Goal: Task Accomplishment & Management: Manage account settings

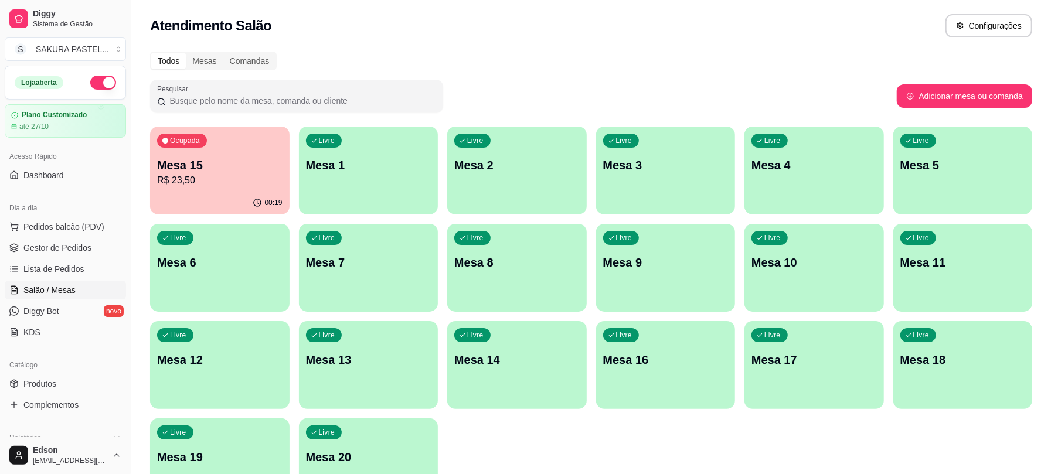
click at [203, 207] on div "00:19" at bounding box center [219, 203] width 139 height 23
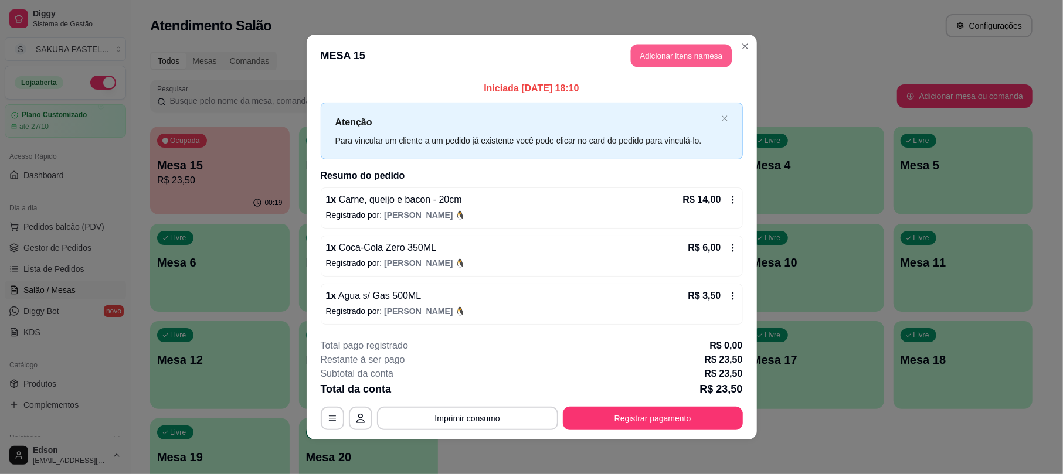
click at [675, 55] on button "Adicionar itens na mesa" at bounding box center [681, 56] width 101 height 23
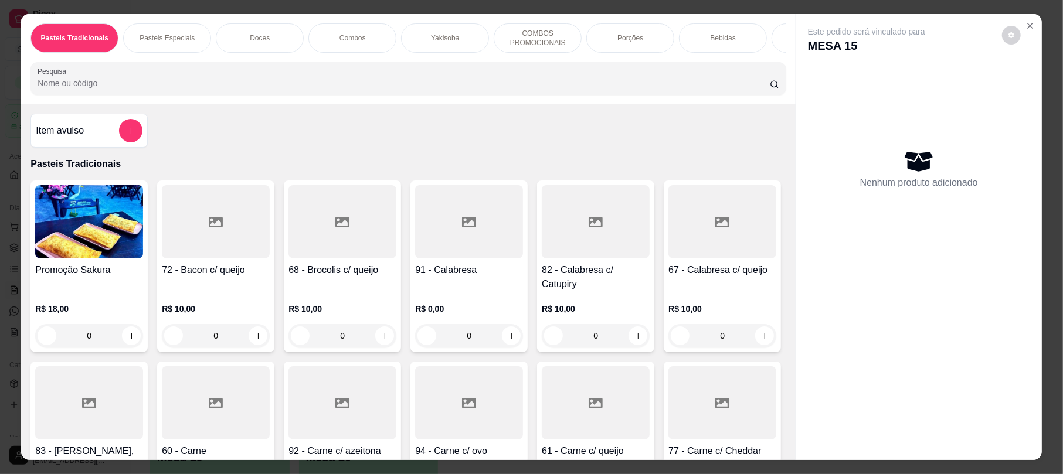
click at [475, 89] on input "Pesquisa" at bounding box center [404, 83] width 732 height 12
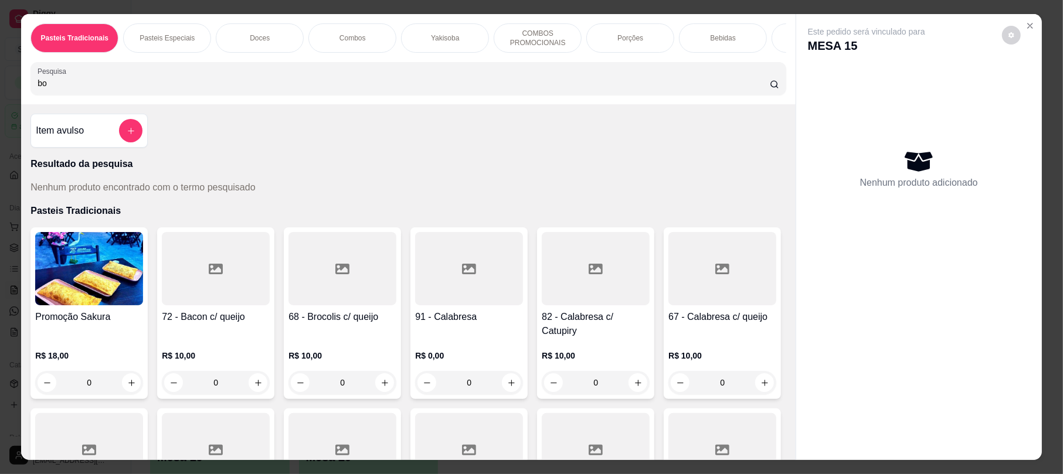
type input "b"
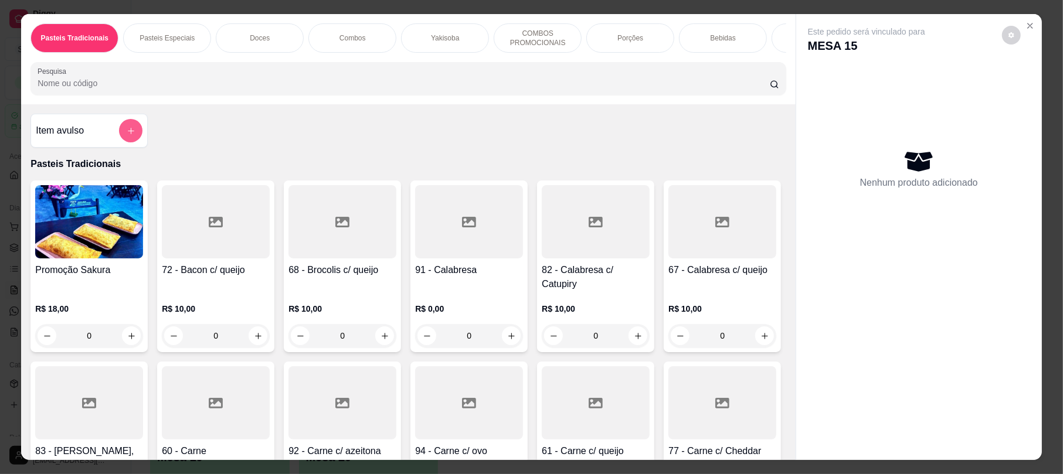
click at [119, 139] on button "add-separate-item" at bounding box center [130, 130] width 23 height 23
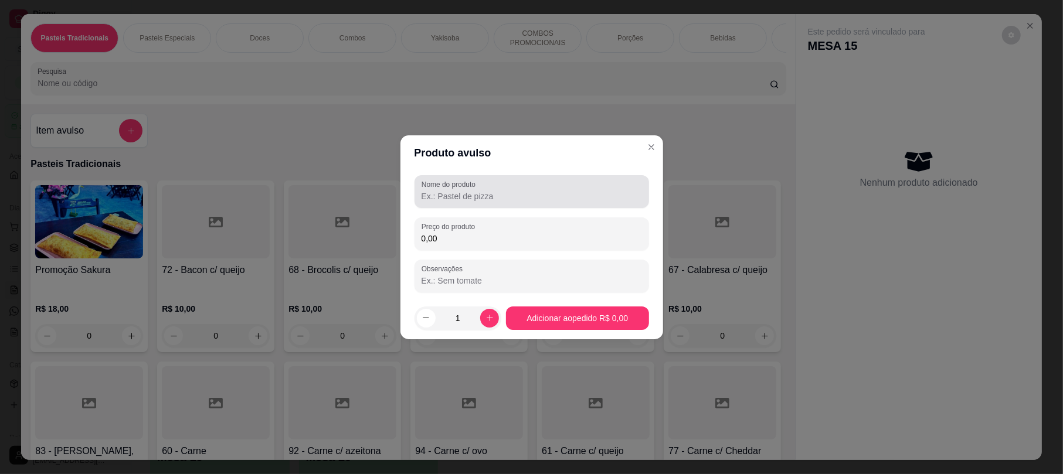
click at [476, 193] on input "Nome do produto" at bounding box center [531, 196] width 220 height 12
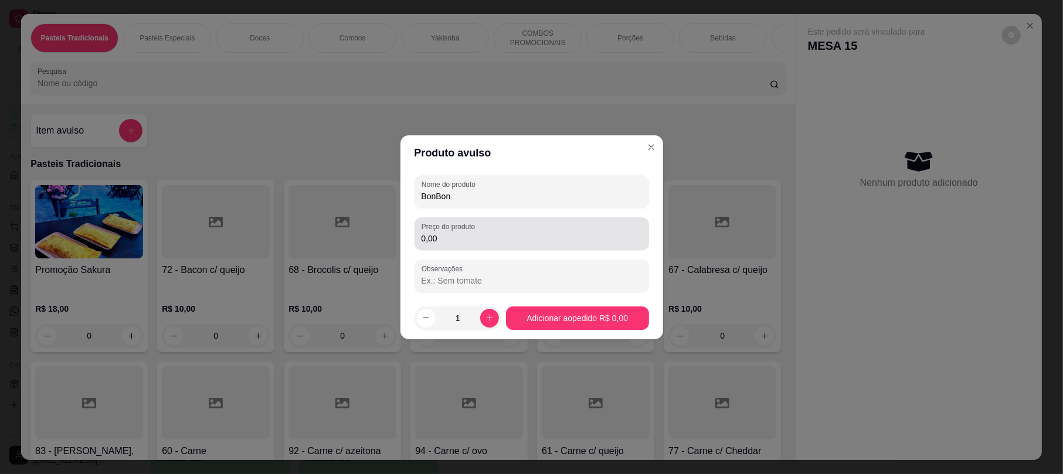
type input "BonBon"
click at [490, 233] on input "0,00" at bounding box center [531, 239] width 220 height 12
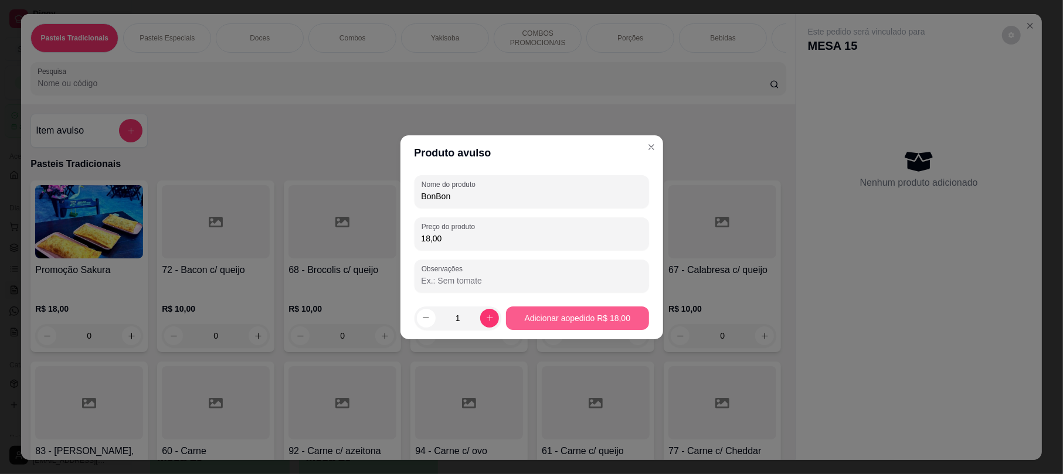
type input "18,00"
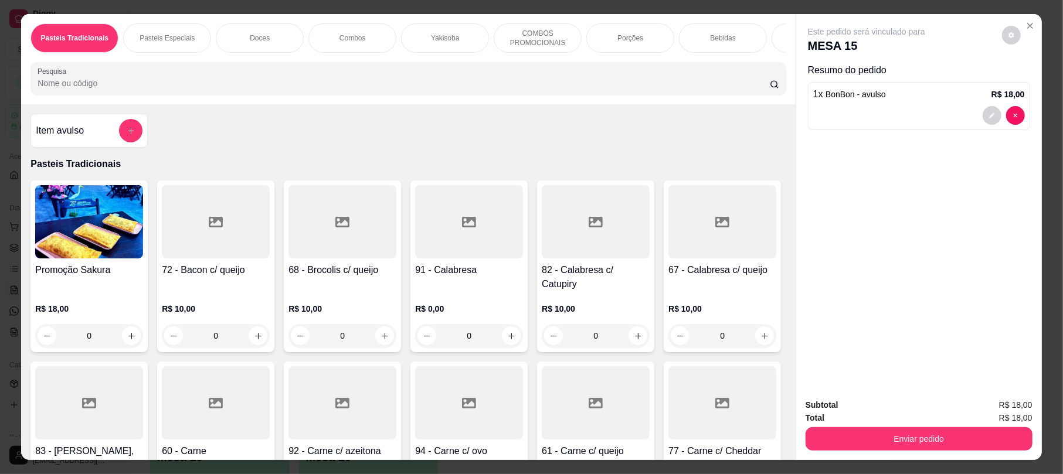
click at [884, 451] on div "Subtotal R$ 18,00 Total R$ 18,00 Enviar pedido" at bounding box center [919, 424] width 246 height 71
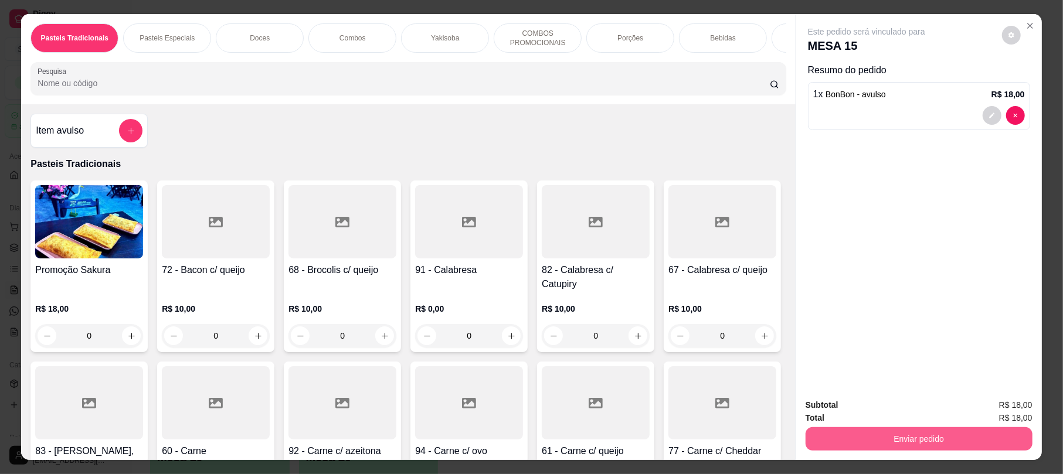
click at [886, 444] on button "Enviar pedido" at bounding box center [918, 438] width 227 height 23
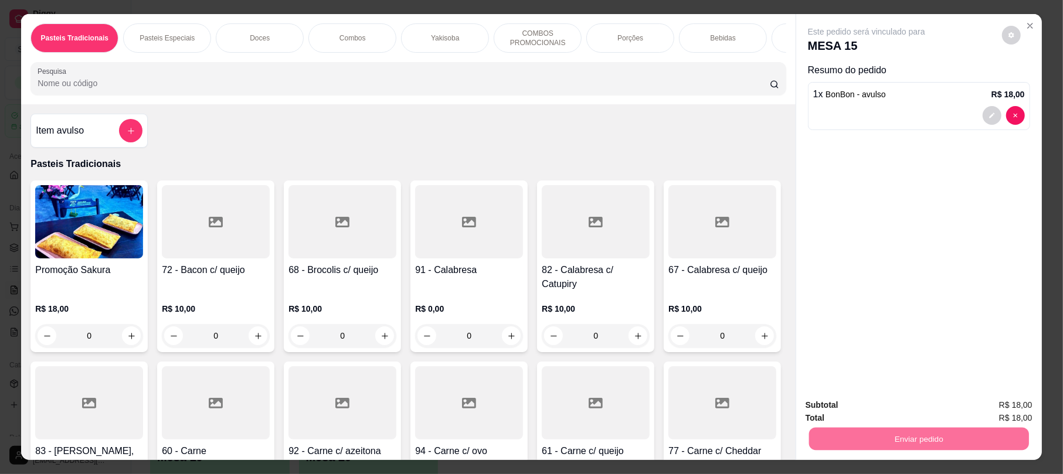
click at [1029, 407] on button "Enviar pedido" at bounding box center [1000, 410] width 66 height 22
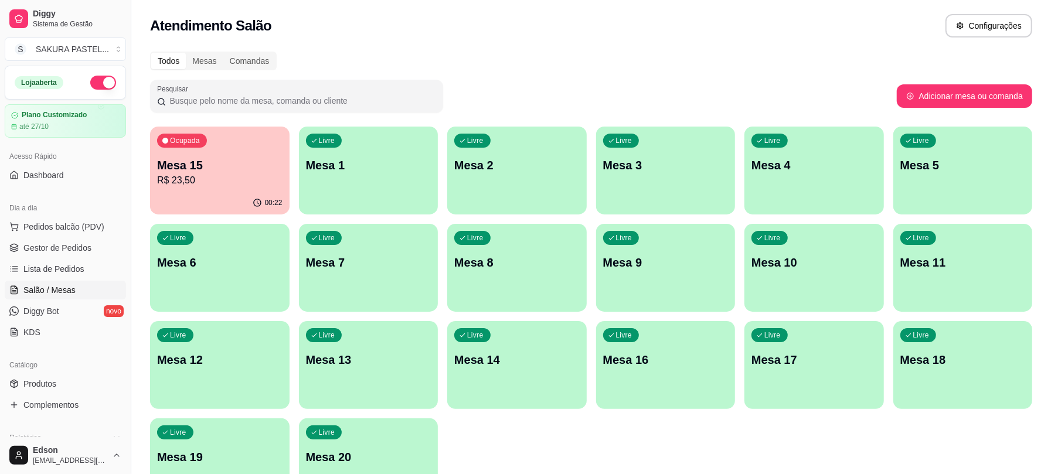
scroll to position [325, 0]
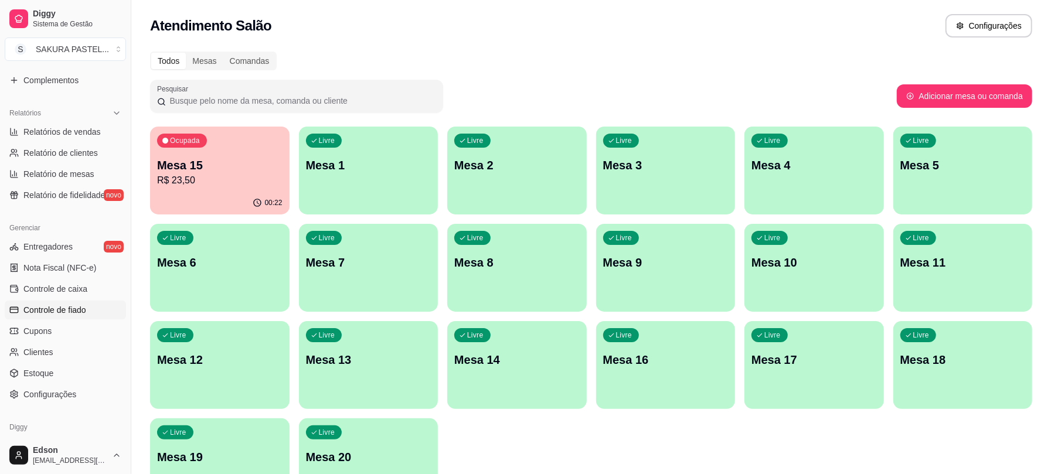
drag, startPoint x: 75, startPoint y: 308, endPoint x: 87, endPoint y: 315, distance: 13.7
click at [75, 310] on span "Controle de fiado" at bounding box center [54, 310] width 63 height 12
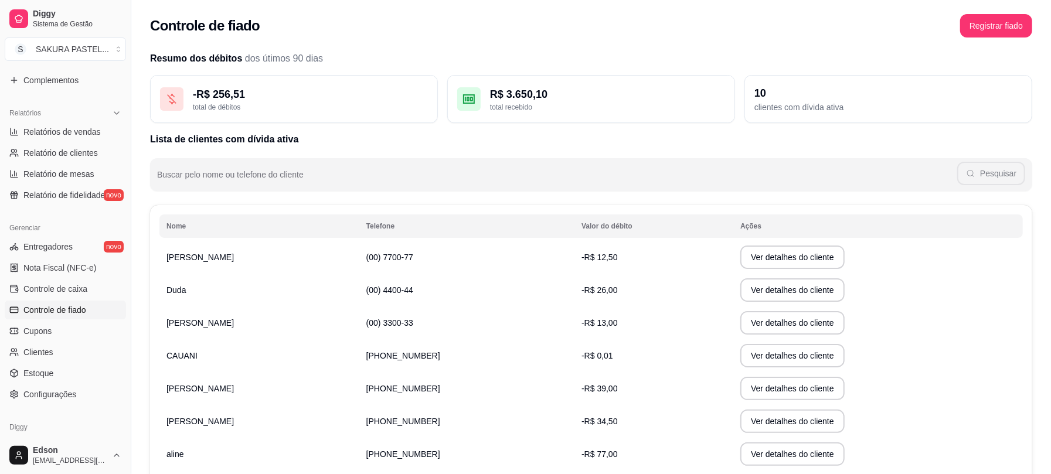
scroll to position [110, 0]
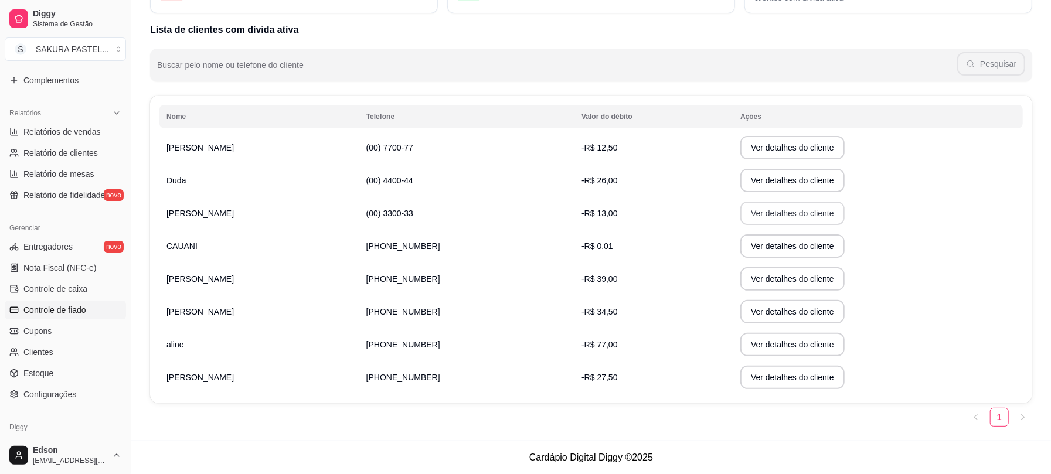
click at [741, 210] on button "Ver detalhes do cliente" at bounding box center [792, 213] width 104 height 23
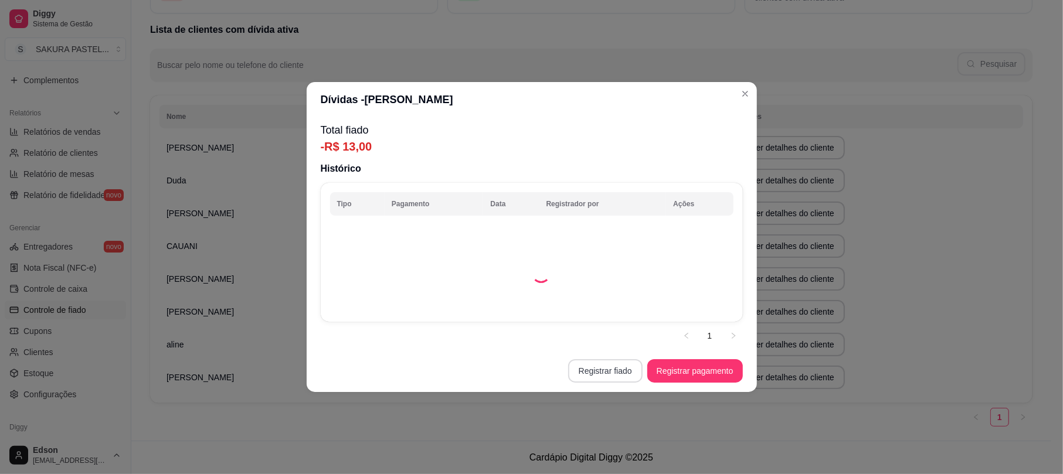
click at [608, 382] on button "Registrar fiado" at bounding box center [605, 370] width 74 height 23
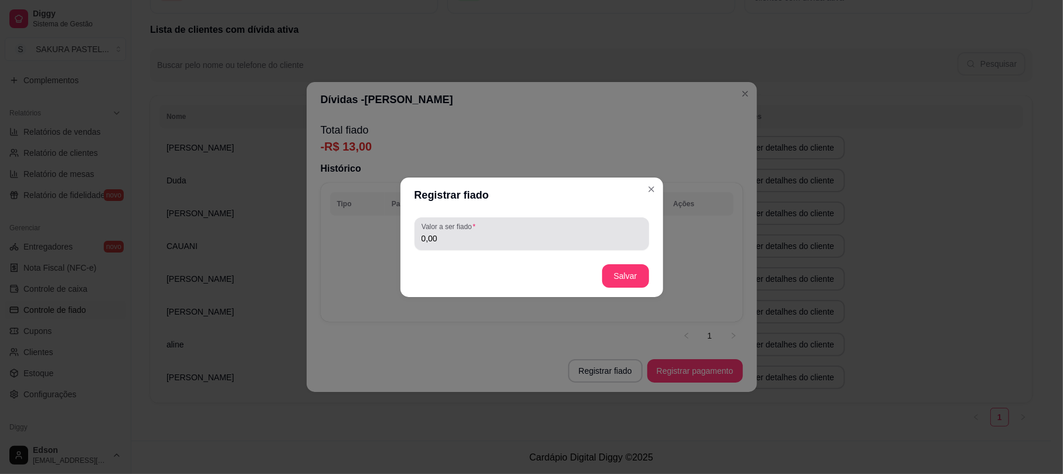
drag, startPoint x: 566, startPoint y: 226, endPoint x: 560, endPoint y: 245, distance: 19.5
click at [566, 230] on div "0,00" at bounding box center [531, 233] width 220 height 23
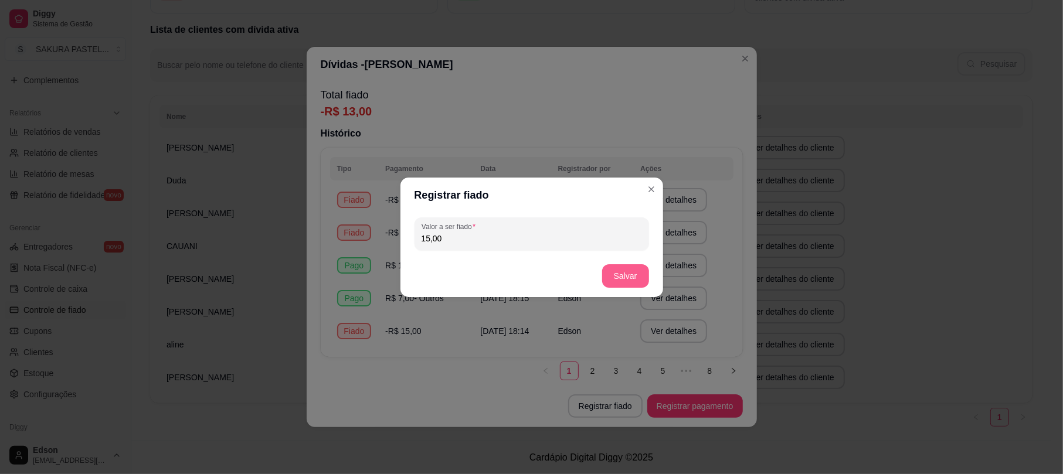
type input "15,00"
click at [633, 271] on button "Salvar" at bounding box center [625, 275] width 47 height 23
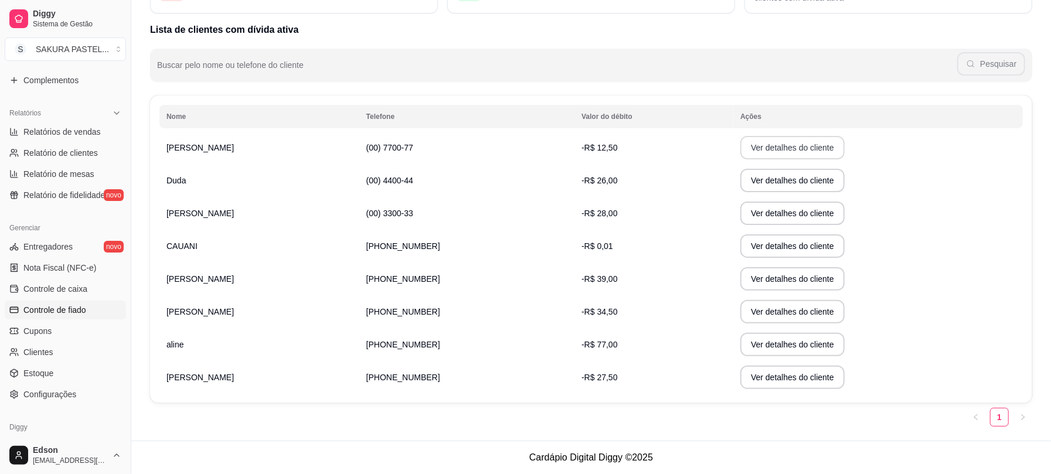
click at [743, 152] on button "Ver detalhes do cliente" at bounding box center [792, 147] width 104 height 23
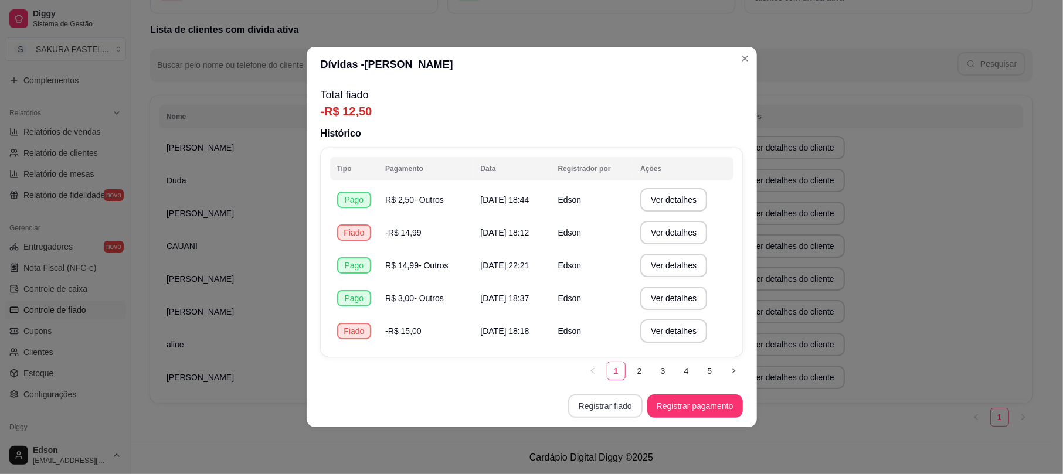
click at [638, 411] on button "Registrar fiado" at bounding box center [605, 405] width 74 height 23
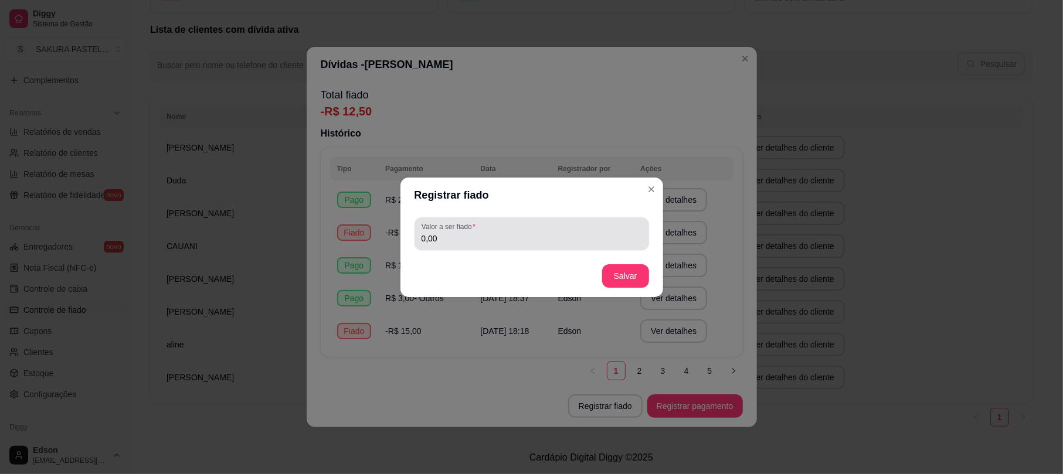
click at [505, 234] on input "0,00" at bounding box center [531, 239] width 220 height 12
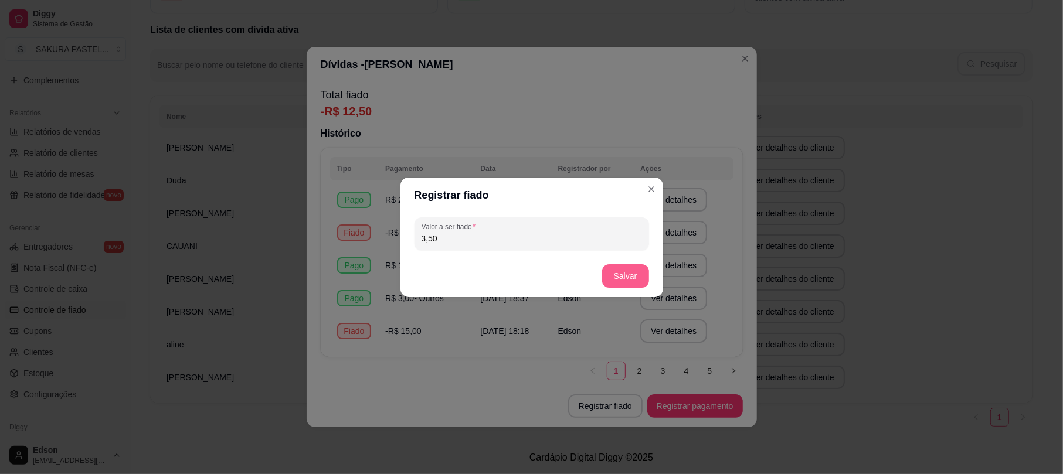
type input "3,50"
click at [624, 267] on button "Salvar" at bounding box center [625, 275] width 47 height 23
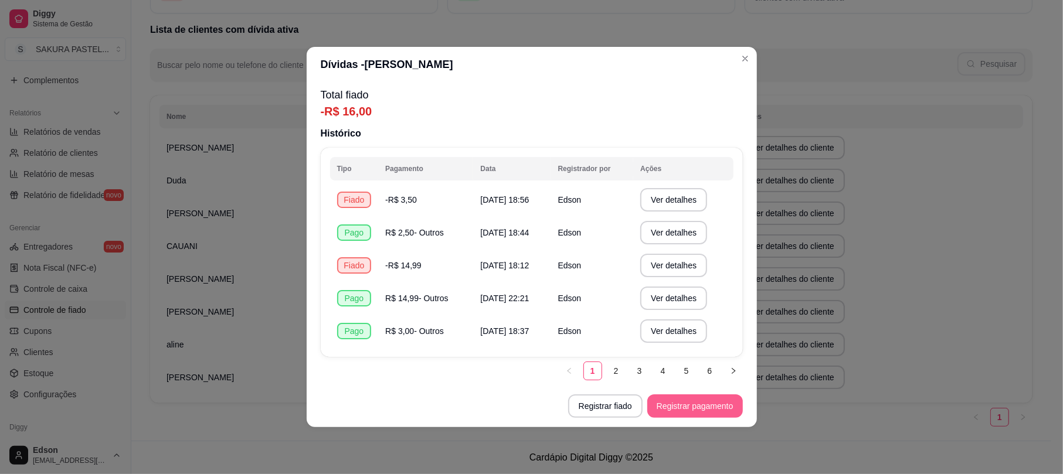
click at [719, 403] on button "Registrar pagamento" at bounding box center [695, 405] width 96 height 23
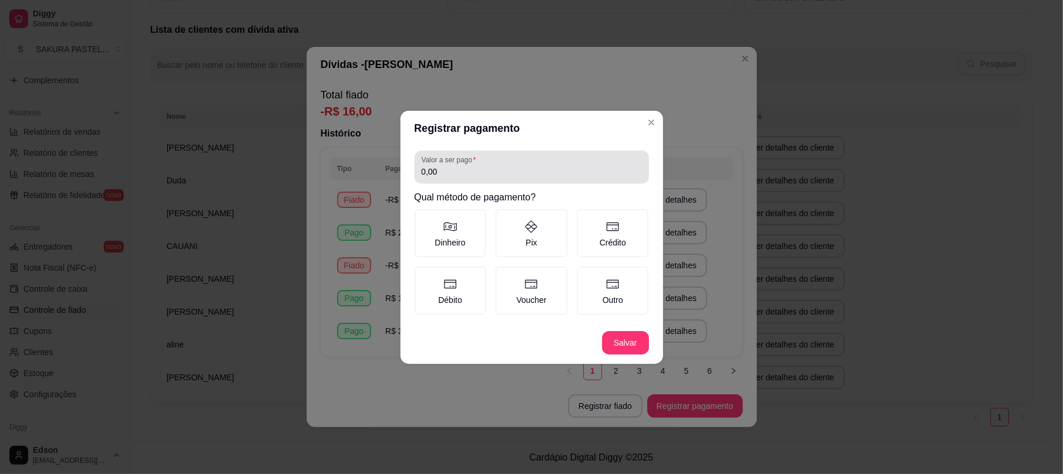
click at [514, 162] on div "0,00" at bounding box center [531, 166] width 220 height 23
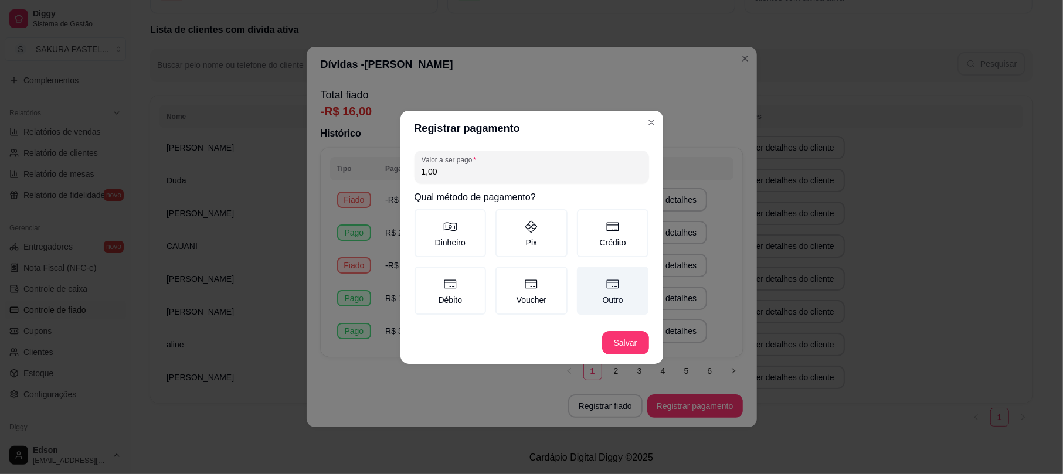
type input "1,00"
click at [611, 301] on label "Outro" at bounding box center [613, 291] width 72 height 48
click at [608, 290] on icon at bounding box center [612, 284] width 14 height 14
click at [586, 275] on button "Outro" at bounding box center [580, 270] width 9 height 9
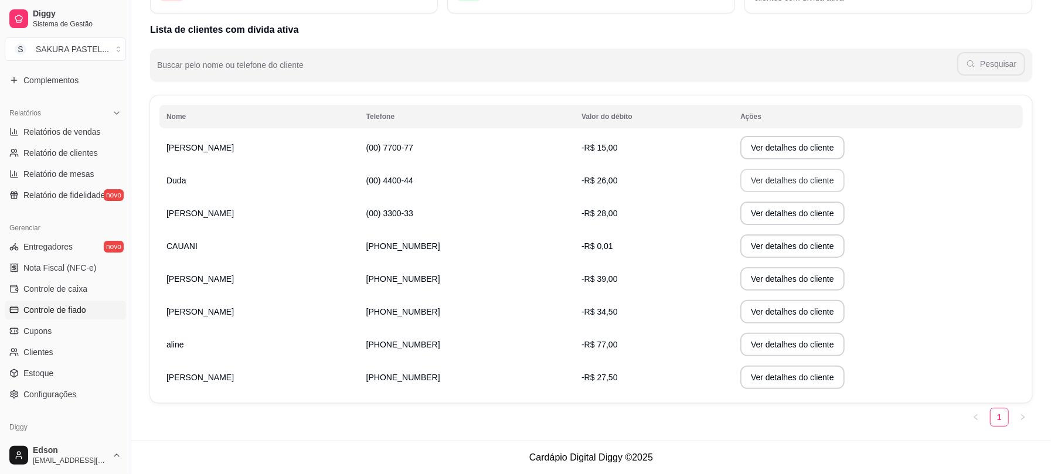
click at [740, 186] on button "Ver detalhes do cliente" at bounding box center [792, 180] width 104 height 23
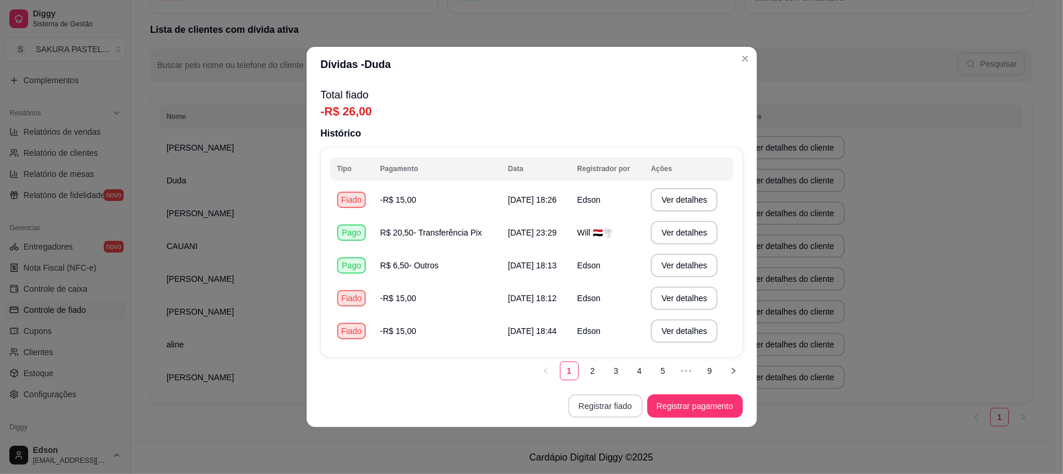
click at [603, 401] on button "Registrar fiado" at bounding box center [605, 405] width 74 height 23
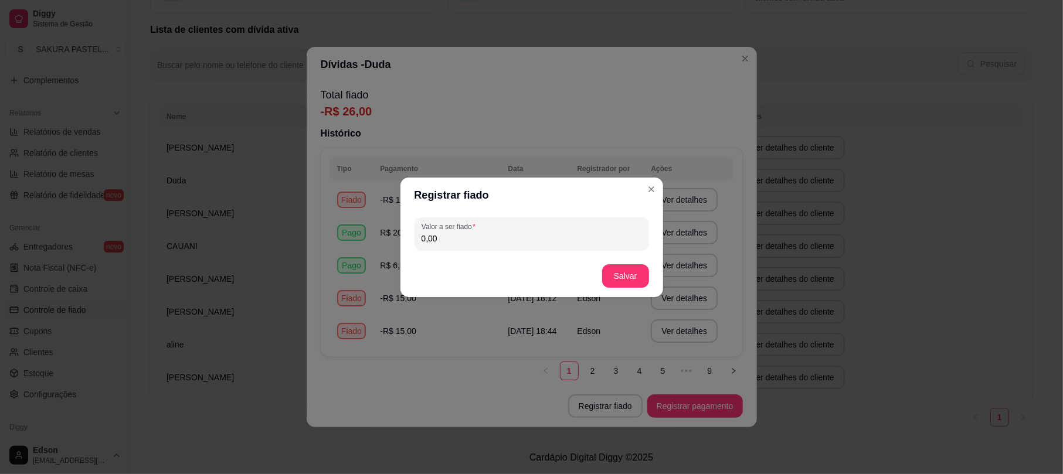
click at [528, 236] on input "0,00" at bounding box center [531, 239] width 220 height 12
type input "15,00"
click at [606, 270] on button "Salvar" at bounding box center [625, 275] width 47 height 23
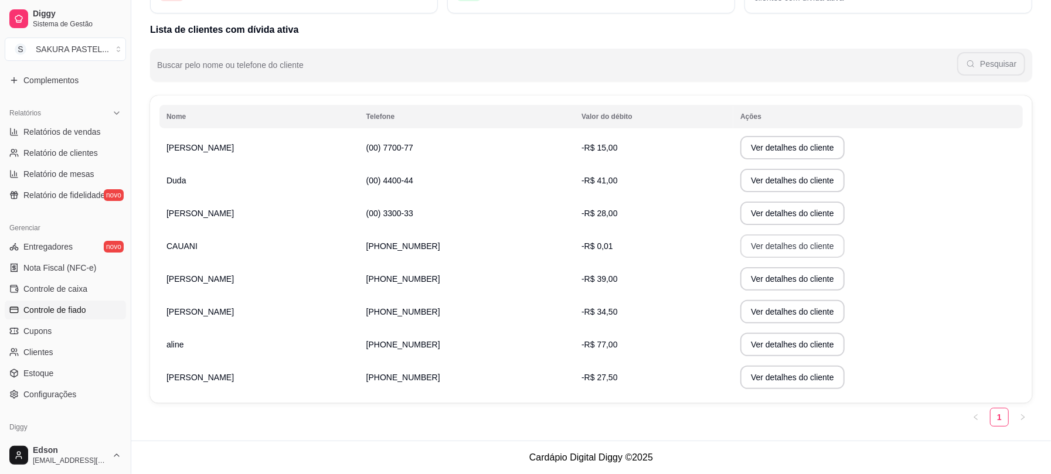
click at [740, 249] on button "Ver detalhes do cliente" at bounding box center [792, 245] width 104 height 23
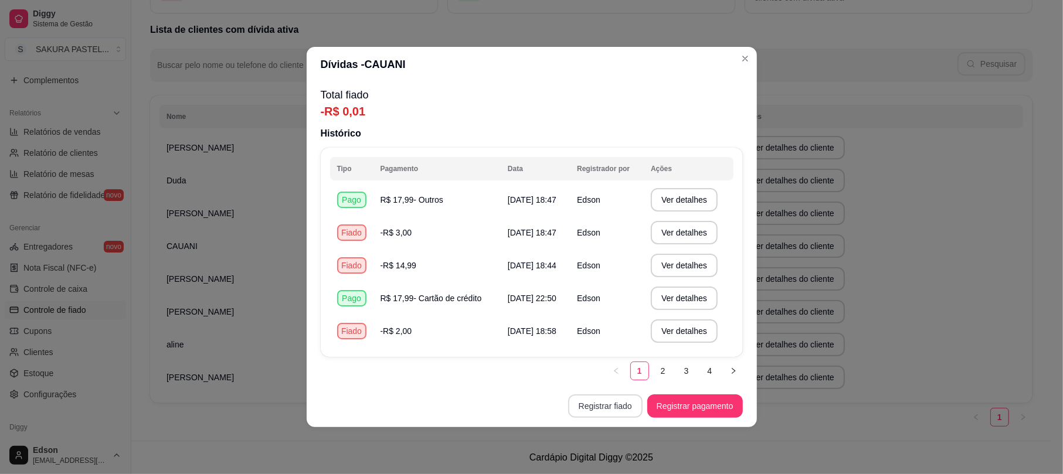
click at [594, 414] on button "Registrar fiado" at bounding box center [605, 405] width 74 height 23
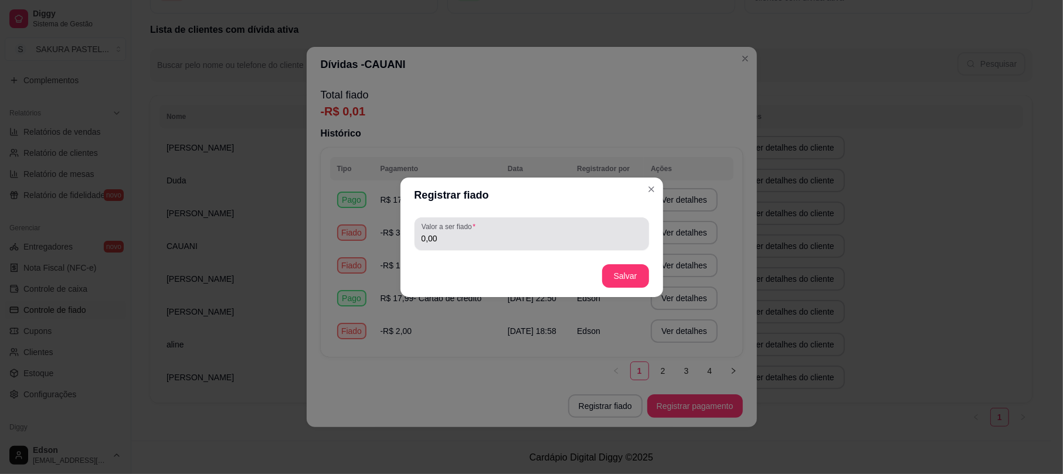
click at [545, 233] on input "0,00" at bounding box center [531, 239] width 220 height 12
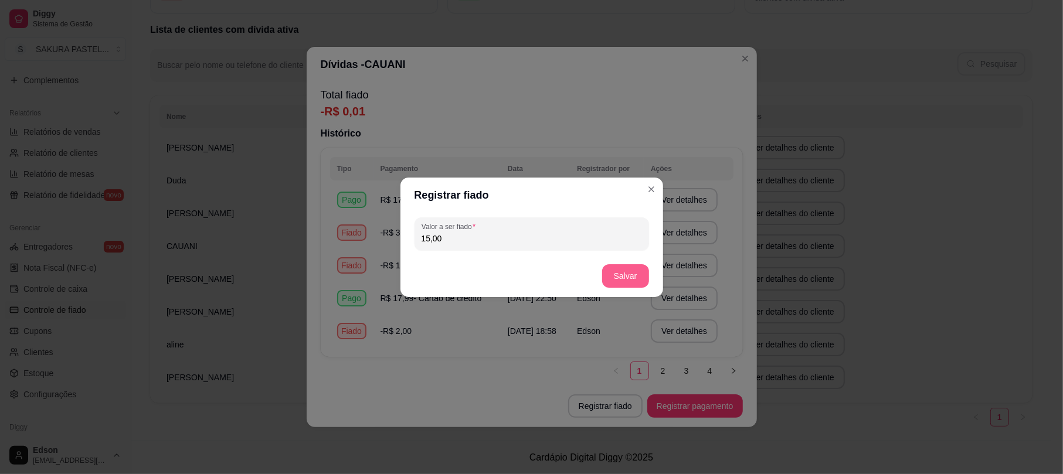
type input "15,00"
click at [634, 280] on button "Salvar" at bounding box center [625, 275] width 47 height 23
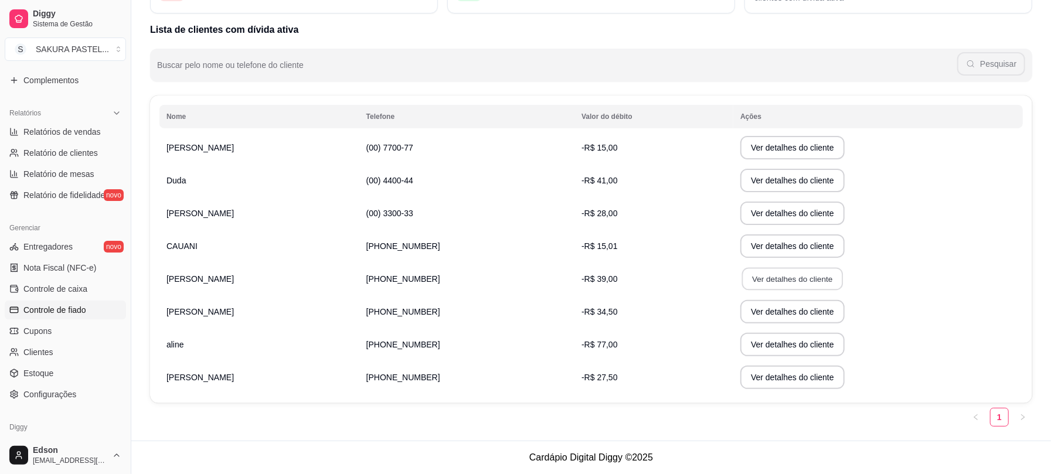
click at [756, 277] on button "Ver detalhes do cliente" at bounding box center [792, 279] width 101 height 23
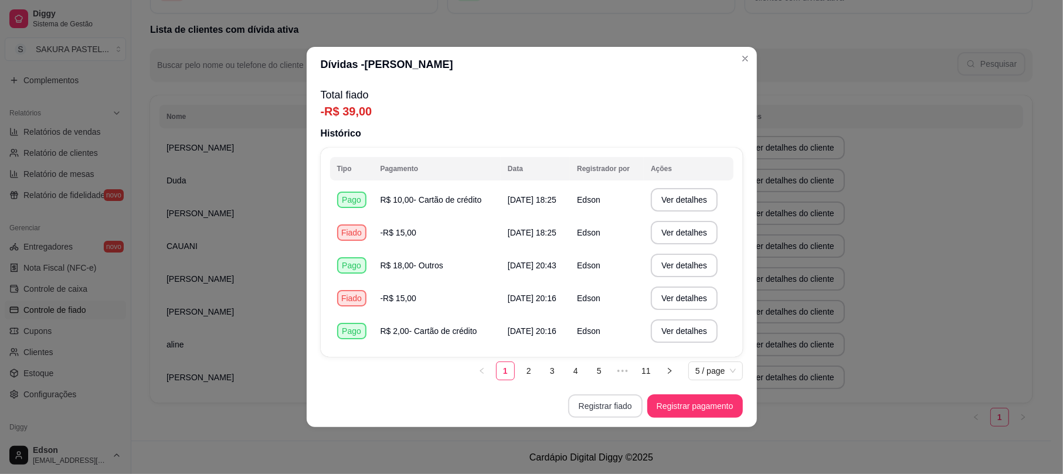
click at [622, 404] on button "Registrar fiado" at bounding box center [605, 405] width 74 height 23
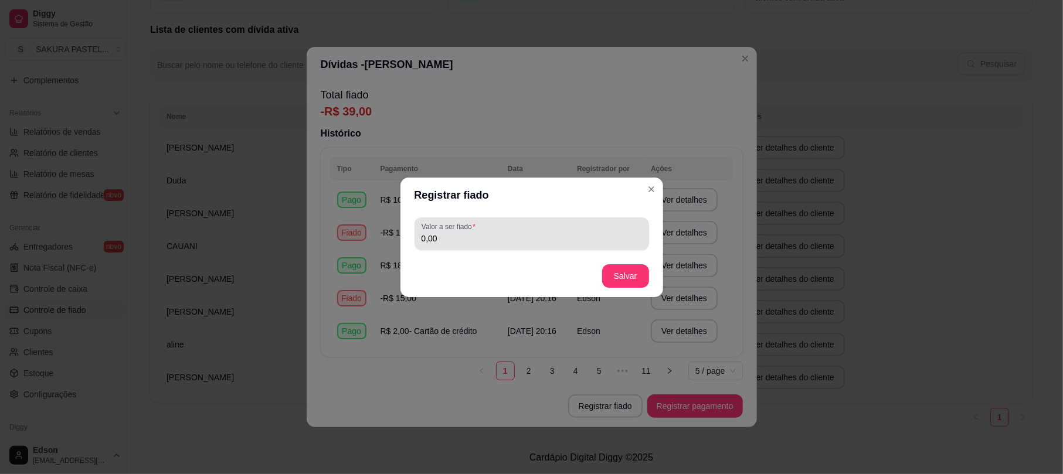
click at [569, 230] on div "0,00" at bounding box center [531, 233] width 220 height 23
type input "15,00"
click at [625, 287] on footer "Salvar" at bounding box center [531, 276] width 263 height 42
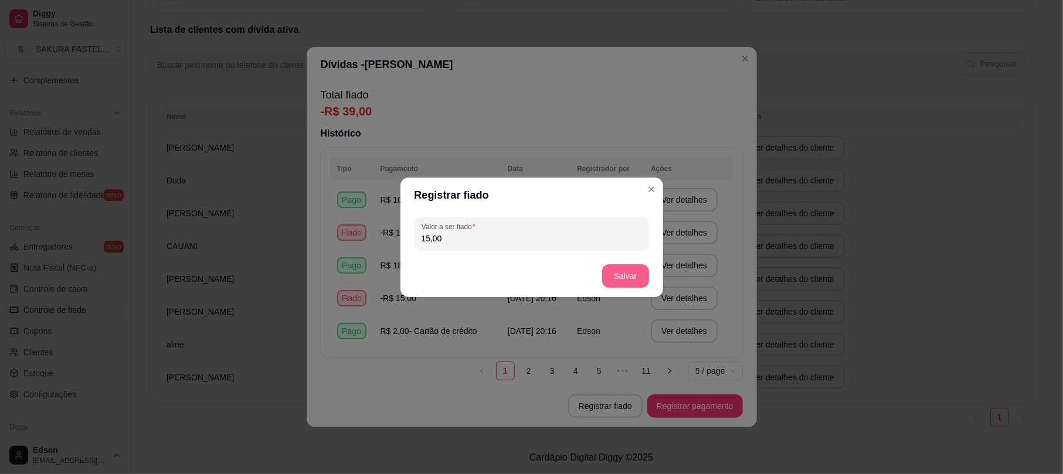
click at [625, 286] on button "Salvar" at bounding box center [625, 275] width 47 height 23
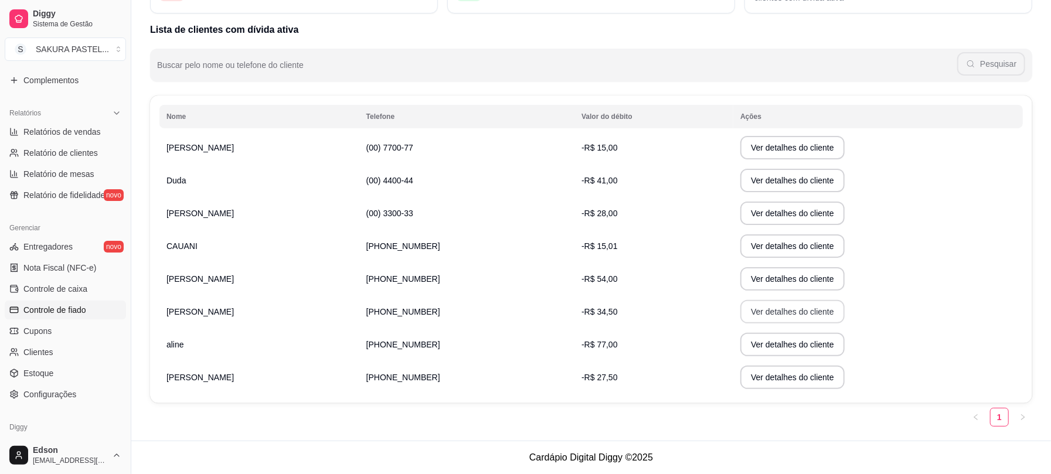
click at [765, 305] on button "Ver detalhes do cliente" at bounding box center [792, 311] width 104 height 23
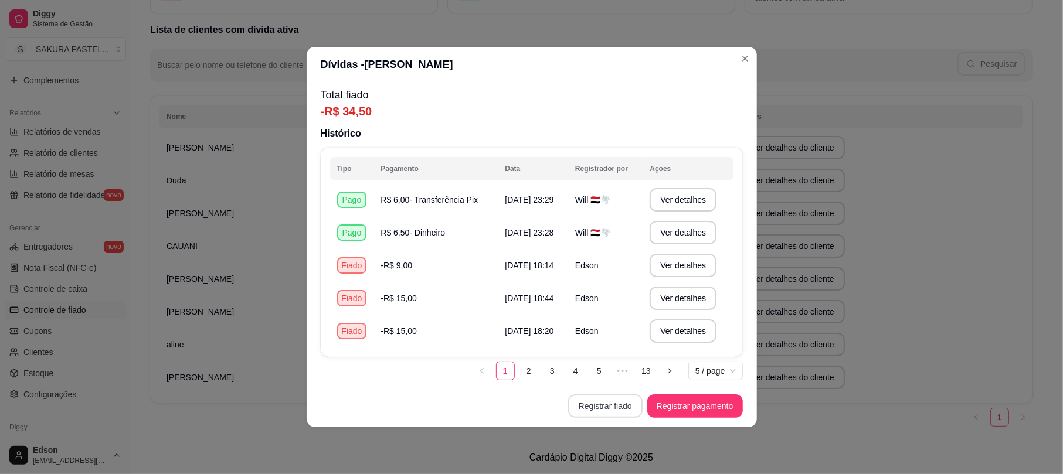
click at [611, 406] on button "Registrar fiado" at bounding box center [605, 405] width 74 height 23
click at [554, 229] on div "0,00" at bounding box center [531, 233] width 220 height 23
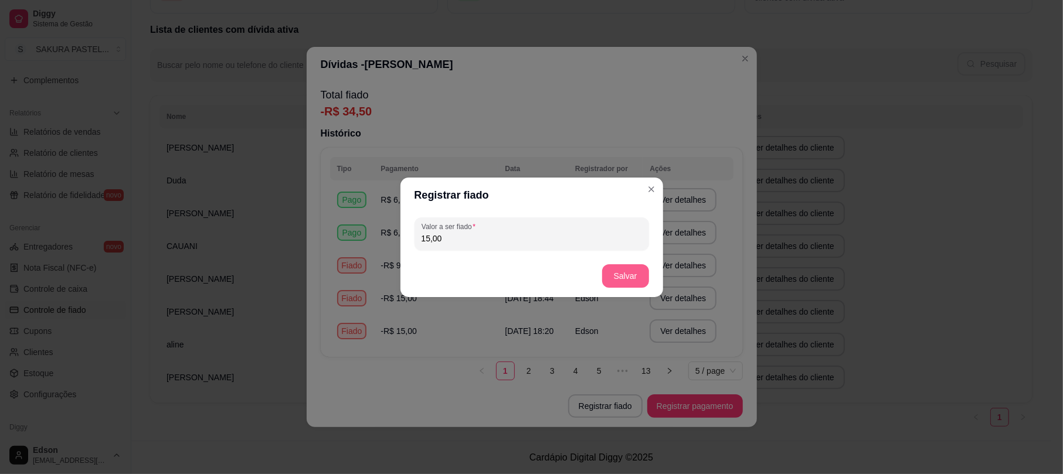
type input "15,00"
click at [619, 268] on button "Salvar" at bounding box center [626, 275] width 46 height 23
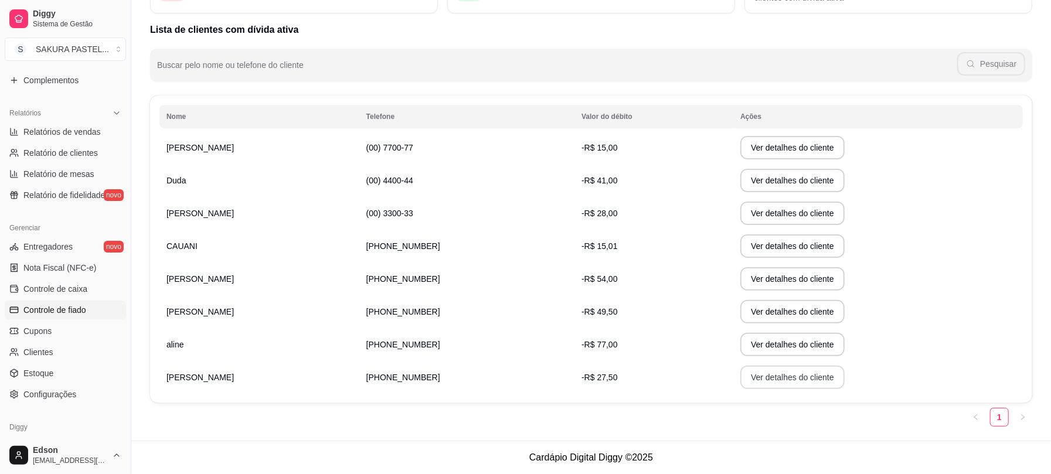
click at [746, 376] on button "Ver detalhes do cliente" at bounding box center [792, 377] width 104 height 23
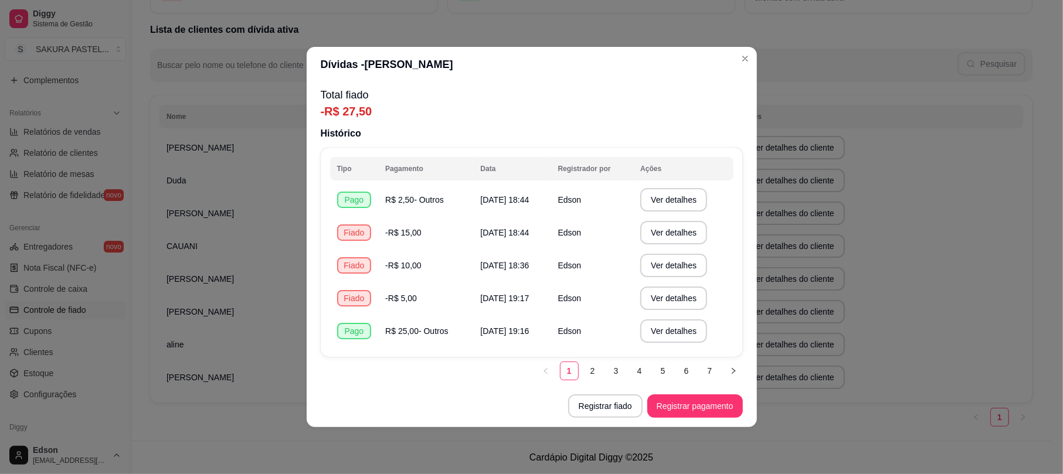
click at [607, 385] on footer "Registrar fiado Registrar pagamento" at bounding box center [532, 406] width 450 height 42
click at [622, 406] on button "Registrar fiado" at bounding box center [605, 405] width 74 height 23
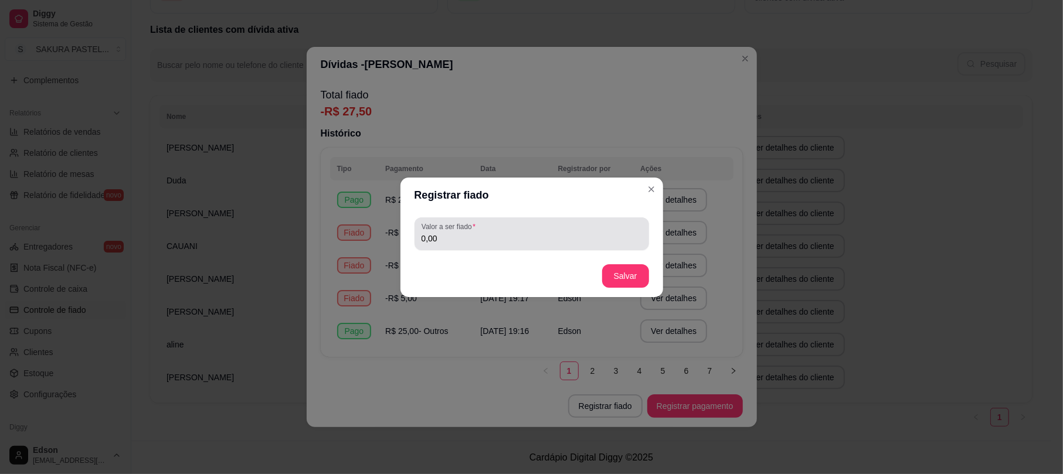
click at [556, 244] on input "0,00" at bounding box center [531, 239] width 220 height 12
type input "15,00"
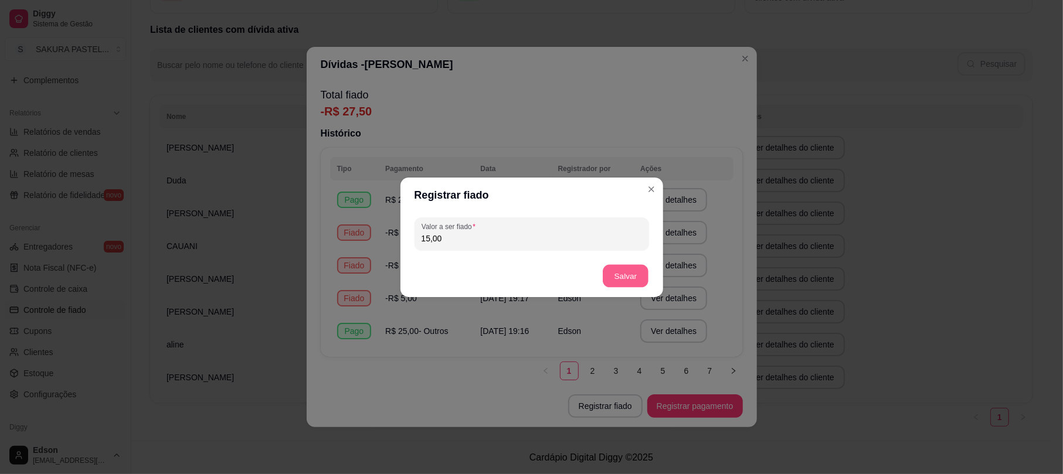
click at [617, 273] on button "Salvar" at bounding box center [626, 275] width 46 height 23
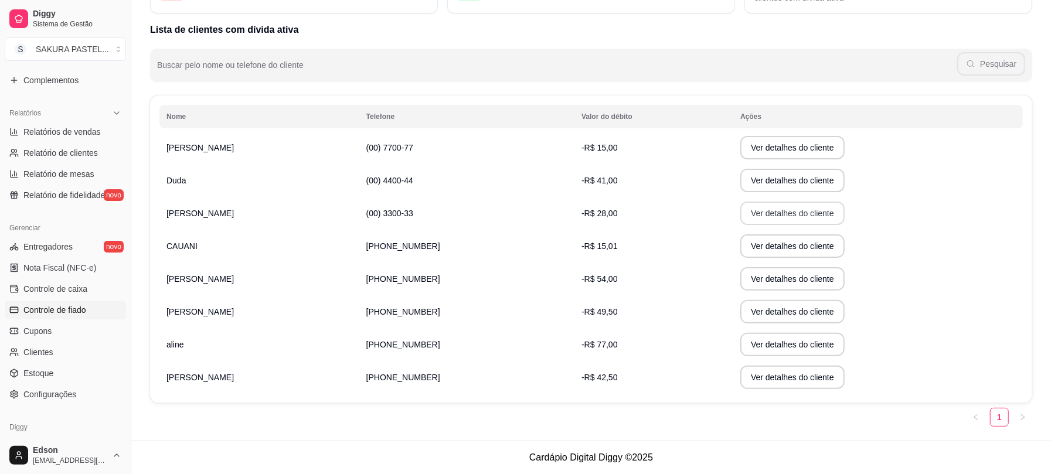
click at [748, 214] on button "Ver detalhes do cliente" at bounding box center [792, 213] width 104 height 23
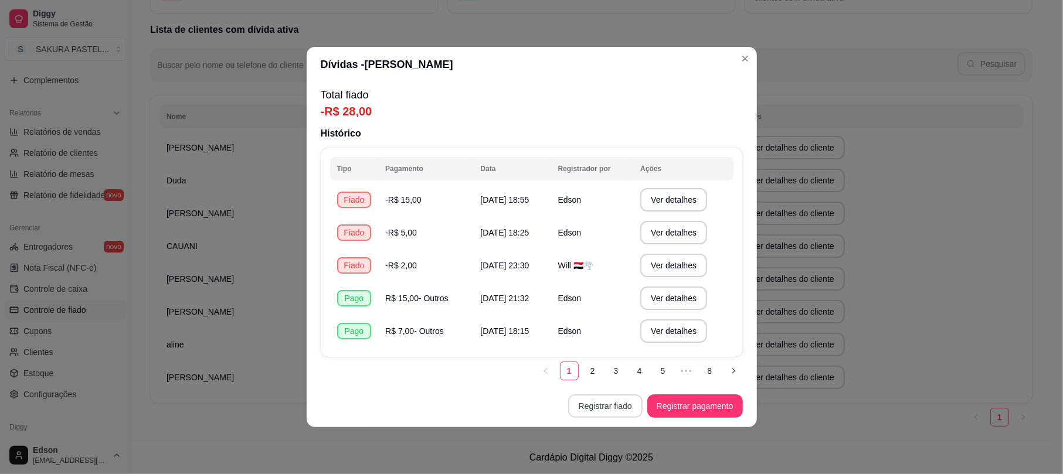
click at [618, 407] on button "Registrar fiado" at bounding box center [605, 405] width 74 height 23
click at [718, 415] on button "Registrar pagamento" at bounding box center [694, 406] width 93 height 23
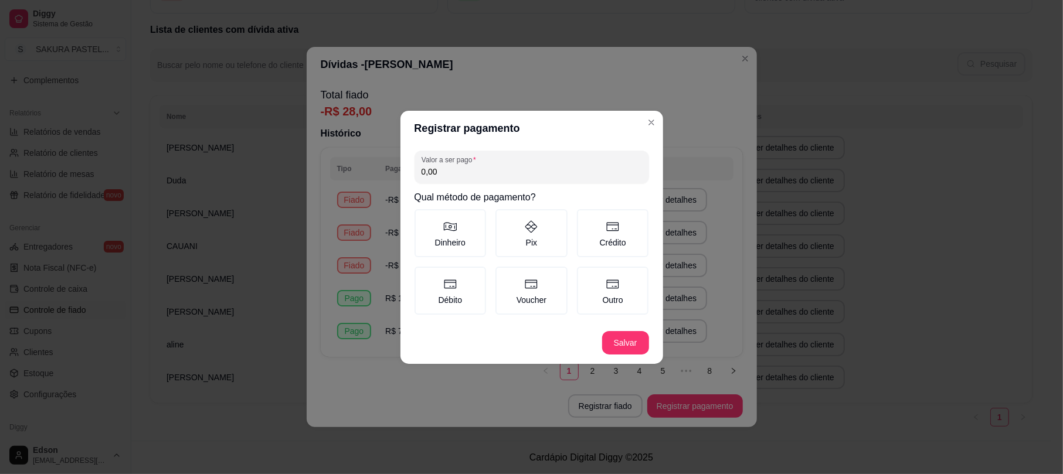
click at [507, 176] on input "0,00" at bounding box center [531, 172] width 220 height 12
type input "10,00"
click at [613, 298] on label "Outro" at bounding box center [613, 291] width 72 height 48
click at [586, 275] on button "Outro" at bounding box center [580, 270] width 9 height 9
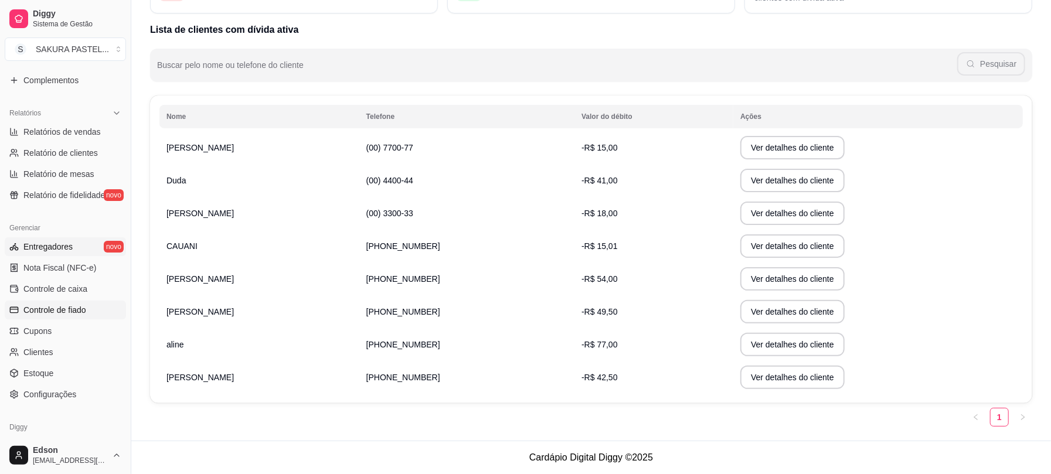
scroll to position [0, 0]
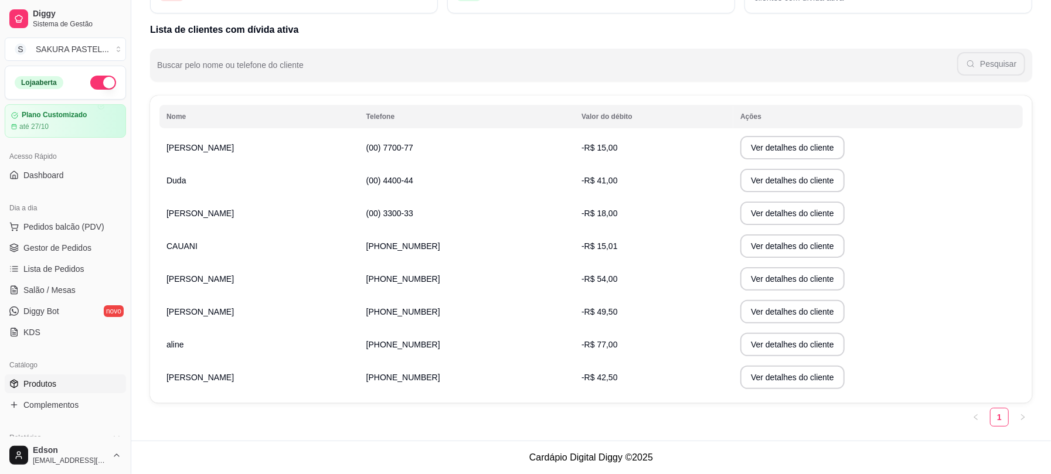
click at [47, 384] on span "Produtos" at bounding box center [39, 384] width 33 height 12
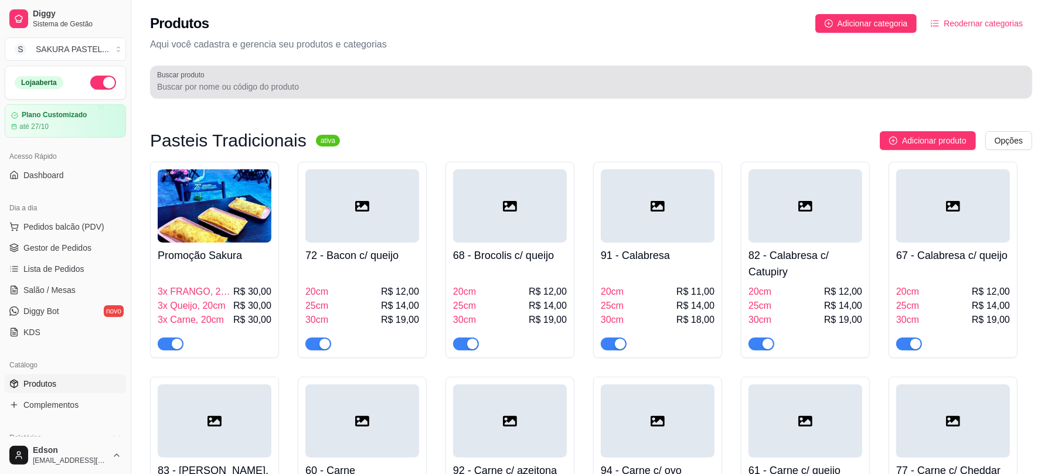
click at [235, 88] on input "Buscar produto" at bounding box center [591, 87] width 868 height 12
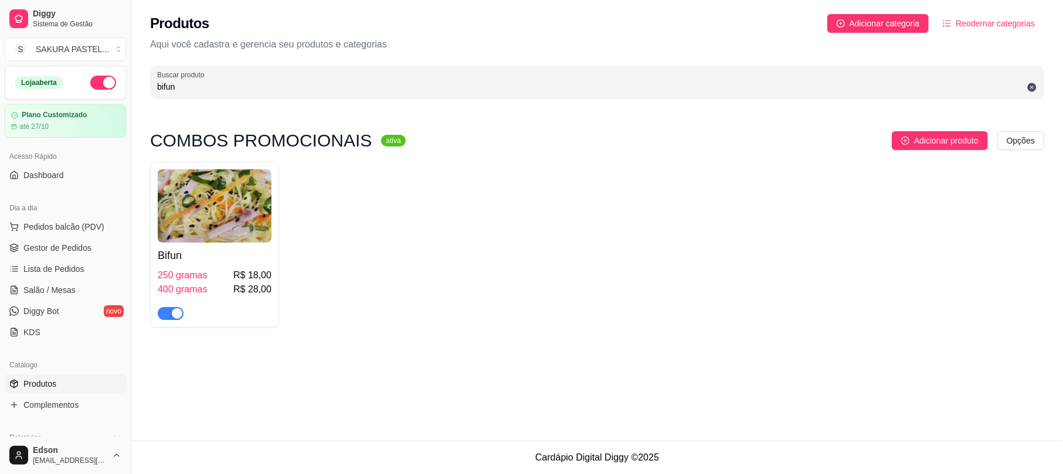
type input "bifun"
click at [177, 312] on div "button" at bounding box center [177, 313] width 11 height 11
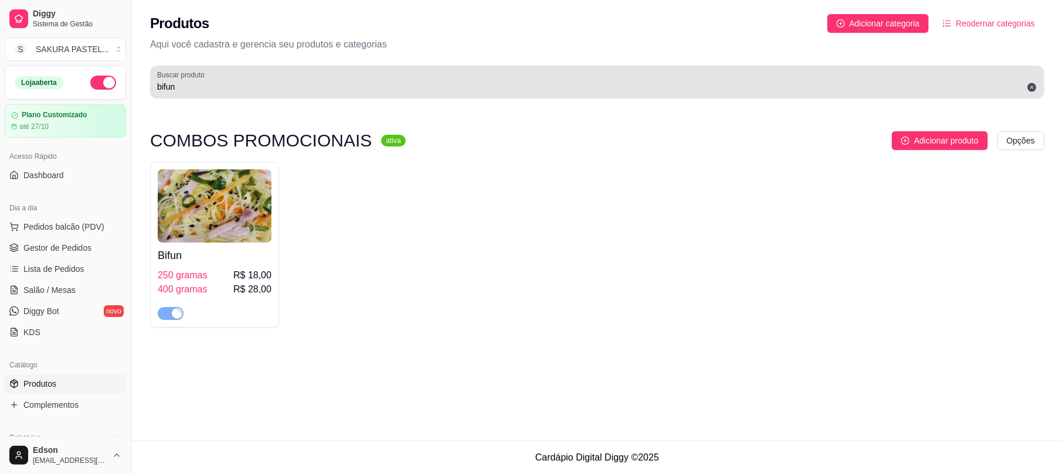
click at [235, 87] on input "bifun" at bounding box center [597, 87] width 880 height 12
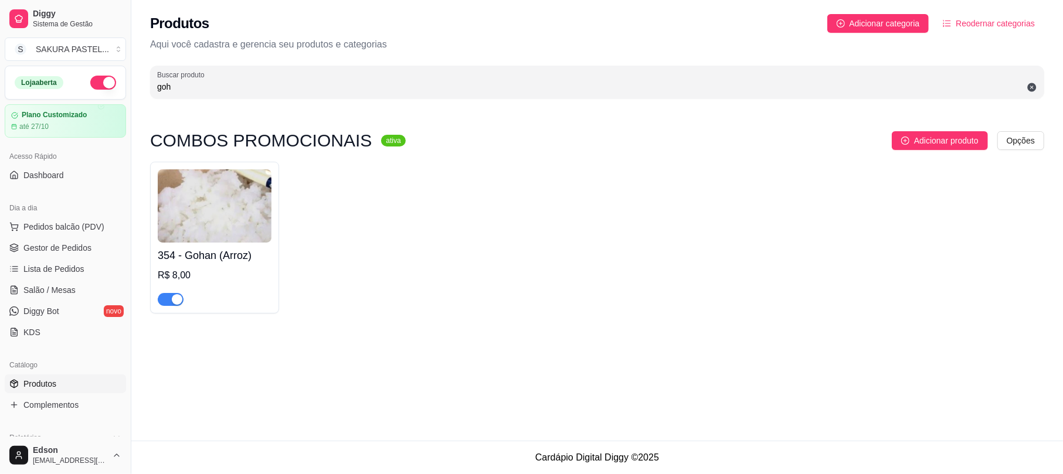
type input "goh"
click at [175, 308] on div "354 - Gohan (Arroz) R$ 8,00" at bounding box center [214, 238] width 129 height 152
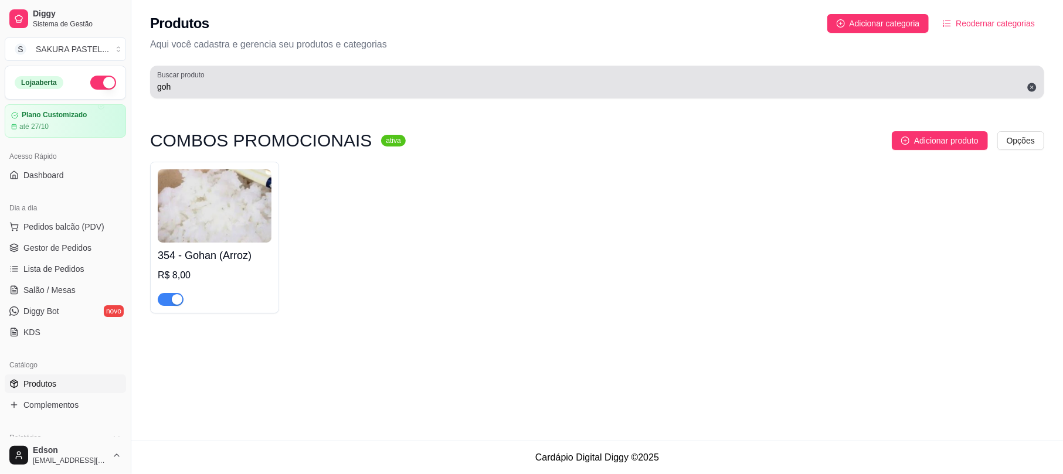
click at [1035, 87] on icon at bounding box center [1031, 87] width 9 height 9
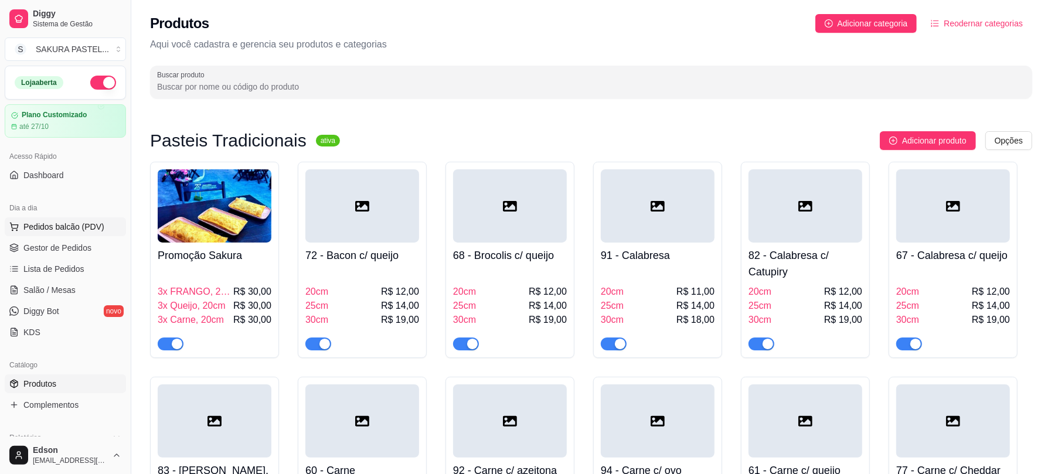
click at [64, 223] on span "Pedidos balcão (PDV)" at bounding box center [63, 227] width 81 height 12
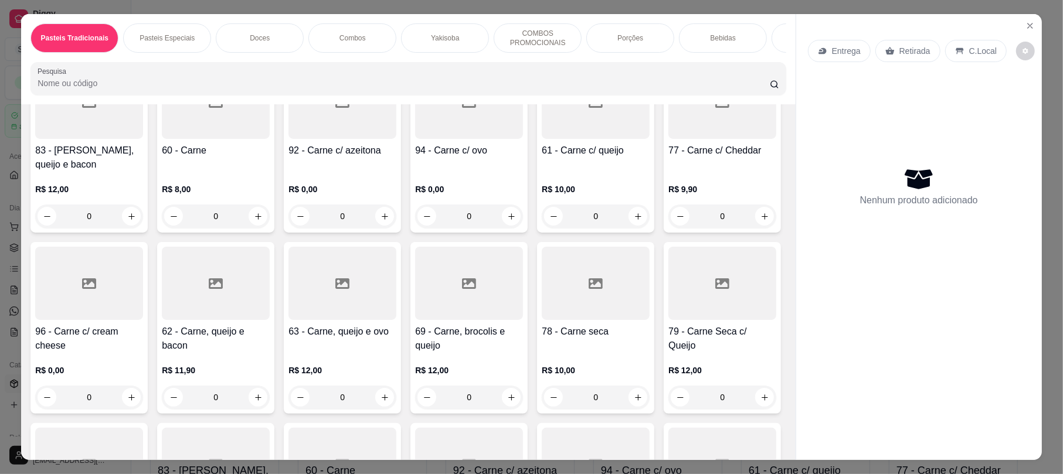
scroll to position [601, 0]
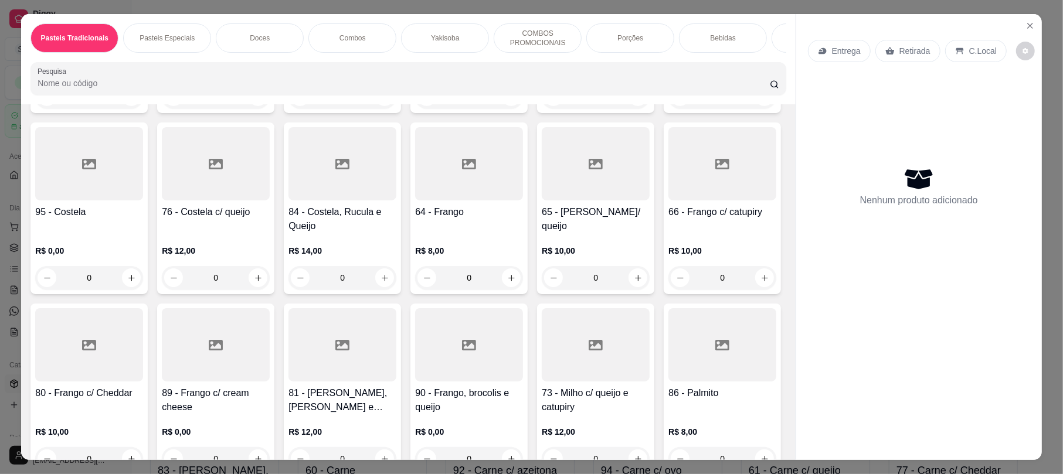
click at [270, 192] on div at bounding box center [216, 163] width 108 height 73
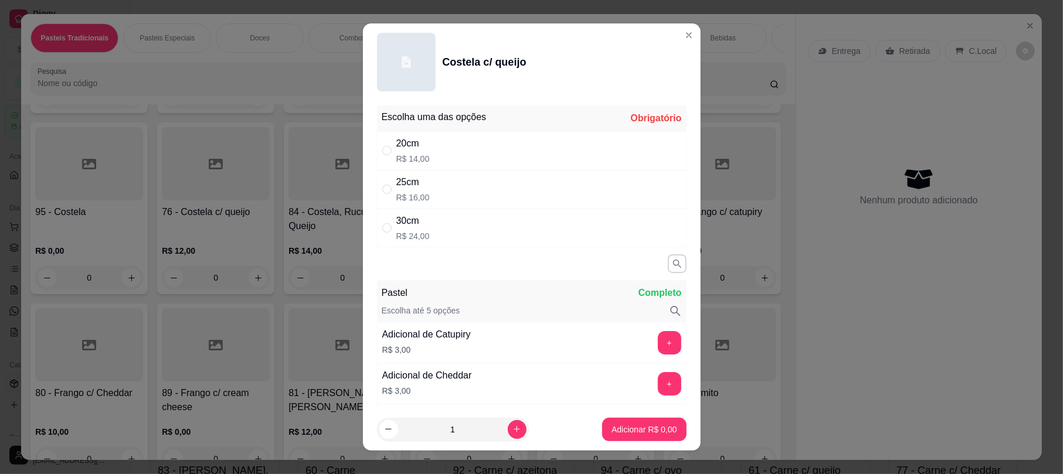
click at [411, 188] on div "25cm" at bounding box center [412, 182] width 33 height 14
radio input "true"
click at [650, 423] on button "Adicionar R$ 16,00" at bounding box center [641, 429] width 89 height 23
type input "1"
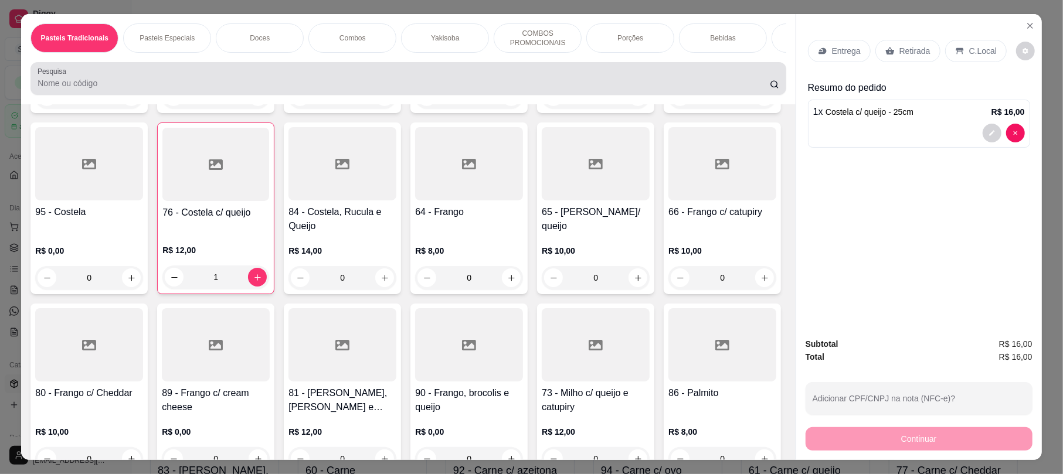
click at [174, 79] on div at bounding box center [408, 78] width 741 height 23
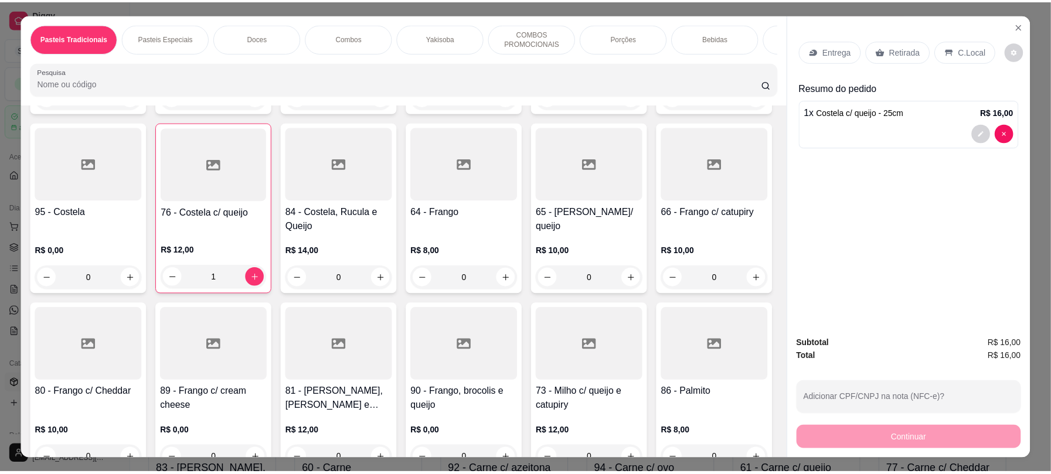
scroll to position [0, 0]
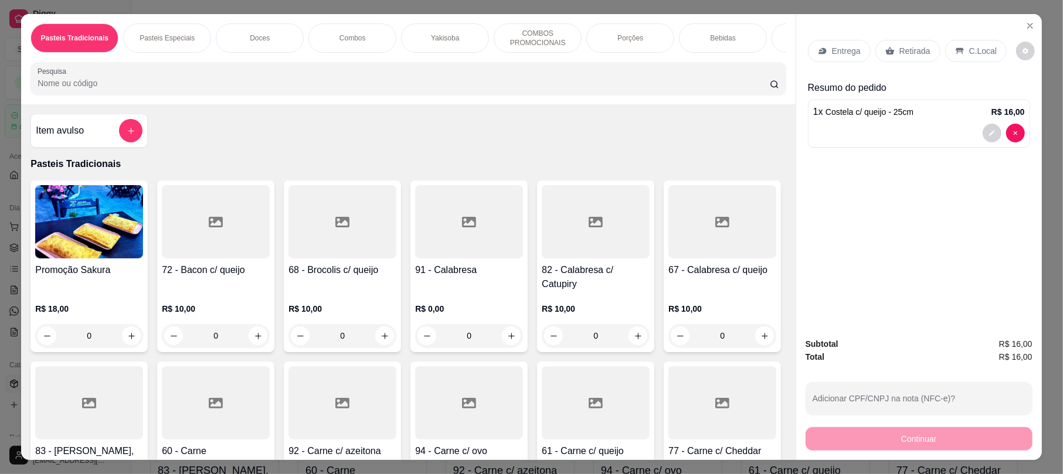
click at [317, 104] on div "Pasteis Tradicionais Pasteis Especiais Doces Combos Yakisoba COMBOS PROMOCIONAI…" at bounding box center [408, 59] width 774 height 90
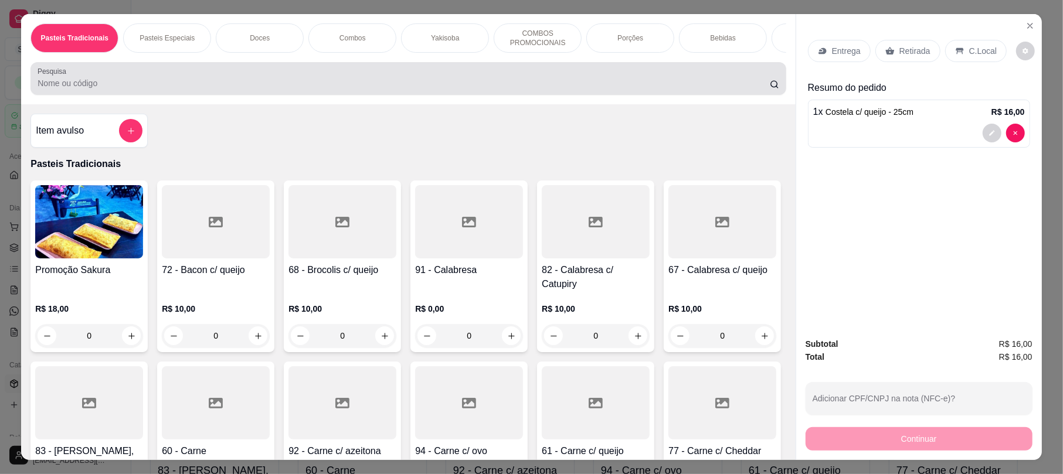
click at [192, 89] on input "Pesquisa" at bounding box center [404, 83] width 732 height 12
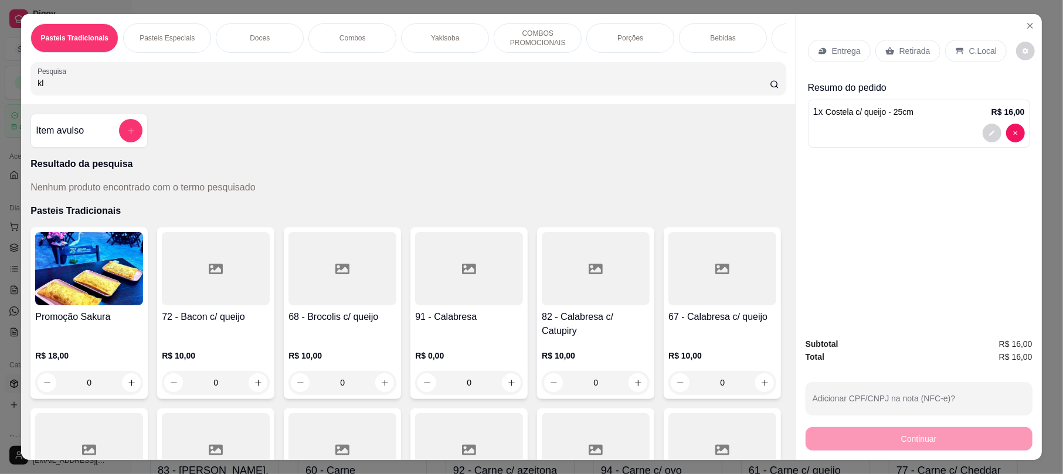
type input "k"
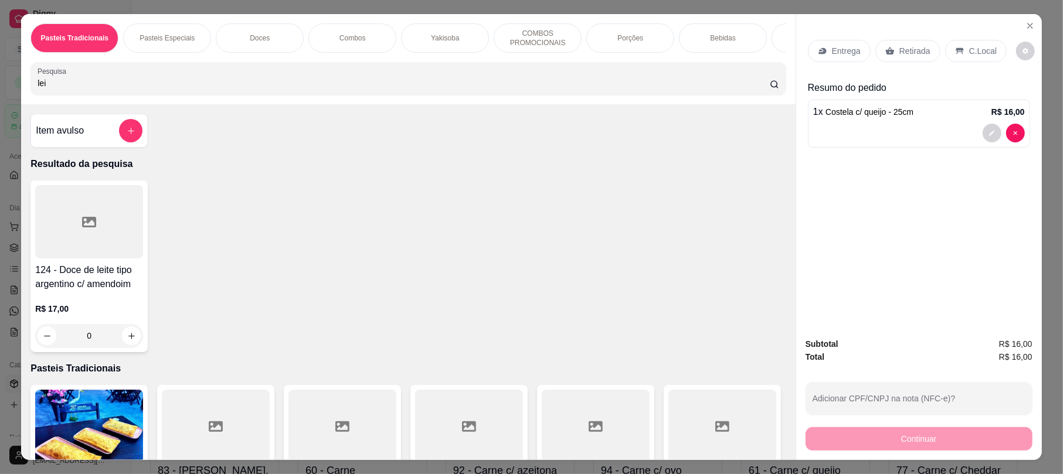
type input "lei"
click at [132, 142] on button "add-separate-item" at bounding box center [130, 130] width 23 height 23
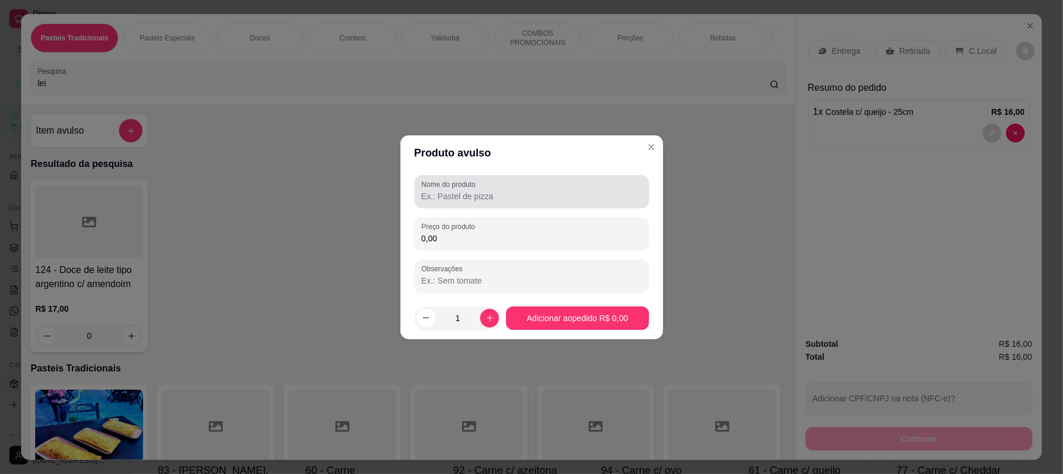
drag, startPoint x: 587, startPoint y: 195, endPoint x: 710, endPoint y: 188, distance: 123.3
click at [590, 195] on input "Nome do produto" at bounding box center [531, 196] width 220 height 12
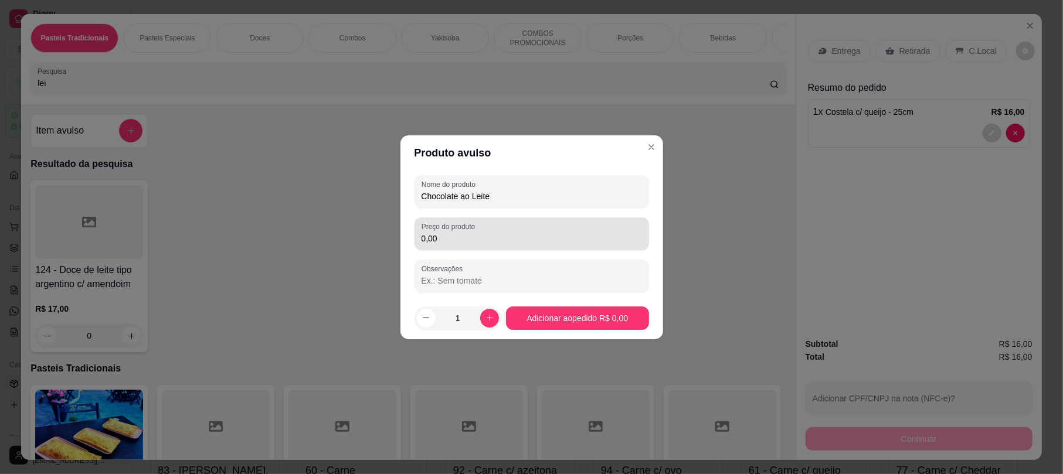
type input "Chocolate ao Leite"
click at [486, 219] on div "Preço do produto 0,00" at bounding box center [531, 233] width 234 height 33
click at [490, 231] on div "0,00" at bounding box center [531, 233] width 220 height 23
type input "15,00"
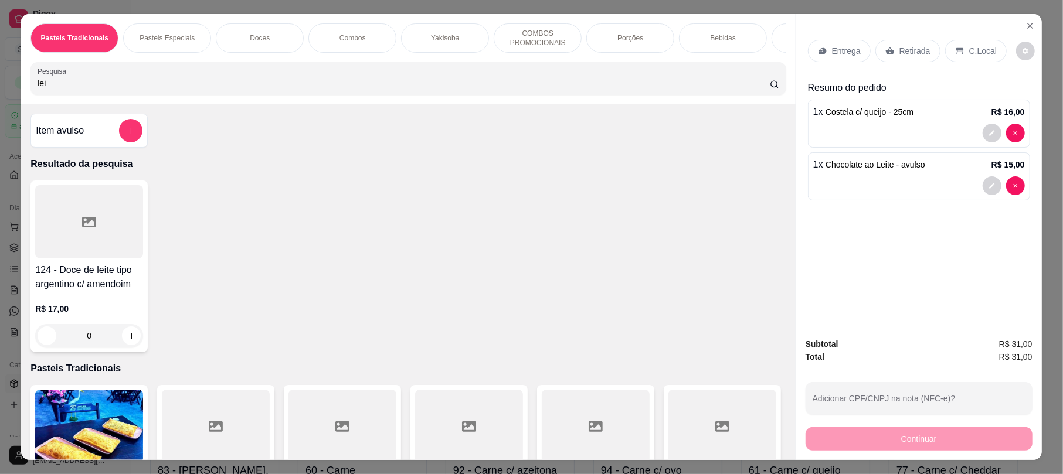
click at [974, 190] on div at bounding box center [919, 185] width 212 height 19
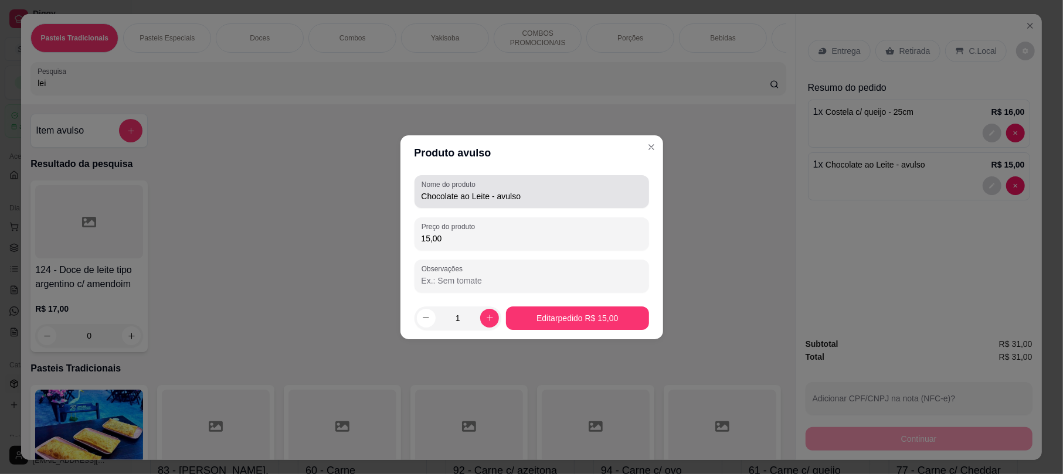
click at [546, 181] on div "Chocolate ao Leite - avulso" at bounding box center [531, 191] width 220 height 23
click at [546, 184] on div "Chocolate ao Leite - avulso" at bounding box center [531, 191] width 220 height 23
click at [546, 190] on input "Chocolate ao Leite - avulso" at bounding box center [531, 196] width 220 height 12
click at [547, 191] on input "Chocolate ao Leite - avulso" at bounding box center [531, 196] width 220 height 12
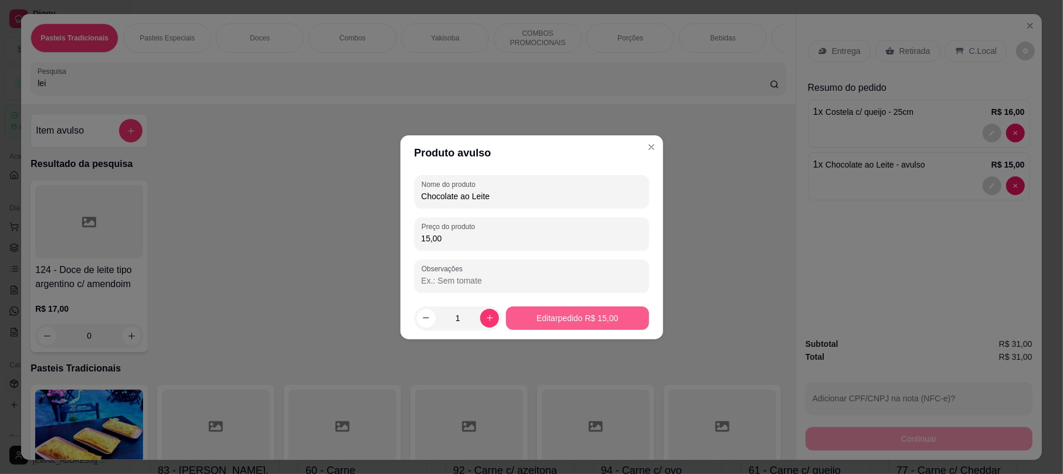
type input "Chocolate ao Leite"
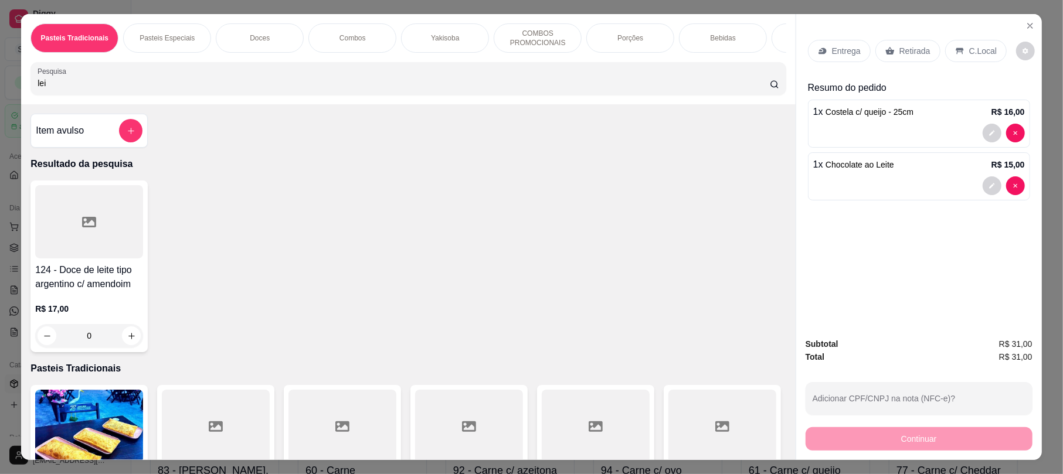
click at [899, 42] on div "Retirada" at bounding box center [907, 51] width 65 height 22
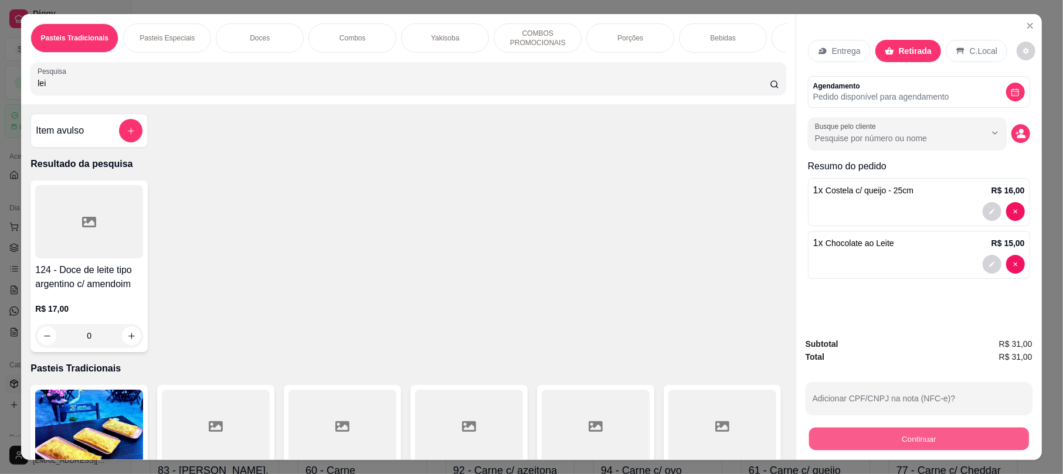
click at [918, 430] on button "Continuar" at bounding box center [919, 438] width 220 height 23
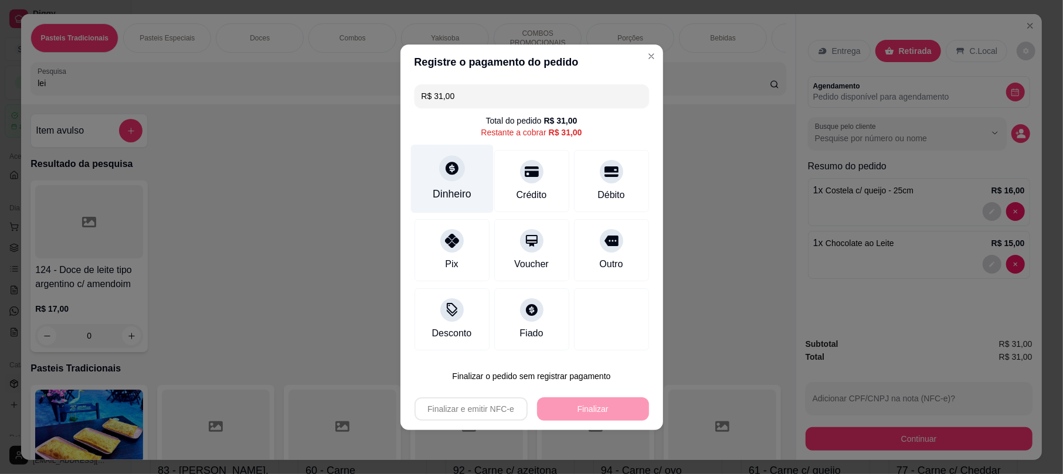
click at [458, 183] on div "Dinheiro" at bounding box center [451, 178] width 83 height 69
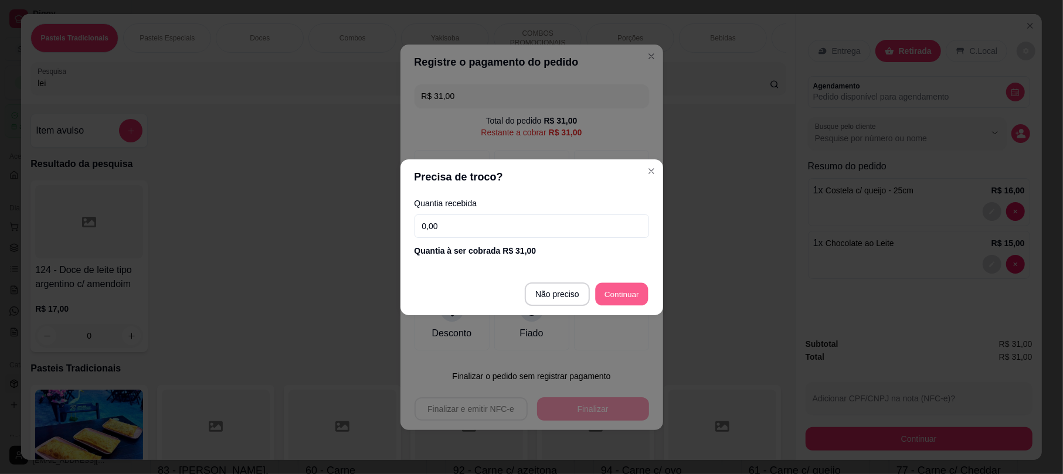
type input "R$ 0,00"
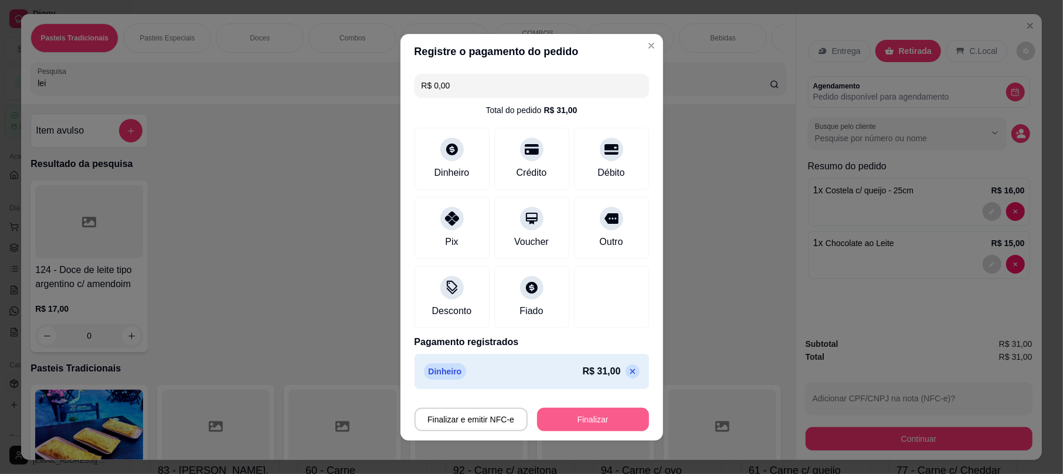
click at [608, 416] on button "Finalizar" at bounding box center [593, 419] width 112 height 23
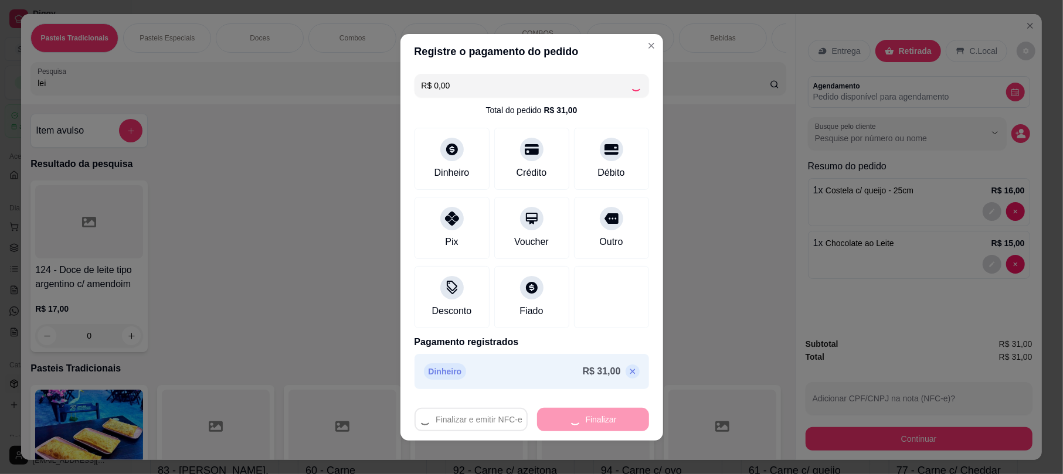
type input "0"
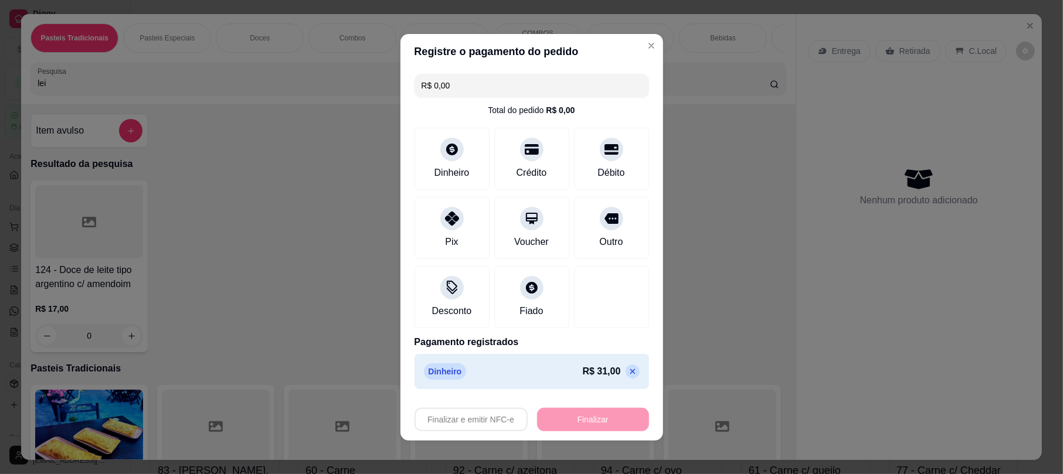
type input "-R$ 31,00"
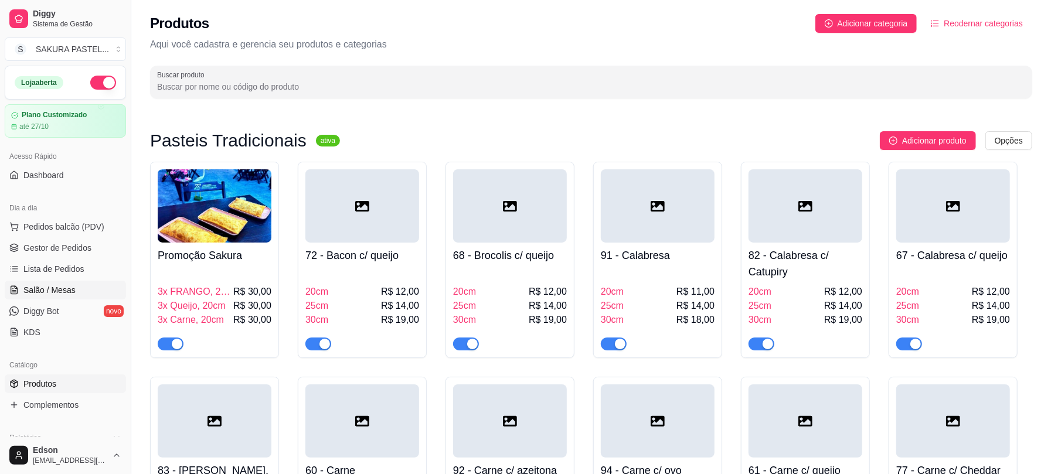
click at [73, 291] on span "Salão / Mesas" at bounding box center [49, 290] width 52 height 12
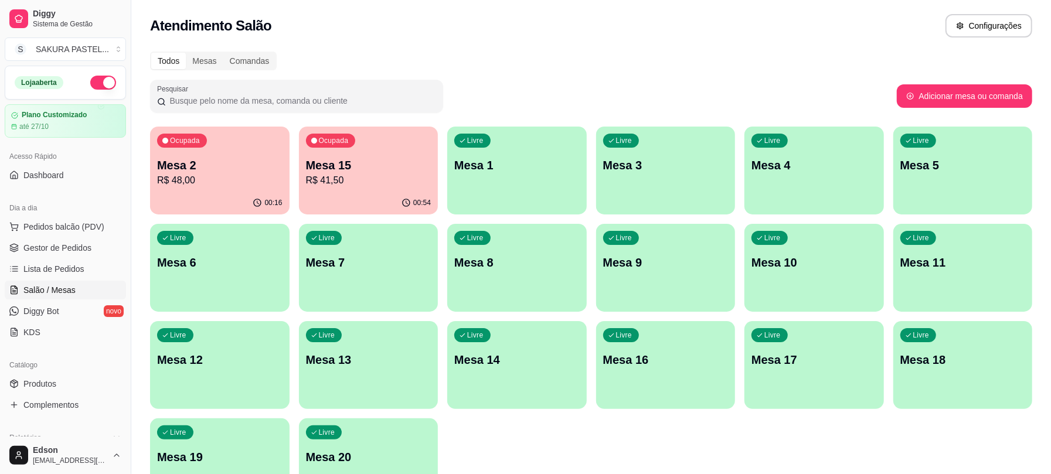
click at [414, 186] on p "R$ 41,50" at bounding box center [368, 180] width 125 height 14
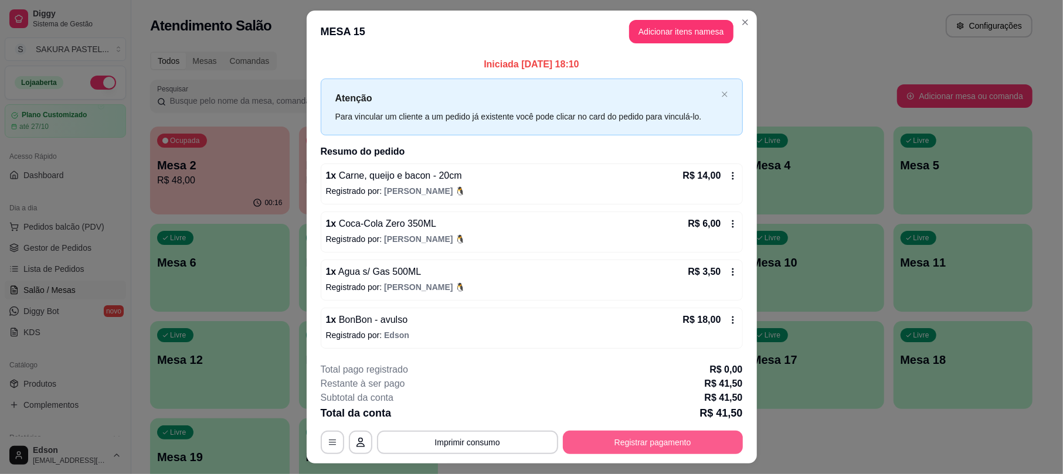
click at [689, 448] on button "Registrar pagamento" at bounding box center [653, 442] width 180 height 23
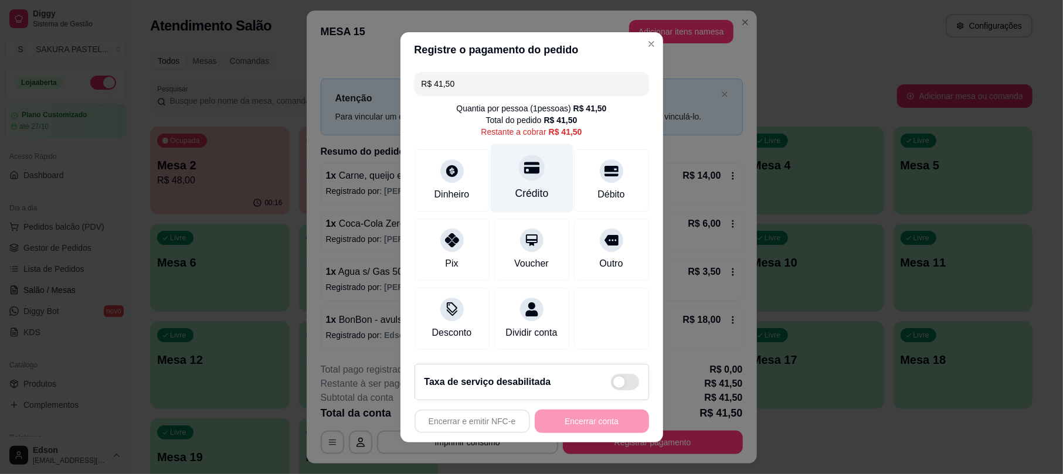
click at [530, 160] on div at bounding box center [532, 168] width 26 height 26
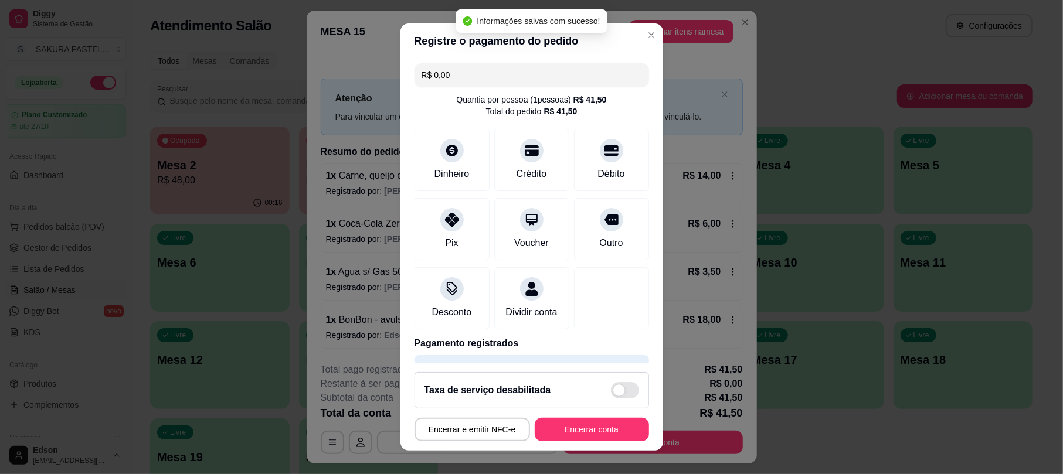
type input "R$ 0,00"
click at [572, 430] on button "Encerrar conta" at bounding box center [592, 429] width 114 height 23
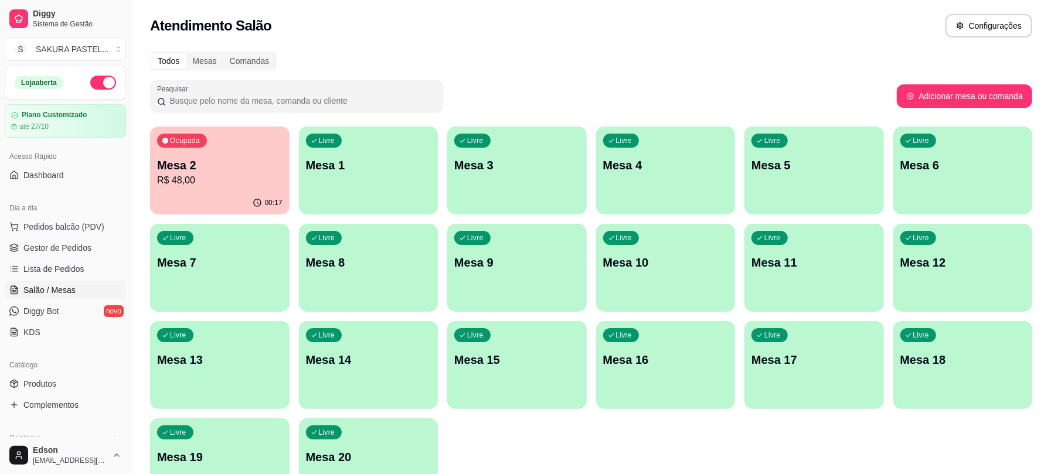
click at [214, 189] on div "Ocupada Mesa 2 R$ 48,00" at bounding box center [219, 159] width 139 height 65
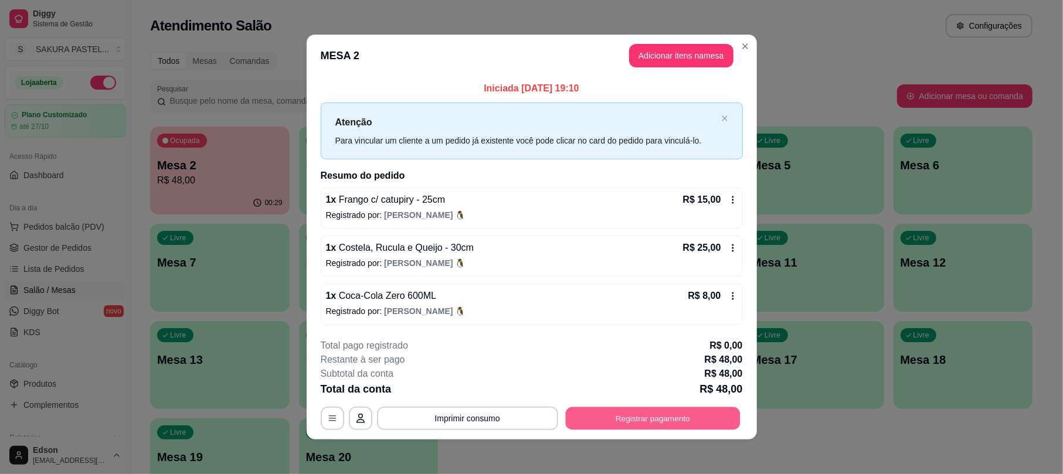
click at [705, 413] on button "Registrar pagamento" at bounding box center [652, 418] width 175 height 23
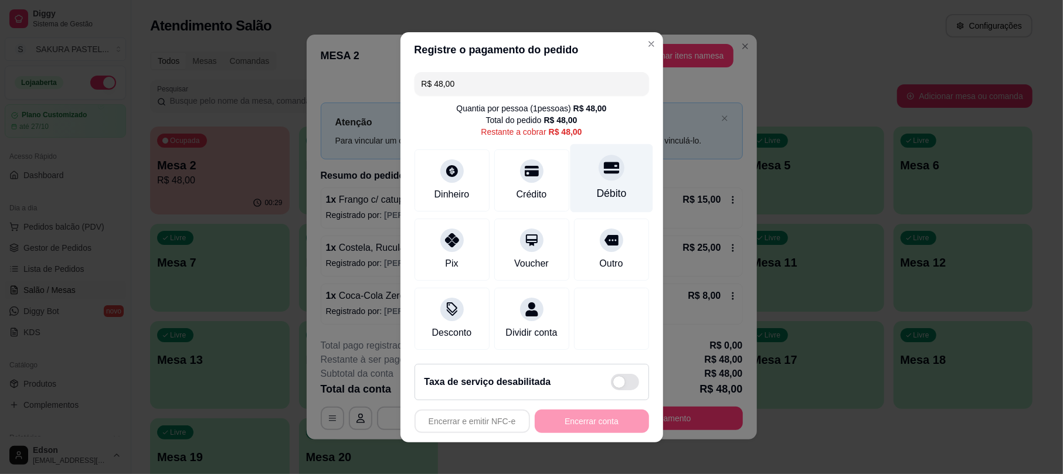
click at [603, 188] on div "Débito" at bounding box center [611, 193] width 30 height 15
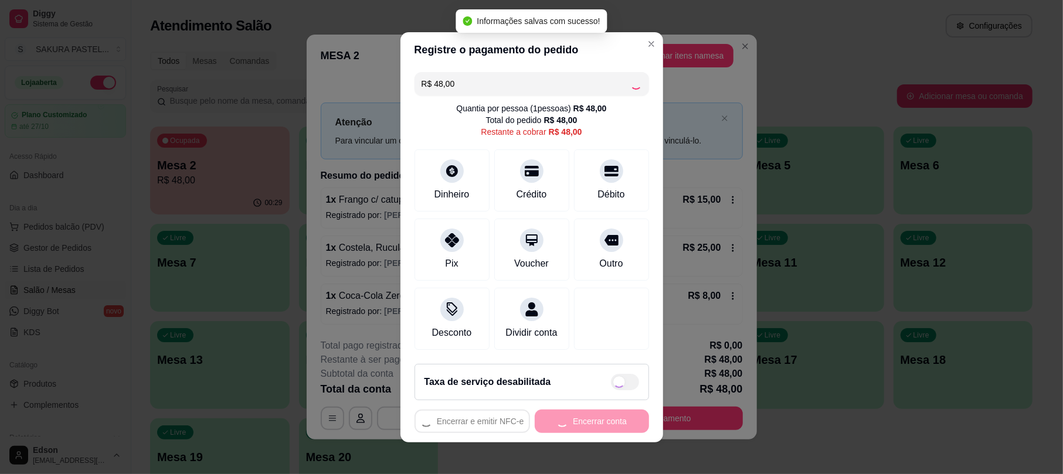
type input "R$ 0,00"
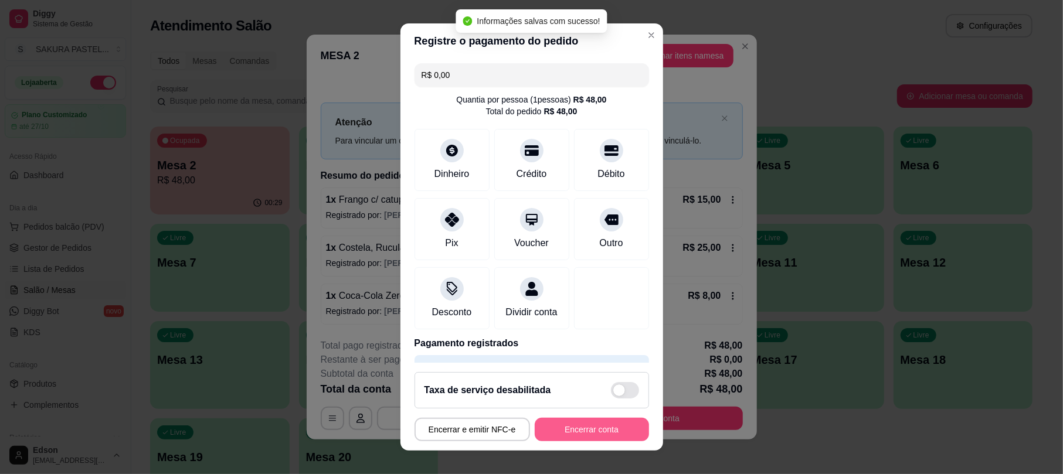
click at [566, 436] on button "Encerrar conta" at bounding box center [592, 429] width 114 height 23
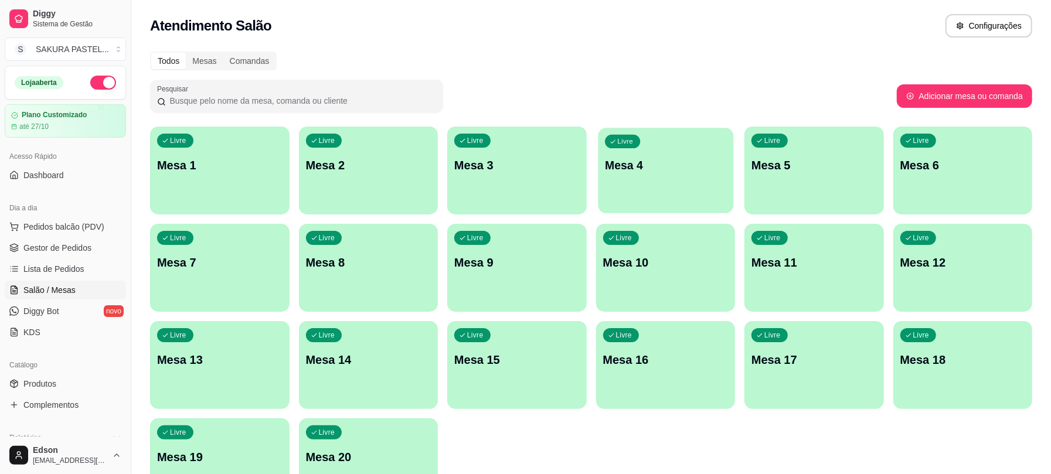
click at [726, 204] on div "button" at bounding box center [665, 205] width 135 height 13
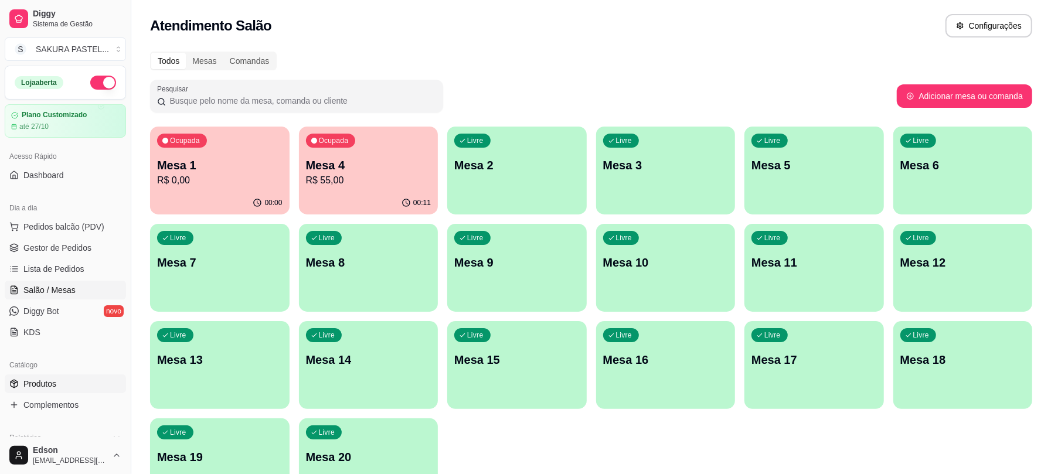
click at [71, 382] on link "Produtos" at bounding box center [65, 384] width 121 height 19
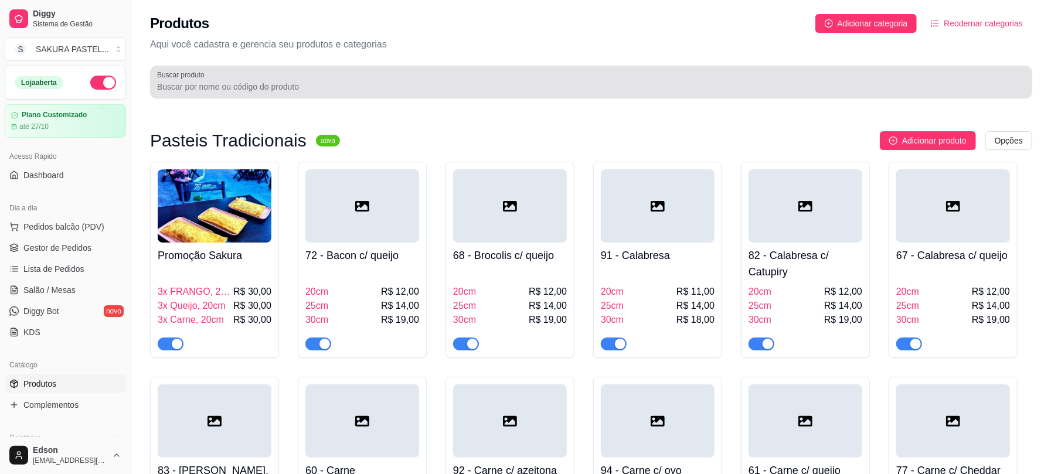
click at [247, 91] on input "Buscar produto" at bounding box center [591, 87] width 868 height 12
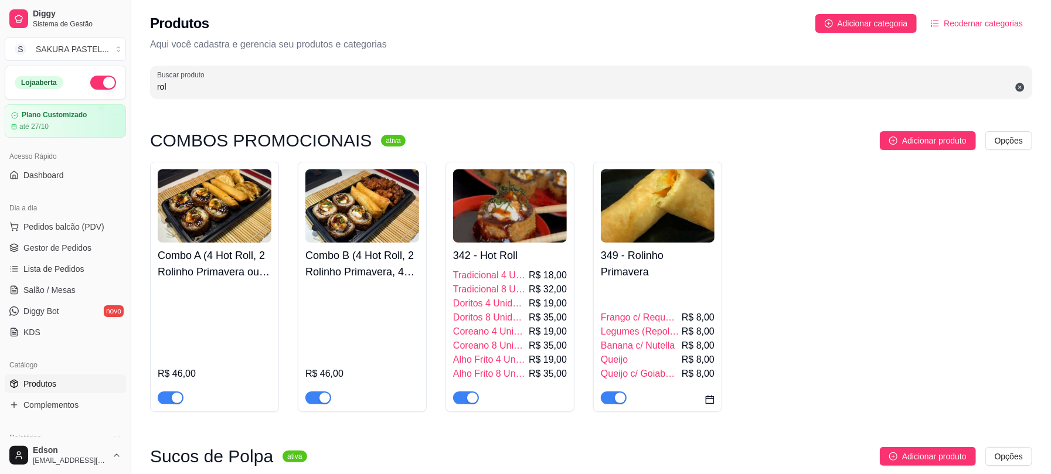
type input "rol"
click at [655, 212] on img at bounding box center [658, 205] width 114 height 73
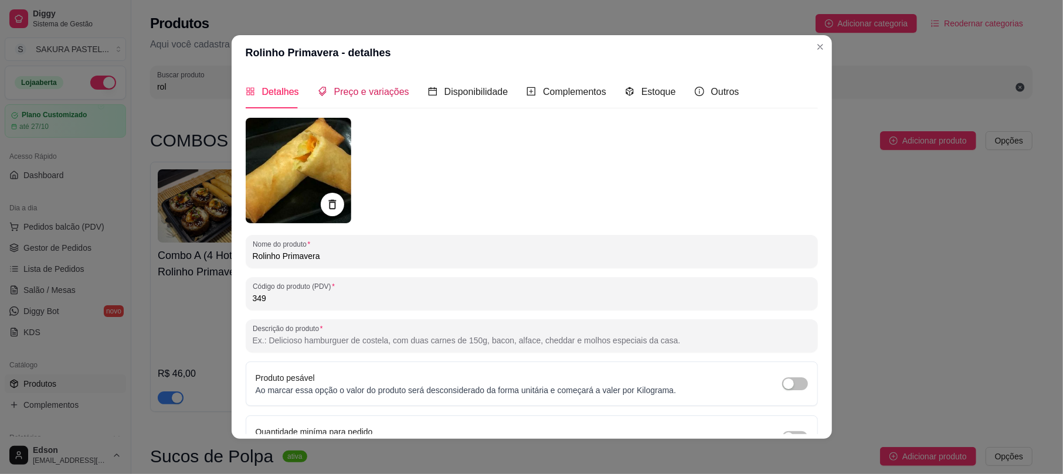
click at [373, 94] on span "Preço e variações" at bounding box center [371, 92] width 75 height 10
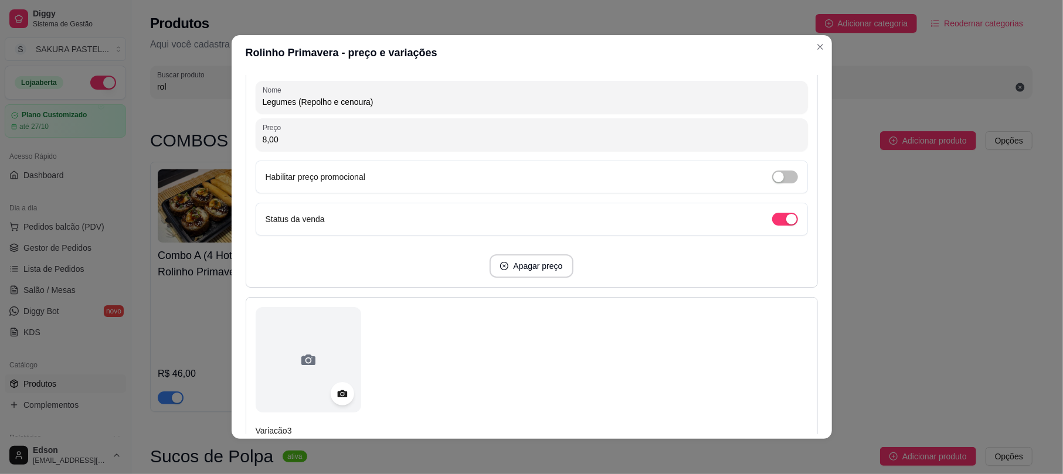
scroll to position [629, 0]
click at [772, 220] on span "button" at bounding box center [785, 218] width 26 height 13
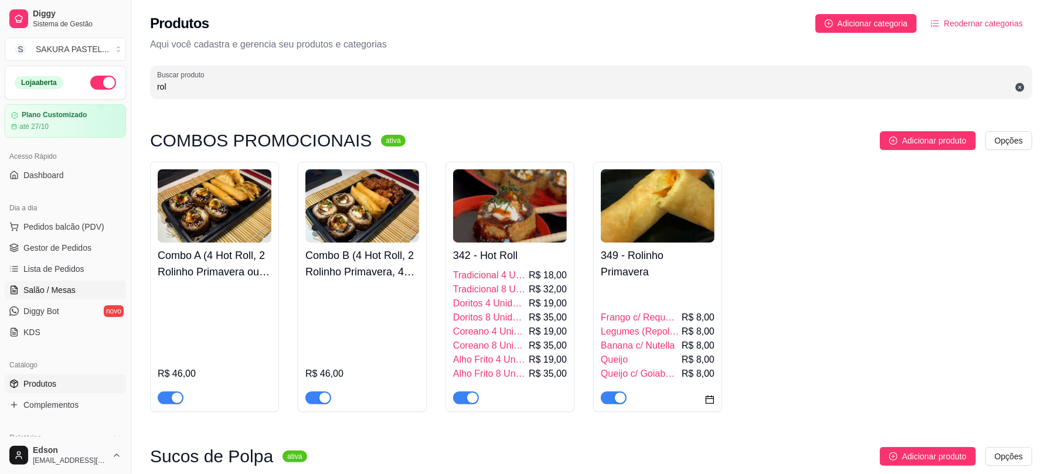
click at [89, 285] on link "Salão / Mesas" at bounding box center [65, 290] width 121 height 19
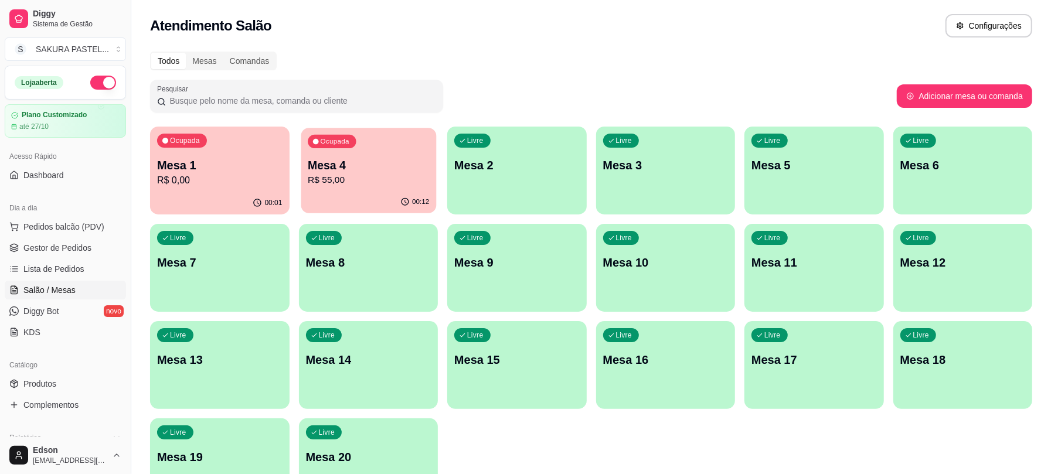
click at [380, 190] on div "Ocupada Mesa 4 R$ 55,00" at bounding box center [368, 159] width 135 height 63
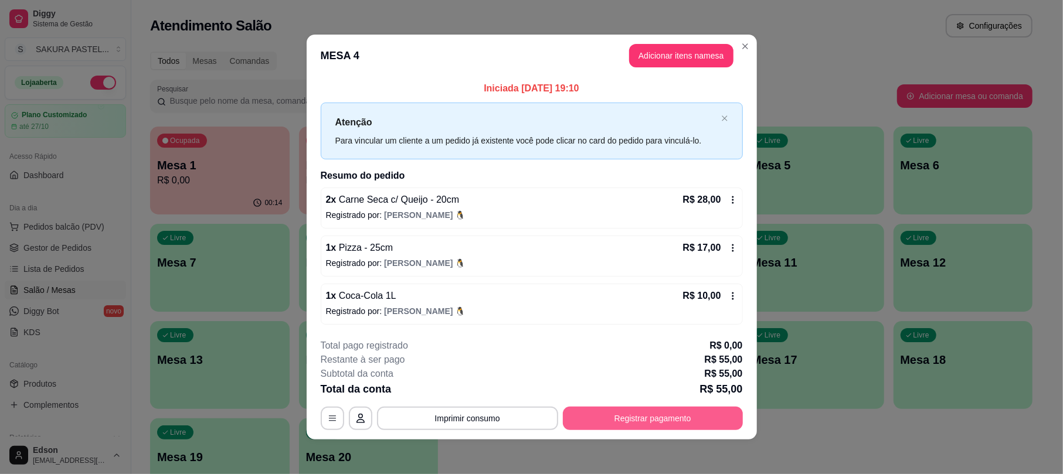
click at [723, 413] on button "Registrar pagamento" at bounding box center [653, 418] width 180 height 23
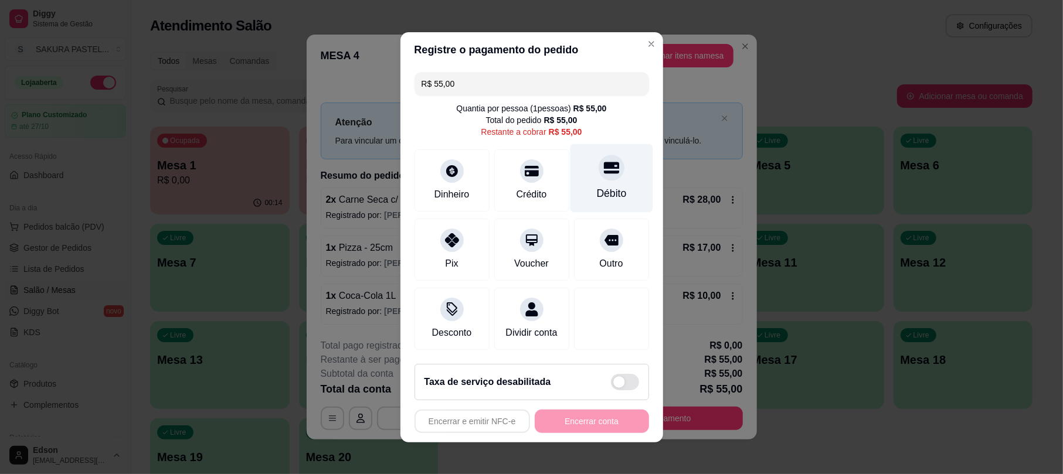
click at [596, 186] on div "Débito" at bounding box center [611, 193] width 30 height 15
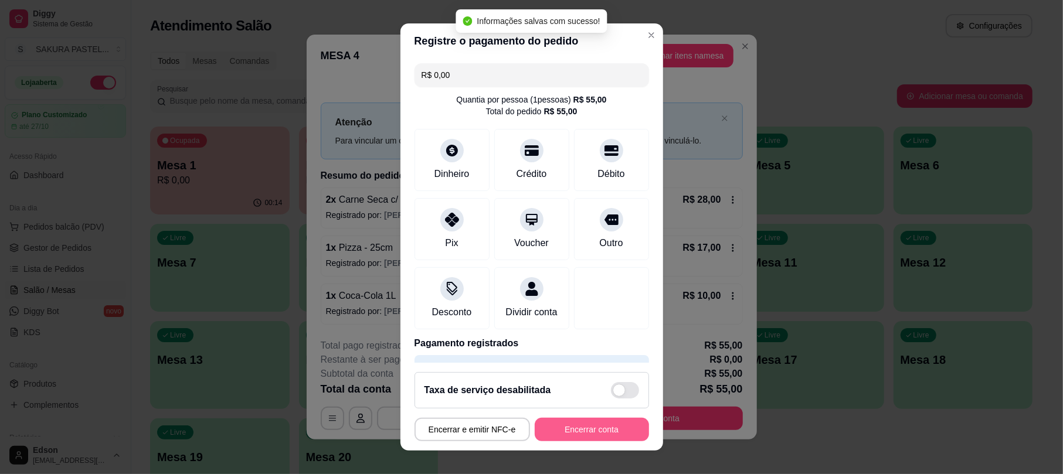
type input "R$ 0,00"
click at [597, 429] on button "Encerrar conta" at bounding box center [591, 429] width 111 height 23
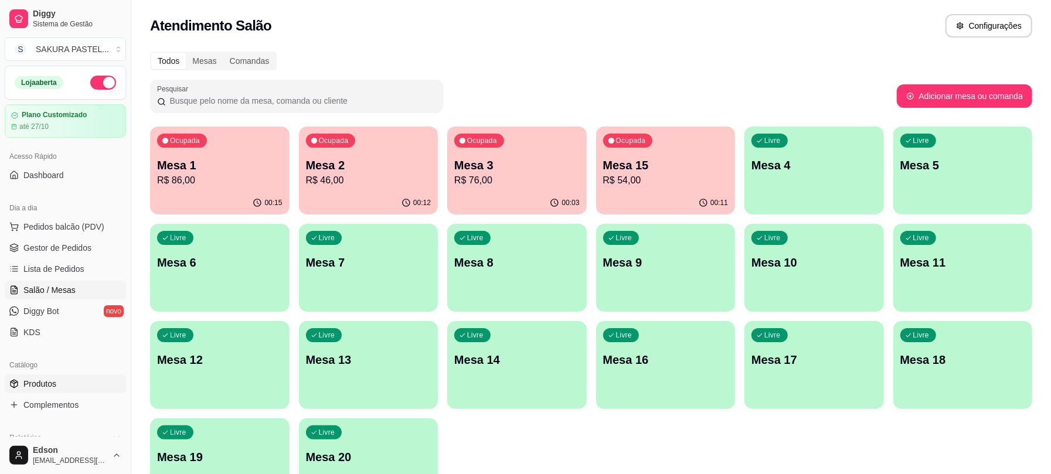
click at [42, 384] on span "Produtos" at bounding box center [39, 384] width 33 height 12
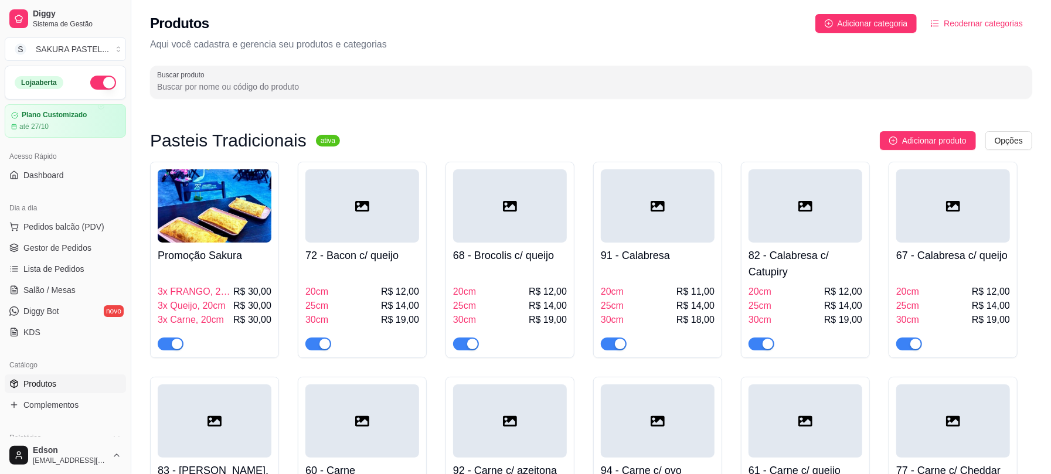
click at [280, 86] on input "Buscar produto" at bounding box center [591, 87] width 868 height 12
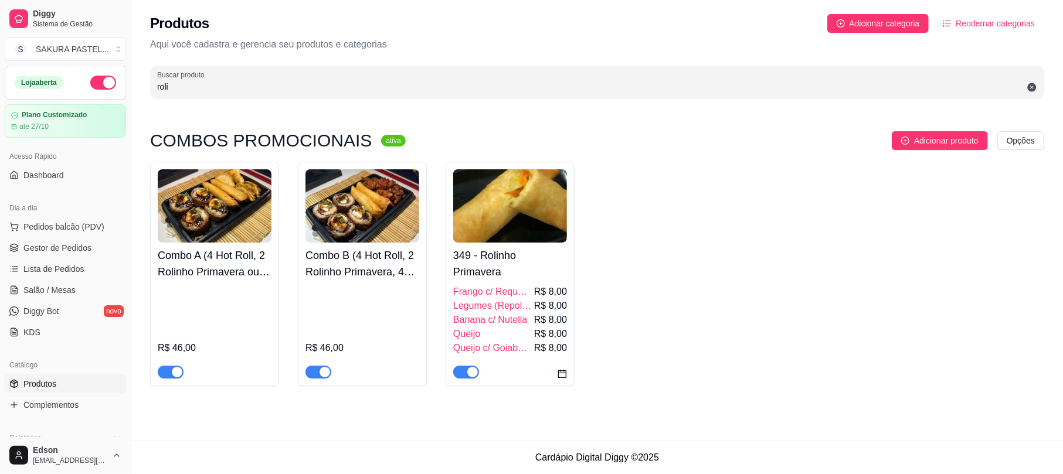
type input "roli"
click at [526, 212] on img at bounding box center [510, 205] width 114 height 73
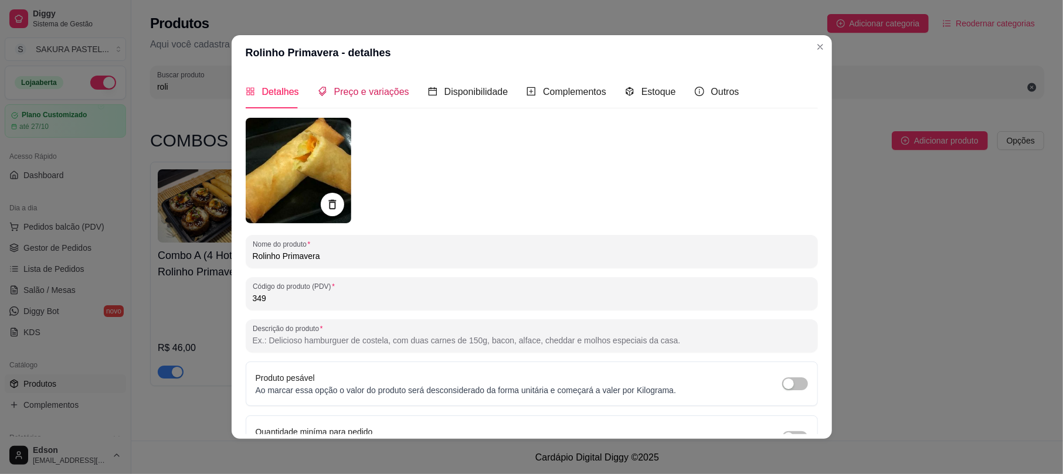
click at [368, 90] on span "Preço e variações" at bounding box center [371, 92] width 75 height 10
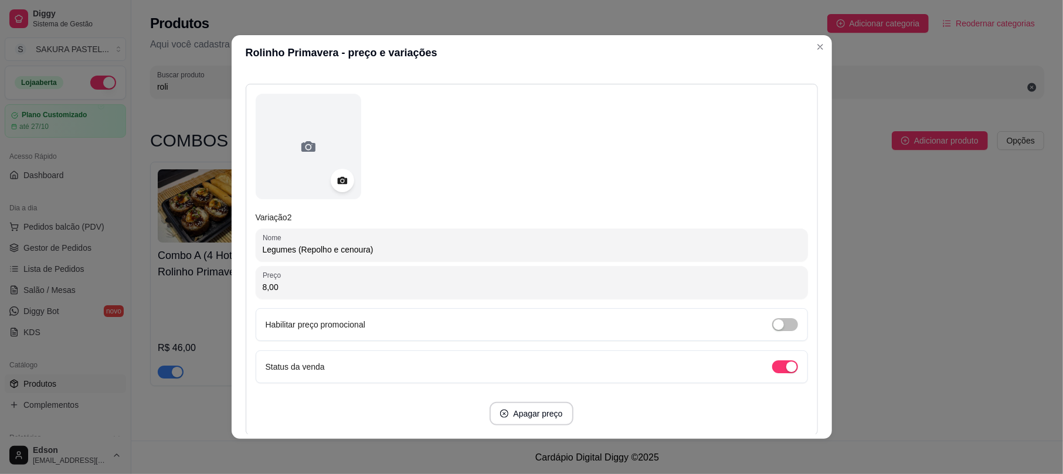
scroll to position [528, 0]
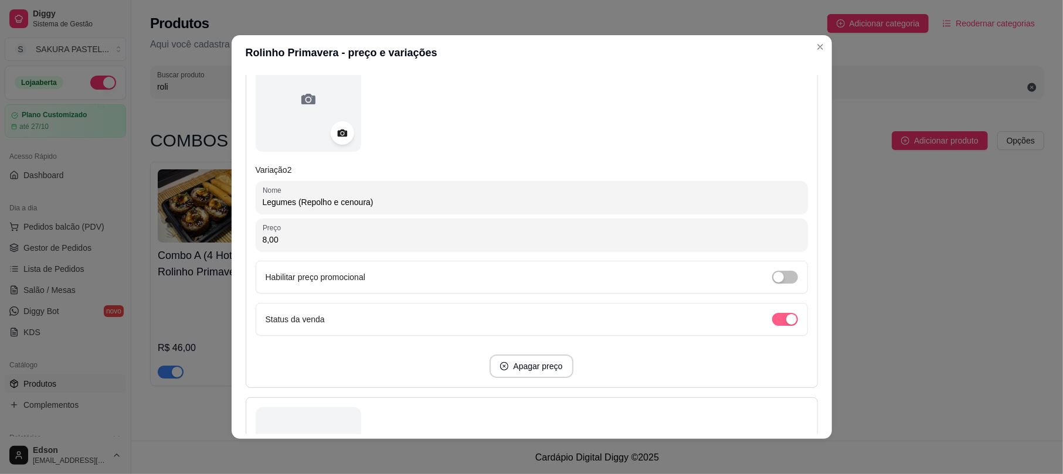
click at [772, 319] on span "button" at bounding box center [785, 319] width 26 height 13
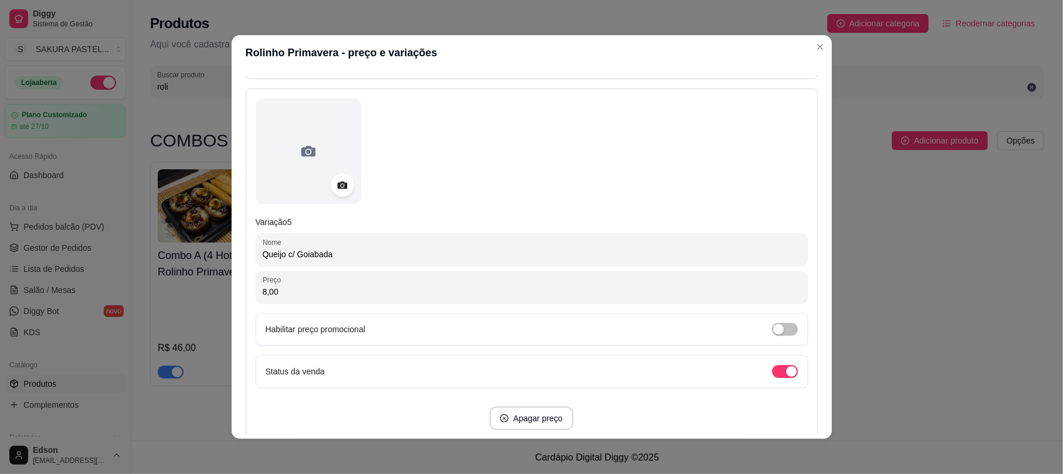
scroll to position [1656, 0]
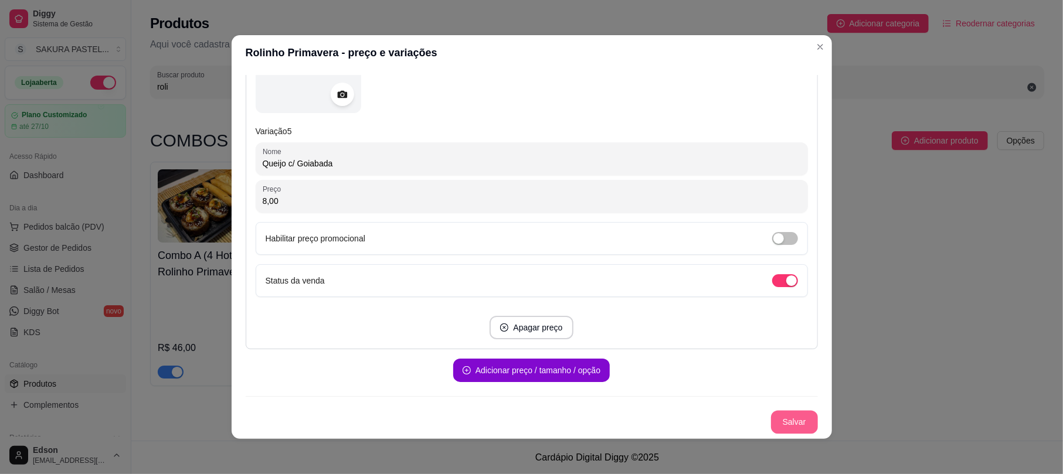
click at [793, 433] on button "Salvar" at bounding box center [794, 422] width 47 height 23
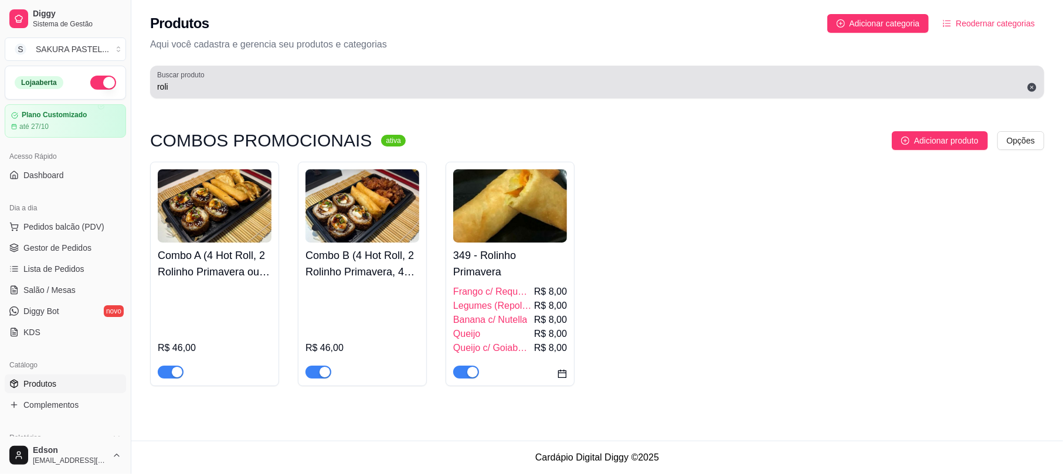
click at [304, 86] on input "roli" at bounding box center [597, 87] width 880 height 12
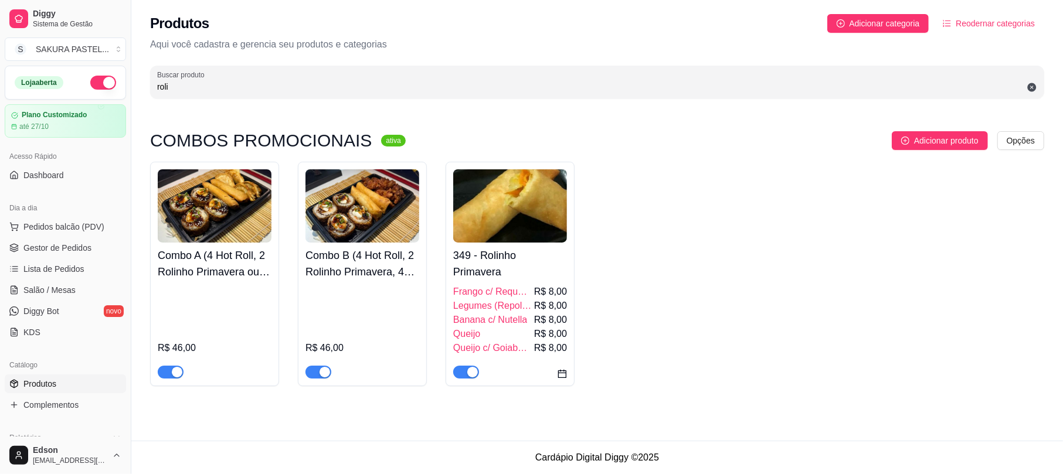
click at [304, 86] on input "roli" at bounding box center [597, 87] width 880 height 12
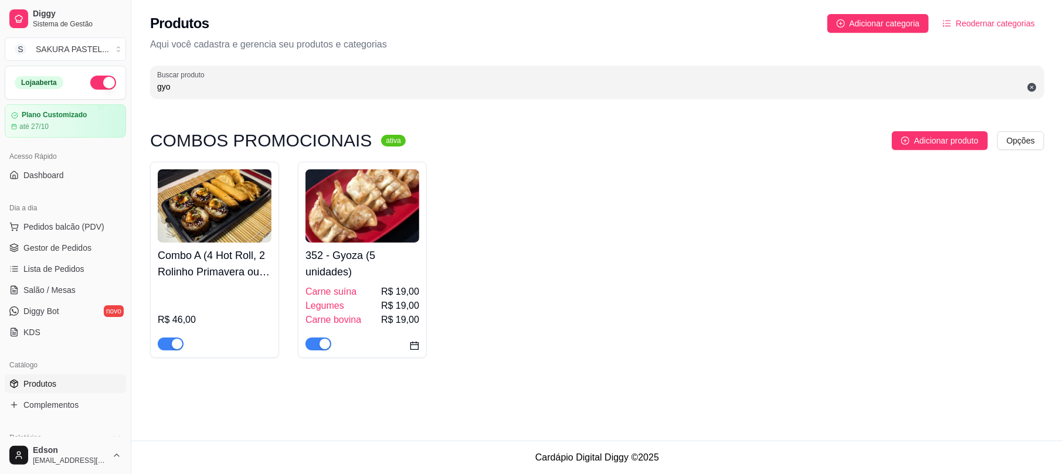
type input "gyo"
click at [369, 199] on img at bounding box center [362, 205] width 114 height 73
click at [70, 286] on span "Salão / Mesas" at bounding box center [49, 290] width 52 height 12
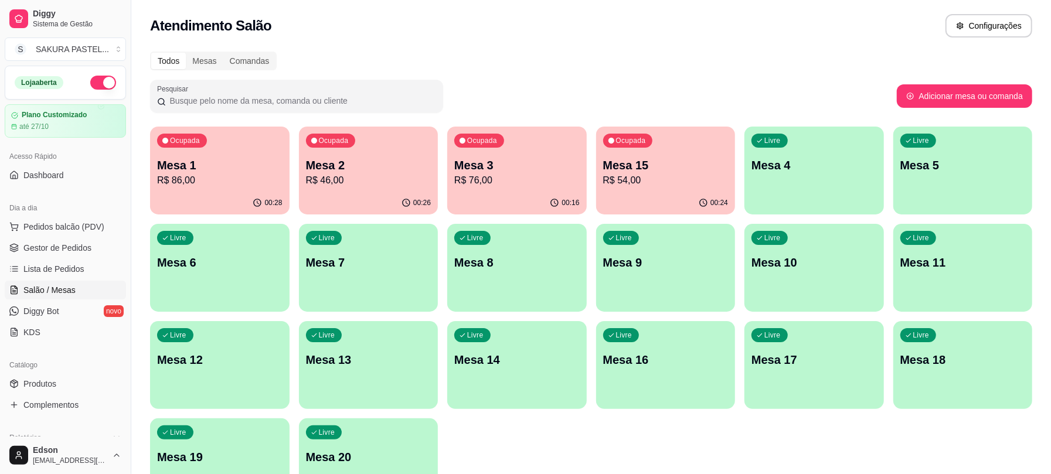
click at [188, 190] on div "Ocupada Mesa 1 R$ 86,00" at bounding box center [219, 159] width 139 height 65
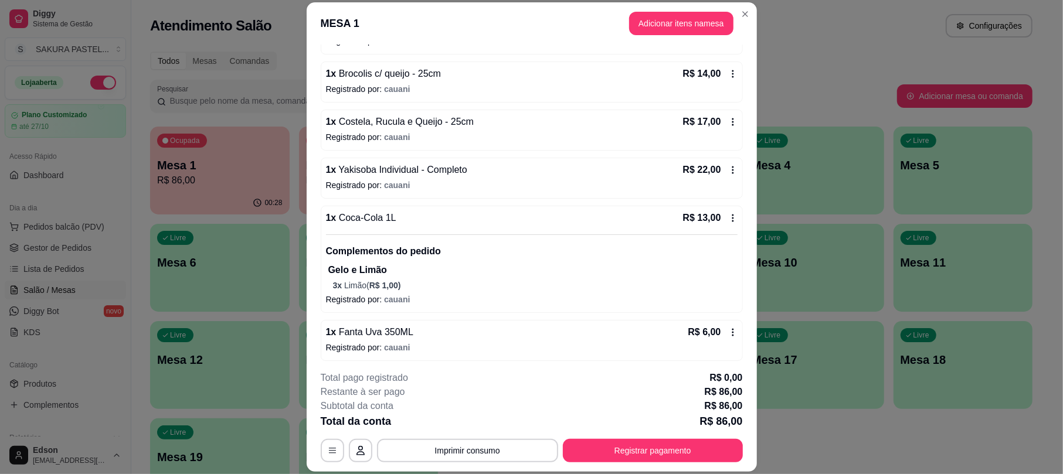
scroll to position [148, 0]
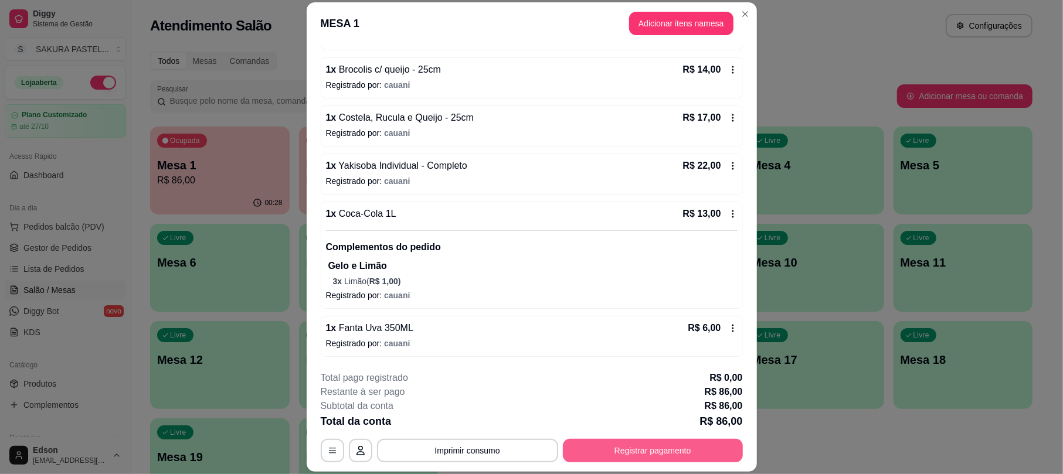
click at [686, 446] on button "Registrar pagamento" at bounding box center [653, 450] width 180 height 23
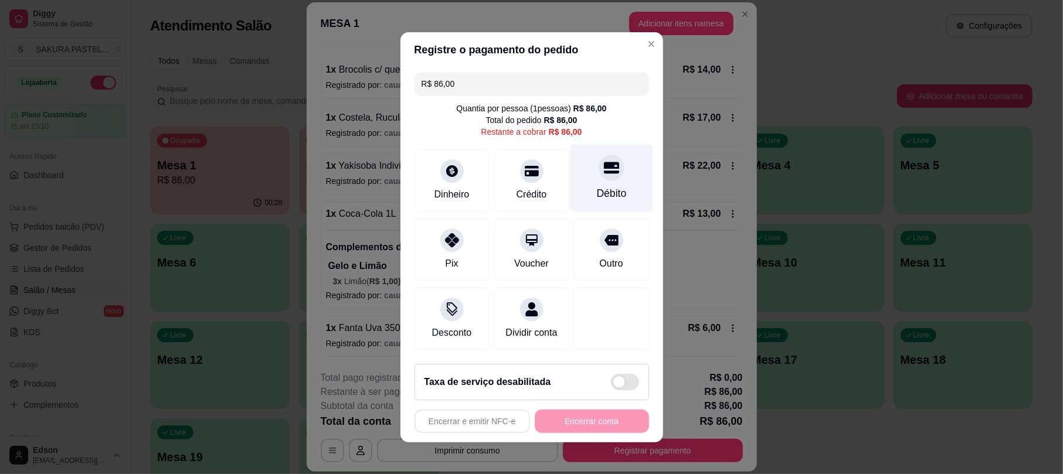
click at [603, 162] on icon at bounding box center [610, 168] width 15 height 12
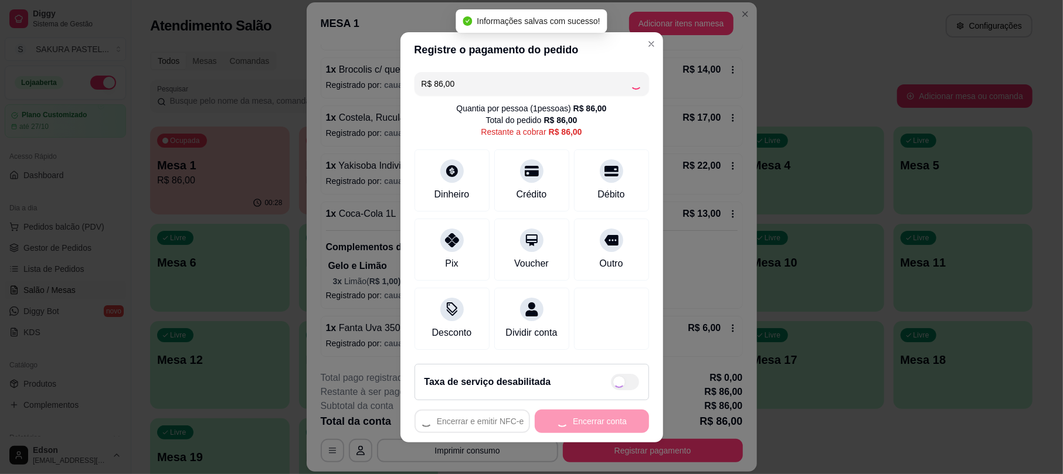
type input "R$ 0,00"
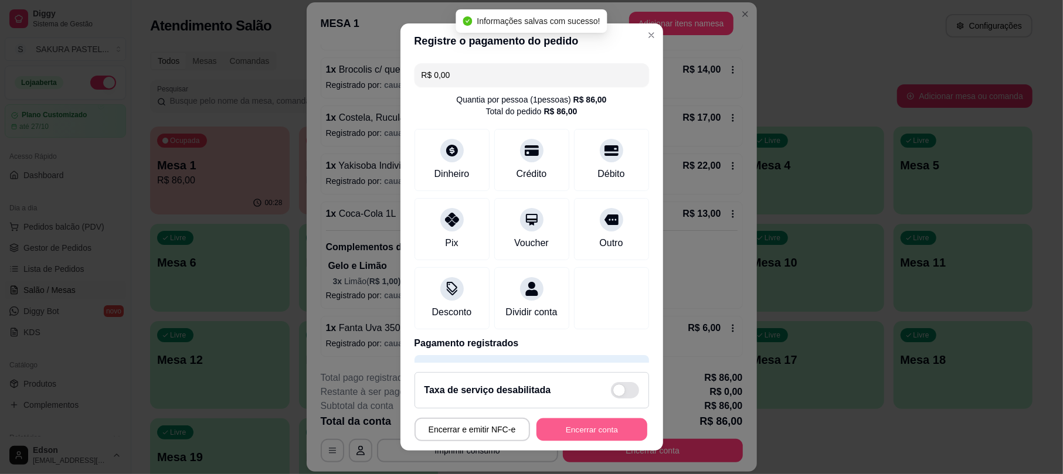
click at [576, 423] on button "Encerrar conta" at bounding box center [591, 429] width 111 height 23
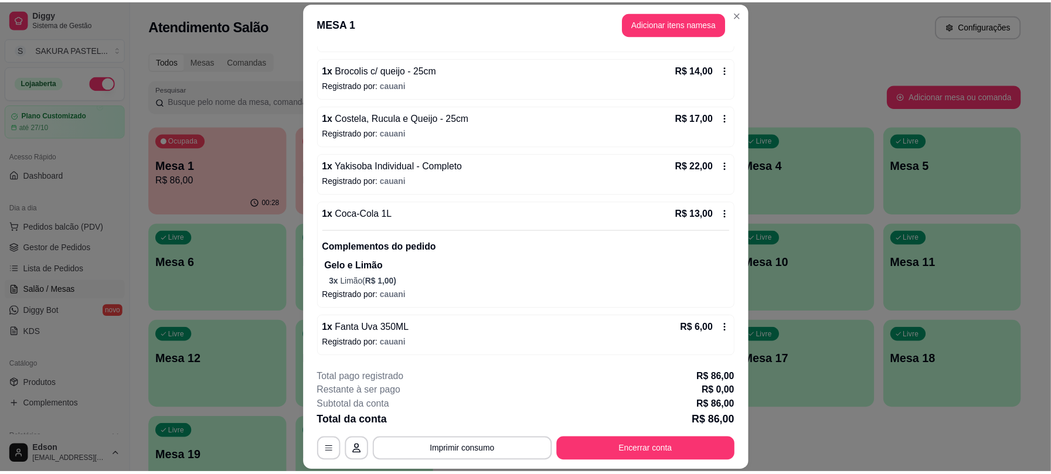
scroll to position [0, 0]
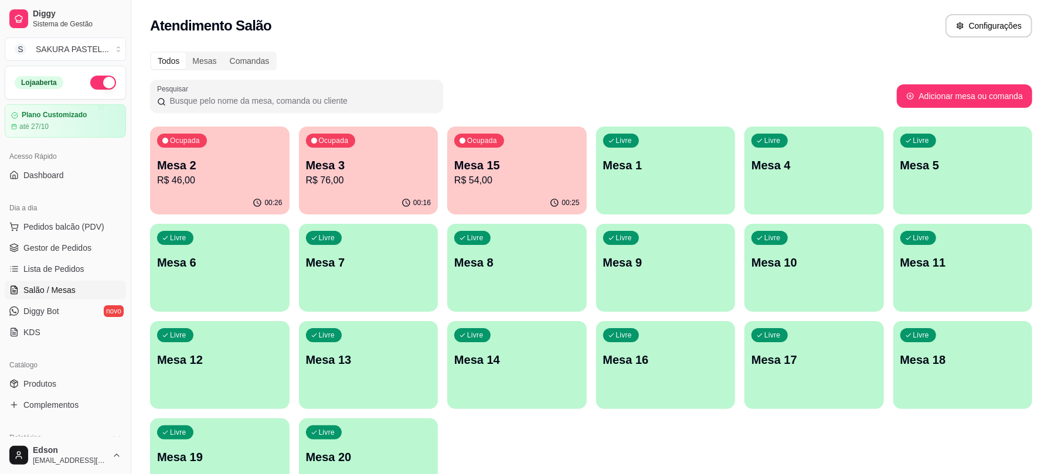
click at [116, 188] on div "Acesso Rápido Dashboard" at bounding box center [65, 165] width 131 height 47
click at [246, 155] on div "Ocupada Mesa 2 R$ 46,00" at bounding box center [219, 159] width 139 height 65
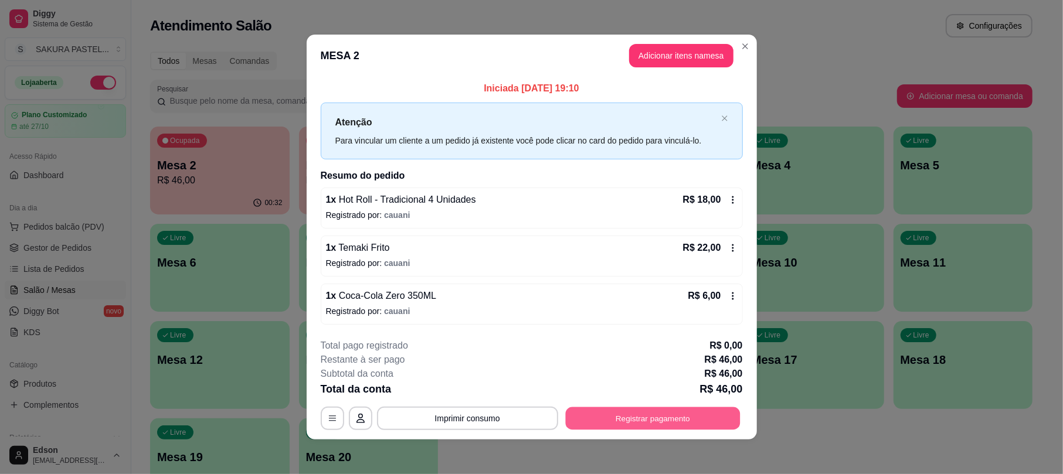
click at [688, 415] on button "Registrar pagamento" at bounding box center [652, 418] width 175 height 23
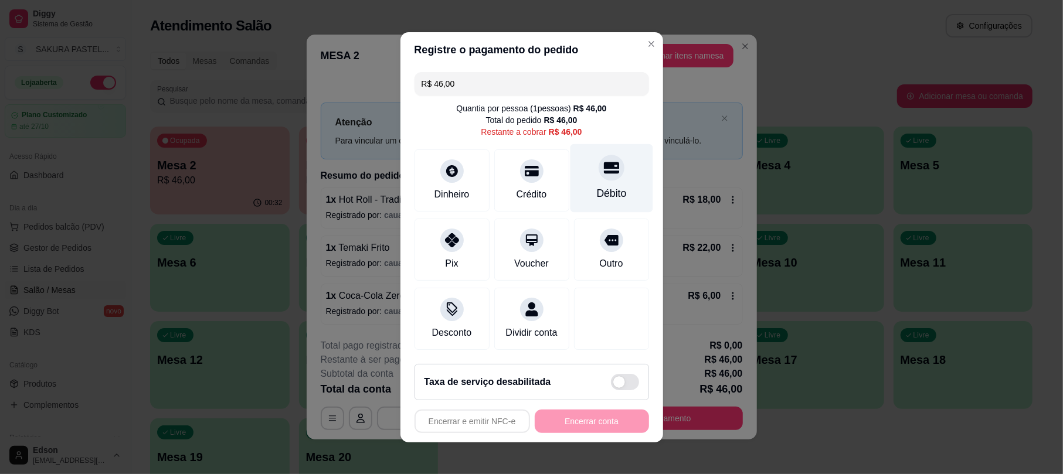
click at [596, 186] on div "Débito" at bounding box center [611, 193] width 30 height 15
type input "R$ 0,00"
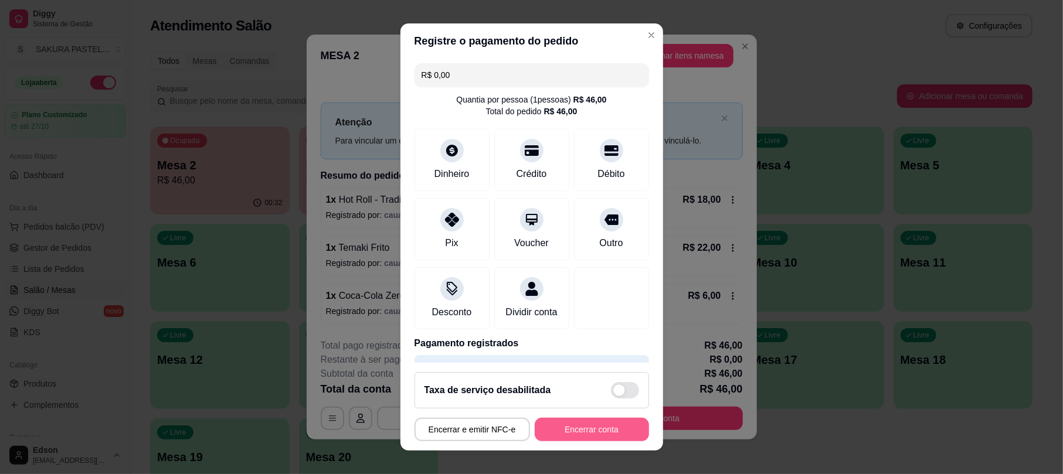
click at [570, 427] on button "Encerrar conta" at bounding box center [592, 429] width 114 height 23
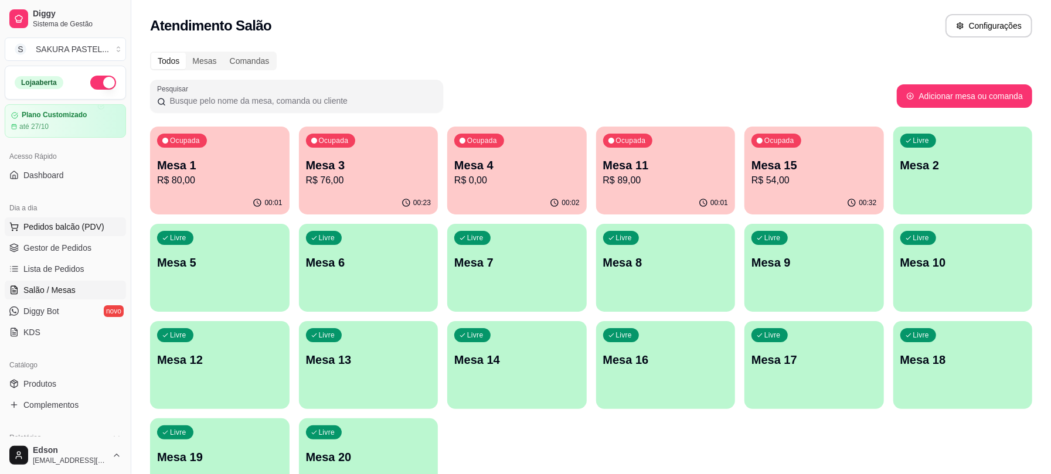
click at [52, 228] on span "Pedidos balcão (PDV)" at bounding box center [63, 227] width 81 height 12
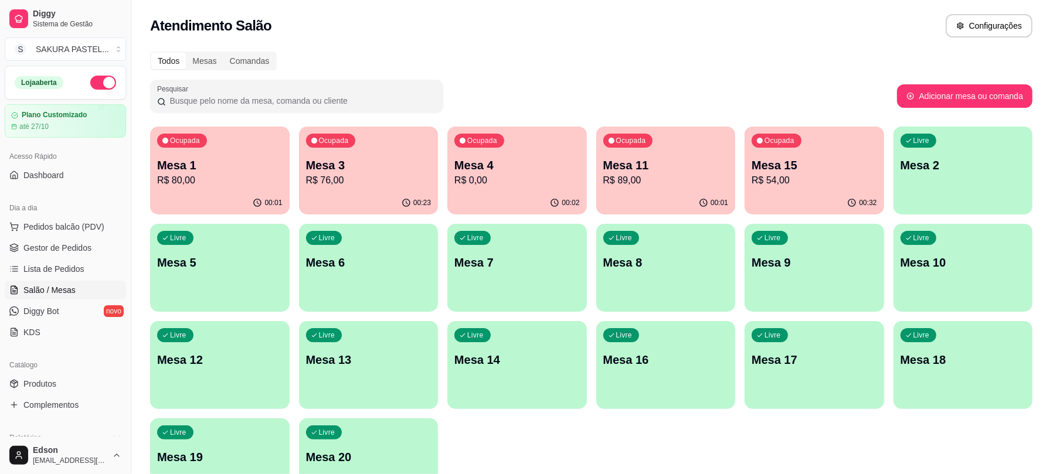
click at [199, 88] on div at bounding box center [408, 78] width 741 height 23
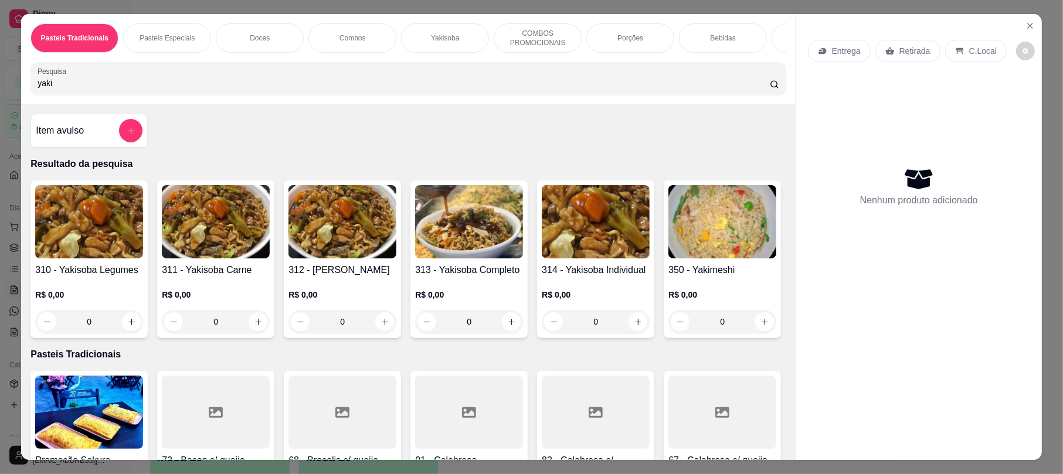
type input "yaki"
click at [479, 228] on img at bounding box center [469, 221] width 108 height 73
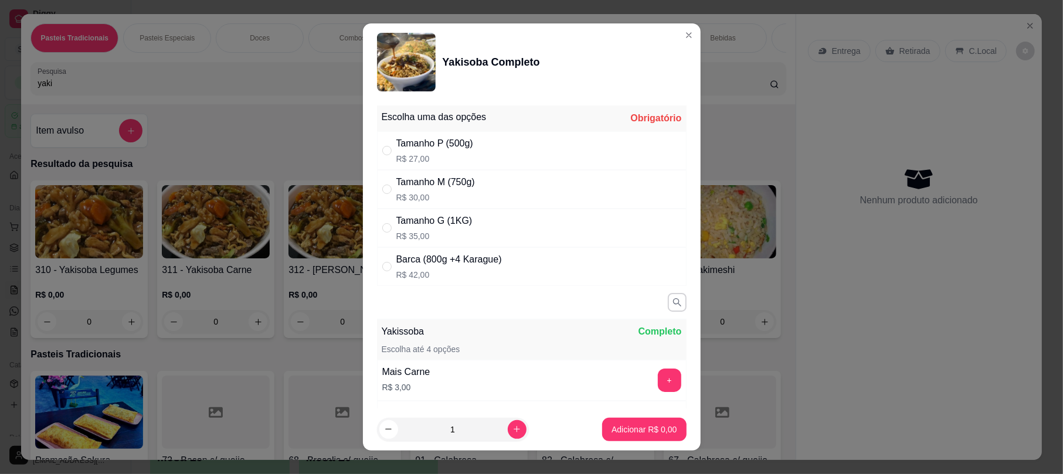
drag, startPoint x: 524, startPoint y: 215, endPoint x: 515, endPoint y: 234, distance: 22.0
click at [512, 222] on div "Tamanho G (1KG) R$ 35,00" at bounding box center [531, 228] width 309 height 39
radio input "true"
click at [613, 426] on p "Adicionar R$ 35,00" at bounding box center [642, 429] width 68 height 11
type input "1"
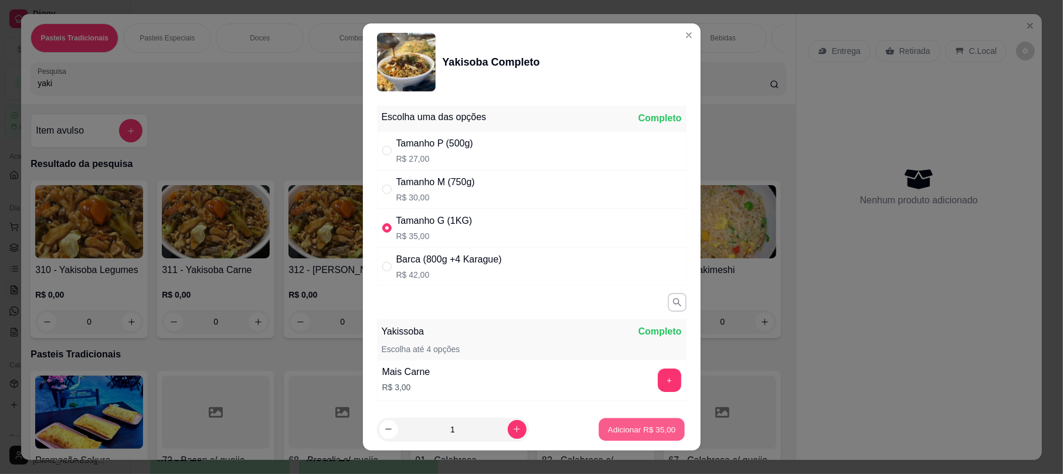
type input "1"
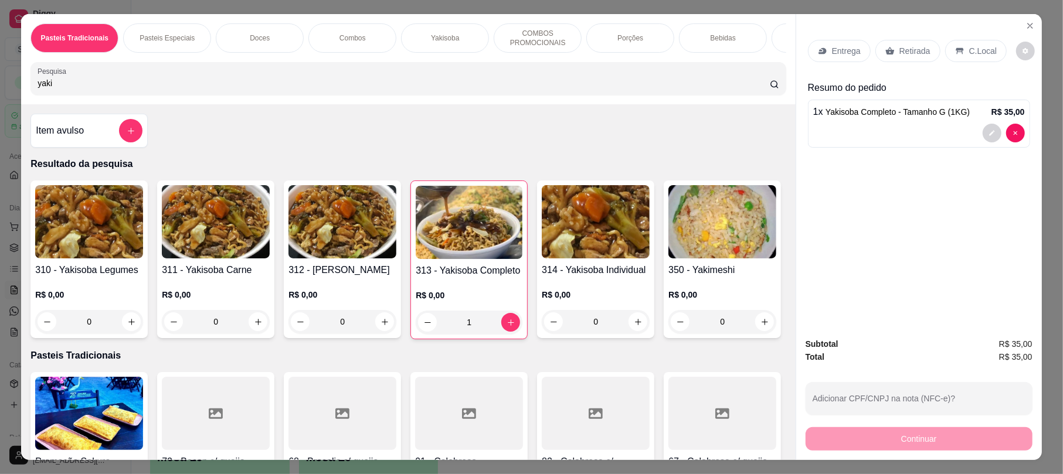
click at [901, 46] on p "Retirada" at bounding box center [914, 51] width 31 height 12
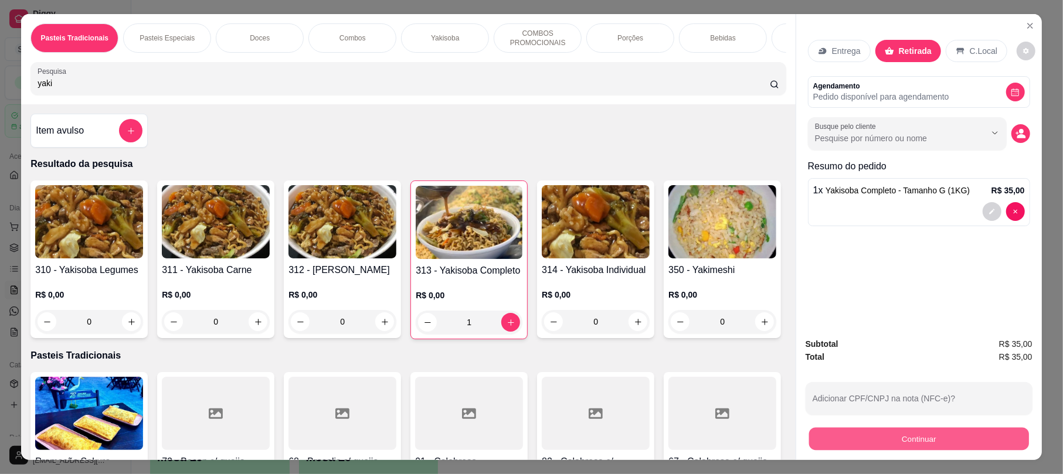
click at [876, 434] on button "Continuar" at bounding box center [919, 438] width 220 height 23
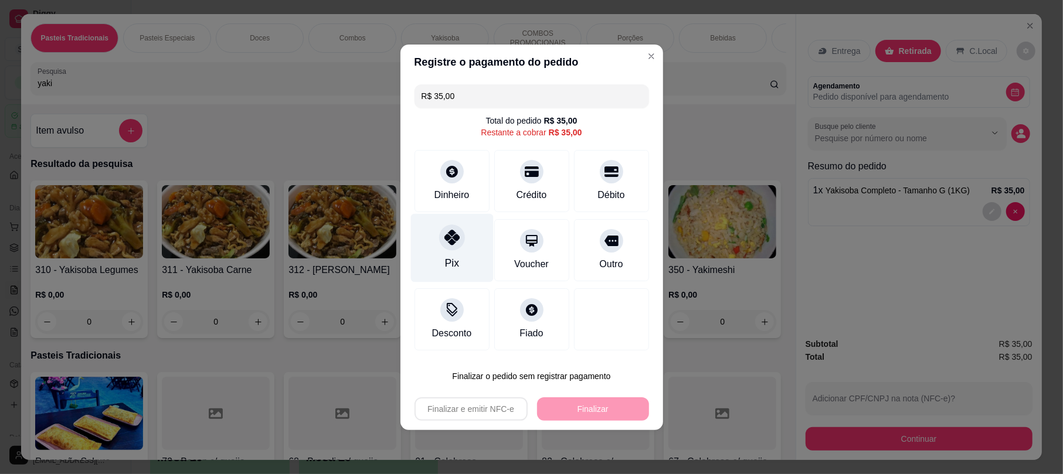
click at [461, 233] on div "Pix" at bounding box center [451, 247] width 83 height 69
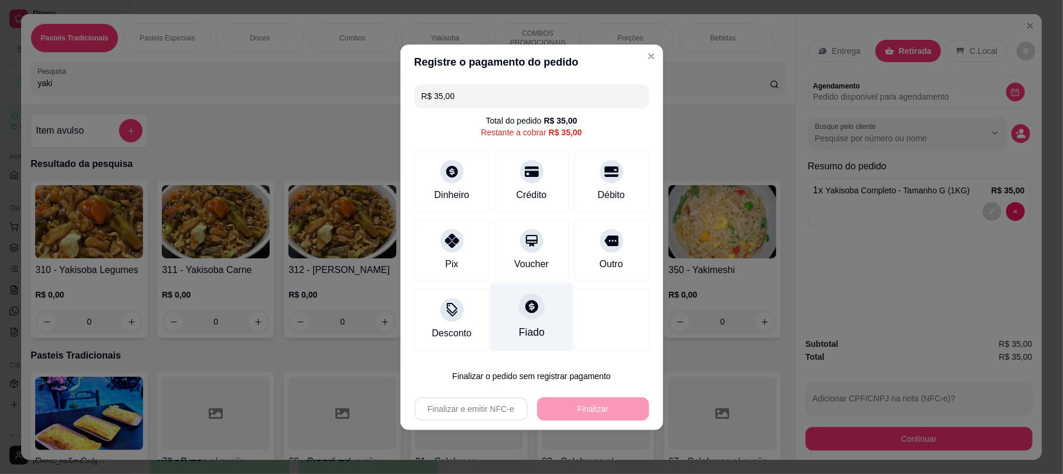
type input "R$ 0,00"
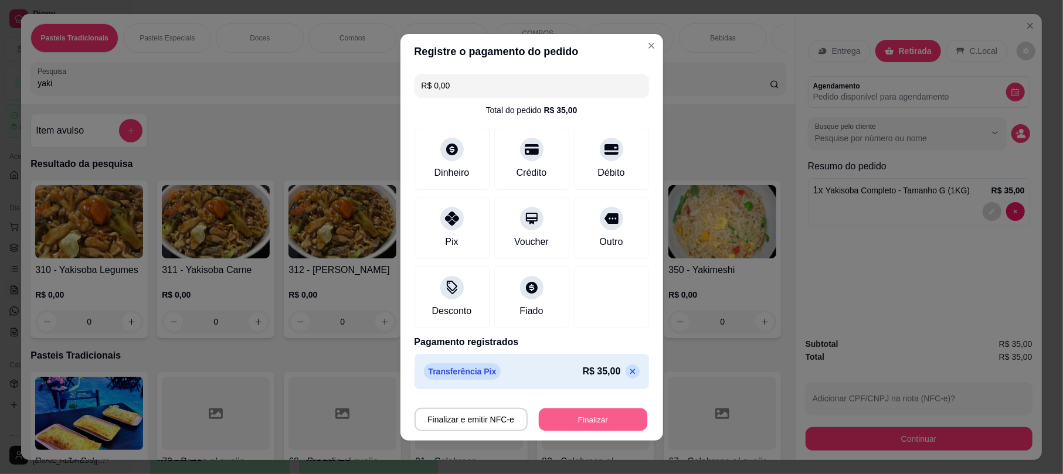
click at [624, 409] on button "Finalizar" at bounding box center [593, 419] width 108 height 23
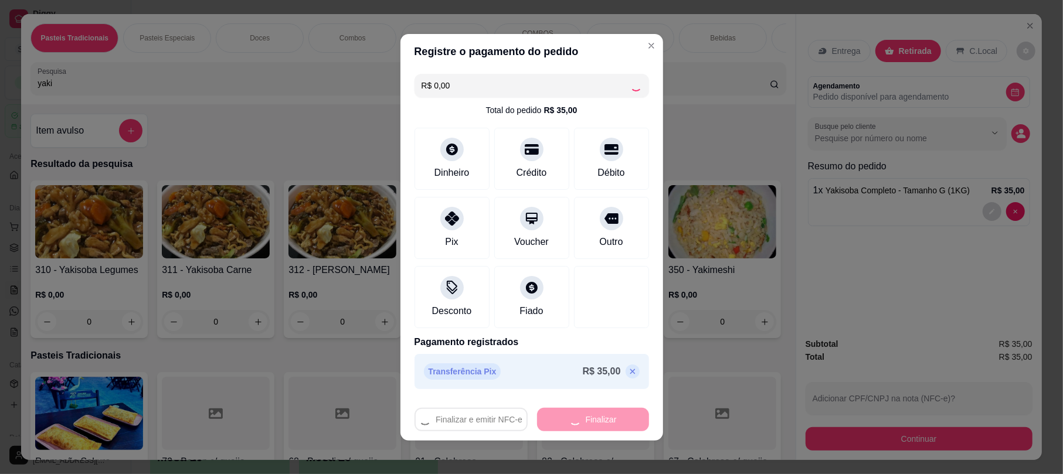
type input "0"
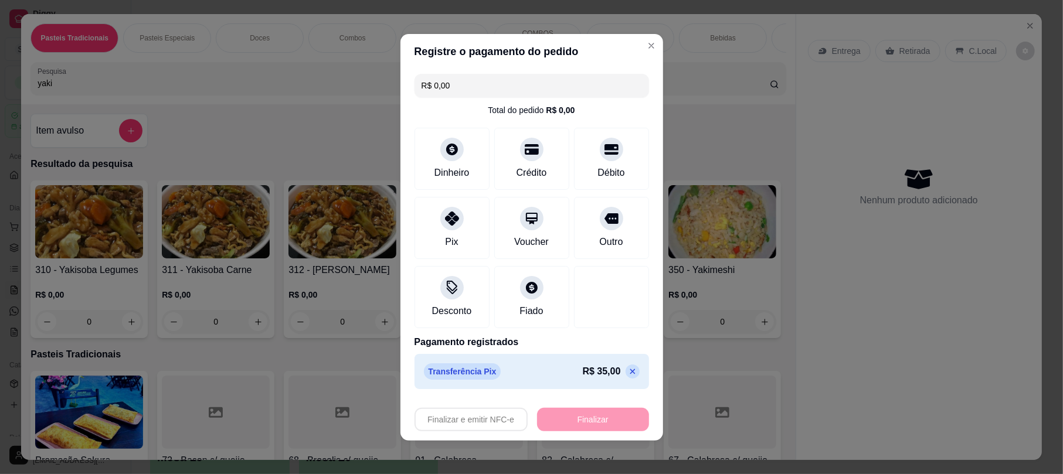
type input "-R$ 35,00"
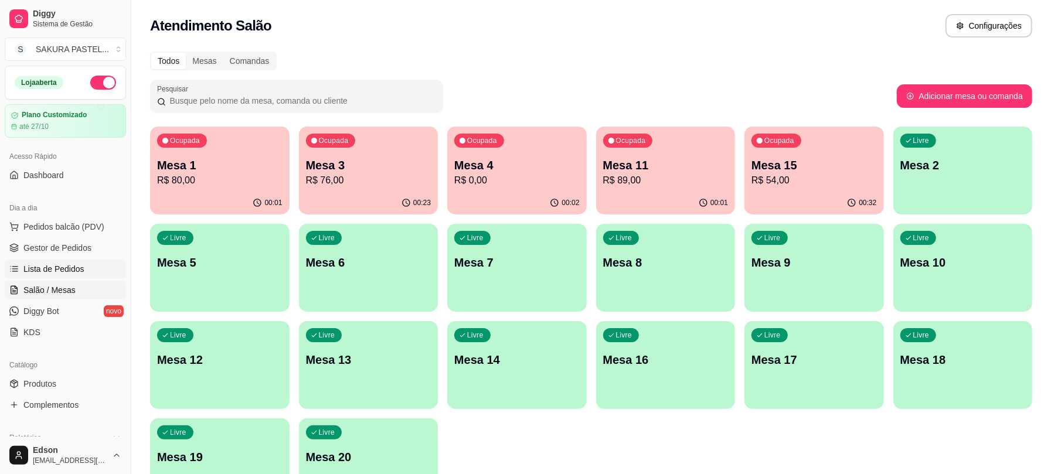
click at [70, 266] on span "Lista de Pedidos" at bounding box center [53, 269] width 61 height 12
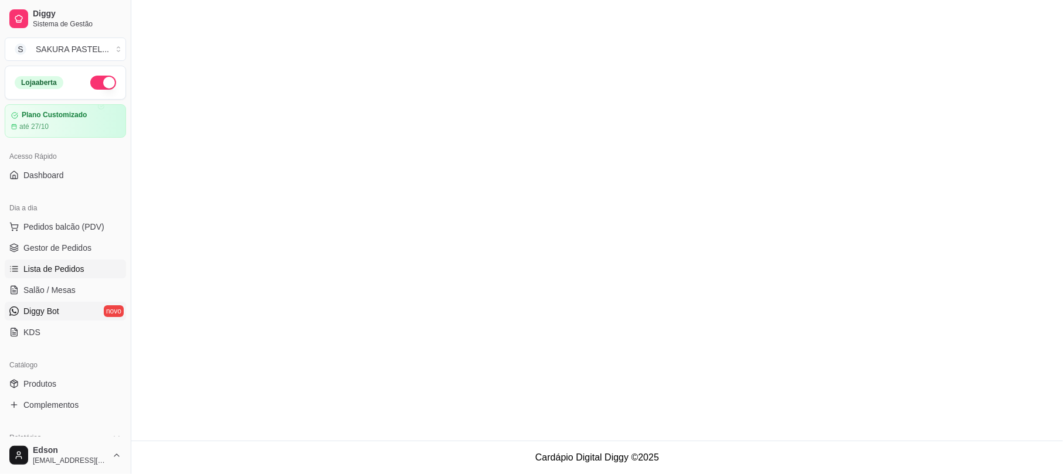
click at [81, 306] on link "Diggy Bot novo" at bounding box center [65, 311] width 121 height 19
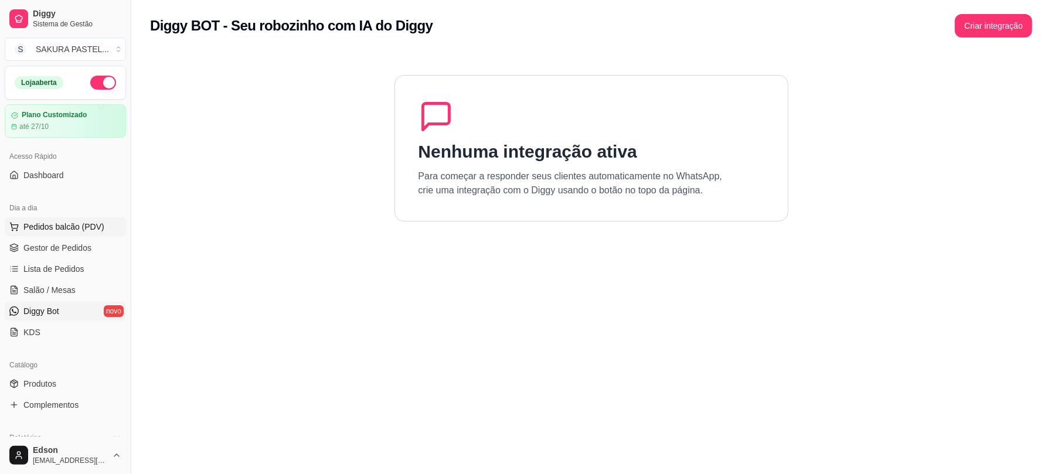
click at [71, 222] on span "Pedidos balcão (PDV)" at bounding box center [63, 227] width 81 height 12
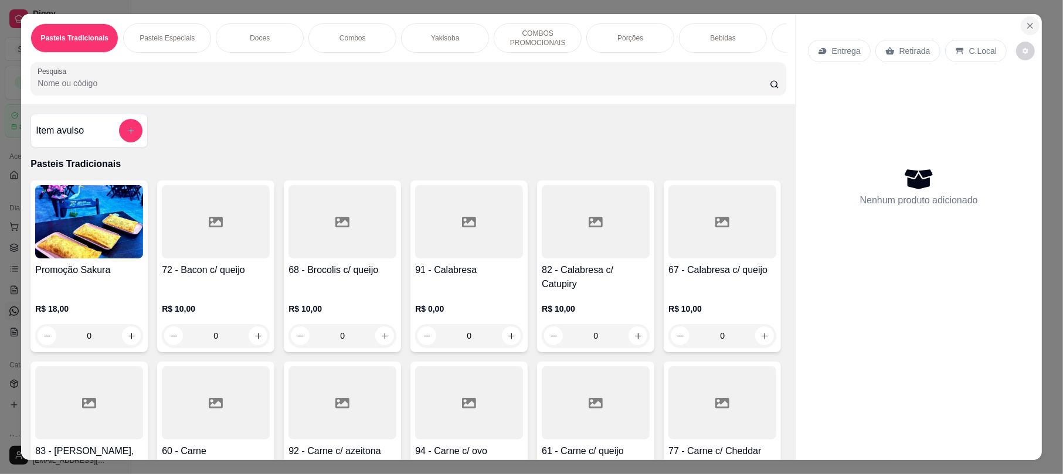
click at [1011, 29] on div "Entrega Retirada C.Local Nenhum produto adicionado" at bounding box center [919, 227] width 246 height 427
click at [1025, 30] on icon "Close" at bounding box center [1029, 25] width 9 height 9
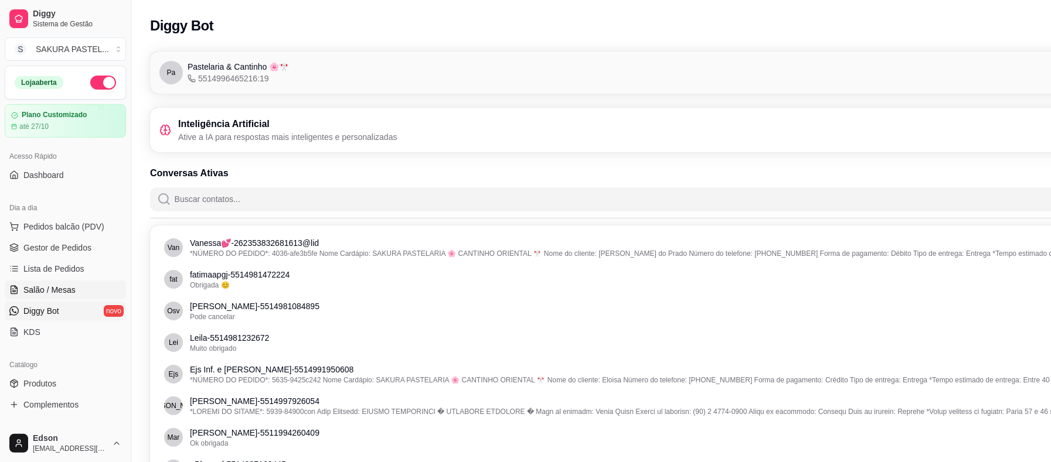
click at [45, 285] on span "Salão / Mesas" at bounding box center [49, 290] width 52 height 12
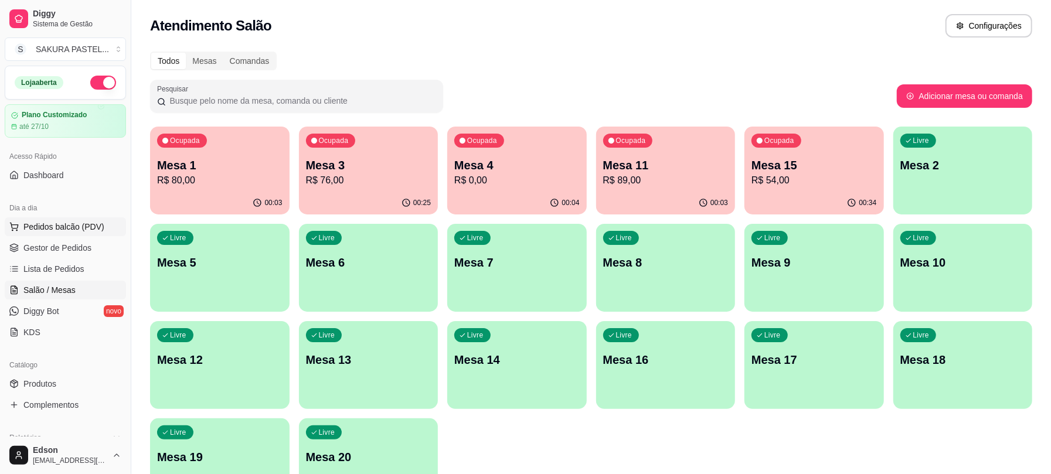
click at [84, 220] on button "Pedidos balcão (PDV)" at bounding box center [65, 226] width 121 height 19
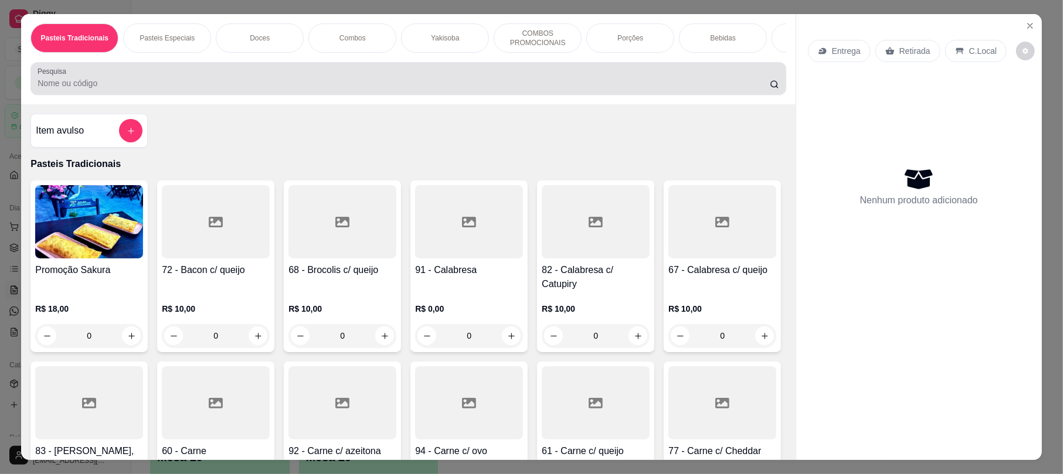
click at [232, 82] on div at bounding box center [408, 78] width 741 height 23
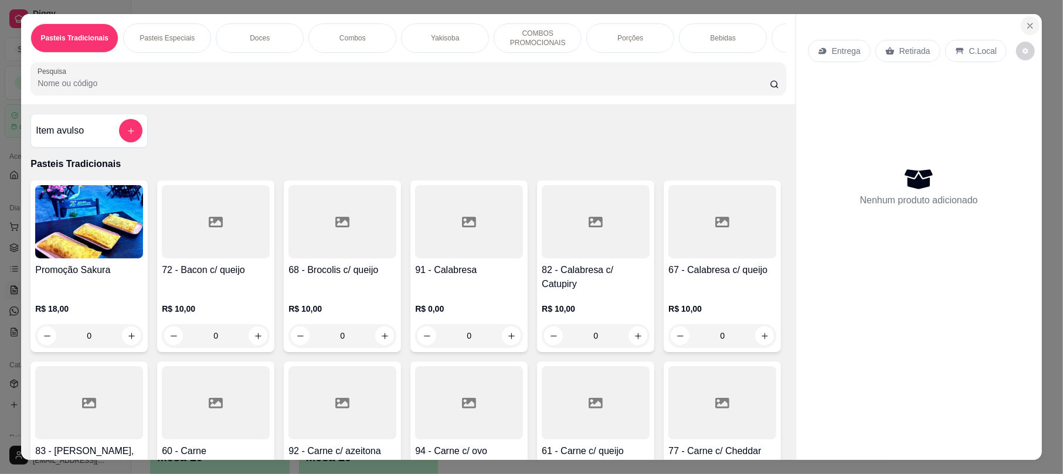
click at [1023, 19] on button "Close" at bounding box center [1029, 25] width 19 height 19
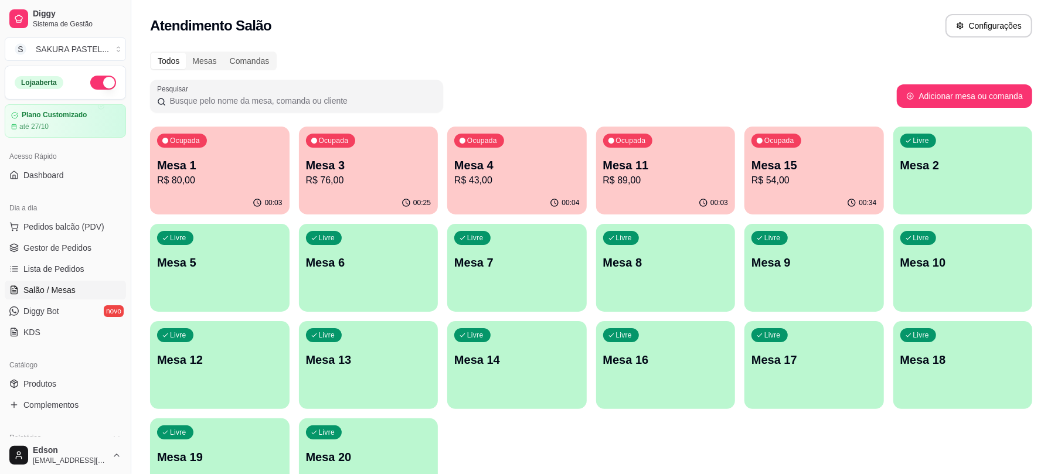
click at [512, 176] on p "R$ 43,00" at bounding box center [516, 180] width 125 height 14
click at [50, 390] on link "Produtos" at bounding box center [65, 384] width 121 height 19
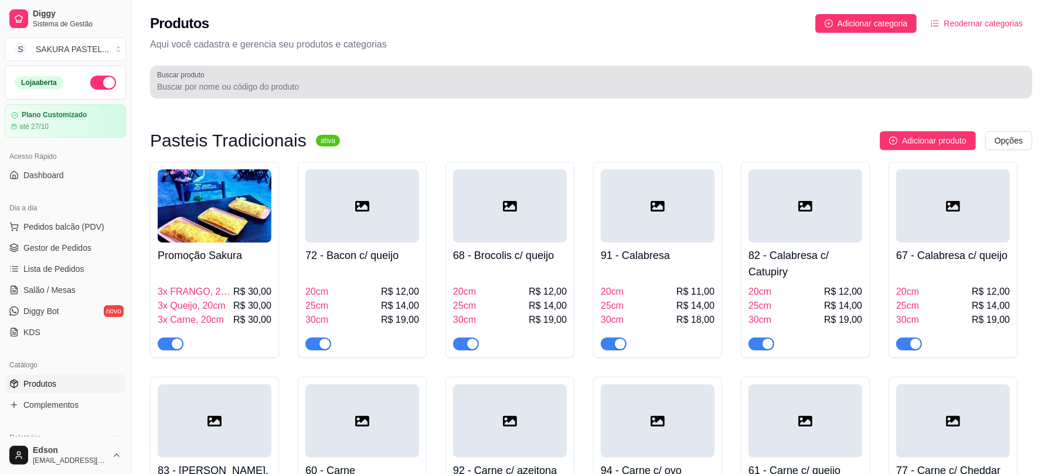
click at [385, 83] on input "Buscar produto" at bounding box center [591, 87] width 868 height 12
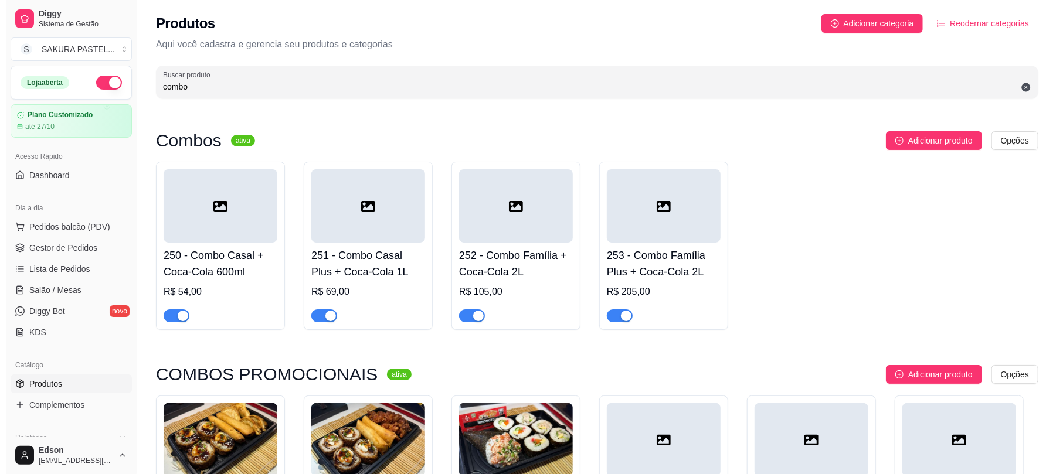
scroll to position [338, 0]
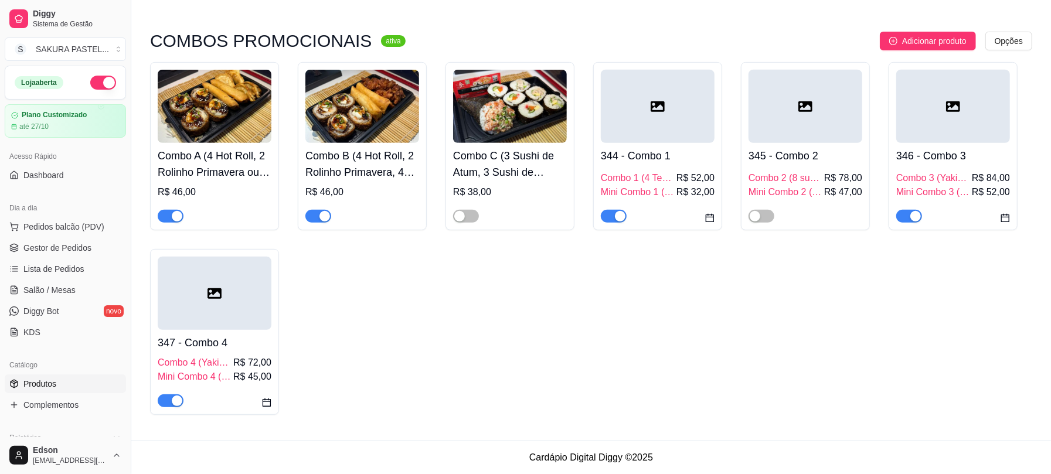
type input "combo"
click at [794, 154] on h4 "345 - Combo 2" at bounding box center [805, 156] width 114 height 16
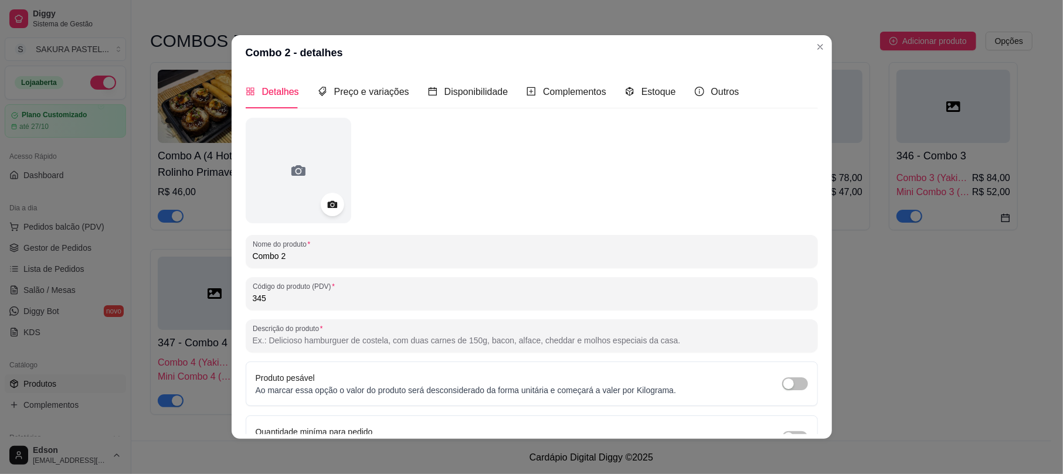
click at [406, 91] on div "Detalhes Preço e variações Disponibilidade Complementos Estoque Outros" at bounding box center [493, 91] width 494 height 33
click at [390, 94] on span "Preço e variações" at bounding box center [371, 92] width 75 height 10
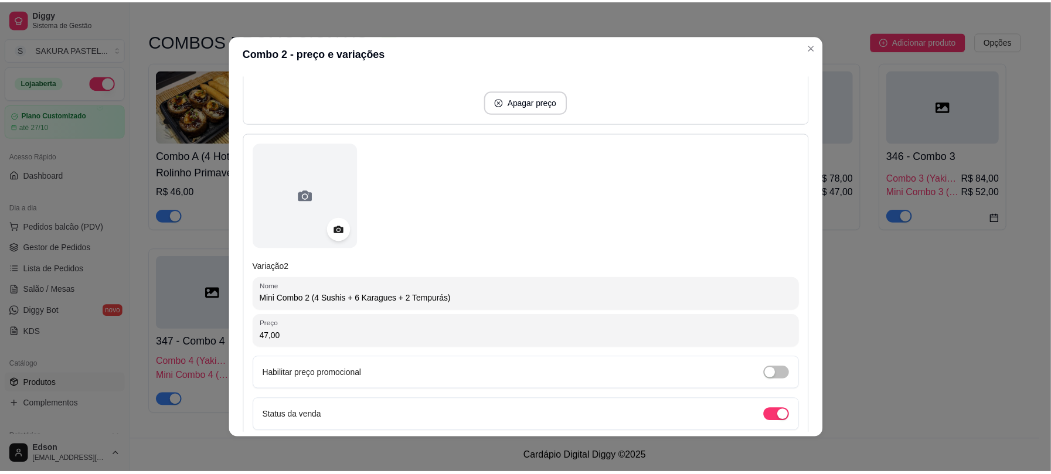
scroll to position [455, 0]
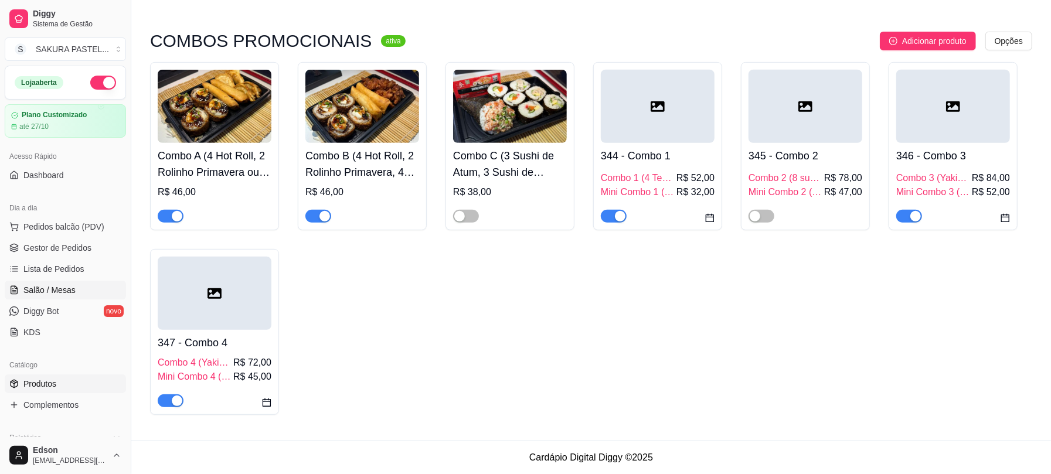
click at [67, 287] on span "Salão / Mesas" at bounding box center [49, 290] width 52 height 12
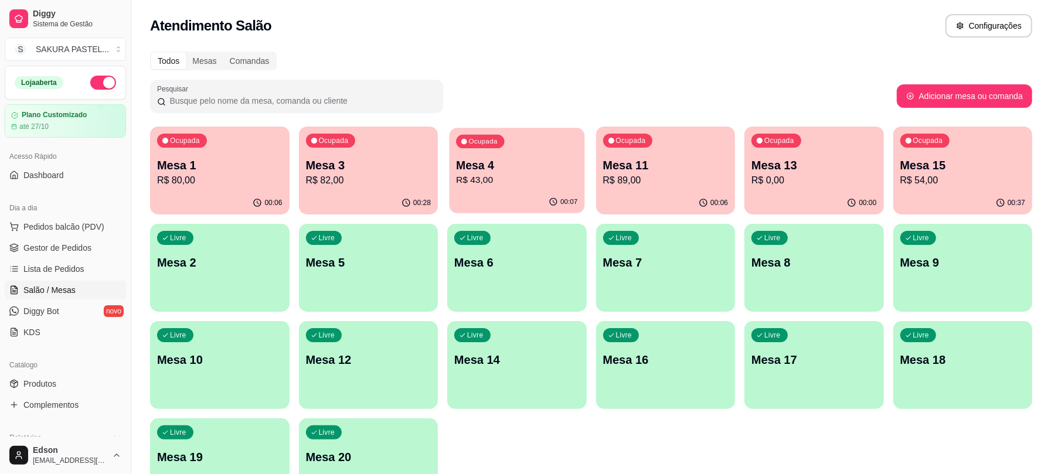
click at [484, 167] on p "Mesa 4" at bounding box center [516, 166] width 121 height 16
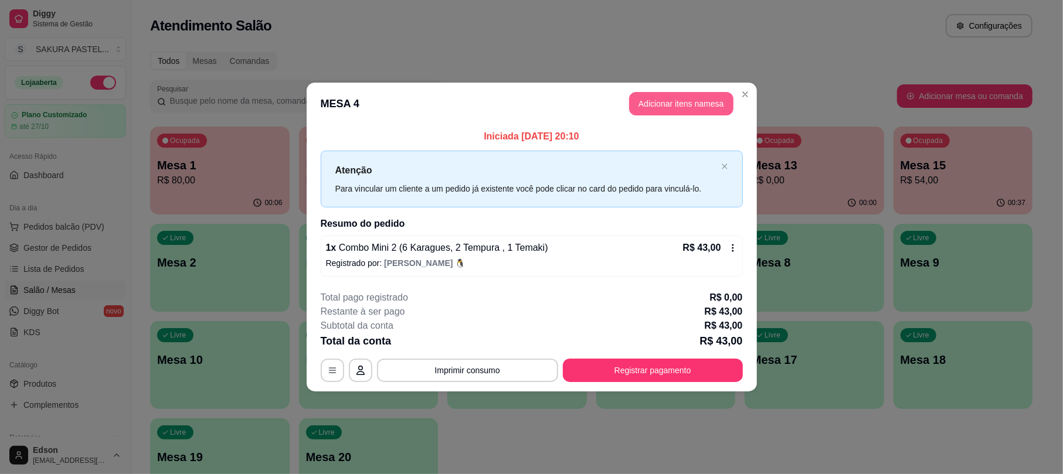
click at [669, 90] on header "MESA 4 Adicionar itens na mesa" at bounding box center [532, 104] width 450 height 42
click at [671, 111] on button "Adicionar itens na mesa" at bounding box center [681, 103] width 104 height 23
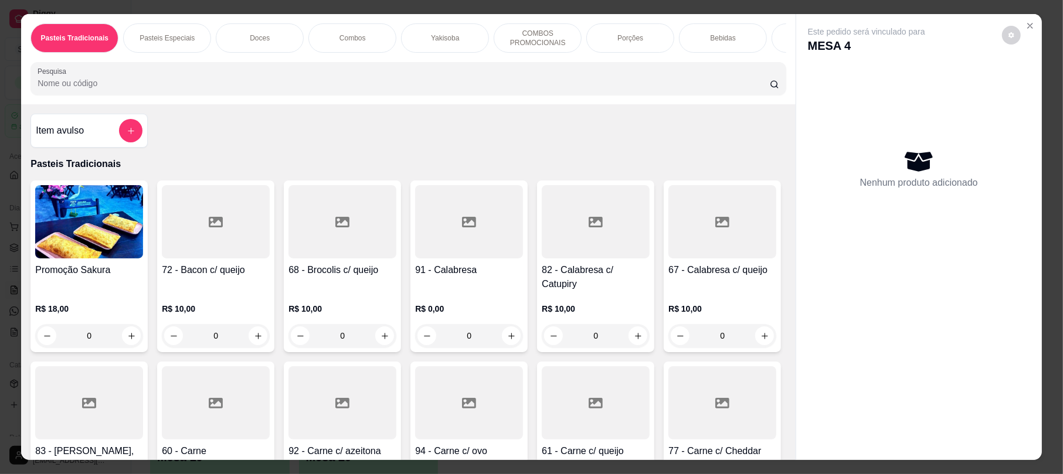
click at [111, 142] on div "Item avulso" at bounding box center [89, 130] width 107 height 23
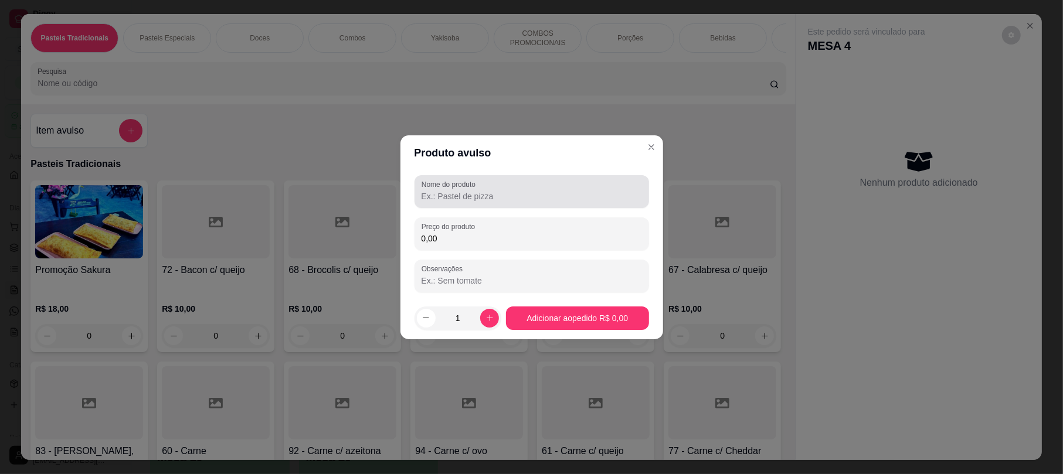
click at [460, 186] on label "Nome do produto" at bounding box center [450, 184] width 58 height 10
click at [460, 190] on input "Nome do produto" at bounding box center [531, 196] width 220 height 12
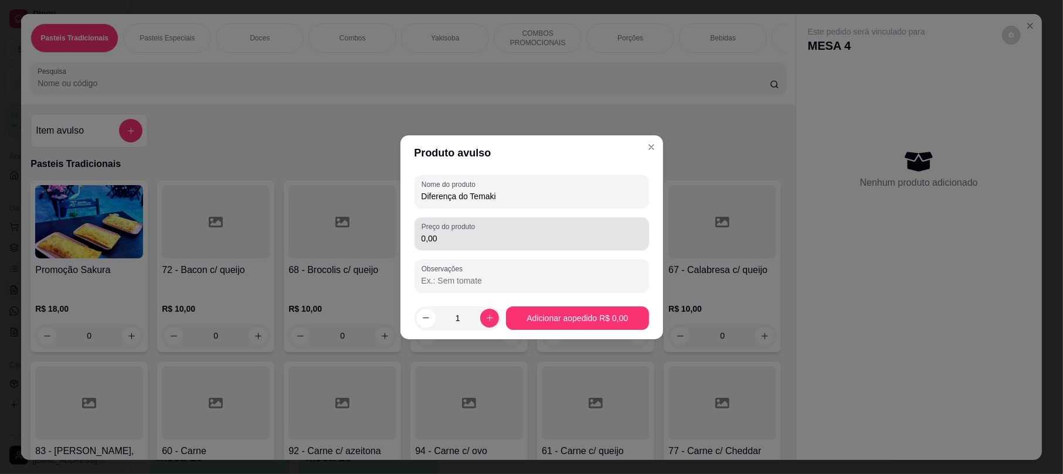
type input "Diferença do Temaki"
click at [535, 244] on input "0,00" at bounding box center [531, 239] width 220 height 12
type input "12,00"
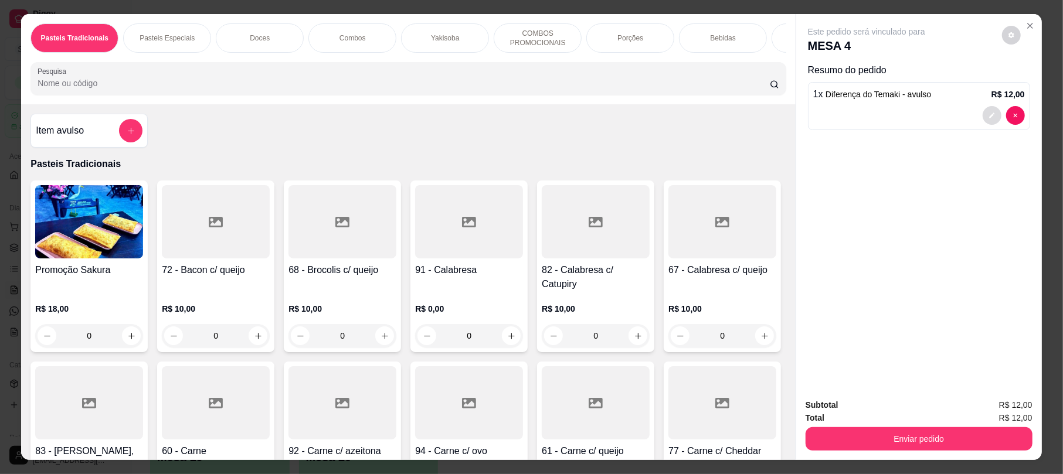
click at [982, 108] on div at bounding box center [1003, 115] width 42 height 19
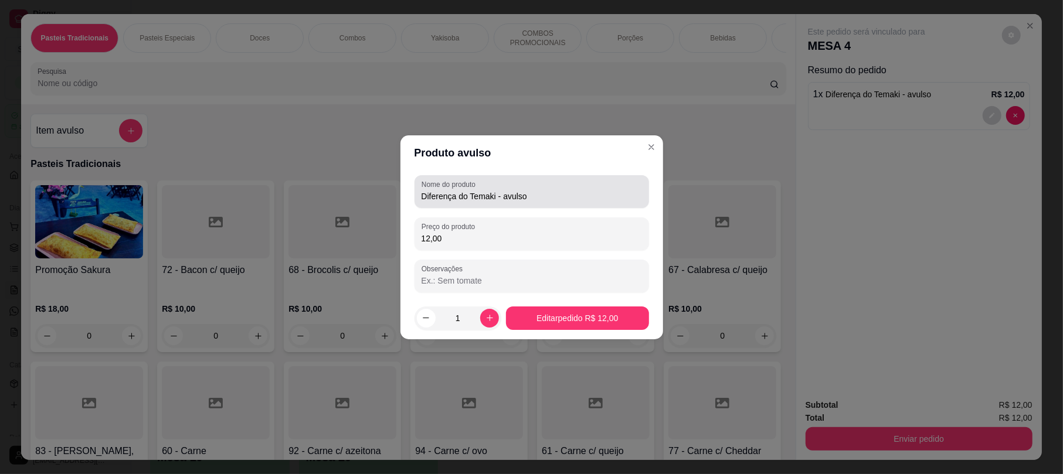
click at [591, 189] on div "Diferença do Temaki - avulso" at bounding box center [531, 191] width 220 height 23
click at [543, 198] on input "Diferença do Temaki - avulso" at bounding box center [531, 196] width 220 height 12
click at [542, 198] on input "Diferença do Temaki - avulso" at bounding box center [531, 196] width 220 height 12
type input "Diferença do Temaki"
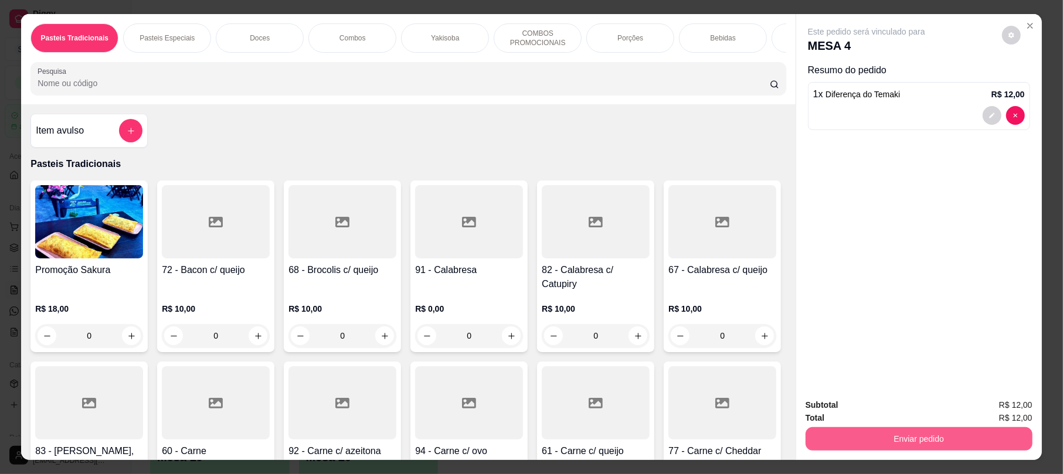
click at [889, 445] on button "Enviar pedido" at bounding box center [918, 438] width 227 height 23
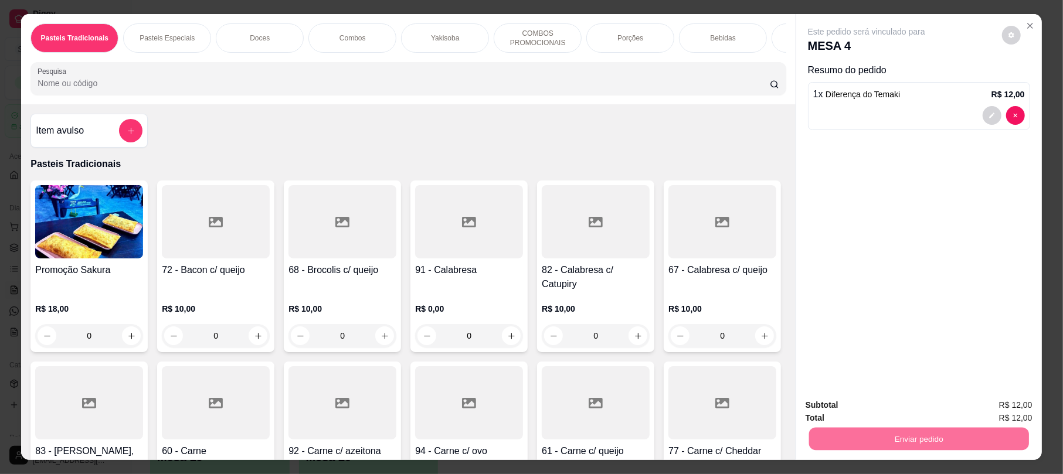
click at [1009, 406] on button "Enviar pedido" at bounding box center [1000, 410] width 66 height 22
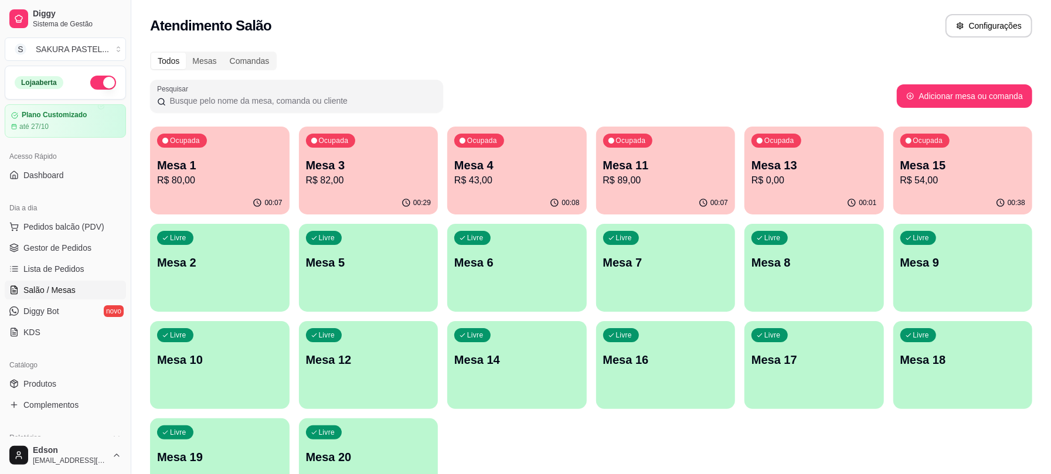
click at [90, 215] on div "Dia a dia" at bounding box center [65, 208] width 121 height 19
click at [88, 222] on span "Pedidos balcão (PDV)" at bounding box center [63, 227] width 81 height 12
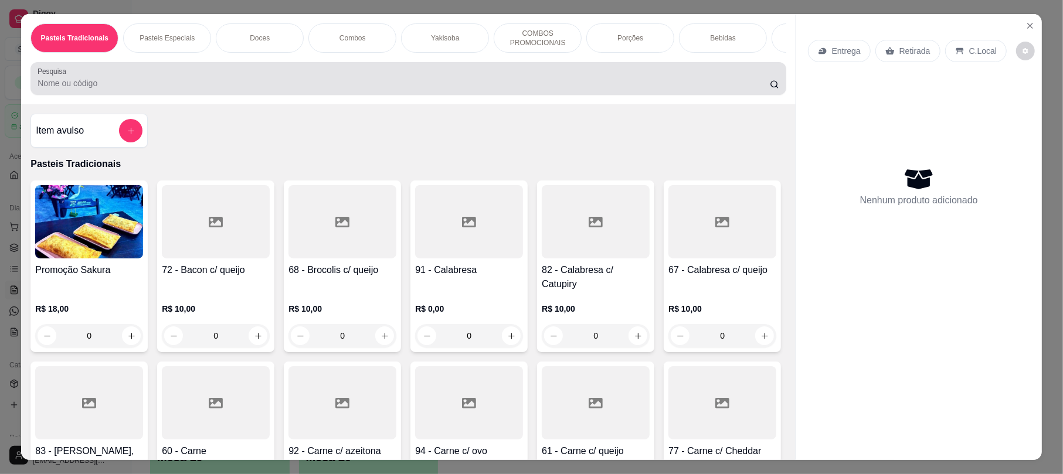
click at [401, 84] on div at bounding box center [408, 78] width 741 height 23
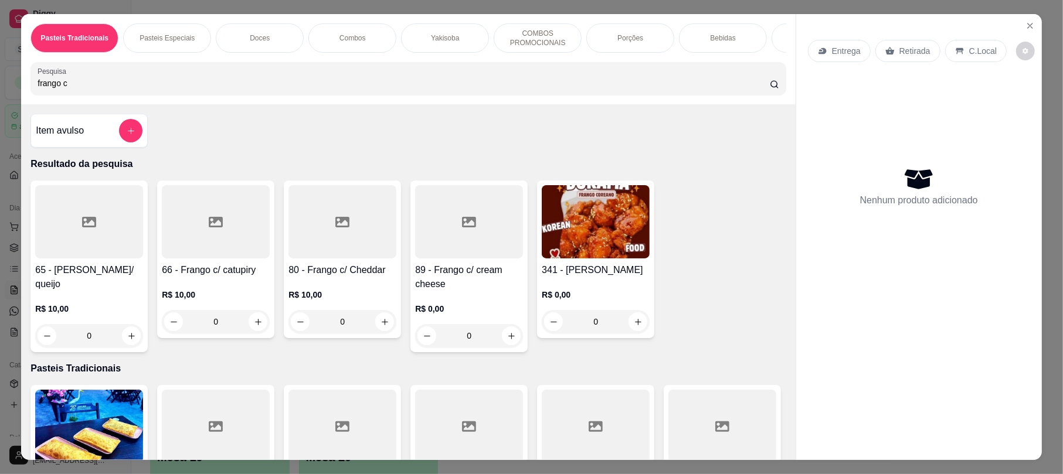
type input "frango c"
drag, startPoint x: 153, startPoint y: 280, endPoint x: 162, endPoint y: 280, distance: 8.8
click at [162, 280] on div "66 - Frango c/ catupiry R$ 10,00 0" at bounding box center [215, 260] width 117 height 158
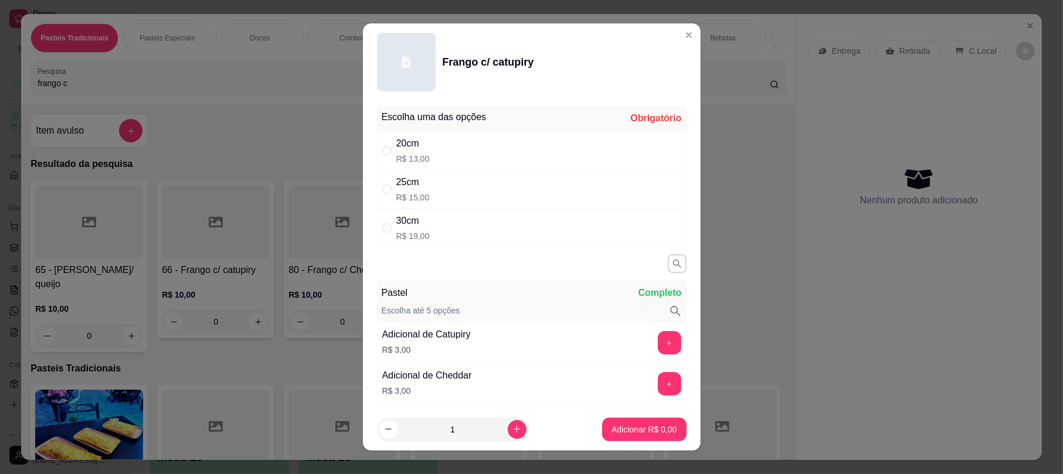
click at [460, 186] on div "25cm R$ 15,00" at bounding box center [531, 189] width 309 height 39
radio input "true"
click at [633, 440] on button "Adicionar R$ 15,00" at bounding box center [641, 429] width 89 height 23
type input "1"
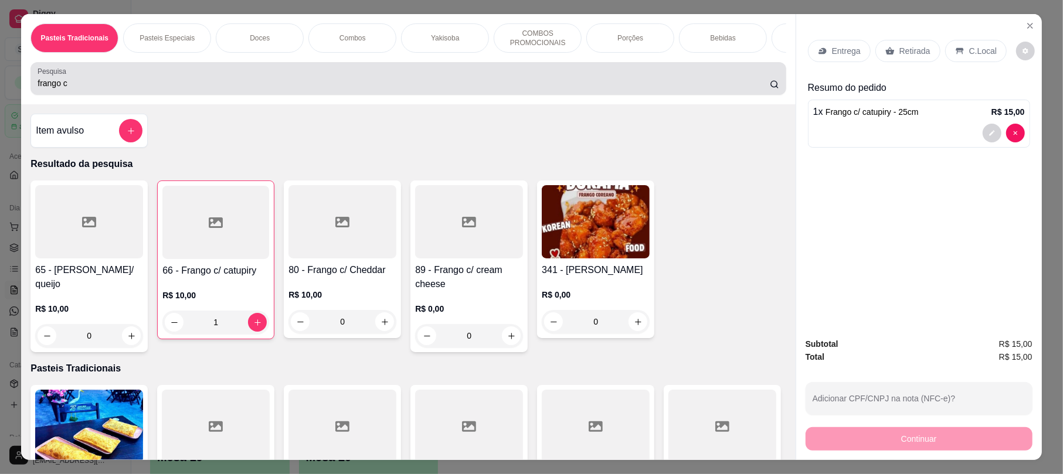
click at [115, 95] on div "Pesquisa frango c" at bounding box center [407, 78] width 755 height 33
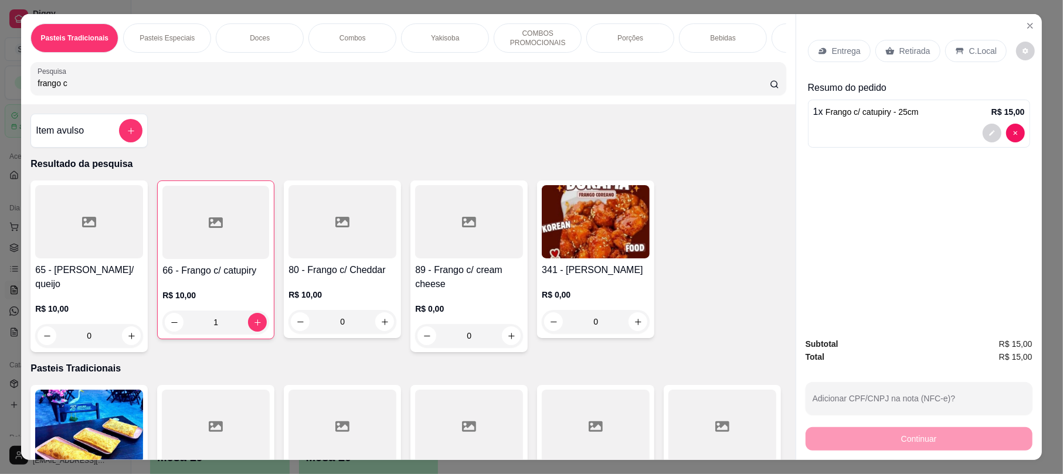
click at [93, 90] on div "frango c" at bounding box center [408, 78] width 741 height 23
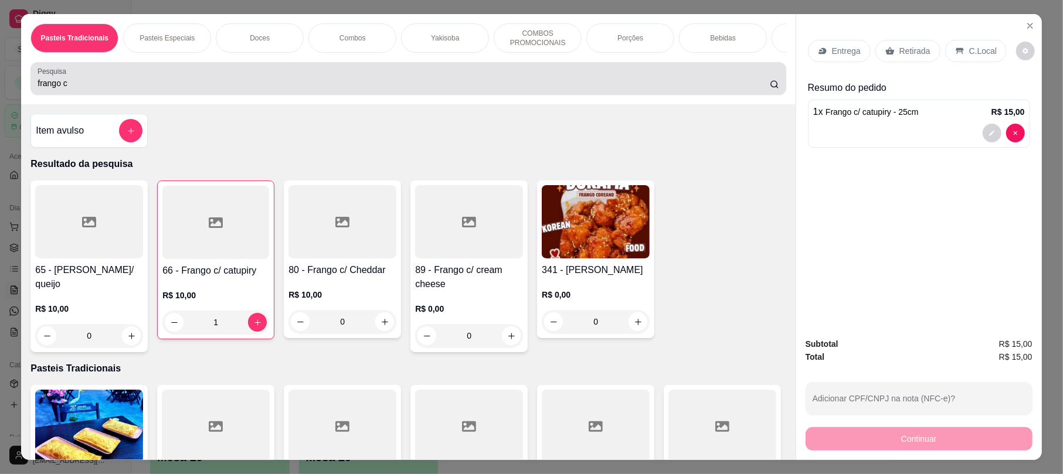
click at [90, 90] on div "frango c" at bounding box center [408, 78] width 741 height 23
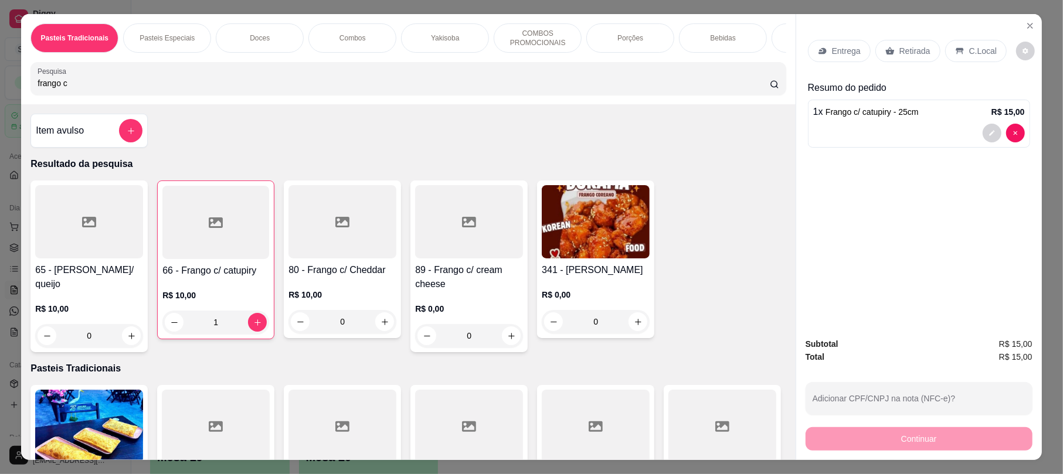
click at [69, 89] on input "frango c" at bounding box center [404, 83] width 732 height 12
click at [67, 89] on input "frango c" at bounding box center [404, 83] width 732 height 12
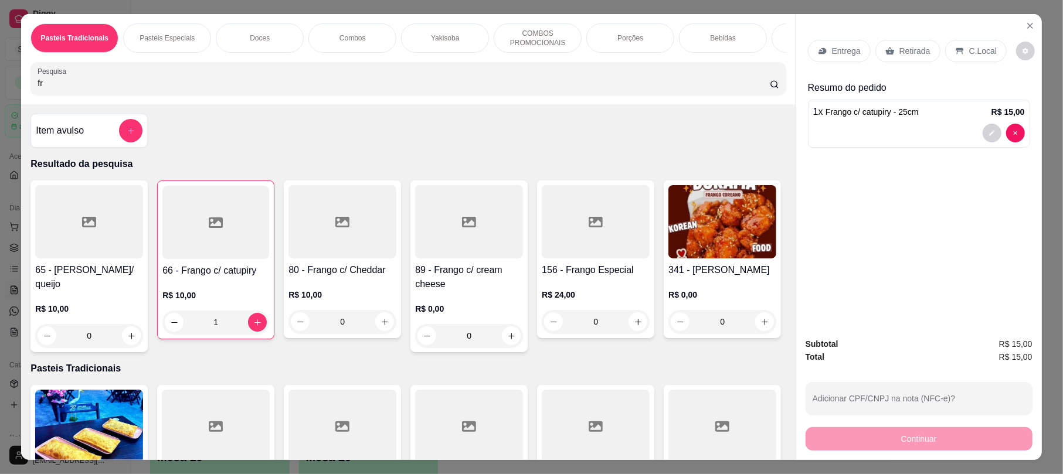
type input "f"
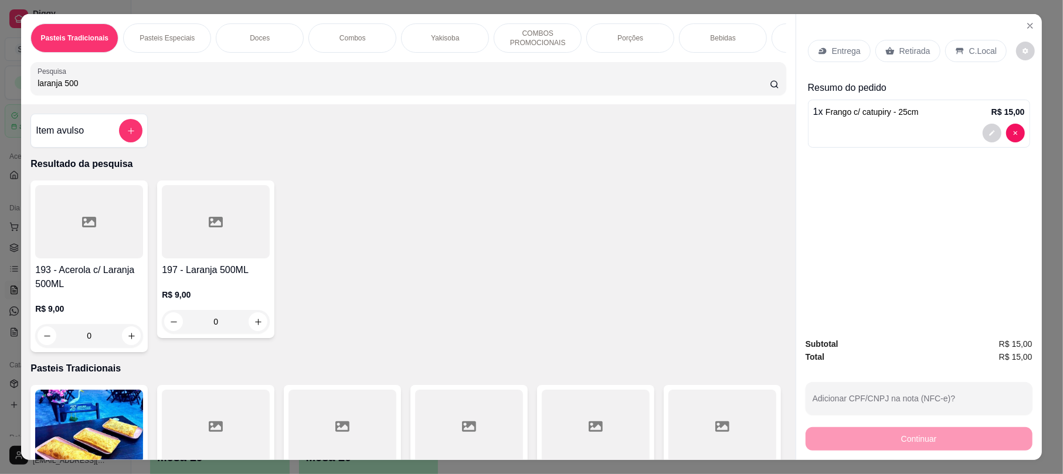
type input "laranja 500"
click at [239, 301] on p "R$ 9,00" at bounding box center [216, 295] width 108 height 12
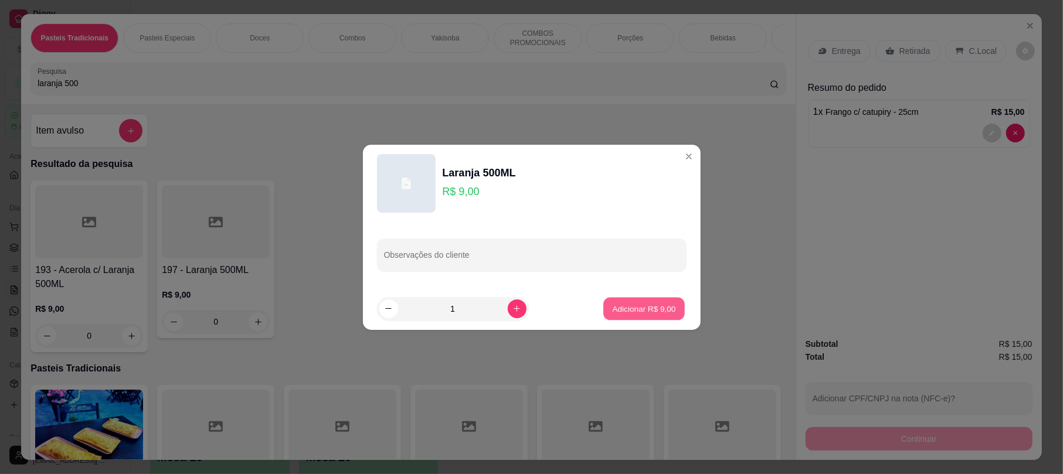
click at [634, 305] on p "Adicionar R$ 9,00" at bounding box center [644, 308] width 63 height 11
type input "1"
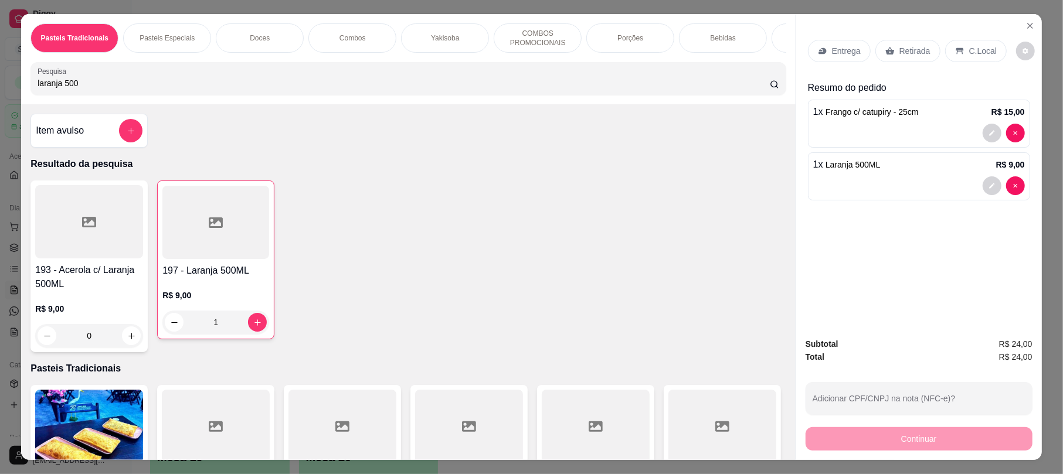
click at [906, 53] on p "Retirada" at bounding box center [914, 51] width 31 height 12
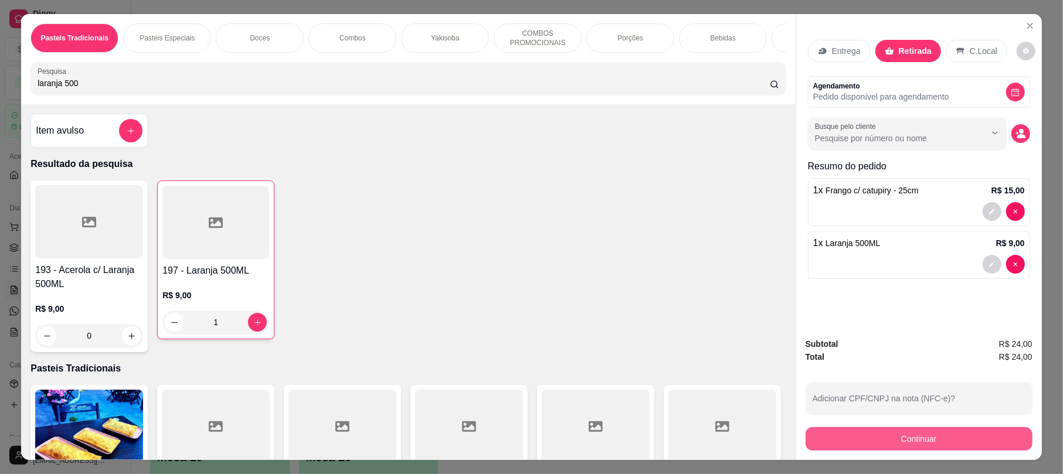
click at [927, 434] on button "Continuar" at bounding box center [918, 438] width 227 height 23
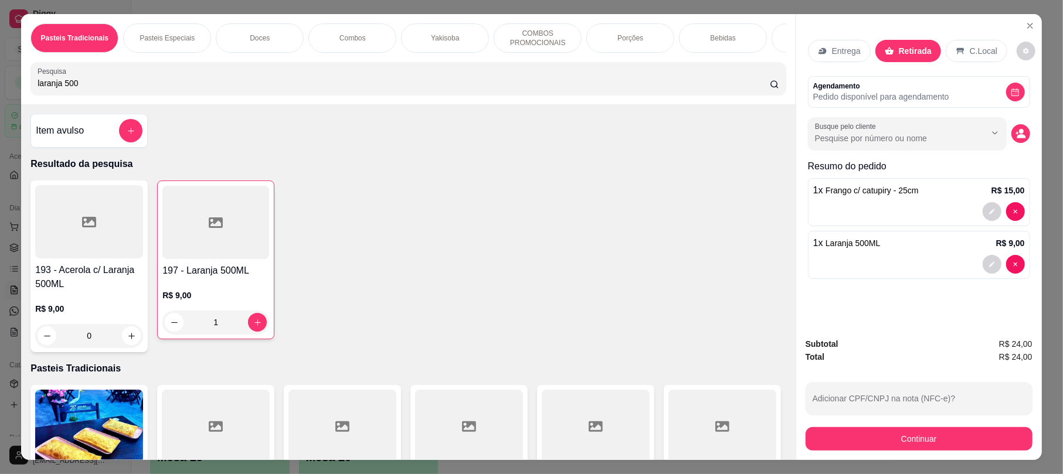
click at [572, 157] on div "Débito" at bounding box center [611, 178] width 83 height 69
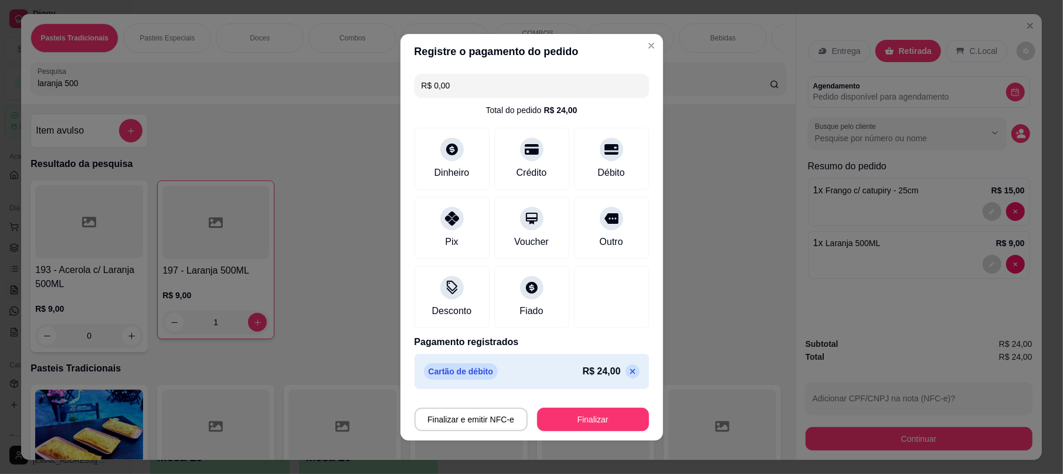
click at [630, 370] on icon at bounding box center [632, 371] width 5 height 5
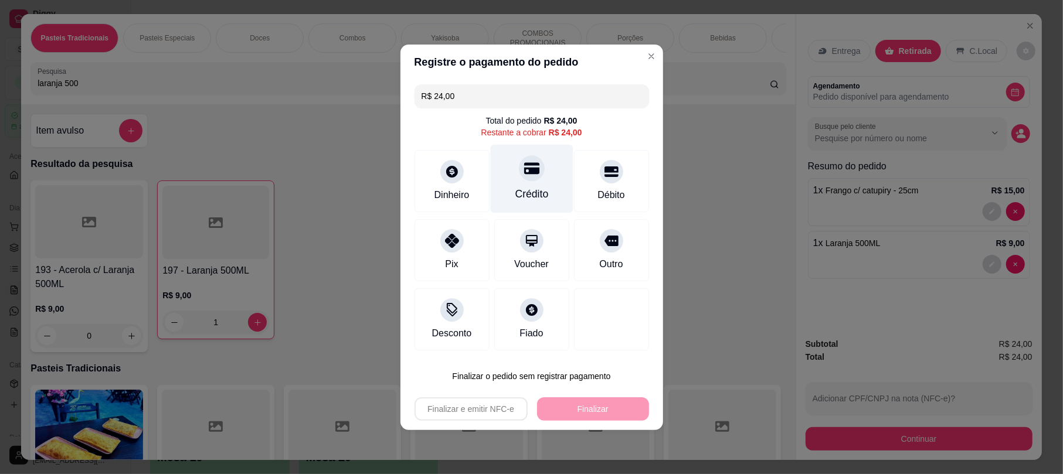
click at [537, 153] on div "Crédito" at bounding box center [531, 178] width 83 height 69
type input "R$ 0,00"
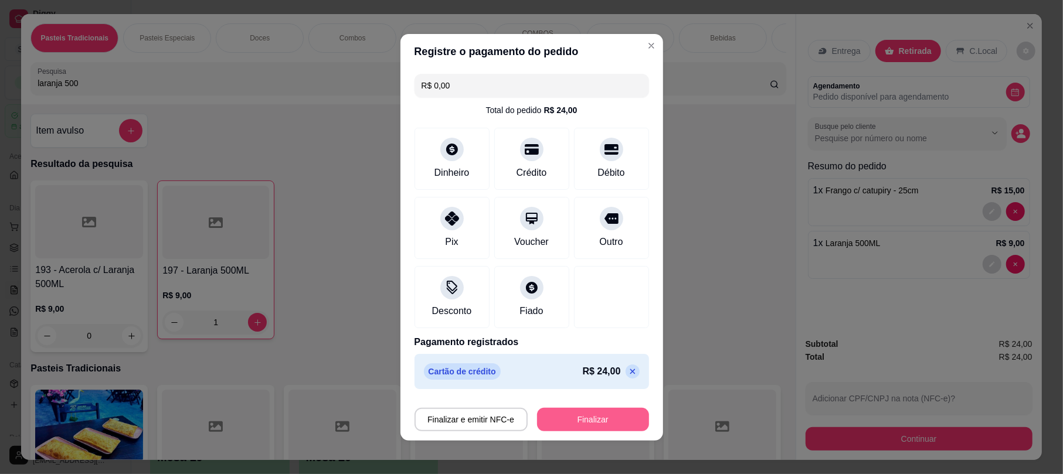
click at [615, 416] on button "Finalizar" at bounding box center [593, 419] width 112 height 23
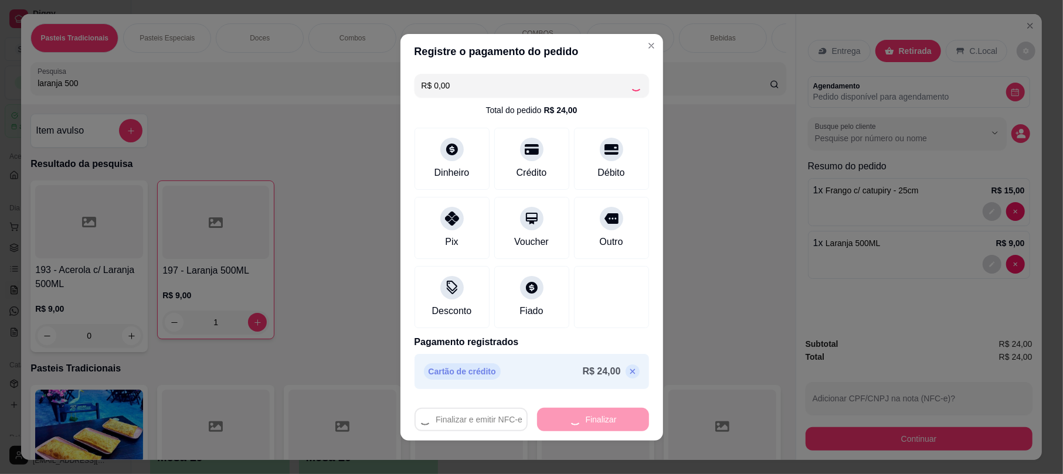
type input "0"
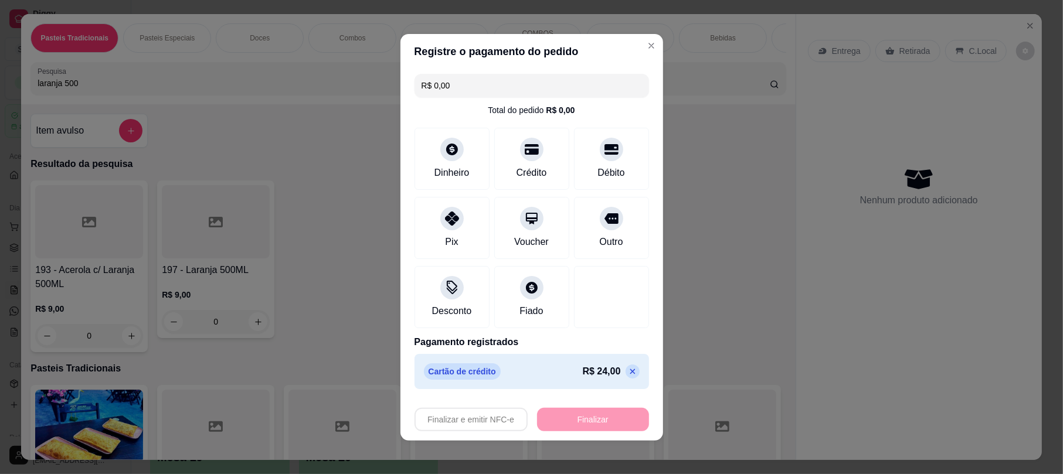
type input "-R$ 24,00"
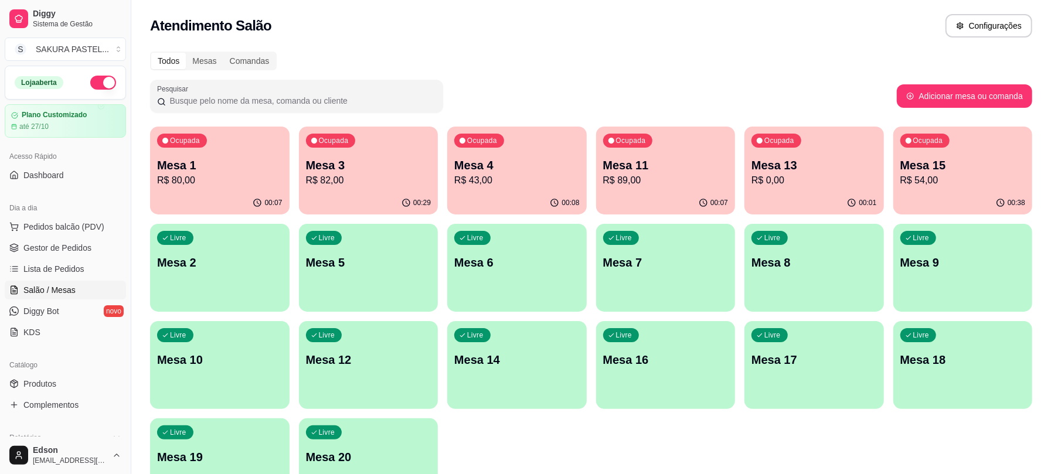
click at [318, 209] on div "00:29" at bounding box center [368, 203] width 139 height 23
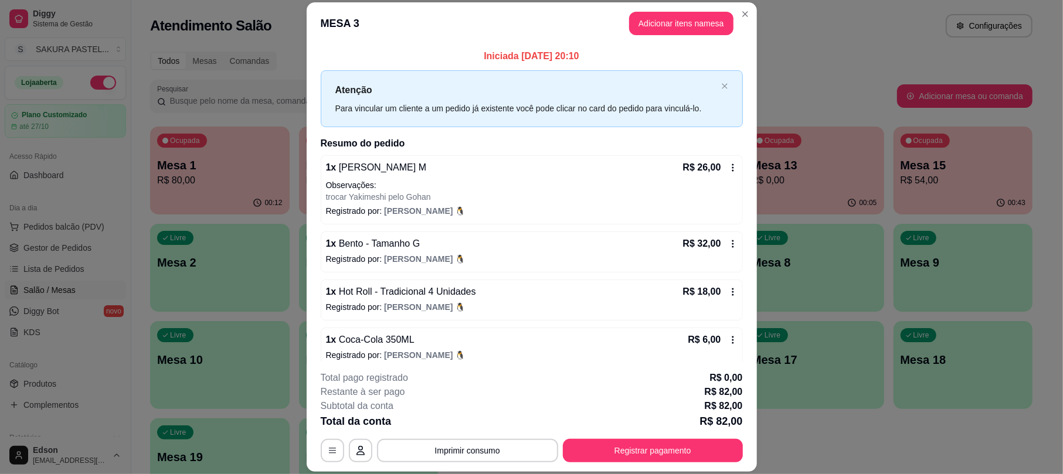
scroll to position [13, 0]
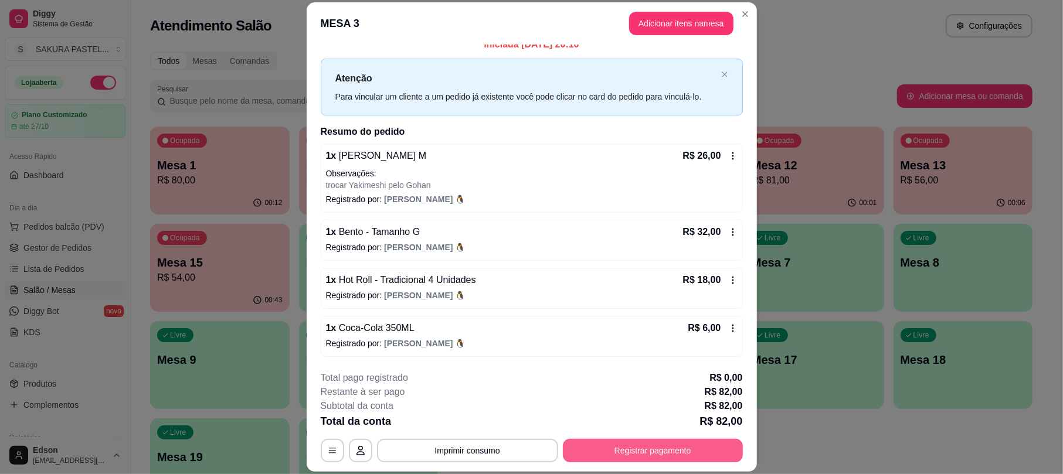
click at [617, 455] on button "Registrar pagamento" at bounding box center [653, 450] width 180 height 23
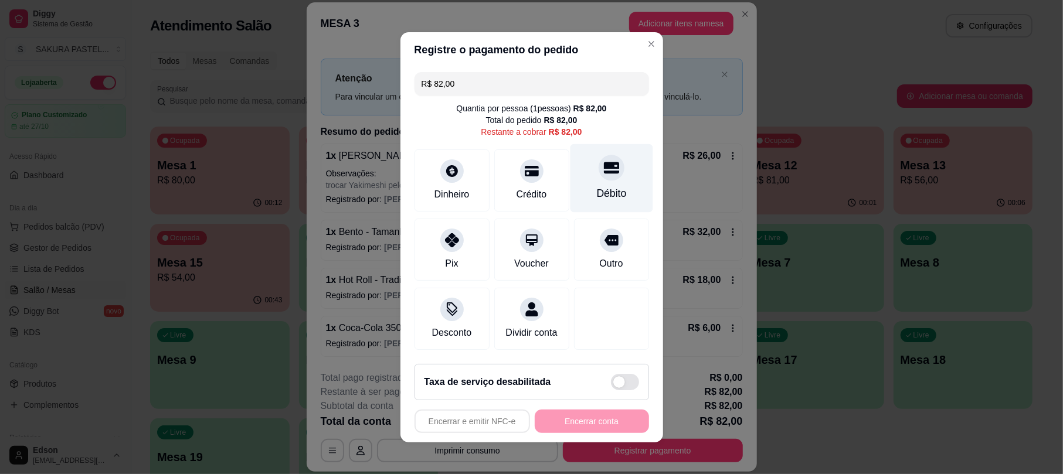
click at [617, 167] on div "Débito" at bounding box center [611, 178] width 83 height 69
type input "R$ 0,00"
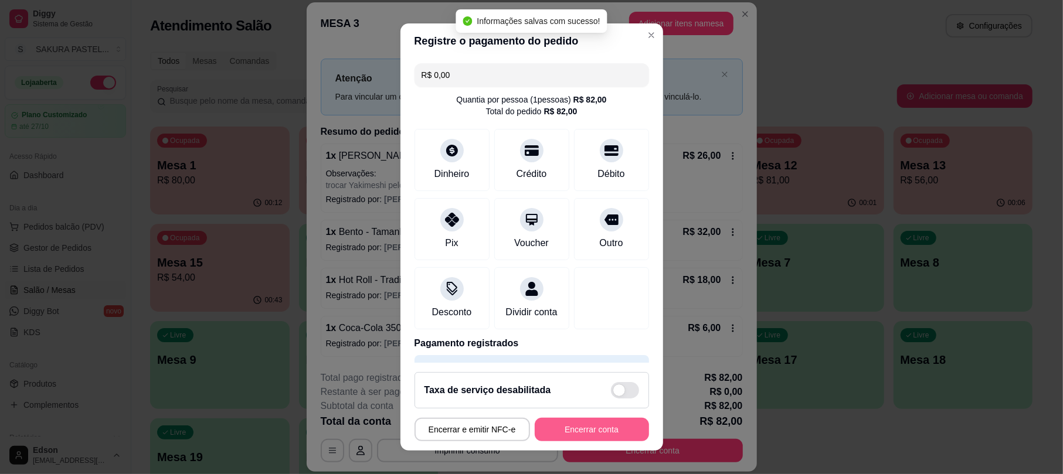
click at [607, 423] on button "Encerrar conta" at bounding box center [592, 429] width 114 height 23
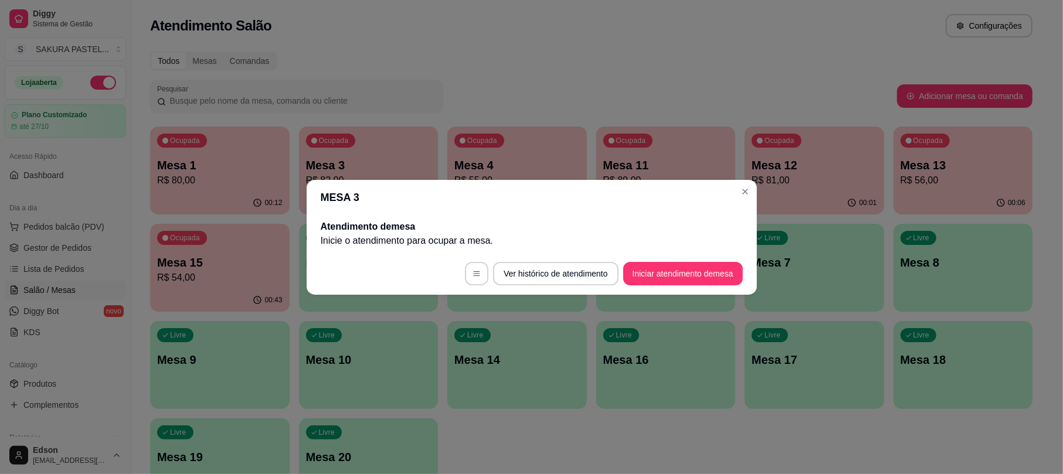
scroll to position [0, 0]
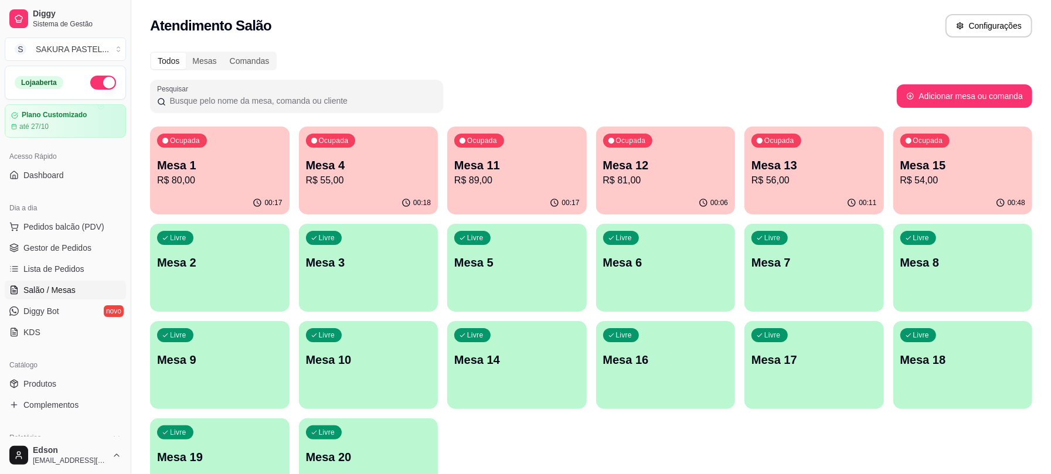
click at [802, 198] on div "00:11" at bounding box center [813, 203] width 139 height 23
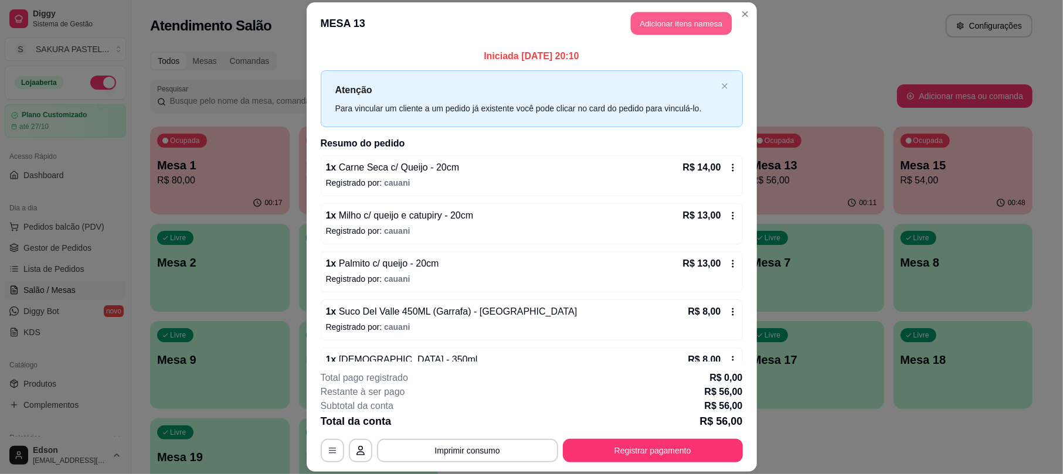
click at [695, 23] on button "Adicionar itens na mesa" at bounding box center [681, 23] width 101 height 23
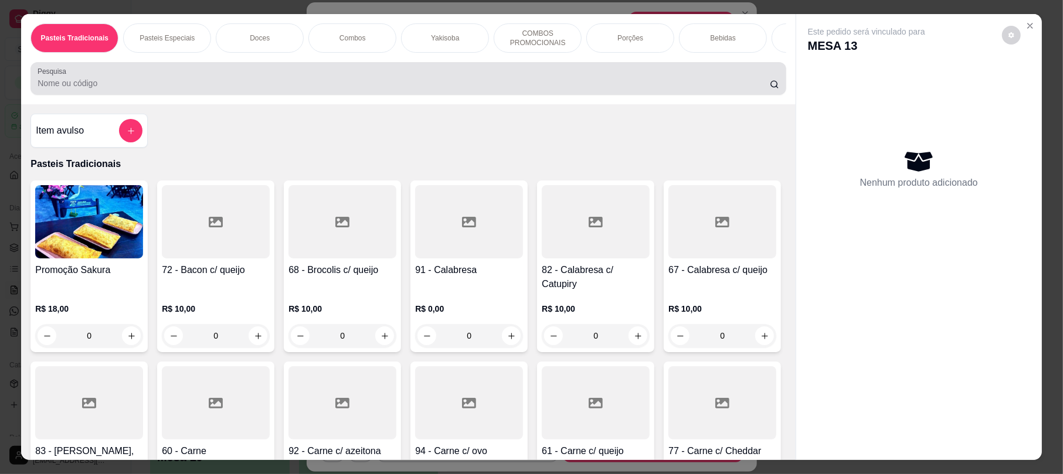
click at [364, 82] on div at bounding box center [408, 78] width 741 height 23
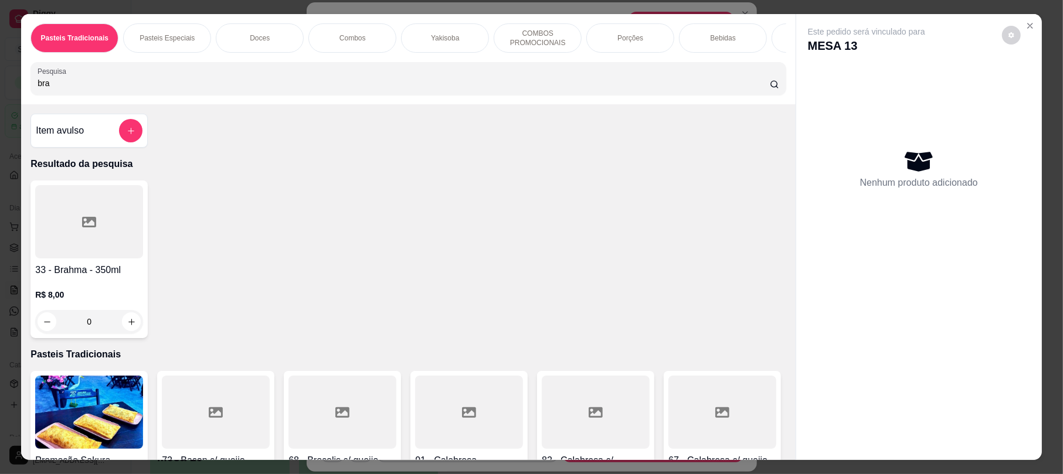
type input "bra"
click at [67, 275] on h4 "33 - Brahma - 350ml" at bounding box center [89, 270] width 108 height 14
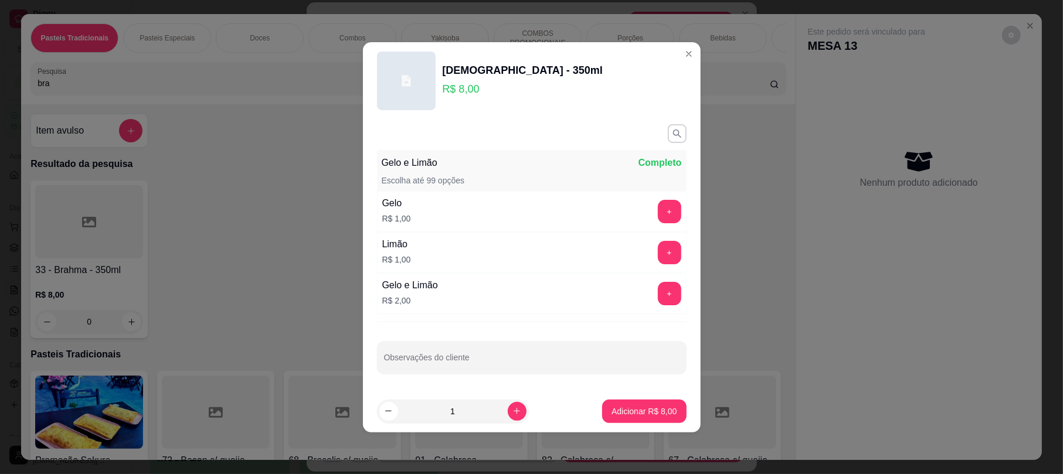
click at [659, 416] on p "Adicionar R$ 8,00" at bounding box center [643, 412] width 65 height 12
type input "1"
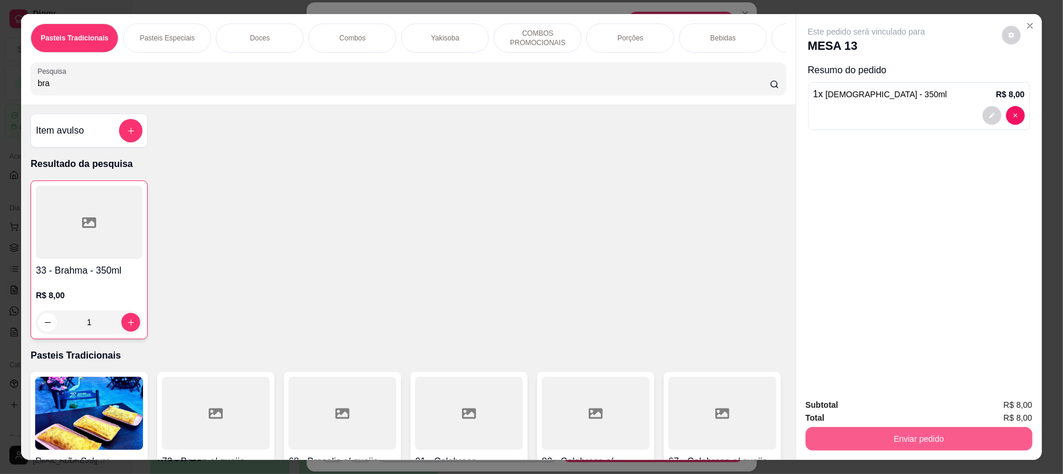
click at [855, 431] on button "Enviar pedido" at bounding box center [918, 438] width 227 height 23
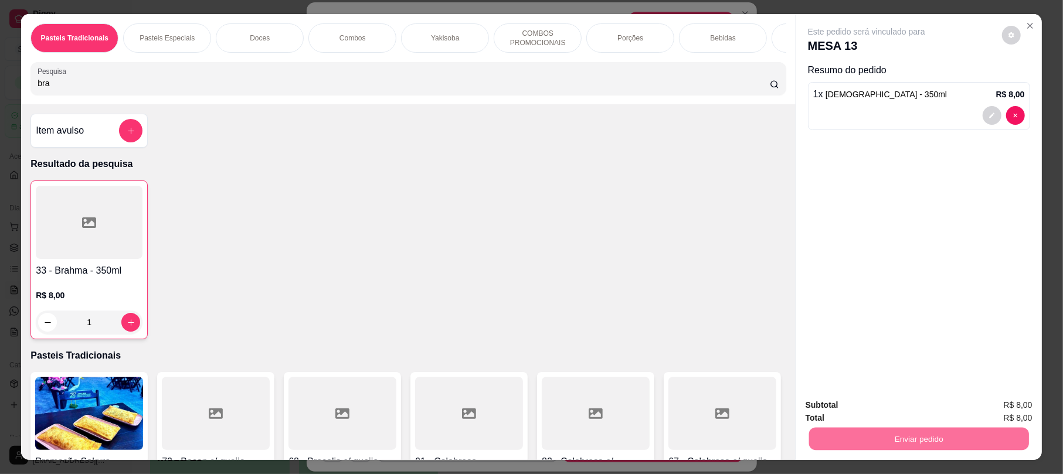
click at [997, 414] on button "Enviar pedido" at bounding box center [1000, 410] width 64 height 22
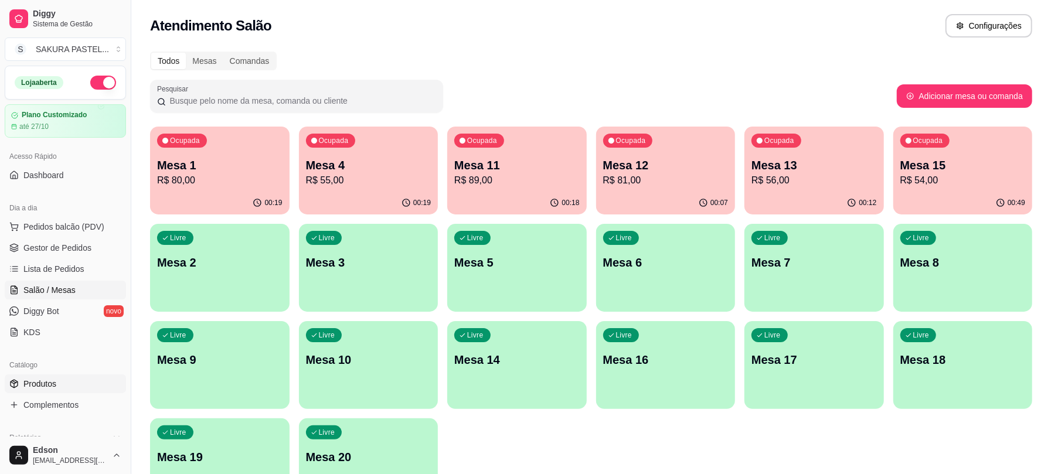
click at [90, 376] on link "Produtos" at bounding box center [65, 384] width 121 height 19
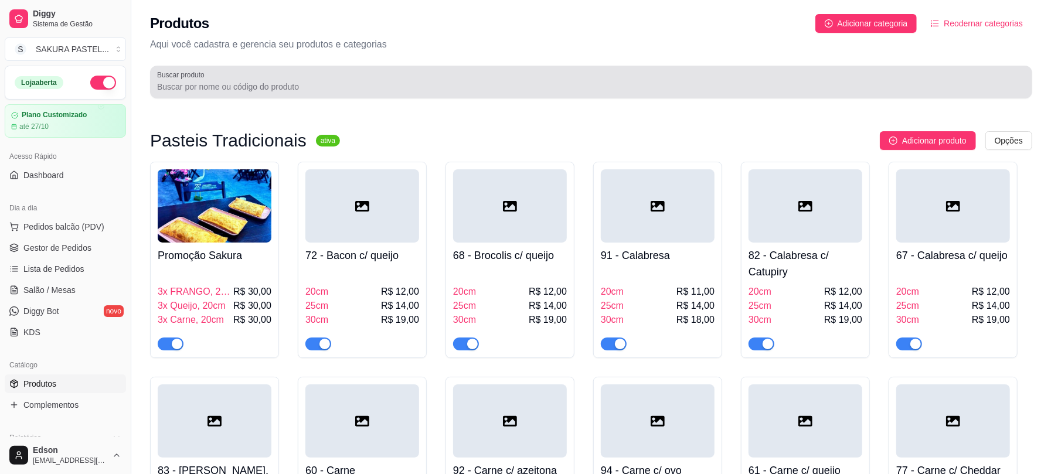
click at [292, 83] on input "Buscar produto" at bounding box center [591, 87] width 868 height 12
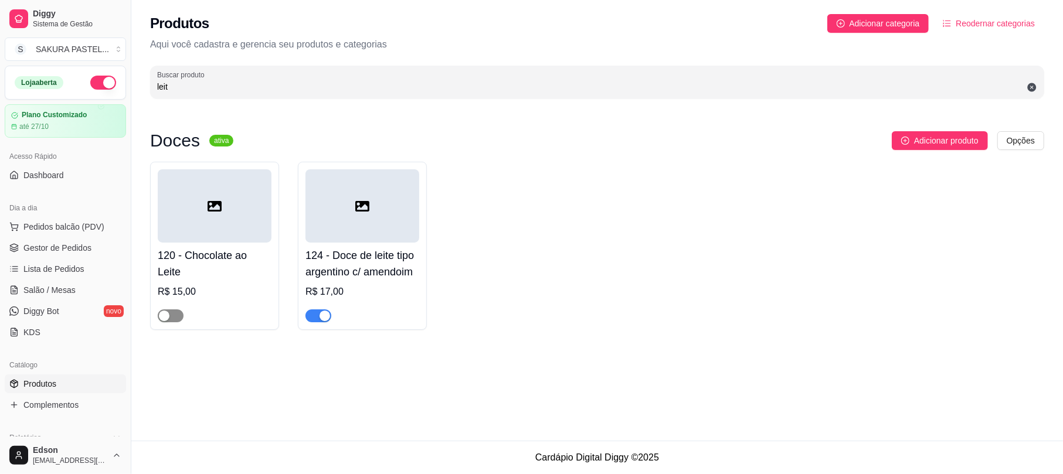
type input "leit"
click at [169, 314] on div "button" at bounding box center [164, 316] width 11 height 11
click at [56, 288] on span "Salão / Mesas" at bounding box center [49, 290] width 52 height 12
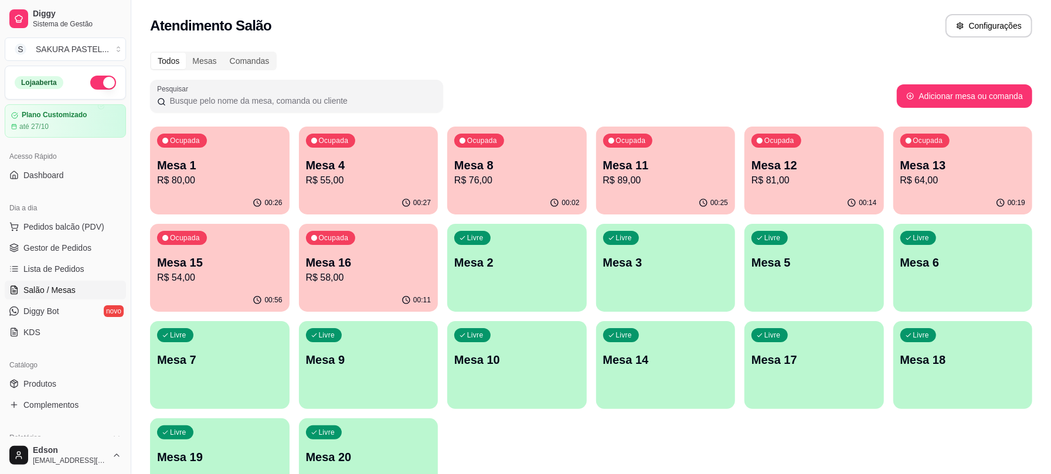
click at [521, 156] on div "Ocupada Mesa 8 R$ 76,00" at bounding box center [516, 159] width 139 height 65
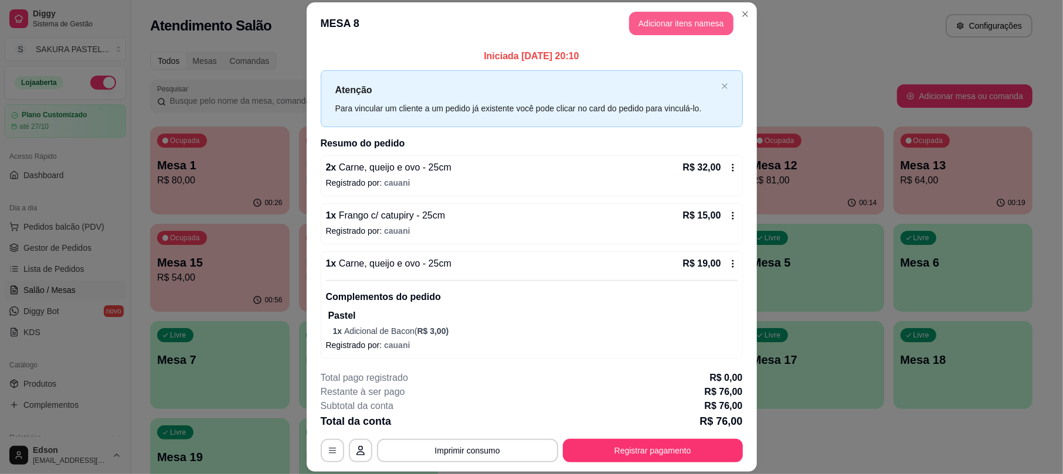
click at [700, 27] on button "Adicionar itens na mesa" at bounding box center [681, 23] width 104 height 23
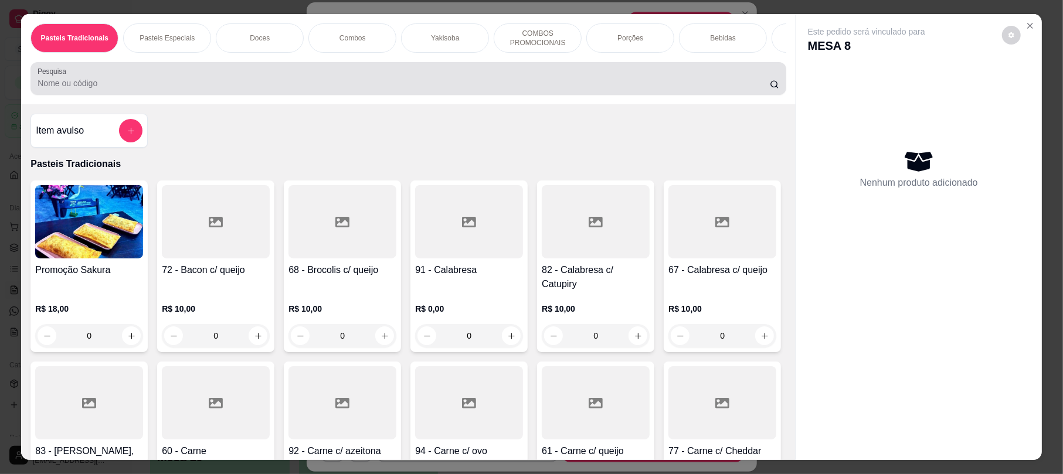
click at [363, 89] on input "Pesquisa" at bounding box center [404, 83] width 732 height 12
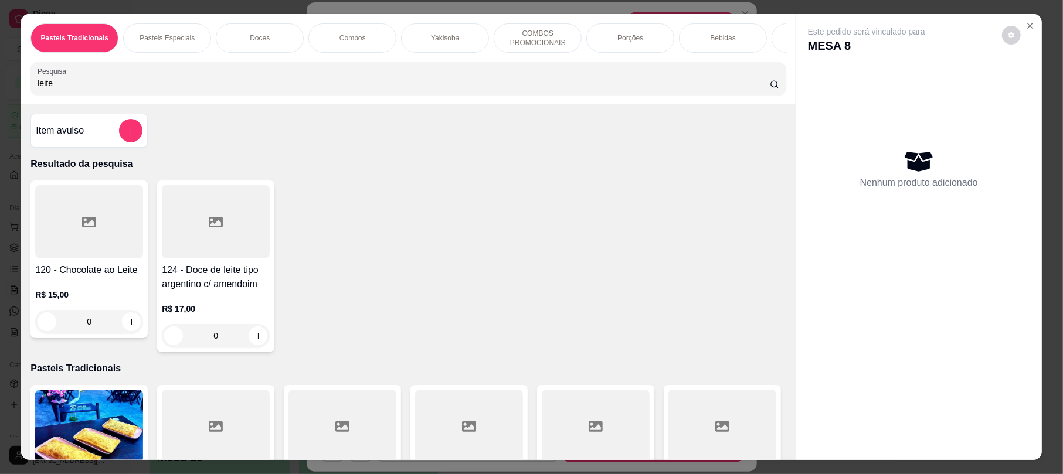
type input "leite"
click at [83, 277] on h4 "120 - Chocolate ao Leite" at bounding box center [89, 270] width 108 height 14
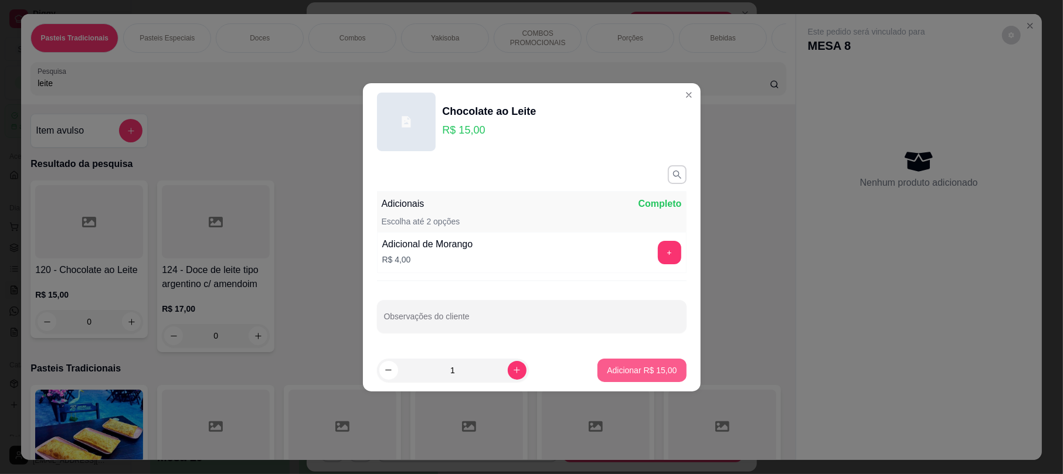
click at [666, 369] on button "Adicionar R$ 15,00" at bounding box center [641, 370] width 89 height 23
type input "1"
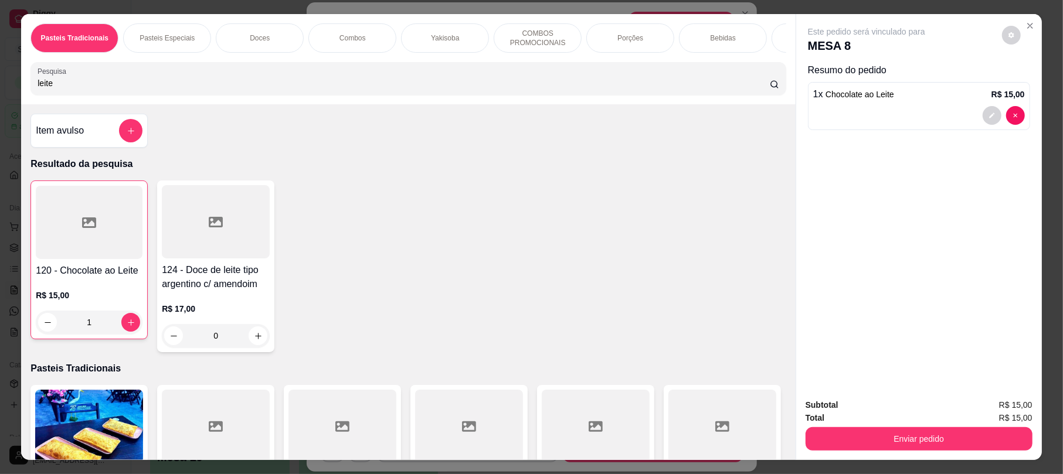
click at [886, 429] on button "Enviar pedido" at bounding box center [918, 438] width 227 height 23
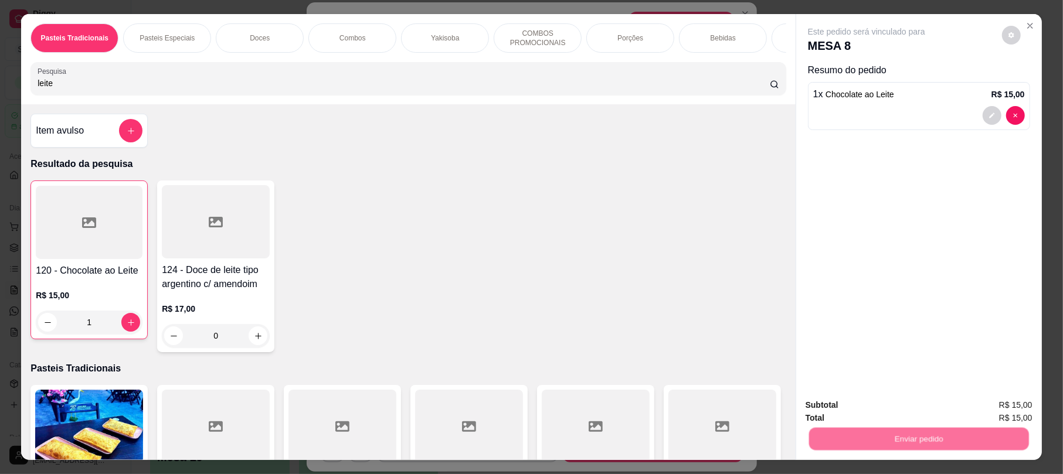
click at [955, 396] on div "Deseja registrar o cliente que fez esse pedido? Essa é uma forma de identificar…" at bounding box center [913, 396] width 200 height 50
click at [1018, 409] on button "Enviar pedido" at bounding box center [1000, 410] width 66 height 22
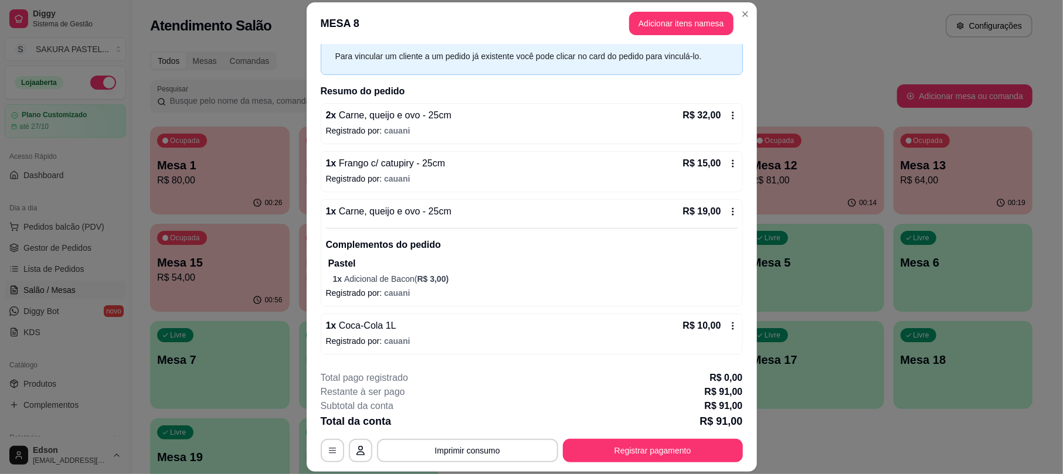
scroll to position [100, 0]
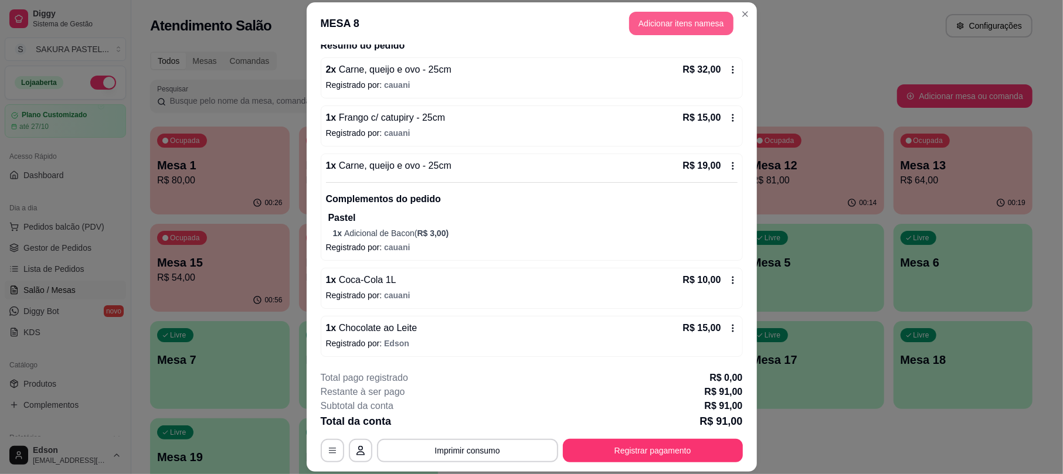
click at [662, 21] on button "Adicionar itens na mesa" at bounding box center [681, 23] width 104 height 23
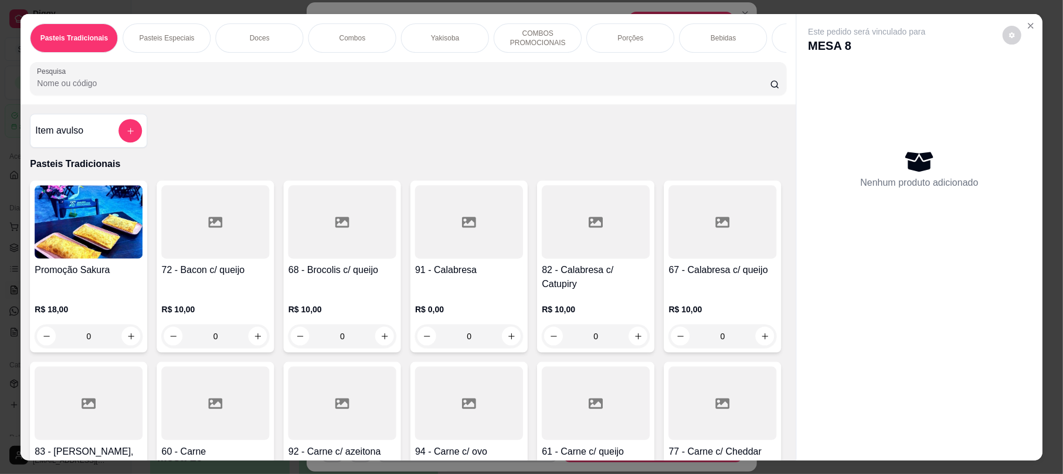
click at [260, 196] on div "72 - Bacon c/ queijo R$ 10,00 0" at bounding box center [215, 267] width 117 height 172
click at [1029, 29] on button "Close" at bounding box center [1029, 25] width 19 height 19
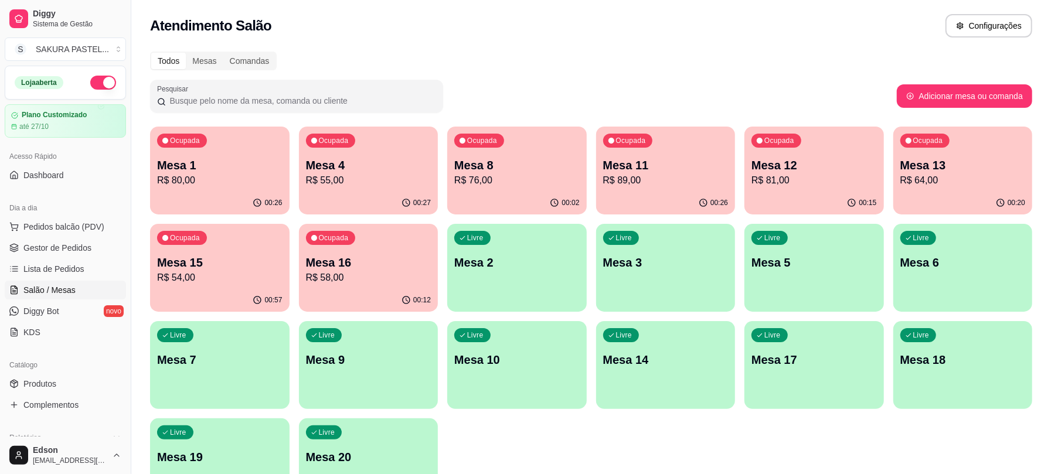
click at [929, 168] on p "Mesa 13" at bounding box center [962, 165] width 125 height 16
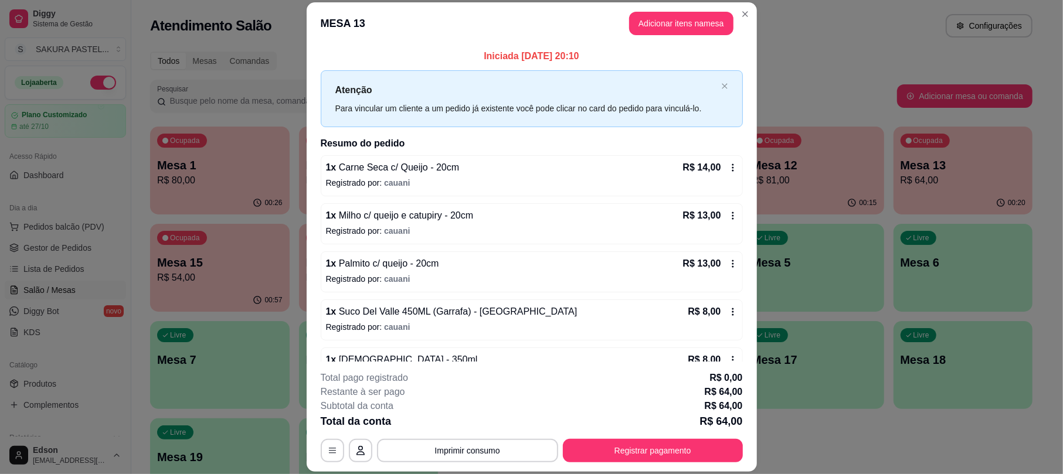
click at [645, 47] on div "Iniciada [DATE] 20:10 Atenção Para vincular um cliente a um pedido já existente…" at bounding box center [532, 203] width 450 height 317
click at [648, 19] on button "Adicionar itens na mesa" at bounding box center [681, 23] width 104 height 23
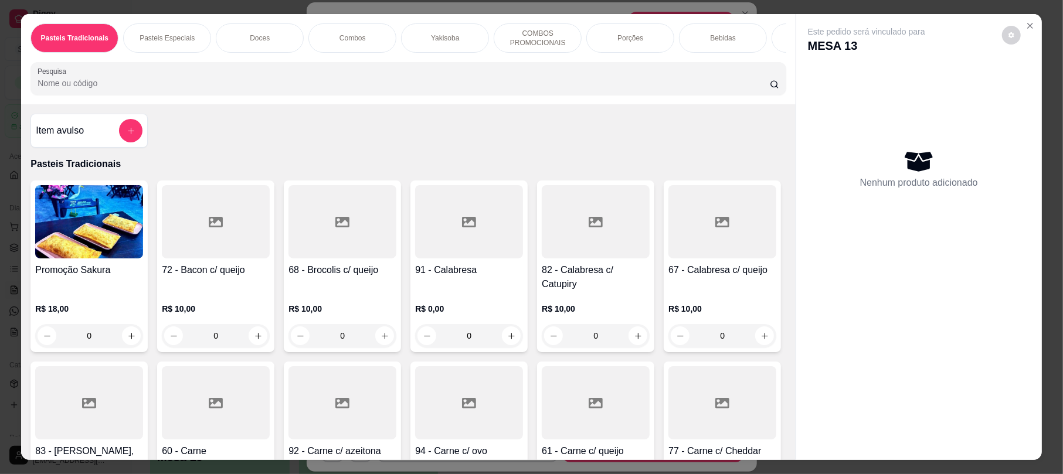
click at [227, 91] on div "Pasteis Tradicionais Pasteis Especiais Doces Combos Yakisoba COMBOS PROMOCIONAI…" at bounding box center [408, 59] width 774 height 90
click at [228, 89] on input "Pesquisa" at bounding box center [404, 83] width 732 height 12
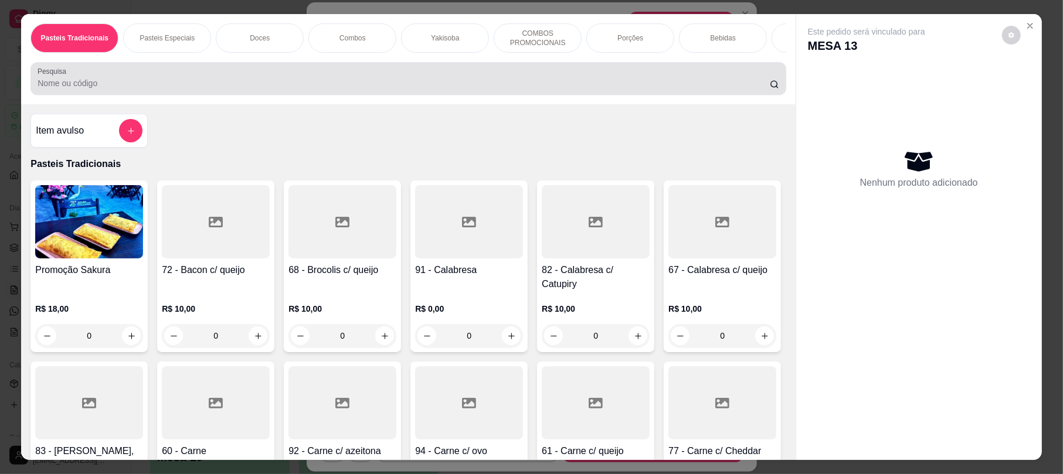
click at [120, 80] on div at bounding box center [408, 78] width 741 height 23
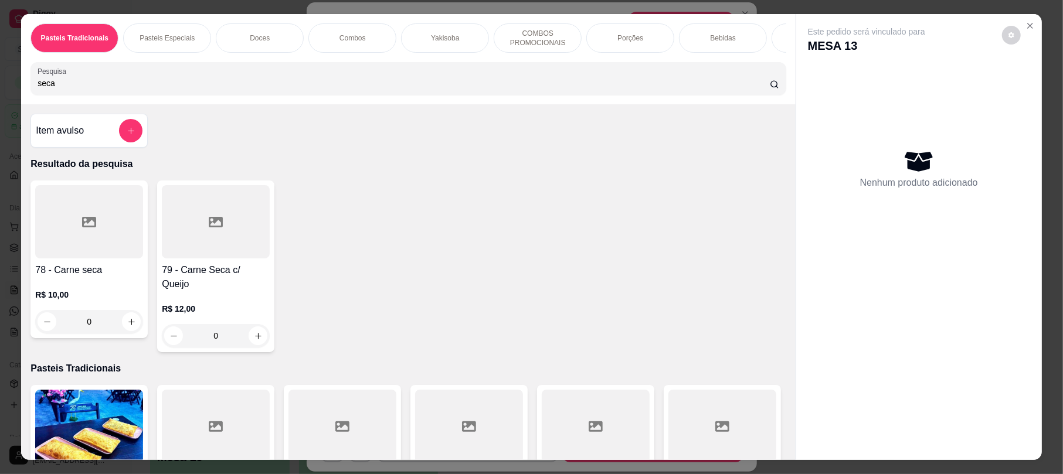
type input "seca"
click at [222, 285] on h4 "79 - Carne Seca c/ Queijo" at bounding box center [216, 277] width 108 height 28
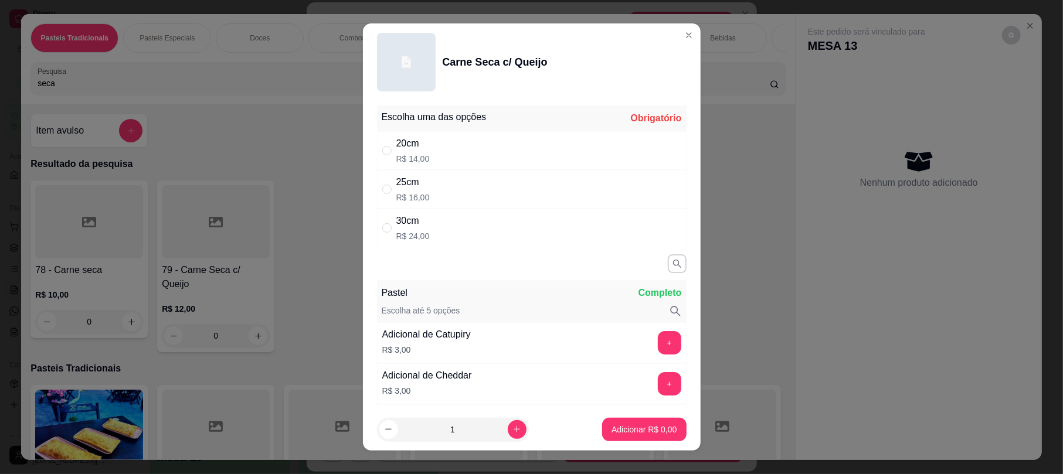
click at [458, 160] on div "20cm R$ 14,00" at bounding box center [531, 150] width 309 height 39
radio input "true"
click at [620, 432] on p "Adicionar R$ 14,00" at bounding box center [642, 429] width 68 height 11
type input "1"
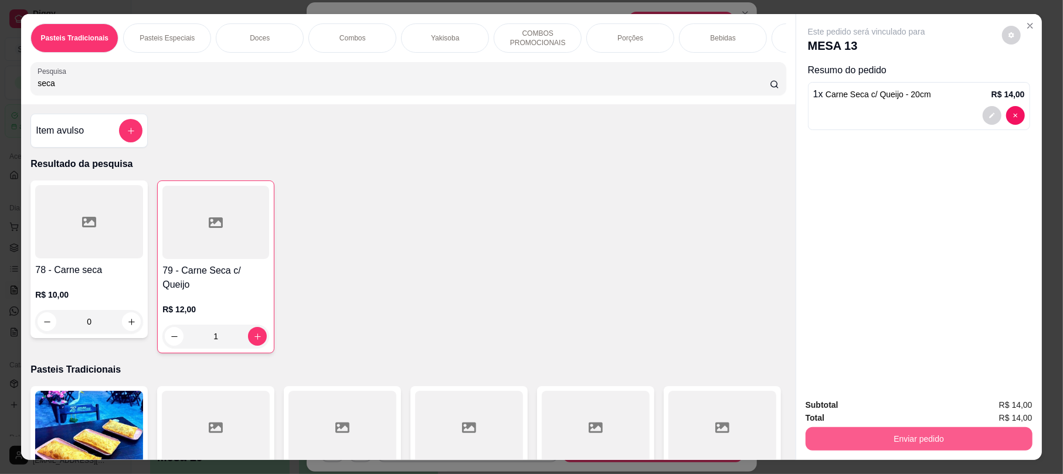
click at [957, 439] on button "Enviar pedido" at bounding box center [918, 438] width 227 height 23
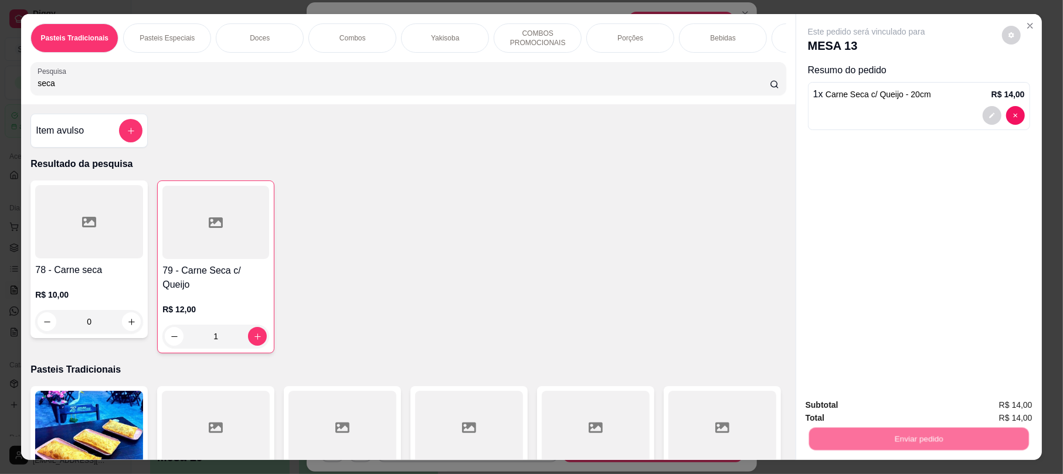
click at [978, 404] on button "Enviar pedido" at bounding box center [1000, 410] width 64 height 22
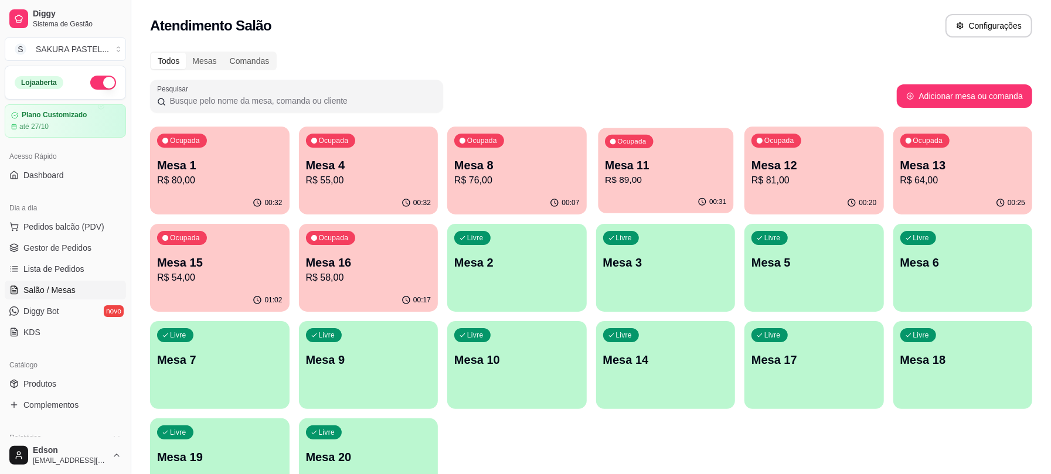
click at [688, 171] on p "Mesa 11" at bounding box center [665, 166] width 121 height 16
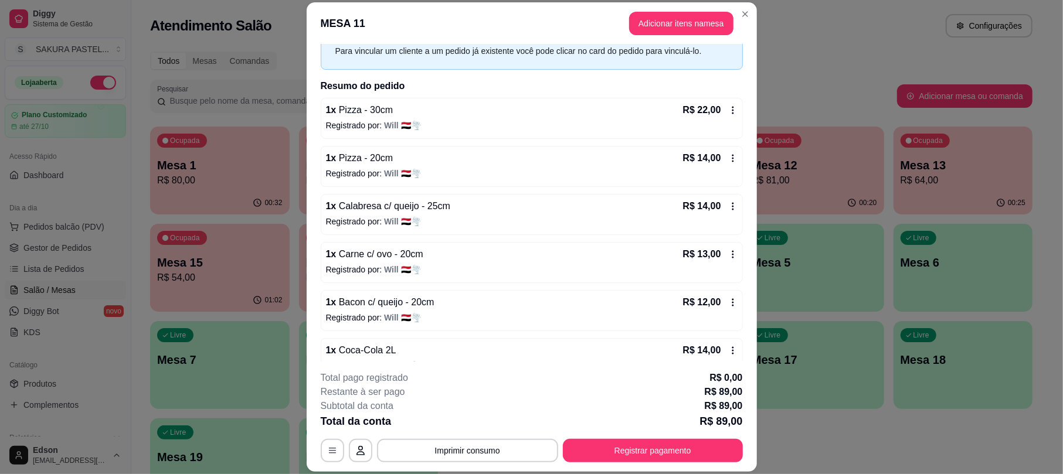
scroll to position [82, 0]
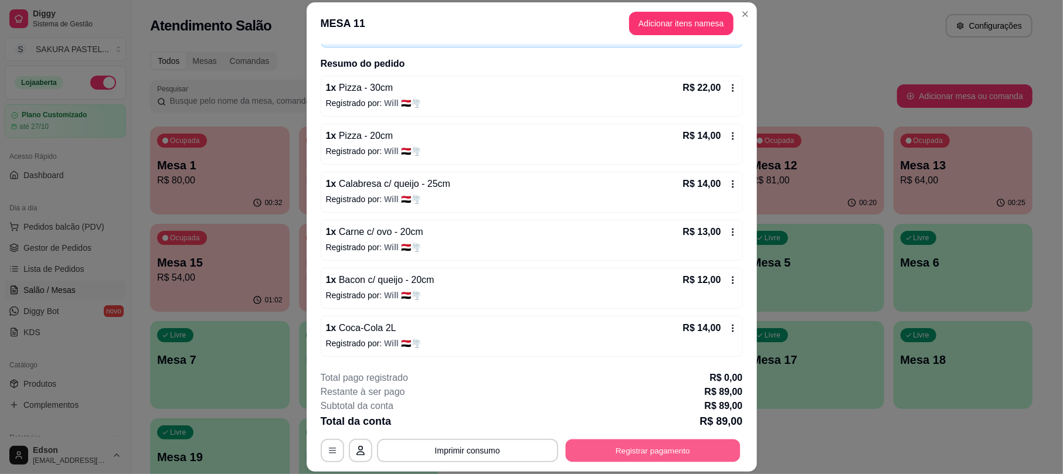
click at [601, 449] on button "Registrar pagamento" at bounding box center [652, 451] width 175 height 23
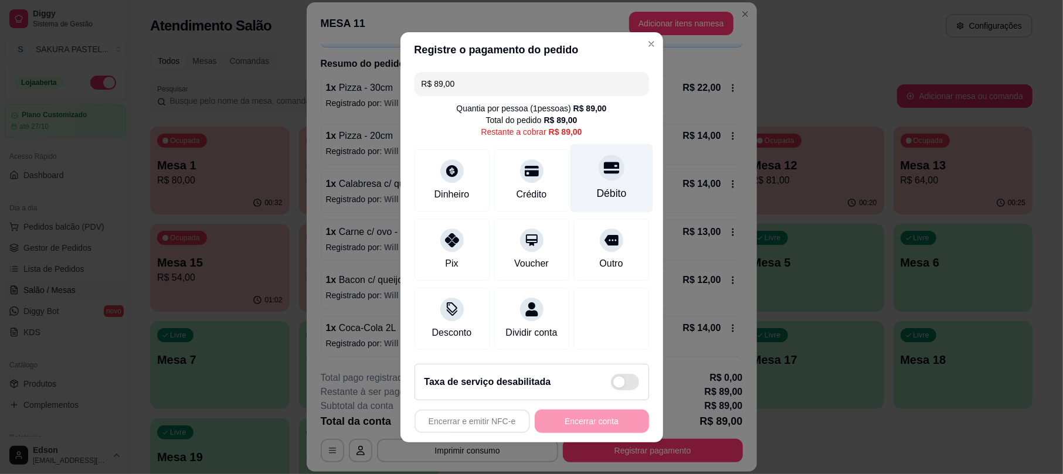
click at [605, 155] on div at bounding box center [611, 168] width 26 height 26
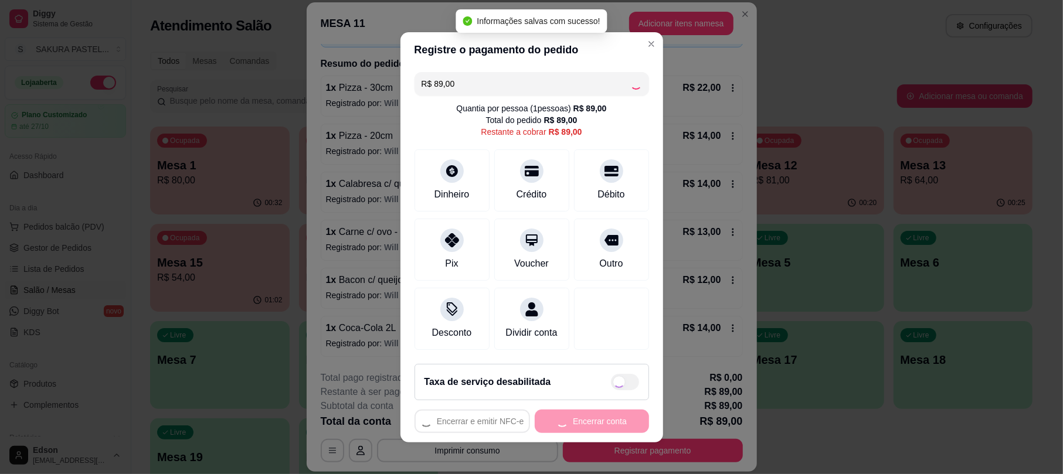
type input "R$ 0,00"
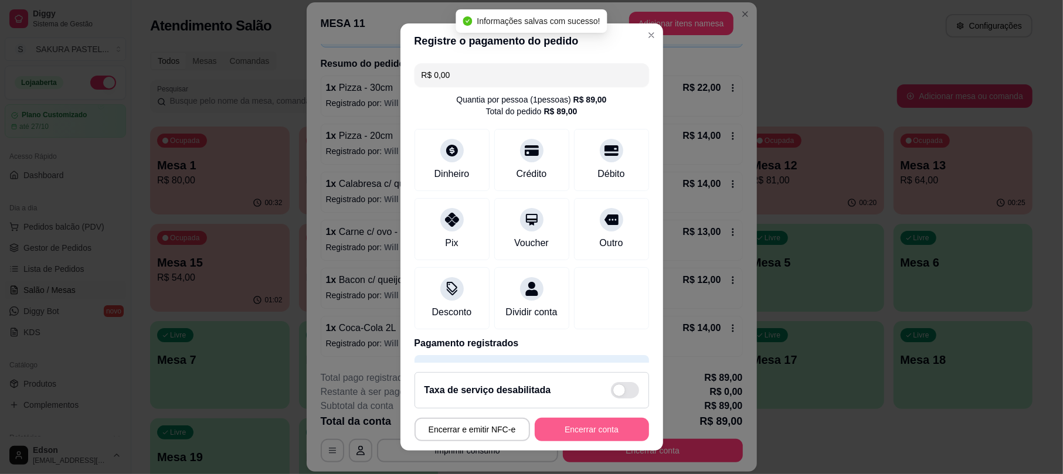
click at [593, 426] on button "Encerrar conta" at bounding box center [592, 429] width 114 height 23
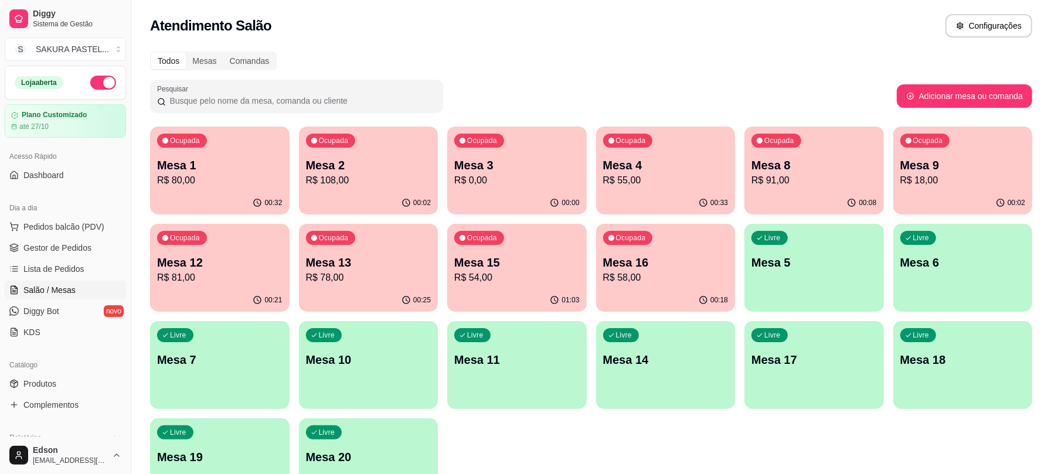
click at [258, 183] on p "R$ 80,00" at bounding box center [219, 180] width 125 height 14
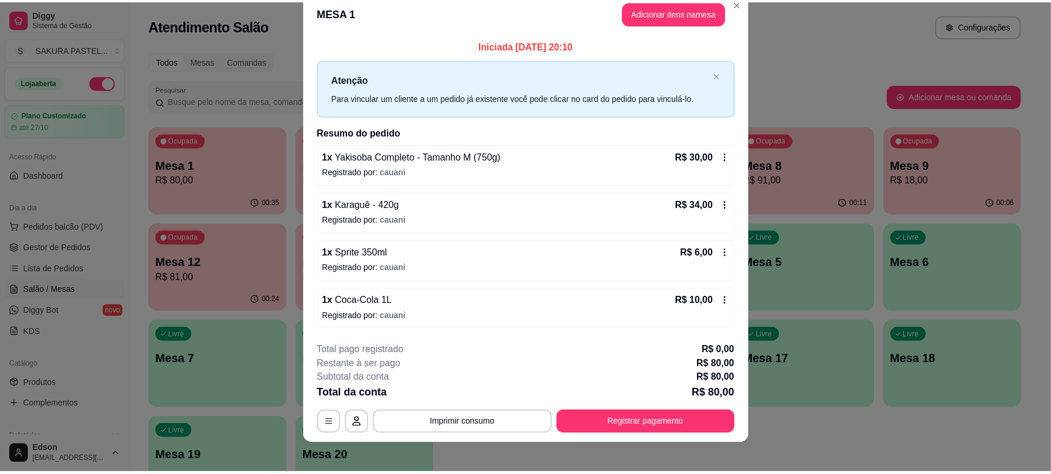
scroll to position [28, 0]
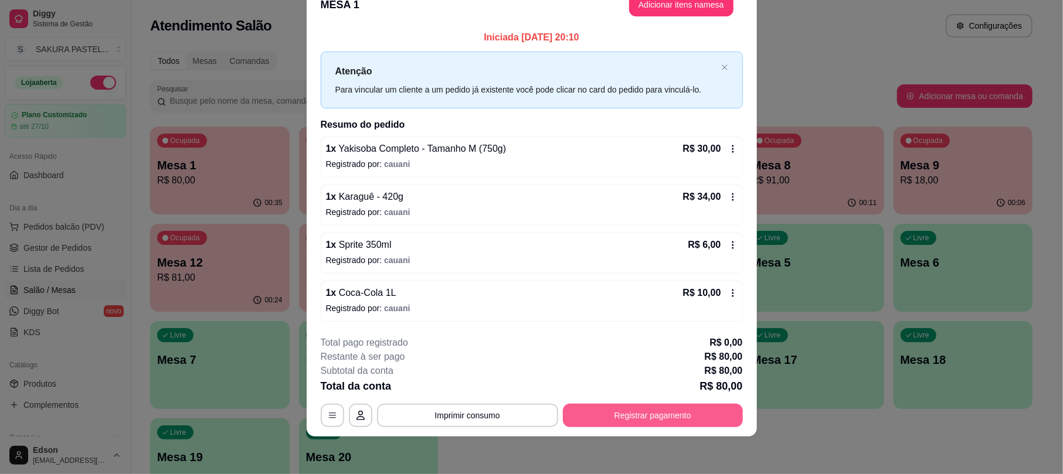
click at [646, 413] on button "Registrar pagamento" at bounding box center [653, 415] width 180 height 23
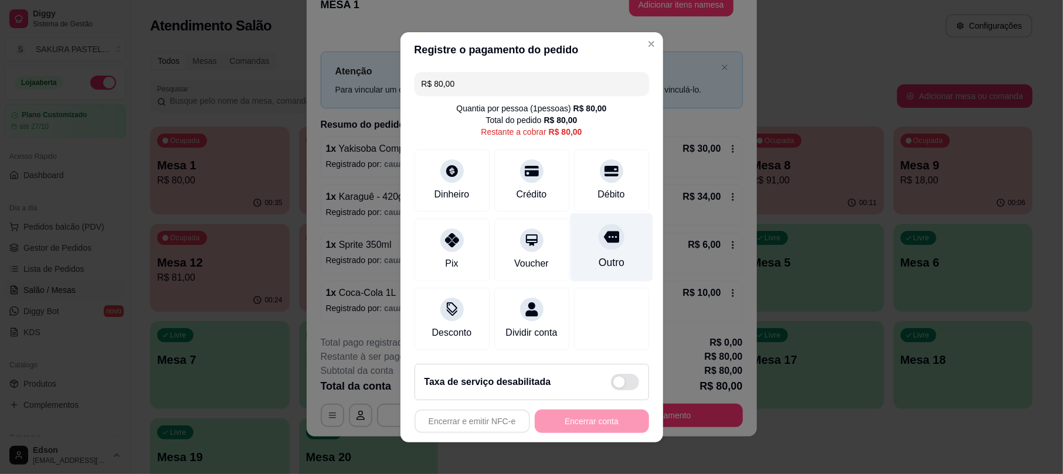
click at [514, 176] on div "Crédito" at bounding box center [531, 180] width 75 height 62
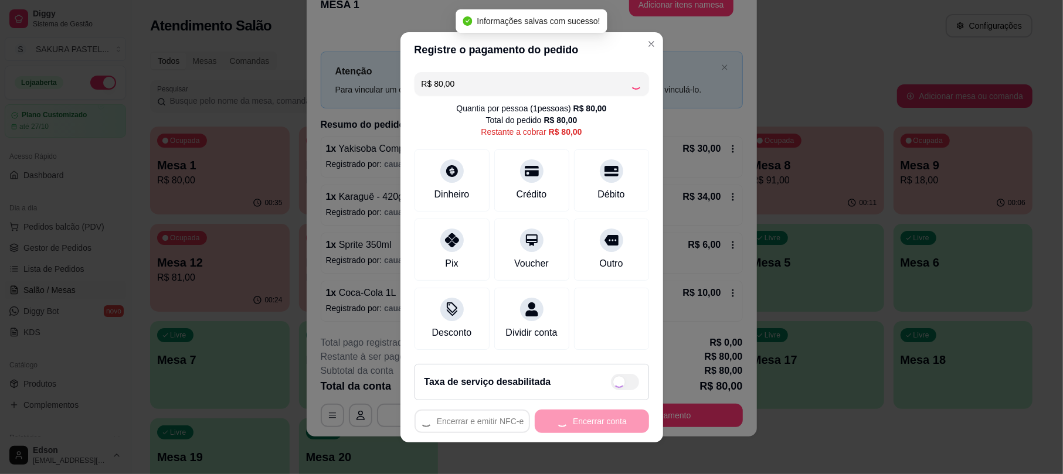
type input "R$ 0,00"
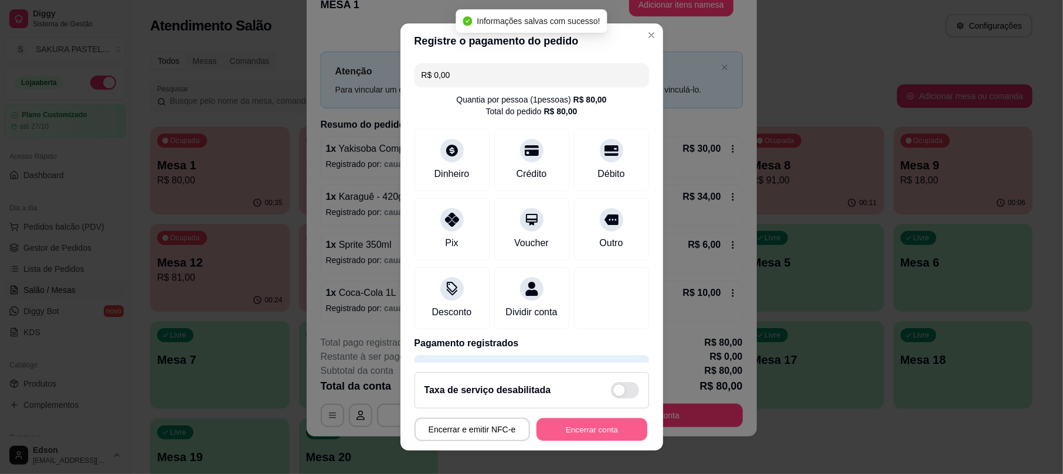
click at [561, 434] on button "Encerrar conta" at bounding box center [591, 429] width 111 height 23
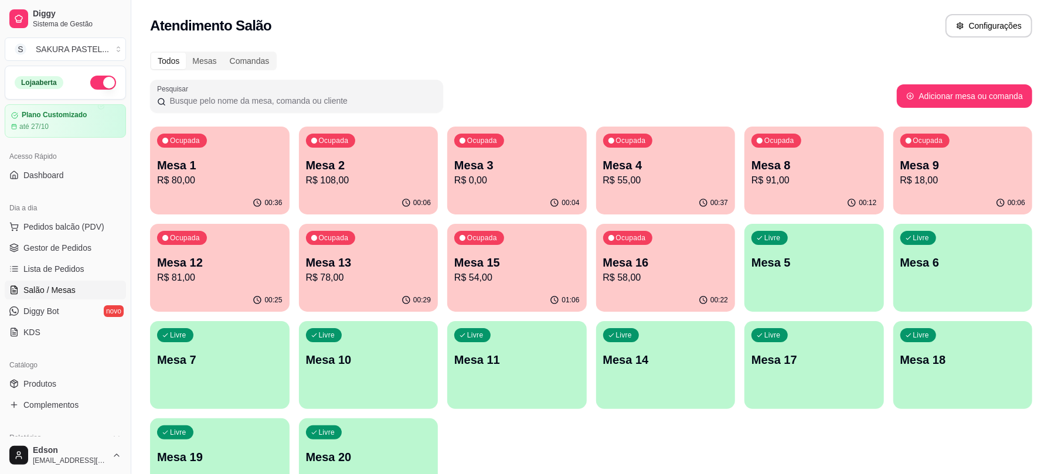
click at [507, 272] on p "R$ 54,00" at bounding box center [516, 278] width 125 height 14
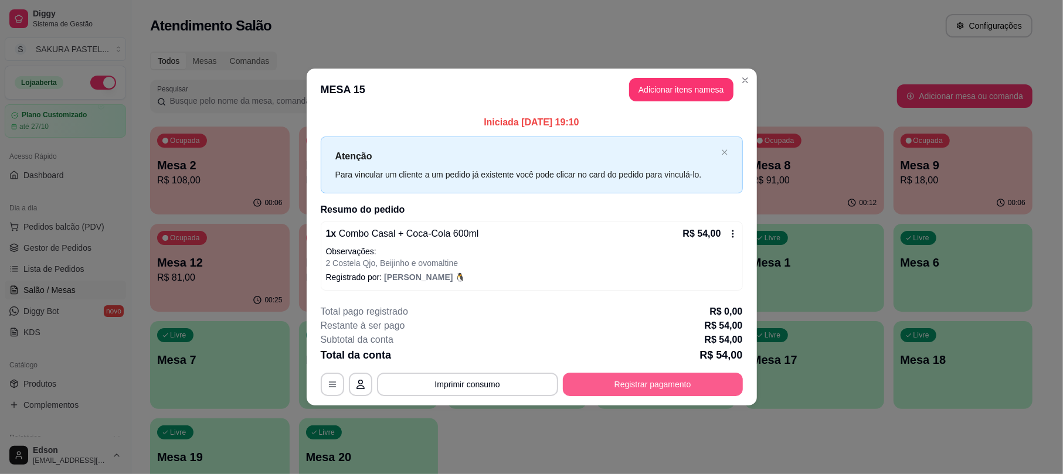
click at [653, 379] on button "Registrar pagamento" at bounding box center [653, 384] width 180 height 23
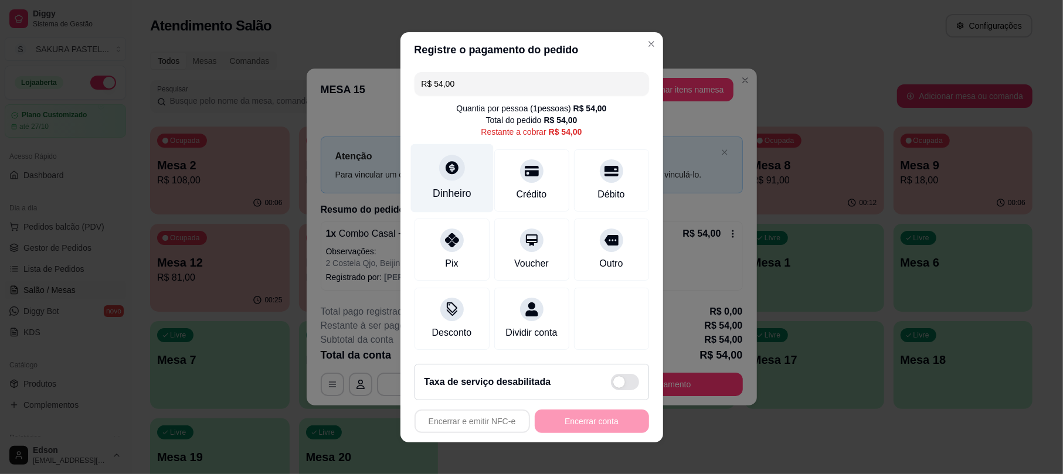
click at [428, 151] on div "Dinheiro" at bounding box center [451, 178] width 83 height 69
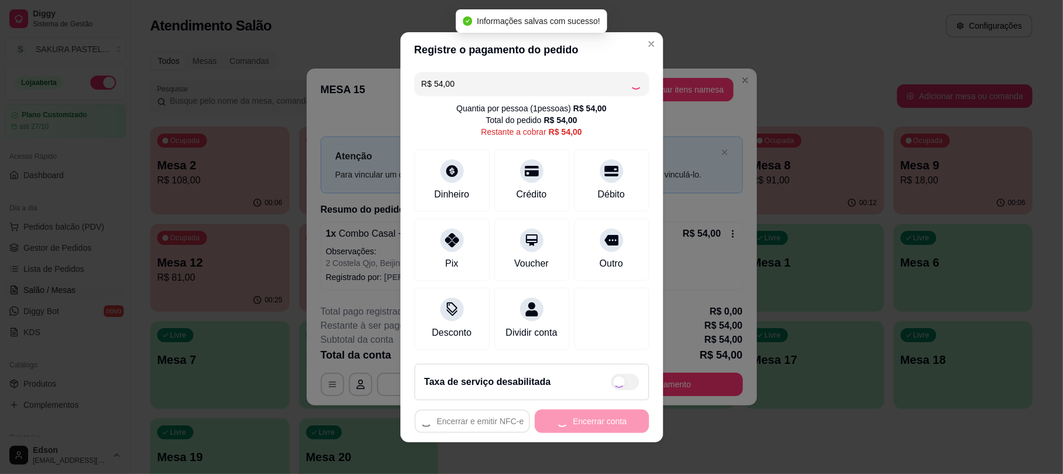
type input "R$ 0,00"
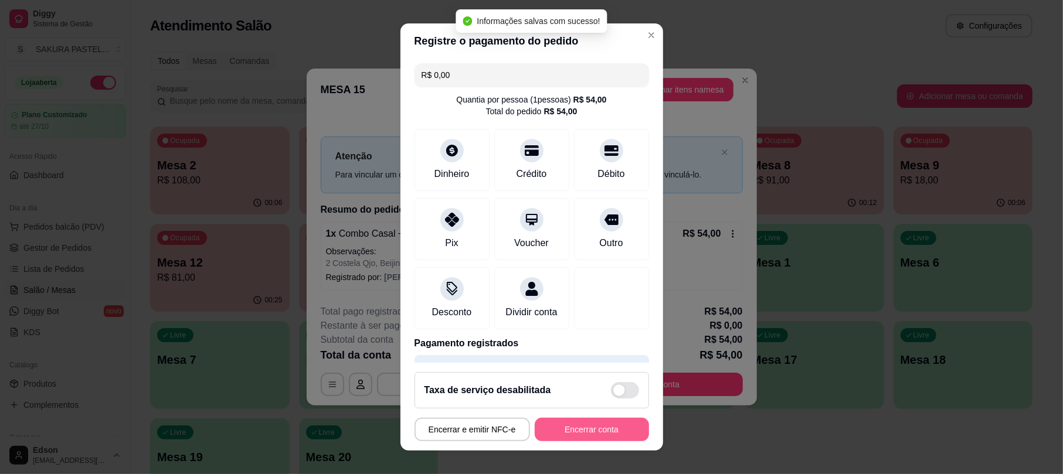
click at [590, 423] on button "Encerrar conta" at bounding box center [592, 429] width 114 height 23
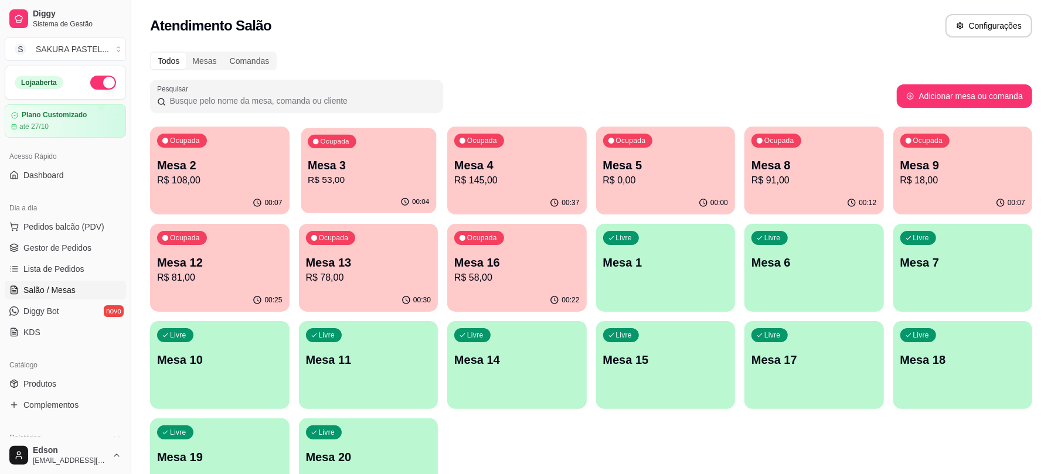
click at [385, 172] on div "Mesa 3 R$ 53,00" at bounding box center [368, 172] width 121 height 29
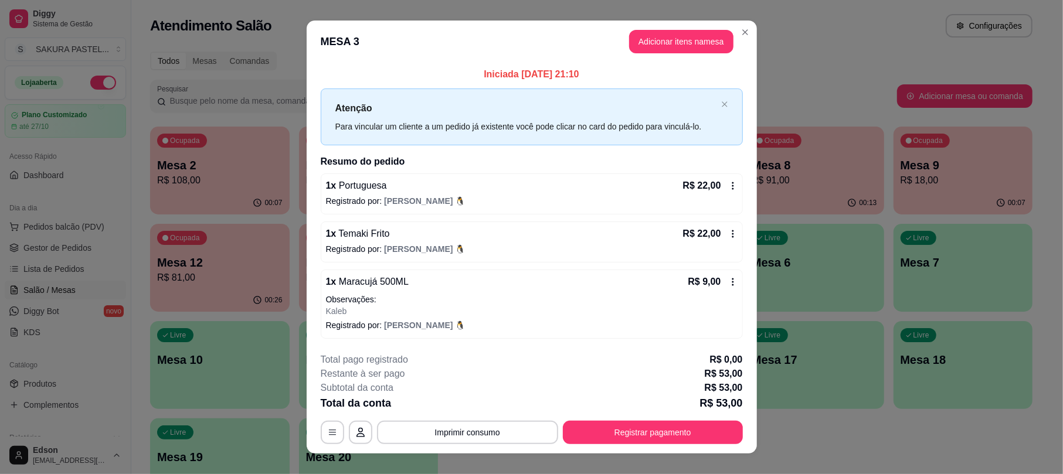
click at [436, 309] on p "Kaleb" at bounding box center [531, 311] width 411 height 12
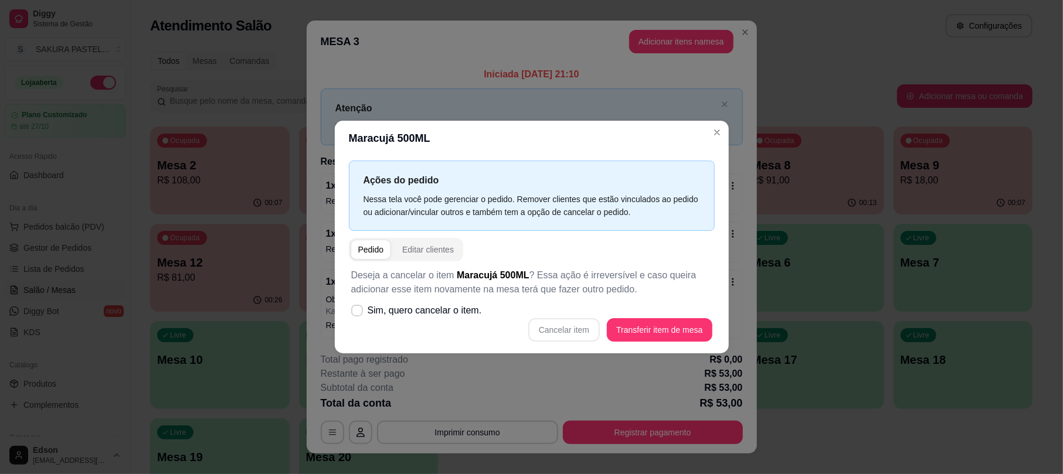
click at [448, 324] on div "Cancelar item Transferir item de mesa" at bounding box center [531, 329] width 361 height 23
click at [444, 319] on label "Sim, quero cancelar o item." at bounding box center [416, 310] width 140 height 23
click at [358, 319] on input "Sim, quero cancelar o item." at bounding box center [355, 316] width 8 height 8
checkbox input "true"
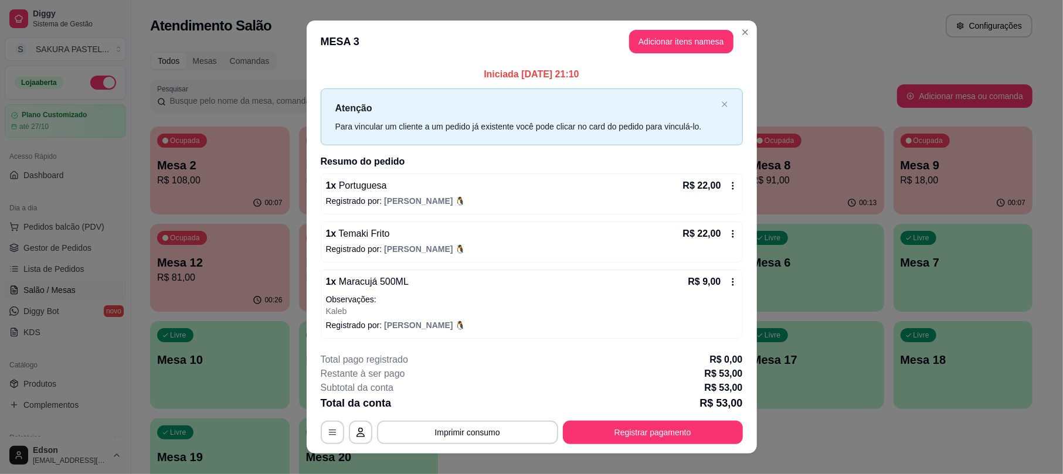
click at [392, 306] on p "Kaleb" at bounding box center [531, 311] width 411 height 12
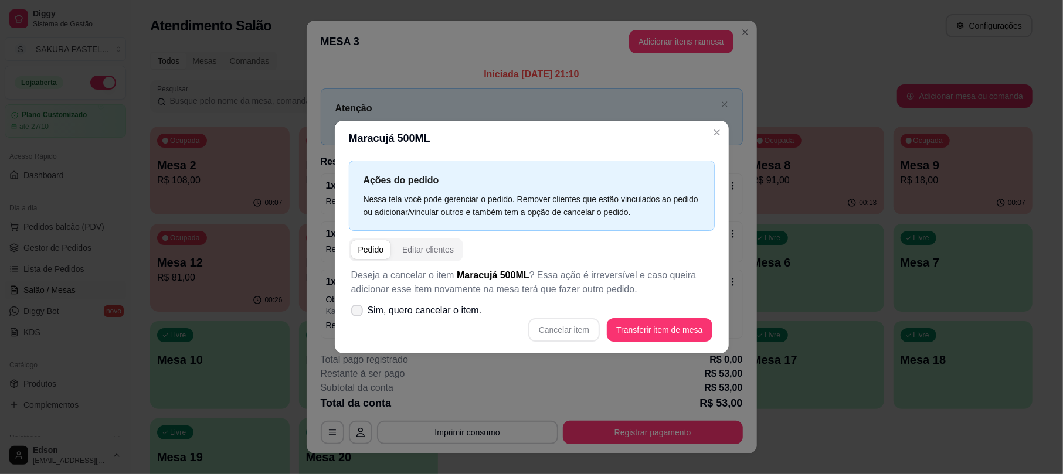
click at [437, 308] on span "Sim, quero cancelar o item." at bounding box center [425, 311] width 114 height 14
click at [358, 312] on input "Sim, quero cancelar o item." at bounding box center [355, 316] width 8 height 8
checkbox input "true"
click at [592, 338] on button "Cancelar item" at bounding box center [564, 329] width 70 height 23
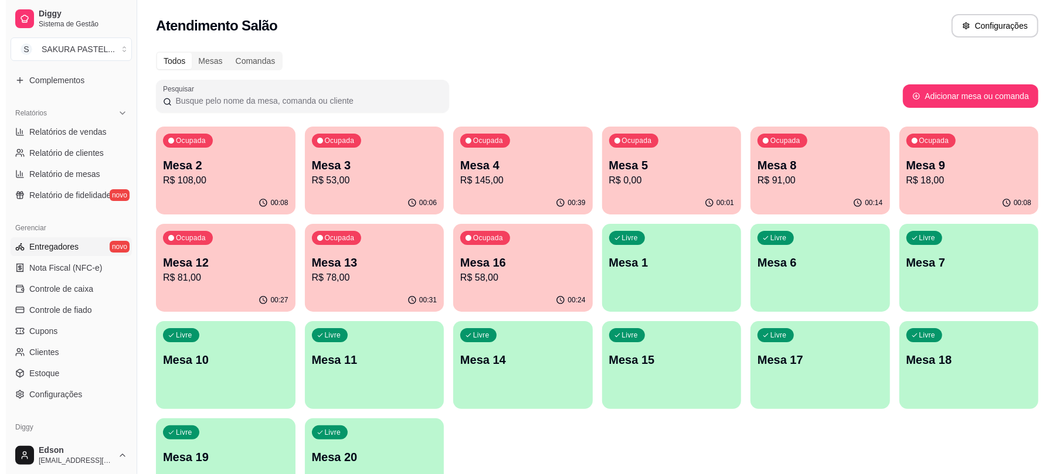
scroll to position [0, 0]
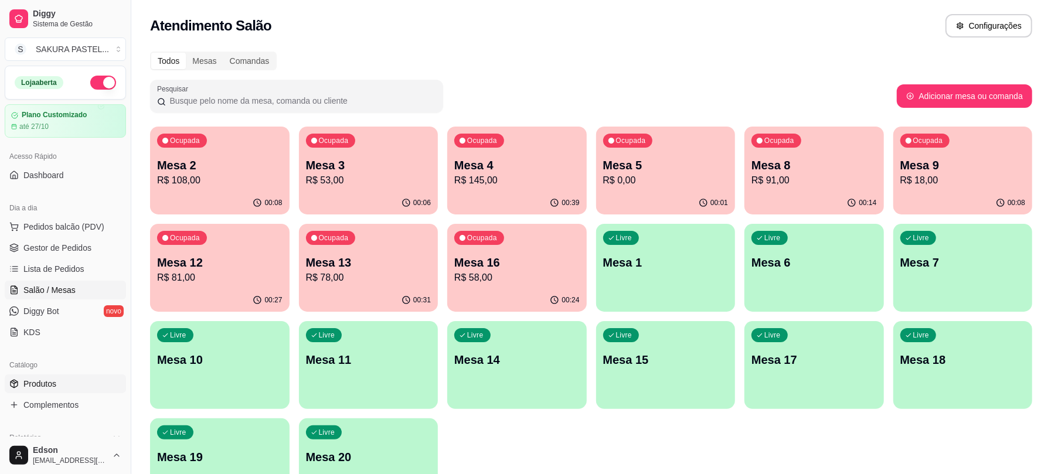
click at [67, 386] on link "Produtos" at bounding box center [65, 384] width 121 height 19
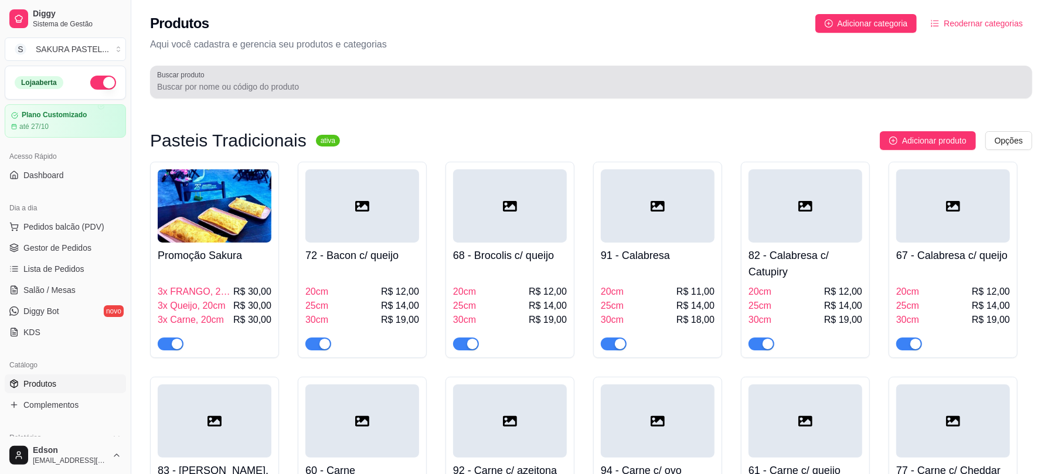
click at [757, 77] on div at bounding box center [591, 81] width 868 height 23
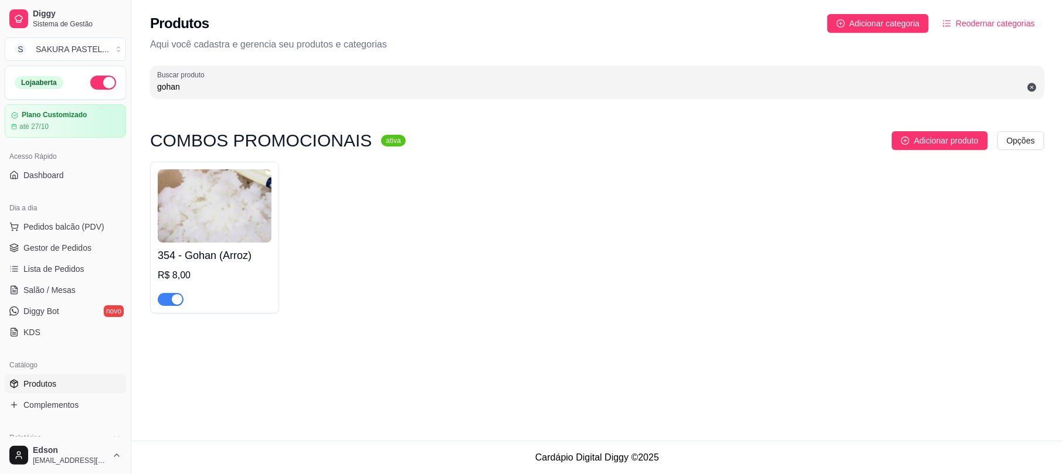
type input "gohan"
click at [183, 310] on div "354 - Gohan (Arroz) R$ 8,00" at bounding box center [214, 238] width 129 height 152
click at [177, 306] on span "button" at bounding box center [171, 299] width 26 height 13
click at [80, 288] on link "Salão / Mesas" at bounding box center [65, 290] width 121 height 19
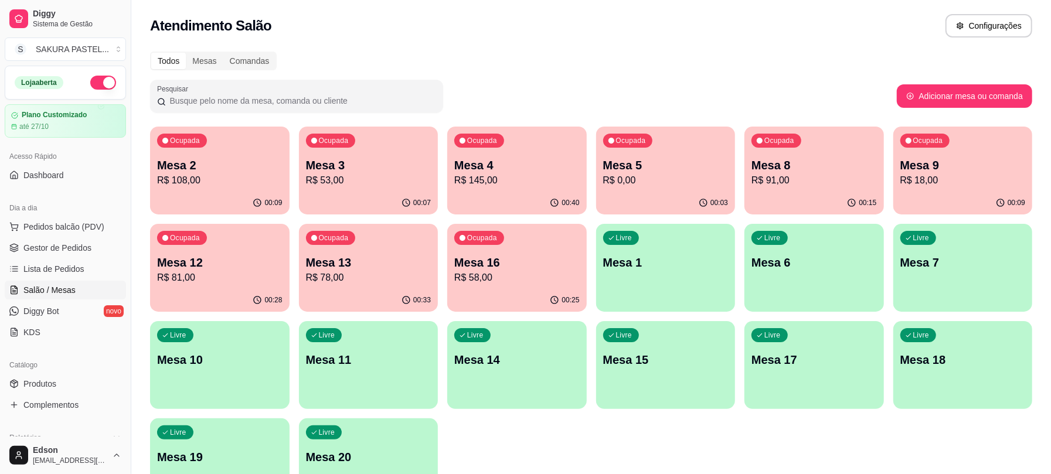
click at [481, 287] on div "Ocupada Mesa 16 R$ 58,00" at bounding box center [516, 256] width 139 height 65
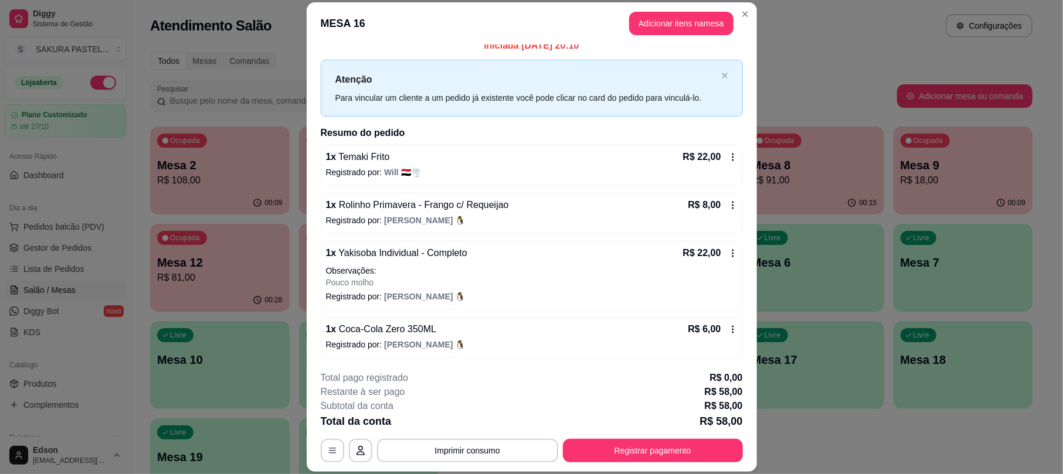
scroll to position [13, 0]
click at [617, 448] on button "Registrar pagamento" at bounding box center [653, 450] width 180 height 23
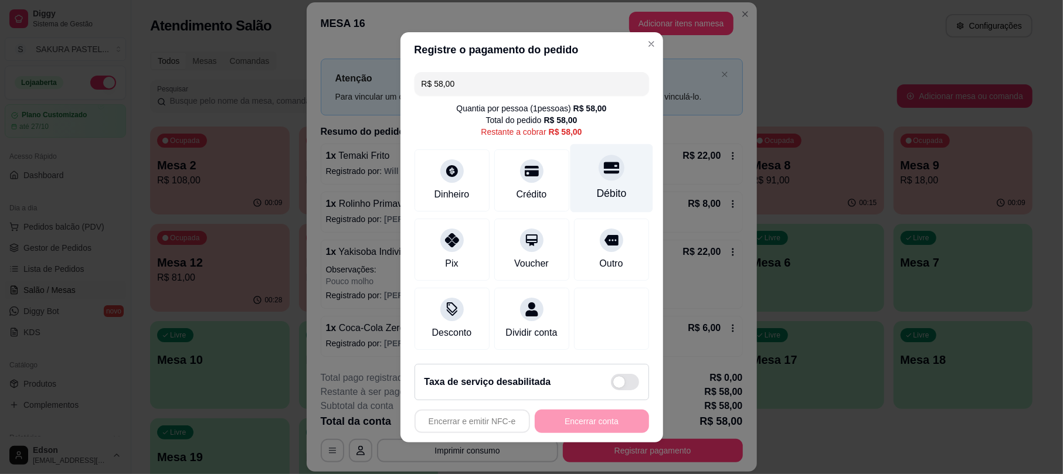
click at [598, 171] on div at bounding box center [611, 168] width 26 height 26
type input "R$ 0,00"
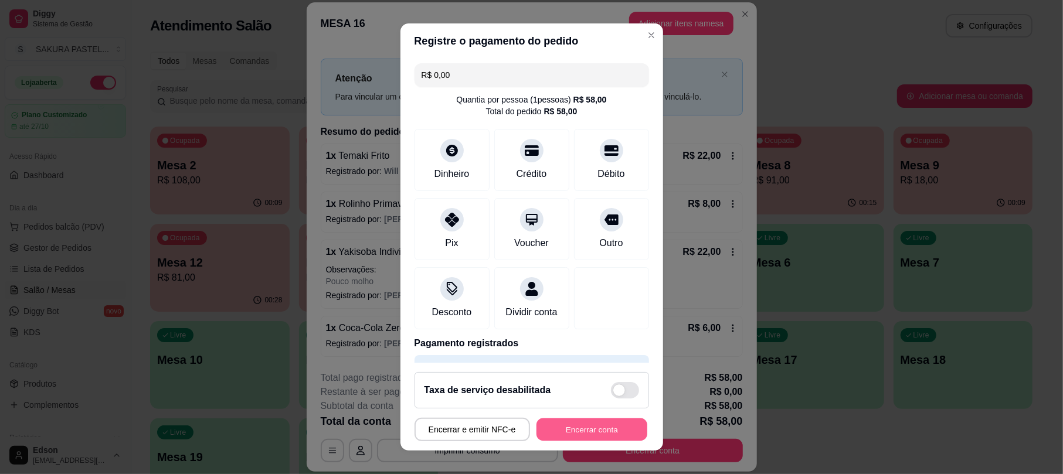
click at [598, 430] on button "Encerrar conta" at bounding box center [591, 429] width 111 height 23
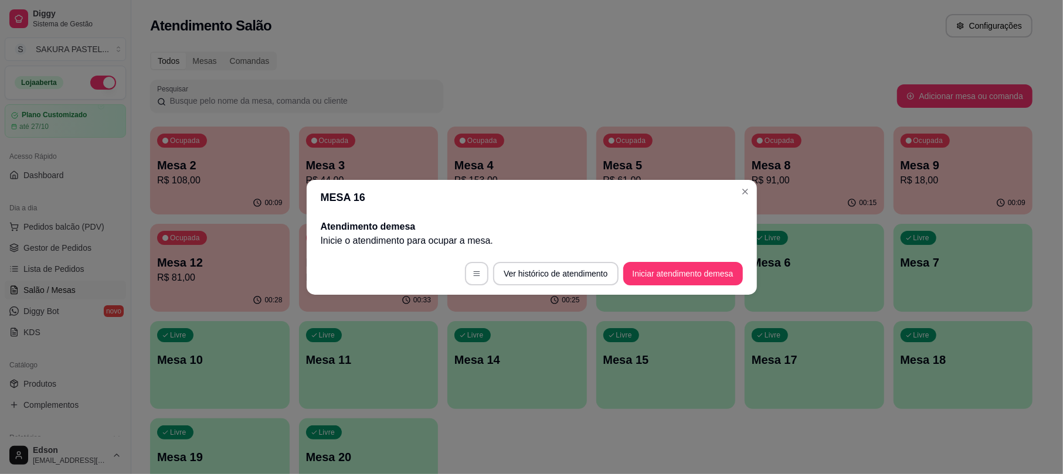
scroll to position [0, 0]
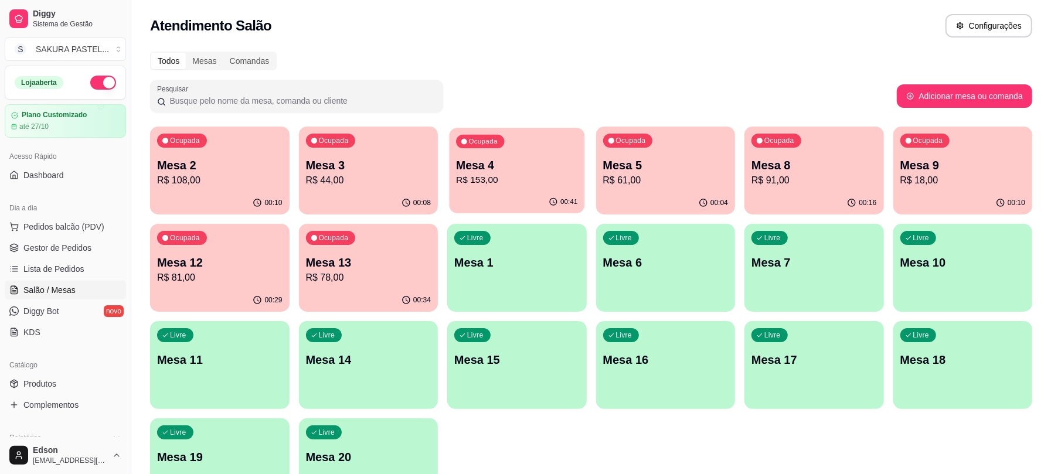
click at [552, 152] on div "Ocupada Mesa 4 R$ 153,00" at bounding box center [517, 159] width 135 height 63
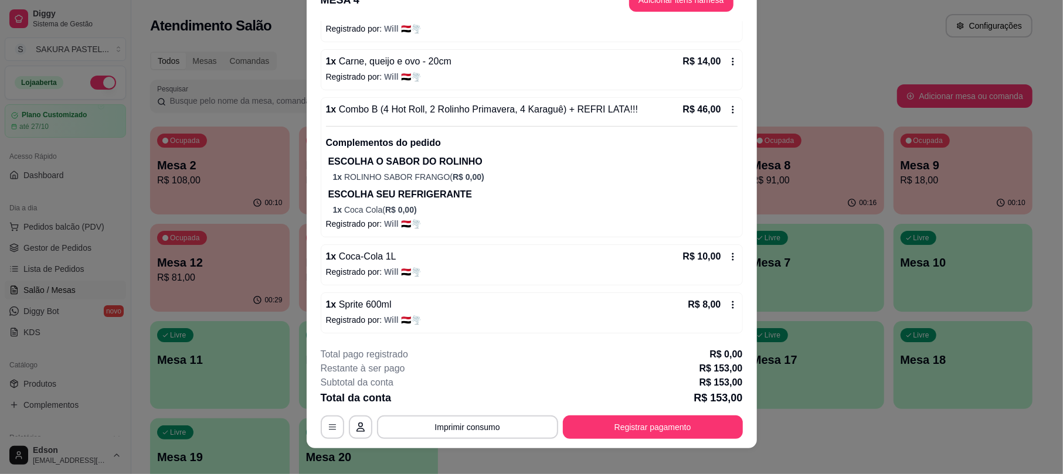
scroll to position [35, 0]
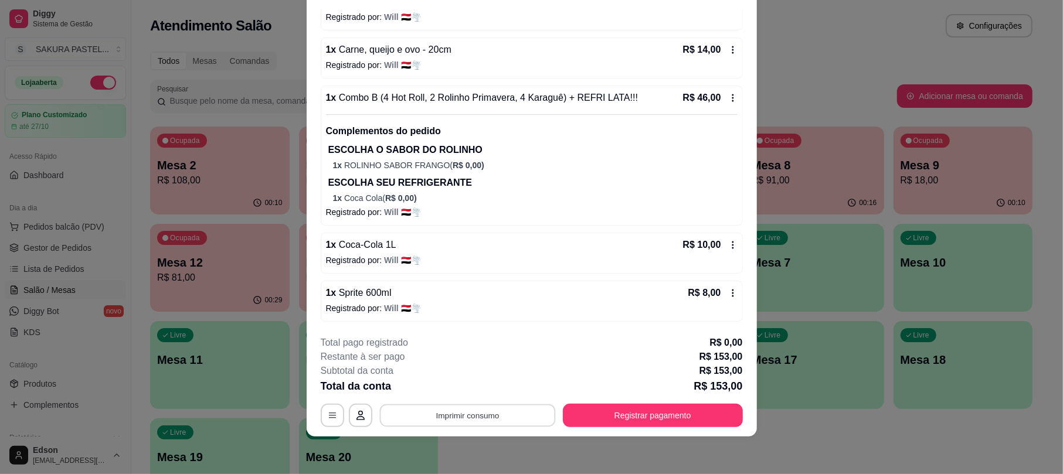
click at [509, 409] on button "Imprimir consumo" at bounding box center [467, 415] width 176 height 23
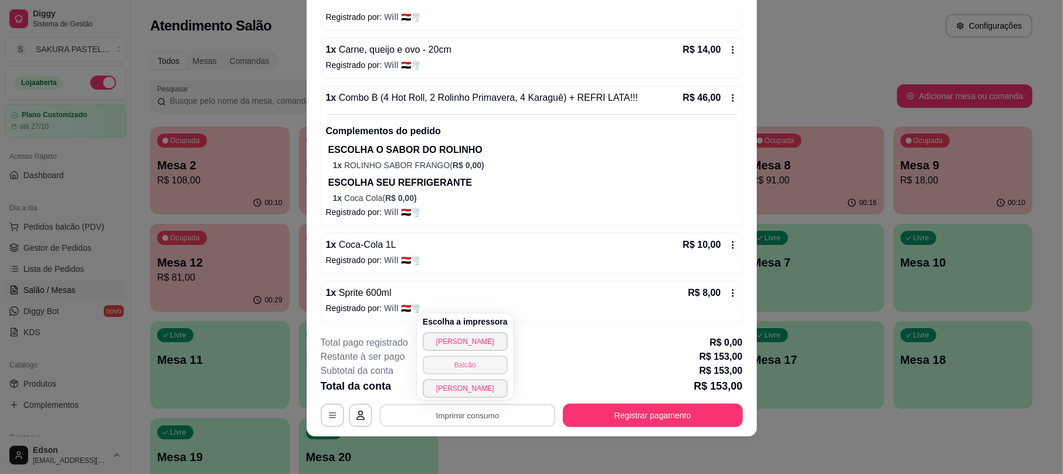
click at [490, 365] on button "Balcão" at bounding box center [465, 365] width 85 height 19
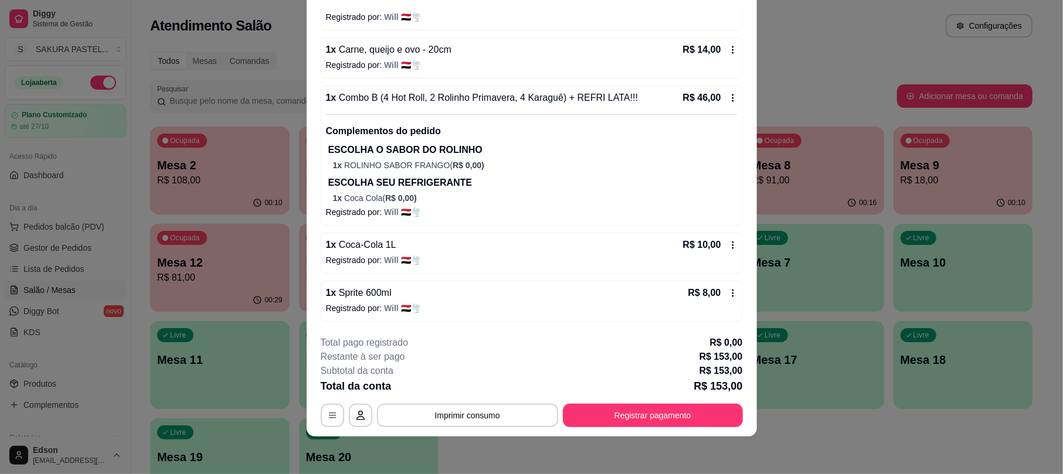
scroll to position [0, 0]
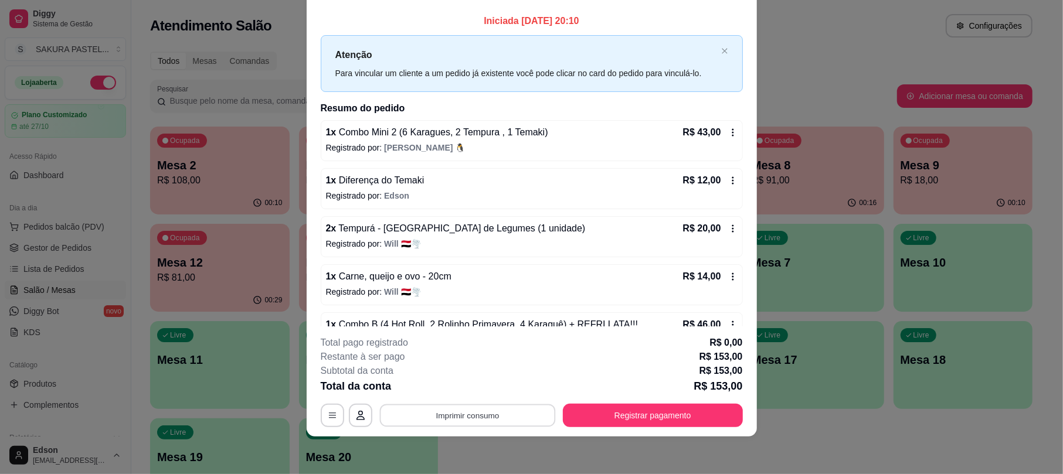
click at [507, 409] on button "Imprimir consumo" at bounding box center [467, 415] width 176 height 23
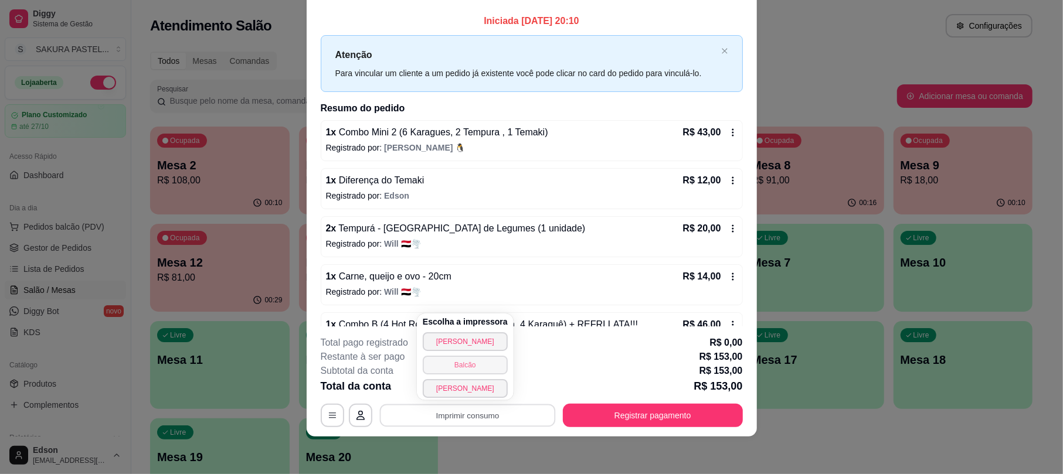
click at [481, 360] on button "Balcão" at bounding box center [465, 365] width 85 height 19
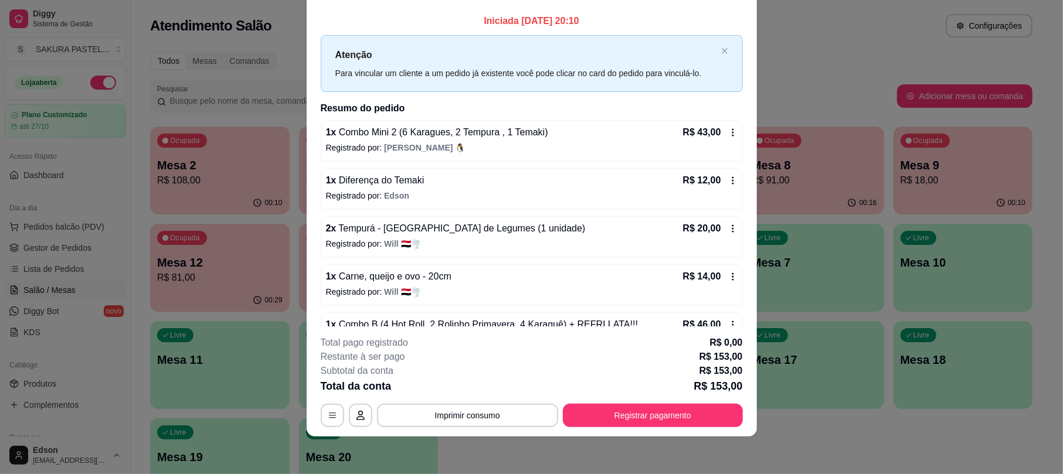
click at [553, 225] on div "2 x Tempurá - [GEOGRAPHIC_DATA] de Legumes (1 unidade) R$ 20,00" at bounding box center [531, 229] width 411 height 14
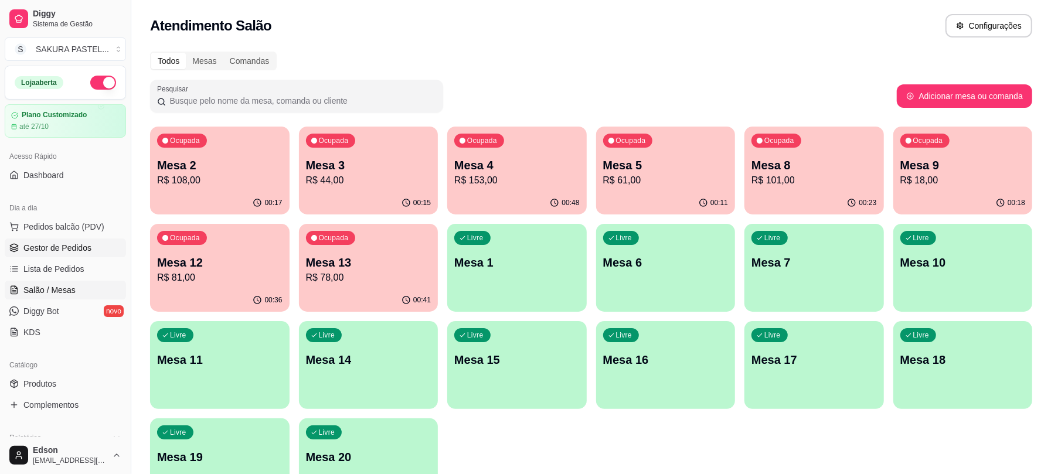
click at [76, 256] on link "Gestor de Pedidos" at bounding box center [65, 248] width 121 height 19
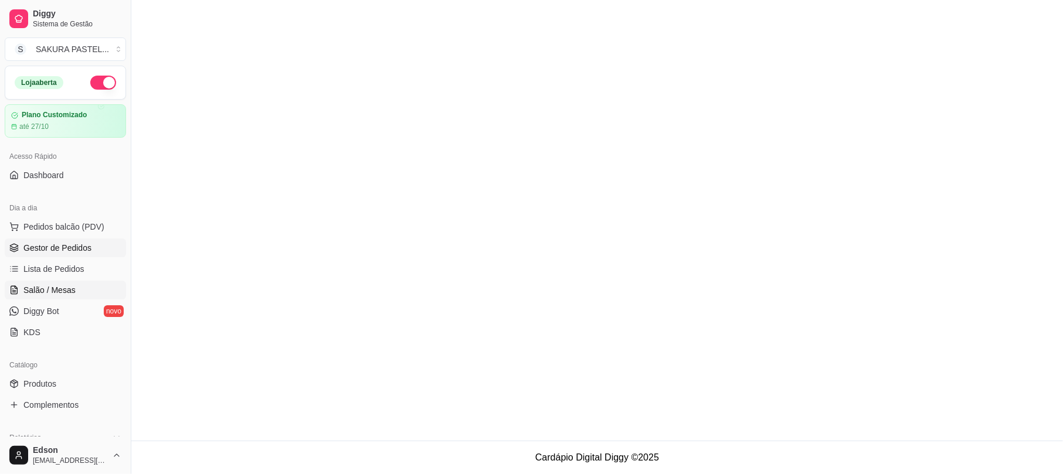
click at [62, 284] on span "Salão / Mesas" at bounding box center [49, 290] width 52 height 12
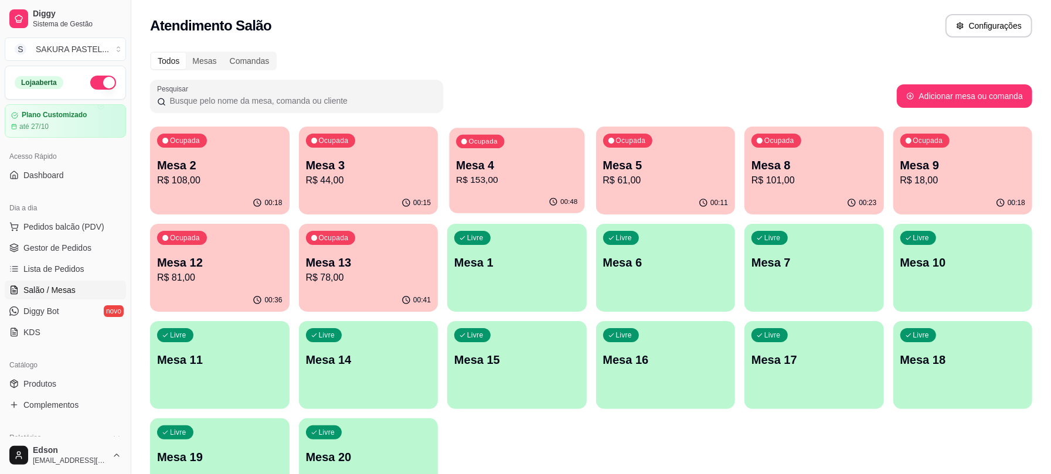
click at [536, 172] on div "Mesa 4 R$ 153,00" at bounding box center [516, 172] width 121 height 29
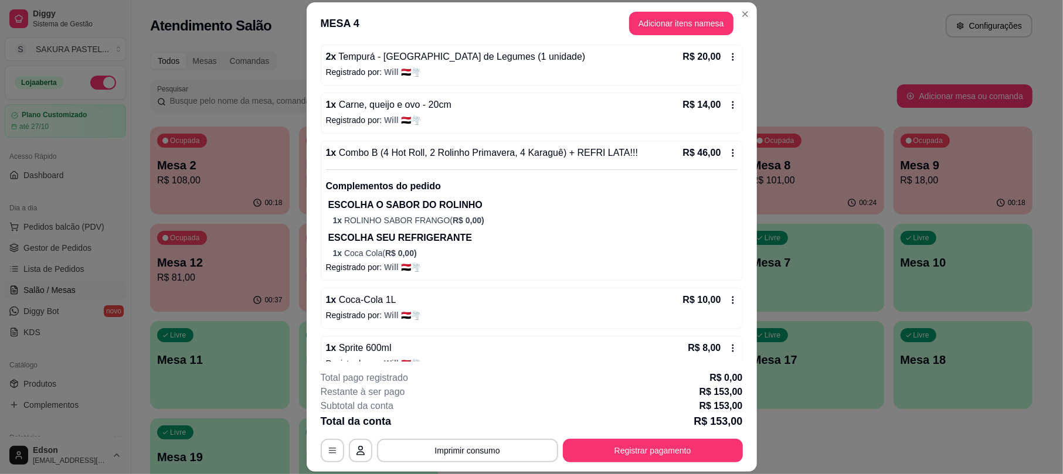
scroll to position [230, 0]
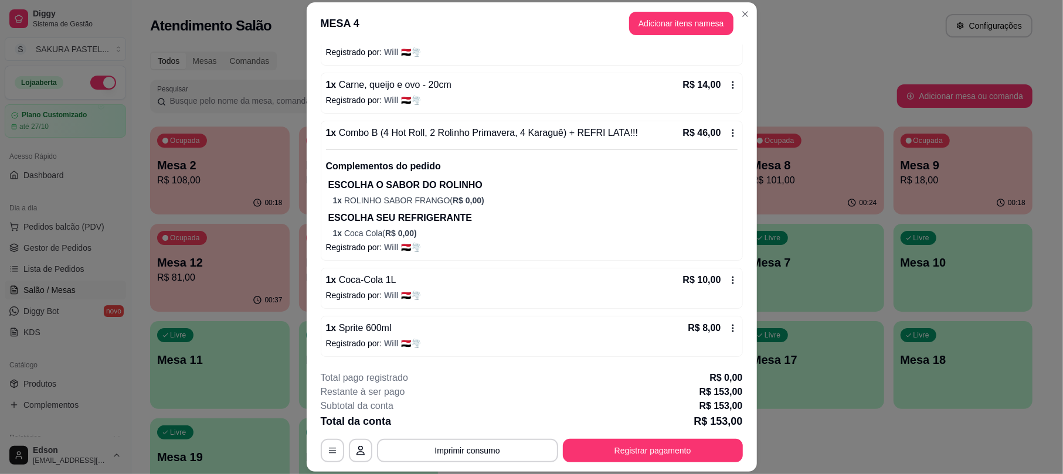
click at [692, 38] on header "MESA 4 Adicionar itens na mesa" at bounding box center [532, 23] width 450 height 42
click at [652, 9] on header "MESA 4 Adicionar itens na mesa" at bounding box center [532, 23] width 450 height 42
click at [657, 18] on button "Adicionar itens na mesa" at bounding box center [681, 23] width 104 height 23
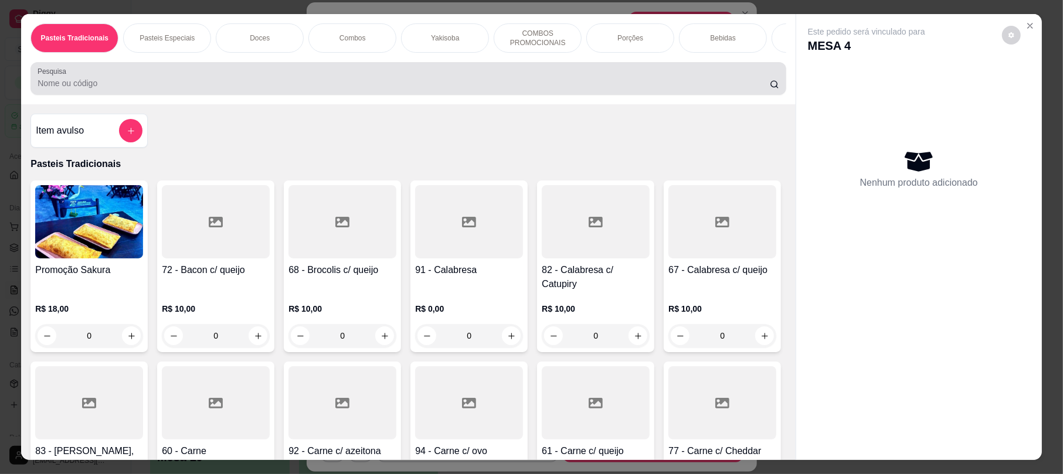
click at [355, 82] on div at bounding box center [408, 78] width 741 height 23
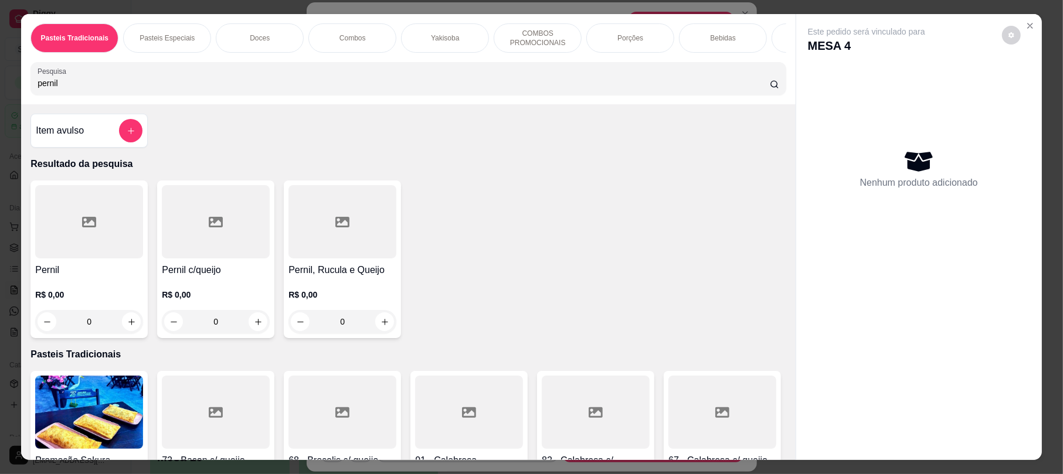
type input "pernil"
click at [292, 237] on div at bounding box center [342, 221] width 108 height 73
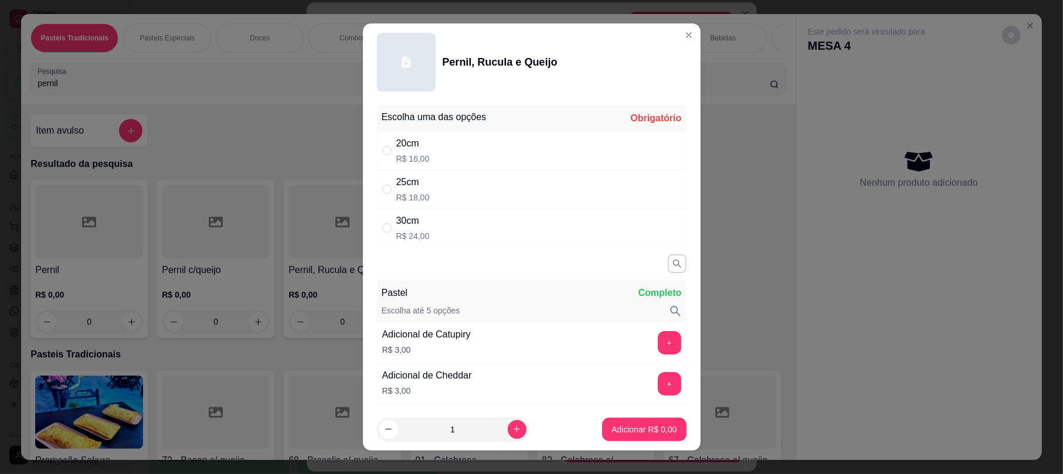
click at [415, 188] on div "25cm" at bounding box center [412, 182] width 33 height 14
radio input "true"
click at [639, 433] on p "Adicionar R$ 18,00" at bounding box center [642, 430] width 70 height 12
type input "1"
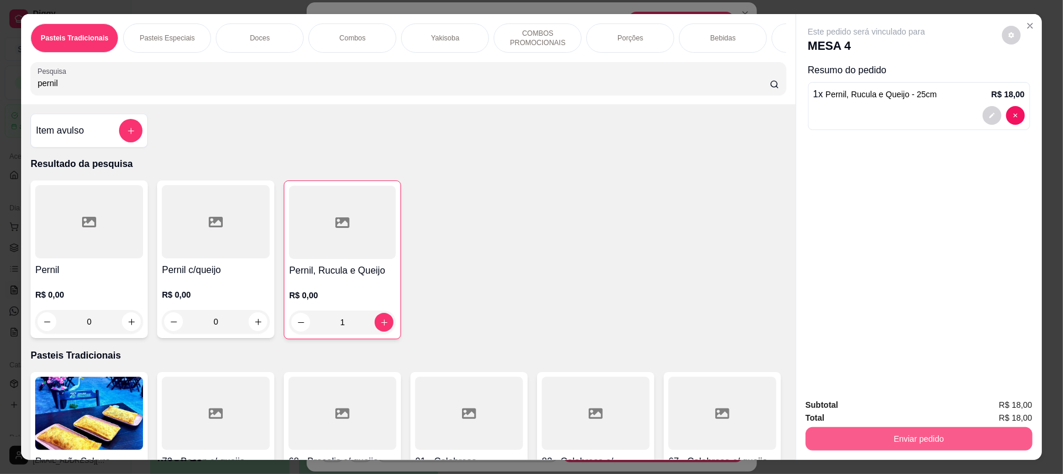
click at [948, 430] on button "Enviar pedido" at bounding box center [918, 438] width 227 height 23
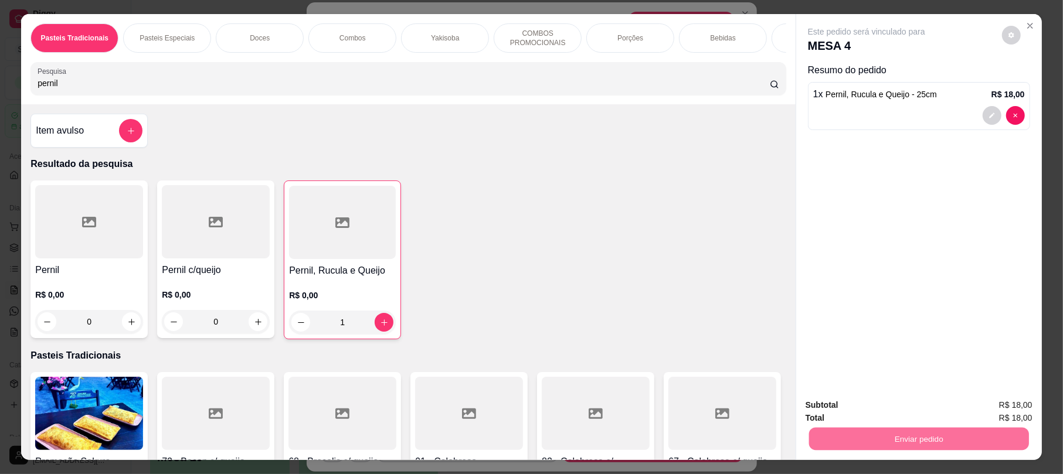
click at [932, 417] on button "Registrar cliente" at bounding box center [921, 410] width 77 height 22
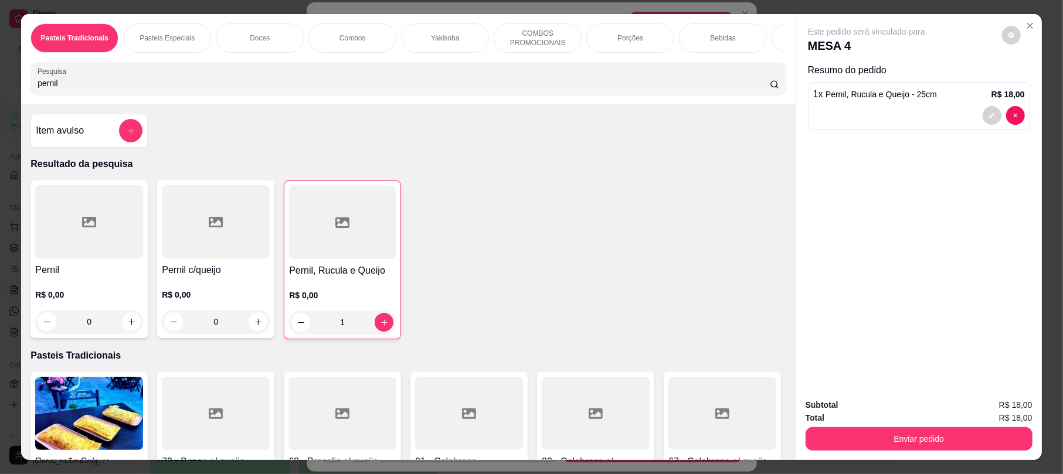
click at [928, 460] on div "Pasteis Tradicionais Pasteis Especiais Doces Combos Yakisoba COMBOS PROMOCIONAI…" at bounding box center [531, 237] width 1063 height 474
click at [924, 446] on button "Enviar pedido" at bounding box center [918, 438] width 227 height 23
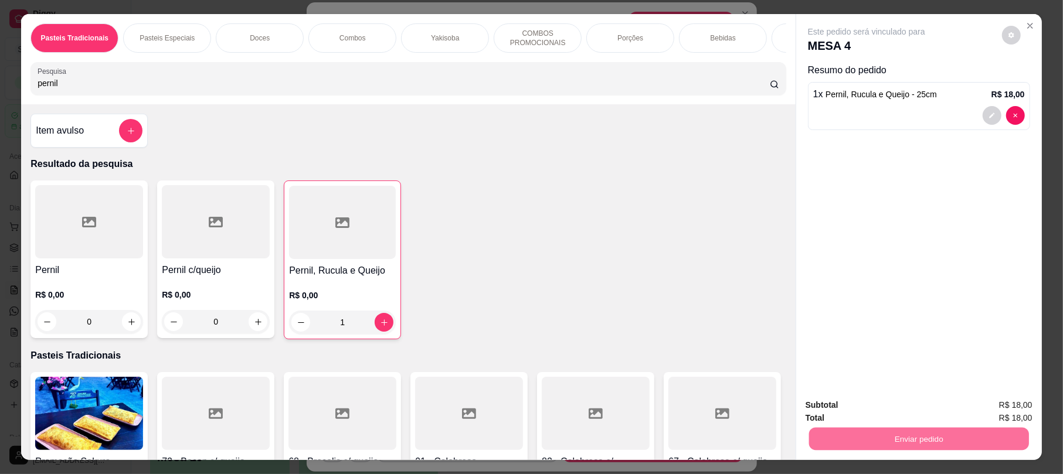
click at [1002, 404] on button "Enviar pedido" at bounding box center [1000, 410] width 64 height 22
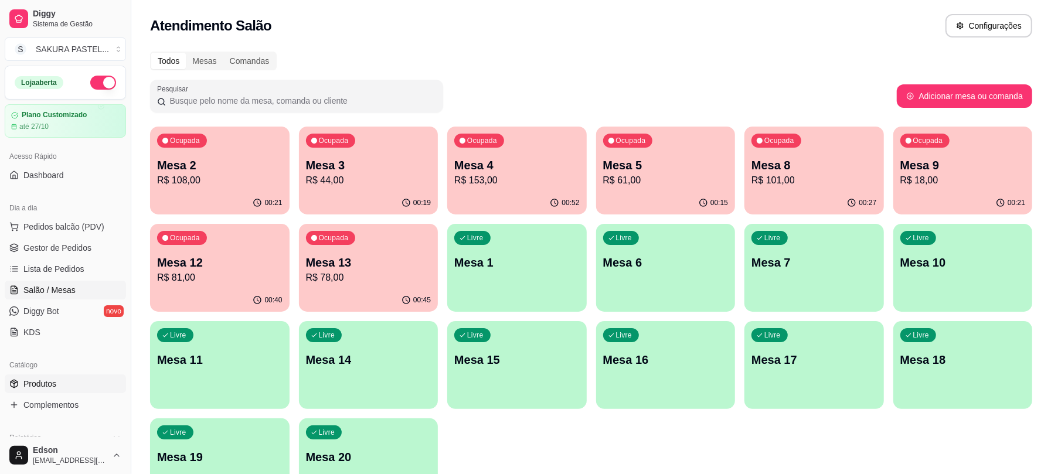
click at [38, 393] on link "Produtos" at bounding box center [65, 384] width 121 height 19
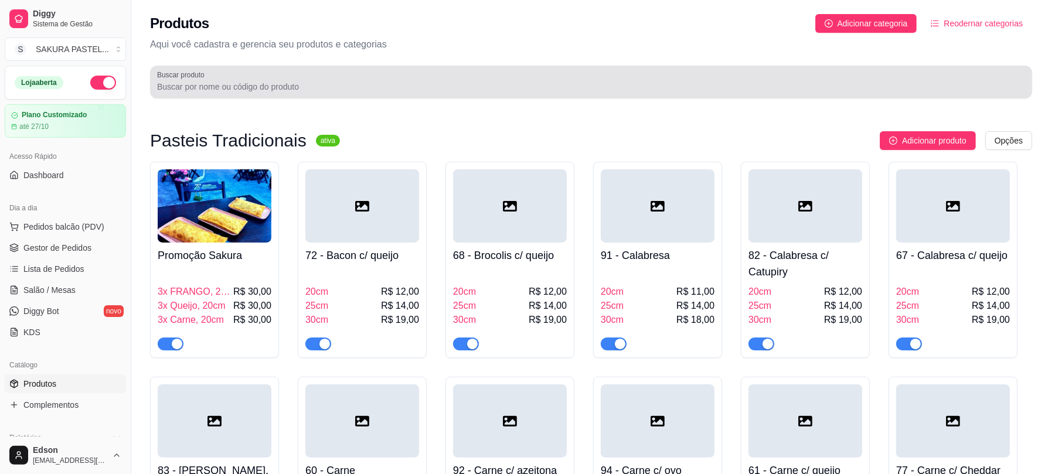
click at [347, 70] on div at bounding box center [591, 81] width 868 height 23
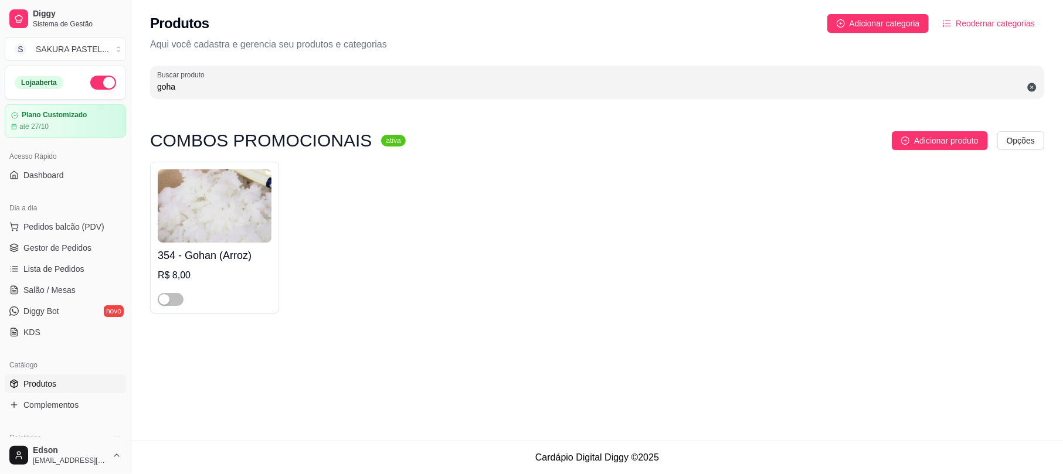
type input "gohan"
click at [200, 86] on input "gohan" at bounding box center [597, 87] width 880 height 12
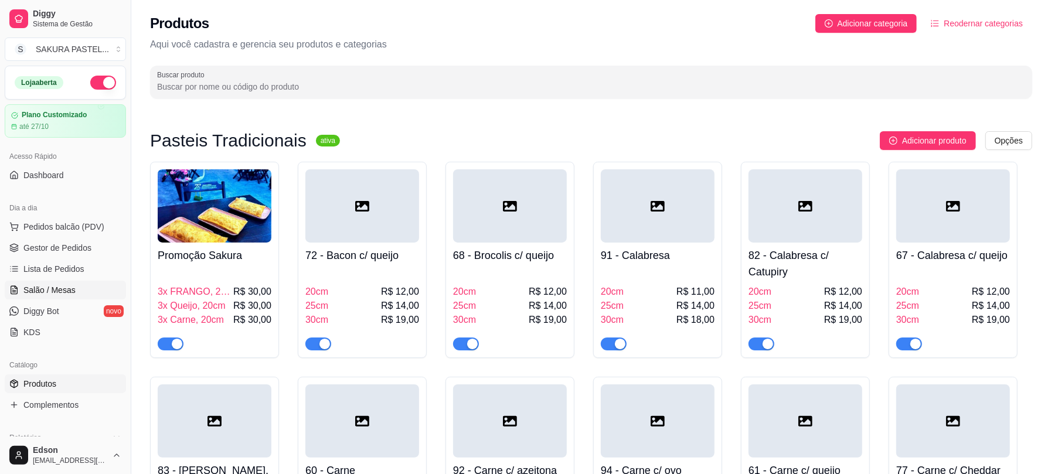
click at [45, 294] on span "Salão / Mesas" at bounding box center [49, 290] width 52 height 12
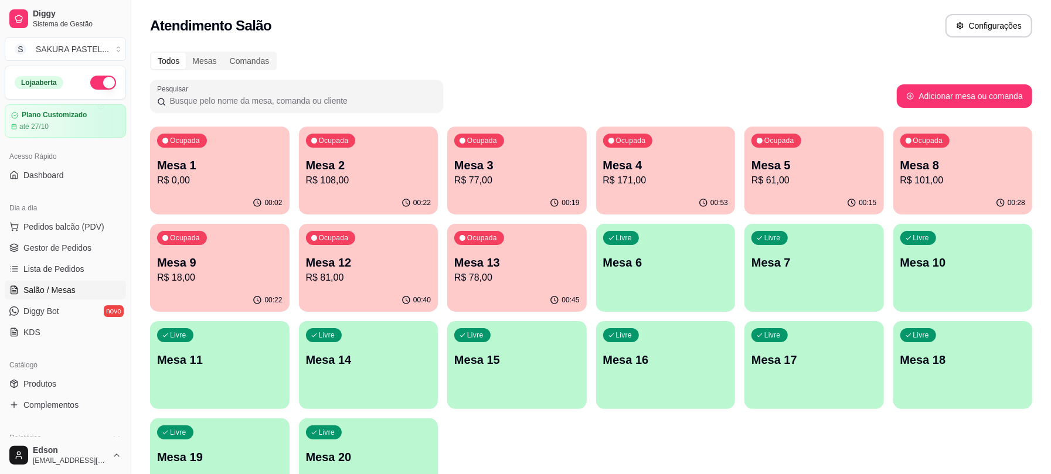
click at [393, 275] on p "R$ 81,00" at bounding box center [368, 278] width 125 height 14
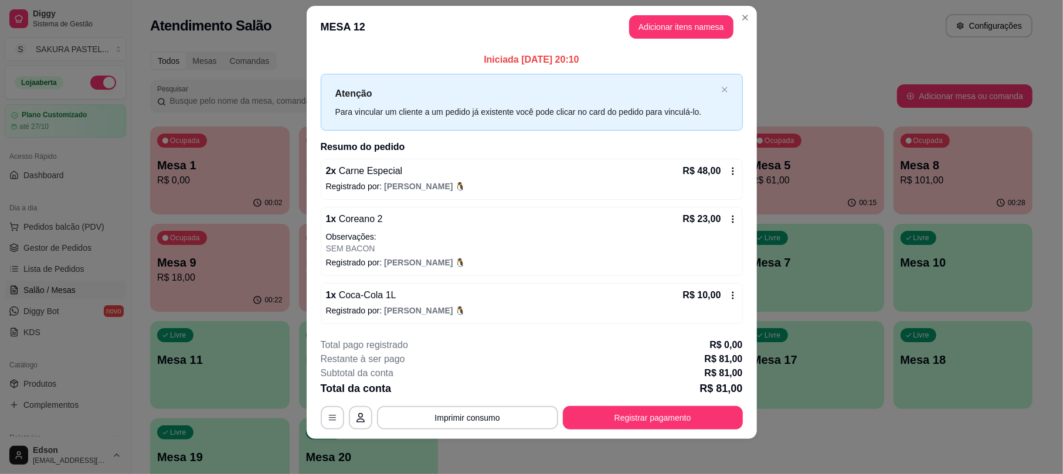
scroll to position [18, 0]
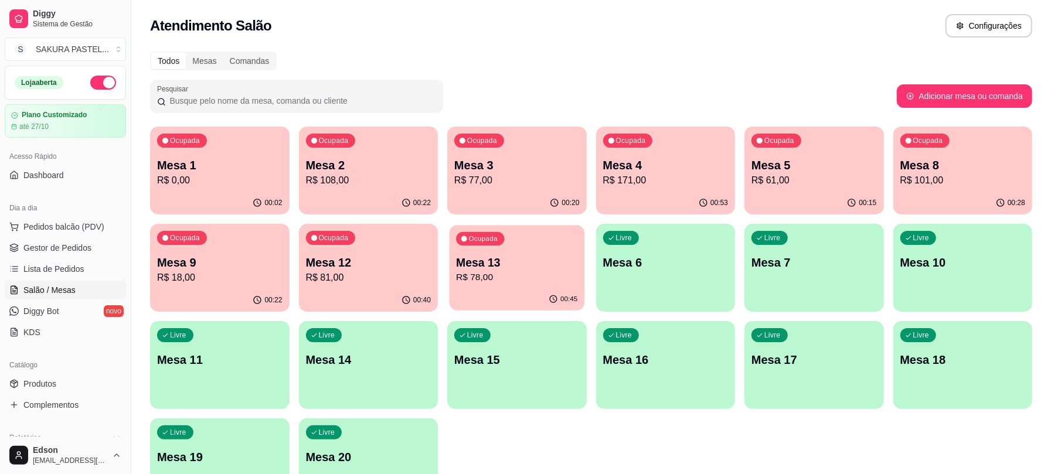
click at [525, 268] on p "Mesa 13" at bounding box center [516, 263] width 121 height 16
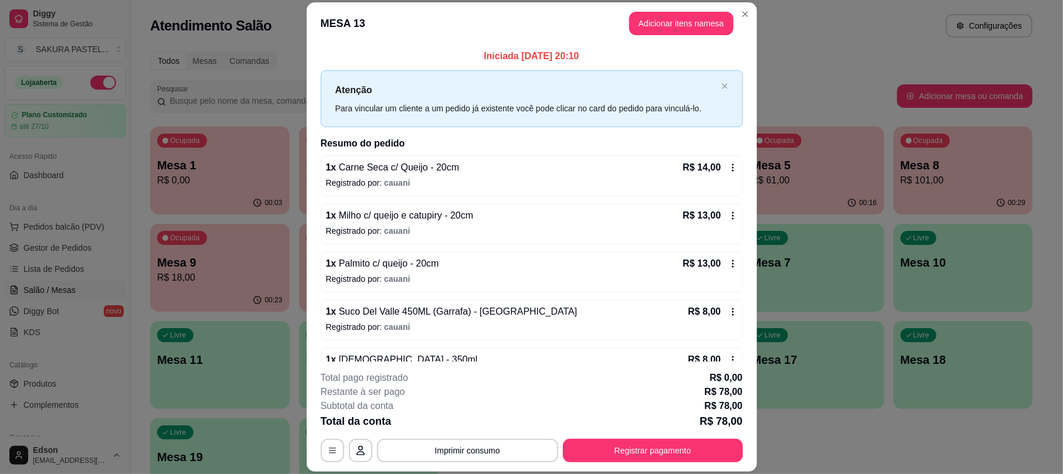
scroll to position [130, 0]
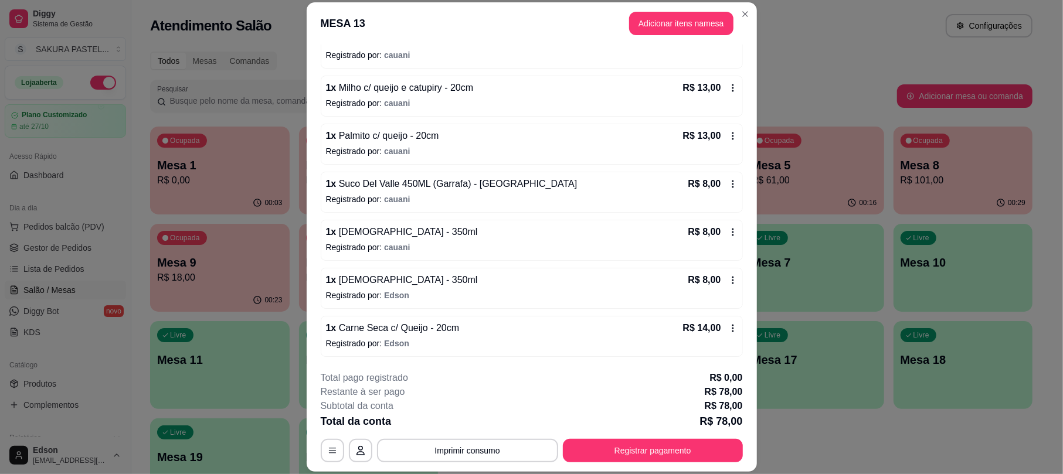
drag, startPoint x: 737, startPoint y: 177, endPoint x: 742, endPoint y: 174, distance: 6.0
click at [742, 174] on div "Iniciada [DATE] 20:10 Atenção Para vincular um cliente a um pedido já existente…" at bounding box center [532, 203] width 450 height 317
click at [622, 449] on button "Registrar pagamento" at bounding box center [652, 451] width 175 height 23
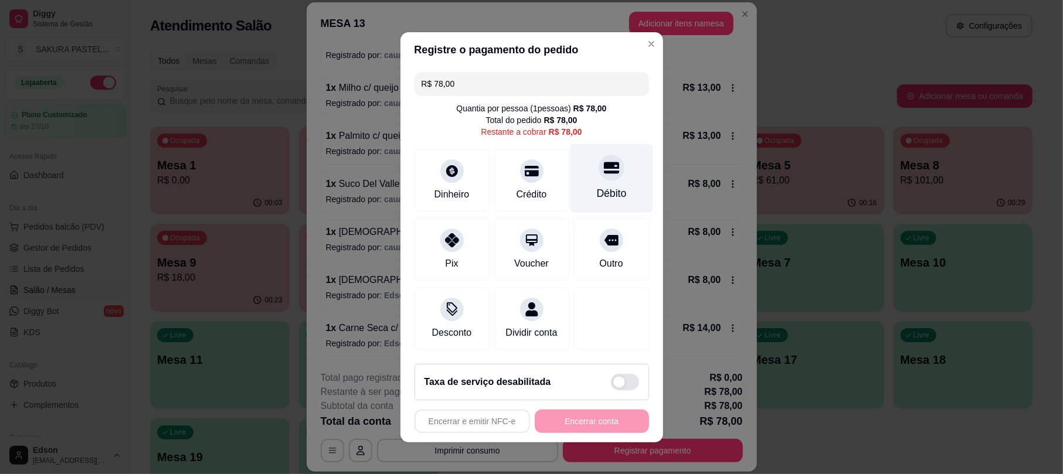
click at [600, 175] on div "Débito" at bounding box center [611, 178] width 83 height 69
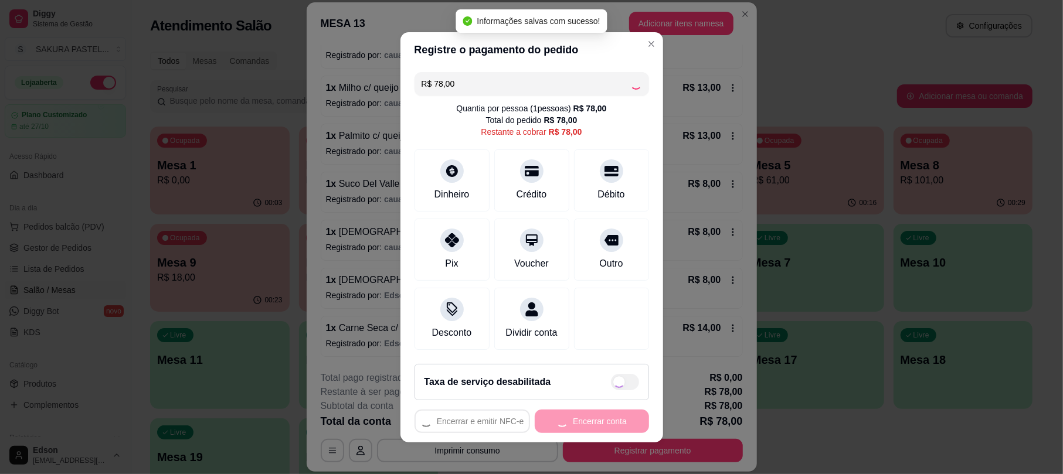
type input "R$ 0,00"
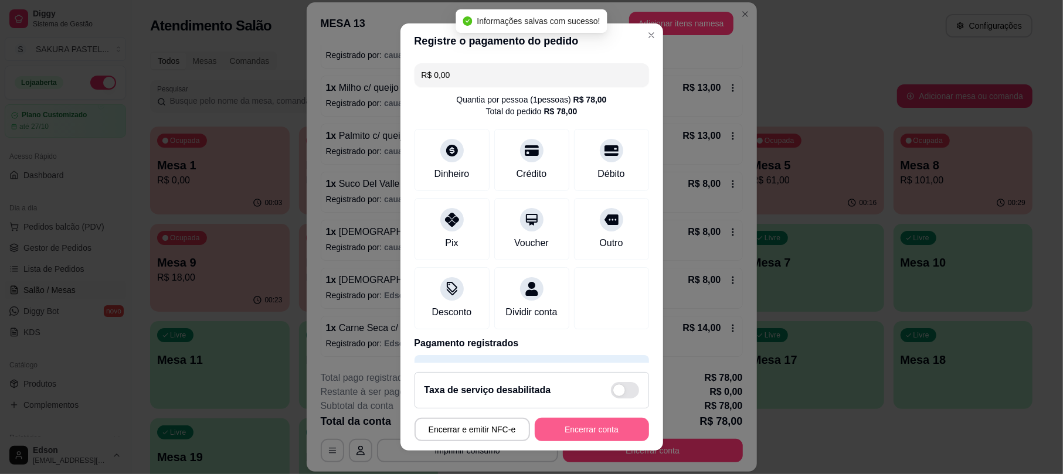
click at [601, 423] on button "Encerrar conta" at bounding box center [592, 429] width 114 height 23
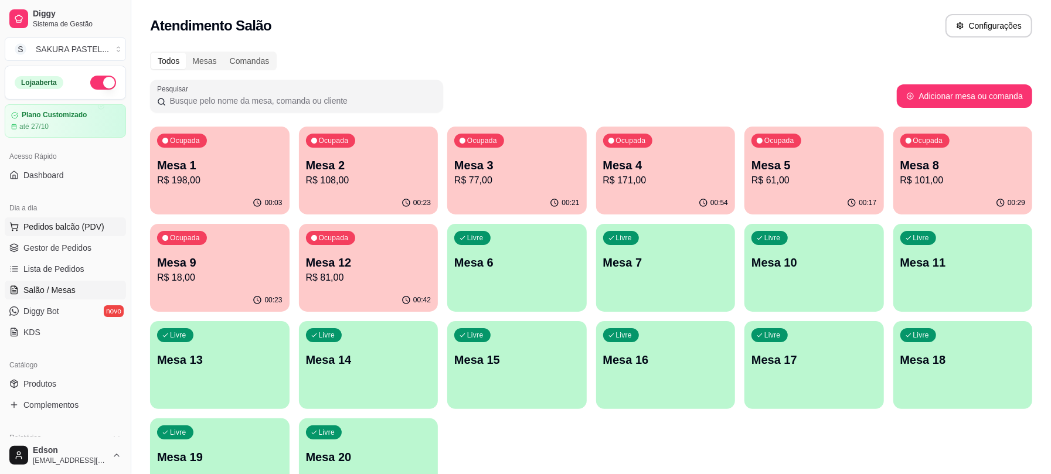
click at [100, 219] on button "Pedidos balcão (PDV)" at bounding box center [65, 226] width 121 height 19
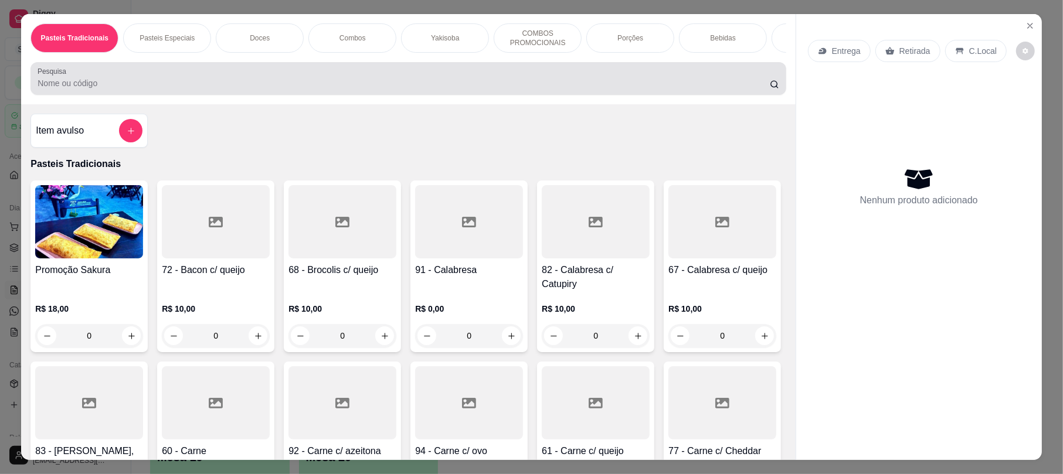
click at [259, 89] on input "Pesquisa" at bounding box center [404, 83] width 732 height 12
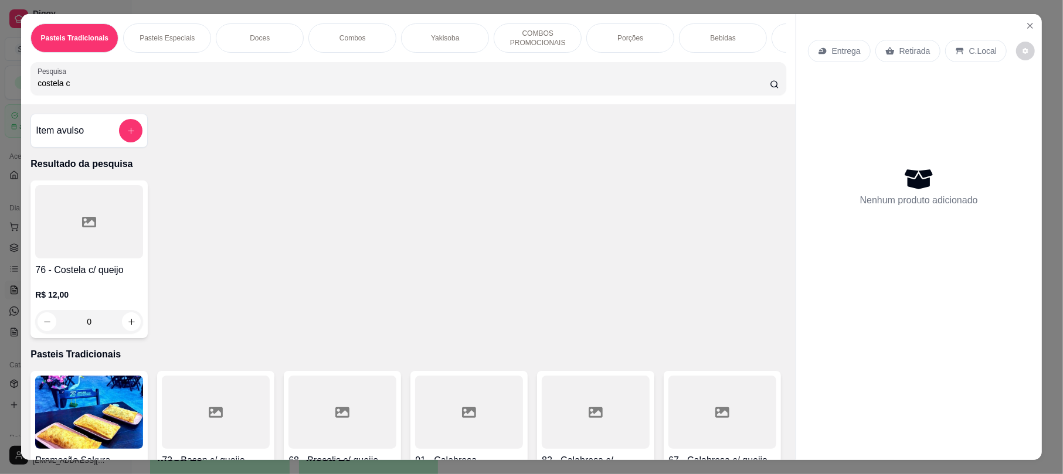
type input "costela c"
click at [95, 239] on div at bounding box center [89, 221] width 108 height 73
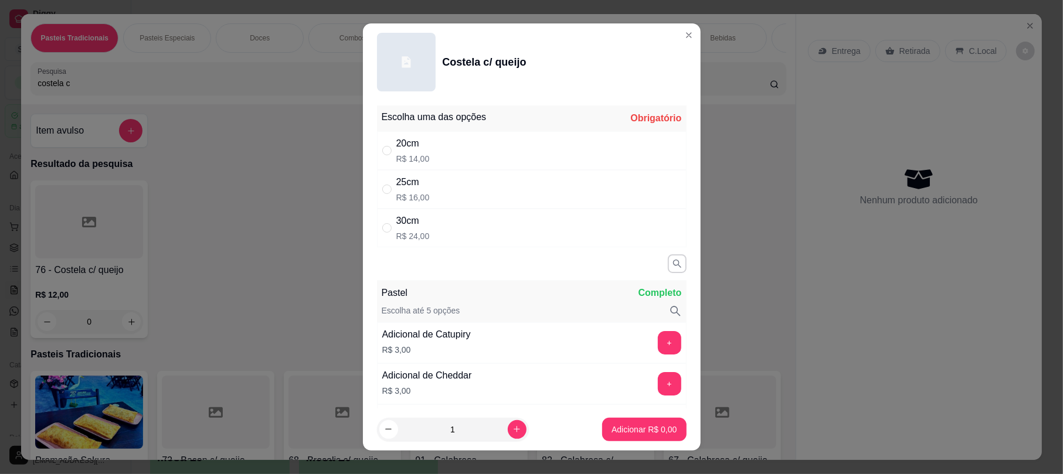
click at [483, 244] on div "30cm R$ 24,00" at bounding box center [531, 228] width 309 height 39
radio input "true"
click at [647, 438] on button "Adicionar R$ 24,00" at bounding box center [642, 429] width 86 height 23
type input "1"
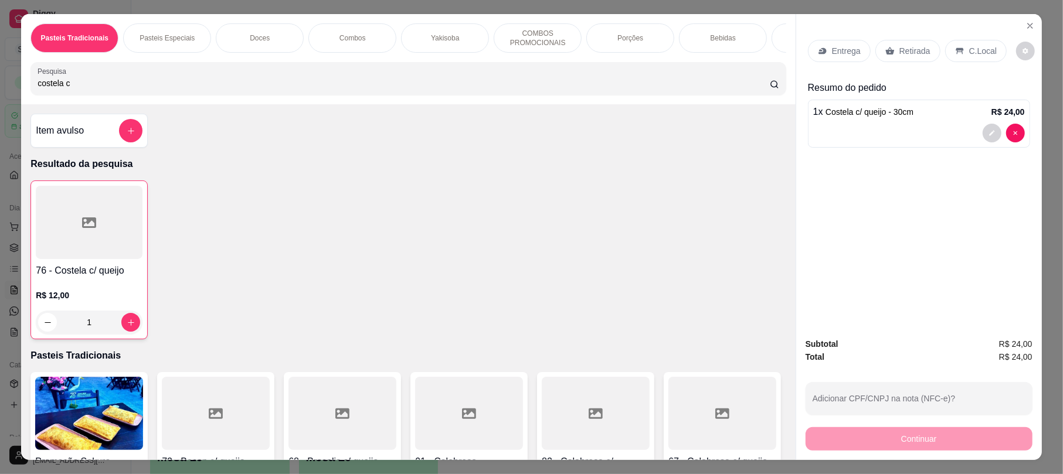
click at [904, 52] on p "Retirada" at bounding box center [914, 51] width 31 height 12
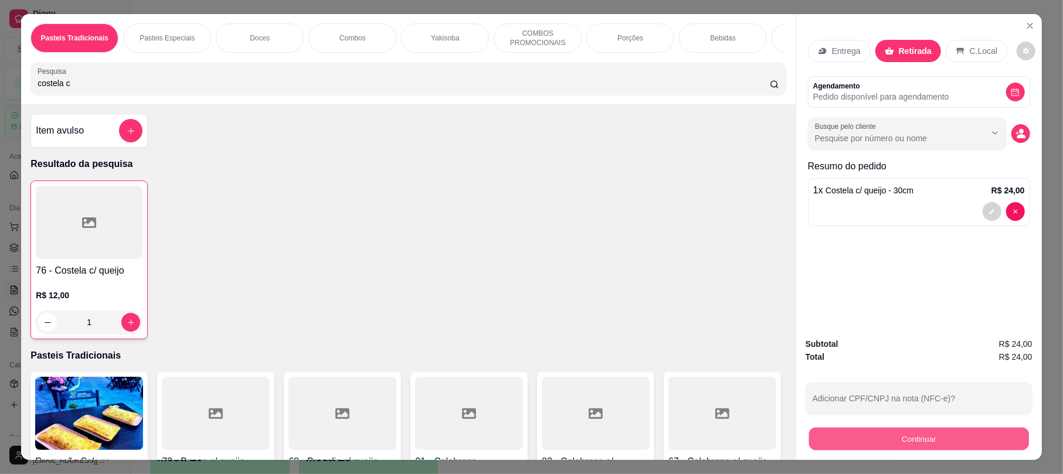
click at [884, 437] on button "Continuar" at bounding box center [919, 438] width 220 height 23
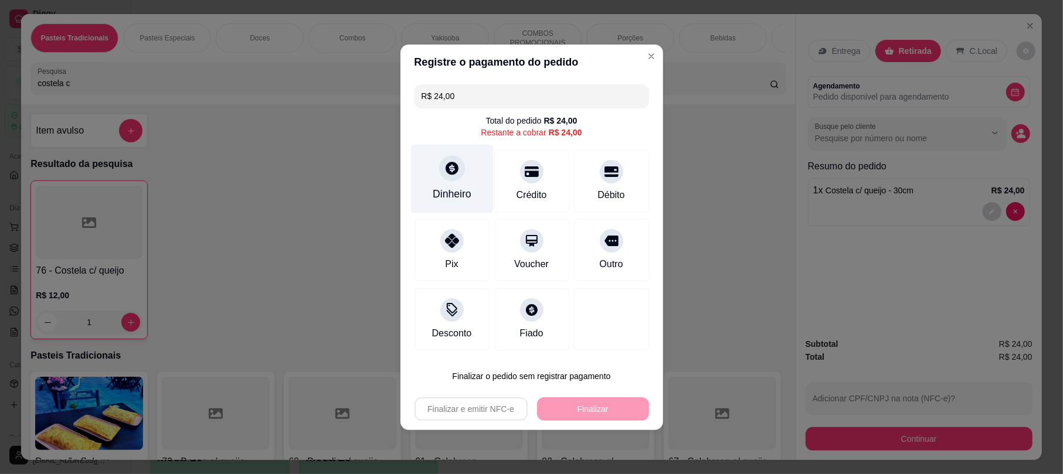
click at [432, 150] on div "Dinheiro" at bounding box center [451, 178] width 83 height 69
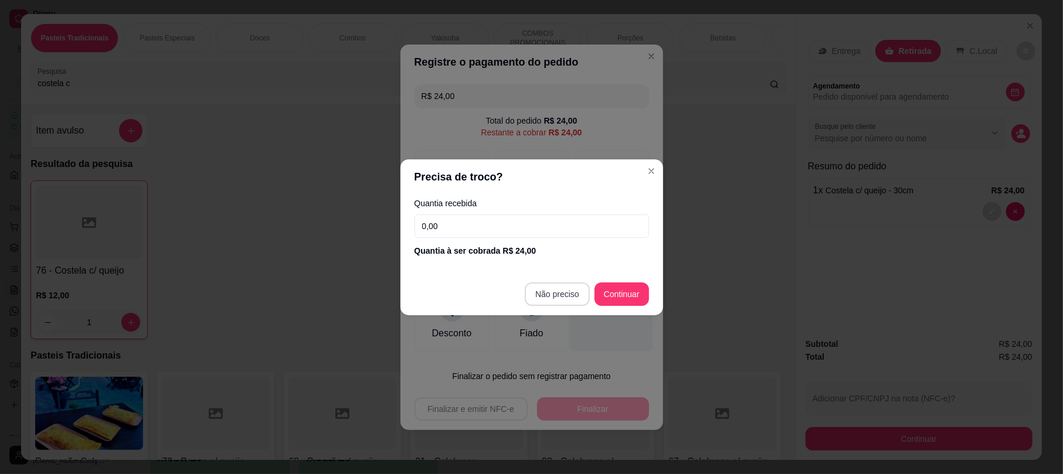
type input "R$ 0,00"
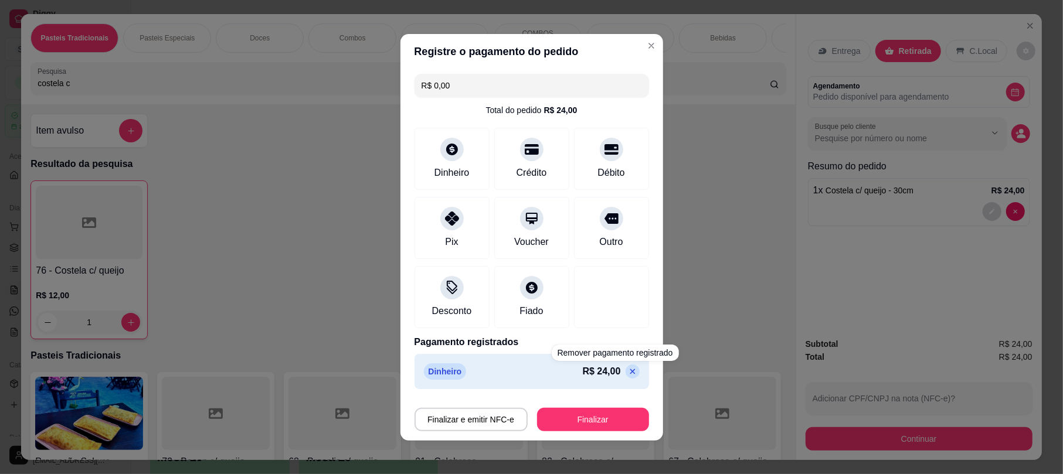
click at [577, 409] on button "Finalizar" at bounding box center [593, 419] width 112 height 23
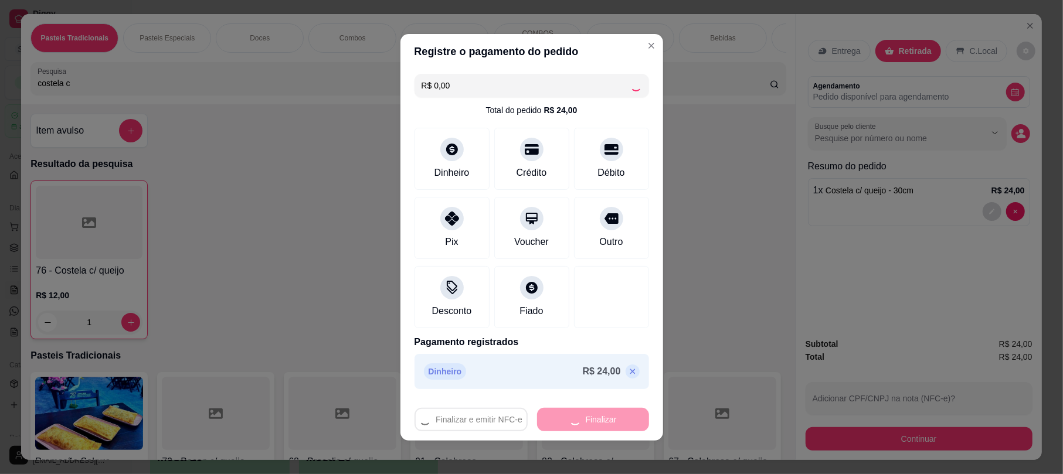
type input "0"
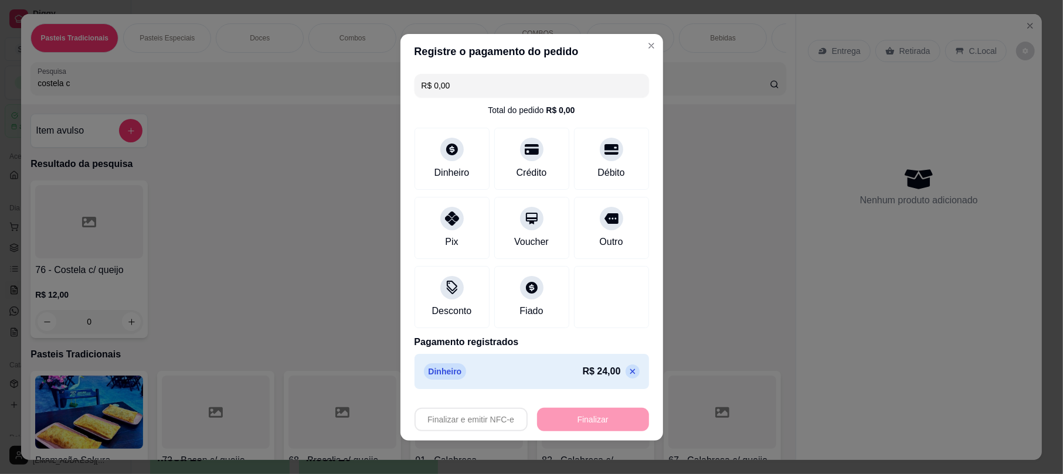
type input "-R$ 24,00"
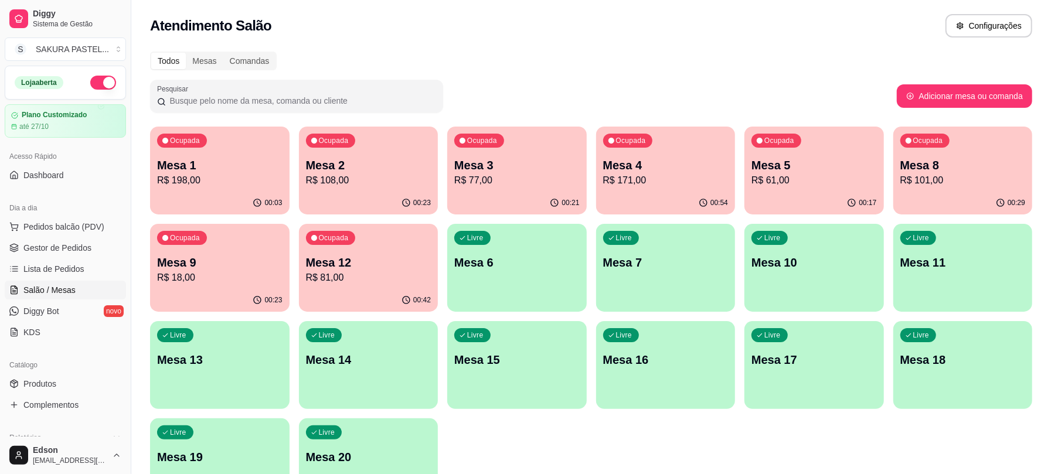
click at [230, 258] on p "Mesa 9" at bounding box center [219, 262] width 125 height 16
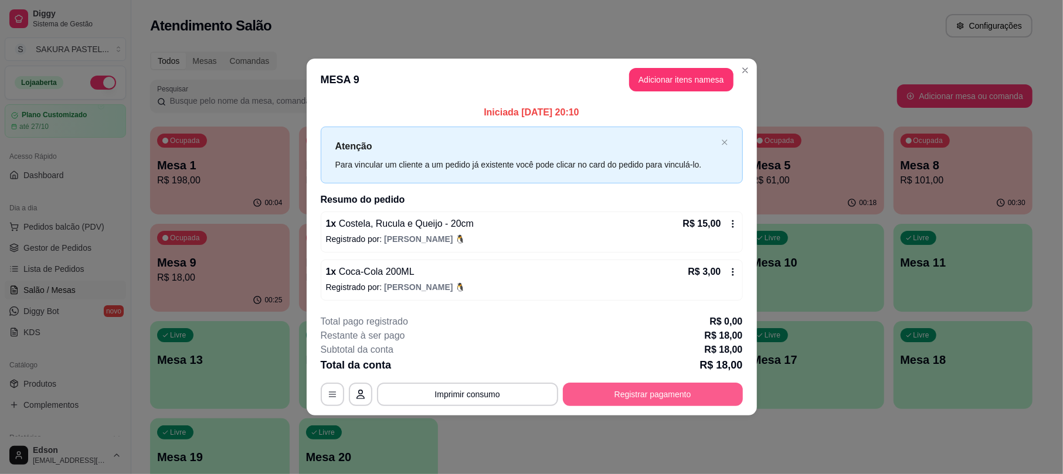
click at [690, 394] on button "Registrar pagamento" at bounding box center [653, 394] width 180 height 23
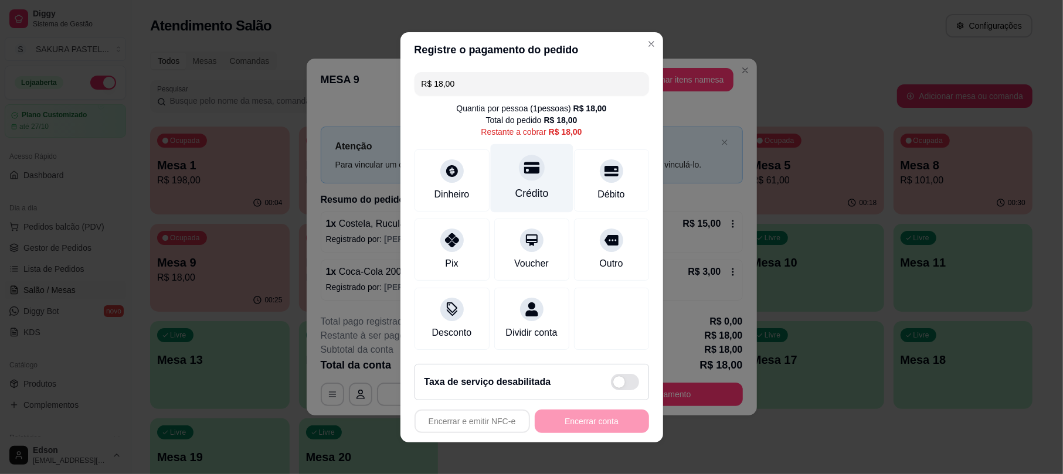
click at [503, 155] on div "Crédito" at bounding box center [531, 178] width 83 height 69
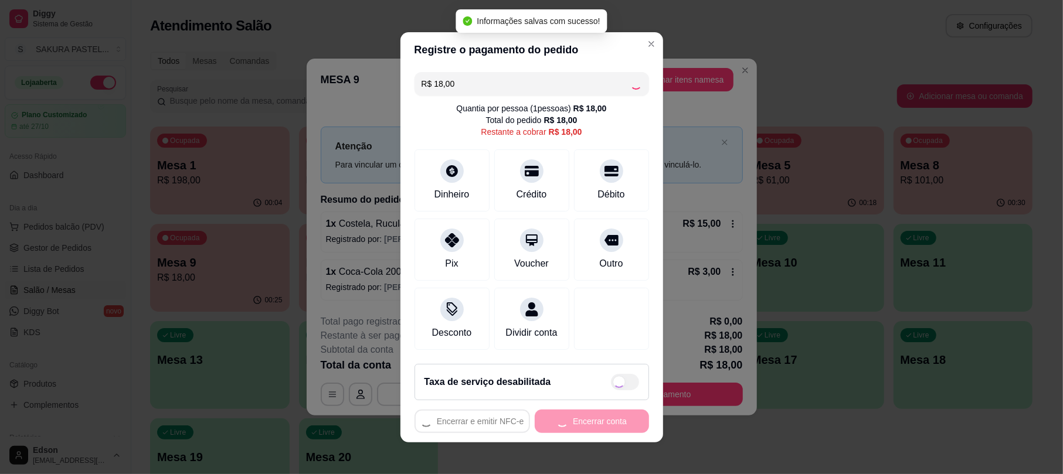
type input "R$ 0,00"
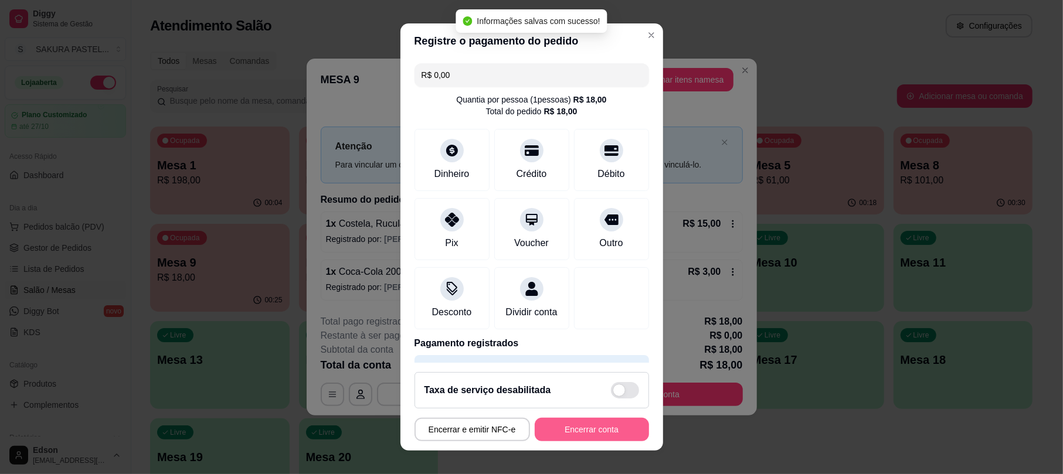
click at [580, 426] on button "Encerrar conta" at bounding box center [592, 429] width 114 height 23
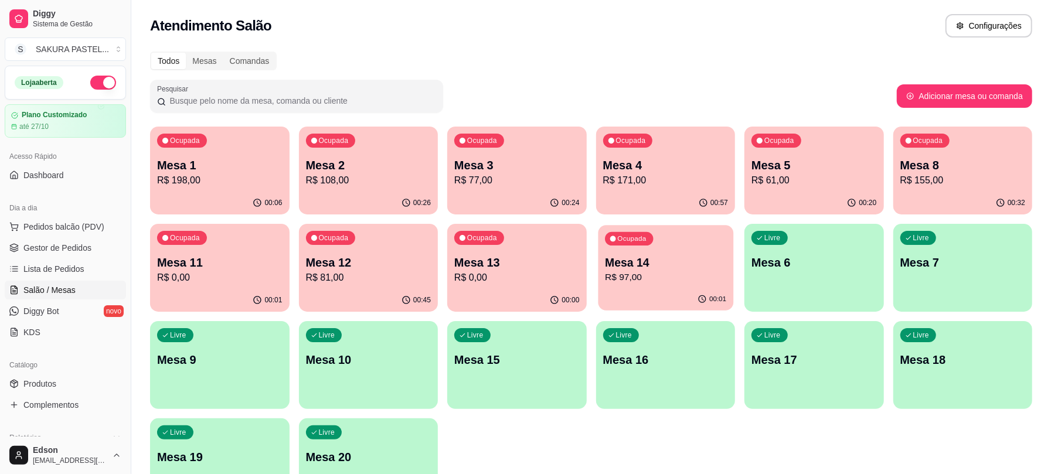
click at [643, 268] on p "Mesa 14" at bounding box center [665, 263] width 121 height 16
click at [502, 158] on p "Mesa 3" at bounding box center [516, 165] width 125 height 16
click at [373, 243] on div "Ocupada Mesa 12 R$ 81,00" at bounding box center [368, 256] width 139 height 65
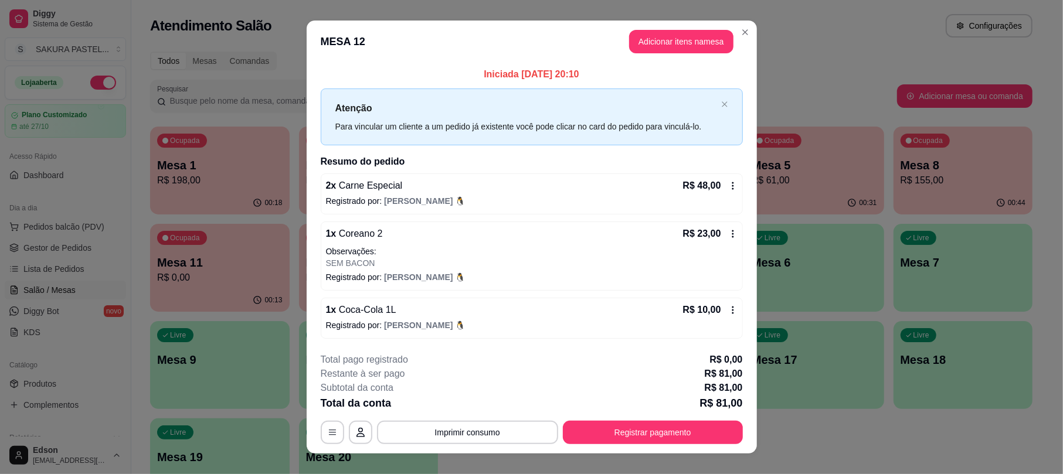
scroll to position [18, 0]
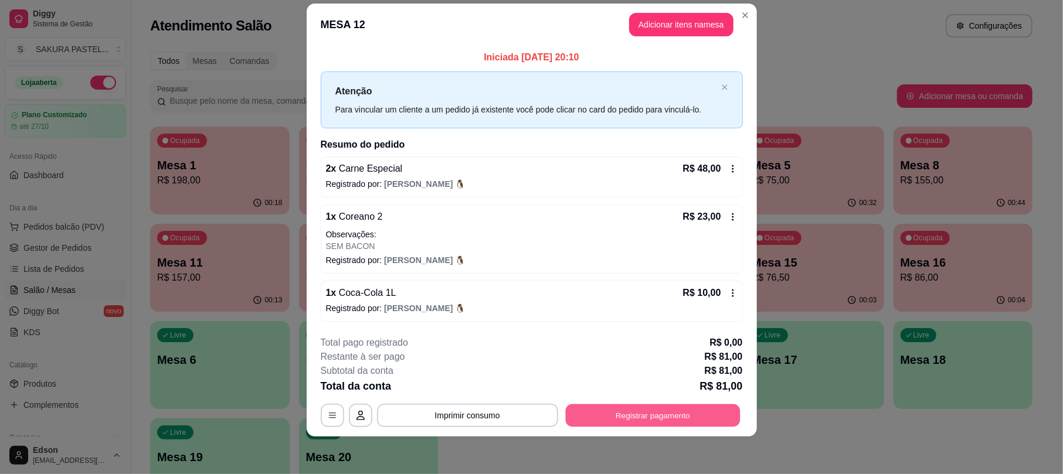
click at [629, 409] on button "Registrar pagamento" at bounding box center [652, 415] width 175 height 23
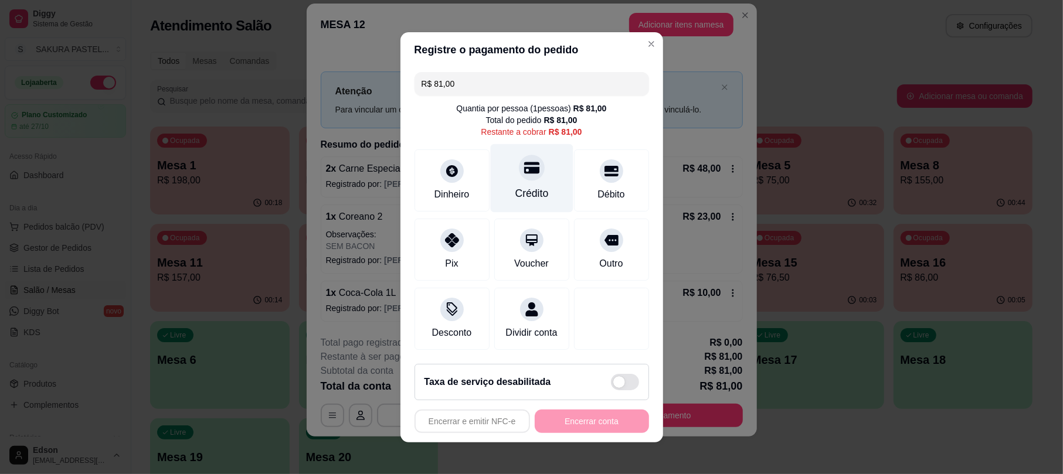
click at [523, 162] on icon at bounding box center [530, 168] width 15 height 12
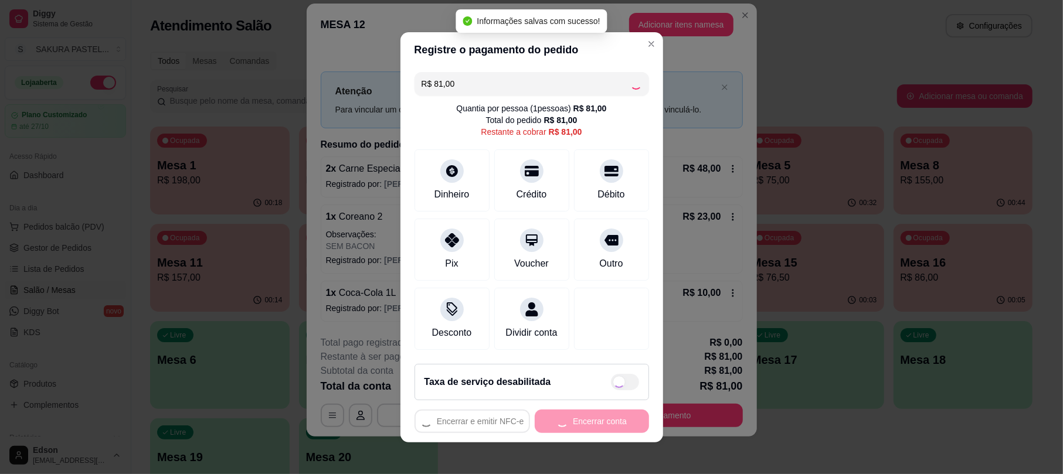
type input "R$ 0,00"
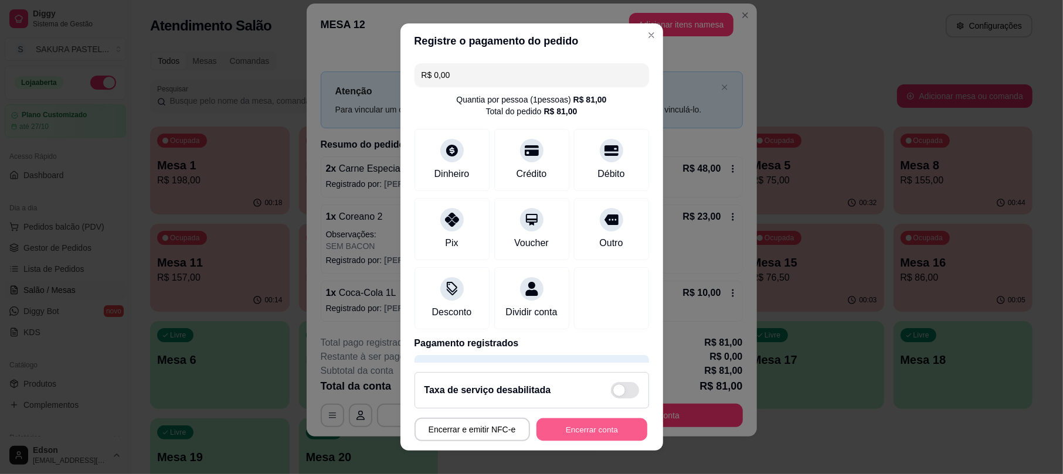
click at [619, 422] on button "Encerrar conta" at bounding box center [591, 429] width 111 height 23
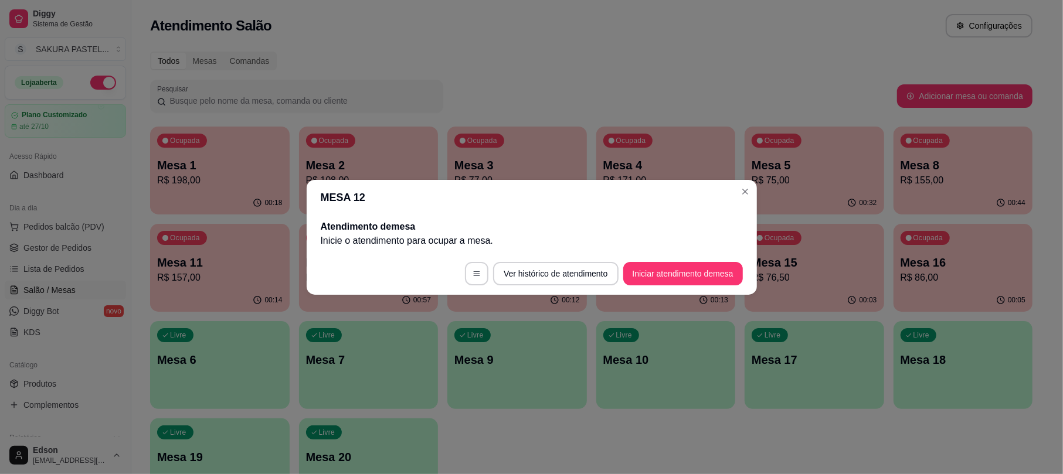
scroll to position [0, 0]
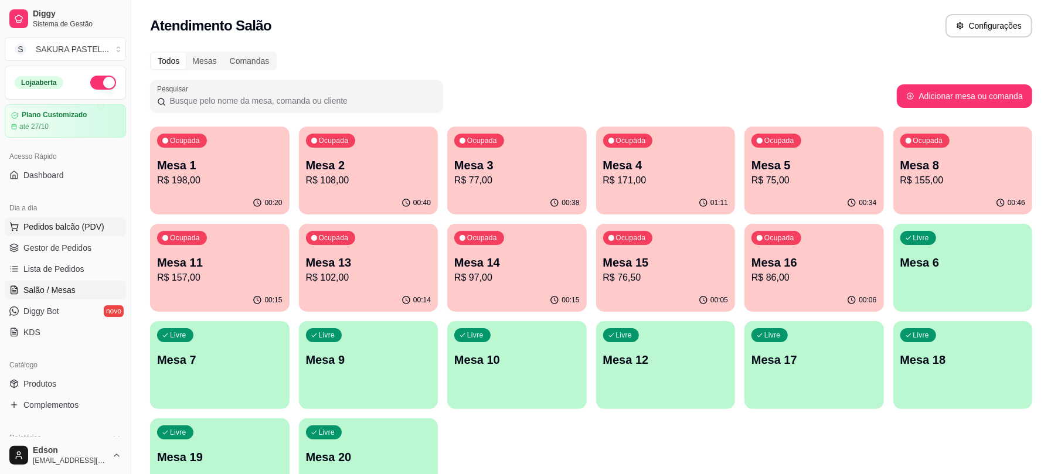
drag, startPoint x: 81, startPoint y: 220, endPoint x: 74, endPoint y: 222, distance: 7.1
click at [80, 220] on button "Pedidos balcão (PDV)" at bounding box center [65, 226] width 121 height 19
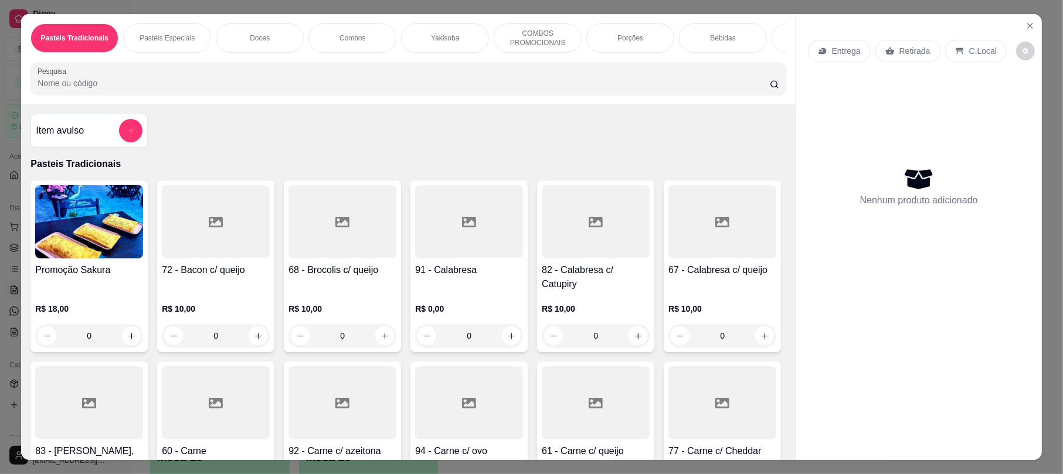
click at [906, 52] on p "Retirada" at bounding box center [914, 51] width 31 height 12
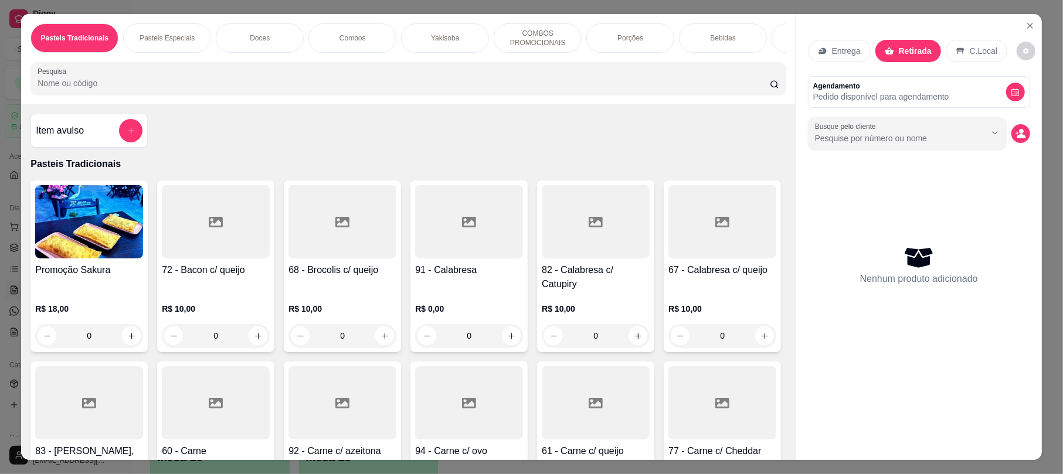
click at [542, 89] on input "Pesquisa" at bounding box center [404, 83] width 732 height 12
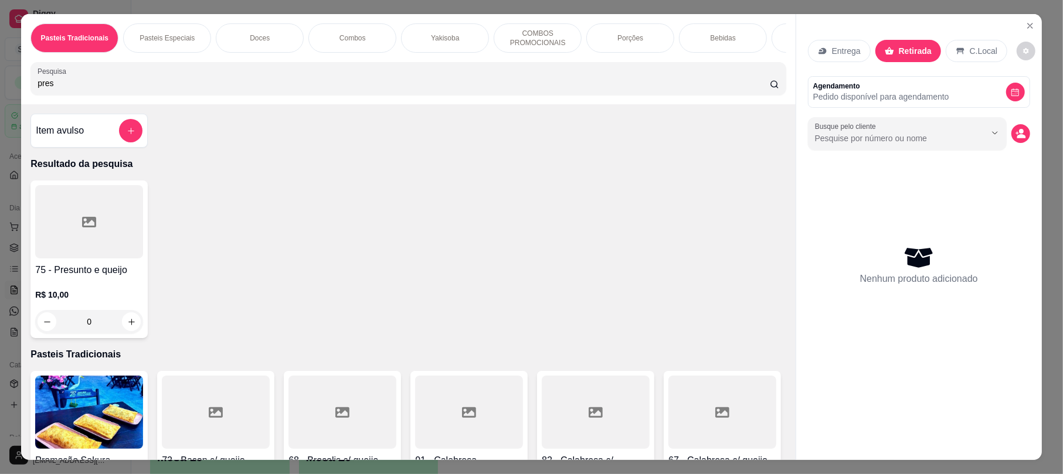
type input "pres"
click at [74, 247] on div at bounding box center [89, 221] width 108 height 73
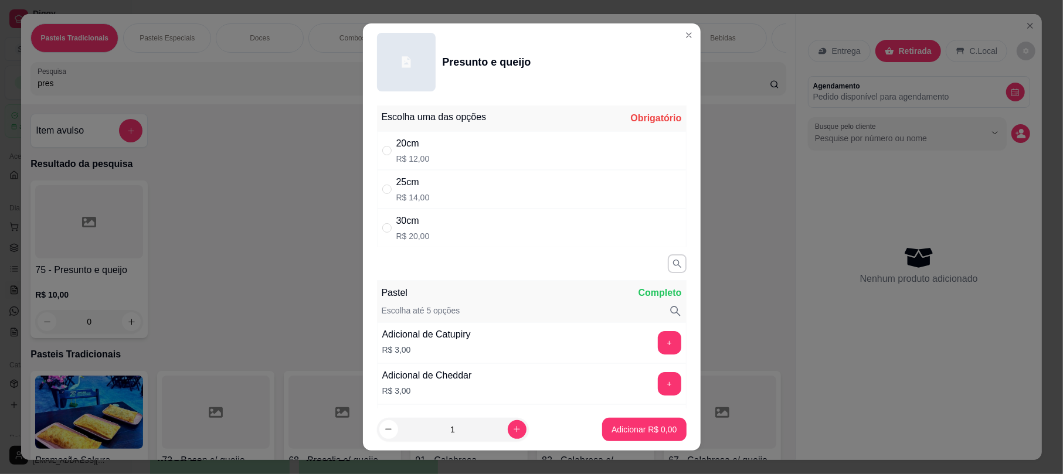
click at [443, 210] on div "30cm R$ 20,00" at bounding box center [531, 228] width 309 height 39
radio input "true"
click at [448, 174] on div "25cm R$ 14,00" at bounding box center [531, 189] width 309 height 39
radio input "true"
radio input "false"
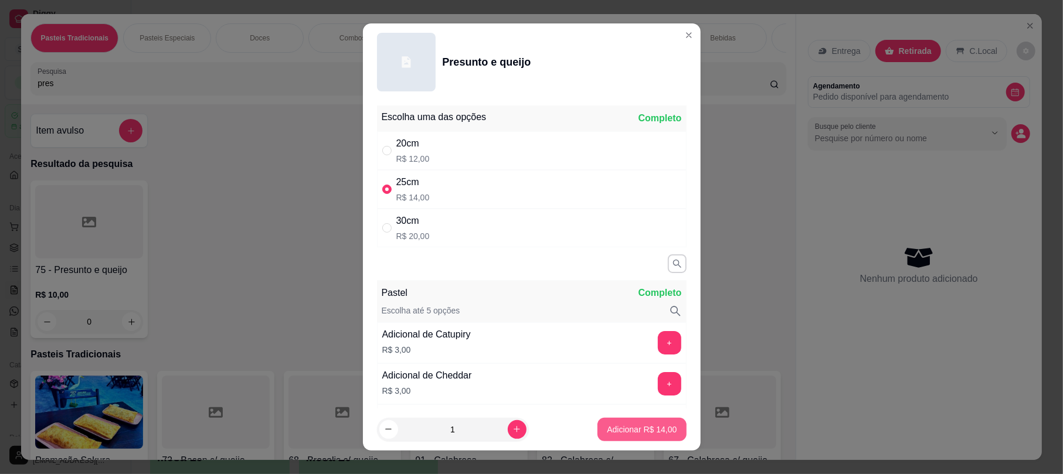
click at [648, 421] on button "Adicionar R$ 14,00" at bounding box center [641, 429] width 89 height 23
type input "1"
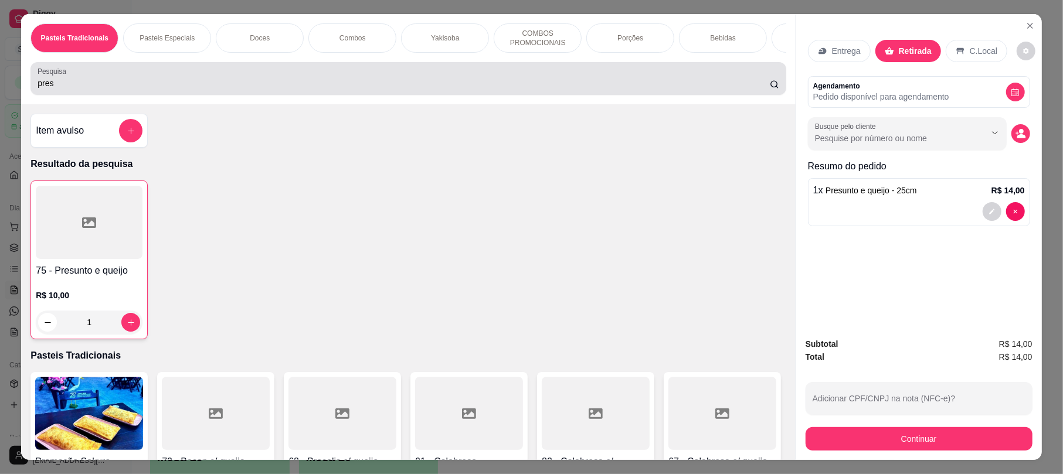
click at [319, 89] on input "pres" at bounding box center [404, 83] width 732 height 12
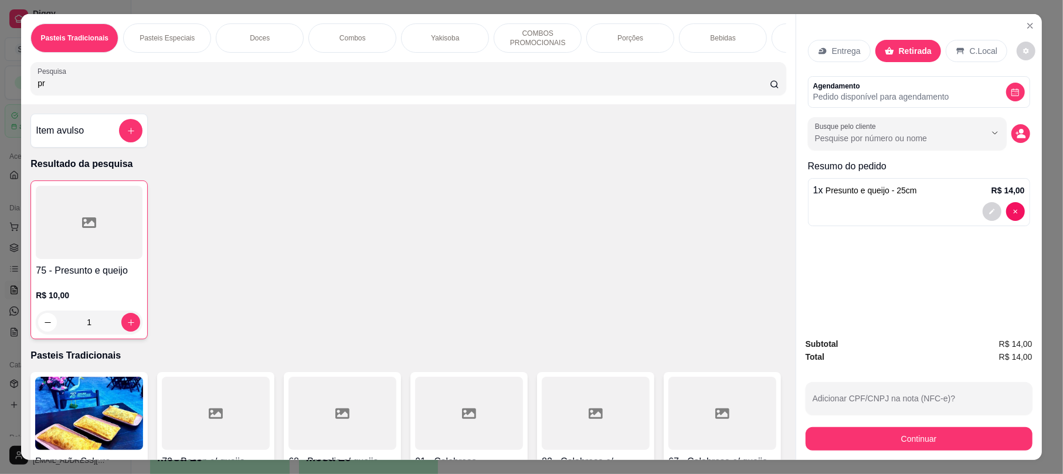
type input "p"
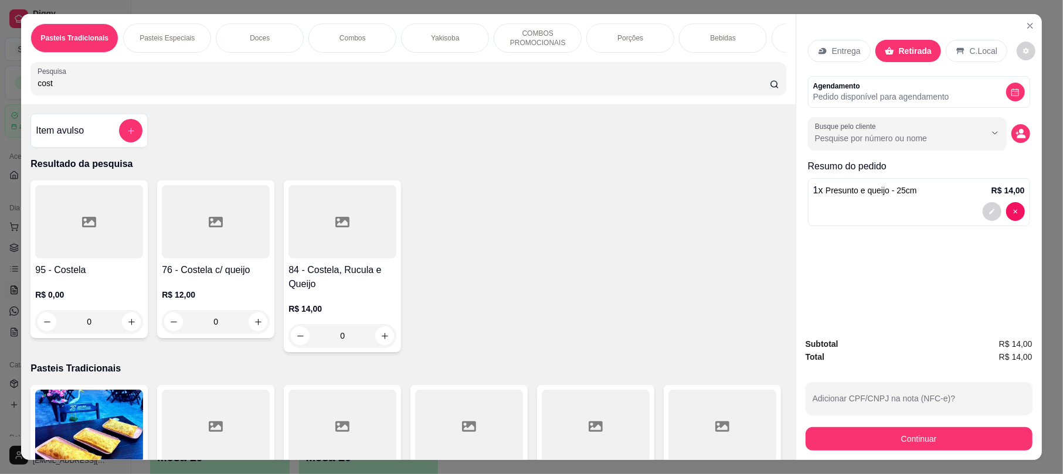
type input "cost"
click at [79, 277] on h4 "95 - Costela" at bounding box center [89, 270] width 108 height 14
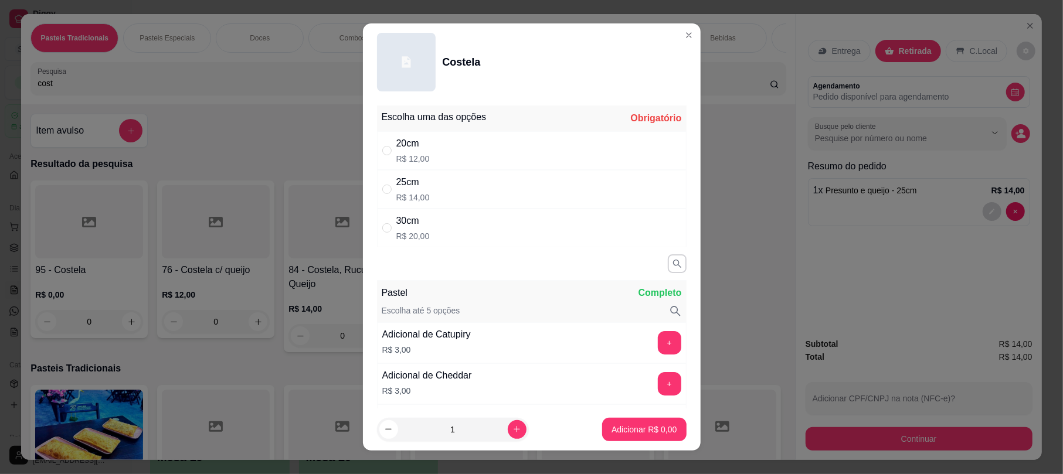
click at [474, 160] on div "20cm R$ 12,00" at bounding box center [531, 150] width 309 height 39
radio input "true"
click at [608, 427] on p "Adicionar R$ 12,00" at bounding box center [642, 429] width 68 height 11
type input "1"
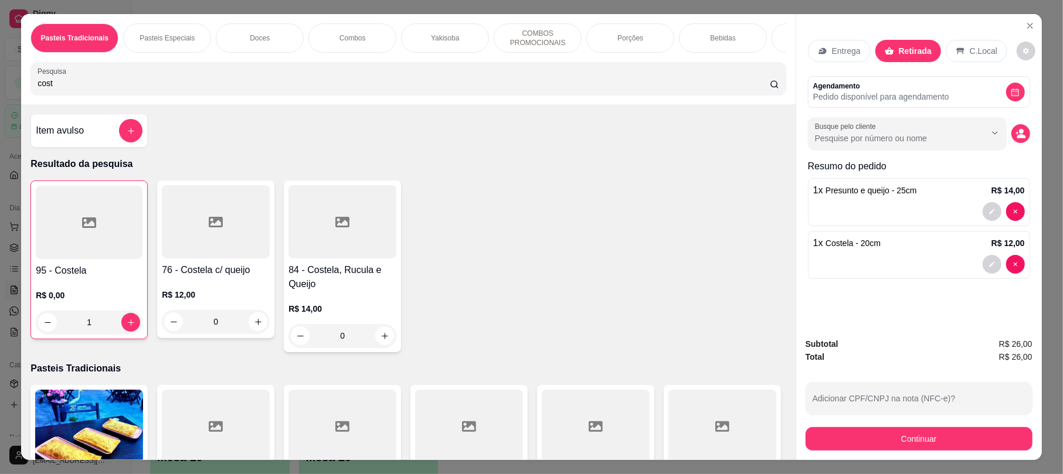
click at [155, 89] on input "cost" at bounding box center [404, 83] width 732 height 12
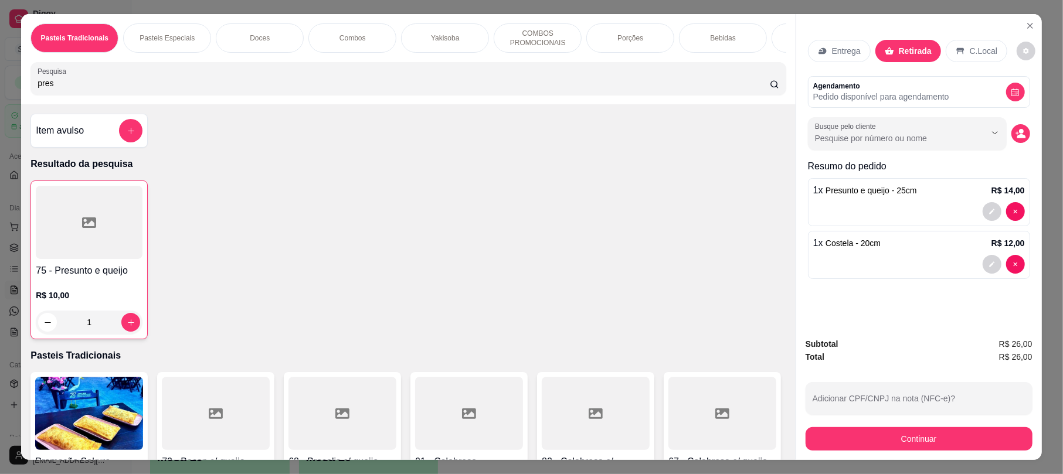
type input "pres"
click at [115, 275] on div "75 - Presunto e queijo R$ 10,00 1" at bounding box center [88, 260] width 117 height 159
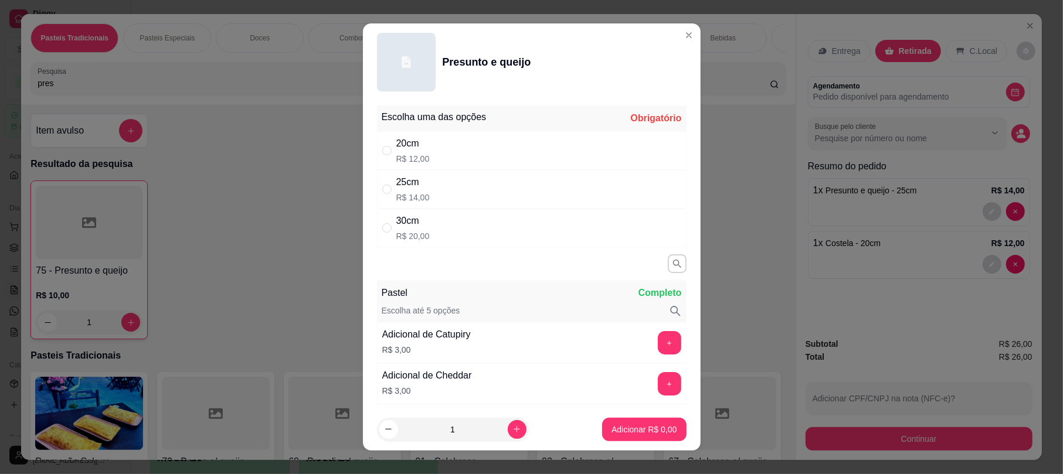
click at [444, 154] on div "20cm R$ 12,00" at bounding box center [531, 150] width 309 height 39
radio input "true"
click at [632, 434] on p "Adicionar R$ 12,00" at bounding box center [642, 429] width 68 height 11
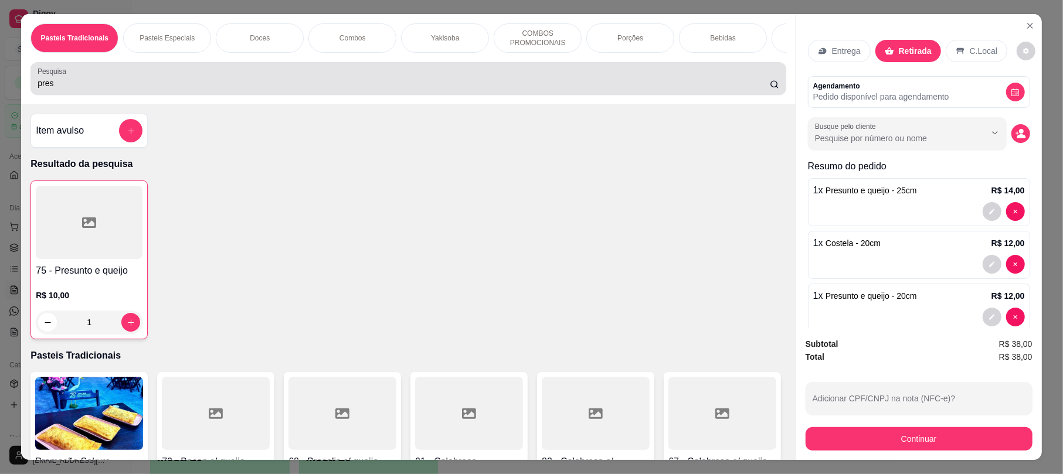
click at [366, 87] on div "pres" at bounding box center [408, 78] width 741 height 23
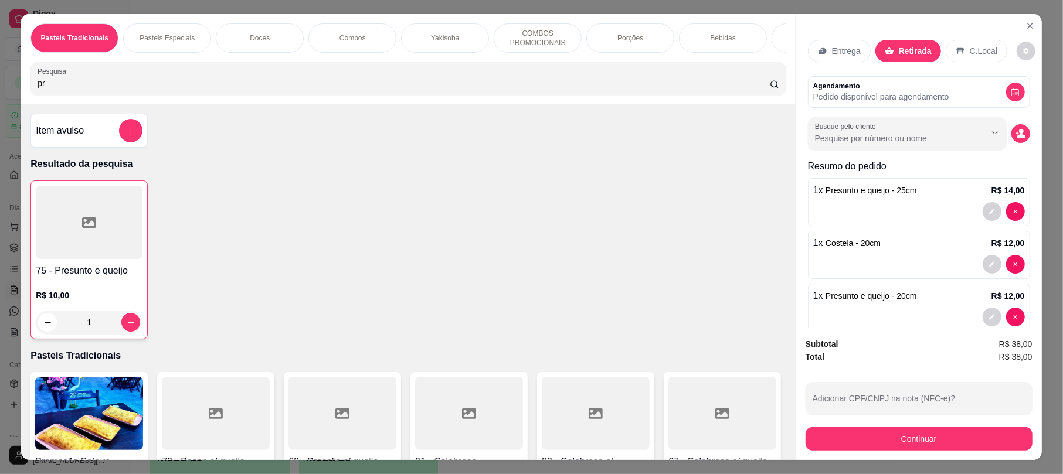
type input "p"
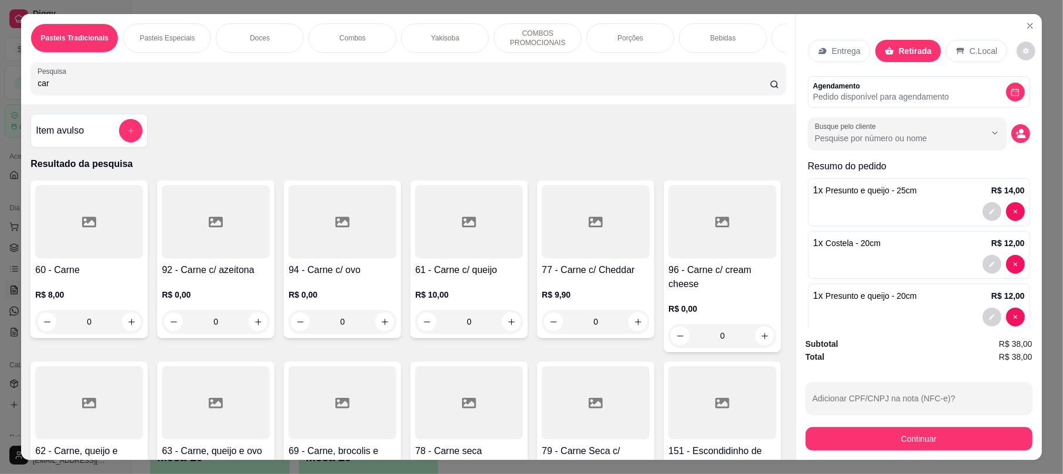
type input "car"
click at [69, 277] on h4 "60 - Carne" at bounding box center [89, 270] width 108 height 14
click at [444, 162] on div "20cm R$ 12,00" at bounding box center [530, 150] width 309 height 39
radio input "true"
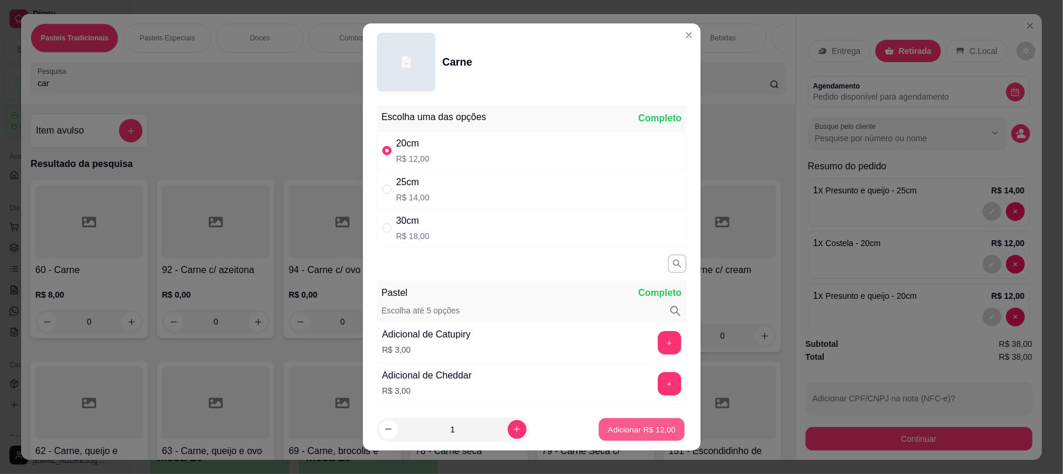
click at [645, 434] on p "Adicionar R$ 12,00" at bounding box center [642, 429] width 68 height 11
type input "1"
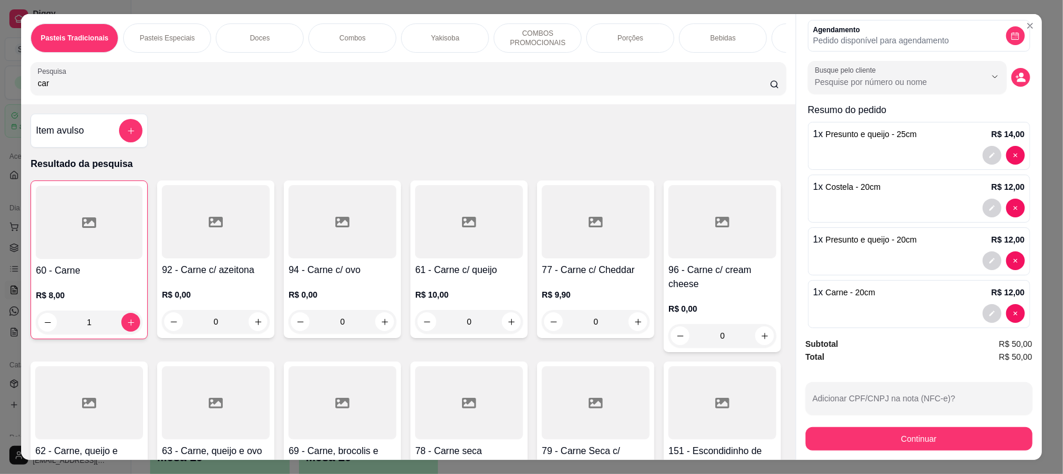
scroll to position [87, 0]
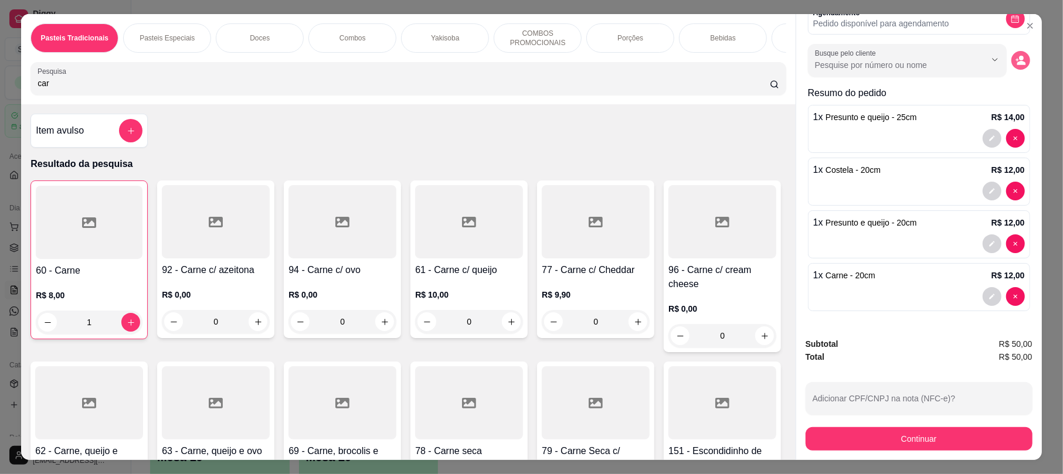
click at [1011, 51] on button "decrease-product-quantity" at bounding box center [1020, 60] width 19 height 19
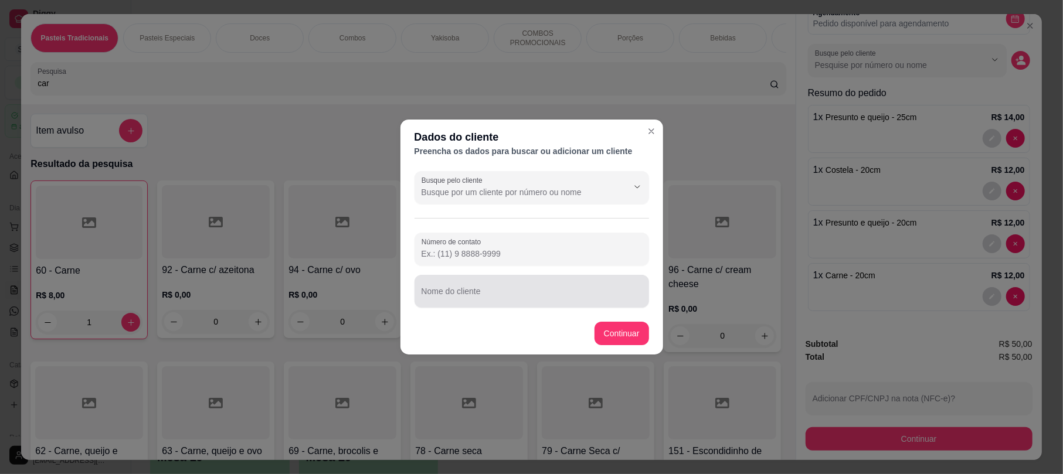
click at [465, 295] on input "Nome do cliente" at bounding box center [531, 296] width 220 height 12
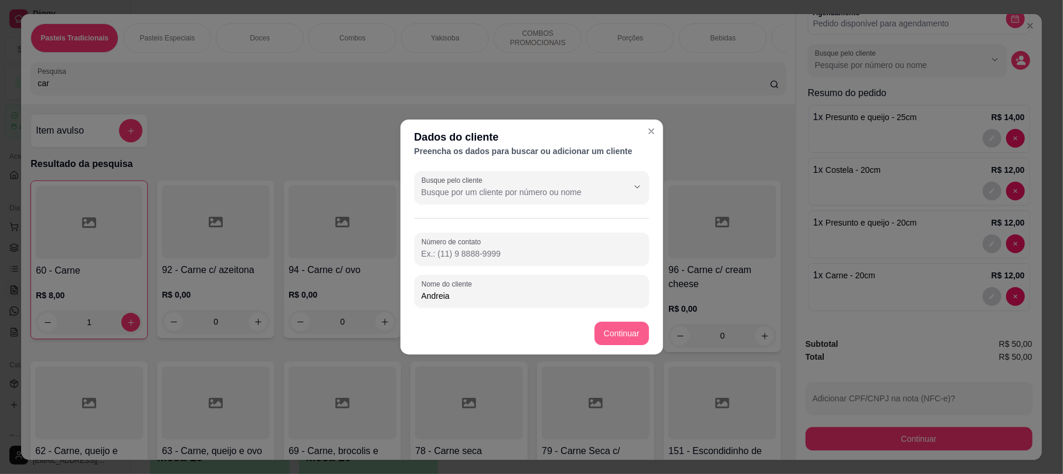
type input "Andreia"
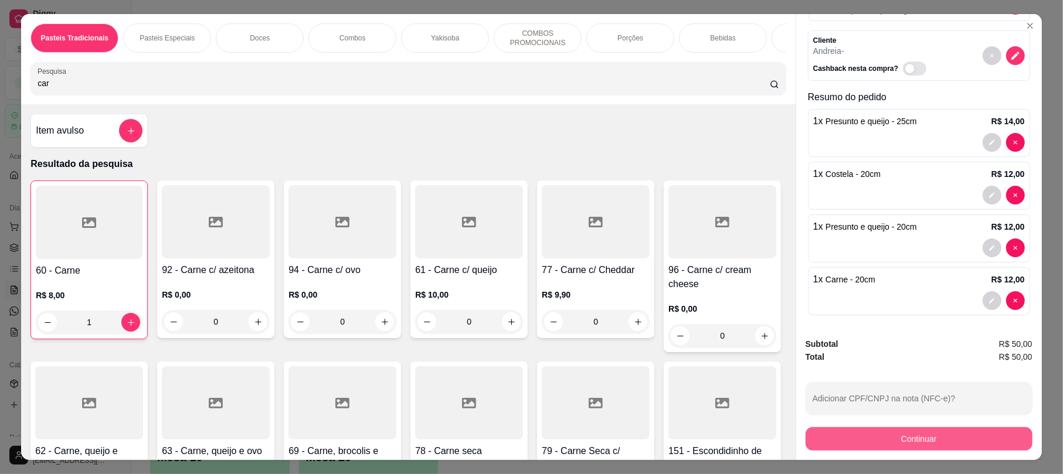
click at [900, 432] on button "Continuar" at bounding box center [918, 438] width 227 height 23
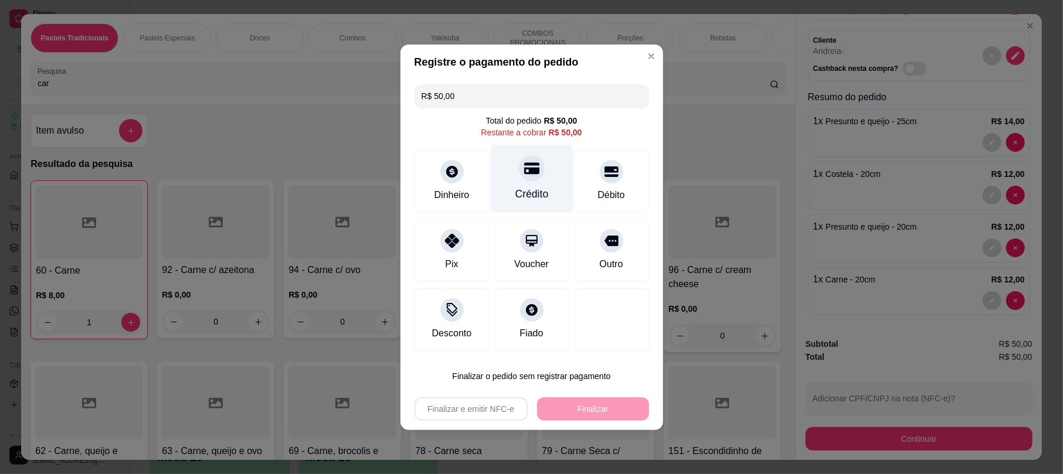
click at [524, 171] on icon at bounding box center [530, 168] width 15 height 12
type input "R$ 0,00"
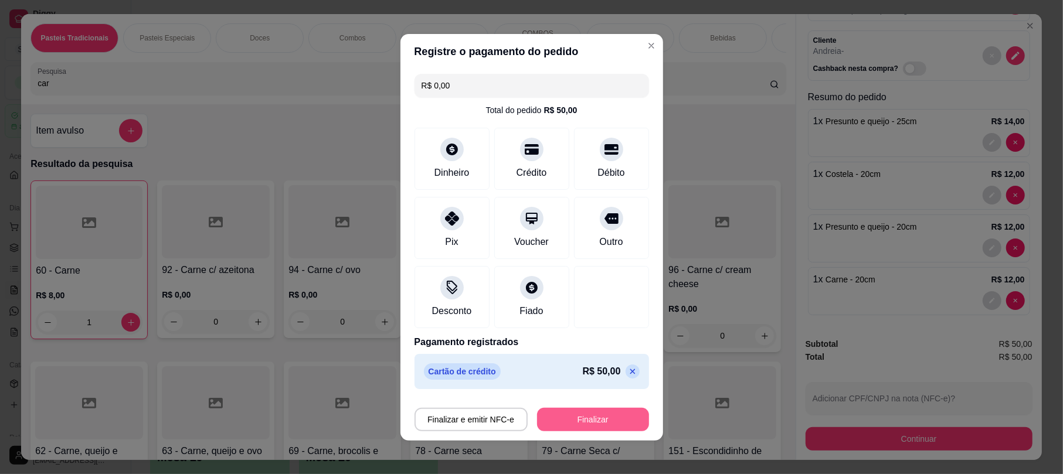
click at [605, 423] on button "Finalizar" at bounding box center [593, 419] width 112 height 23
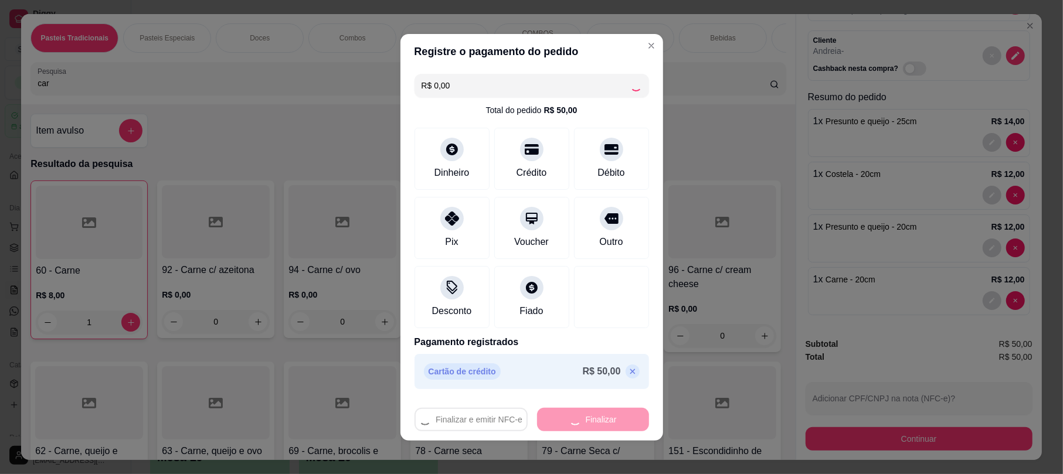
type input "0"
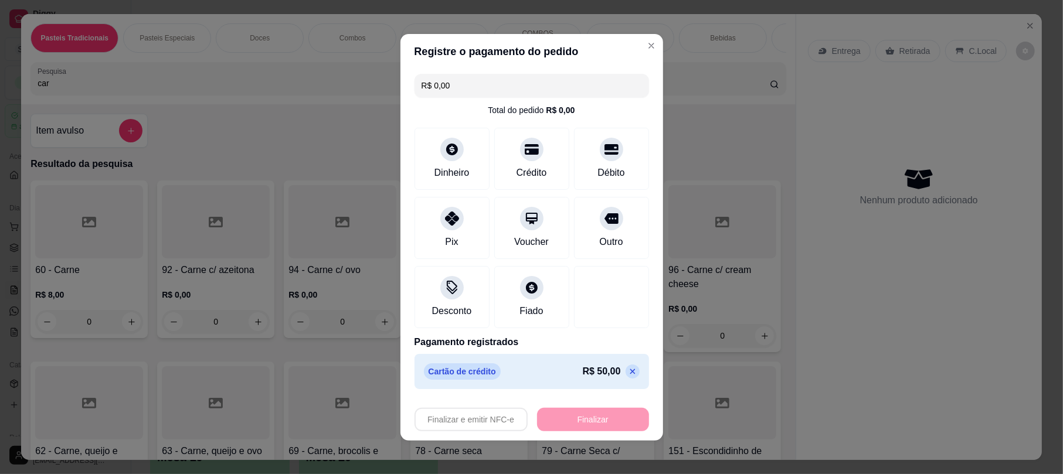
type input "-R$ 50,00"
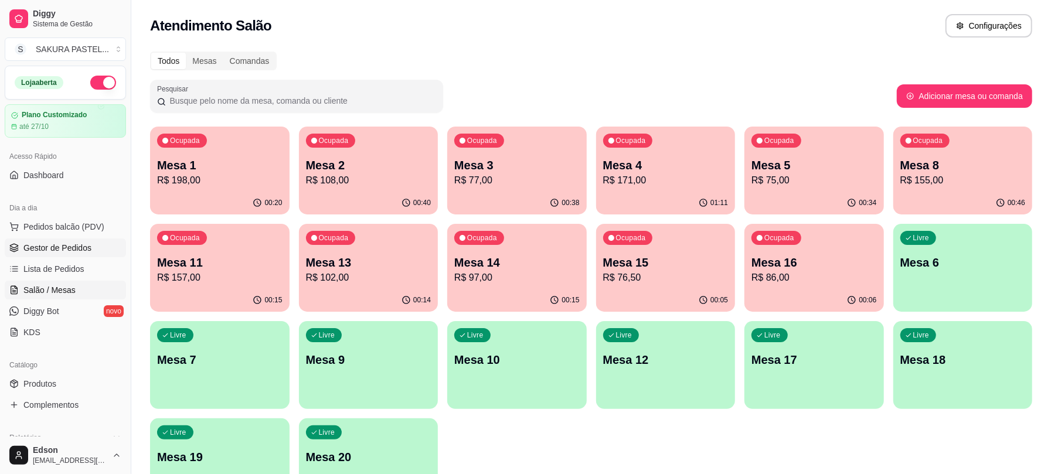
click at [64, 251] on span "Gestor de Pedidos" at bounding box center [57, 248] width 68 height 12
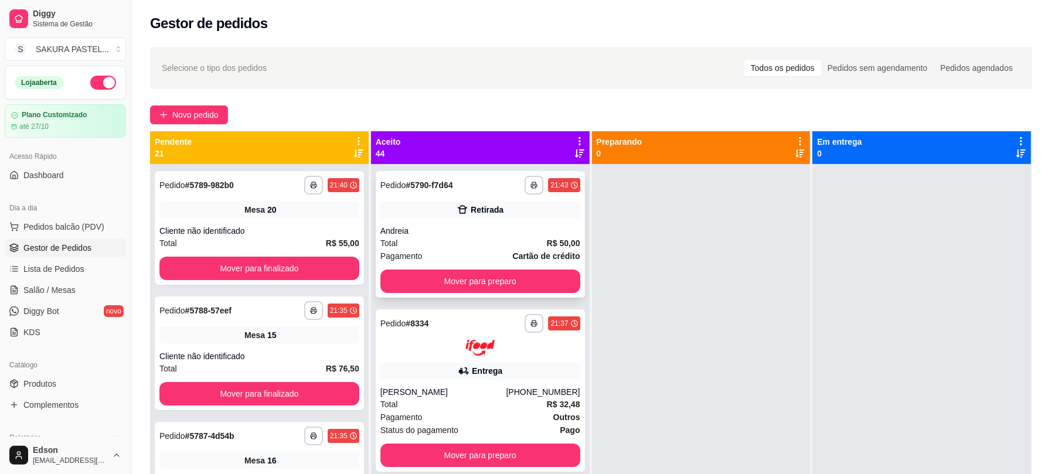
click at [474, 219] on div "**********" at bounding box center [480, 234] width 209 height 127
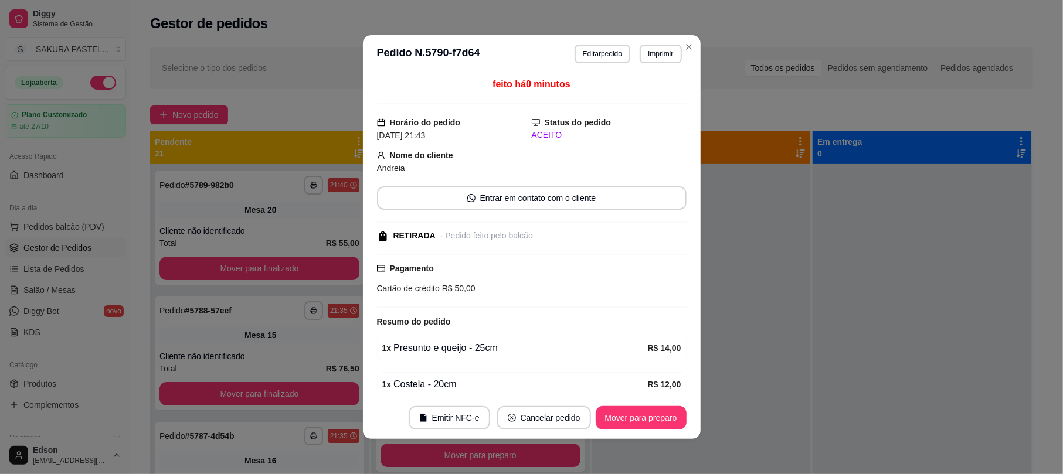
click at [656, 52] on button "Imprimir" at bounding box center [660, 54] width 42 height 19
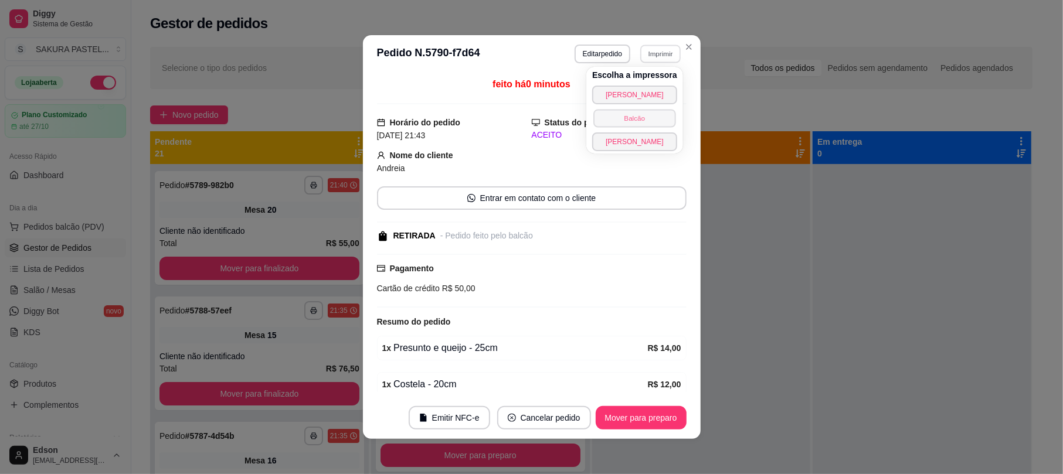
click at [647, 120] on button "Balcão" at bounding box center [634, 118] width 82 height 18
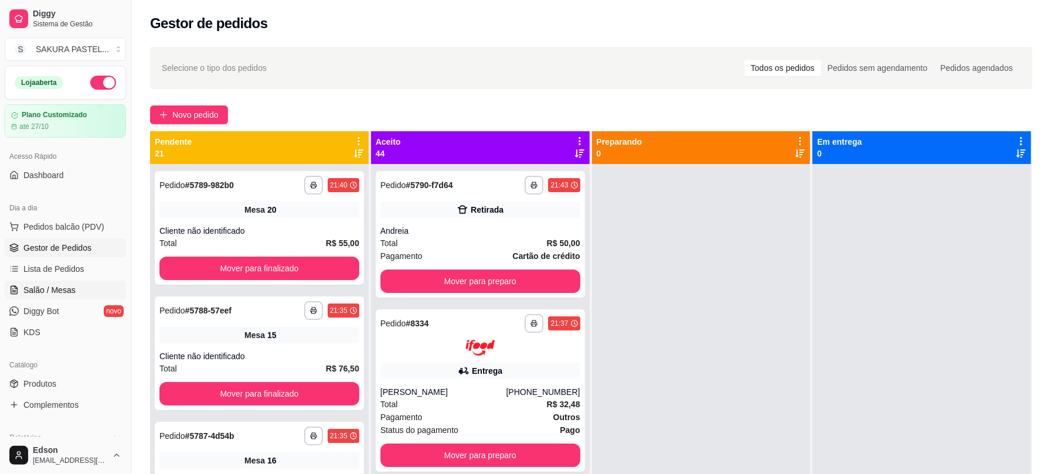
click at [66, 283] on link "Salão / Mesas" at bounding box center [65, 290] width 121 height 19
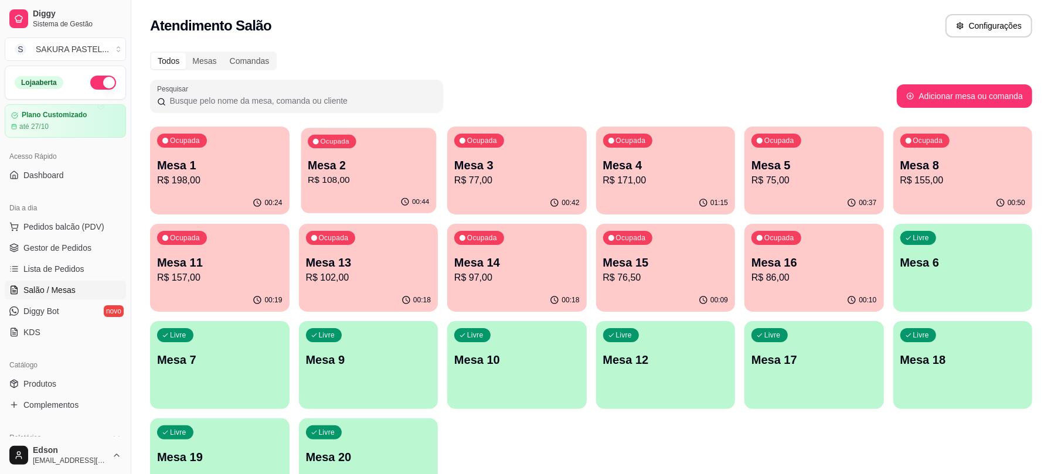
click at [387, 155] on div "Ocupada Mesa 2 R$ 108,00" at bounding box center [368, 159] width 135 height 63
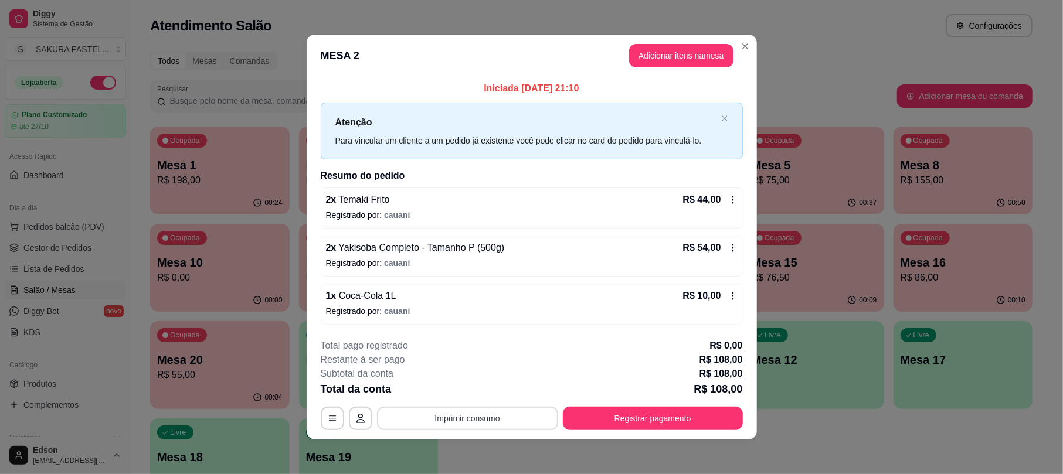
drag, startPoint x: 495, startPoint y: 434, endPoint x: 492, endPoint y: 425, distance: 9.1
click at [494, 434] on footer "**********" at bounding box center [532, 384] width 450 height 110
click at [492, 422] on button "Imprimir consumo" at bounding box center [467, 418] width 181 height 23
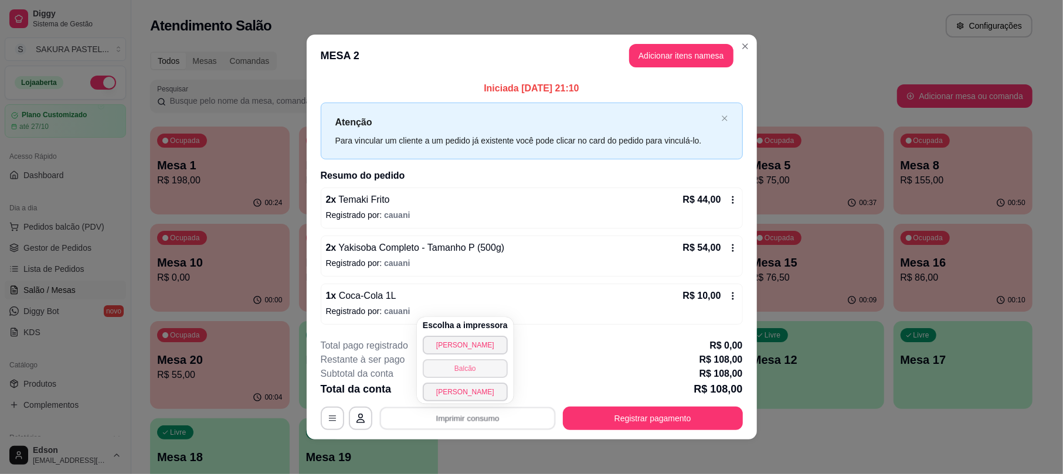
click at [470, 373] on button "Balcão" at bounding box center [465, 368] width 85 height 19
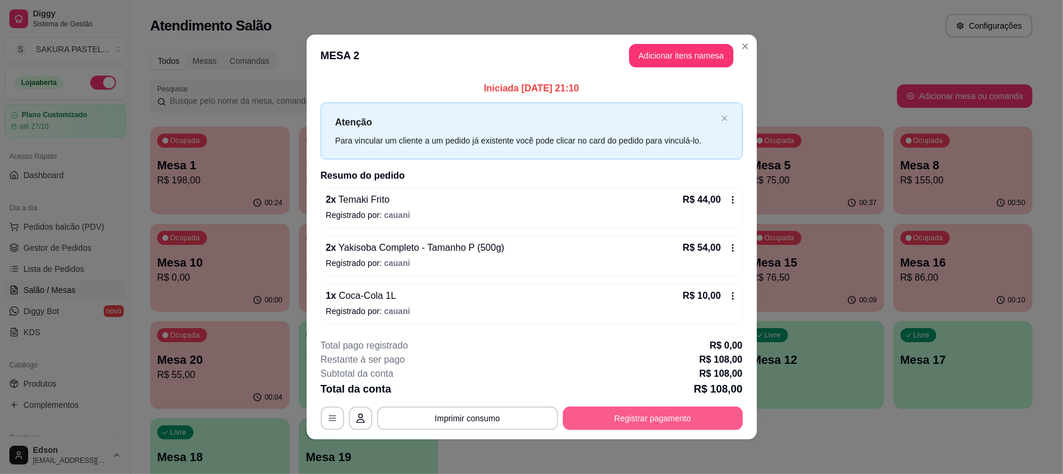
click at [627, 427] on button "Registrar pagamento" at bounding box center [653, 418] width 180 height 23
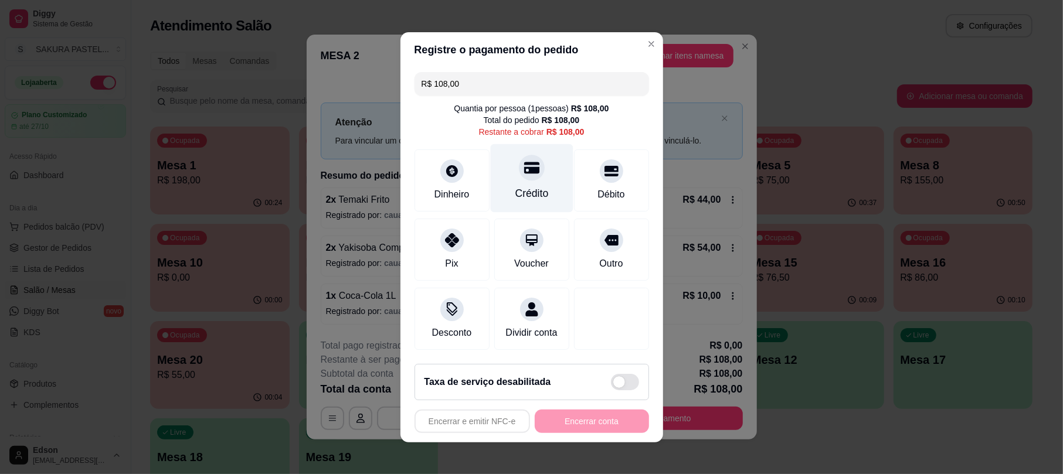
click at [545, 162] on div "Crédito" at bounding box center [531, 178] width 83 height 69
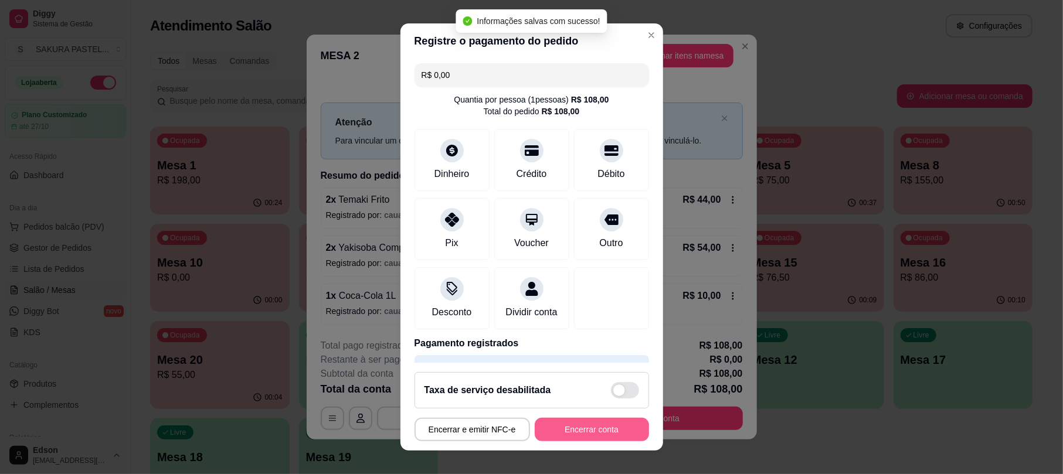
type input "R$ 0,00"
click at [581, 438] on button "Encerrar conta" at bounding box center [591, 429] width 111 height 23
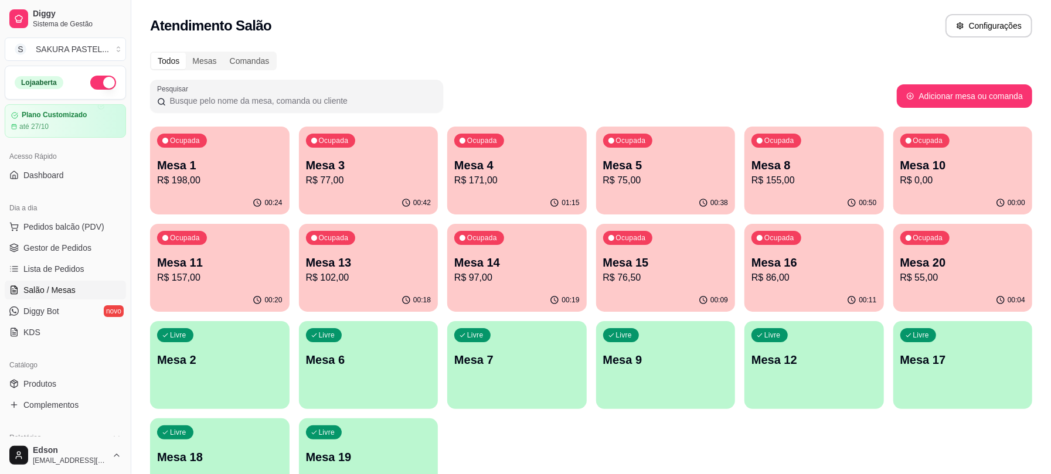
click at [983, 250] on div "Ocupada Mesa 20 R$ 55,00" at bounding box center [962, 256] width 139 height 65
click at [809, 162] on p "Mesa 8" at bounding box center [813, 165] width 125 height 16
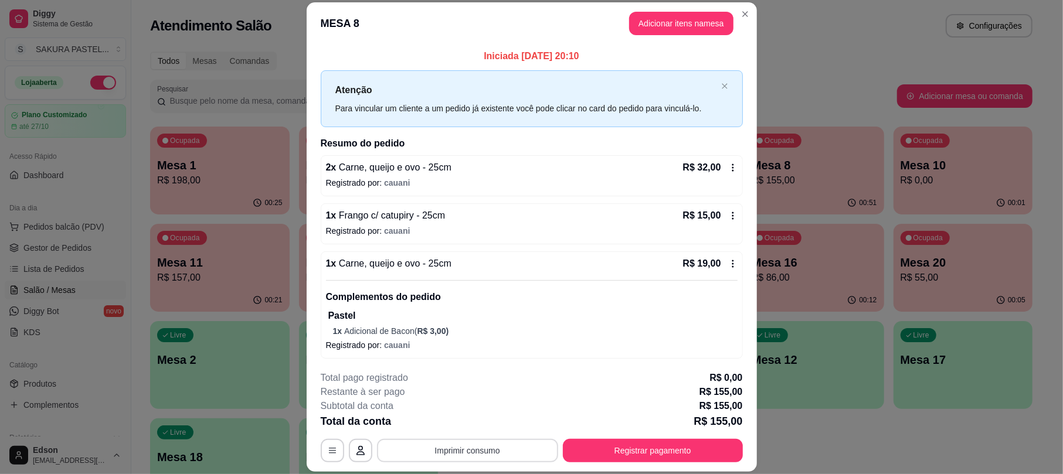
click at [490, 460] on button "Imprimir consumo" at bounding box center [467, 450] width 181 height 23
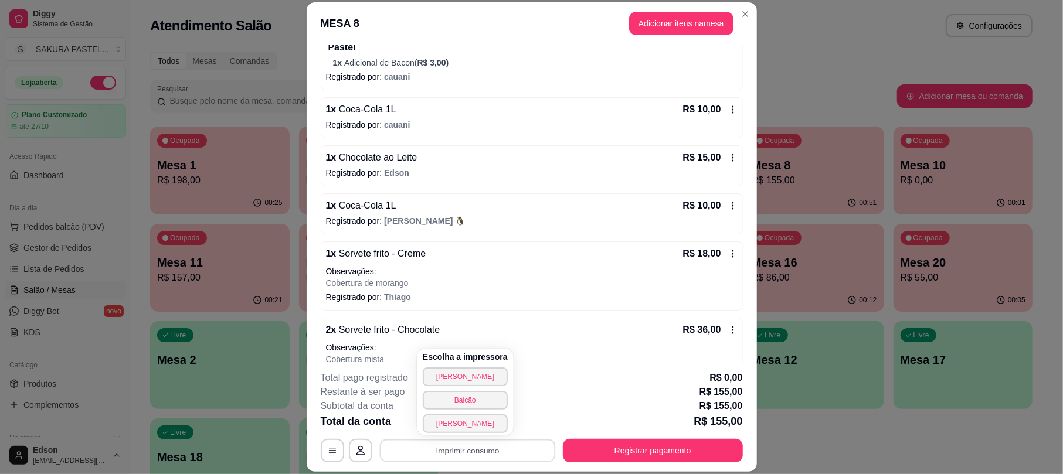
scroll to position [301, 0]
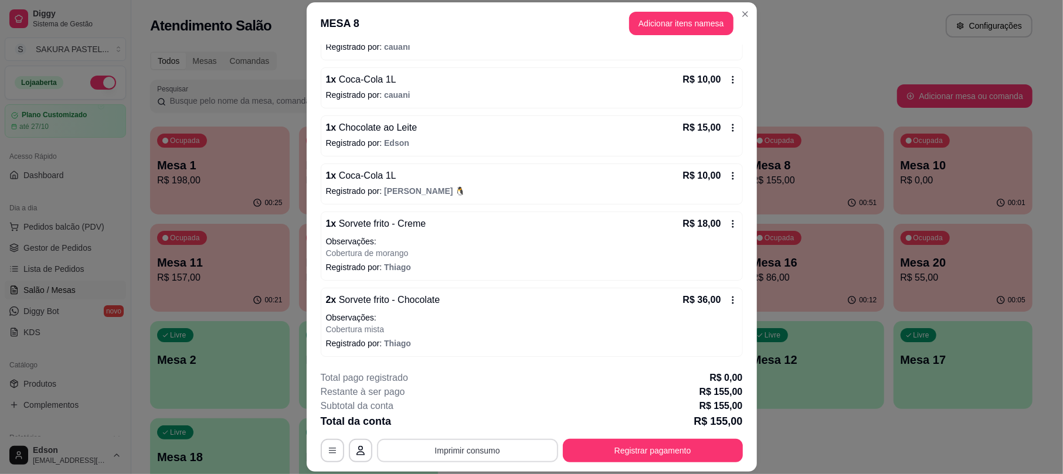
click at [482, 448] on button "Imprimir consumo" at bounding box center [467, 450] width 181 height 23
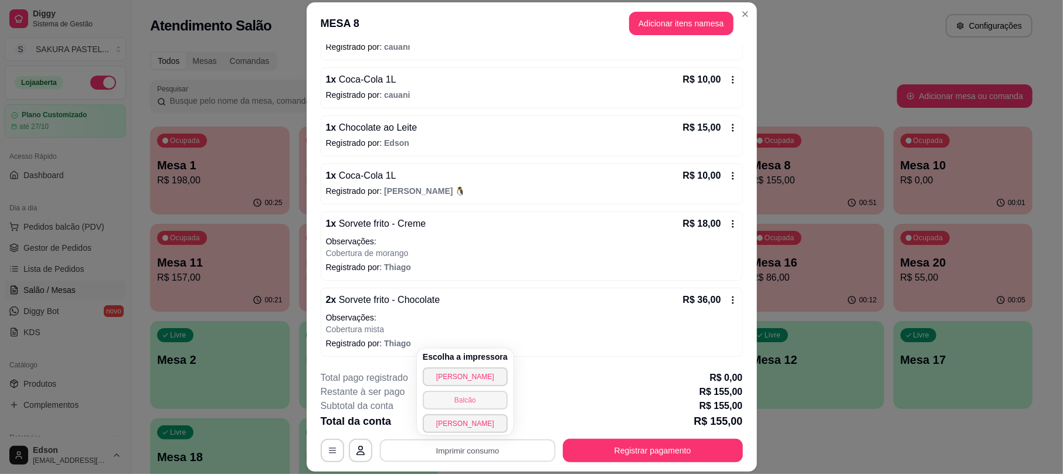
click at [474, 404] on button "Balcão" at bounding box center [465, 400] width 85 height 19
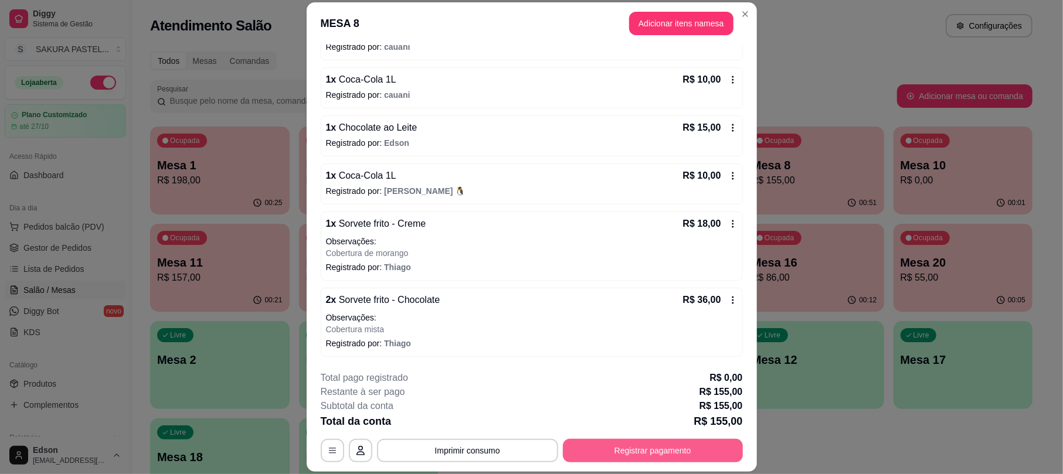
click at [695, 454] on button "Registrar pagamento" at bounding box center [653, 450] width 180 height 23
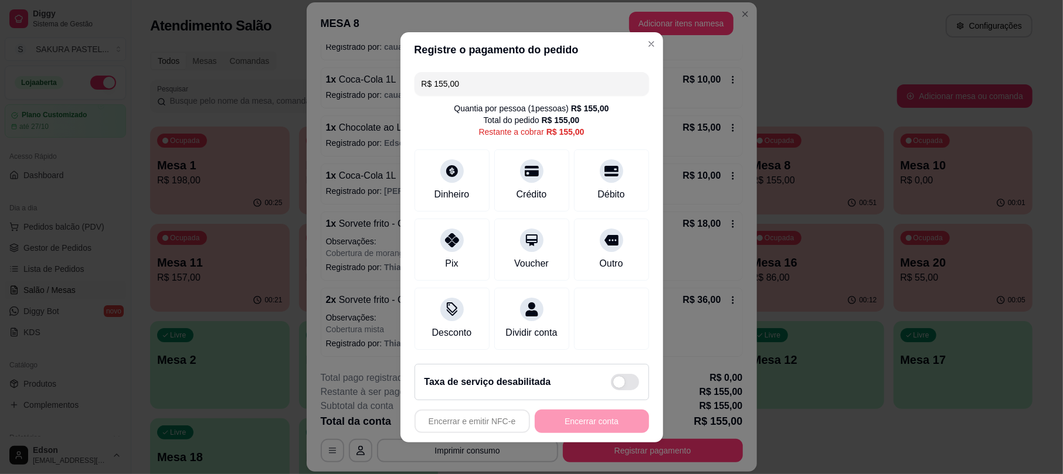
click at [510, 72] on input "R$ 155,00" at bounding box center [531, 83] width 220 height 23
click at [591, 172] on div "Débito" at bounding box center [611, 178] width 83 height 69
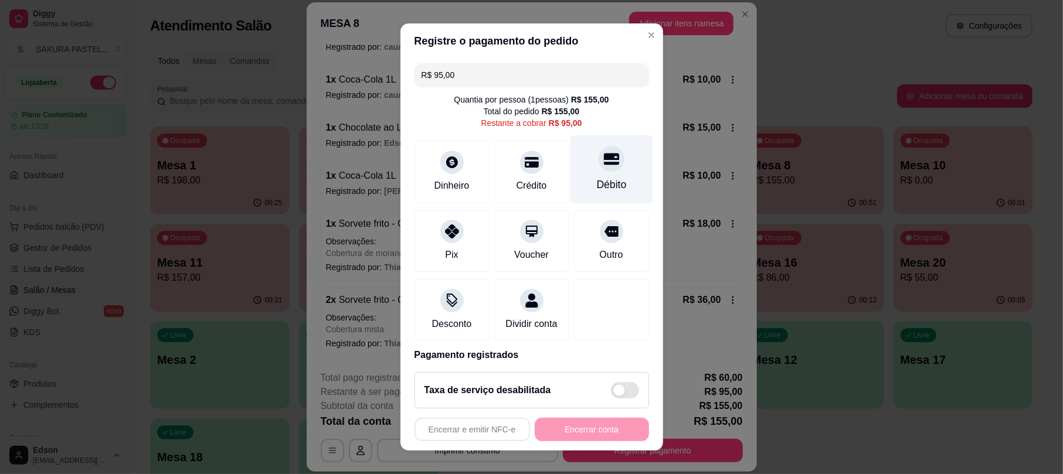
click at [603, 163] on icon at bounding box center [610, 159] width 15 height 15
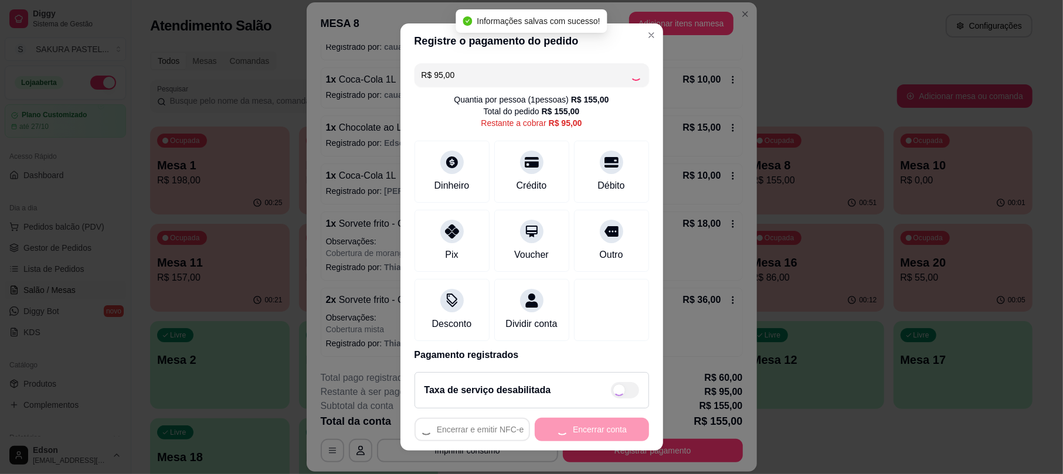
type input "R$ 0,00"
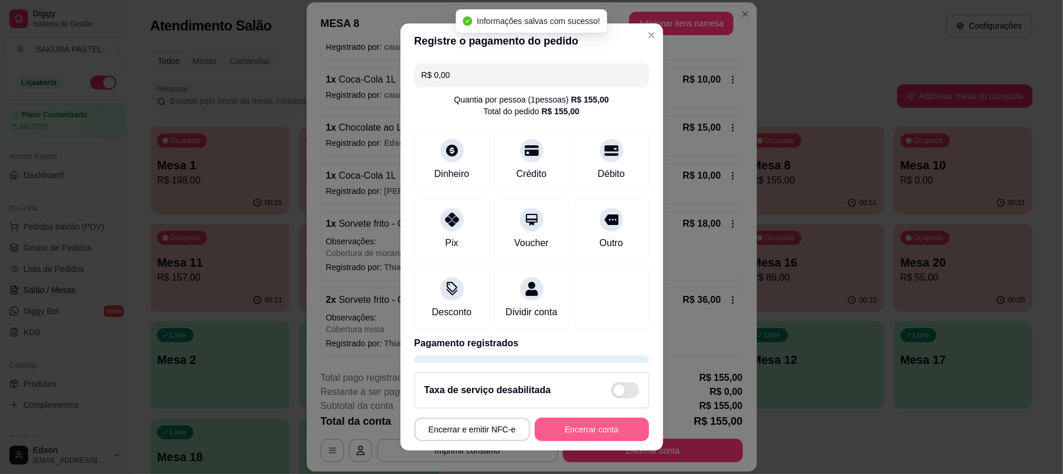
click at [580, 435] on button "Encerrar conta" at bounding box center [592, 429] width 114 height 23
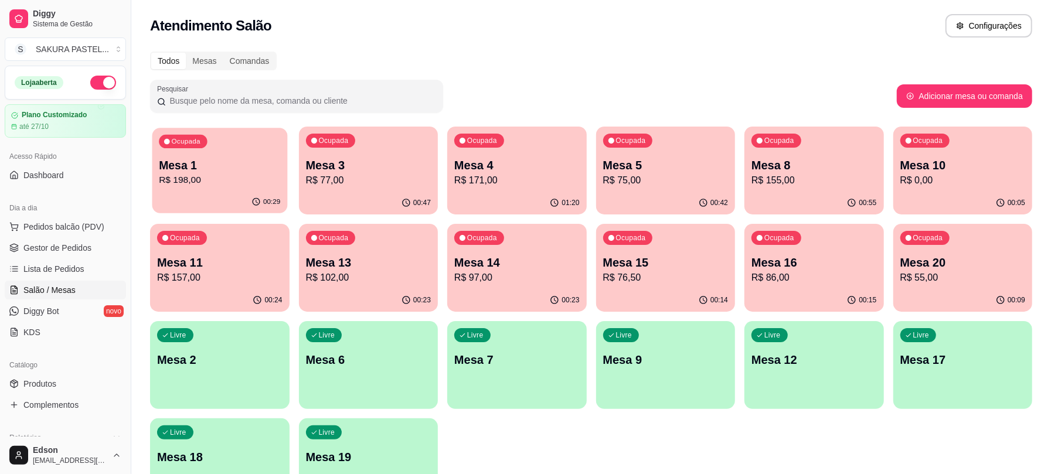
click at [205, 151] on div "Ocupada Mesa 1 R$ 198,00" at bounding box center [219, 159] width 135 height 63
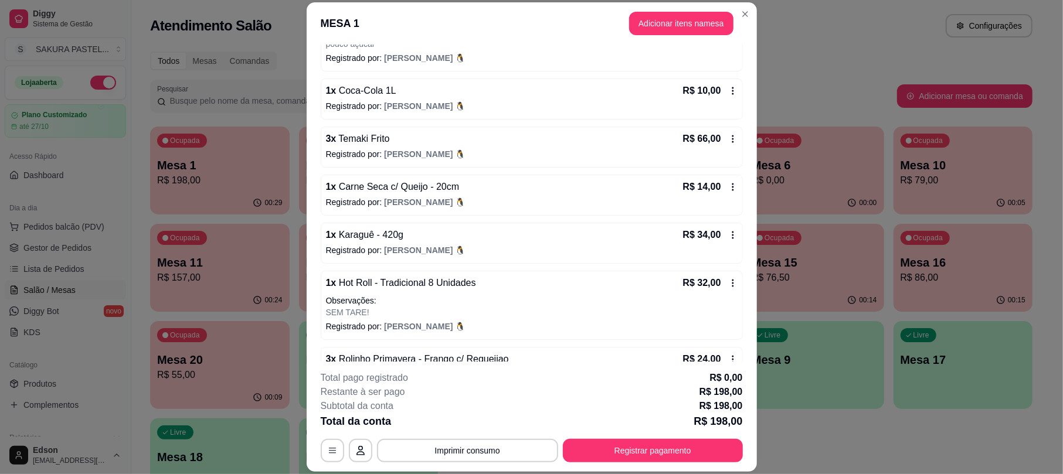
scroll to position [186, 0]
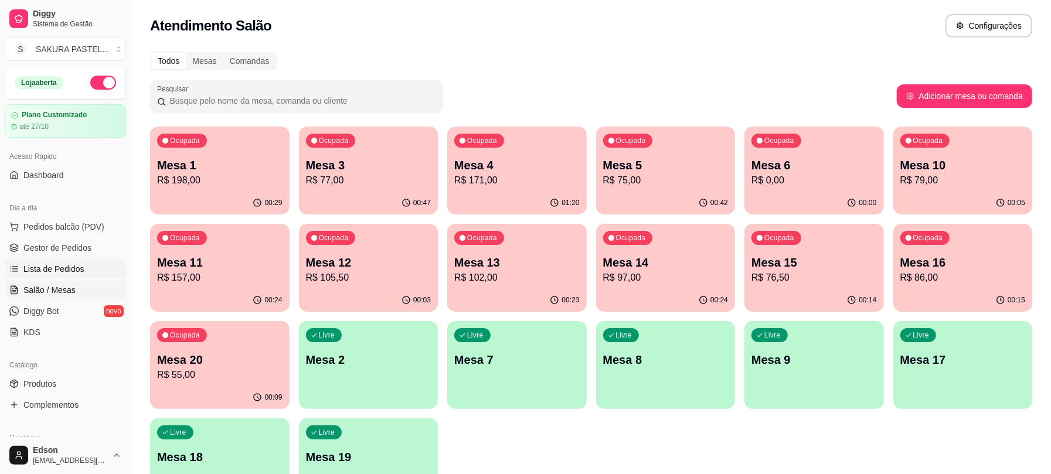
click at [69, 268] on span "Lista de Pedidos" at bounding box center [53, 269] width 61 height 12
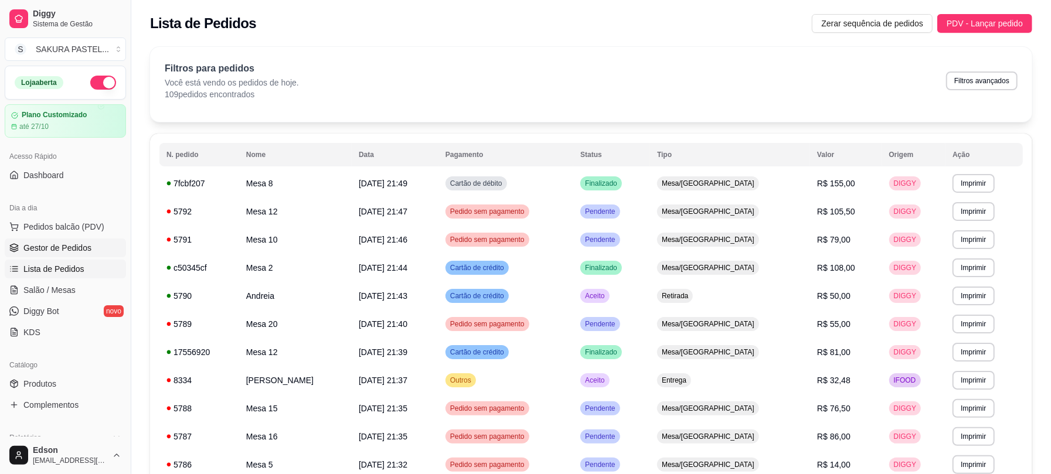
click at [62, 249] on span "Gestor de Pedidos" at bounding box center [57, 248] width 68 height 12
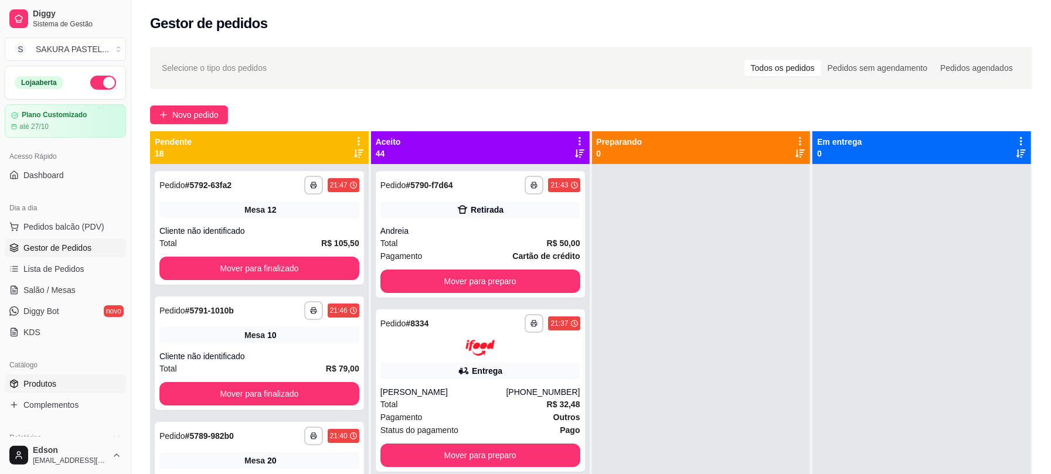
click at [50, 392] on link "Produtos" at bounding box center [65, 384] width 121 height 19
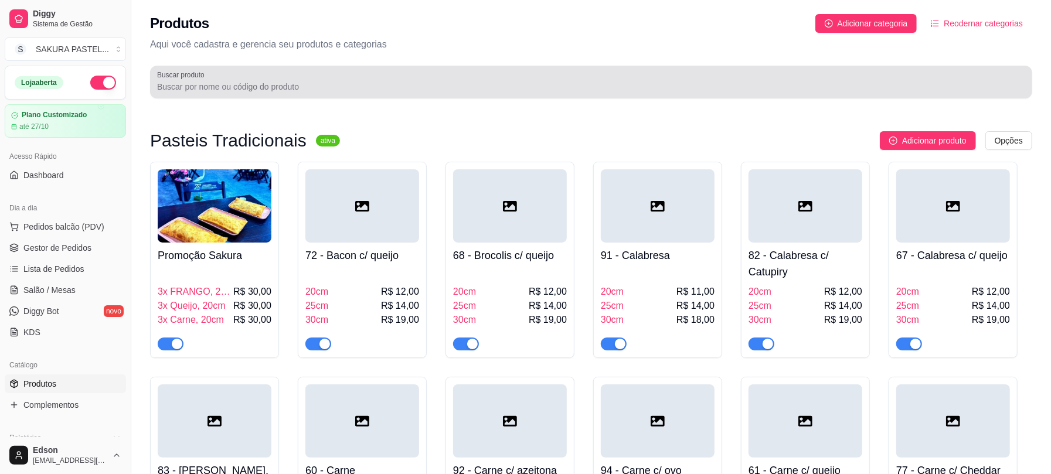
click at [423, 73] on div at bounding box center [591, 81] width 868 height 23
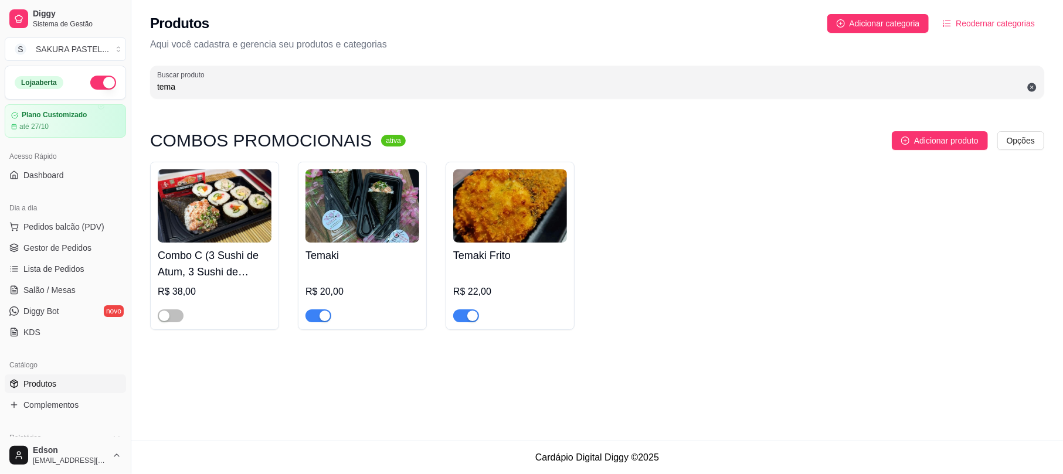
type input "tema"
click at [322, 315] on div "button" at bounding box center [324, 316] width 11 height 11
click at [479, 317] on div at bounding box center [510, 310] width 114 height 23
click at [479, 321] on div at bounding box center [510, 310] width 114 height 23
click at [460, 317] on span "button" at bounding box center [466, 315] width 26 height 13
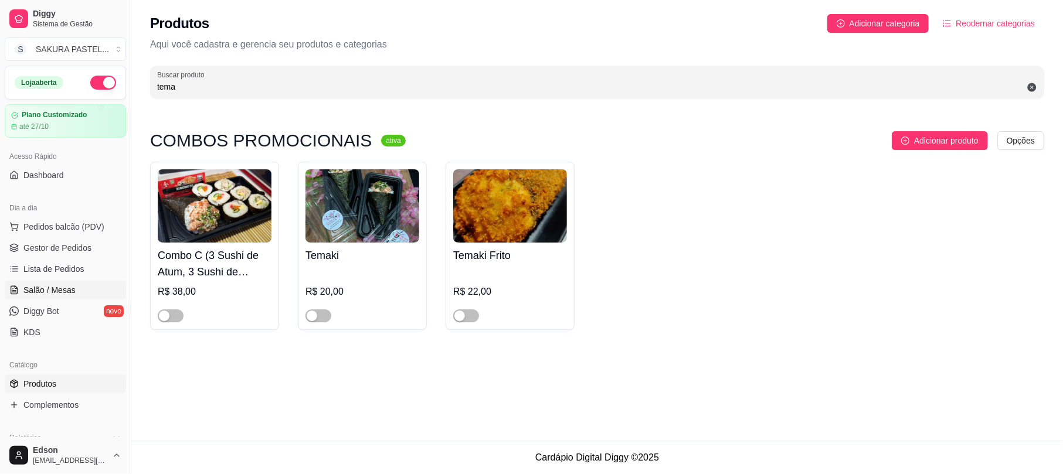
click at [83, 284] on link "Salão / Mesas" at bounding box center [65, 290] width 121 height 19
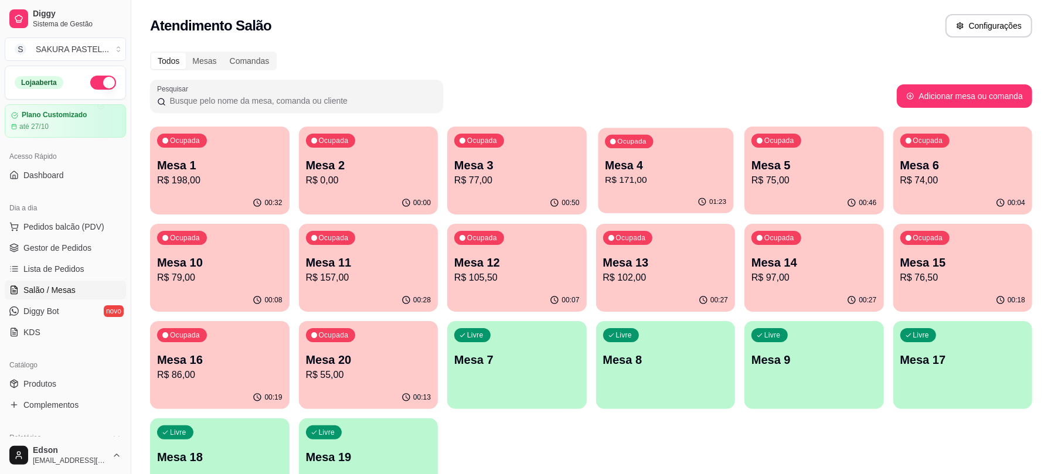
click at [668, 191] on button "Ocupada Mesa 4 R$ 171,00 01:23" at bounding box center [665, 171] width 135 height 86
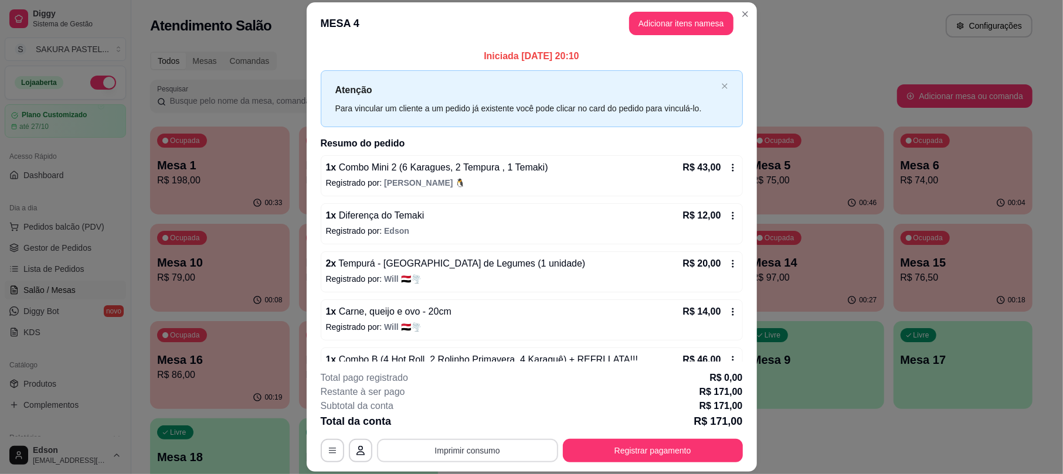
click at [518, 447] on button "Imprimir consumo" at bounding box center [467, 450] width 181 height 23
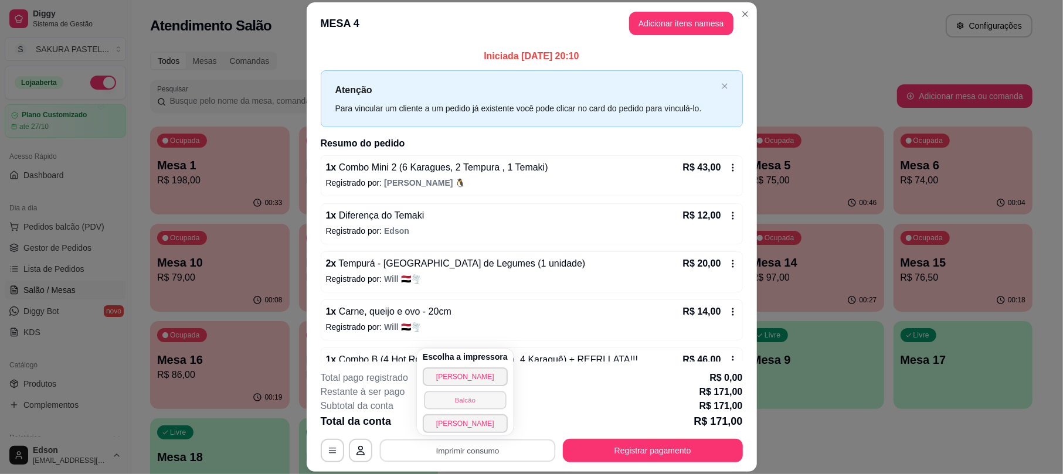
click at [486, 401] on button "Balcão" at bounding box center [465, 400] width 82 height 18
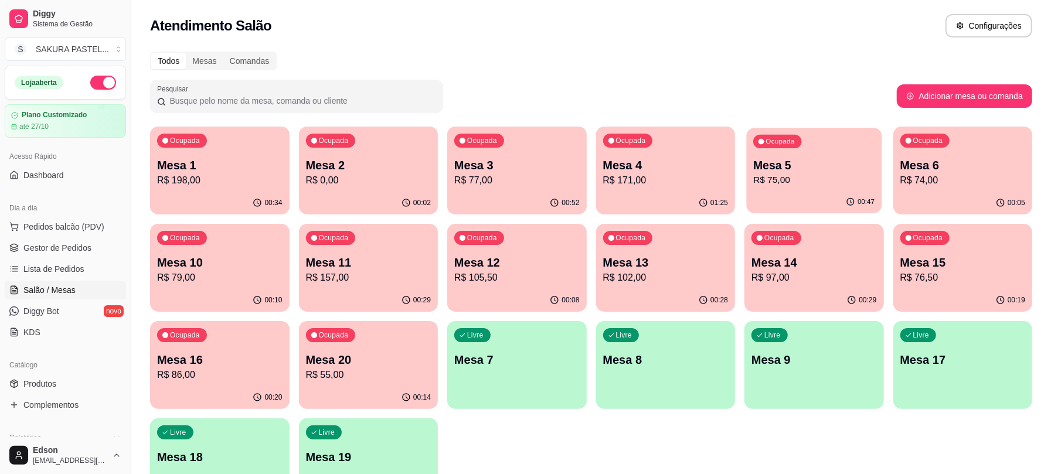
click at [825, 169] on p "Mesa 5" at bounding box center [813, 166] width 121 height 16
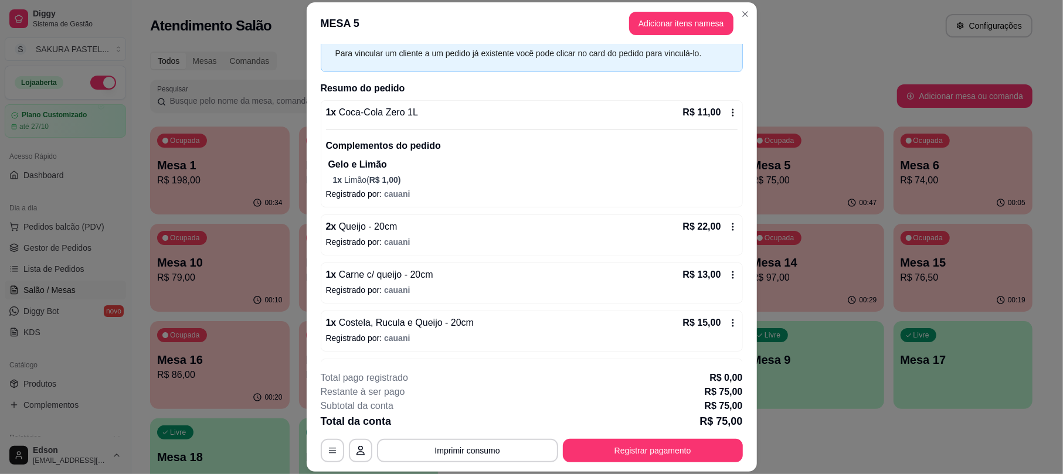
scroll to position [100, 0]
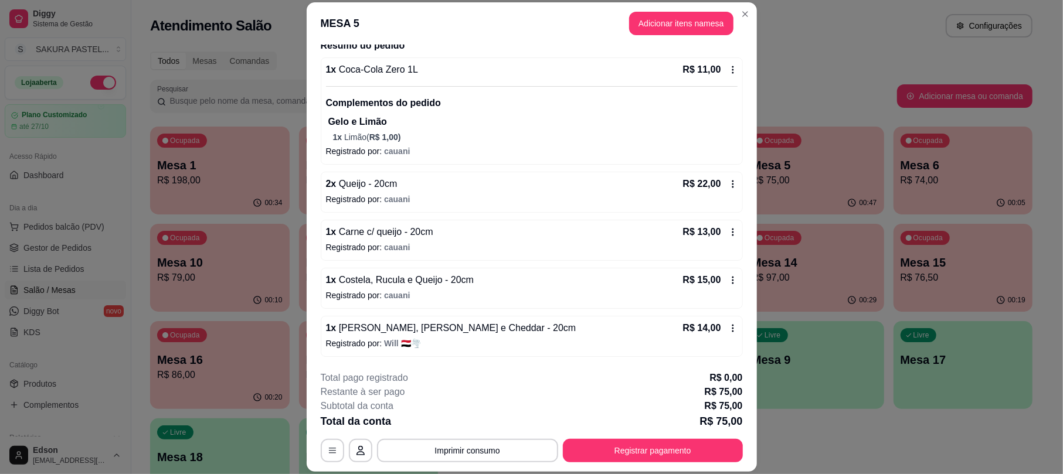
drag, startPoint x: 490, startPoint y: 435, endPoint x: 490, endPoint y: 448, distance: 13.5
click at [490, 440] on div "**********" at bounding box center [532, 416] width 422 height 91
click at [490, 448] on button "Imprimir consumo" at bounding box center [467, 450] width 181 height 23
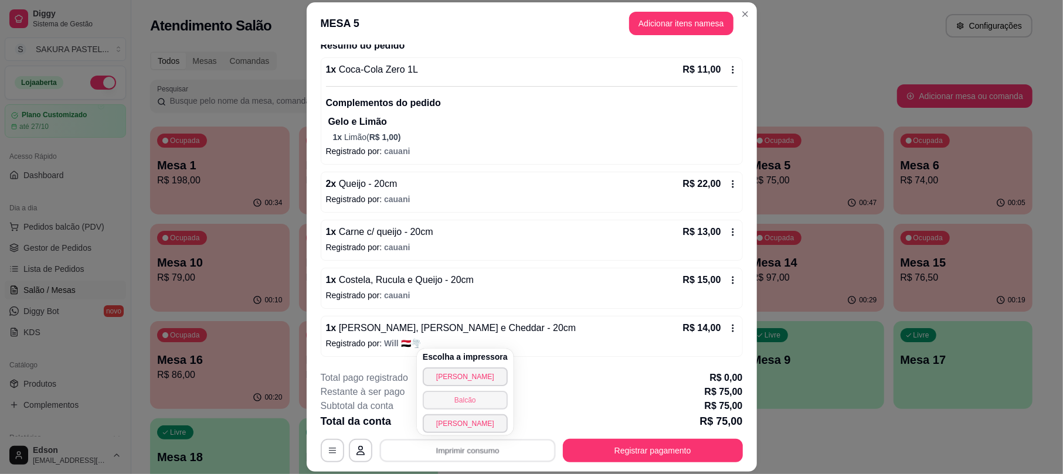
click at [483, 399] on button "Balcão" at bounding box center [465, 400] width 85 height 19
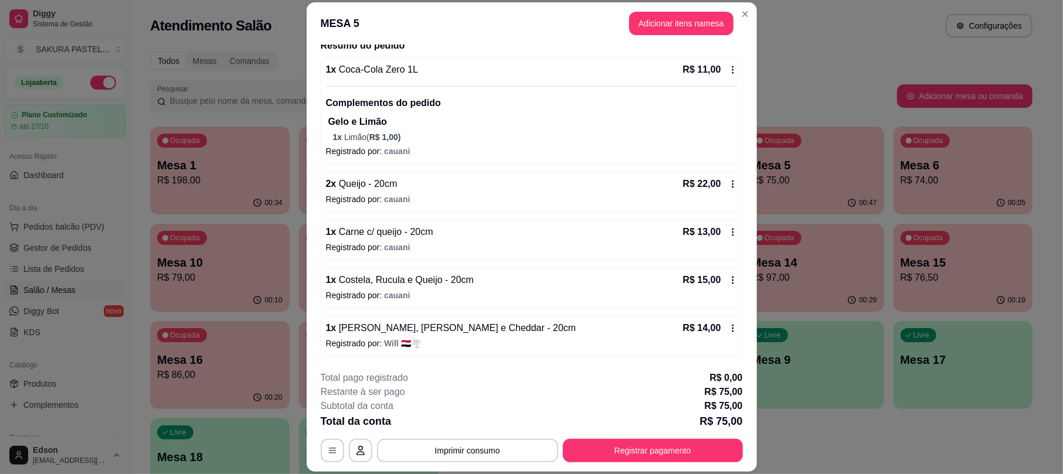
scroll to position [35, 0]
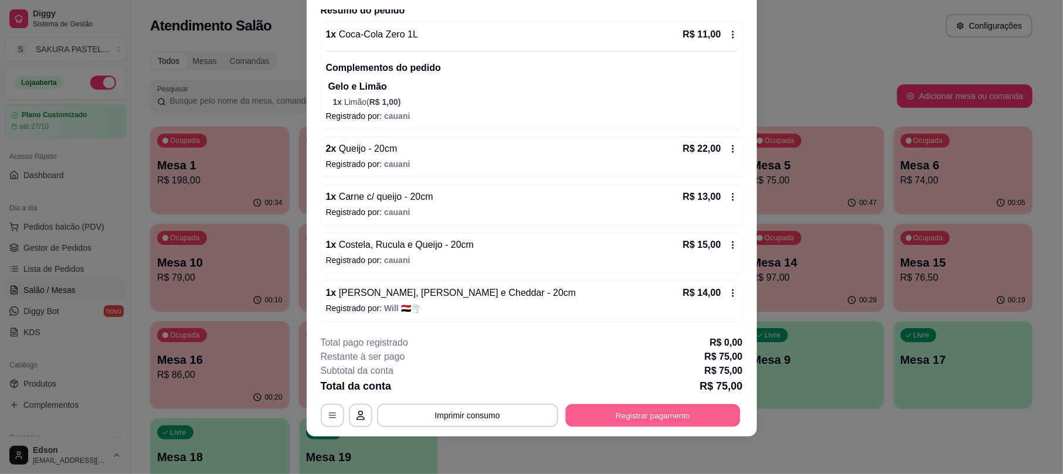
click at [614, 418] on button "Registrar pagamento" at bounding box center [652, 415] width 175 height 23
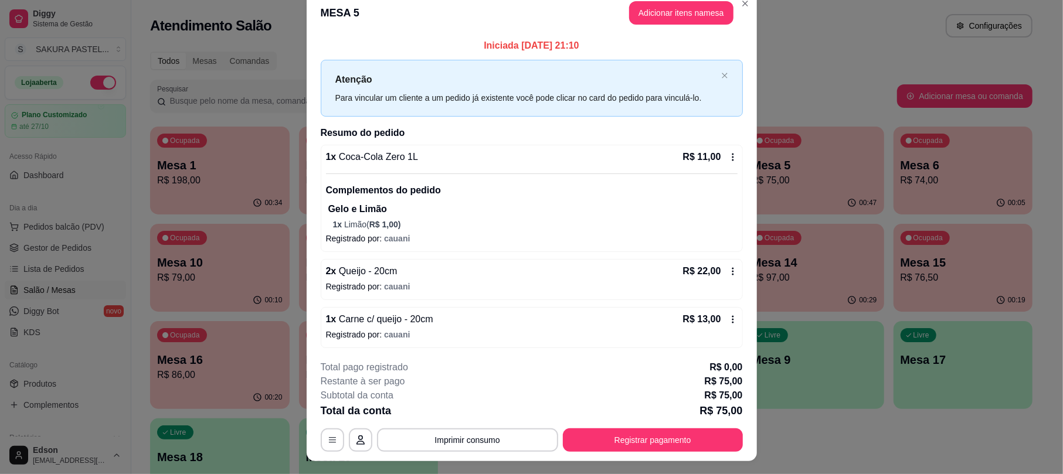
scroll to position [0, 0]
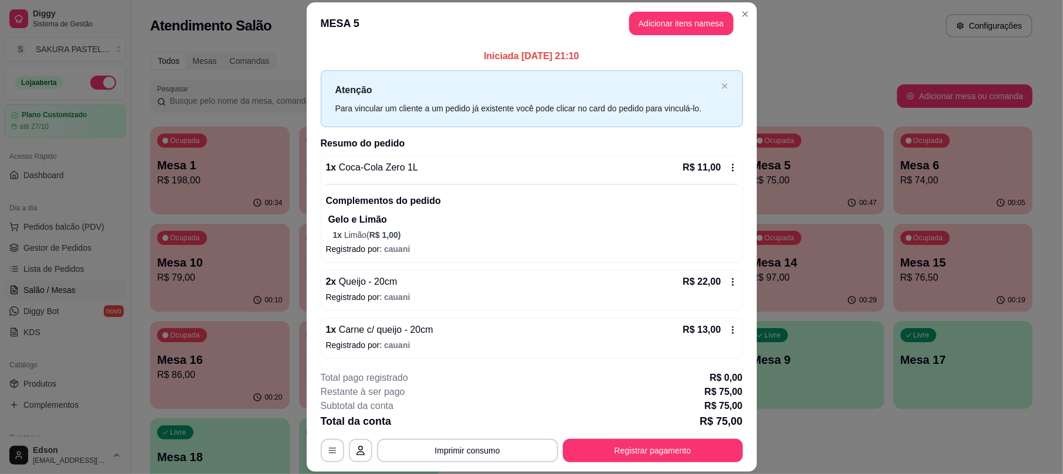
click at [678, 39] on header "MESA 5 Adicionar itens na mesa" at bounding box center [532, 23] width 450 height 42
click at [676, 30] on button "Adicionar itens na mesa" at bounding box center [681, 23] width 101 height 23
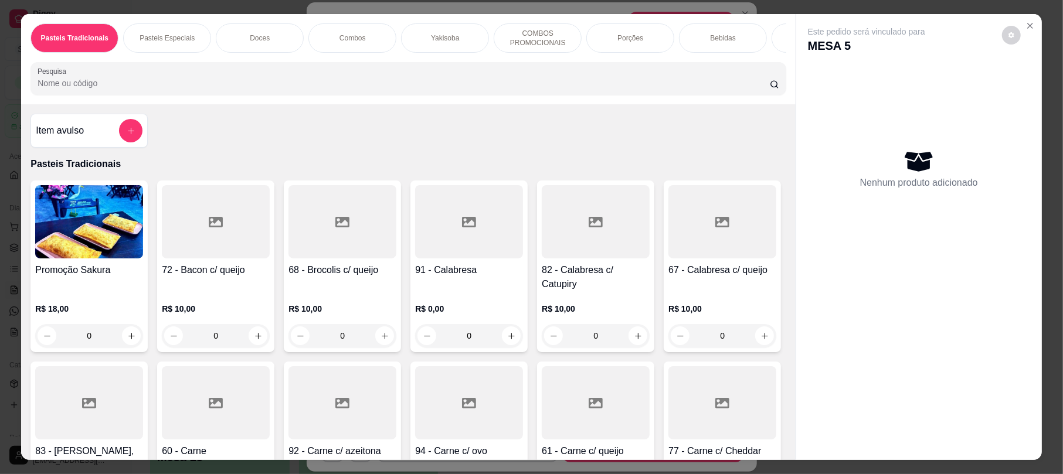
click at [409, 43] on div "Yakisoba" at bounding box center [445, 37] width 88 height 29
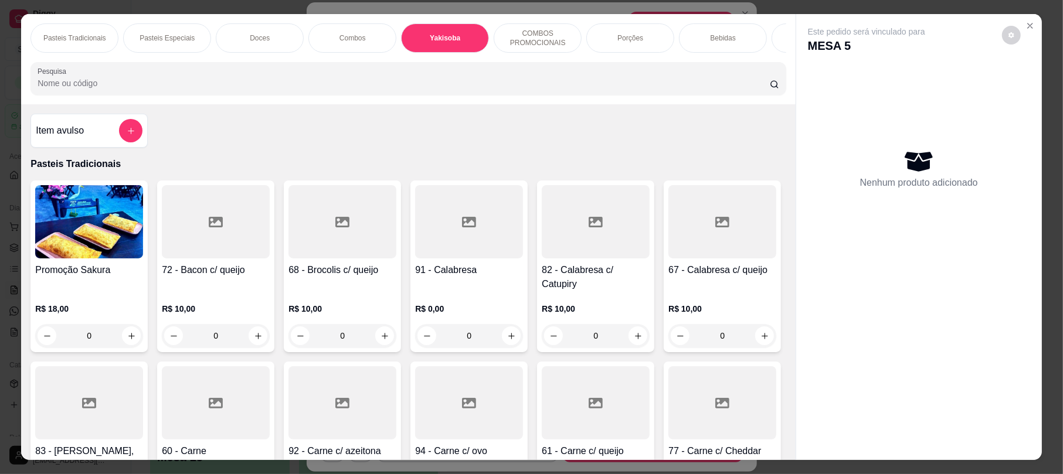
scroll to position [23, 0]
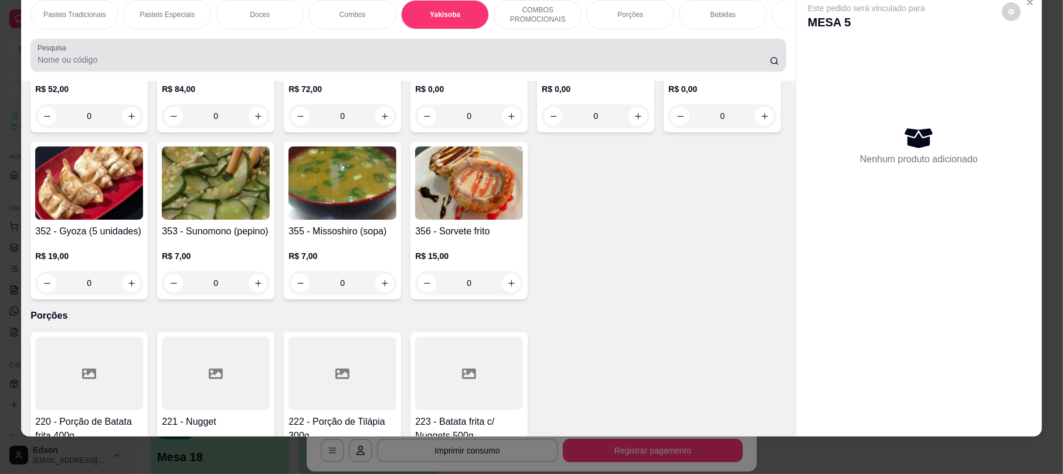
click at [396, 72] on div "Pesquisa" at bounding box center [407, 55] width 755 height 33
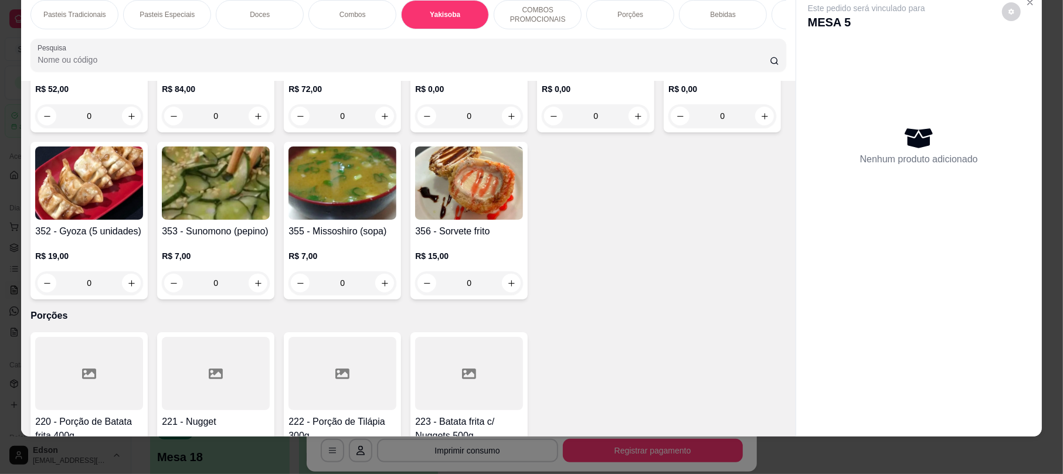
type input "a"
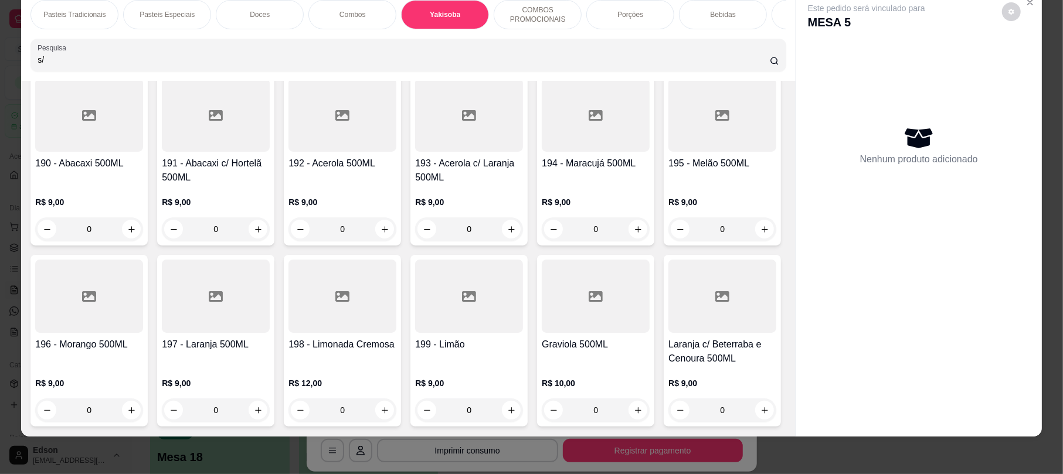
scroll to position [2997, 0]
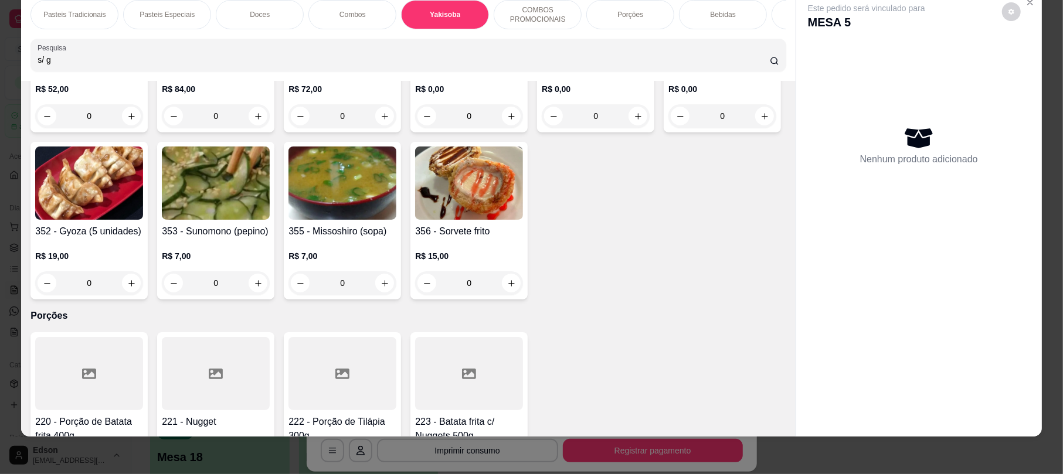
type input "s/ g"
click at [713, 14] on p "Bebidas" at bounding box center [722, 14] width 25 height 9
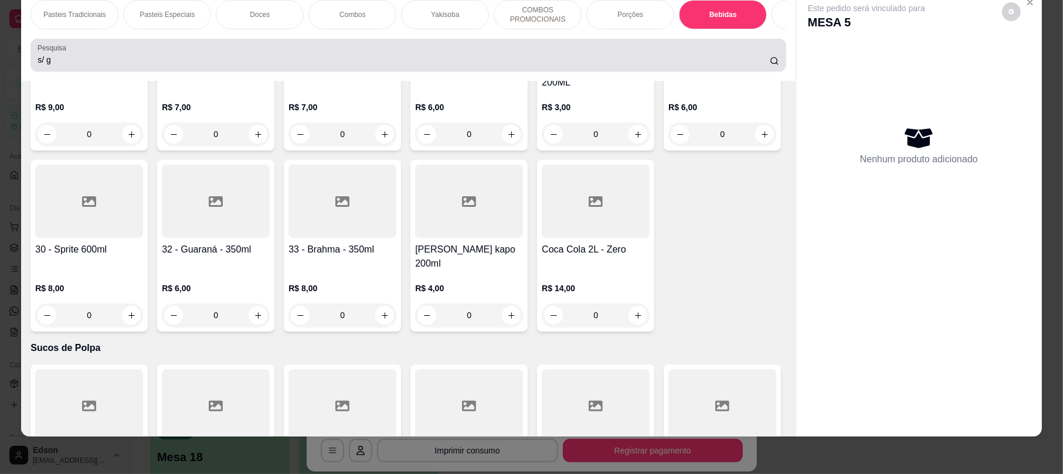
click at [219, 67] on div "s/ g" at bounding box center [408, 54] width 741 height 23
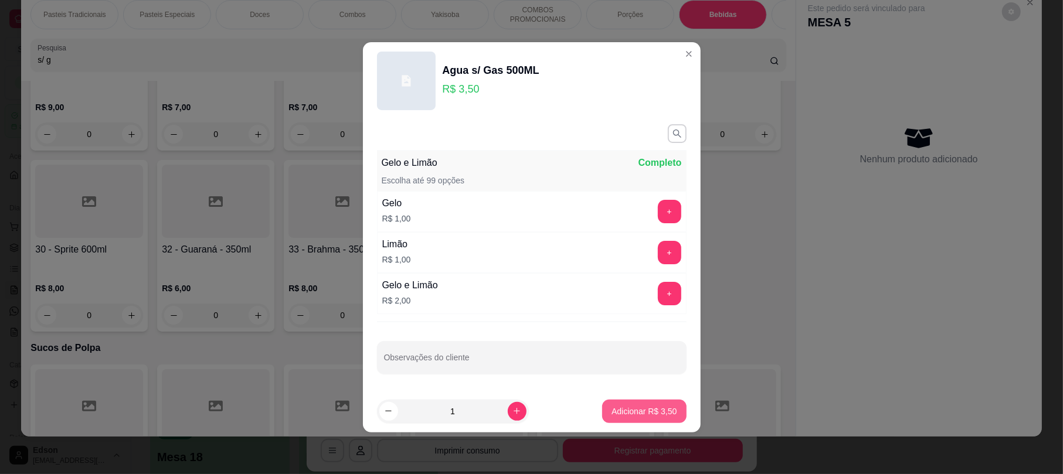
click at [635, 417] on p "Adicionar R$ 3,50" at bounding box center [643, 412] width 65 height 12
type input "1"
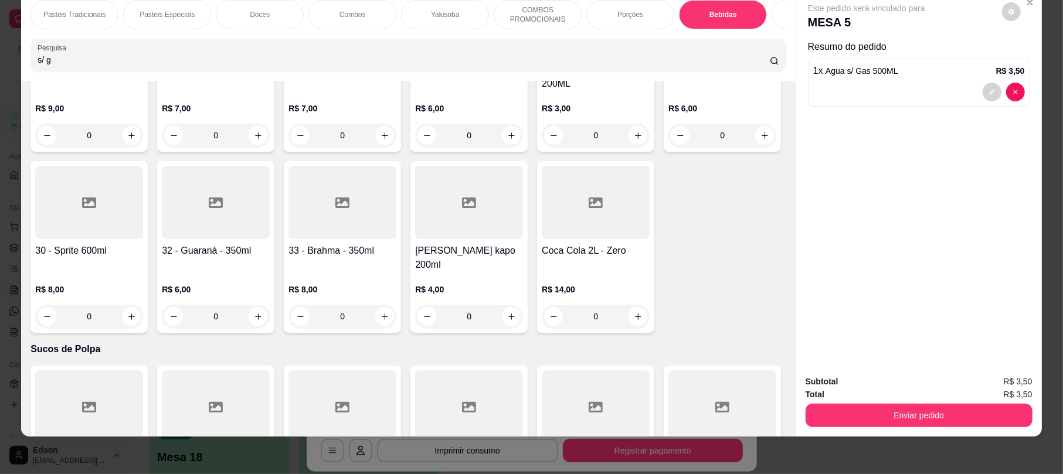
scroll to position [4101, 0]
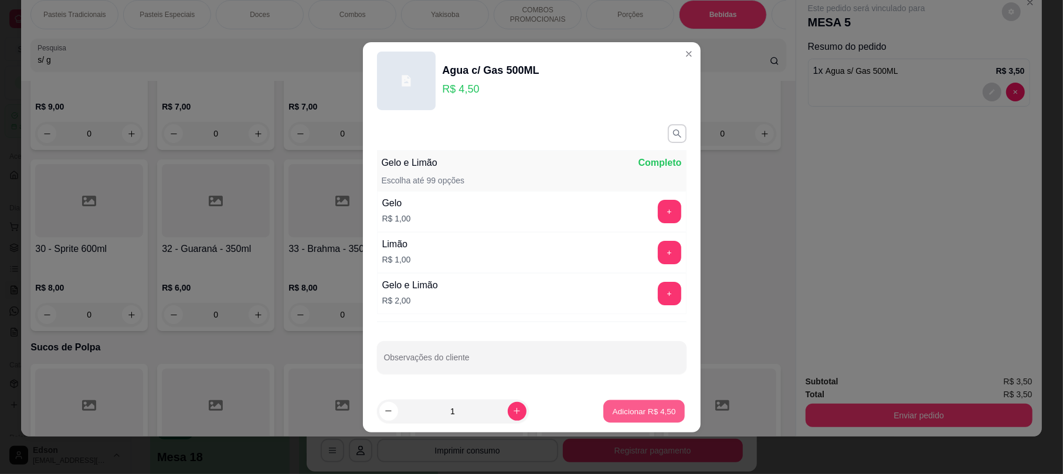
click at [627, 404] on button "Adicionar R$ 4,50" at bounding box center [643, 411] width 81 height 23
type input "1"
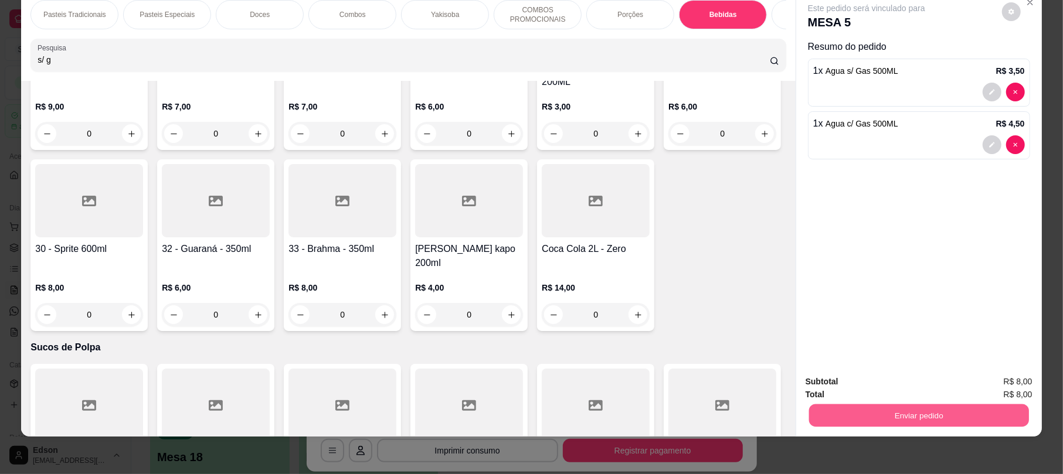
click at [859, 418] on button "Enviar pedido" at bounding box center [919, 415] width 220 height 23
click at [999, 382] on button "Enviar pedido" at bounding box center [1000, 387] width 66 height 22
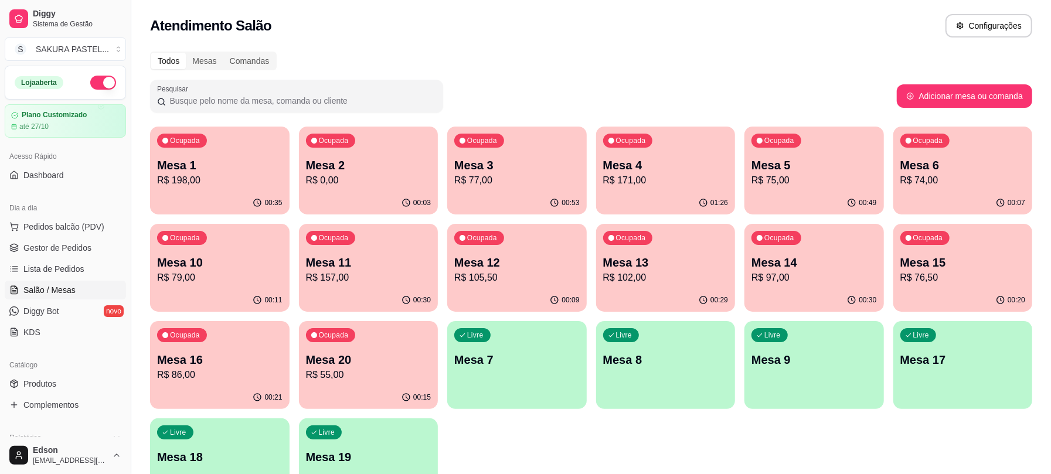
click at [643, 461] on div "Ocupada Mesa 1 R$ 198,00 00:35 Ocupada Mesa 2 R$ 0,00 00:03 Ocupada Mesa 3 R$ 7…" at bounding box center [591, 317] width 882 height 380
click at [781, 162] on p "Mesa 5" at bounding box center [813, 165] width 125 height 16
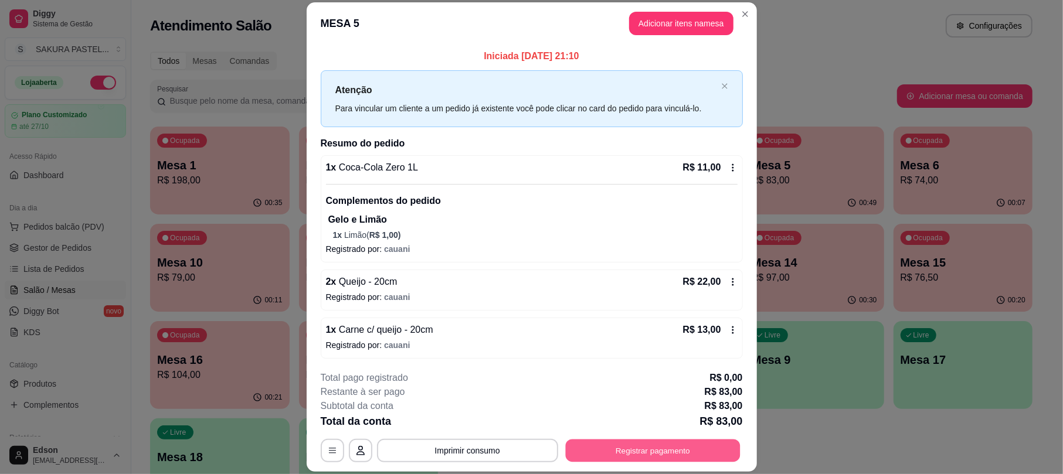
click at [654, 455] on button "Registrar pagamento" at bounding box center [652, 451] width 175 height 23
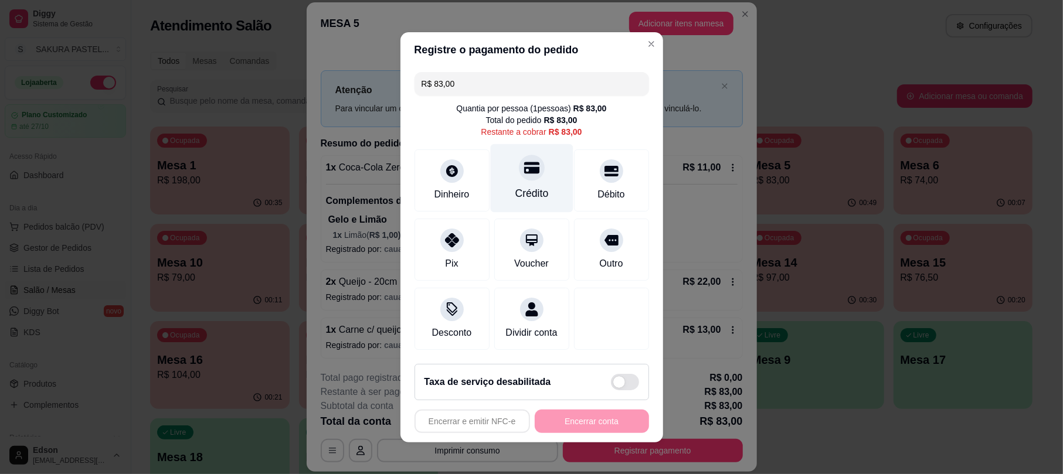
click at [530, 199] on div "Crédito" at bounding box center [531, 178] width 83 height 69
type input "R$ 0,00"
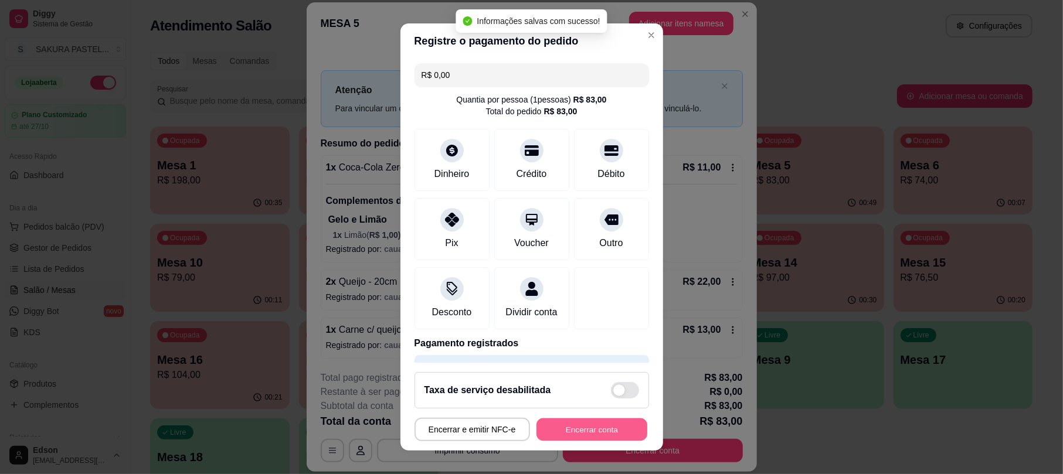
click at [598, 435] on button "Encerrar conta" at bounding box center [591, 429] width 111 height 23
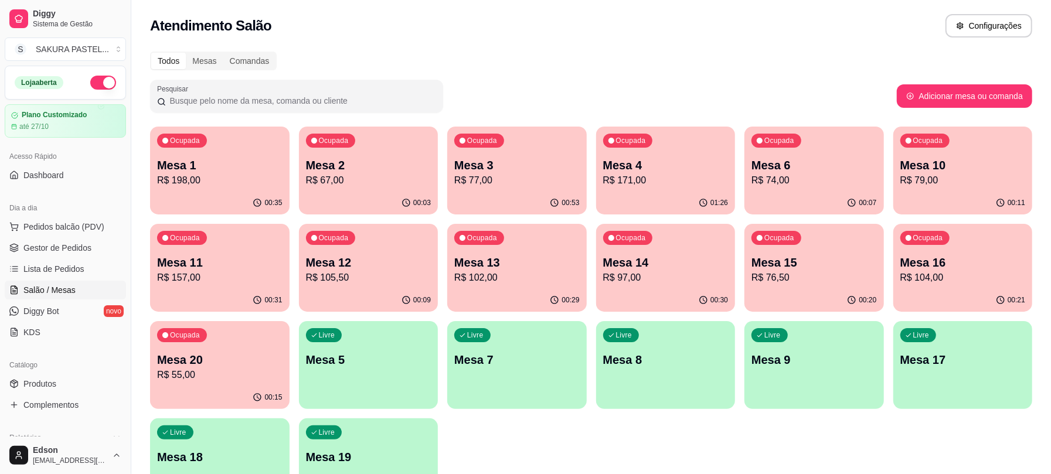
click at [693, 267] on p "Mesa 14" at bounding box center [665, 262] width 125 height 16
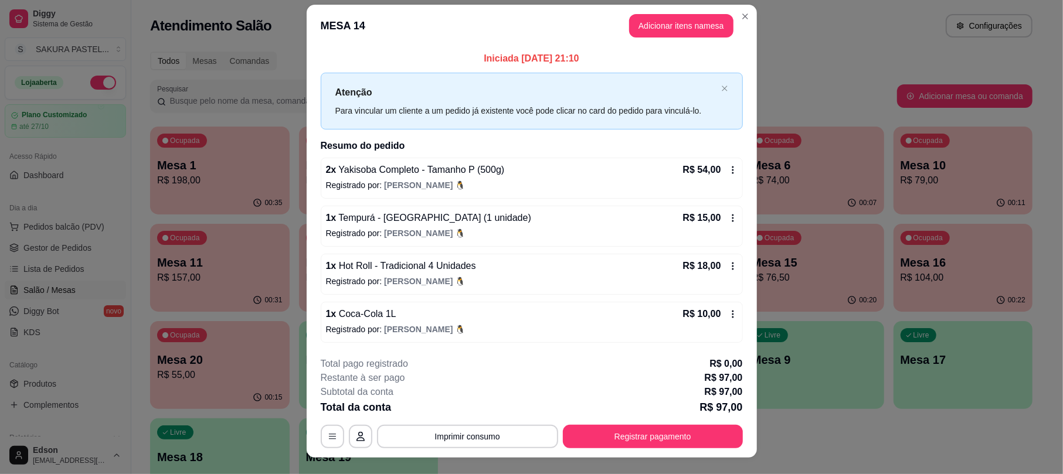
scroll to position [0, 0]
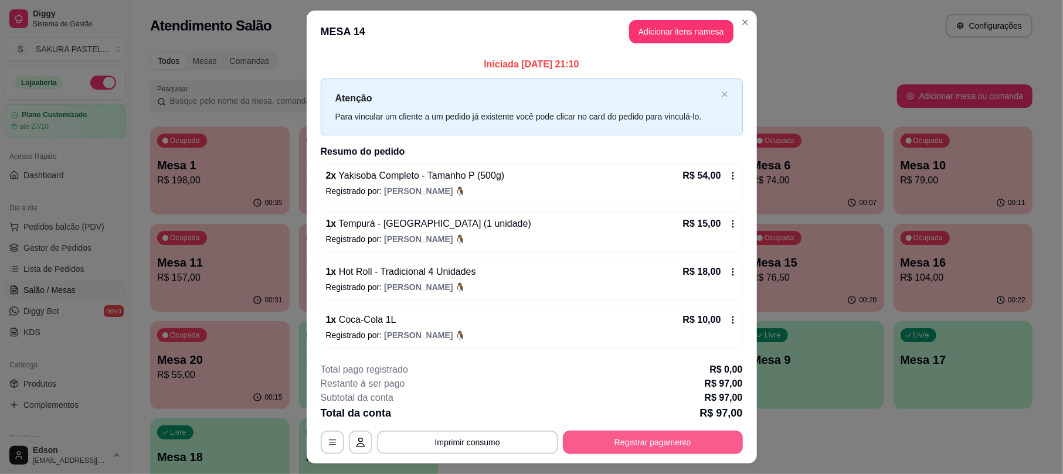
click at [655, 439] on button "Registrar pagamento" at bounding box center [653, 442] width 180 height 23
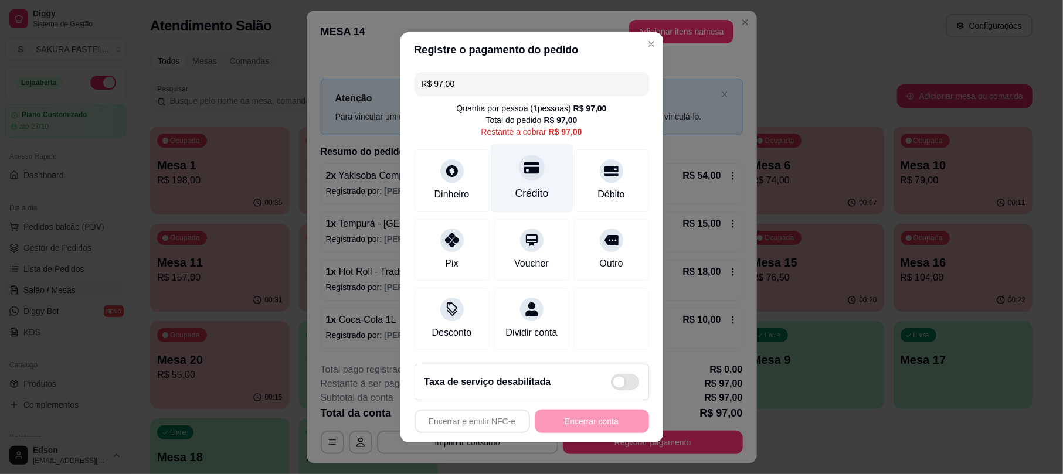
click at [539, 183] on div "Crédito" at bounding box center [531, 178] width 83 height 69
type input "R$ 0,00"
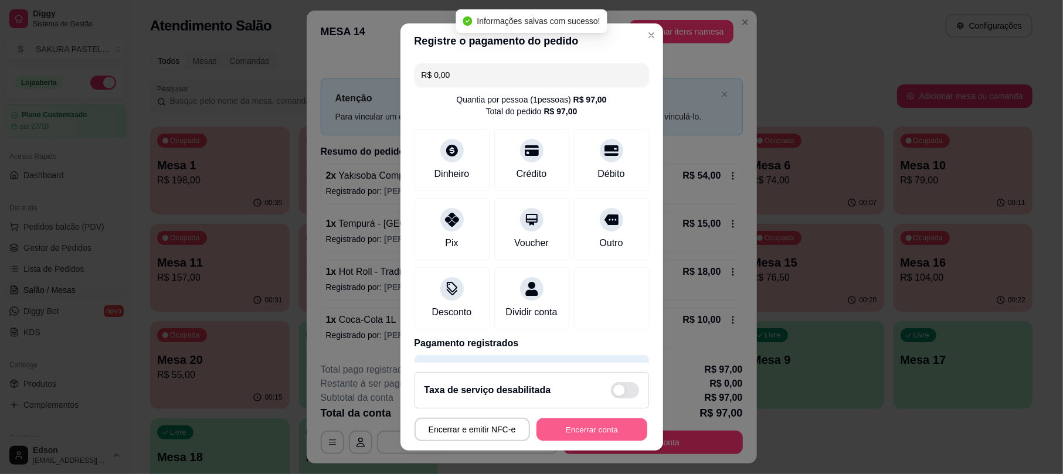
click at [601, 428] on button "Encerrar conta" at bounding box center [591, 429] width 111 height 23
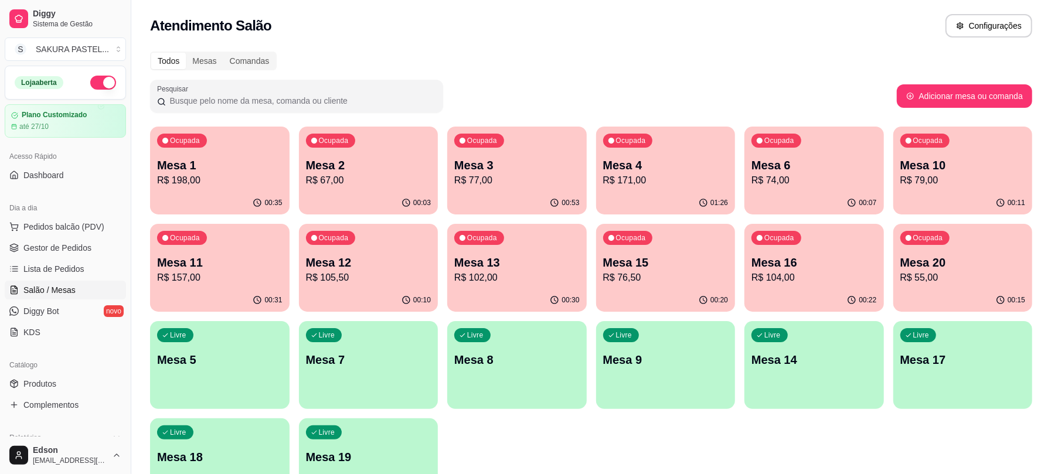
click at [505, 268] on p "Mesa 13" at bounding box center [516, 262] width 125 height 16
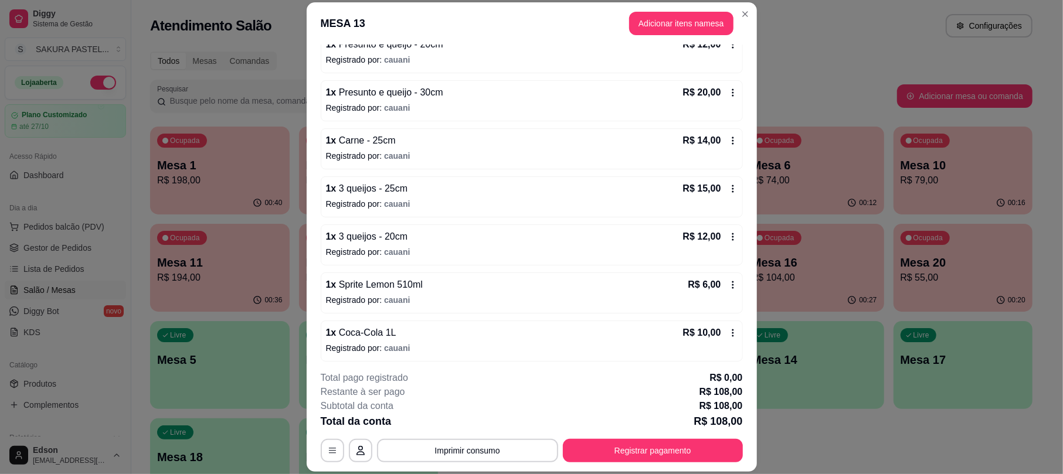
scroll to position [227, 0]
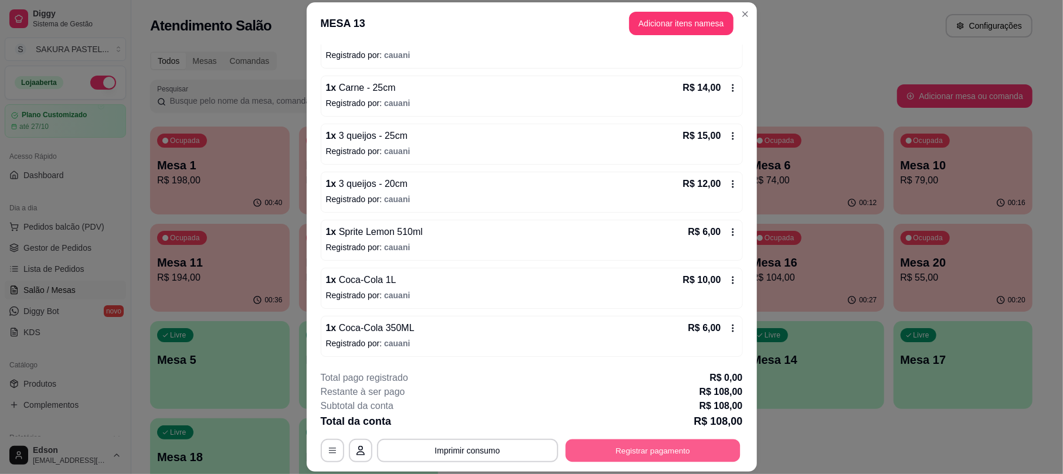
click at [660, 444] on button "Registrar pagamento" at bounding box center [652, 451] width 175 height 23
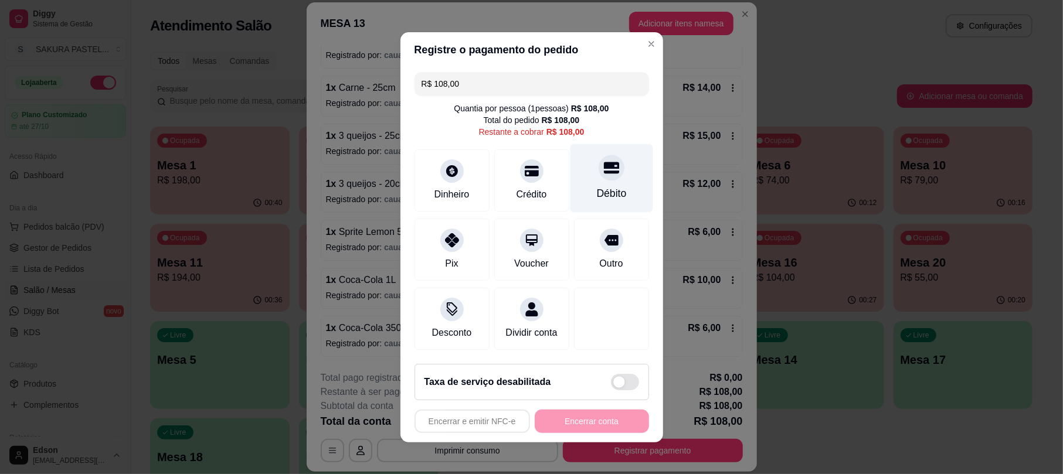
click at [610, 172] on div "Débito" at bounding box center [611, 178] width 83 height 69
click at [600, 433] on div "Encerrar e emitir NFC-e Encerrar conta" at bounding box center [531, 421] width 234 height 23
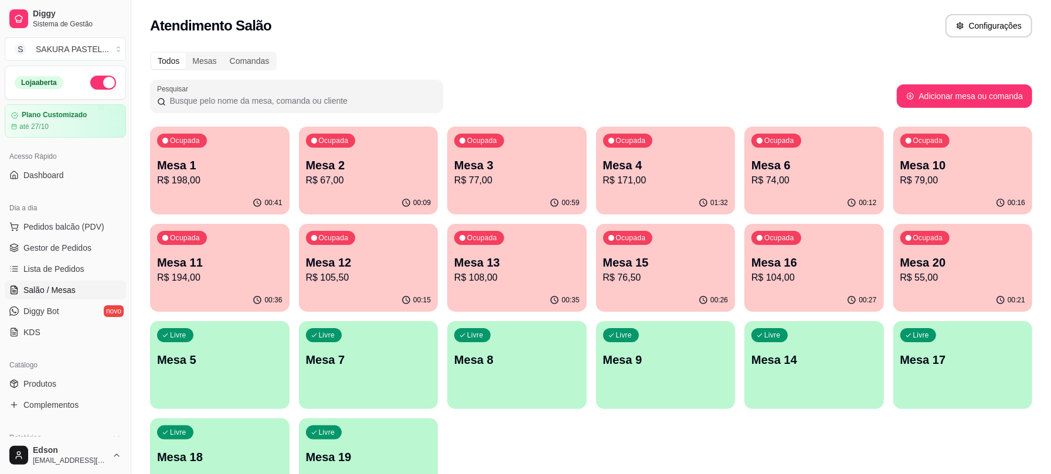
click at [682, 254] on div "Ocupada Mesa 15 R$ 76,50" at bounding box center [665, 256] width 139 height 65
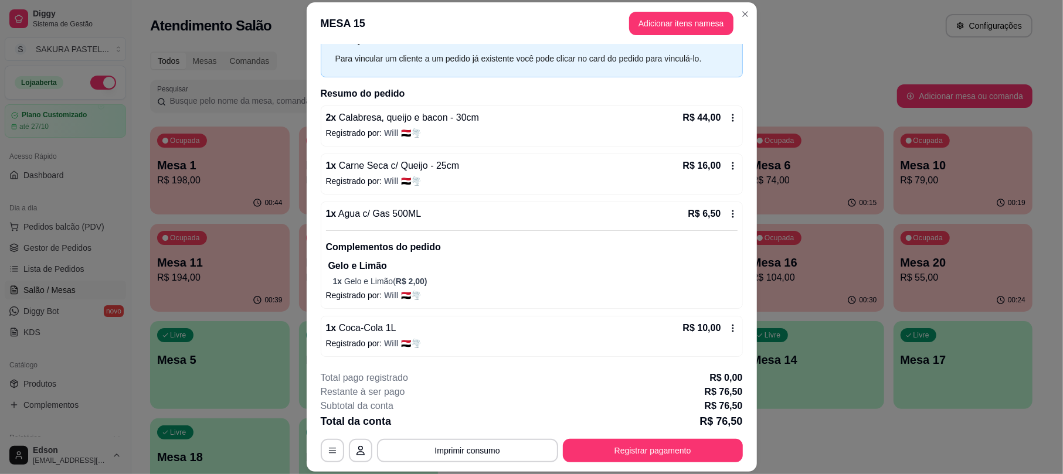
scroll to position [35, 0]
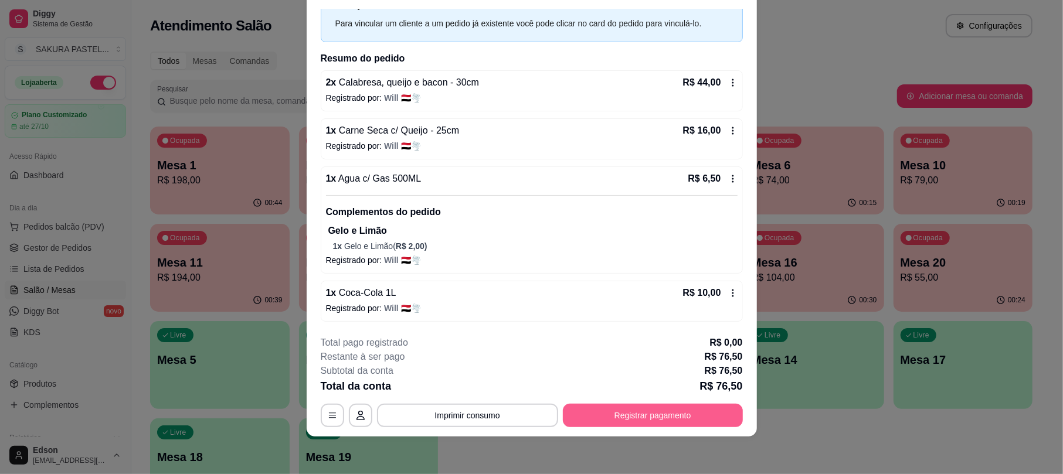
click at [680, 423] on button "Registrar pagamento" at bounding box center [653, 415] width 180 height 23
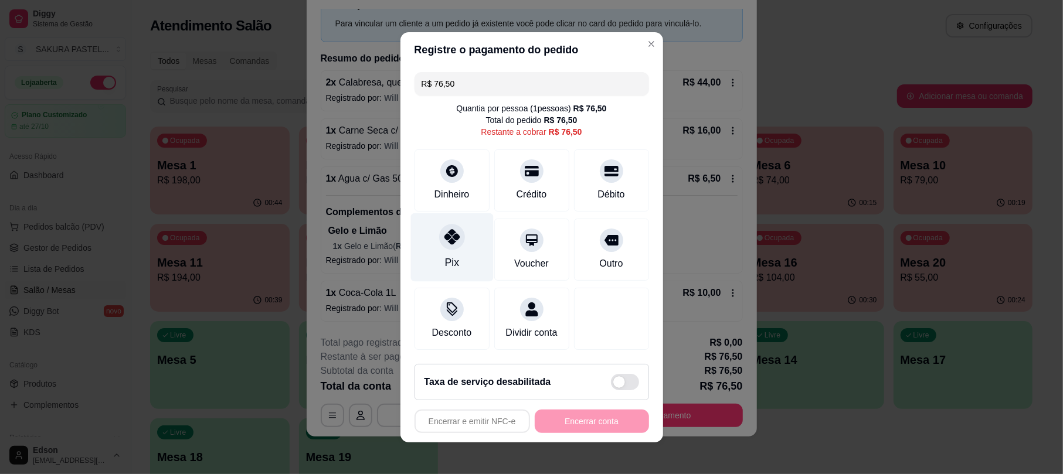
click at [453, 237] on div at bounding box center [452, 237] width 26 height 26
type input "R$ 0,00"
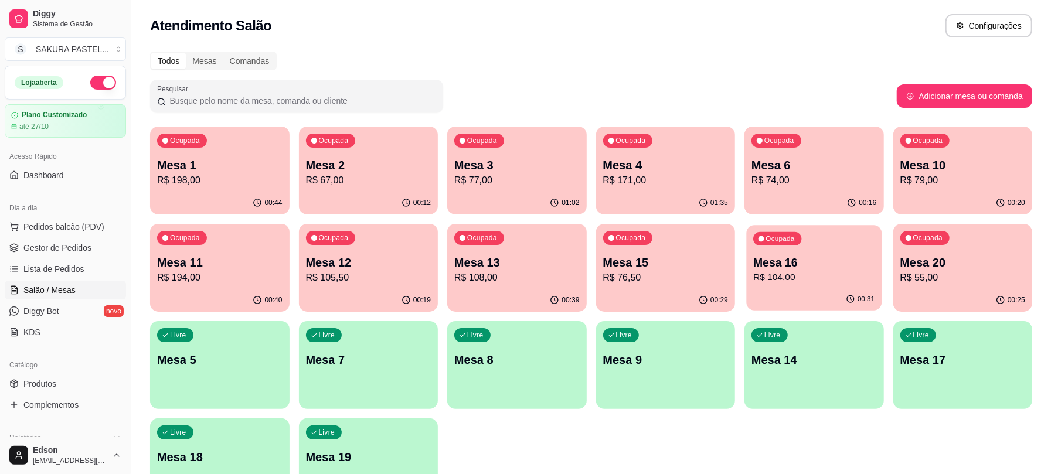
click at [819, 259] on p "Mesa 16" at bounding box center [813, 263] width 121 height 16
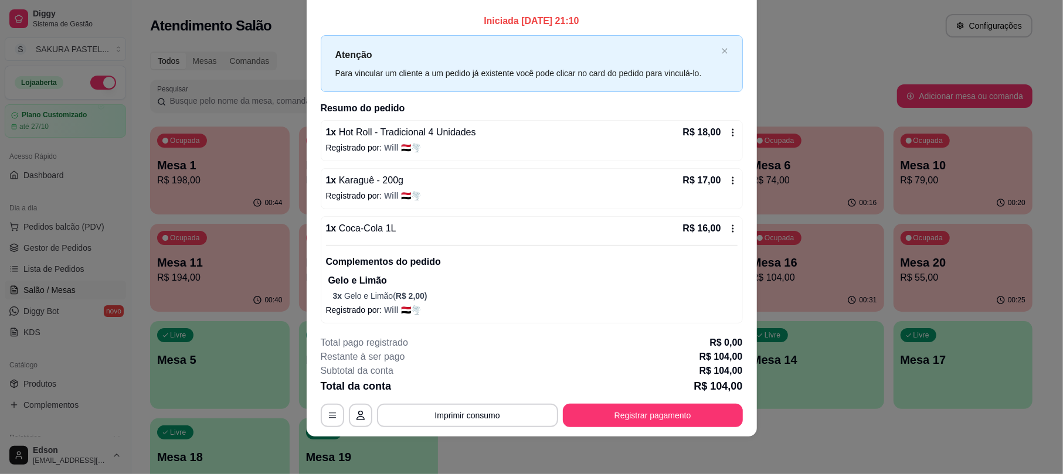
scroll to position [100, 0]
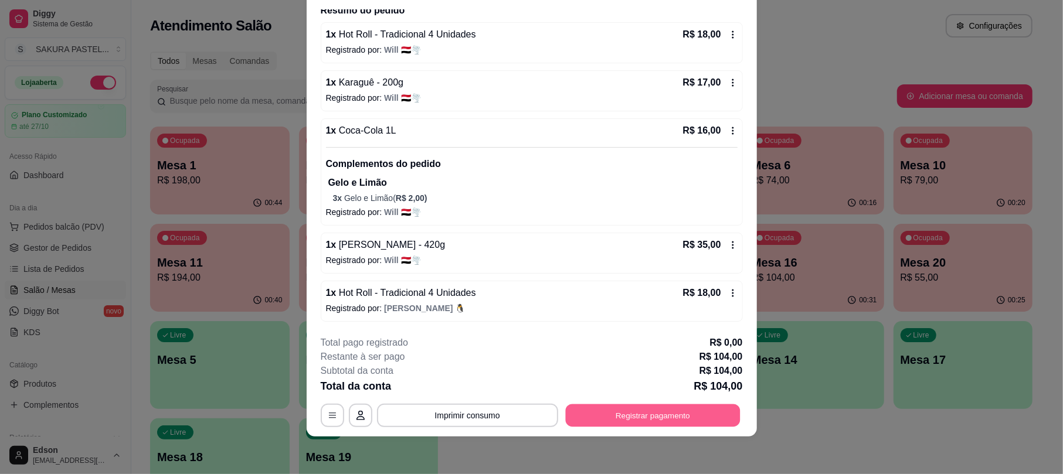
click at [713, 418] on button "Registrar pagamento" at bounding box center [652, 415] width 175 height 23
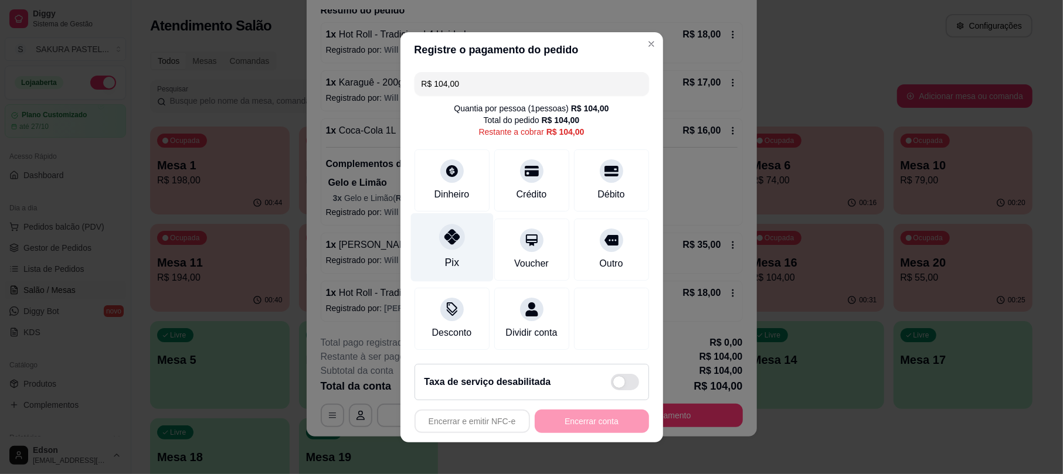
click at [437, 251] on div "Pix" at bounding box center [451, 247] width 83 height 69
type input "R$ 0,00"
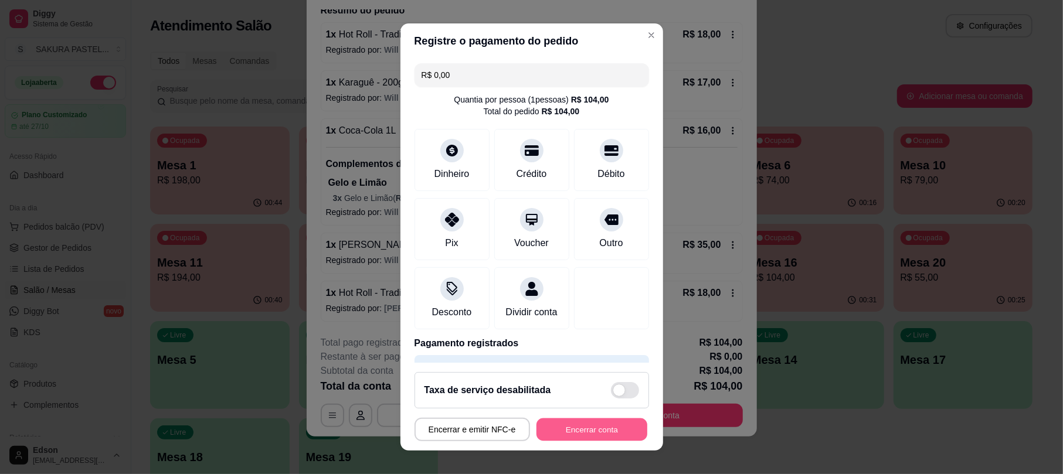
click at [586, 427] on button "Encerrar conta" at bounding box center [591, 429] width 111 height 23
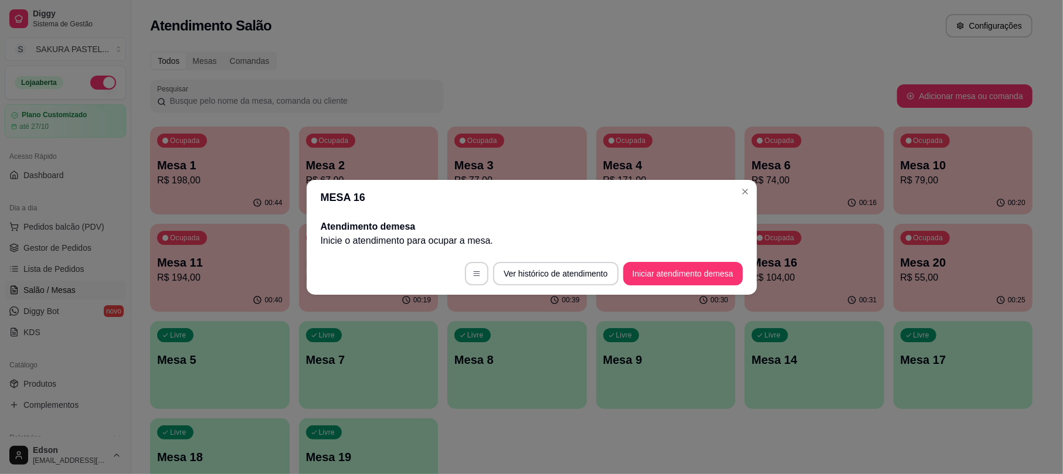
scroll to position [0, 0]
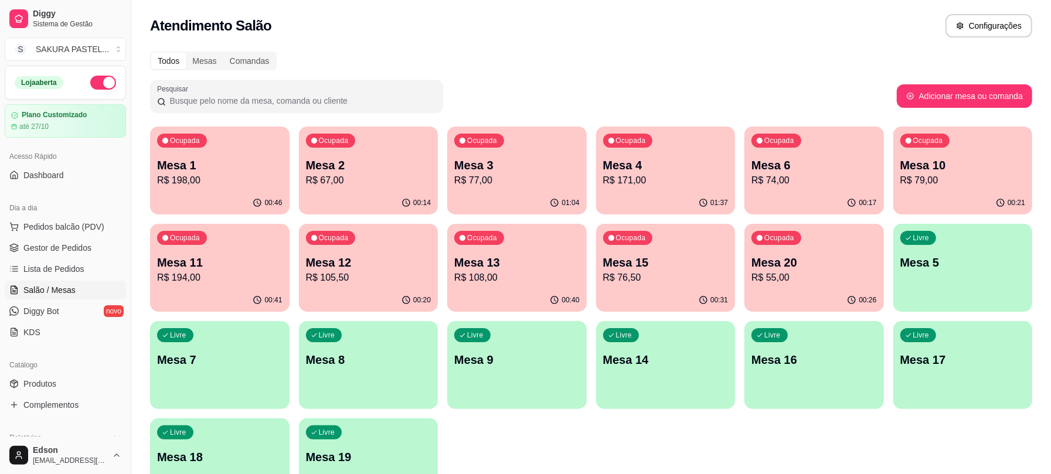
click at [671, 271] on p "R$ 76,50" at bounding box center [665, 278] width 125 height 14
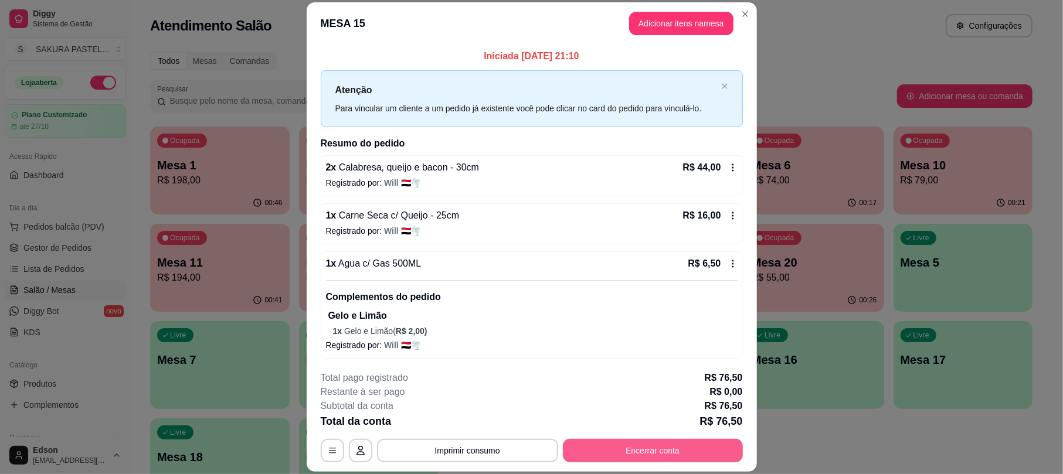
click at [679, 453] on button "Encerrar conta" at bounding box center [653, 450] width 180 height 23
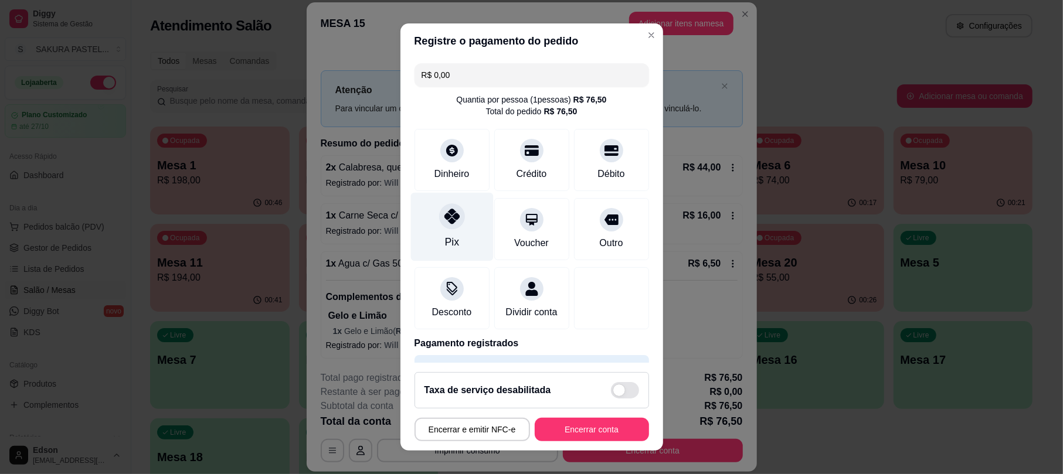
click at [444, 222] on icon at bounding box center [451, 216] width 15 height 15
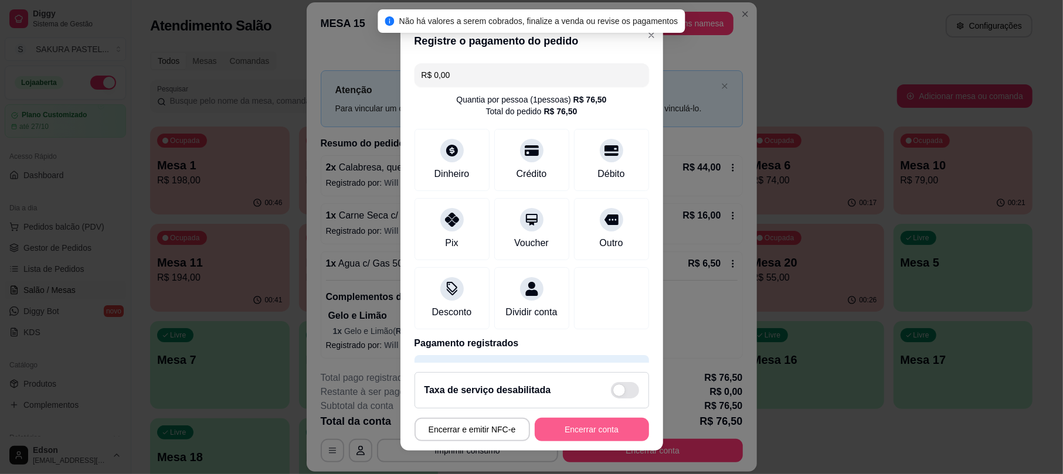
click at [610, 432] on button "Encerrar conta" at bounding box center [592, 429] width 114 height 23
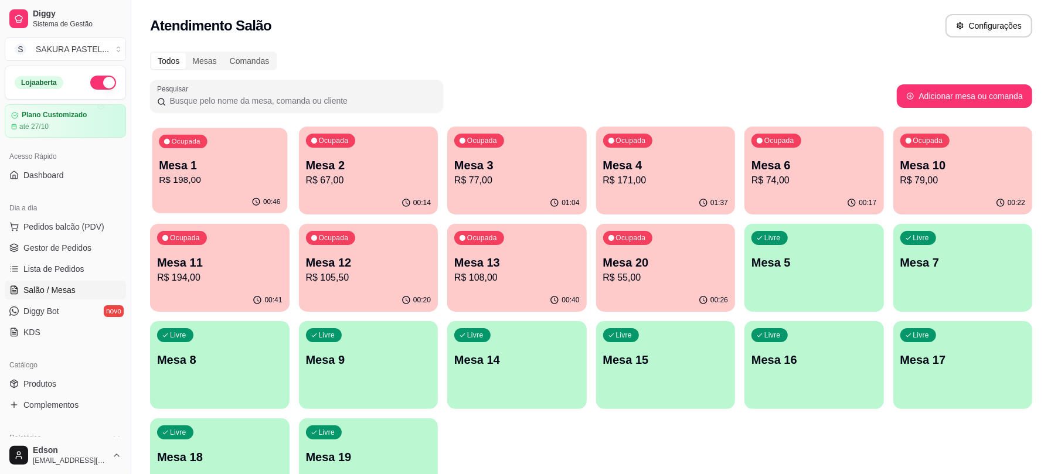
click at [237, 139] on div "Ocupada Mesa 1 R$ 198,00" at bounding box center [219, 159] width 135 height 63
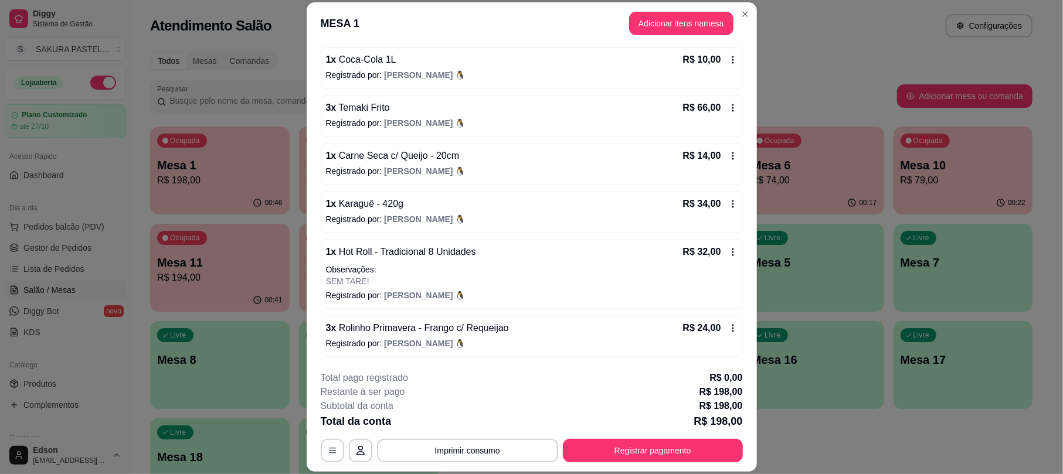
scroll to position [35, 0]
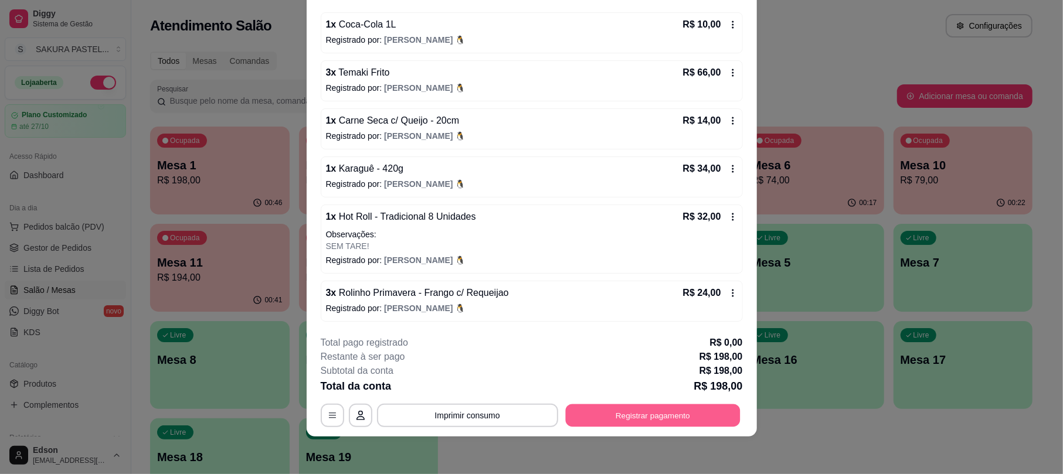
click at [662, 415] on button "Registrar pagamento" at bounding box center [652, 415] width 175 height 23
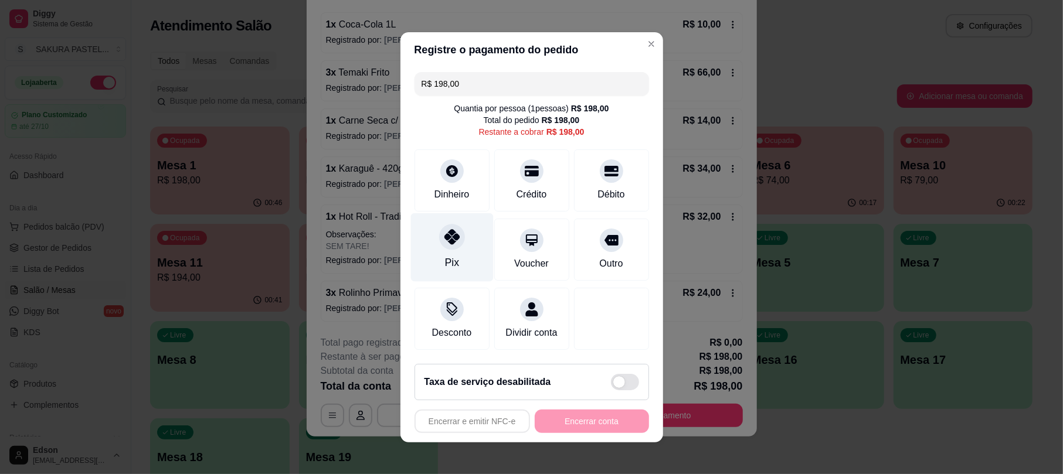
click at [443, 240] on div at bounding box center [452, 237] width 26 height 26
type input "R$ 0,00"
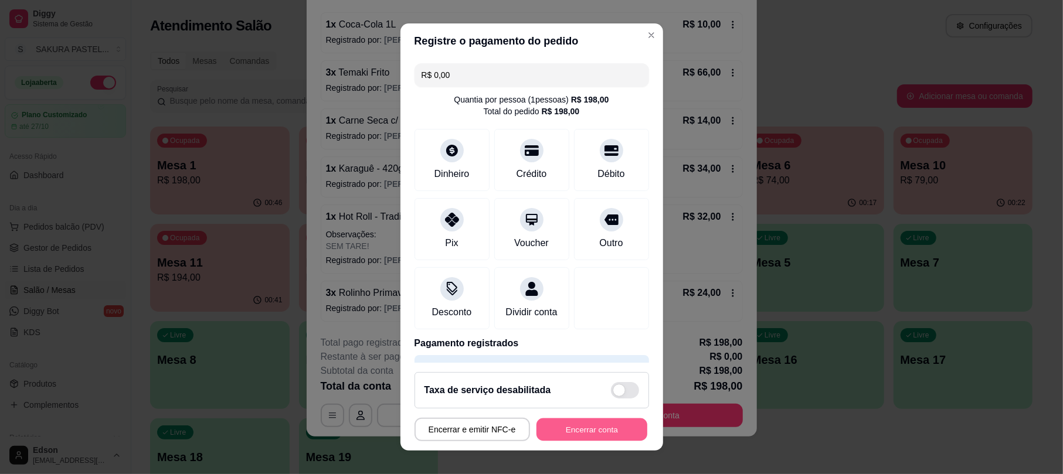
click at [610, 430] on button "Encerrar conta" at bounding box center [591, 429] width 111 height 23
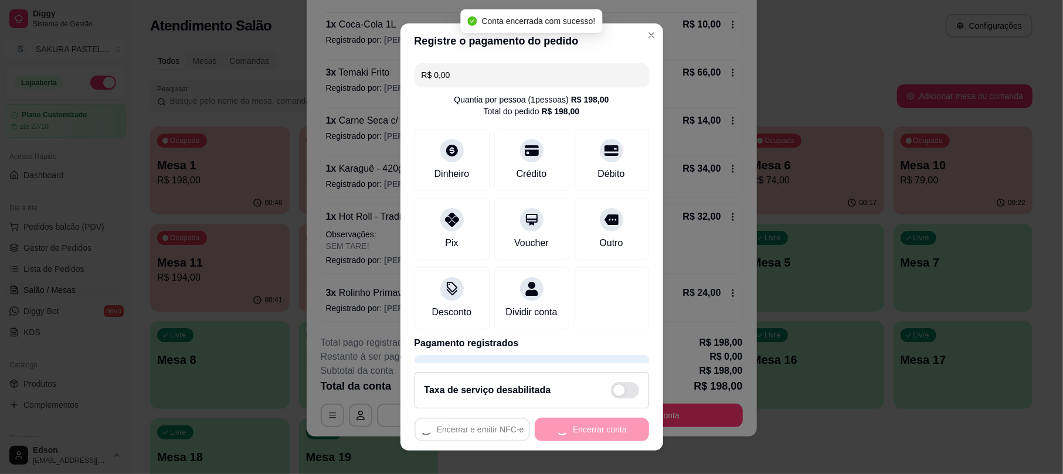
scroll to position [0, 0]
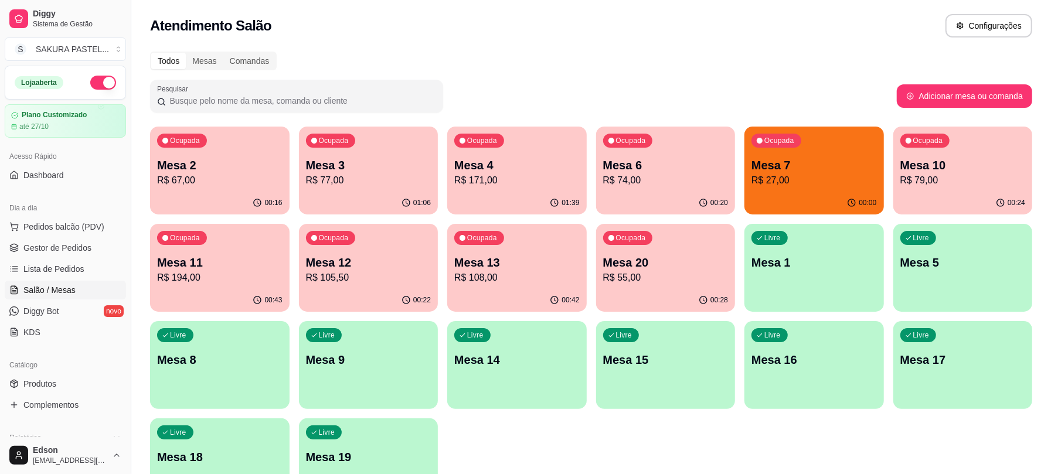
click at [779, 161] on p "Mesa 7" at bounding box center [813, 165] width 125 height 16
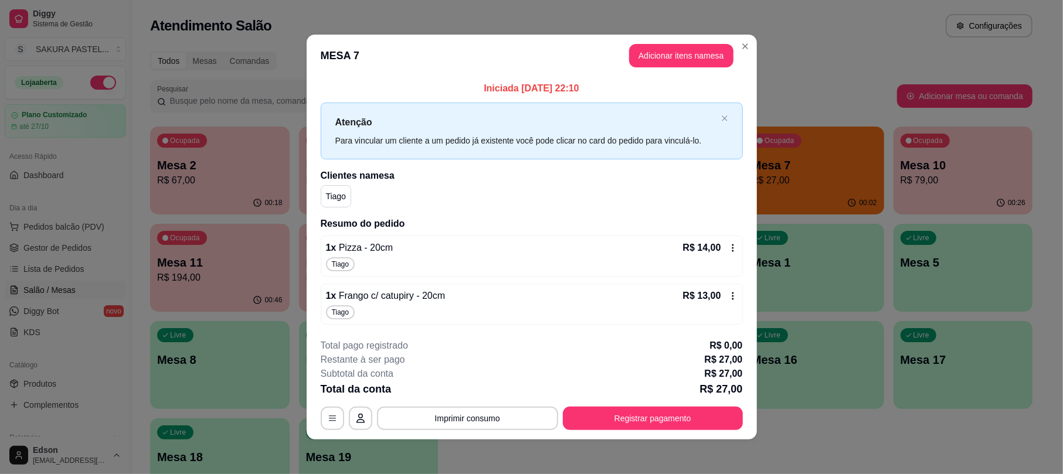
scroll to position [4, 0]
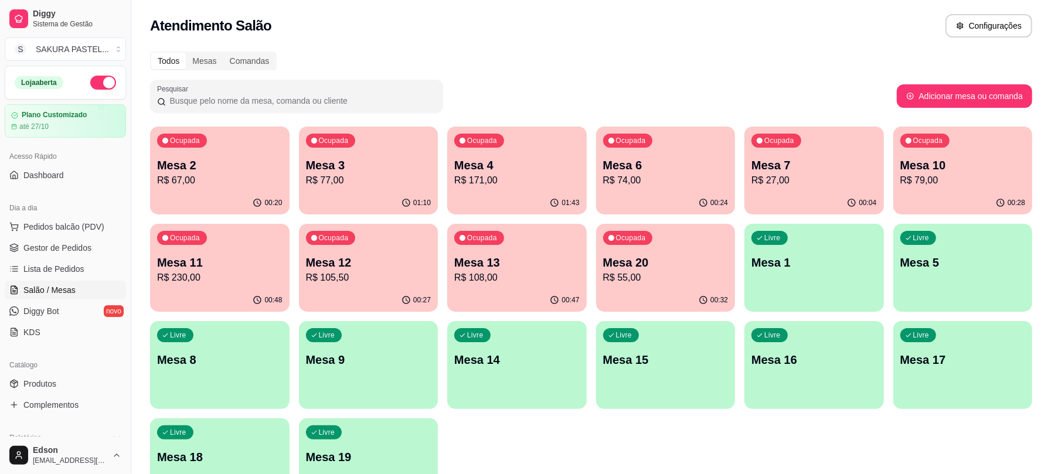
click at [652, 258] on p "Mesa 20" at bounding box center [665, 262] width 125 height 16
click at [802, 179] on p "R$ 27,00" at bounding box center [813, 180] width 125 height 14
click at [805, 78] on div "Todos Mesas Comandas Pesquisar Adicionar mesa ou comanda Ocupada Mesa 2 R$ 67,0…" at bounding box center [591, 283] width 920 height 476
click at [801, 132] on div "Ocupada Mesa 7 R$ 27,00" at bounding box center [813, 159] width 139 height 65
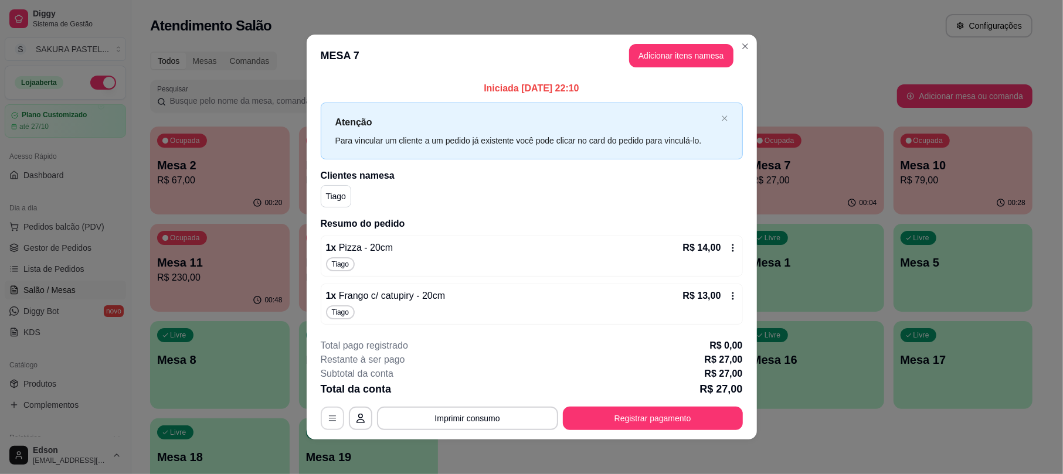
click at [328, 416] on icon "button" at bounding box center [332, 418] width 9 height 9
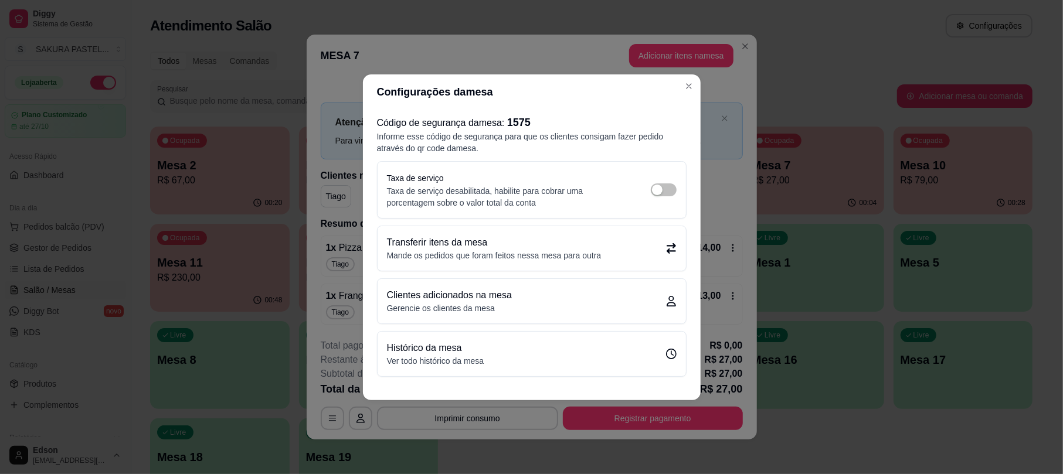
click at [547, 256] on p "Mande os pedidos que foram feitos nessa mesa para outra" at bounding box center [494, 256] width 215 height 12
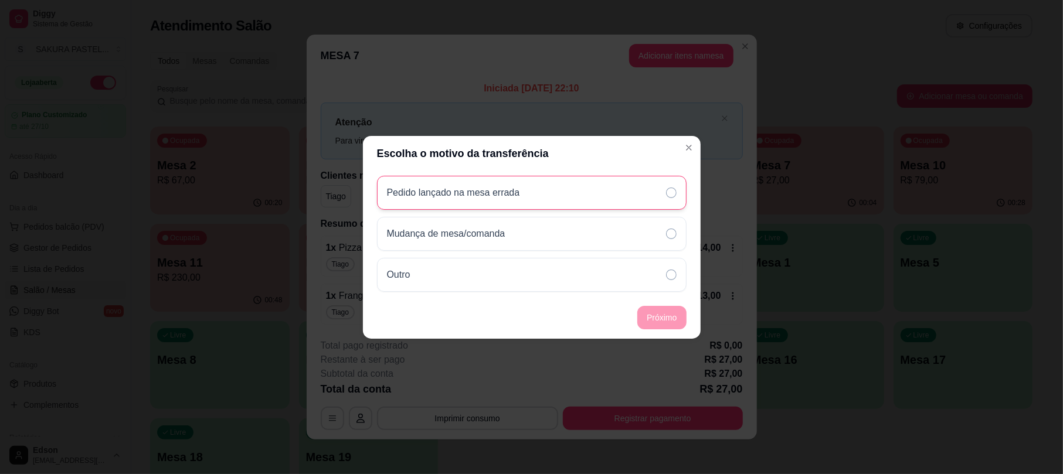
click at [597, 199] on div "Pedido lançado na mesa errada" at bounding box center [531, 193] width 309 height 34
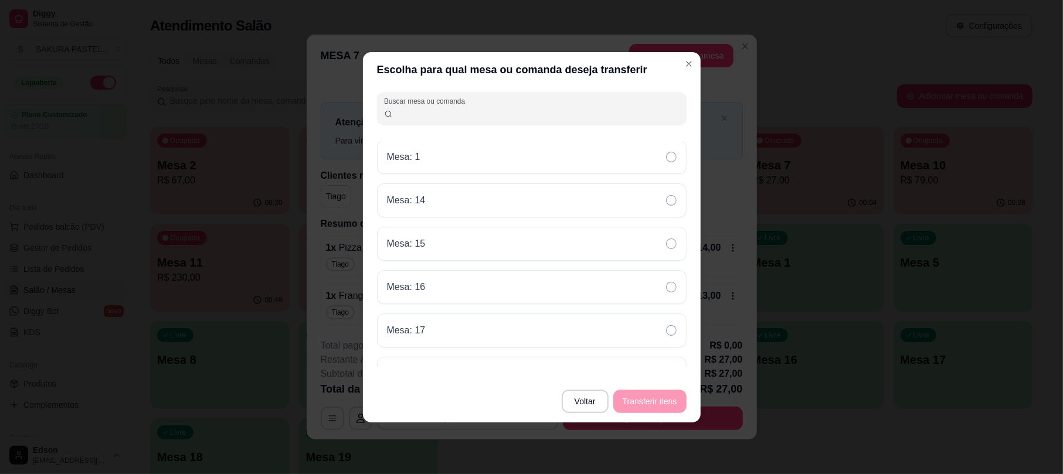
scroll to position [0, 0]
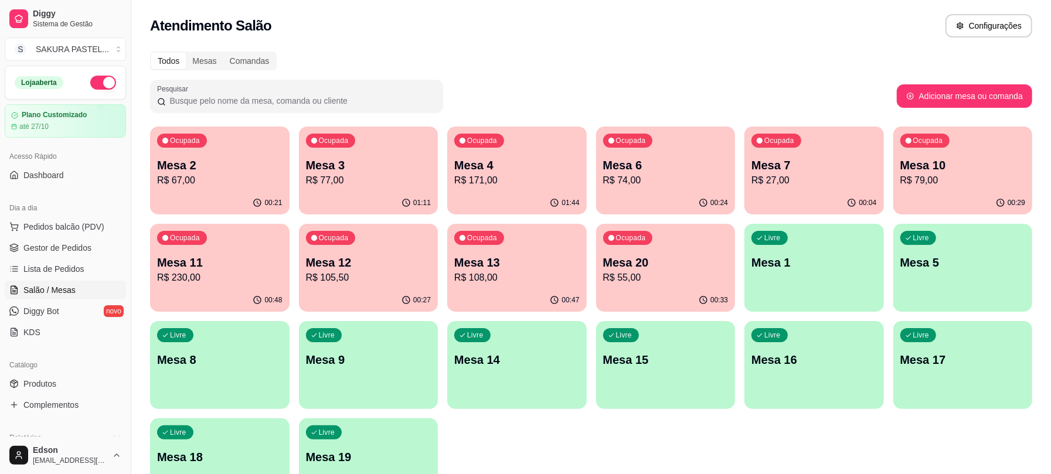
click at [362, 261] on p "Mesa 12" at bounding box center [368, 262] width 125 height 16
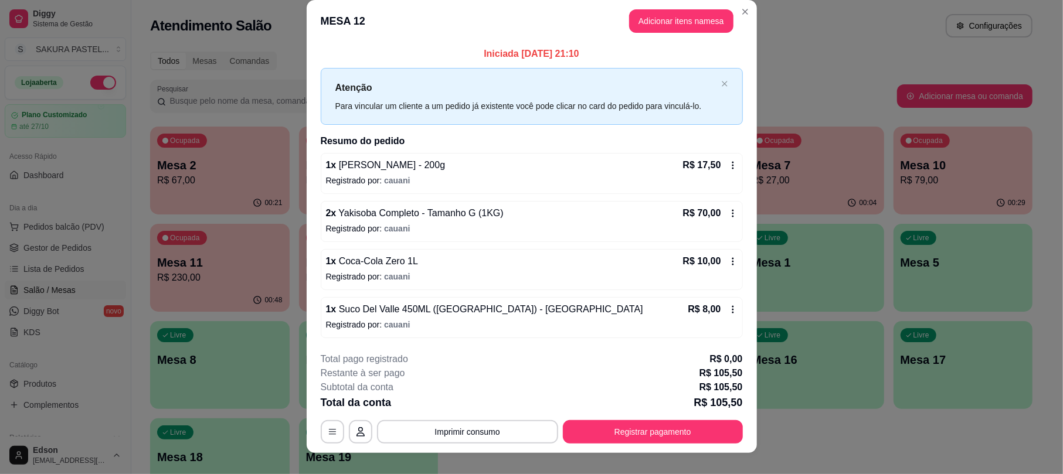
scroll to position [28, 0]
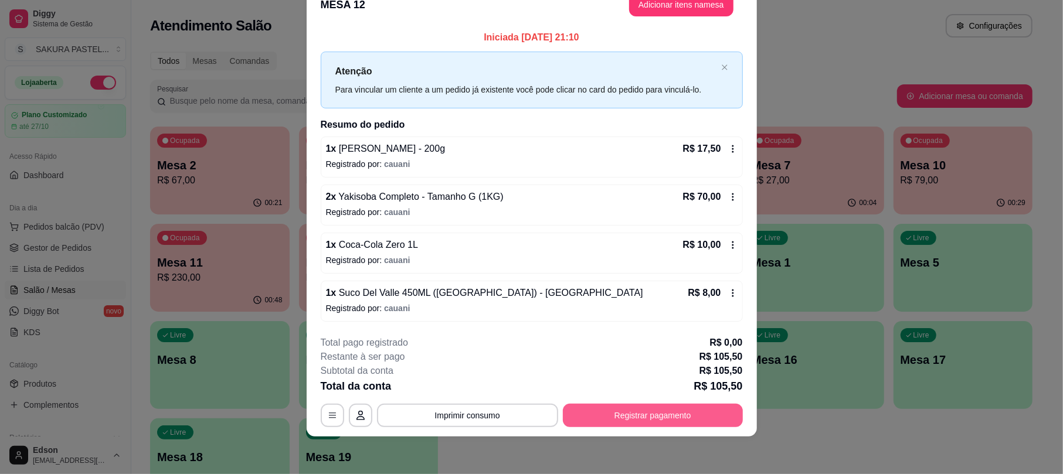
click at [697, 418] on button "Registrar pagamento" at bounding box center [653, 415] width 180 height 23
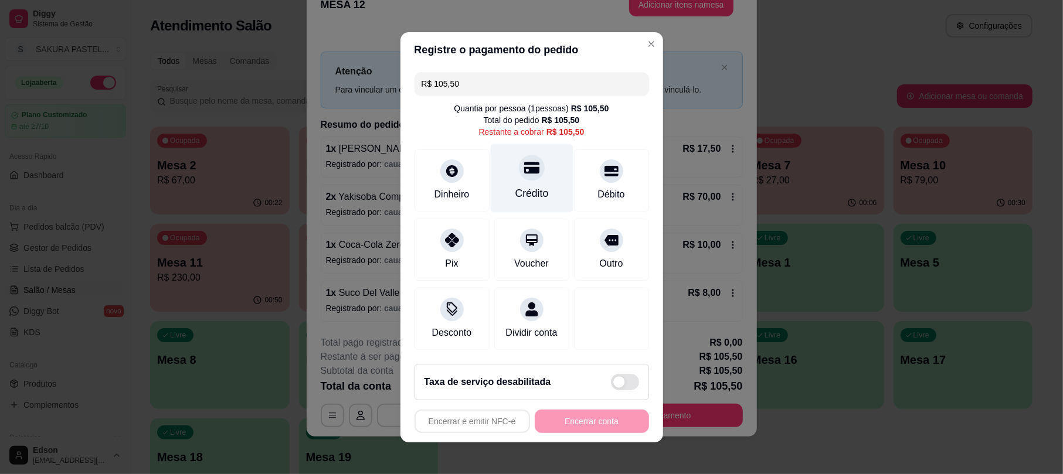
click at [517, 186] on div "Crédito" at bounding box center [531, 193] width 33 height 15
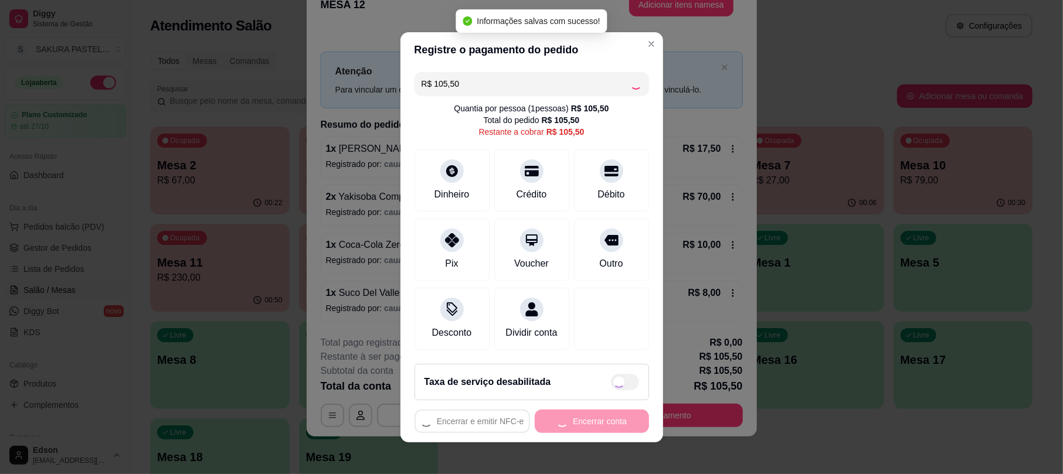
type input "R$ 0,00"
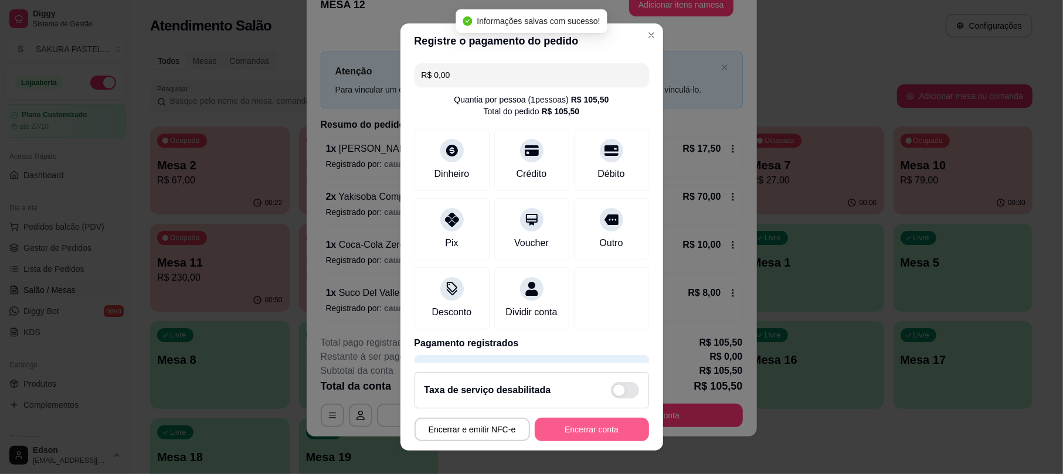
click at [573, 434] on button "Encerrar conta" at bounding box center [592, 429] width 114 height 23
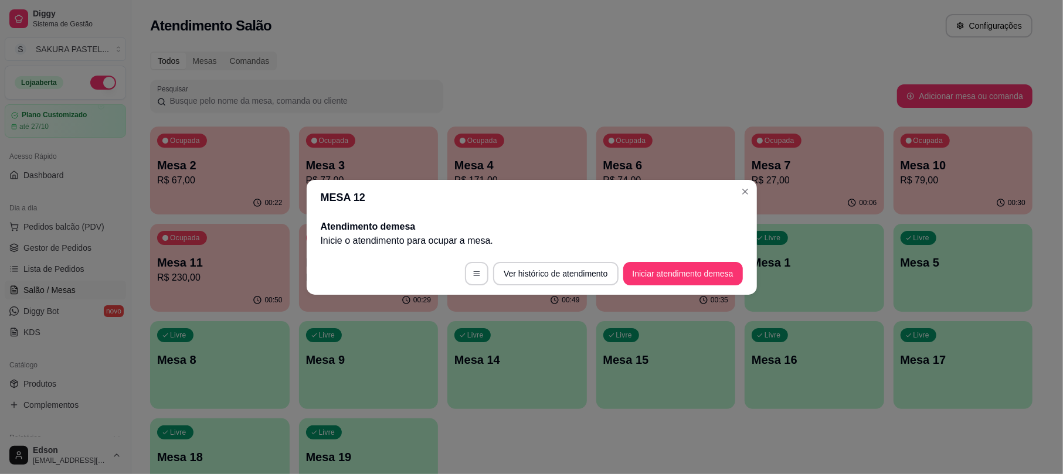
scroll to position [0, 0]
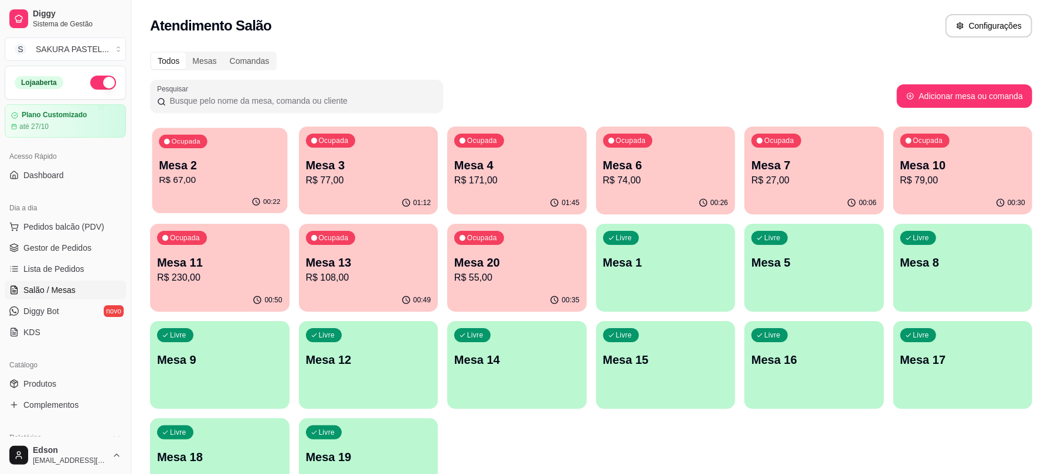
click at [239, 155] on div "Ocupada Mesa 2 R$ 67,00" at bounding box center [219, 159] width 135 height 63
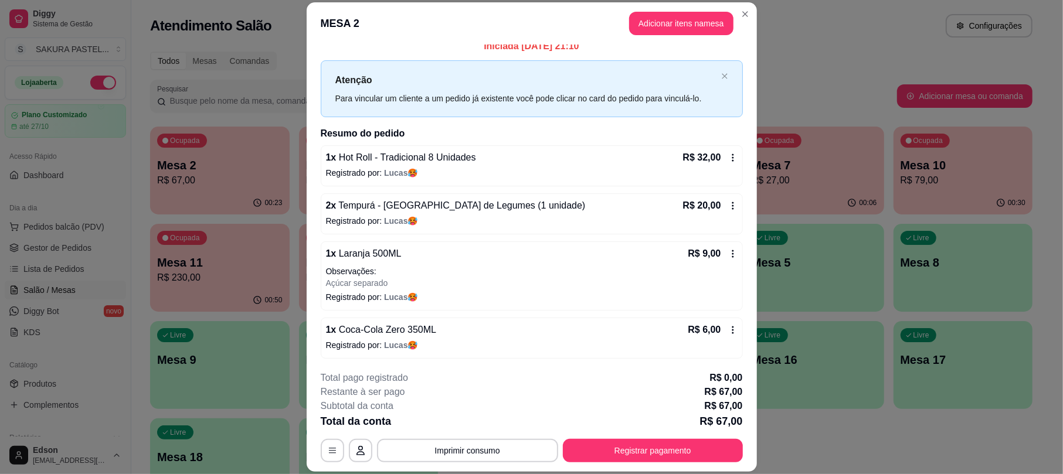
scroll to position [13, 0]
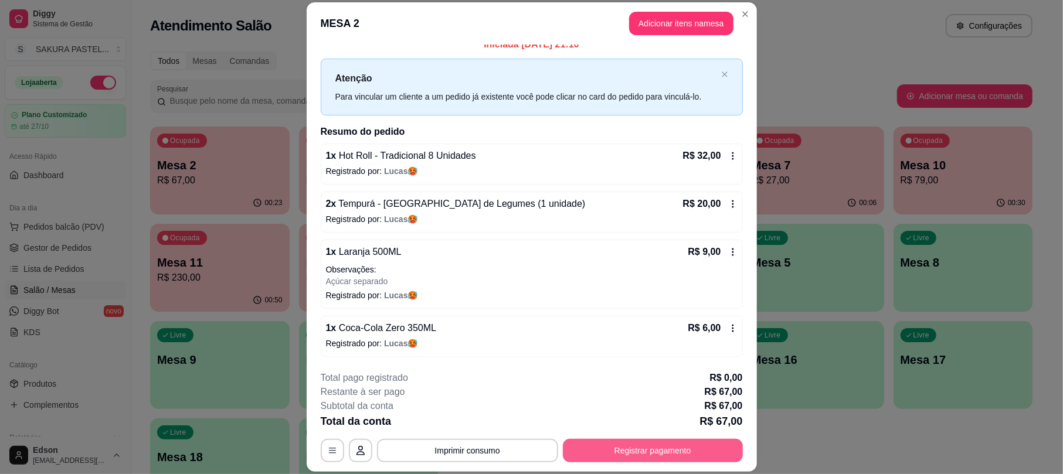
click at [630, 446] on button "Registrar pagamento" at bounding box center [653, 450] width 180 height 23
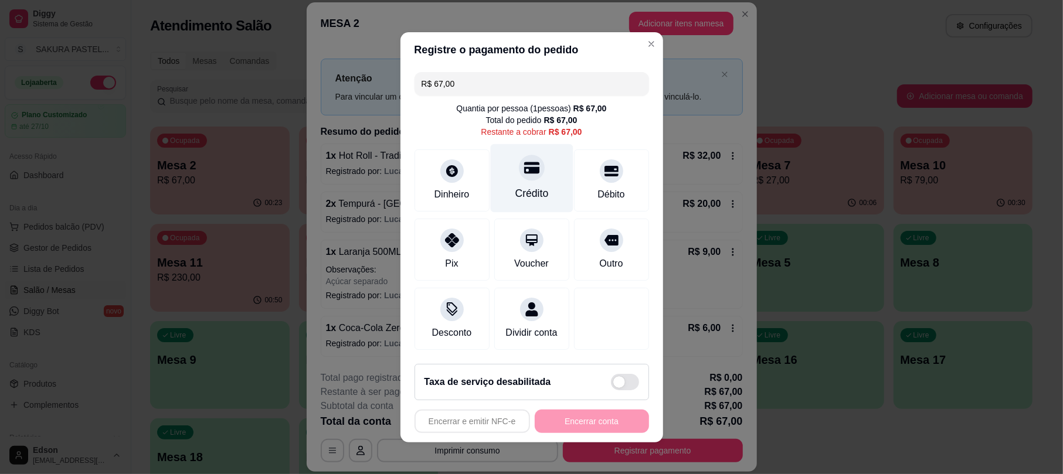
click at [546, 176] on div "Crédito" at bounding box center [531, 178] width 83 height 69
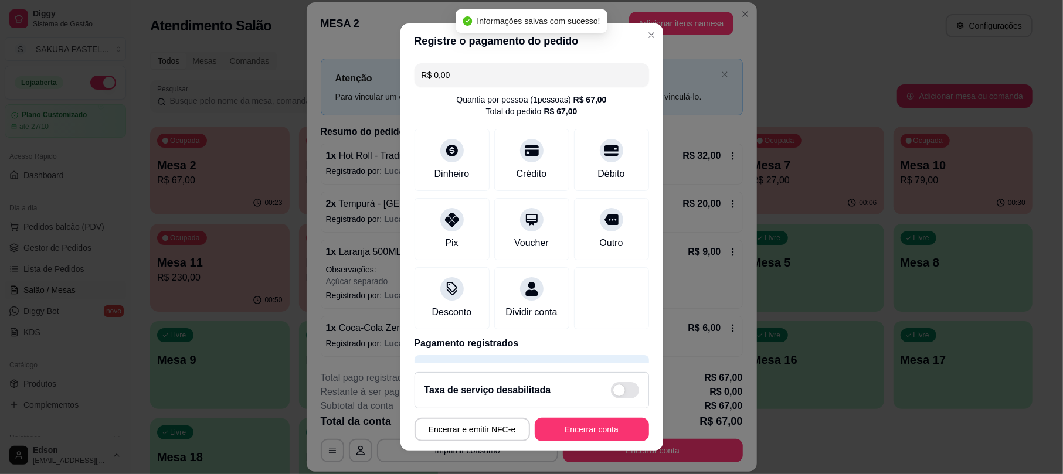
type input "R$ 0,00"
click at [579, 432] on button "Encerrar conta" at bounding box center [592, 429] width 114 height 23
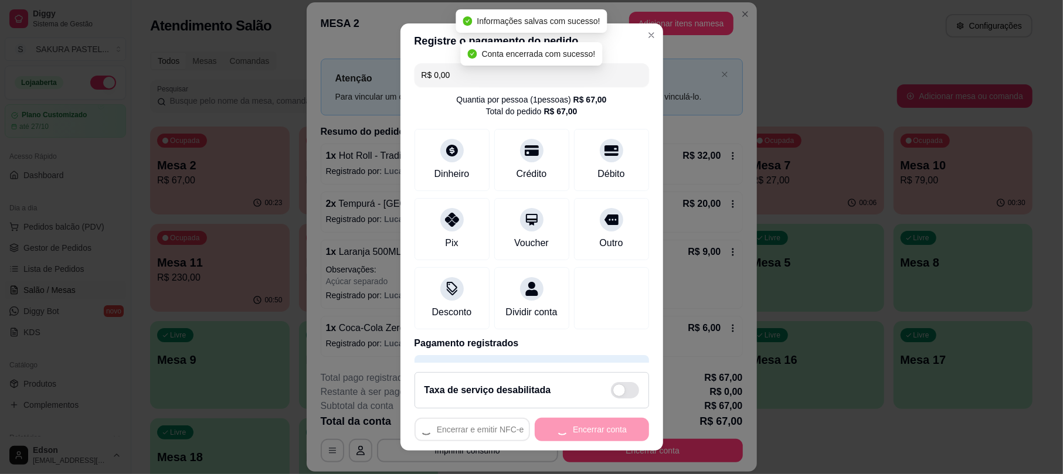
scroll to position [0, 0]
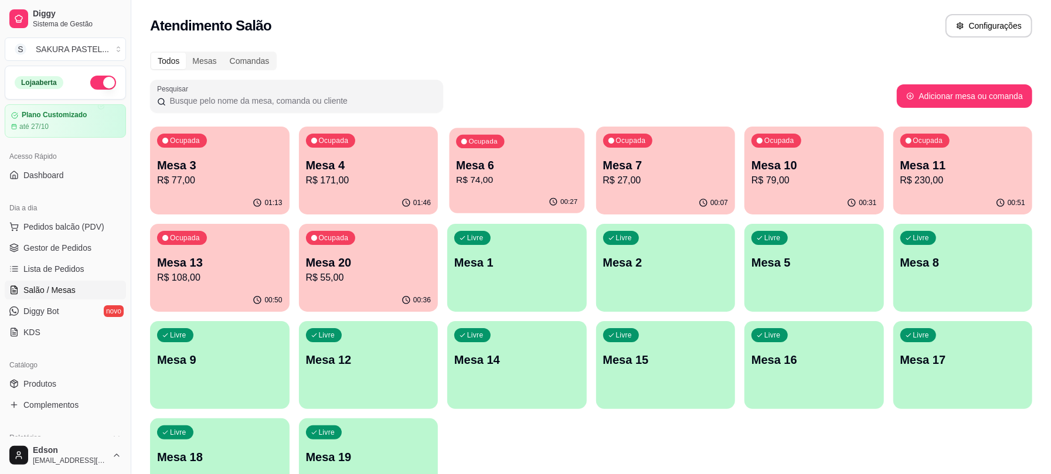
click at [494, 178] on p "R$ 74,00" at bounding box center [516, 179] width 121 height 13
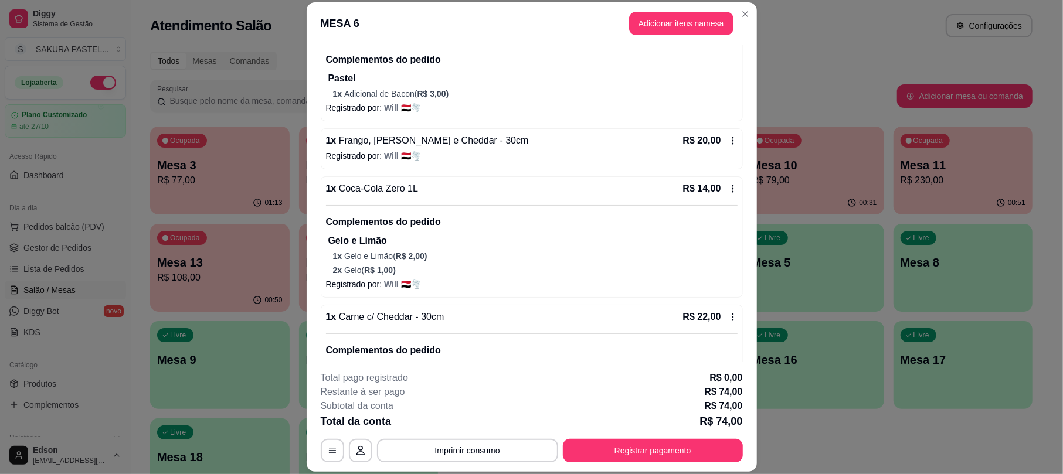
scroll to position [198, 0]
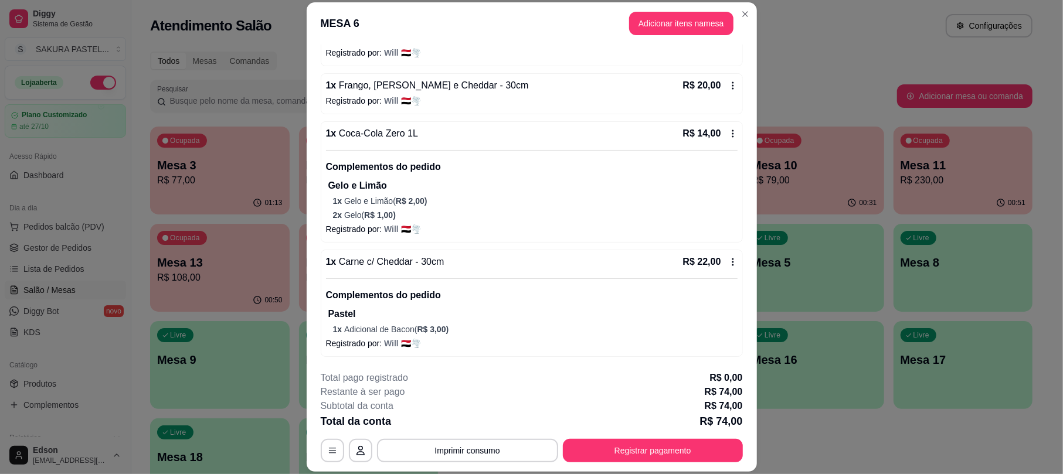
click at [507, 442] on button "Imprimir consumo" at bounding box center [467, 450] width 181 height 23
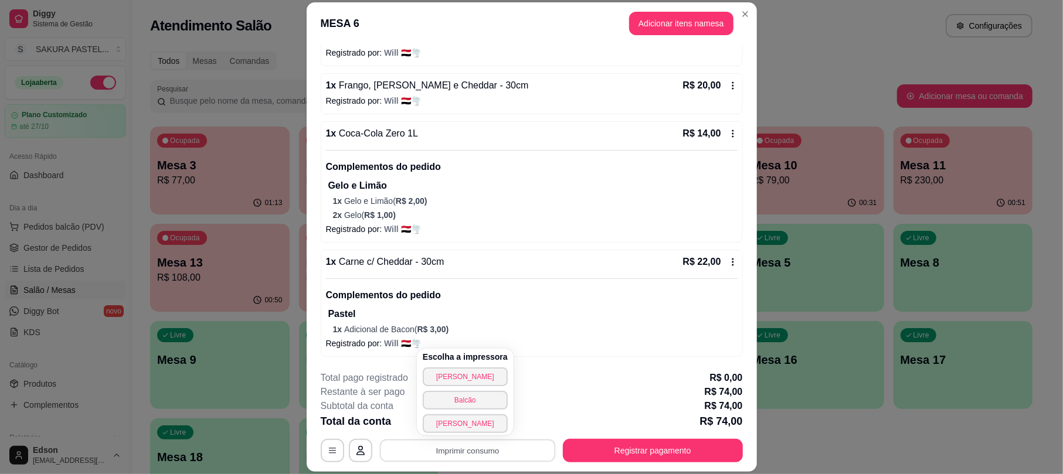
click at [625, 362] on footer "**********" at bounding box center [532, 417] width 450 height 110
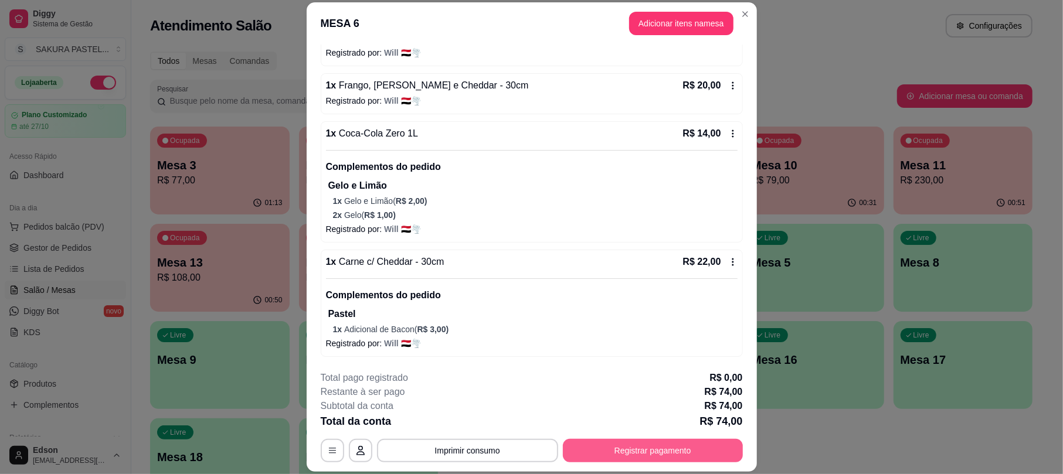
click at [622, 444] on button "Registrar pagamento" at bounding box center [653, 450] width 180 height 23
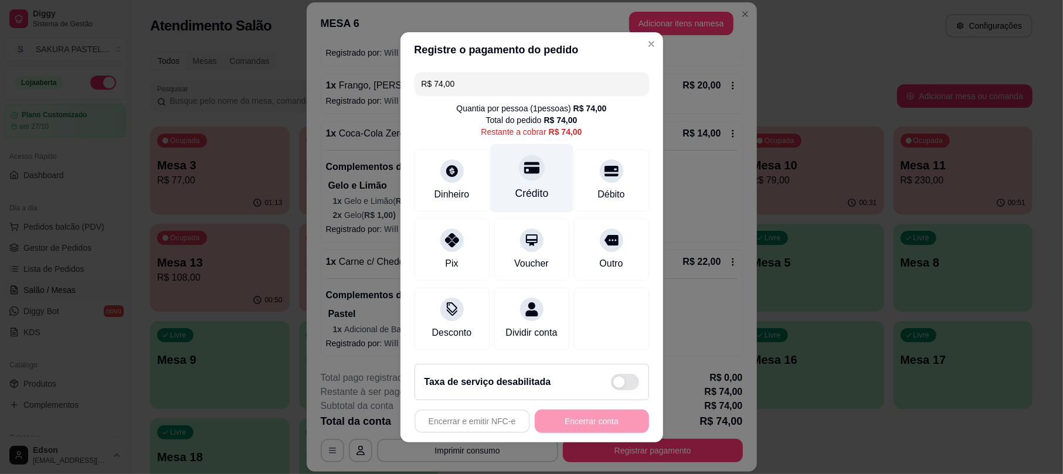
click at [546, 188] on div "Crédito" at bounding box center [531, 178] width 83 height 69
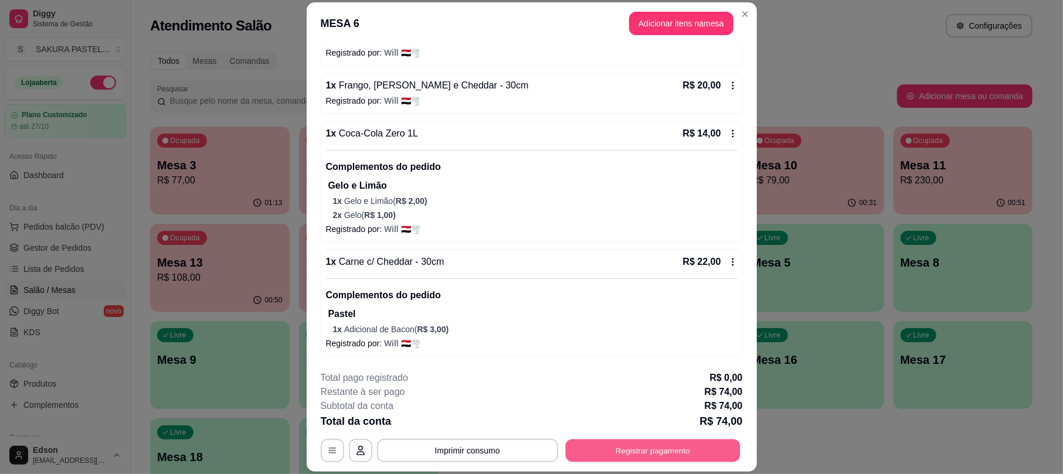
click at [599, 458] on button "Registrar pagamento" at bounding box center [652, 451] width 175 height 23
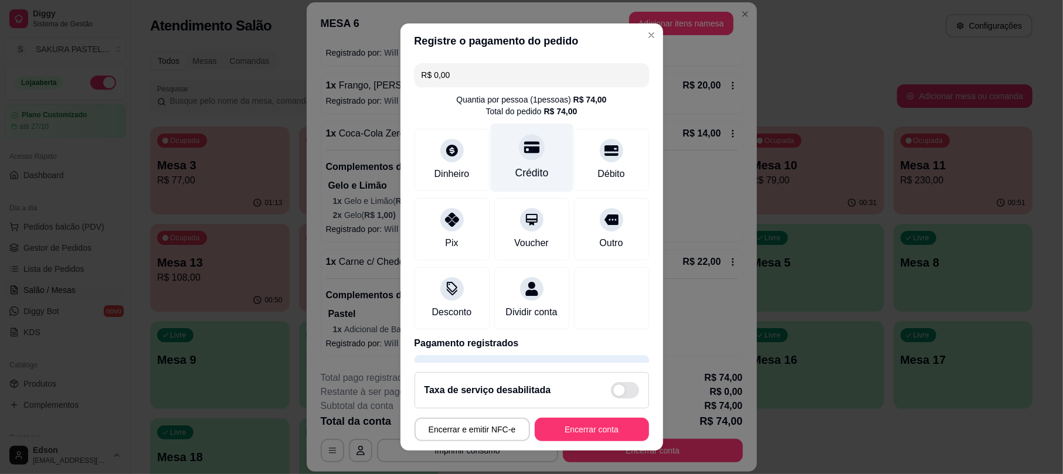
click at [523, 170] on div "Crédito" at bounding box center [531, 173] width 33 height 15
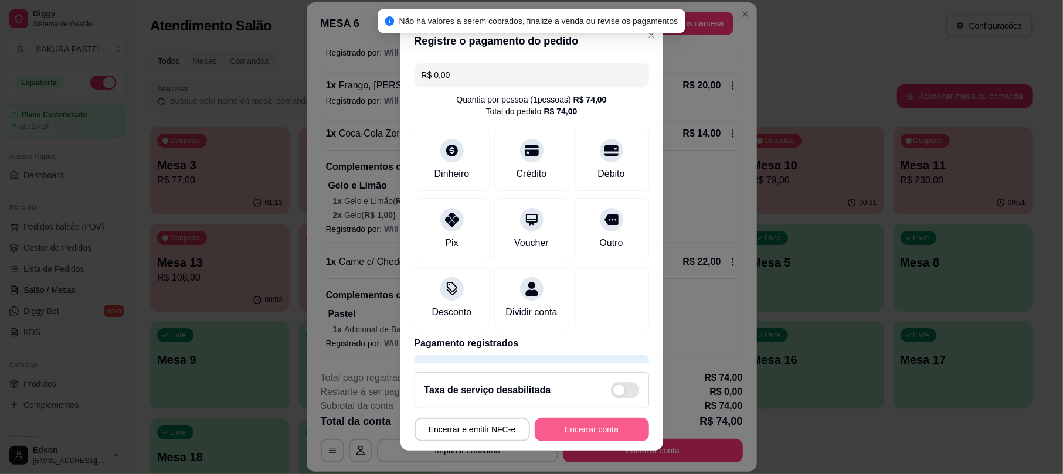
click at [573, 426] on button "Encerrar conta" at bounding box center [592, 429] width 114 height 23
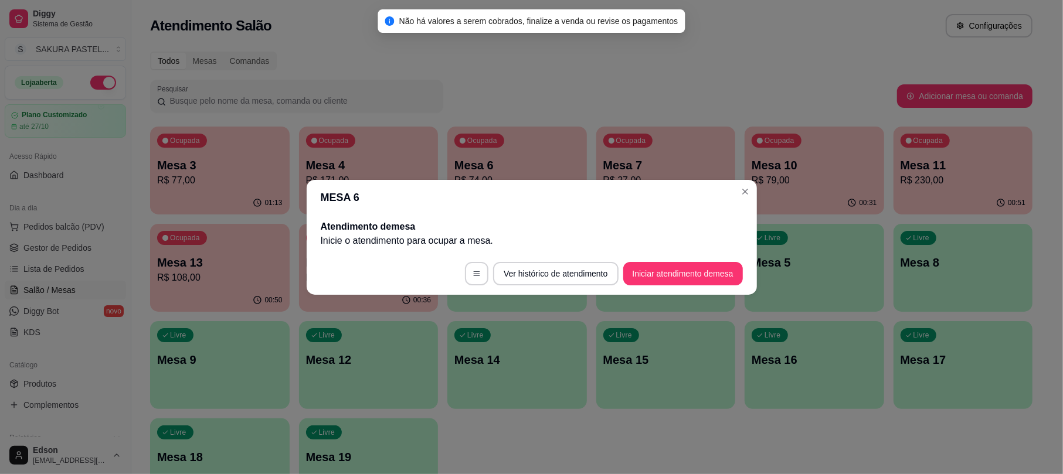
scroll to position [0, 0]
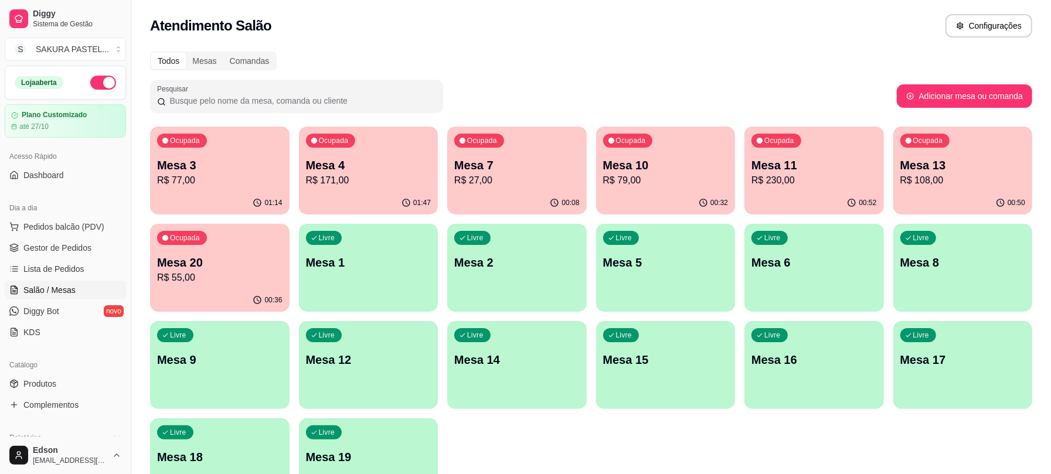
click at [657, 164] on p "Mesa 10" at bounding box center [665, 165] width 125 height 16
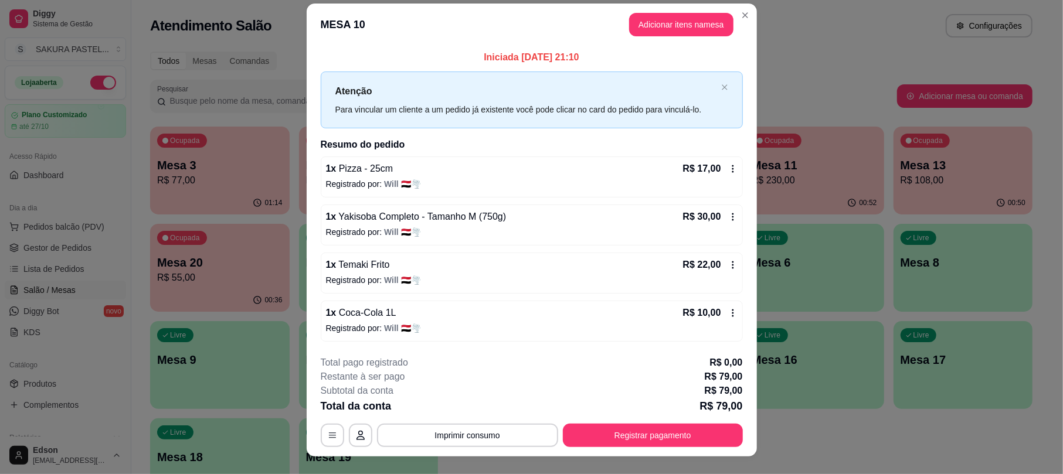
scroll to position [28, 0]
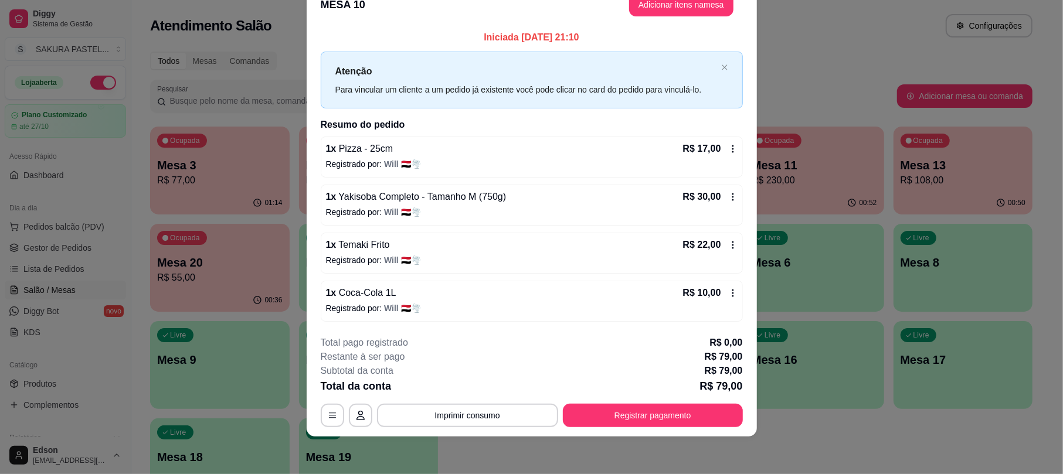
click at [650, 401] on div "**********" at bounding box center [532, 381] width 422 height 91
click at [658, 413] on button "Registrar pagamento" at bounding box center [653, 415] width 180 height 23
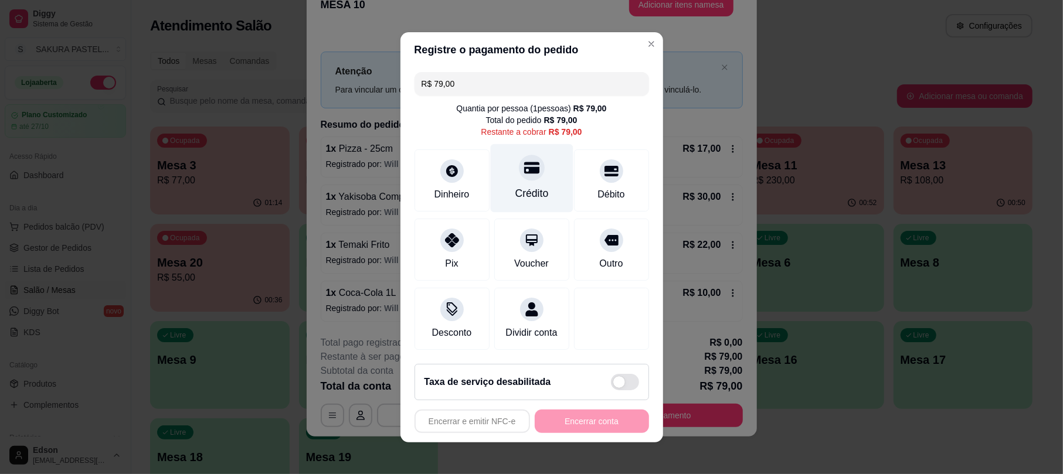
click at [523, 163] on icon at bounding box center [530, 168] width 15 height 12
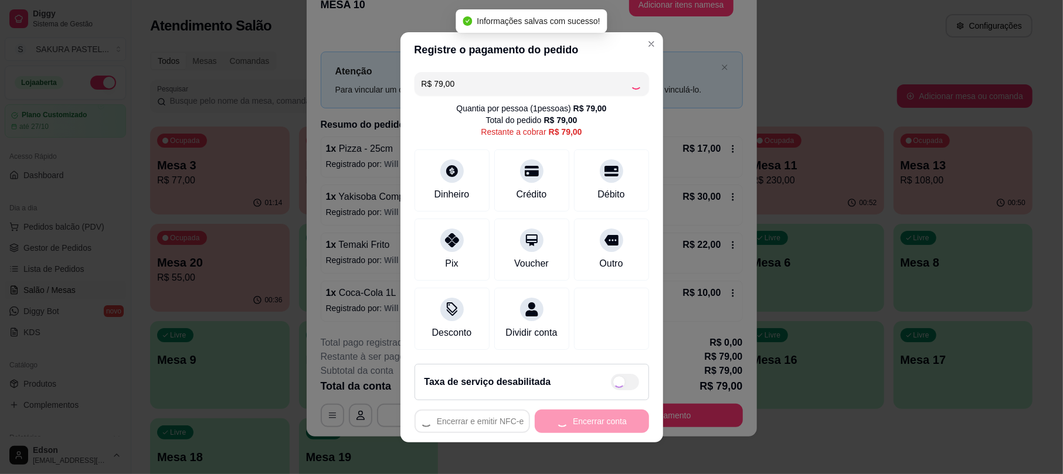
type input "R$ 0,00"
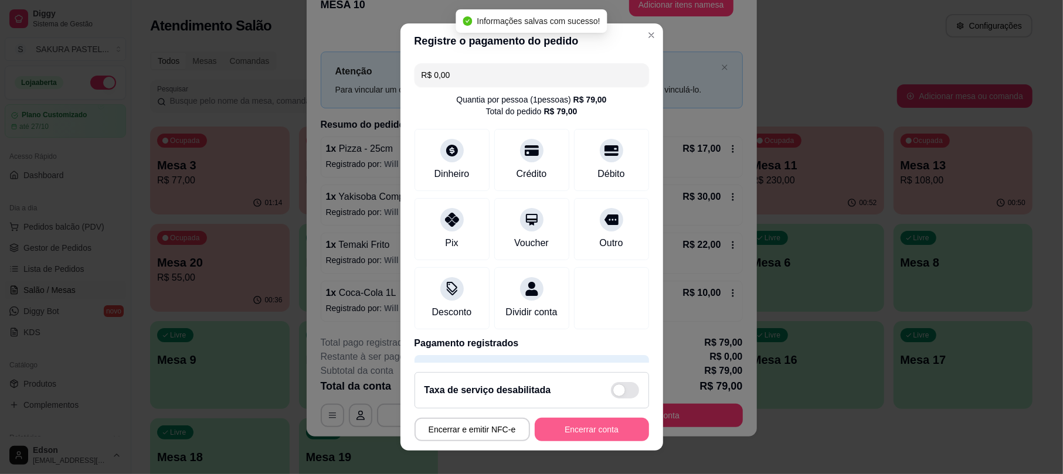
click at [592, 420] on button "Encerrar conta" at bounding box center [592, 429] width 114 height 23
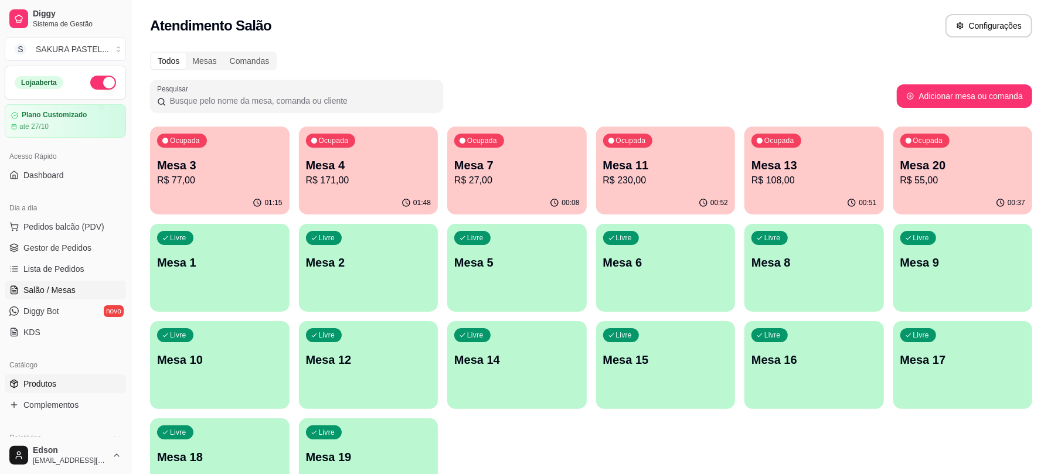
click at [35, 384] on span "Produtos" at bounding box center [39, 384] width 33 height 12
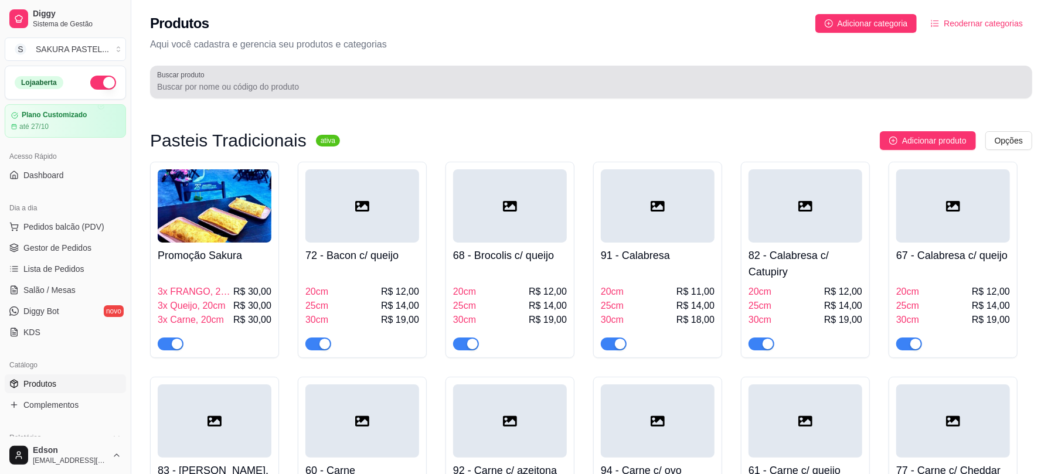
click at [247, 94] on div "Buscar produto" at bounding box center [591, 82] width 882 height 33
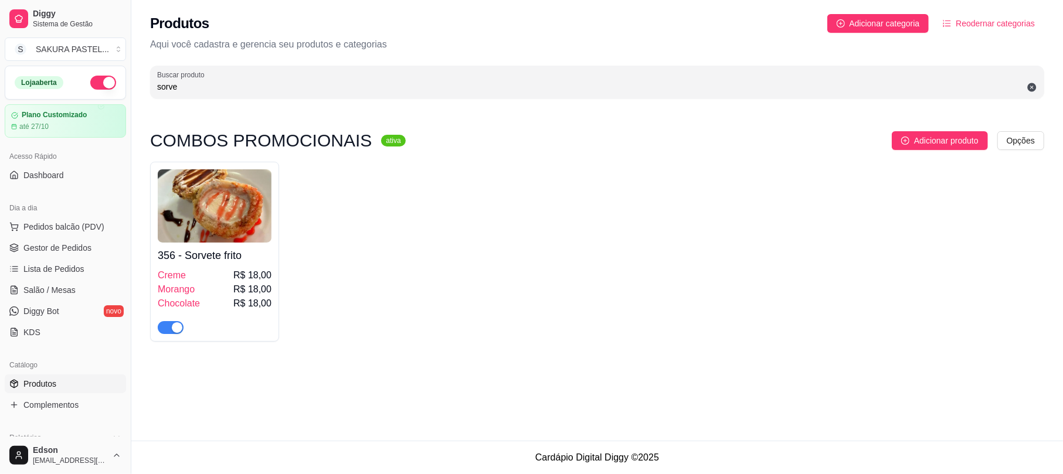
type input "sorve"
click at [175, 263] on div "356 - Sorvete frito Creme R$ 18,00 Morango R$ 18,00 Chocolate R$ 18,00" at bounding box center [215, 288] width 114 height 91
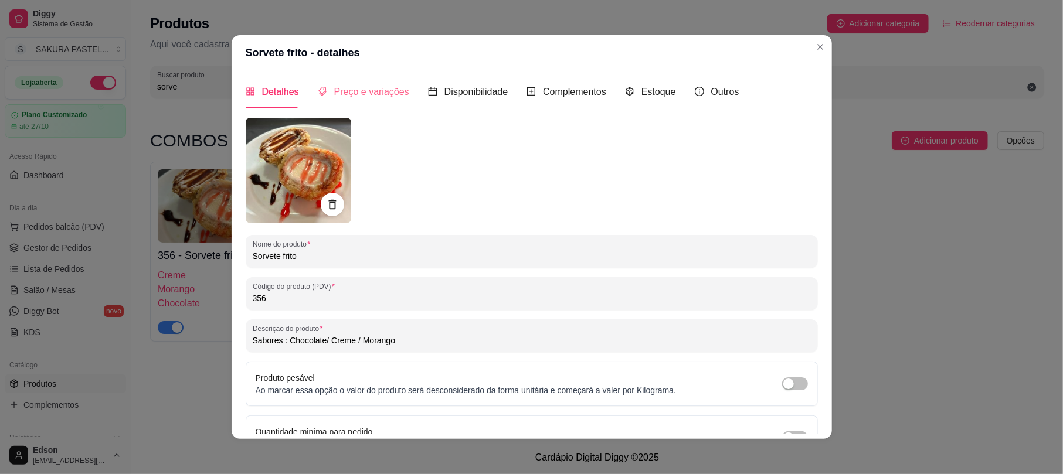
click at [354, 104] on div "Preço e variações" at bounding box center [363, 91] width 91 height 33
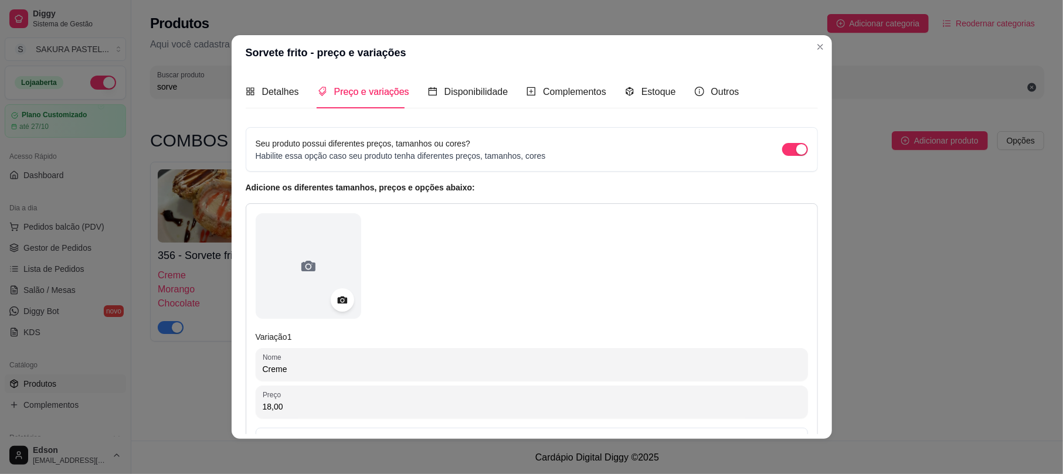
scroll to position [315, 0]
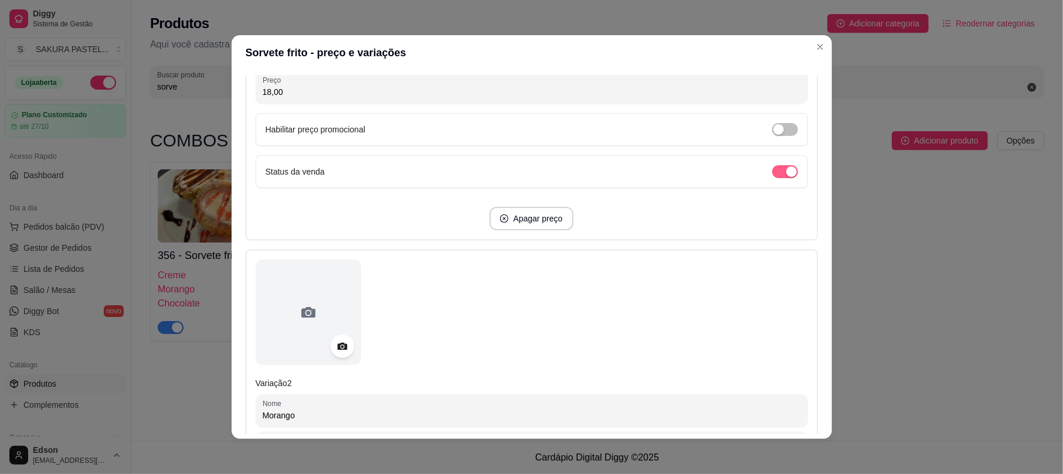
click at [772, 165] on span "button" at bounding box center [785, 171] width 26 height 13
drag, startPoint x: 811, startPoint y: 214, endPoint x: 805, endPoint y: 193, distance: 21.3
click at [805, 193] on div "Detalhes Preço e variações Disponibilidade Complementos Estoque Outros Nome do …" at bounding box center [532, 254] width 572 height 359
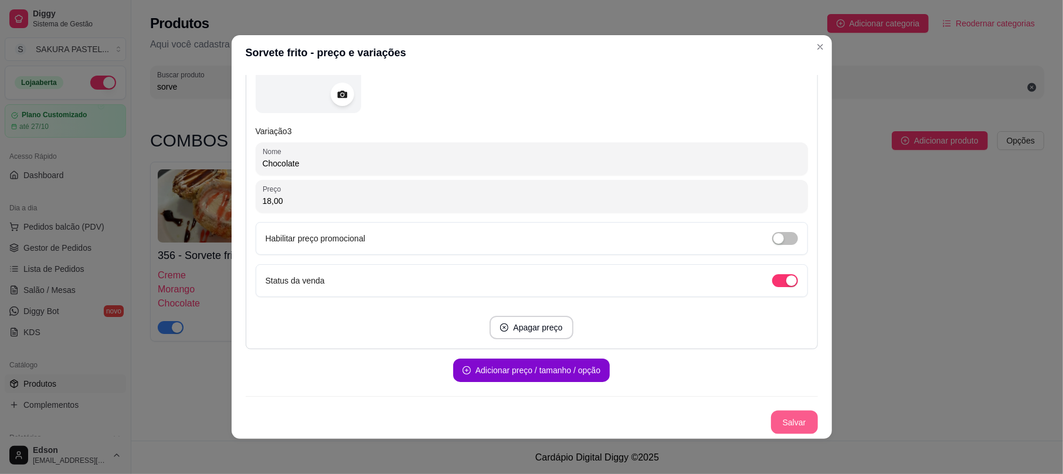
click at [771, 424] on button "Salvar" at bounding box center [794, 422] width 47 height 23
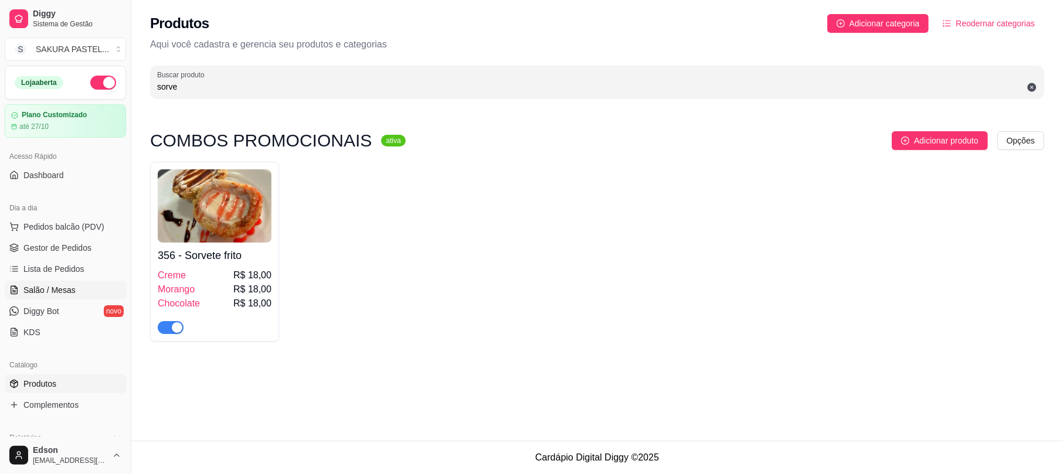
click at [66, 284] on link "Salão / Mesas" at bounding box center [65, 290] width 121 height 19
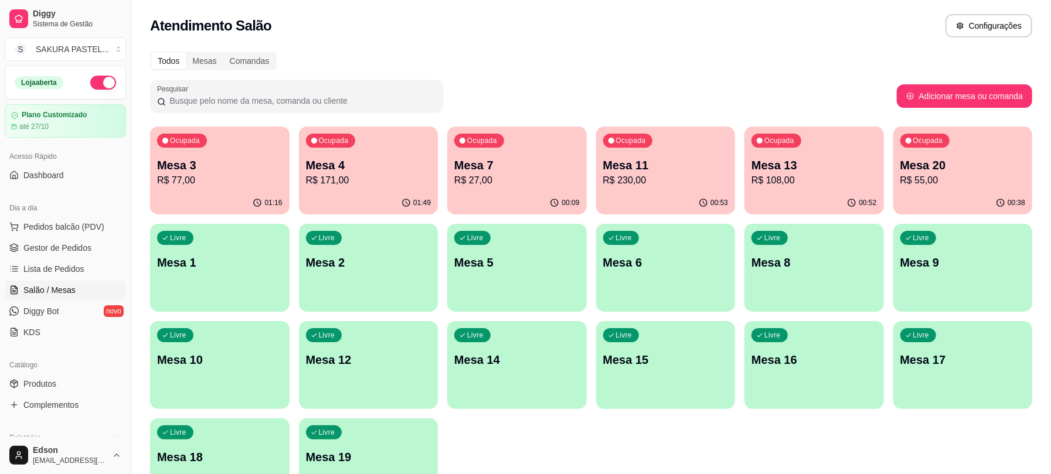
click at [470, 152] on div "Ocupada Mesa 7 R$ 27,00" at bounding box center [516, 159] width 139 height 65
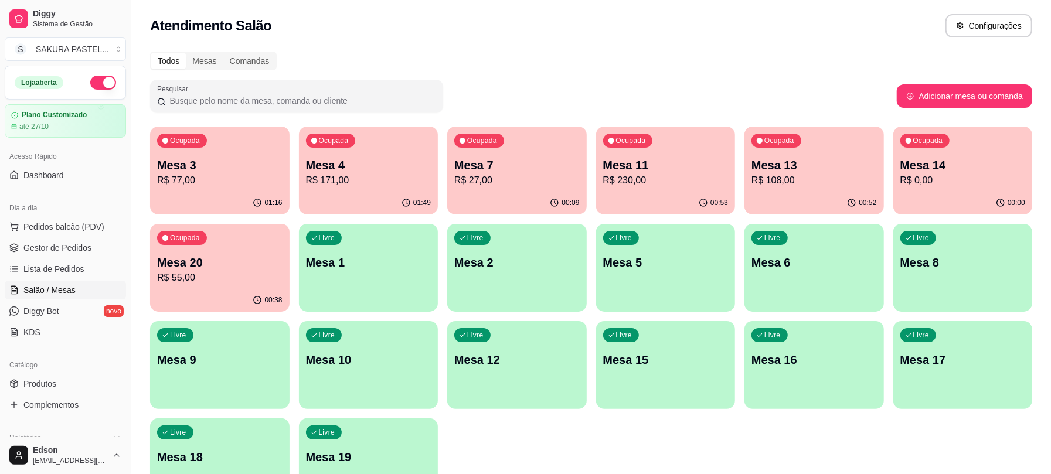
click at [685, 153] on div "Ocupada Mesa 11 R$ 230,00" at bounding box center [665, 159] width 139 height 65
click at [543, 183] on p "R$ 27,00" at bounding box center [516, 180] width 125 height 14
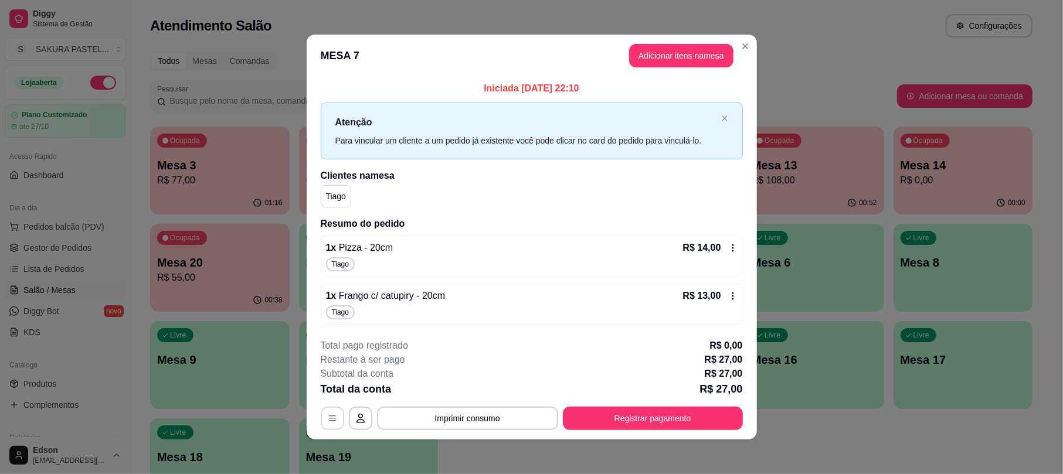
click at [328, 421] on icon "button" at bounding box center [332, 418] width 9 height 9
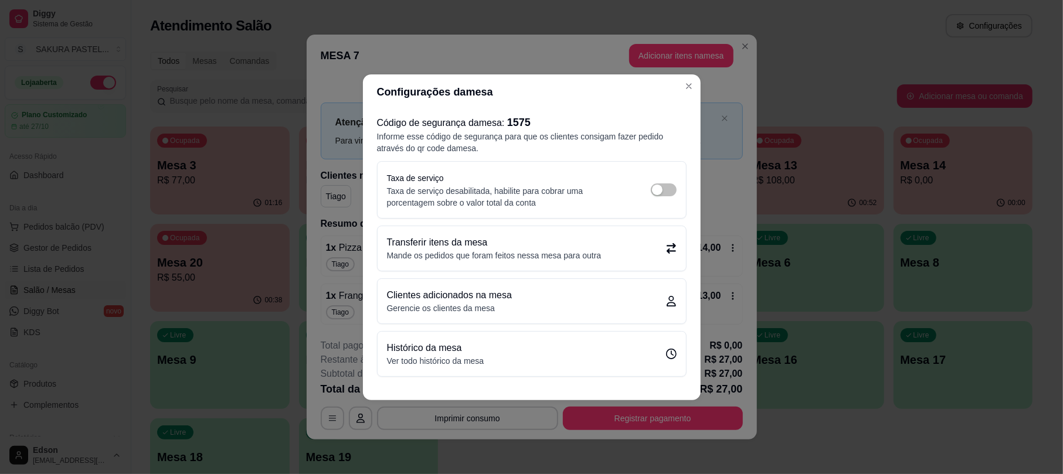
click at [533, 244] on p "Transferir itens da mesa" at bounding box center [494, 243] width 215 height 14
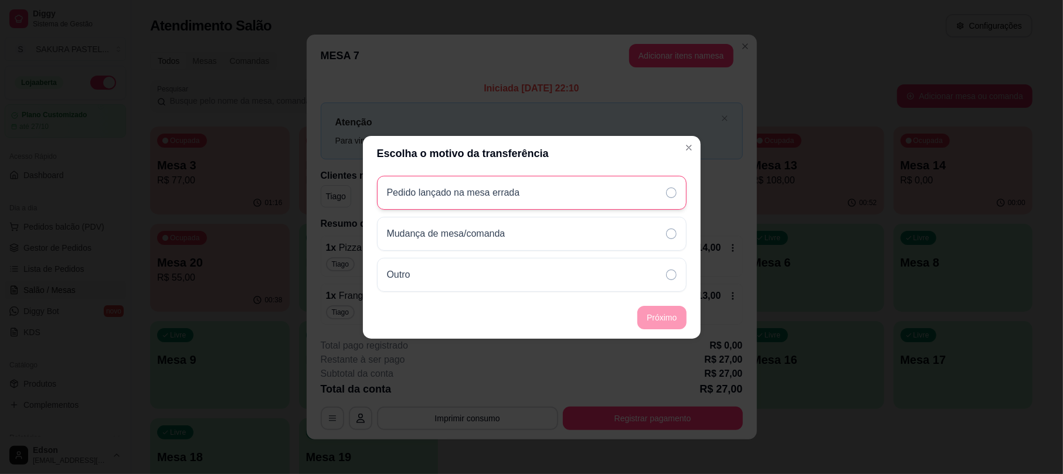
click at [535, 195] on div "Pedido lançado na mesa errada" at bounding box center [531, 193] width 309 height 34
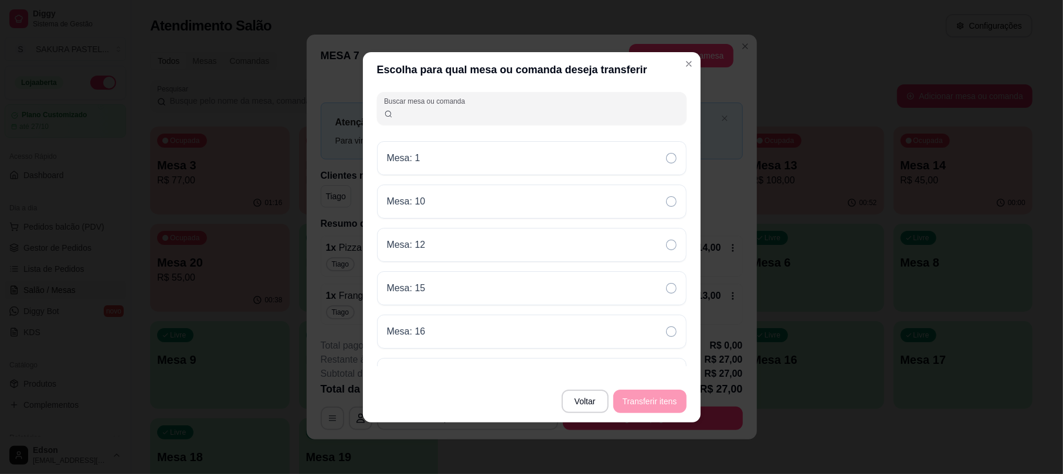
click at [600, 222] on div "Mesa: 1 Mesa: 10 Mesa: 12 Mesa: 15 Mesa: 16 Mesa: 17 Mesa: 18 Mesa: 19 Mesa: 2 …" at bounding box center [531, 253] width 309 height 225
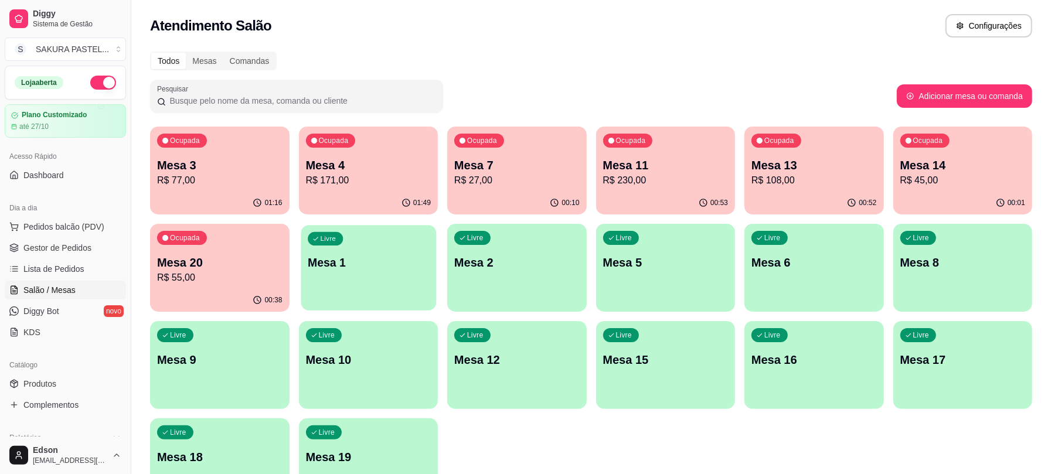
click at [301, 258] on div "Livre Mesa 1" at bounding box center [368, 261] width 135 height 72
click at [213, 319] on div "Ocupada Mesa 3 R$ 77,00 01:16 Ocupada Mesa 4 R$ 171,00 01:49 Ocupada Mesa 7 R$ …" at bounding box center [591, 317] width 882 height 380
click at [225, 290] on div "00:38" at bounding box center [219, 300] width 139 height 23
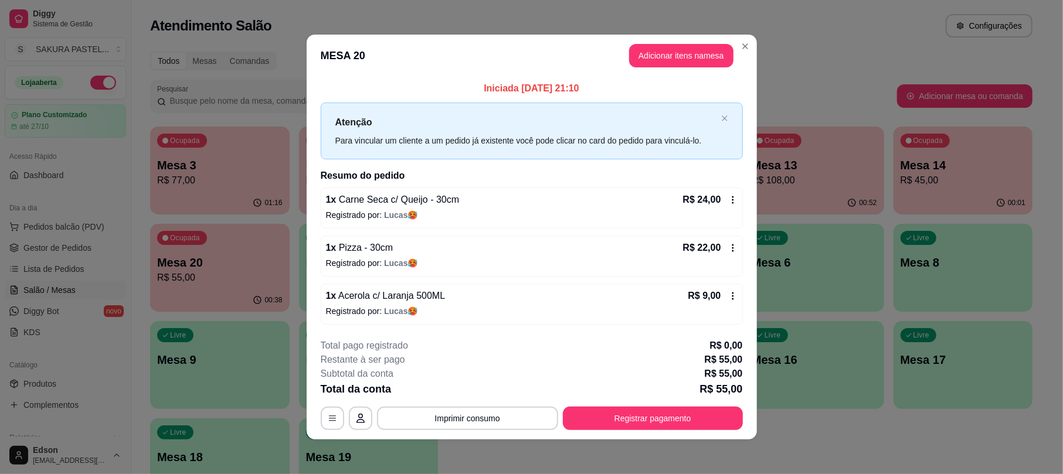
scroll to position [4, 0]
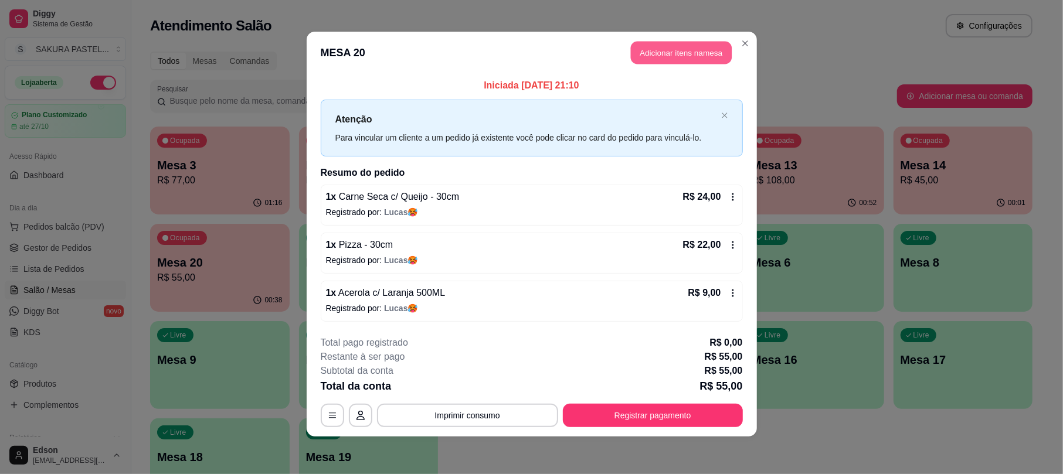
click at [659, 47] on button "Adicionar itens na mesa" at bounding box center [681, 53] width 101 height 23
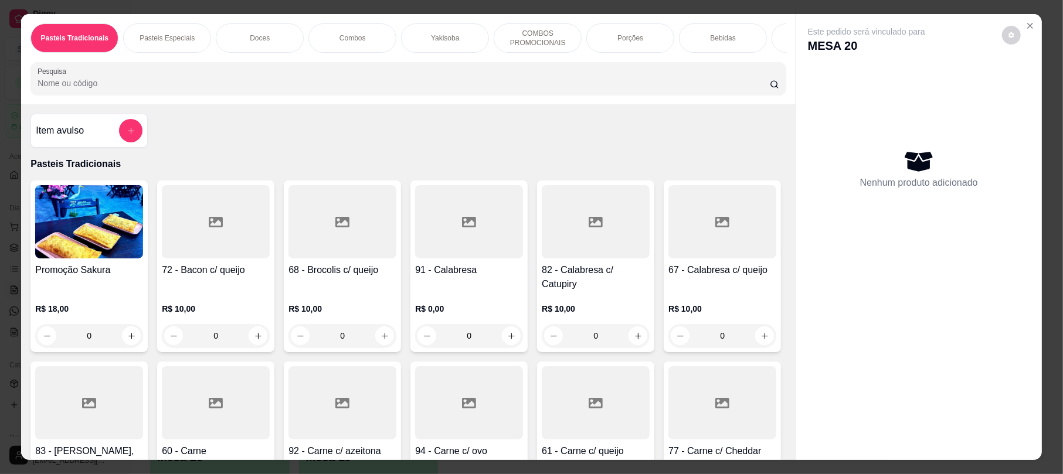
click at [333, 104] on div "Pasteis Tradicionais Pasteis Especiais Doces Combos Yakisoba COMBOS PROMOCIONAI…" at bounding box center [408, 59] width 774 height 90
click at [334, 89] on input "Pesquisa" at bounding box center [404, 83] width 732 height 12
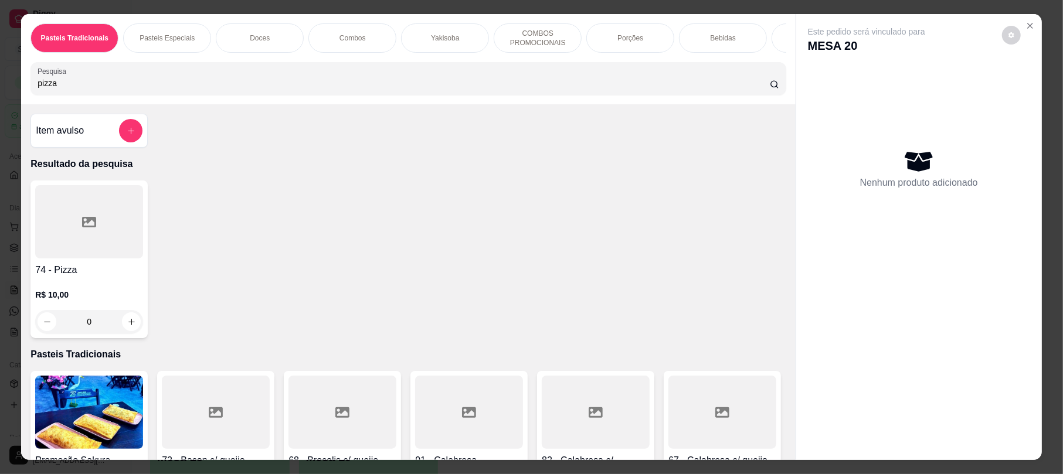
type input "pizza"
click at [108, 224] on div at bounding box center [89, 221] width 108 height 73
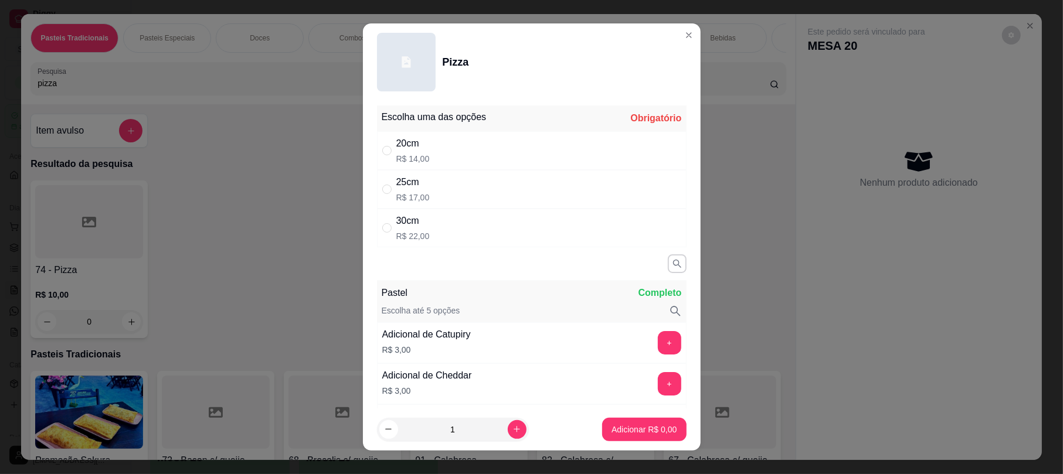
click at [640, 152] on div "20cm R$ 14,00" at bounding box center [531, 150] width 309 height 39
radio input "true"
click at [628, 431] on p "Adicionar R$ 14,00" at bounding box center [642, 430] width 70 height 12
type input "1"
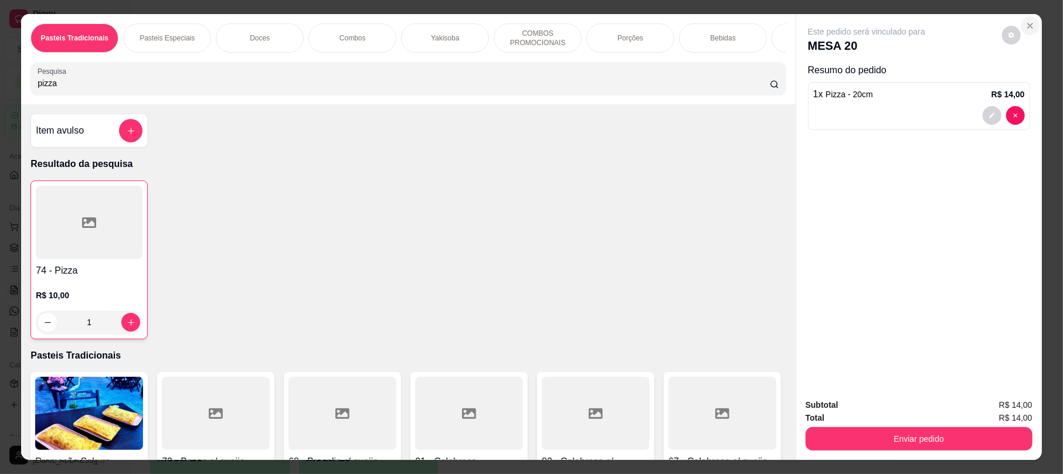
click at [1025, 26] on icon "Close" at bounding box center [1029, 25] width 9 height 9
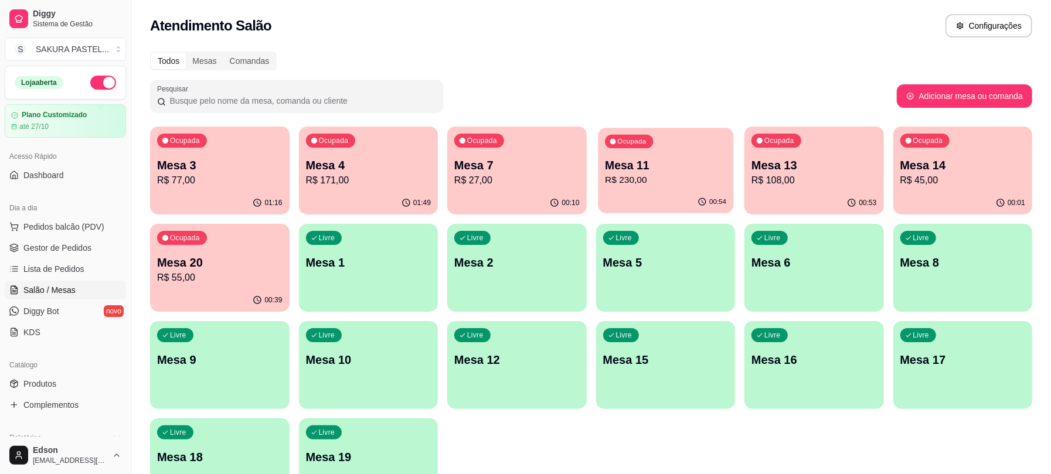
click at [601, 177] on div "Ocupada Mesa 11 R$ 230,00" at bounding box center [665, 159] width 135 height 63
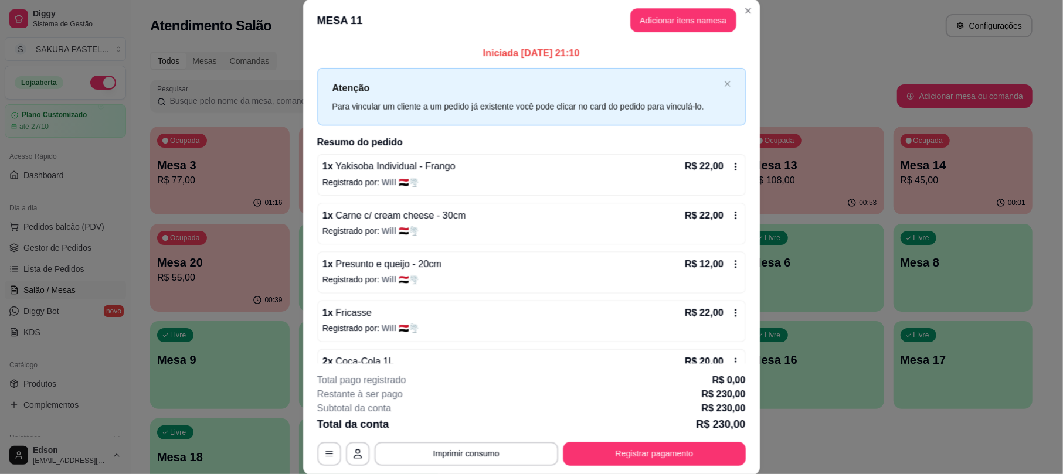
click at [562, 182] on p "Registrado por: Will 🇾🇪🌪️" at bounding box center [531, 182] width 418 height 12
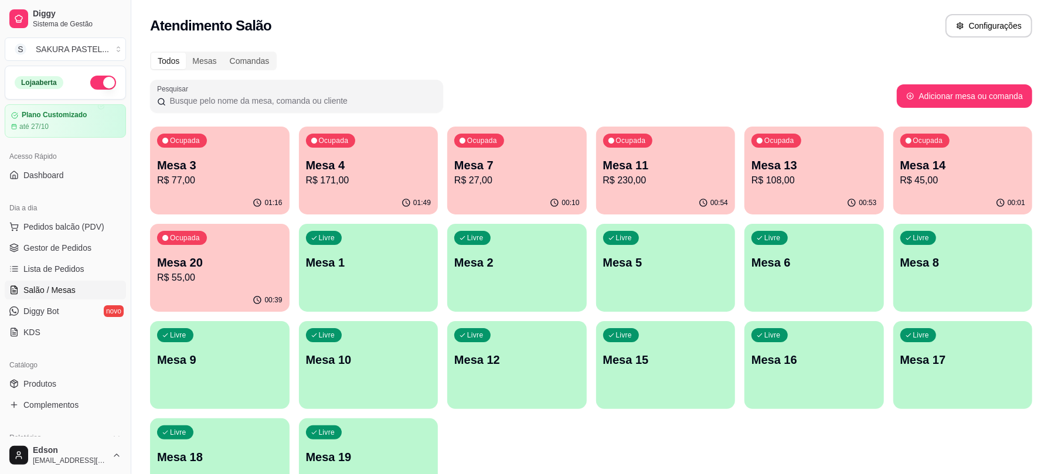
click at [518, 185] on p "R$ 27,00" at bounding box center [516, 180] width 125 height 14
click at [259, 254] on p "Mesa 20" at bounding box center [219, 262] width 125 height 16
click at [219, 244] on div "Ocupada Mesa 20 R$ 55,00" at bounding box center [219, 256] width 139 height 65
click at [703, 147] on div "Ocupada Mesa 11 R$ 230,00" at bounding box center [665, 159] width 135 height 63
click at [515, 158] on p "Mesa 7" at bounding box center [516, 166] width 121 height 16
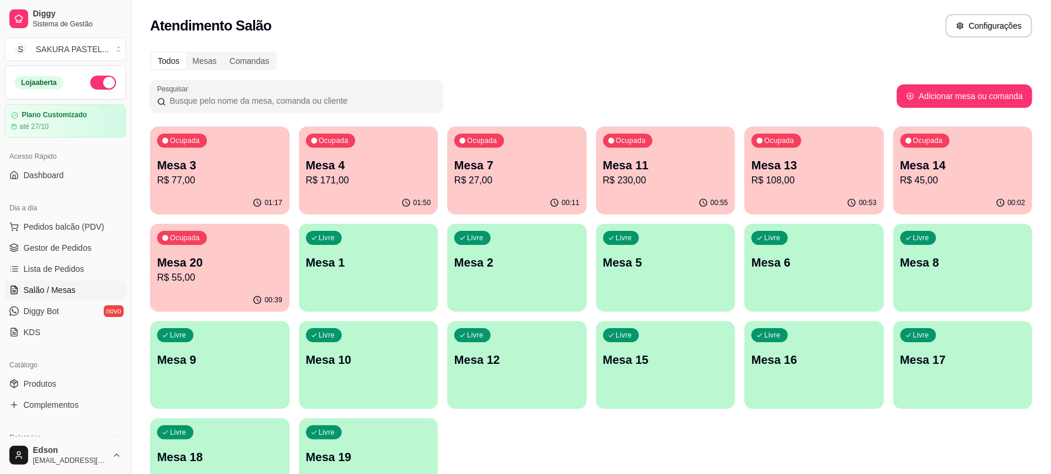
click at [254, 277] on p "R$ 55,00" at bounding box center [219, 278] width 125 height 14
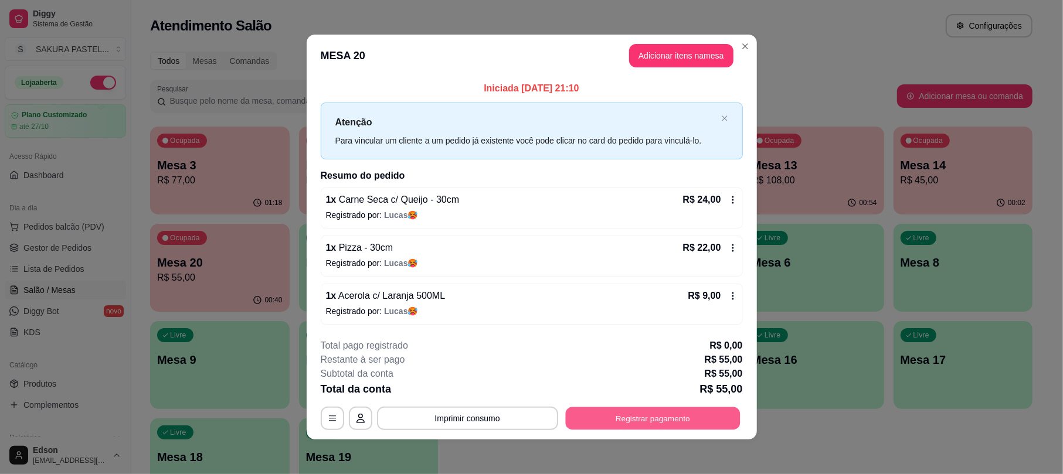
click at [679, 430] on button "Registrar pagamento" at bounding box center [652, 418] width 175 height 23
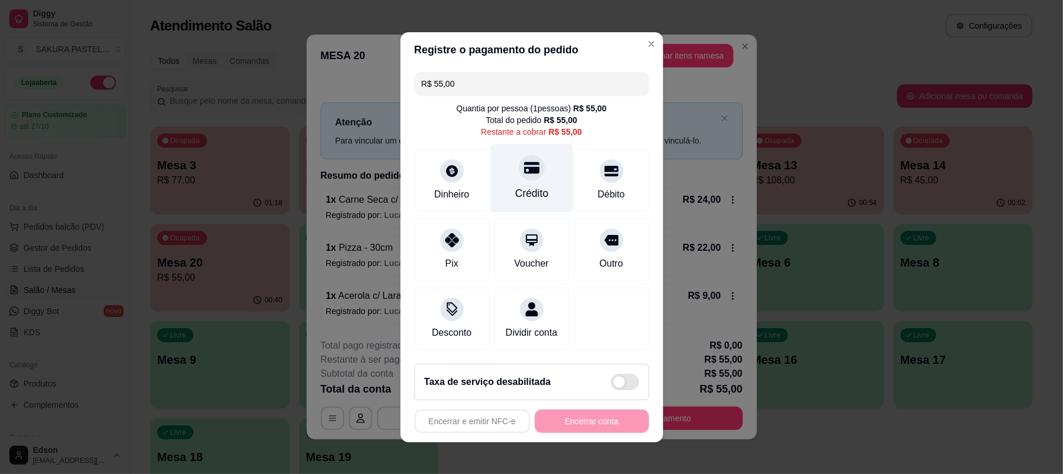
click at [536, 188] on div "Crédito" at bounding box center [531, 193] width 33 height 15
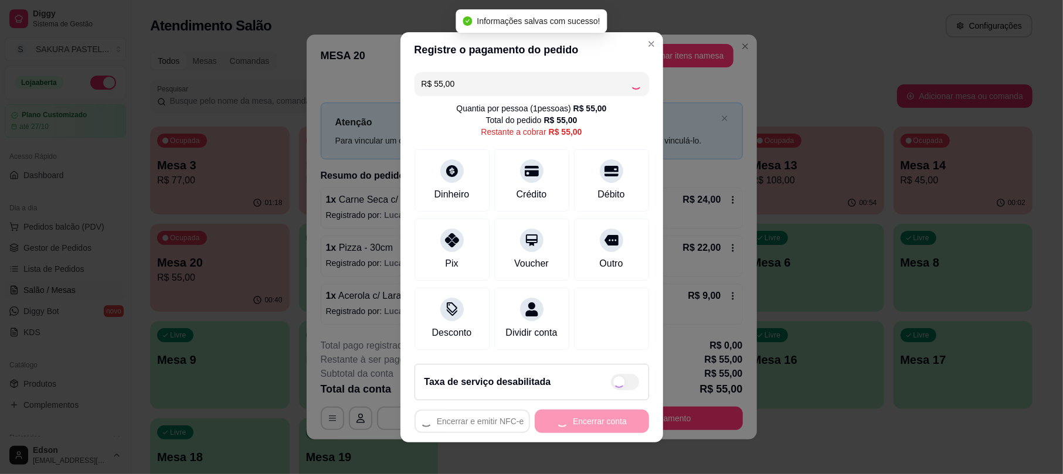
type input "R$ 0,00"
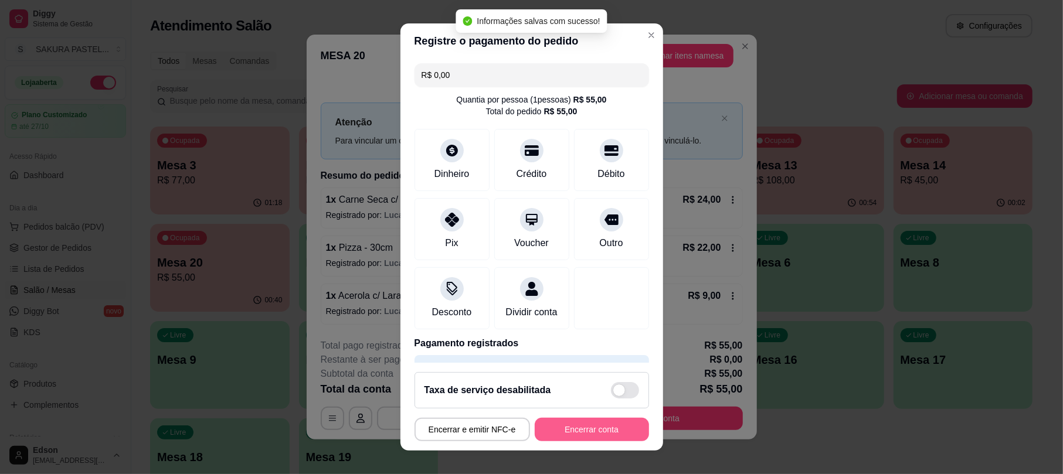
click at [583, 430] on button "Encerrar conta" at bounding box center [592, 429] width 114 height 23
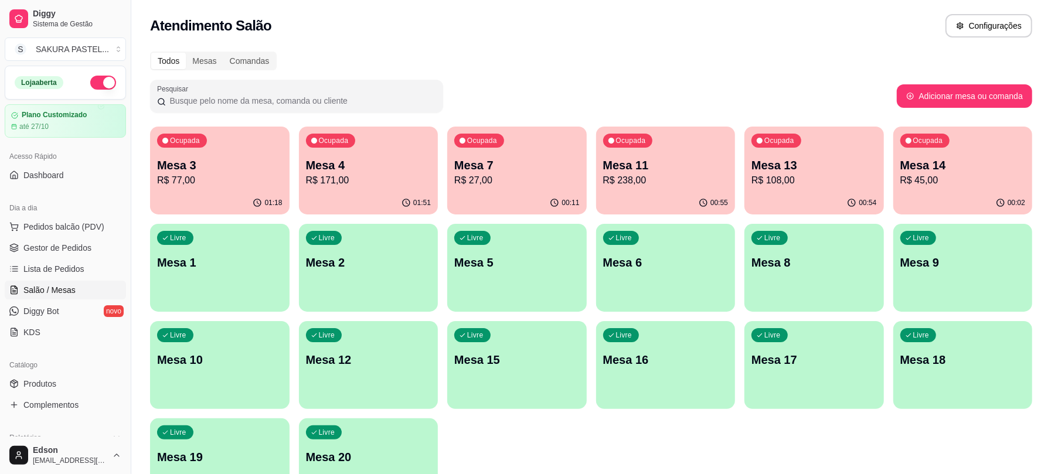
click at [511, 186] on p "R$ 27,00" at bounding box center [516, 180] width 125 height 14
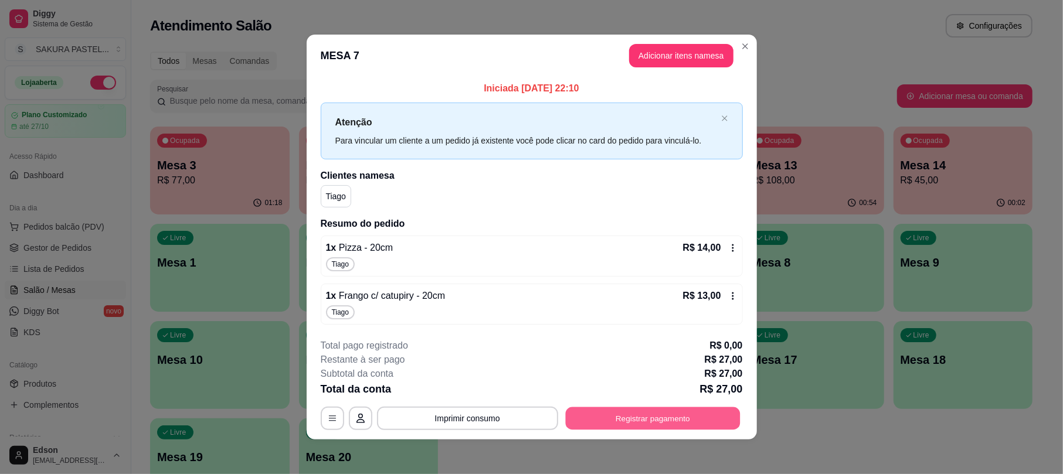
click at [649, 429] on button "Registrar pagamento" at bounding box center [652, 418] width 175 height 23
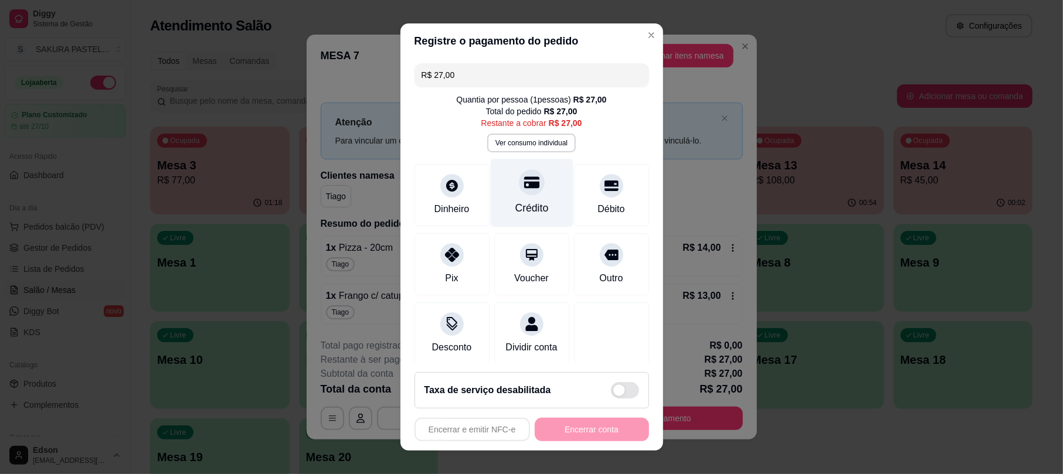
click at [547, 189] on div "Crédito" at bounding box center [531, 193] width 83 height 69
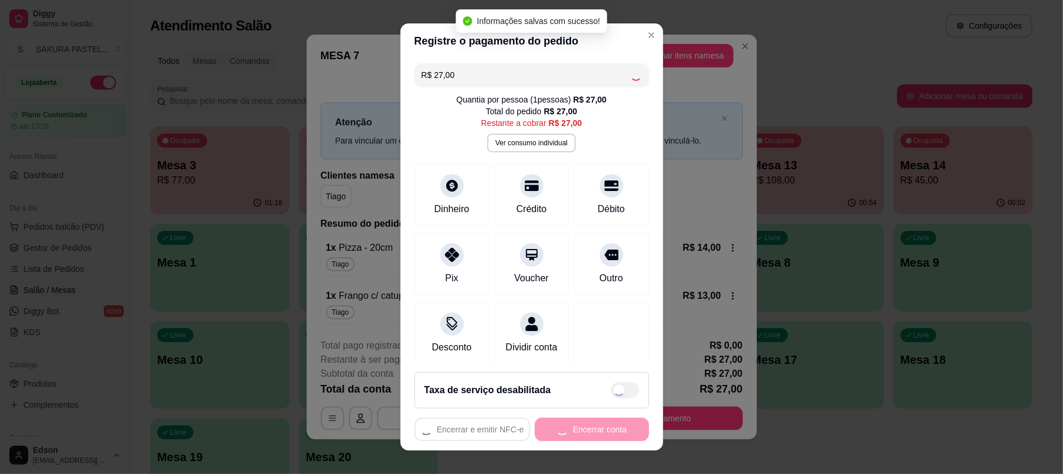
type input "R$ 0,00"
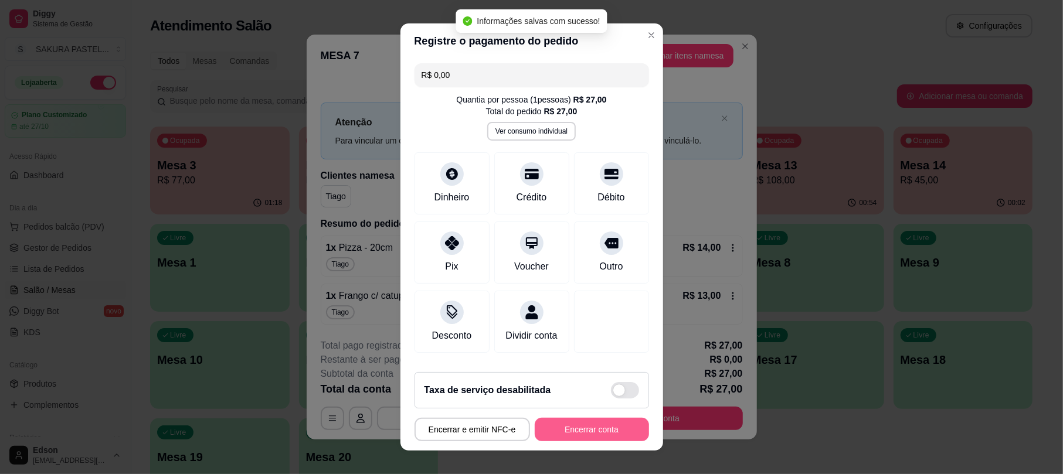
click at [607, 426] on button "Encerrar conta" at bounding box center [592, 429] width 114 height 23
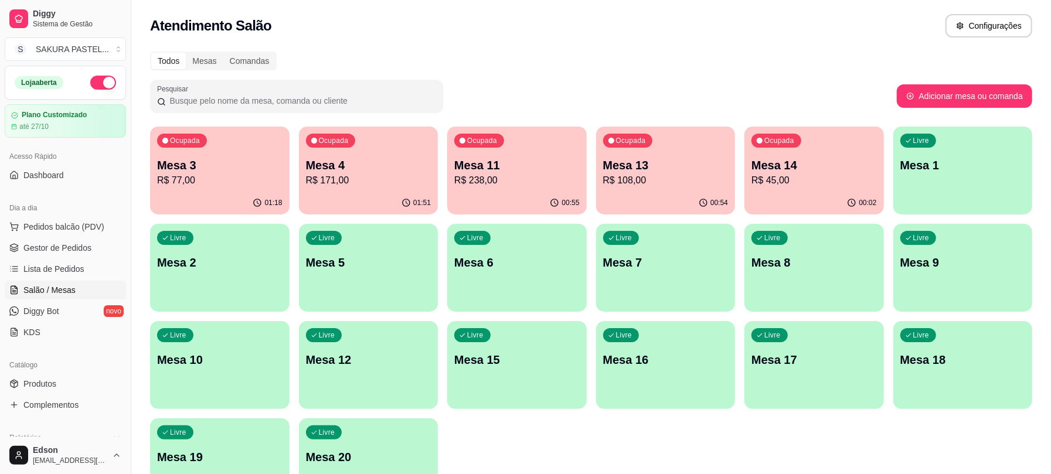
click at [817, 162] on p "Mesa 14" at bounding box center [813, 165] width 125 height 16
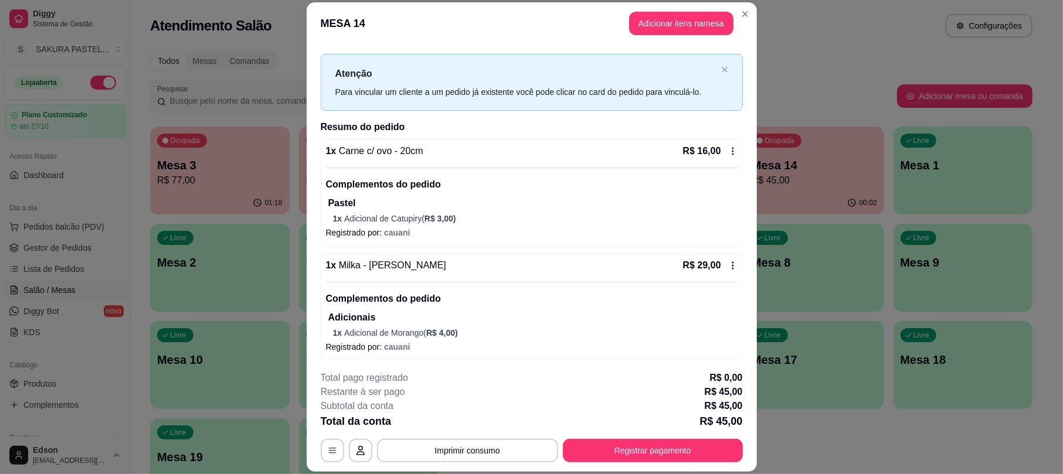
scroll to position [21, 0]
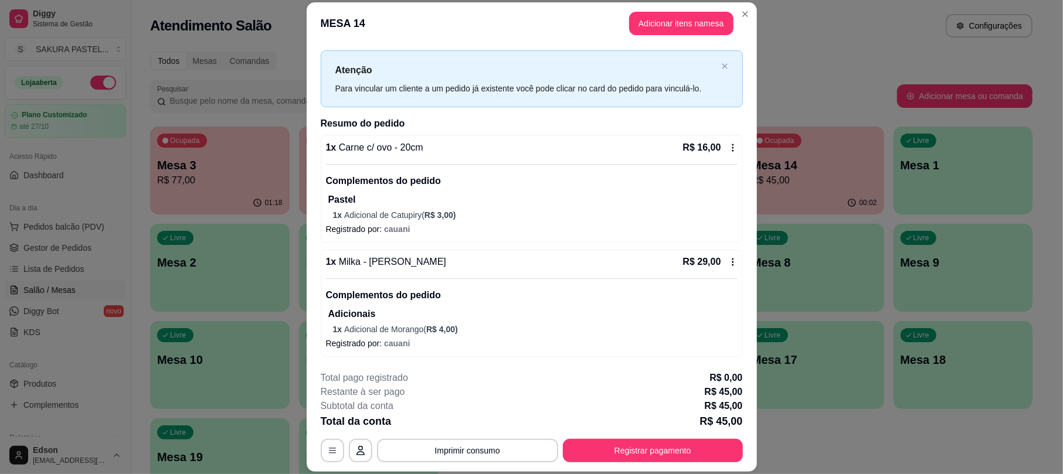
click at [728, 259] on icon at bounding box center [732, 261] width 9 height 9
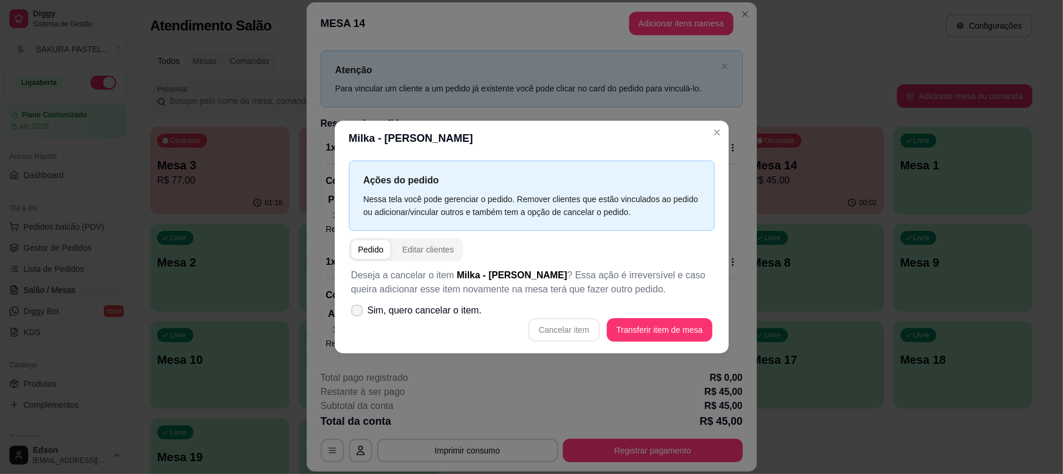
click at [455, 319] on label "Sim, quero cancelar o item." at bounding box center [416, 310] width 140 height 23
click at [358, 319] on input "Sim, quero cancelar o item." at bounding box center [355, 316] width 8 height 8
checkbox input "true"
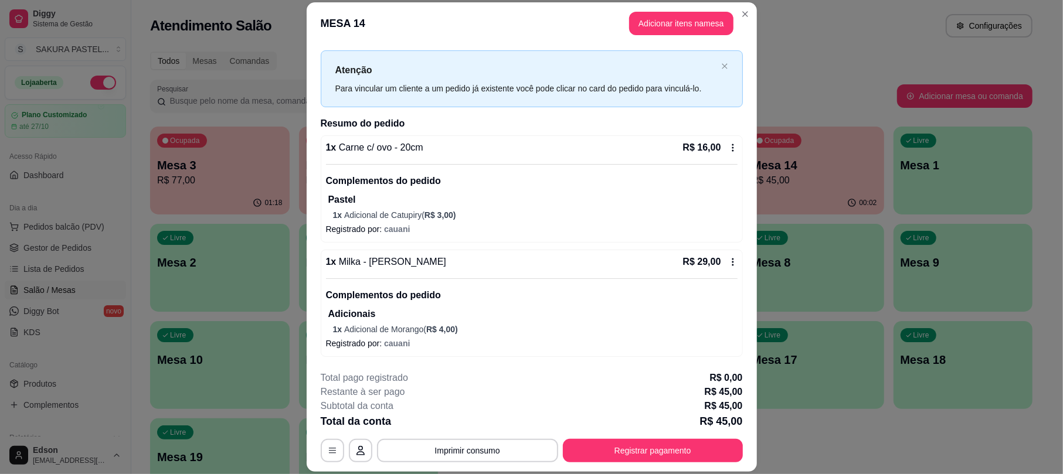
click at [718, 270] on div "1 x Milka - Milka Morango R$ 29,00 Complementos do pedido Adicionais 1 x Adicio…" at bounding box center [531, 295] width 411 height 80
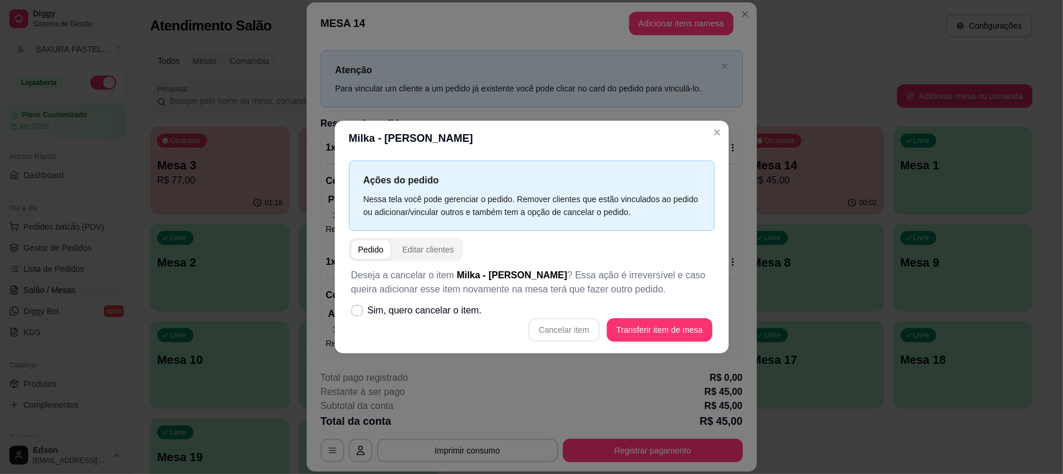
click at [375, 327] on div "Cancelar item Transferir item de mesa" at bounding box center [531, 329] width 361 height 23
drag, startPoint x: 392, startPoint y: 325, endPoint x: 415, endPoint y: 325, distance: 22.9
click at [392, 324] on div "Cancelar item Transferir item de mesa" at bounding box center [531, 329] width 361 height 23
click at [450, 321] on label "Sim, quero cancelar o item." at bounding box center [416, 310] width 140 height 23
click at [358, 320] on input "Sim, quero cancelar o item." at bounding box center [355, 316] width 8 height 8
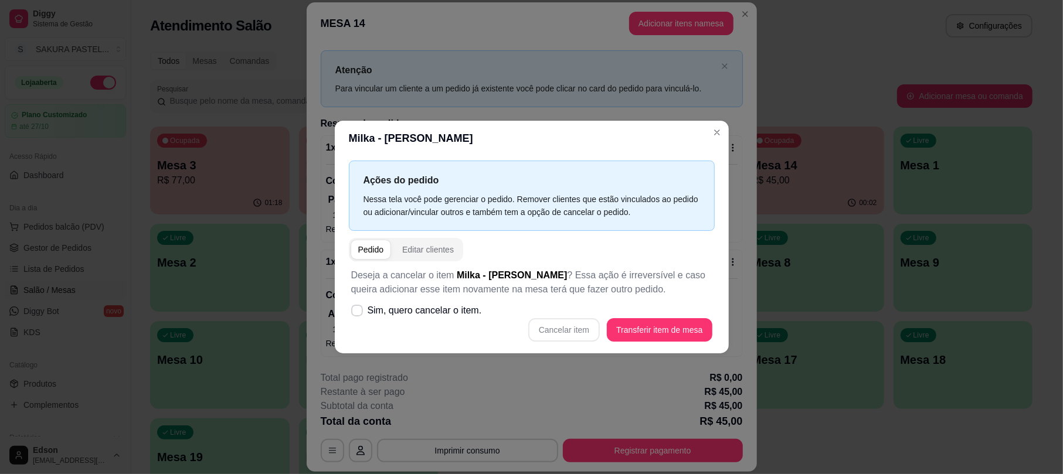
checkbox input "true"
click at [542, 322] on button "Cancelar item" at bounding box center [564, 329] width 70 height 23
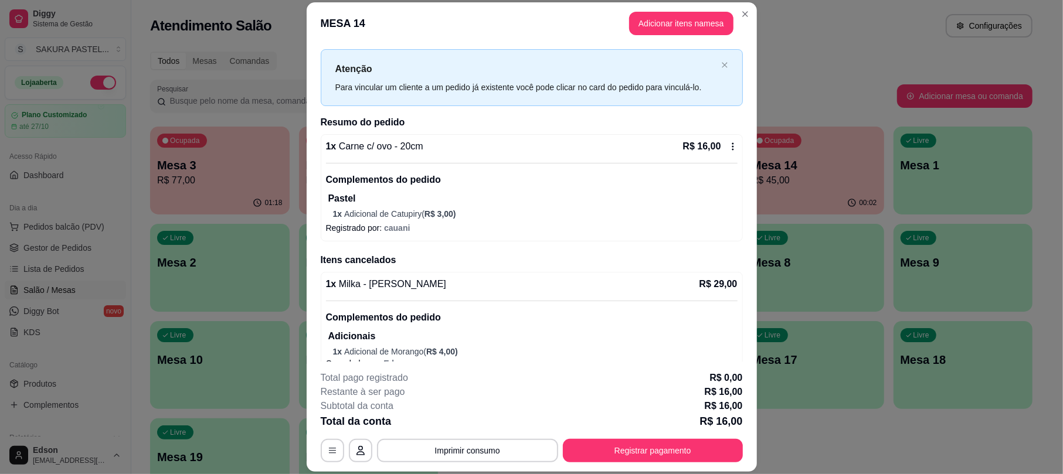
click at [721, 146] on div "1 x Carne c/ ovo - 20cm R$ 16,00 Complementos do pedido Pastel 1 x Adicional de…" at bounding box center [532, 187] width 422 height 107
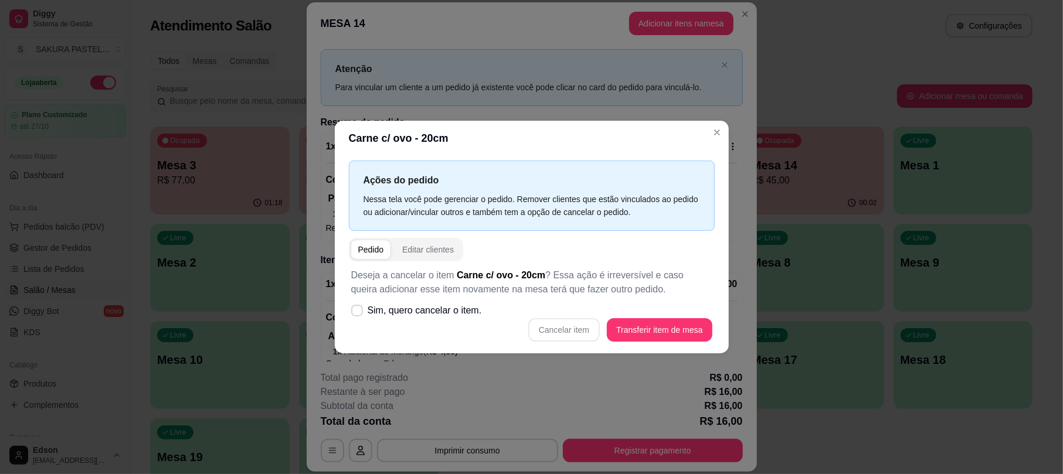
click at [436, 301] on label "Sim, quero cancelar o item." at bounding box center [416, 310] width 140 height 23
click at [358, 312] on input "Sim, quero cancelar o item." at bounding box center [355, 316] width 8 height 8
checkbox input "true"
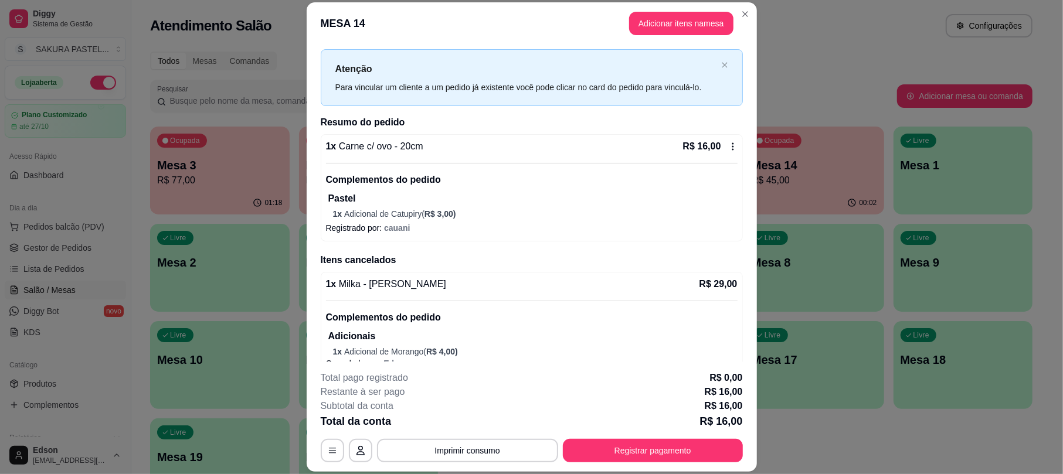
click at [714, 156] on div "1 x Carne c/ ovo - 20cm R$ 16,00 Complementos do pedido Pastel 1 x Adicional de…" at bounding box center [531, 179] width 411 height 80
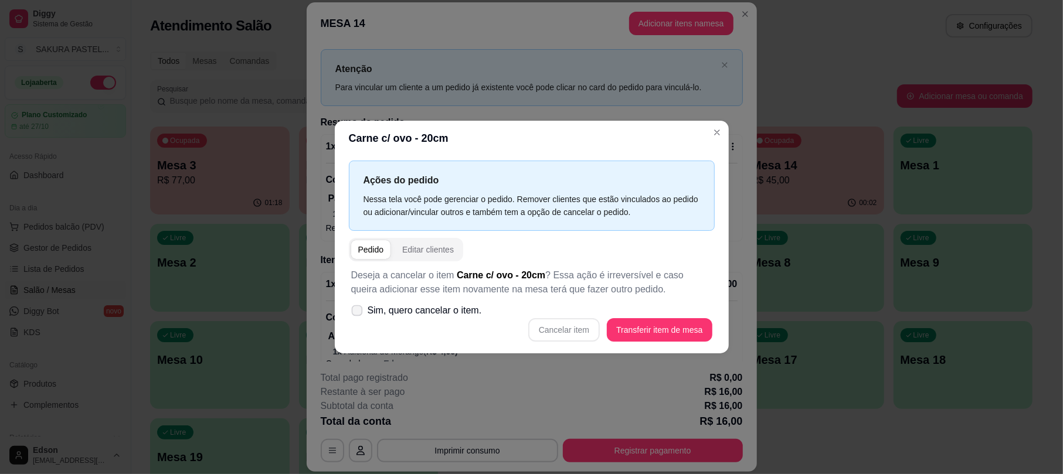
click at [435, 317] on span "Sim, quero cancelar o item." at bounding box center [425, 311] width 114 height 14
click at [358, 317] on input "Sim, quero cancelar o item." at bounding box center [355, 316] width 8 height 8
checkbox input "true"
click at [573, 328] on button "Cancelar item" at bounding box center [564, 329] width 70 height 23
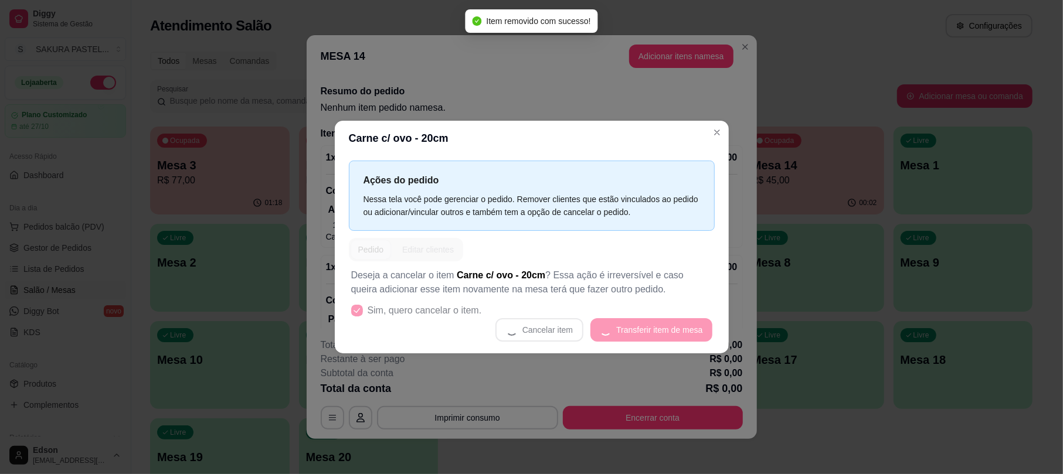
scroll to position [0, 0]
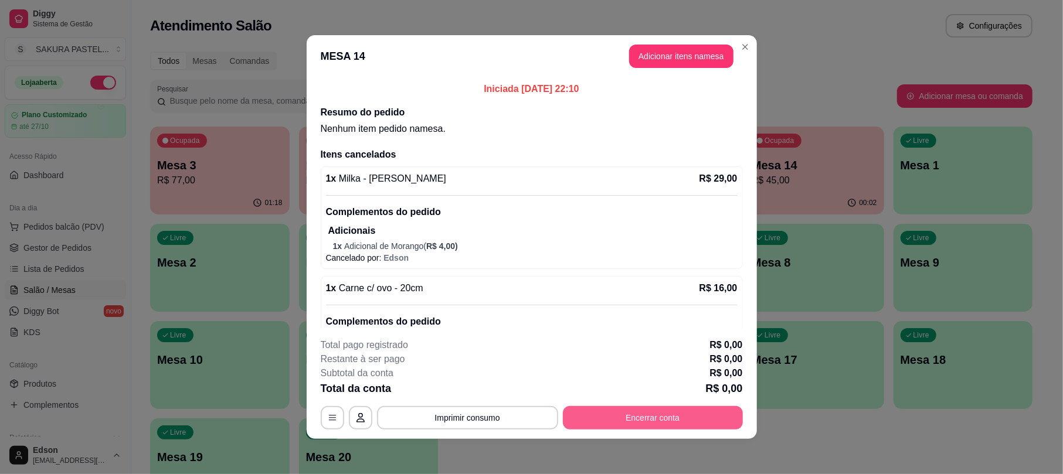
click at [620, 421] on button "Encerrar conta" at bounding box center [653, 417] width 180 height 23
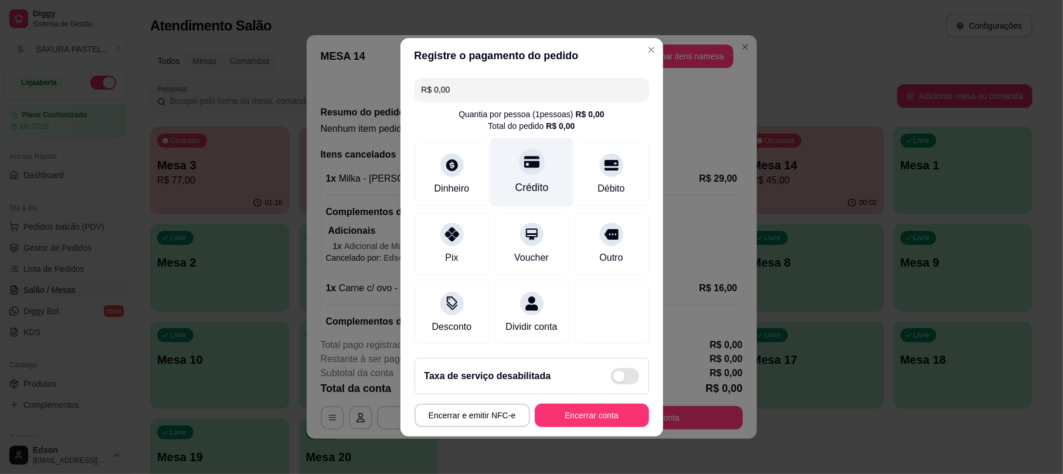
click at [526, 162] on div at bounding box center [532, 162] width 26 height 26
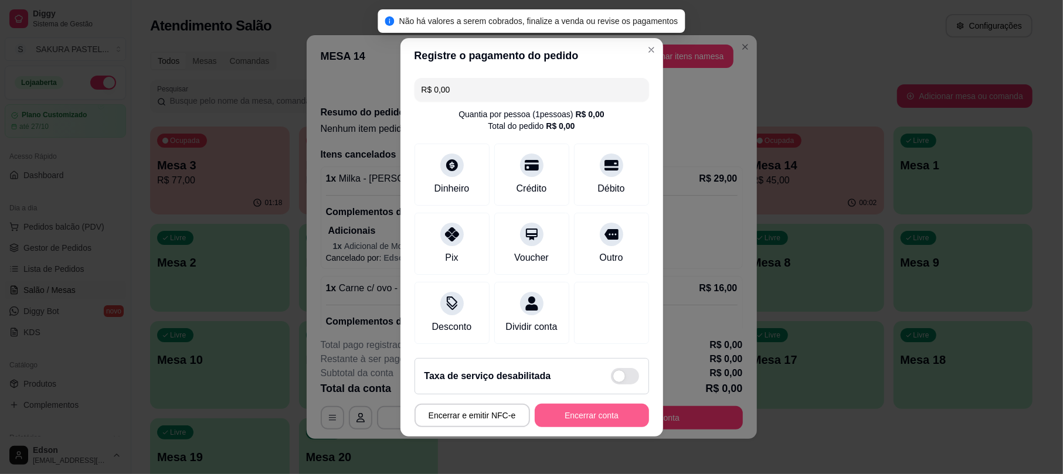
click at [608, 426] on button "Encerrar conta" at bounding box center [592, 415] width 114 height 23
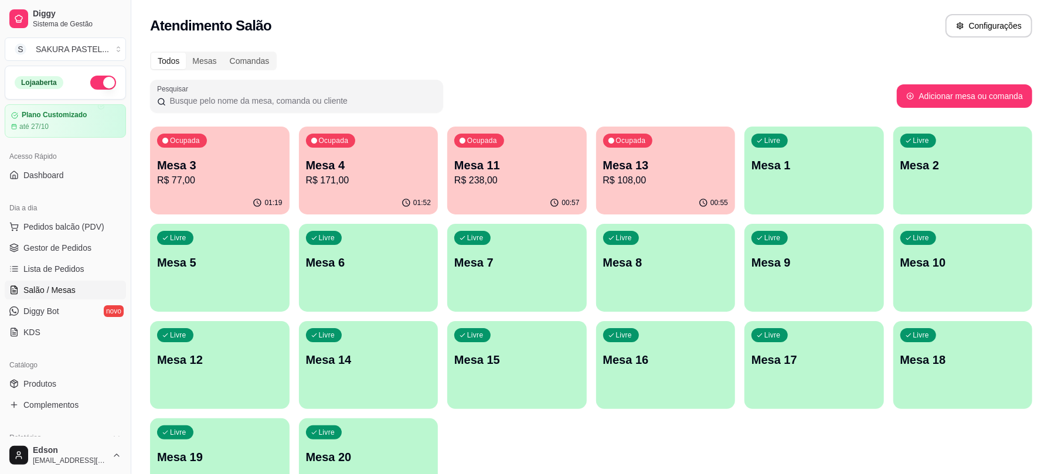
click at [528, 163] on p "Mesa 11" at bounding box center [516, 165] width 125 height 16
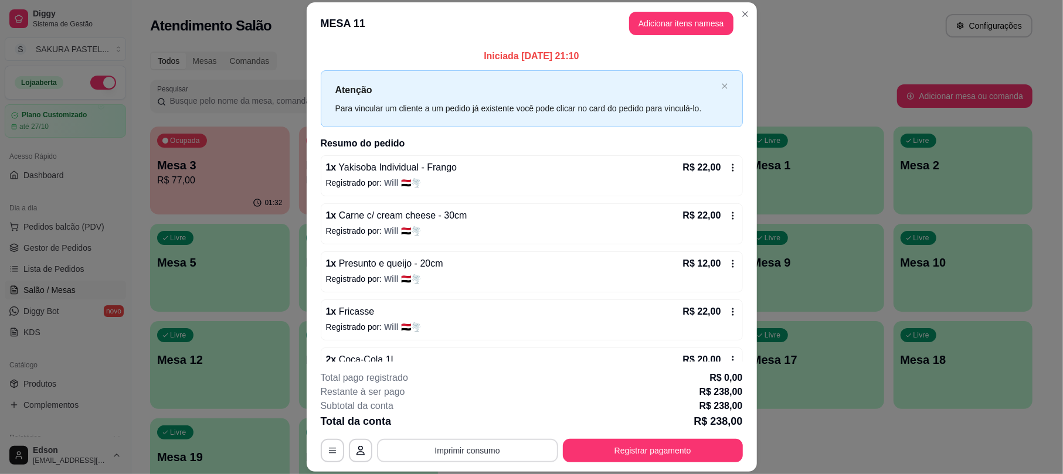
click at [495, 441] on button "Imprimir consumo" at bounding box center [467, 450] width 181 height 23
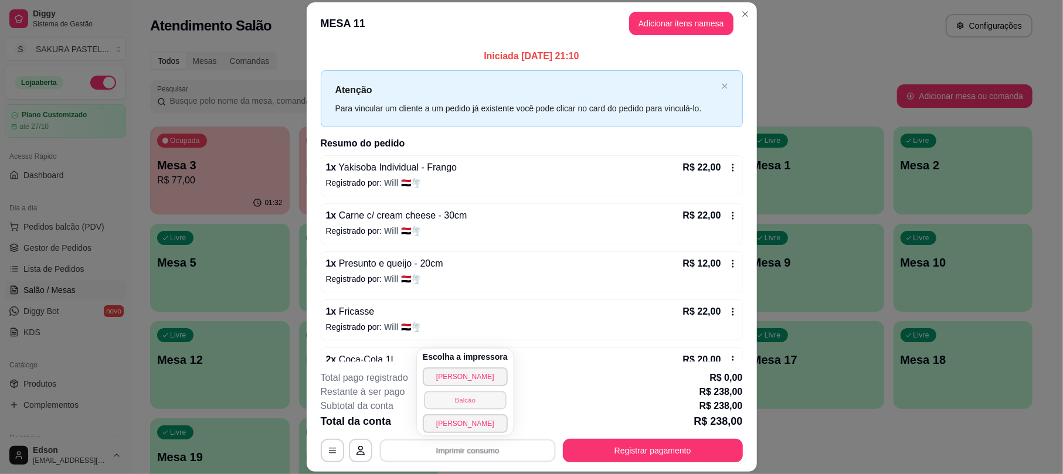
click at [488, 401] on button "Balcão" at bounding box center [465, 400] width 82 height 18
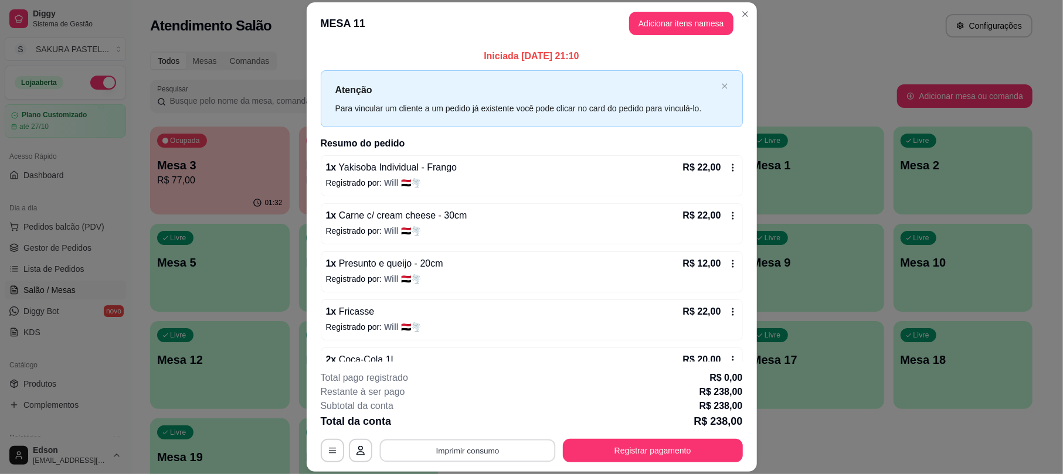
click at [463, 451] on button "Imprimir consumo" at bounding box center [467, 451] width 176 height 23
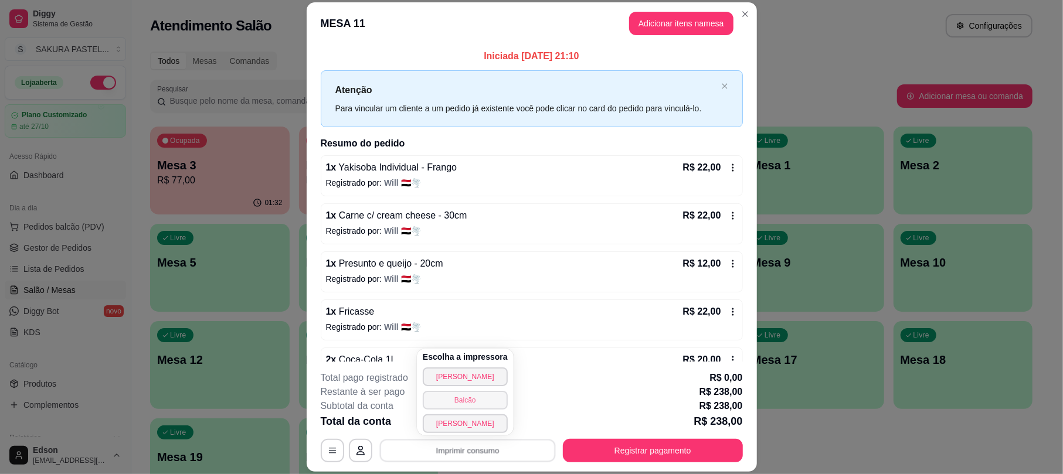
click at [475, 401] on button "Balcão" at bounding box center [465, 400] width 85 height 19
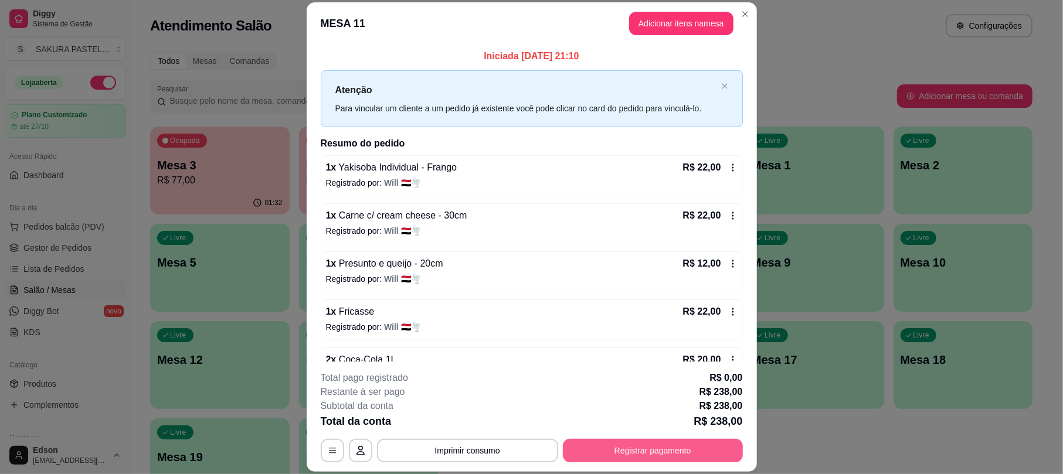
click at [626, 443] on button "Registrar pagamento" at bounding box center [653, 450] width 180 height 23
click at [542, 171] on div "Crédito" at bounding box center [531, 178] width 83 height 69
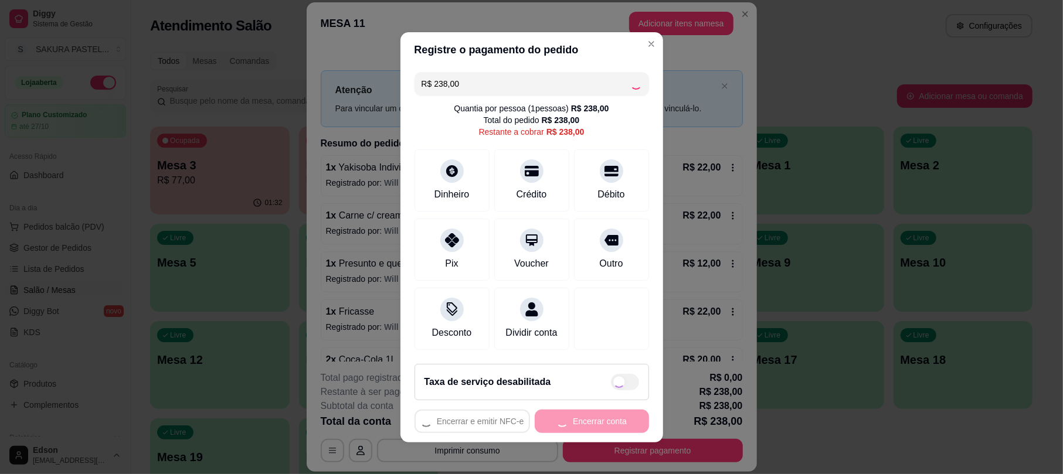
click at [586, 433] on div "Encerrar e emitir NFC-e Encerrar conta" at bounding box center [531, 421] width 234 height 23
type input "R$ 0,00"
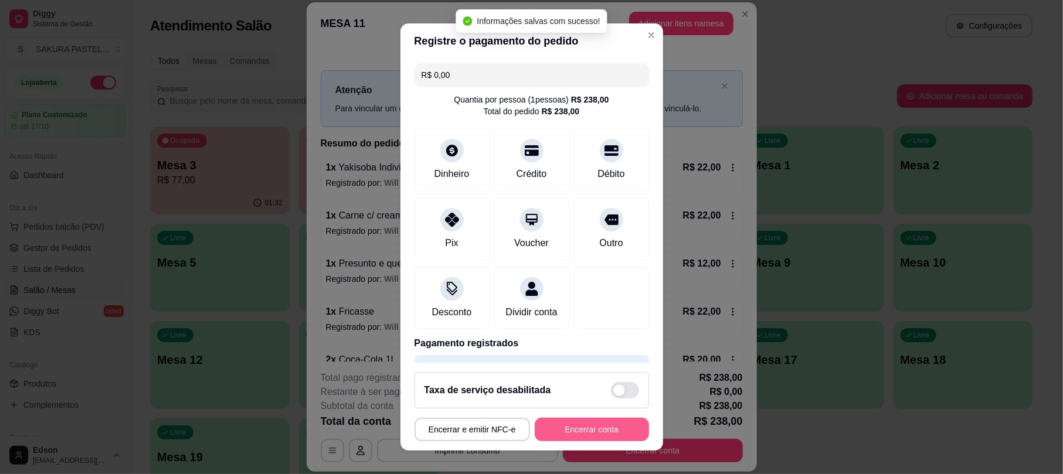
click at [586, 434] on button "Encerrar conta" at bounding box center [592, 429] width 114 height 23
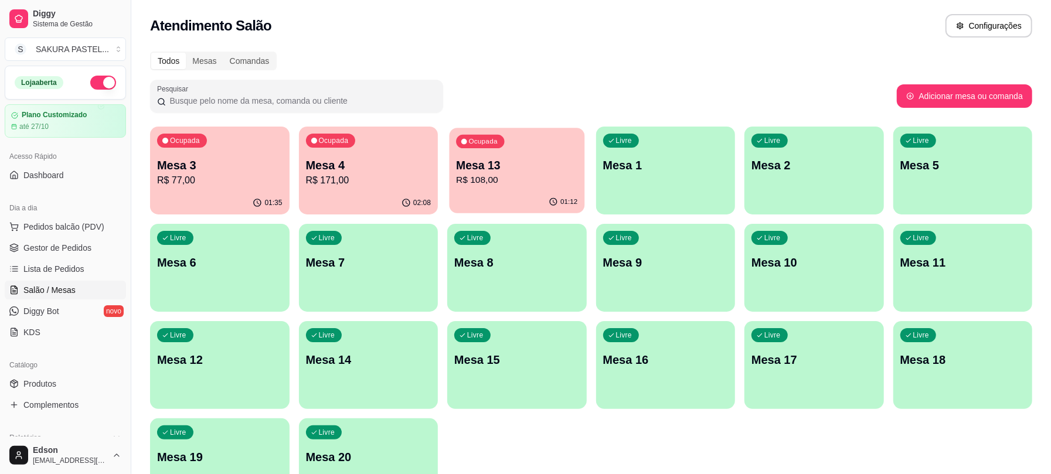
click at [523, 181] on p "R$ 108,00" at bounding box center [516, 179] width 121 height 13
click at [338, 191] on button "Ocupada Mesa 4 R$ 171,00 02:09" at bounding box center [368, 171] width 139 height 88
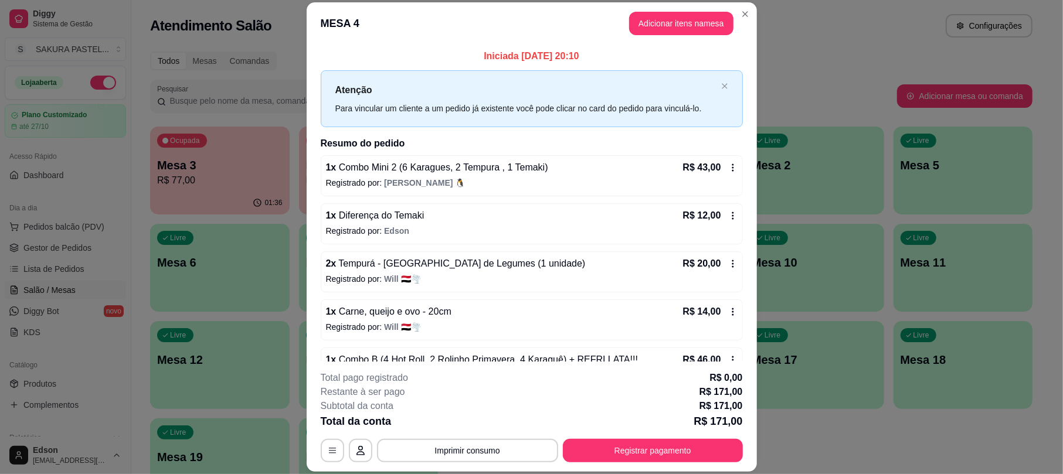
click at [651, 448] on button "Registrar pagamento" at bounding box center [653, 450] width 180 height 23
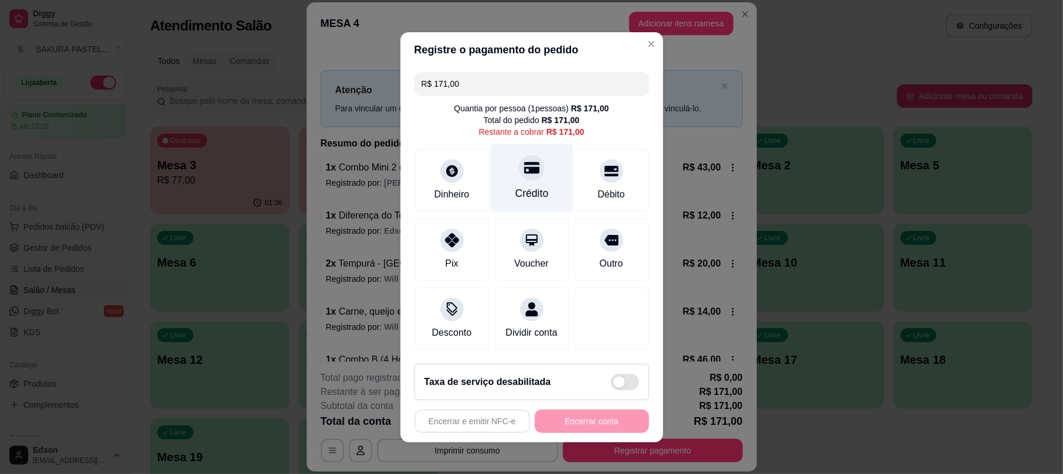
click at [515, 186] on div "Crédito" at bounding box center [531, 193] width 33 height 15
click at [586, 432] on div "Encerrar e emitir NFC-e Encerrar conta" at bounding box center [531, 421] width 234 height 23
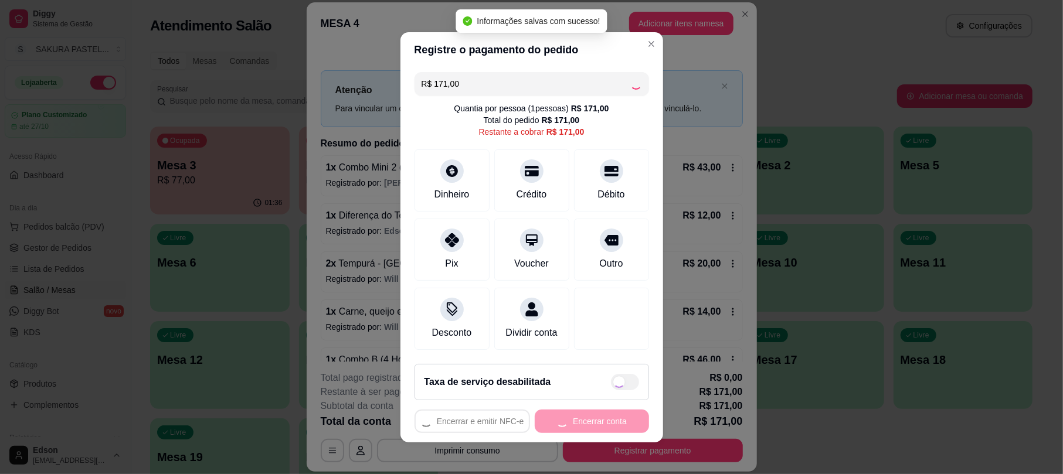
type input "R$ 0,00"
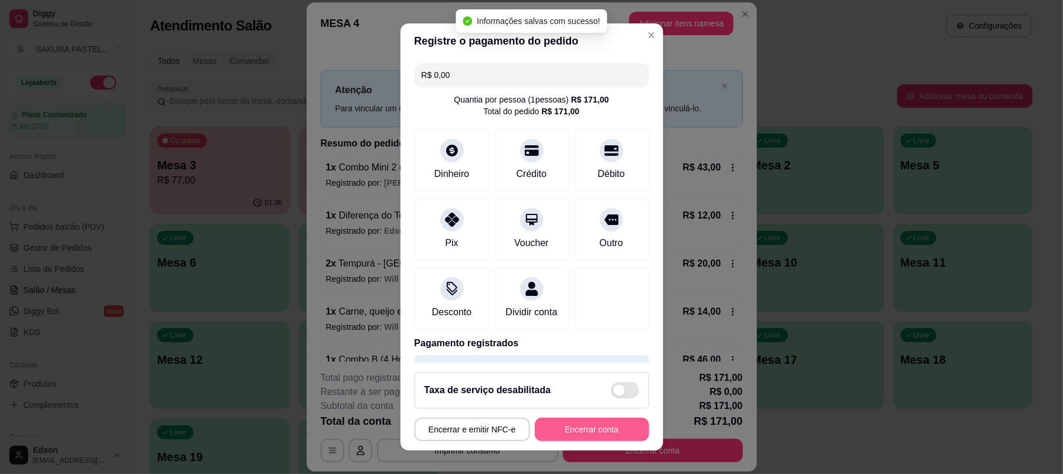
click at [585, 429] on button "Encerrar conta" at bounding box center [592, 429] width 114 height 23
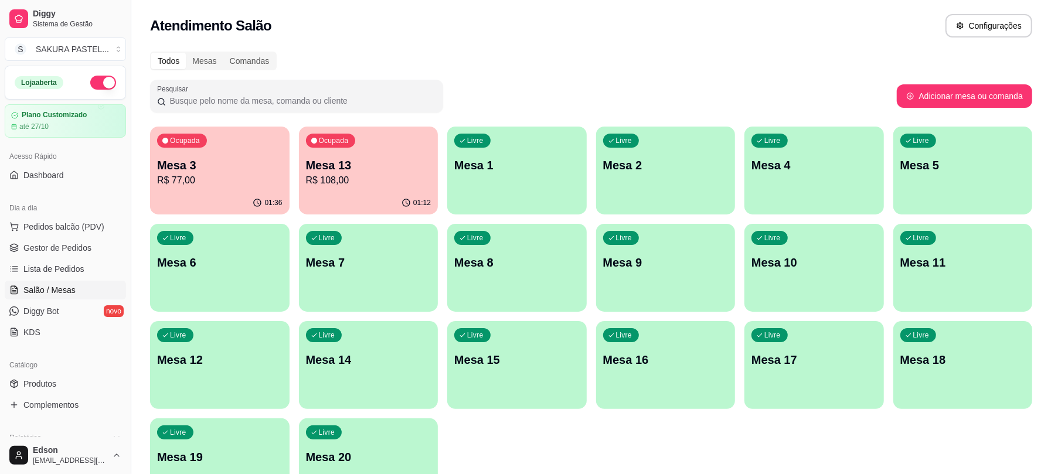
click at [362, 165] on p "Mesa 13" at bounding box center [368, 165] width 125 height 16
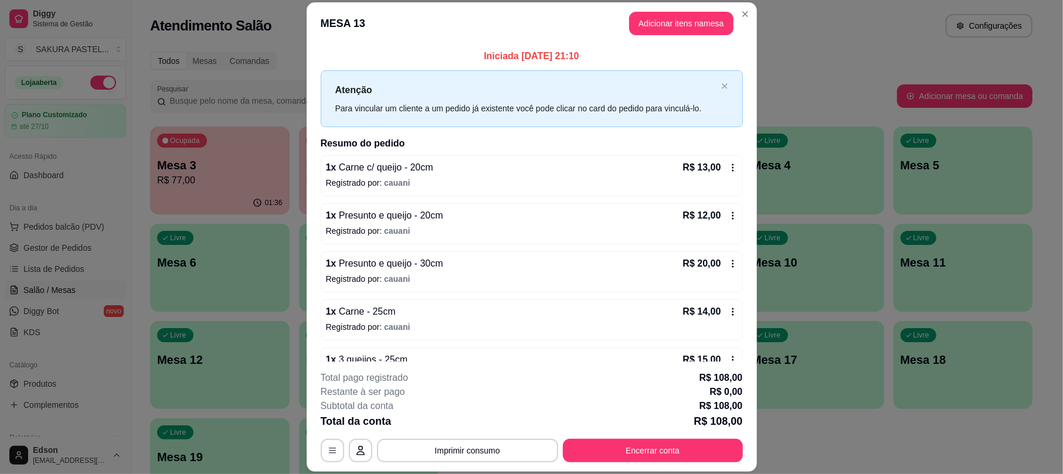
scroll to position [227, 0]
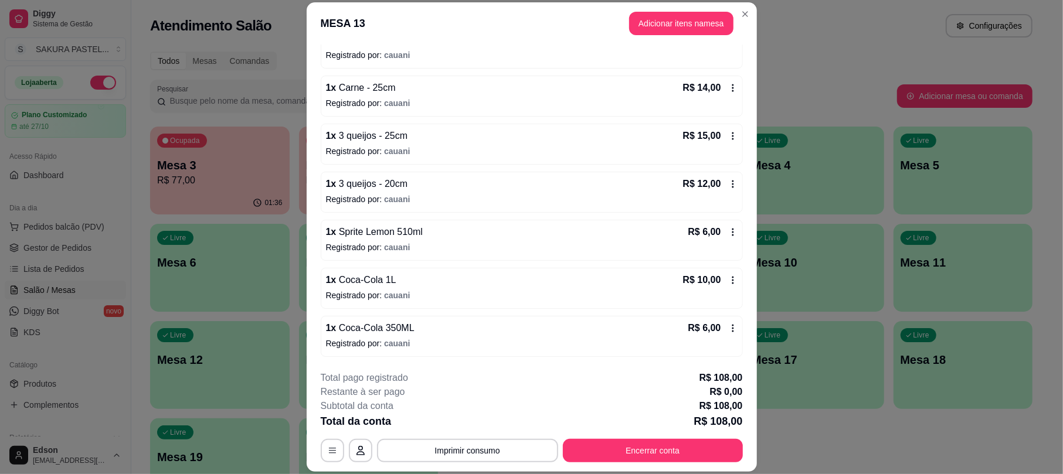
click at [630, 432] on div "**********" at bounding box center [532, 416] width 422 height 91
click at [633, 443] on button "Encerrar conta" at bounding box center [653, 450] width 180 height 23
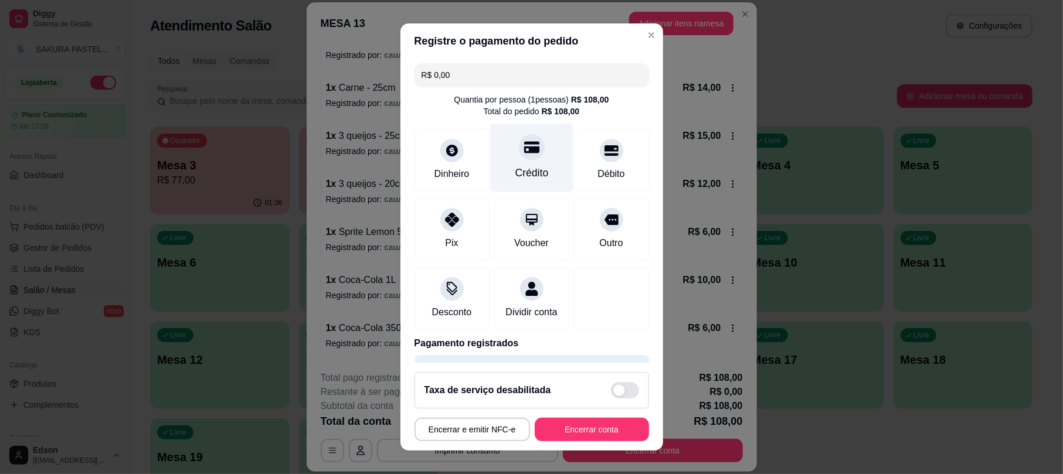
click at [523, 148] on div at bounding box center [532, 148] width 26 height 26
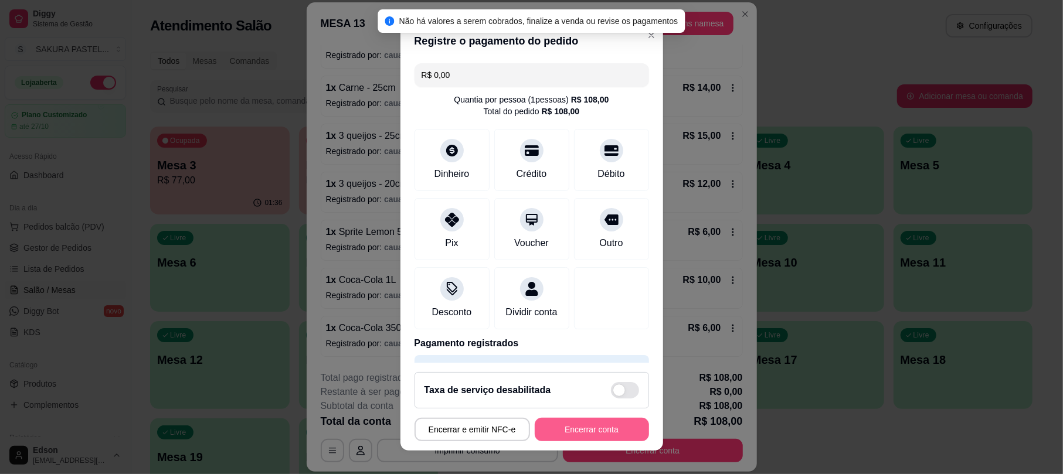
click at [592, 426] on button "Encerrar conta" at bounding box center [592, 429] width 114 height 23
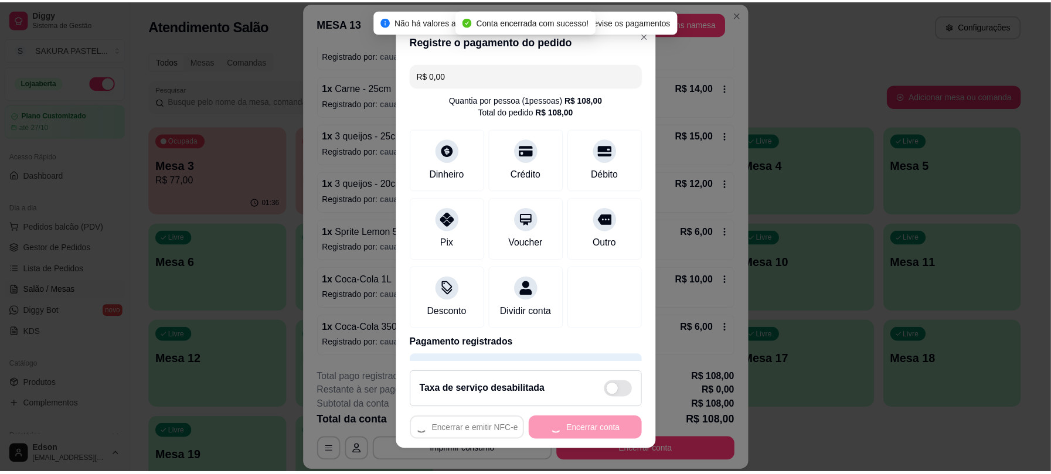
scroll to position [0, 0]
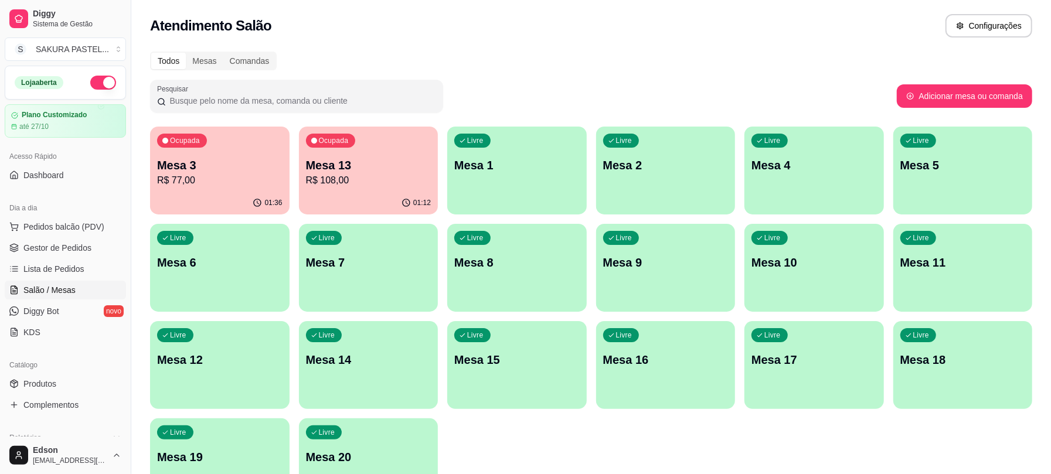
click at [349, 154] on div "Ocupada Mesa 13 R$ 108,00" at bounding box center [368, 159] width 139 height 65
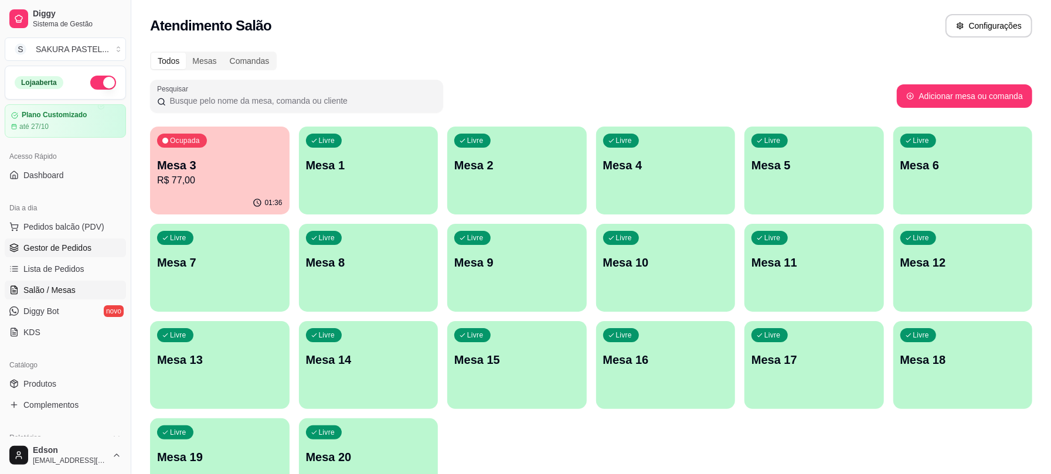
click at [99, 249] on link "Gestor de Pedidos" at bounding box center [65, 248] width 121 height 19
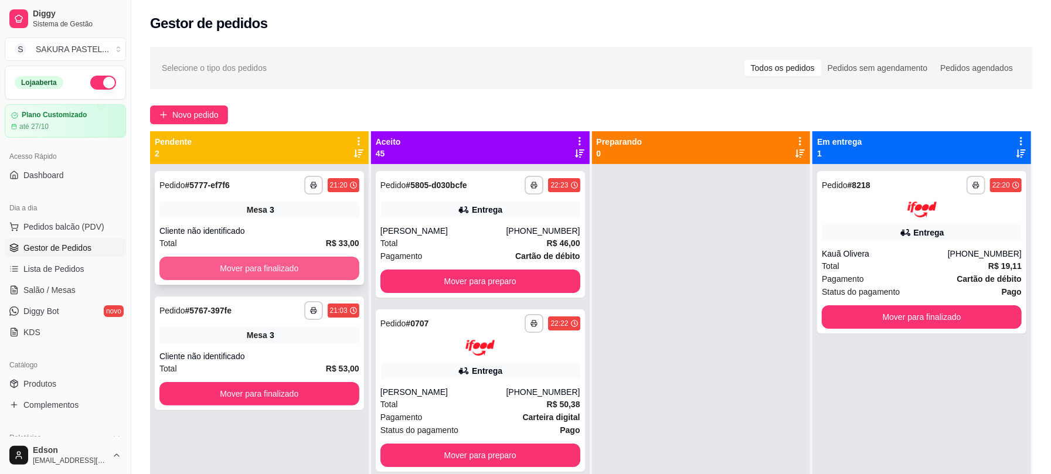
click at [318, 263] on button "Mover para finalizado" at bounding box center [259, 268] width 200 height 23
click at [319, 264] on div "Mover para finalizado" at bounding box center [259, 268] width 200 height 23
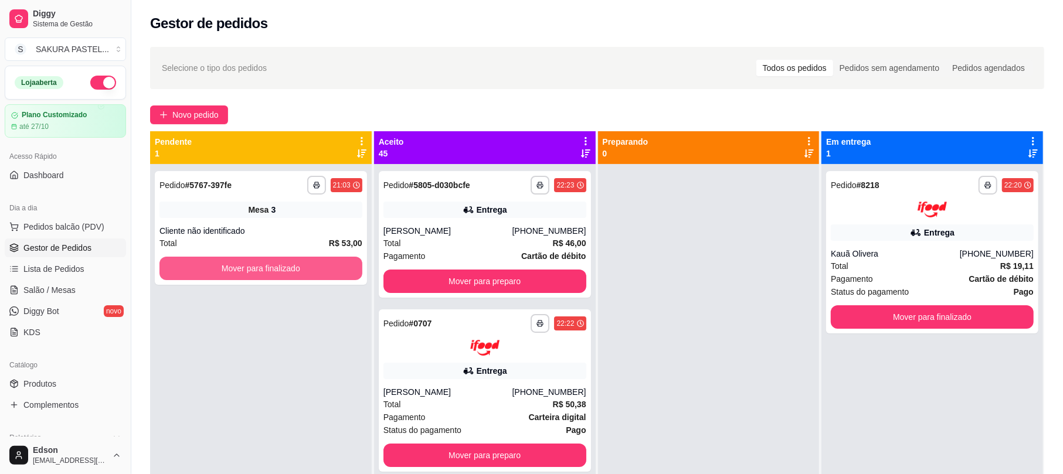
click at [319, 264] on button "Mover para finalizado" at bounding box center [260, 268] width 203 height 23
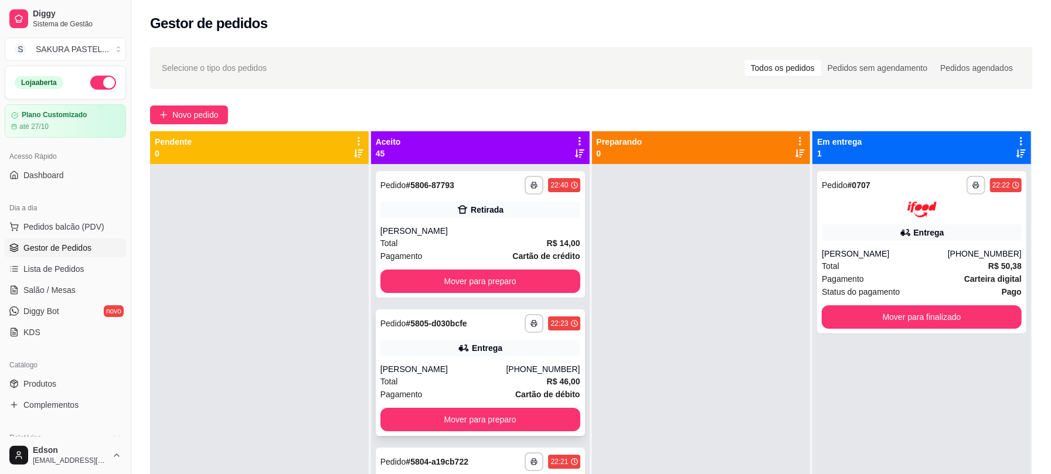
click at [522, 233] on div "[PERSON_NAME]" at bounding box center [480, 231] width 200 height 12
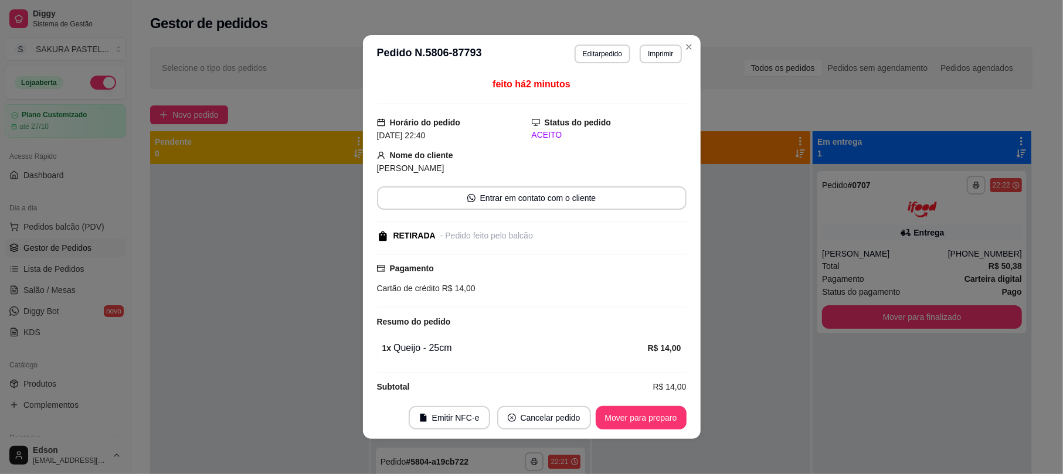
scroll to position [18, 0]
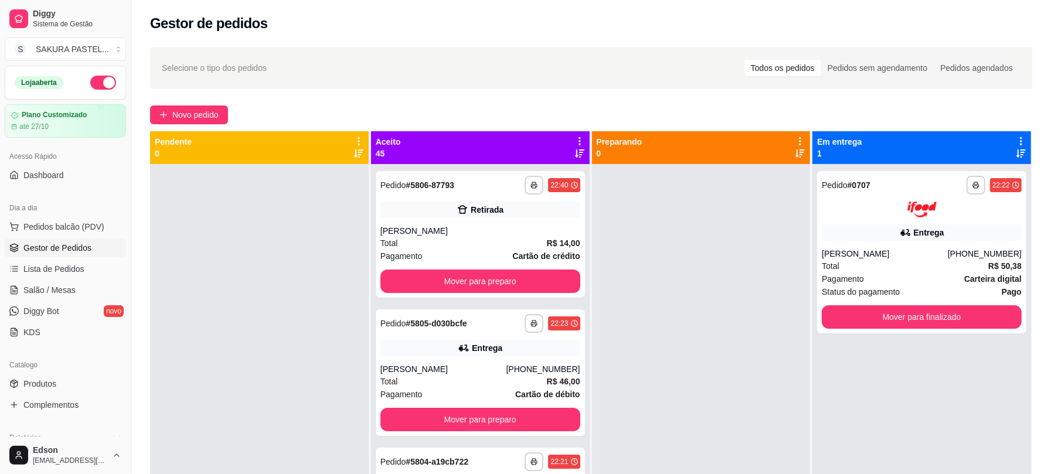
click at [722, 277] on div at bounding box center [701, 401] width 219 height 474
click at [631, 236] on div at bounding box center [701, 401] width 219 height 474
click at [465, 195] on div "**********" at bounding box center [480, 234] width 209 height 127
click at [472, 333] on div "**********" at bounding box center [480, 372] width 209 height 127
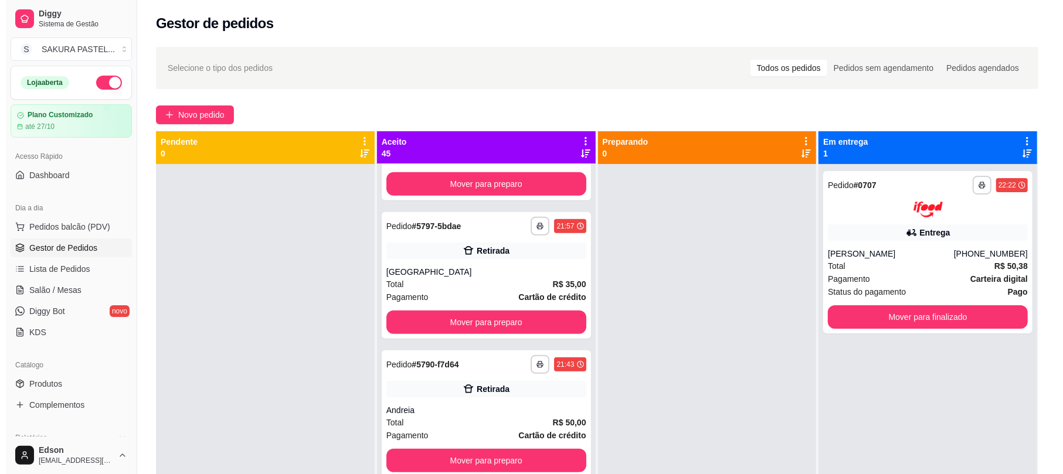
scroll to position [0, 0]
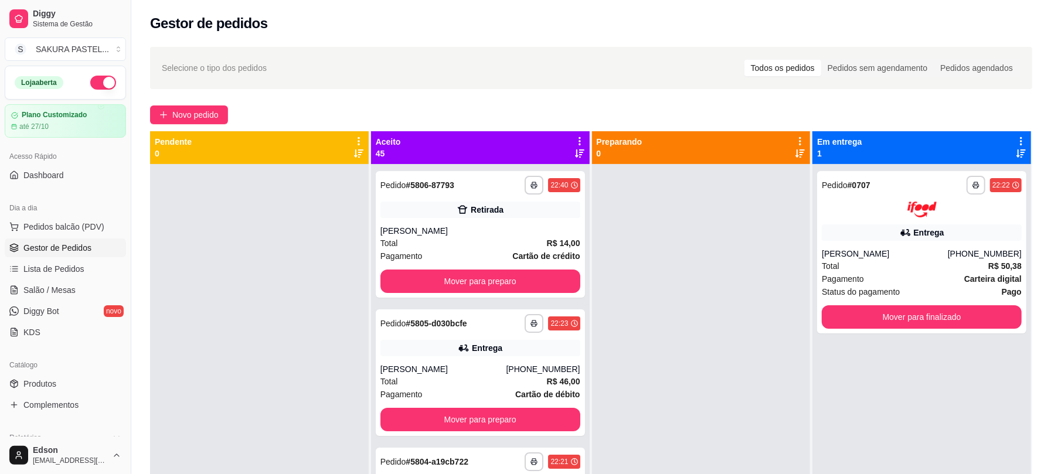
click at [579, 137] on icon at bounding box center [580, 141] width 2 height 8
click at [520, 173] on span "Com essa opção você tem a opção de mover todos os pedidos que estão em uma etap…" at bounding box center [502, 177] width 139 height 22
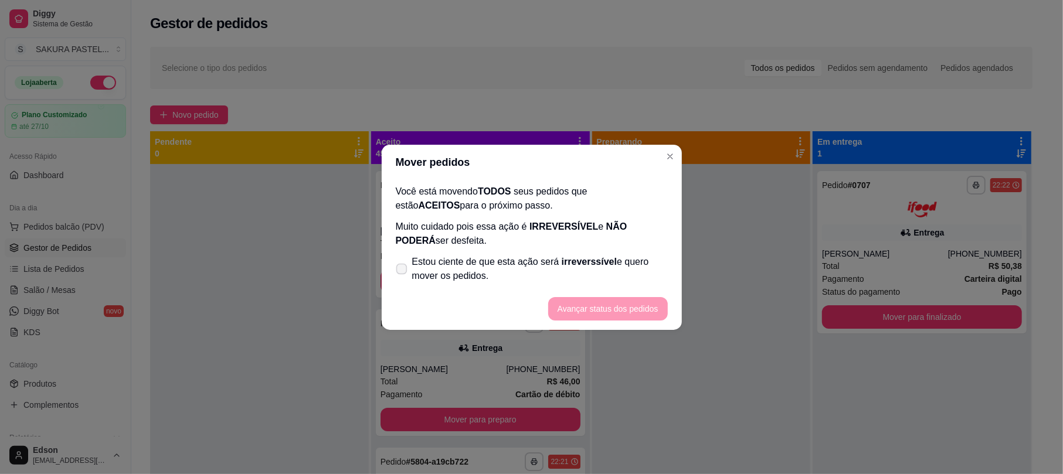
click at [418, 275] on span "Estou ciente de que esta ação será irreverssível e quero mover os pedidos." at bounding box center [540, 269] width 256 height 28
click at [403, 275] on input "Estou ciente de que esta ação será irreverssível e quero mover os pedidos." at bounding box center [399, 275] width 8 height 8
checkbox input "true"
click at [577, 305] on button "Avançar status dos pedidos" at bounding box center [608, 308] width 120 height 23
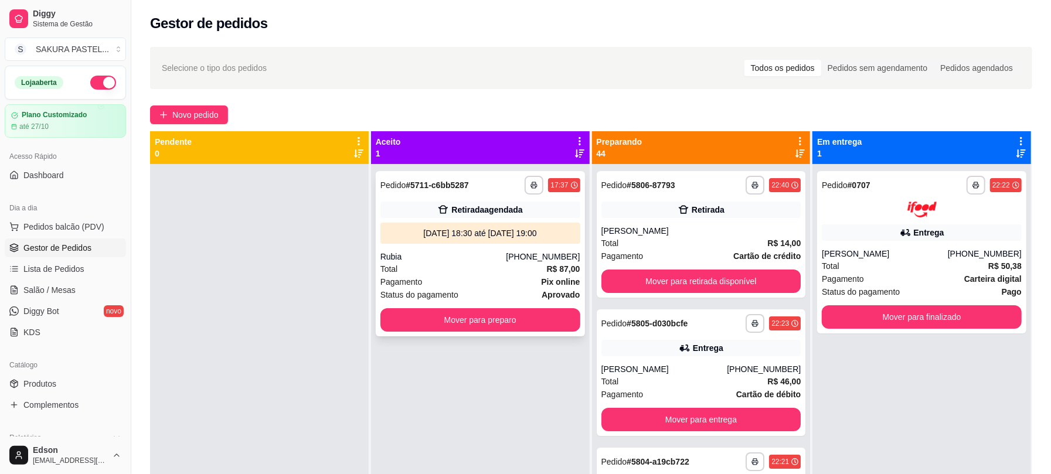
click at [533, 244] on div "**********" at bounding box center [480, 253] width 209 height 165
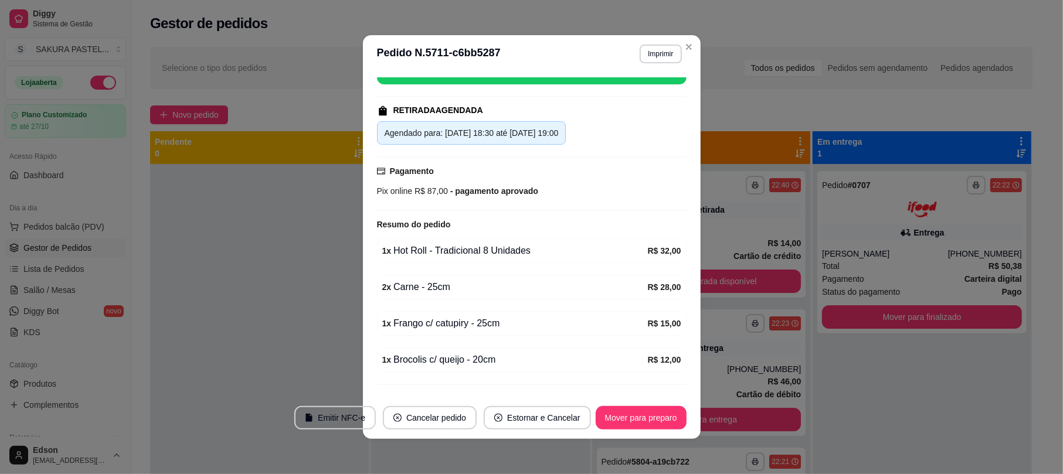
scroll to position [193, 0]
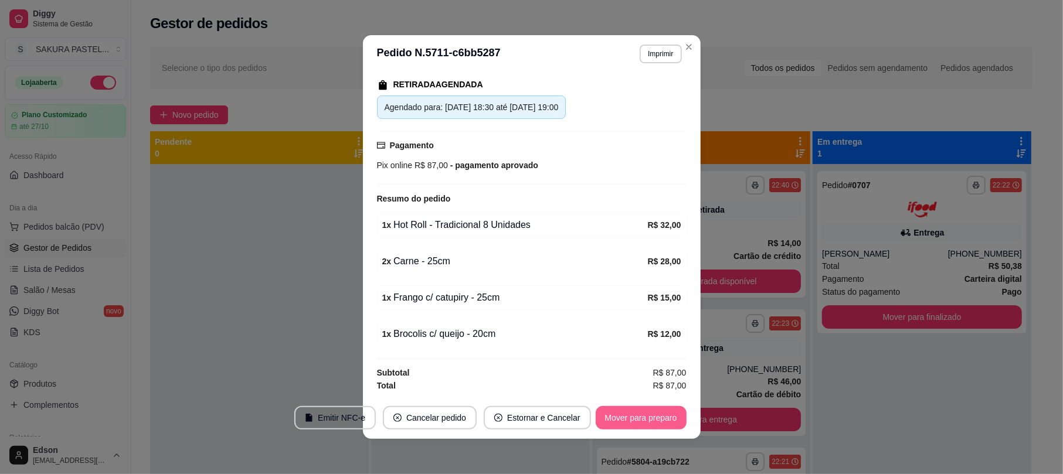
click at [645, 414] on button "Mover para preparo" at bounding box center [641, 417] width 91 height 23
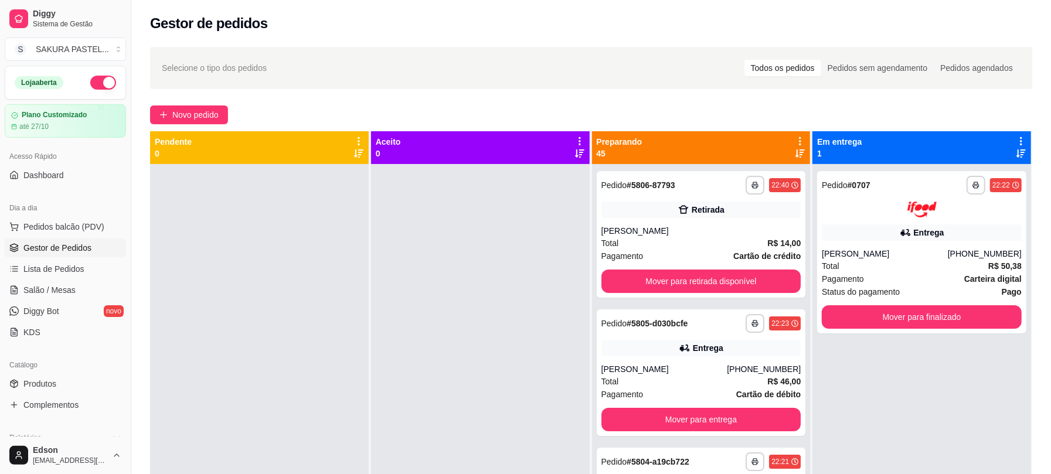
click at [795, 144] on icon at bounding box center [800, 141] width 11 height 11
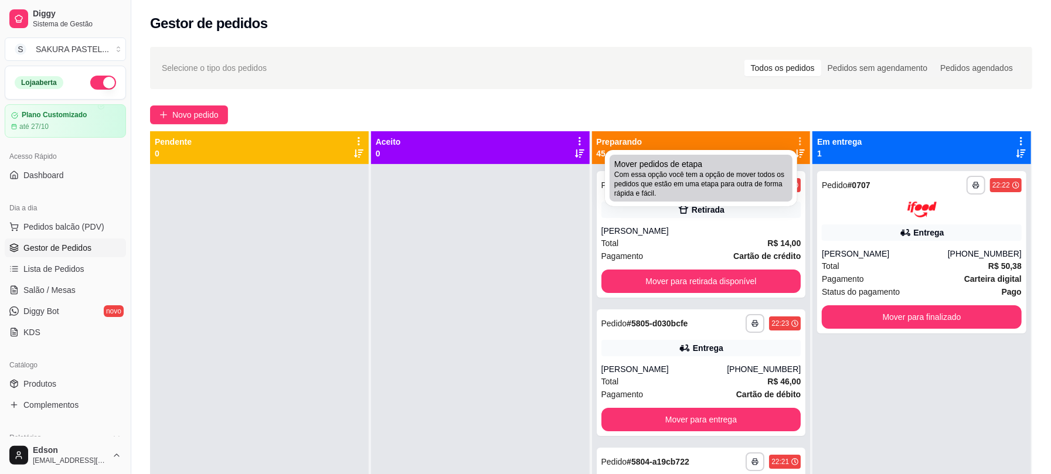
click at [658, 176] on span "Com essa opção você tem a opção de mover todos os pedidos que estão em uma etap…" at bounding box center [700, 184] width 173 height 28
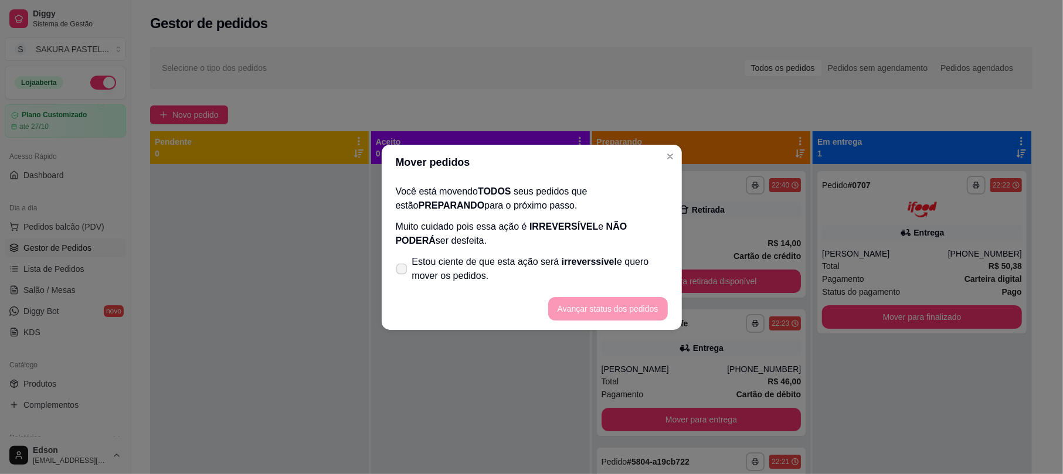
click at [535, 263] on span "Estou ciente de que esta ação será irreverssível e quero mover os pedidos." at bounding box center [540, 269] width 256 height 28
click at [403, 271] on input "Estou ciente de que esta ação será irreverssível e quero mover os pedidos." at bounding box center [399, 275] width 8 height 8
checkbox input "true"
click at [610, 318] on button "Avançar status dos pedidos" at bounding box center [608, 308] width 120 height 23
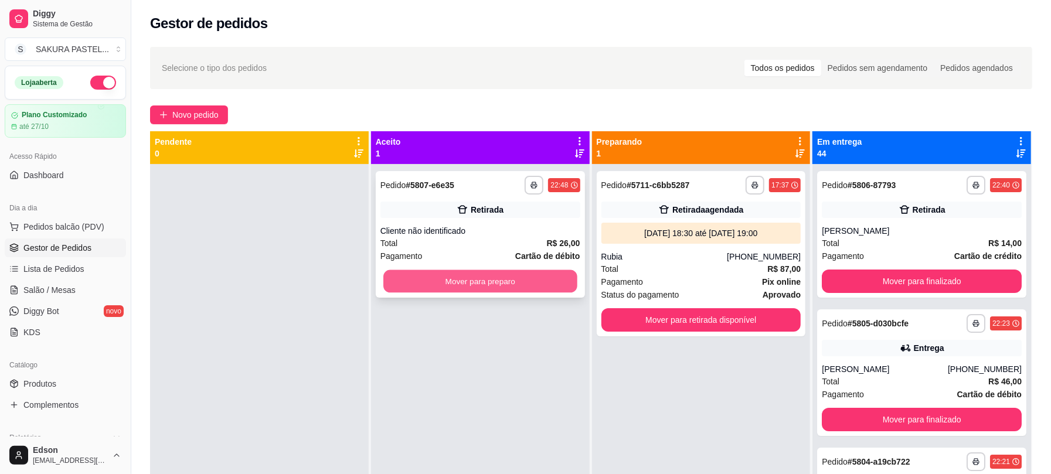
click at [538, 287] on button "Mover para preparo" at bounding box center [480, 281] width 194 height 23
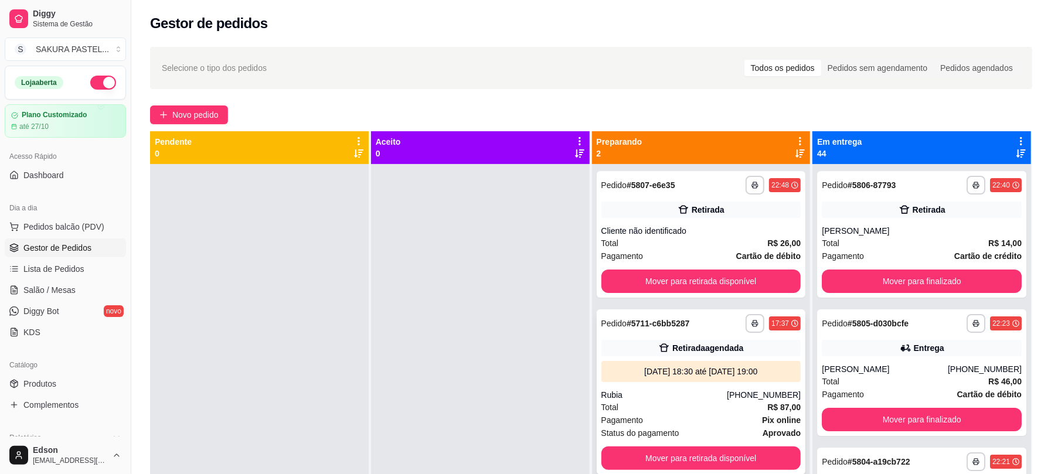
click at [658, 320] on strong "# 5711-c6bb5287" at bounding box center [658, 323] width 63 height 9
click at [743, 275] on button "Mover para retirada disponível" at bounding box center [701, 281] width 194 height 23
click at [743, 275] on div "Mover para retirada disponível" at bounding box center [701, 281] width 200 height 23
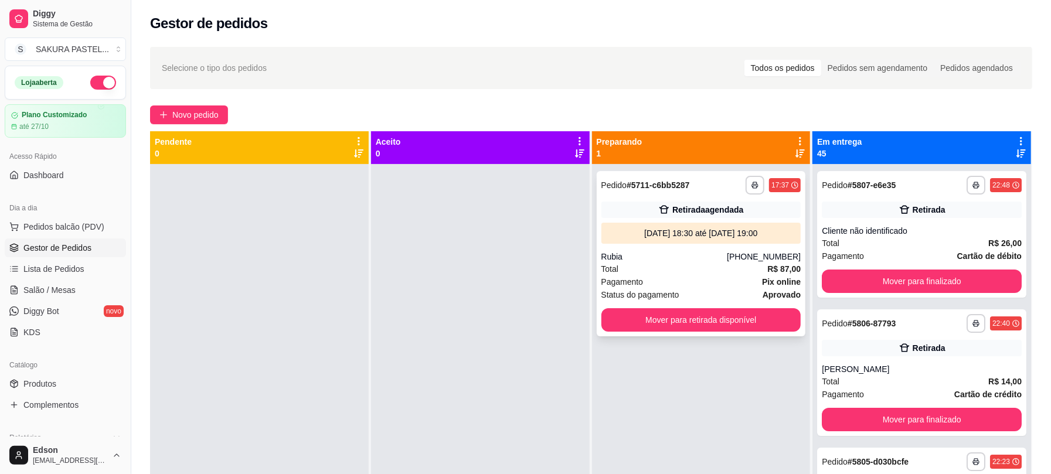
click at [743, 304] on div "**********" at bounding box center [701, 253] width 209 height 165
click at [744, 315] on button "Mover para retirada disponível" at bounding box center [701, 319] width 200 height 23
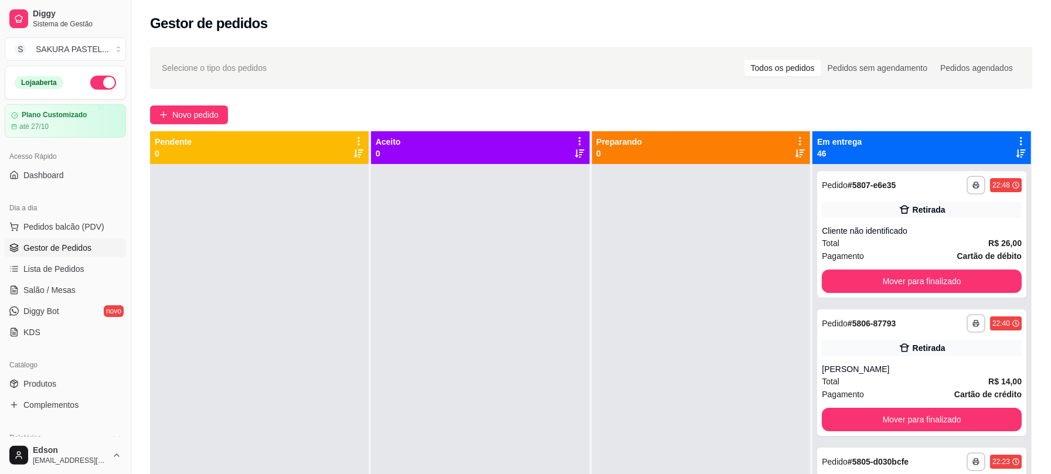
click at [1016, 139] on icon at bounding box center [1021, 141] width 11 height 11
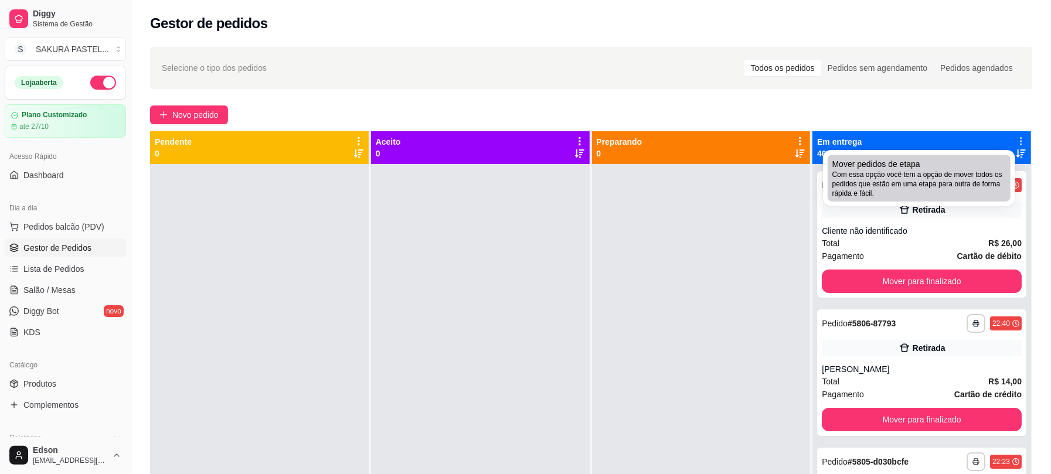
click at [860, 177] on span "Com essa opção você tem a opção de mover todos os pedidos que estão em uma etap…" at bounding box center [918, 184] width 173 height 28
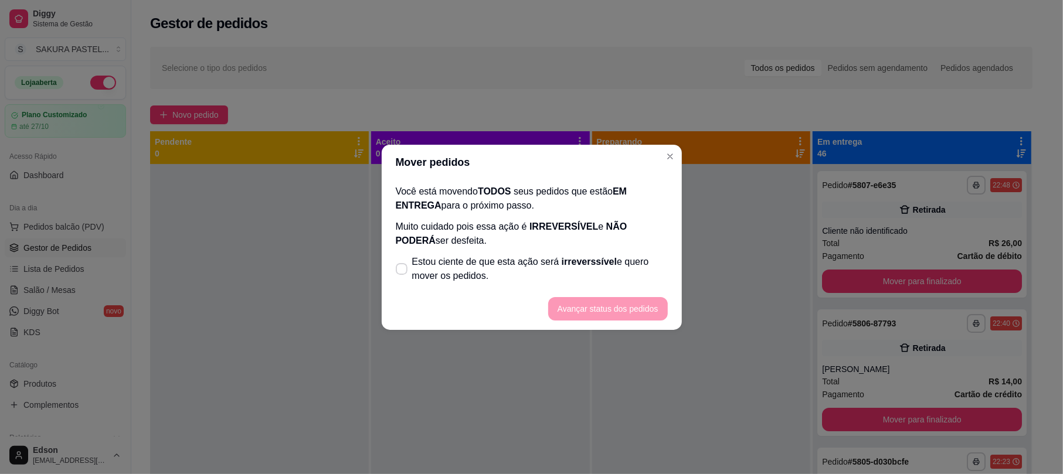
click at [528, 275] on span "Estou ciente de que esta ação será irreverssível e quero mover os pedidos." at bounding box center [540, 269] width 256 height 28
click at [403, 275] on input "Estou ciente de que esta ação será irreverssível e quero mover os pedidos." at bounding box center [399, 275] width 8 height 8
checkbox input "true"
click at [591, 302] on button "Avançar status dos pedidos" at bounding box center [608, 308] width 120 height 23
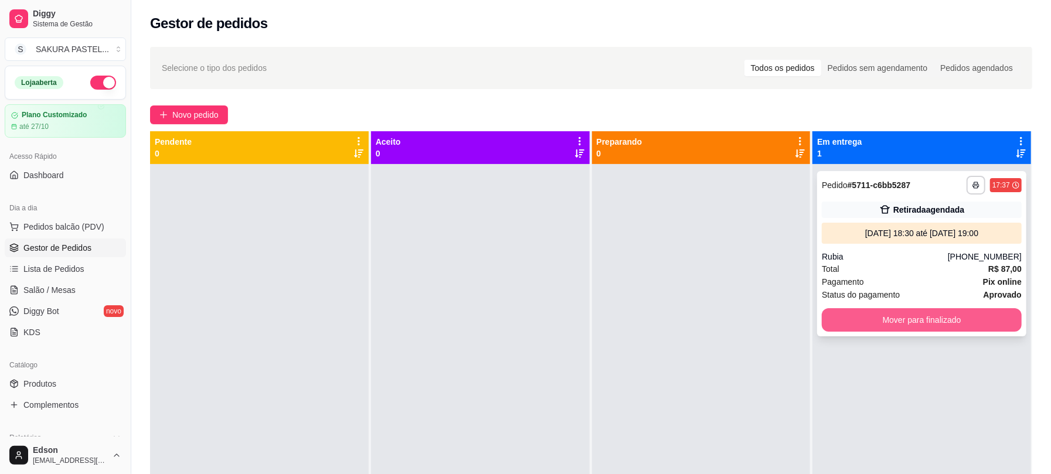
click at [849, 318] on button "Mover para finalizado" at bounding box center [922, 319] width 200 height 23
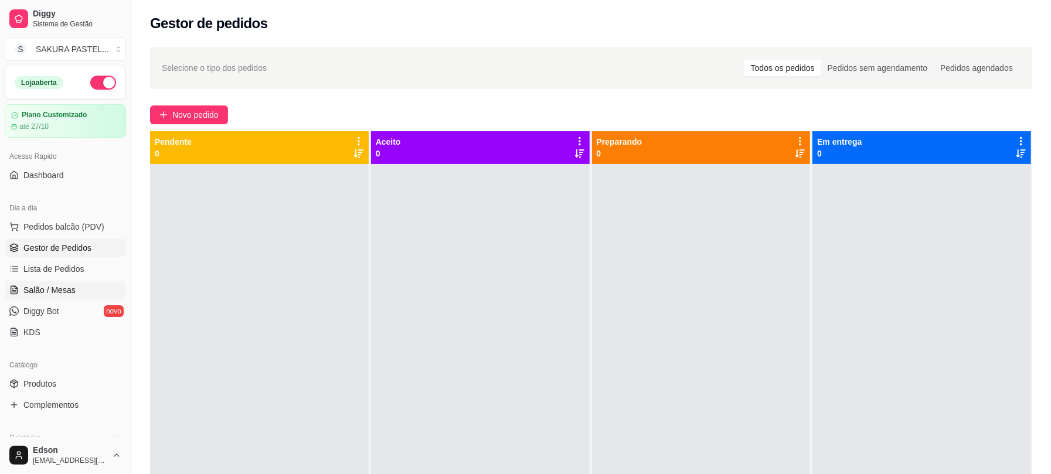
click at [66, 287] on span "Salão / Mesas" at bounding box center [49, 290] width 52 height 12
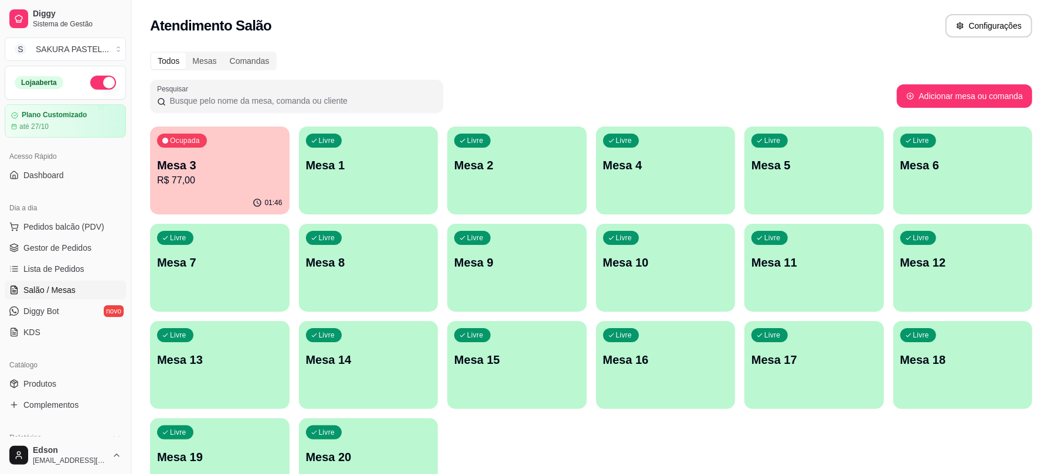
click at [223, 159] on p "Mesa 3" at bounding box center [219, 165] width 125 height 16
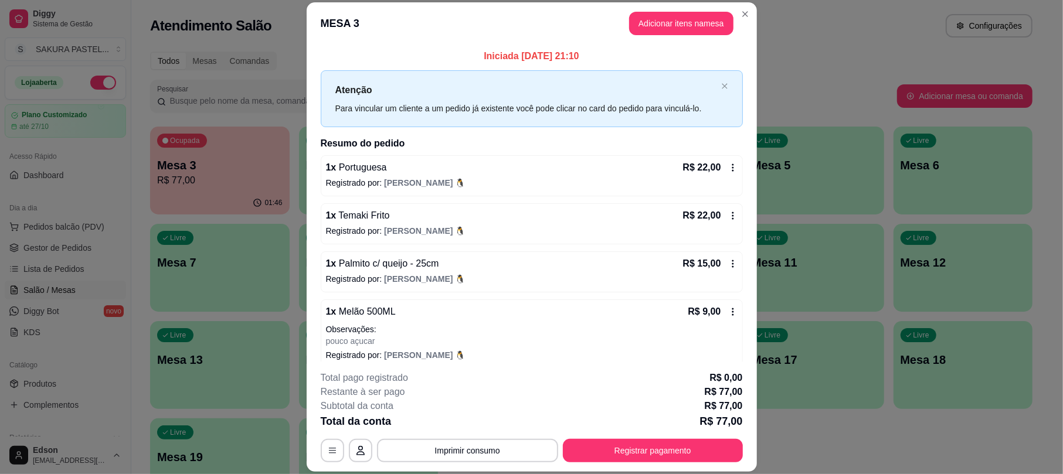
click at [669, 11] on header "MESA 3 Adicionar itens na mesa" at bounding box center [532, 23] width 450 height 42
click at [671, 11] on header "MESA 3 Adicionar itens na mesa" at bounding box center [532, 23] width 450 height 42
click at [672, 20] on button "Adicionar itens na mesa" at bounding box center [681, 23] width 104 height 23
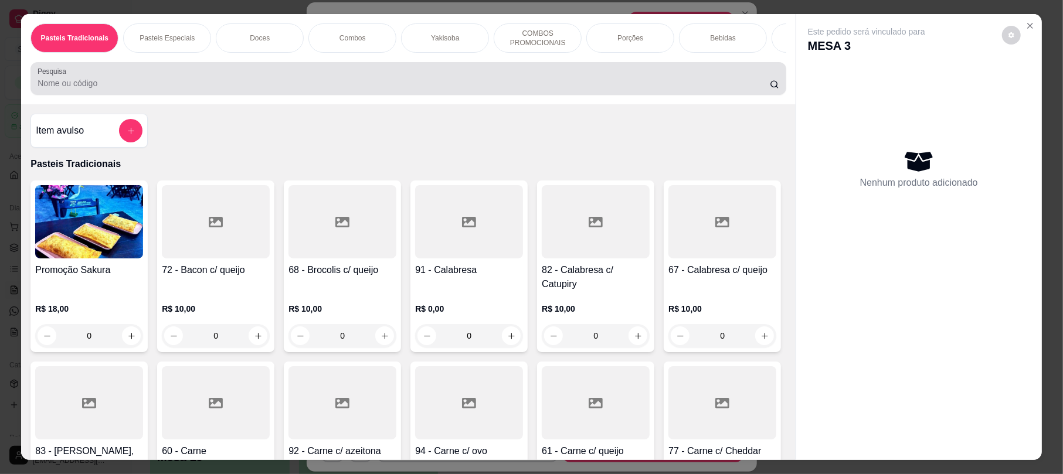
click at [305, 89] on input "Pesquisa" at bounding box center [404, 83] width 732 height 12
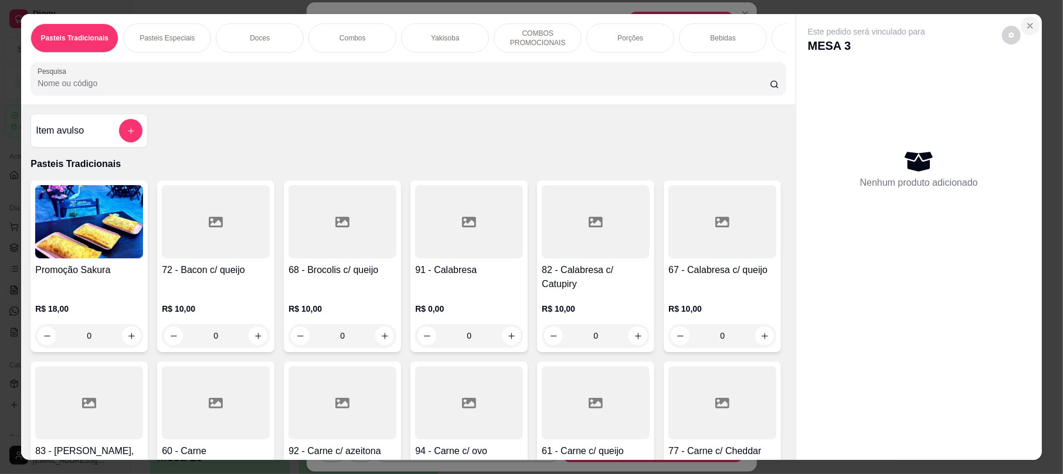
click at [1027, 29] on icon "Close" at bounding box center [1029, 25] width 9 height 9
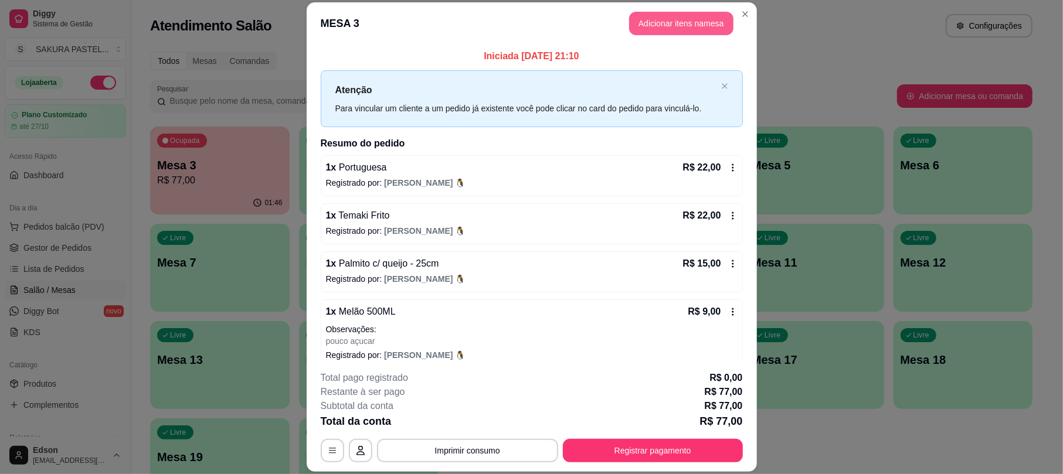
click at [711, 22] on button "Adicionar itens na mesa" at bounding box center [681, 23] width 104 height 23
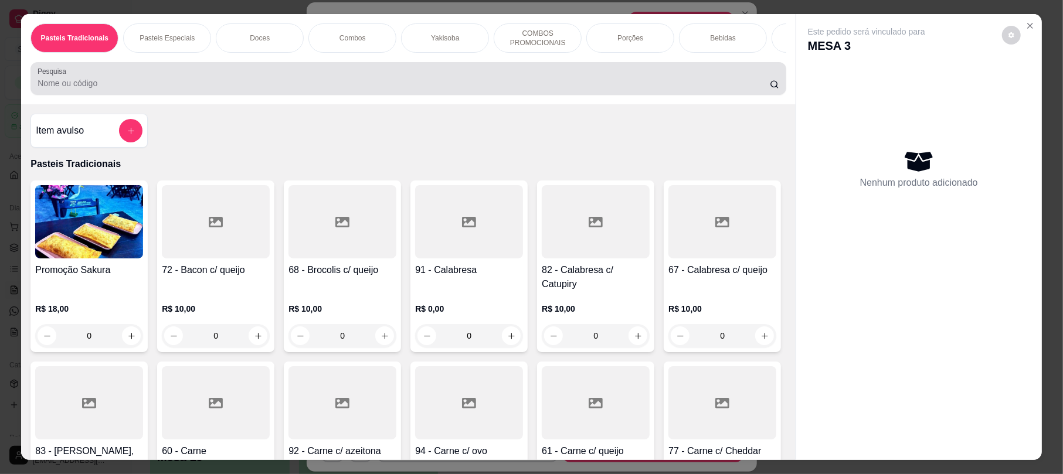
click at [298, 90] on div at bounding box center [408, 78] width 741 height 23
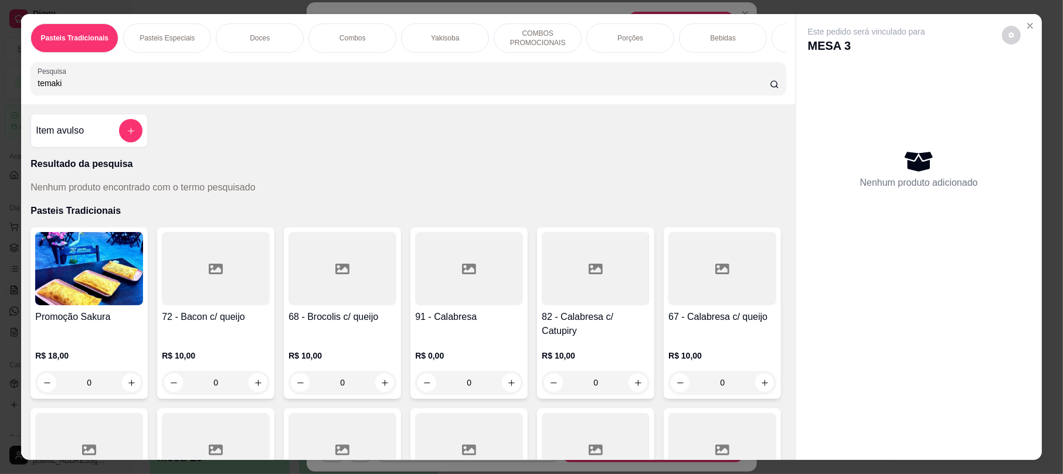
type input "temaki"
click at [139, 142] on div "Item avulso" at bounding box center [88, 131] width 117 height 34
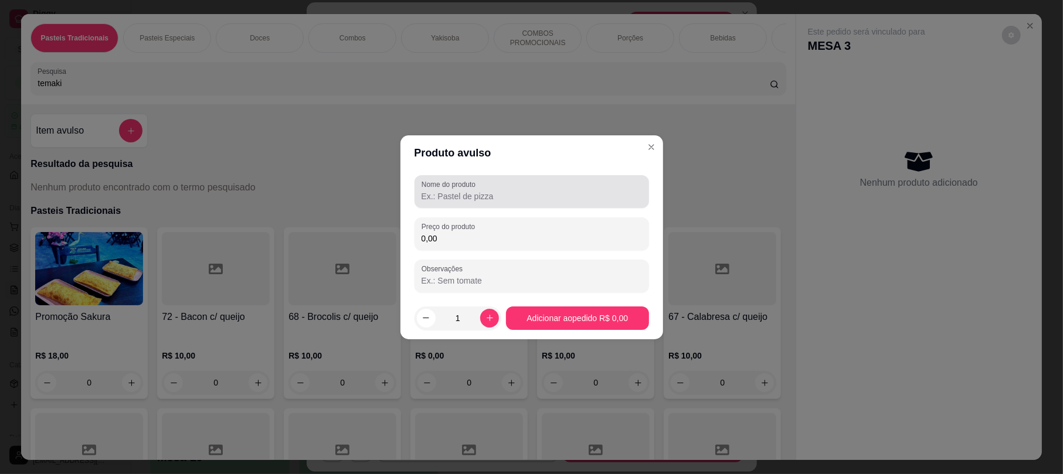
click at [537, 202] on input "Nome do produto" at bounding box center [531, 196] width 220 height 12
type input "temaki"
click at [479, 241] on input "0,00" at bounding box center [531, 239] width 220 height 12
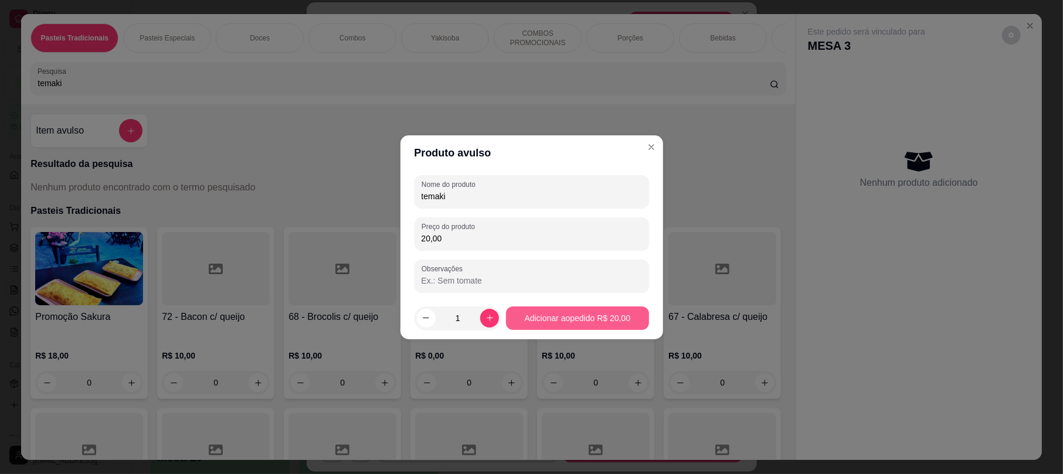
type input "20,00"
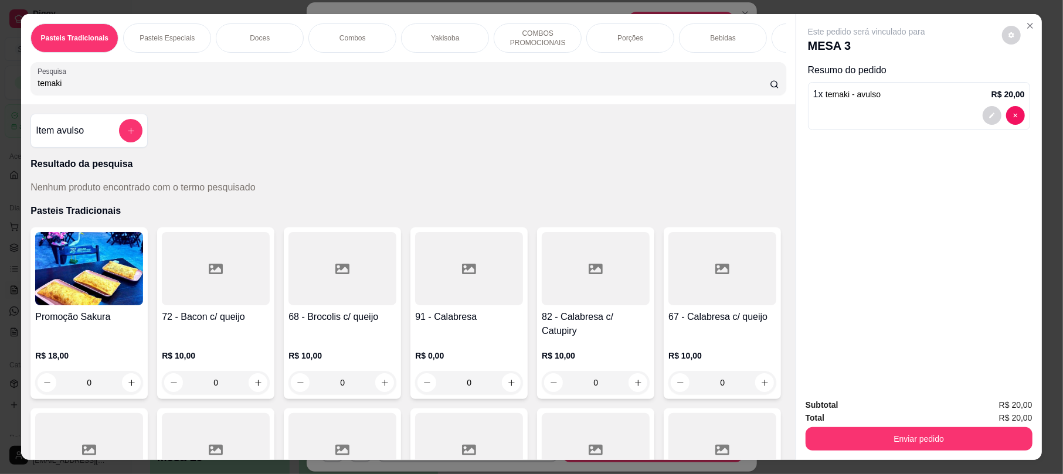
click at [914, 428] on button "Enviar pedido" at bounding box center [918, 438] width 227 height 23
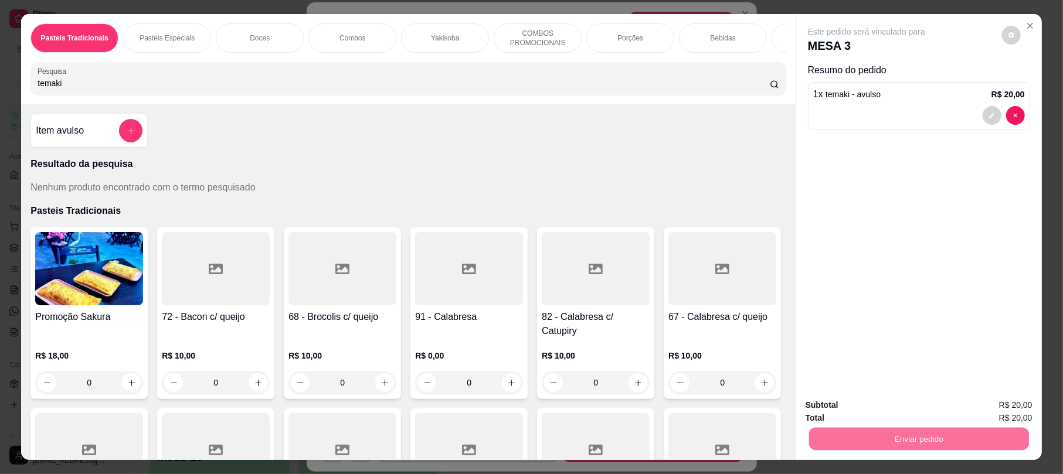
click at [1012, 415] on button "Enviar pedido" at bounding box center [1000, 410] width 66 height 22
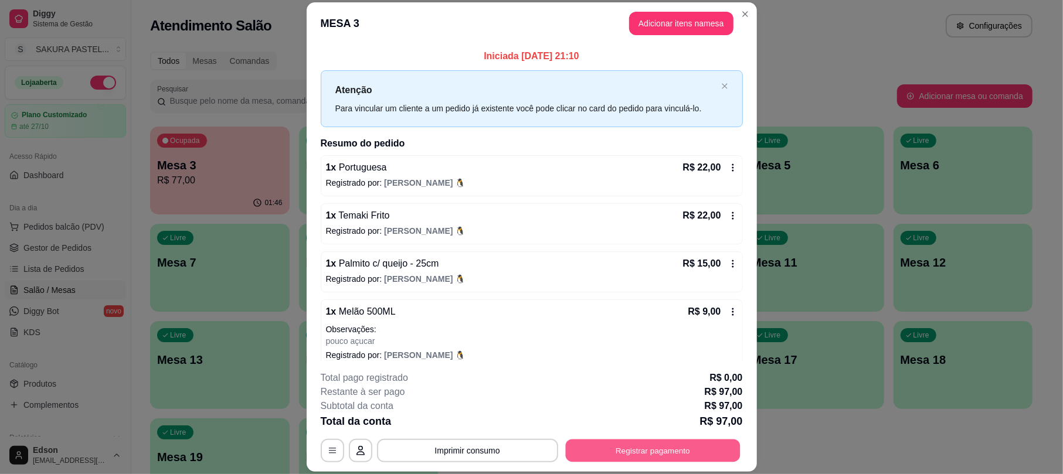
click at [703, 452] on button "Registrar pagamento" at bounding box center [652, 451] width 175 height 23
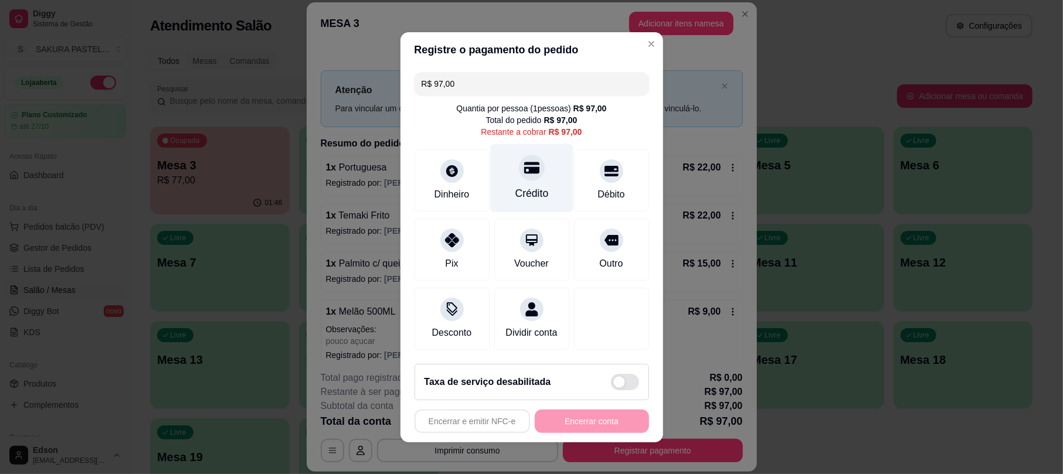
click at [543, 169] on div "Crédito" at bounding box center [531, 178] width 83 height 69
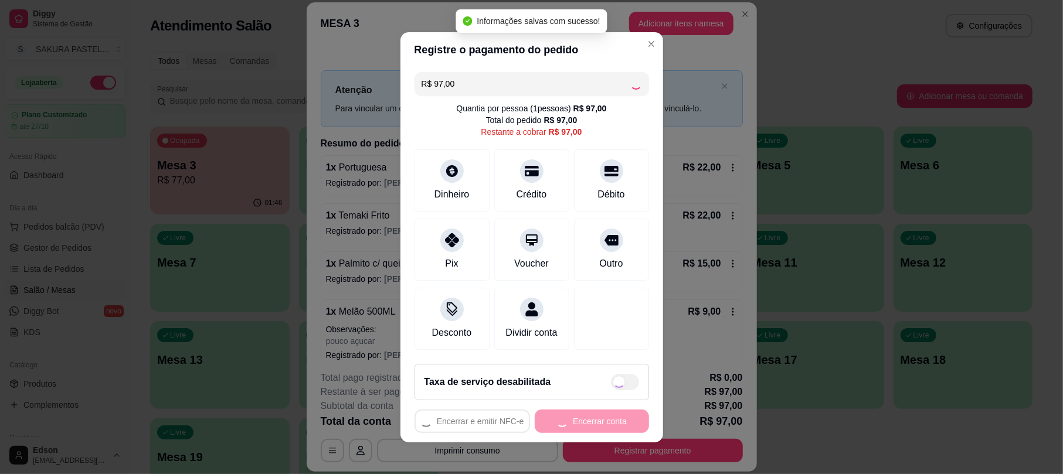
type input "R$ 0,00"
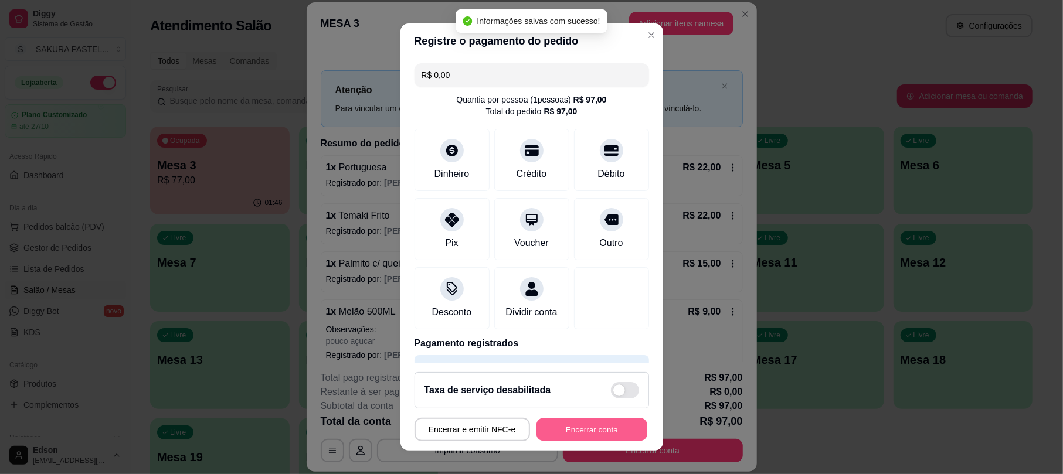
click at [600, 431] on button "Encerrar conta" at bounding box center [591, 429] width 111 height 23
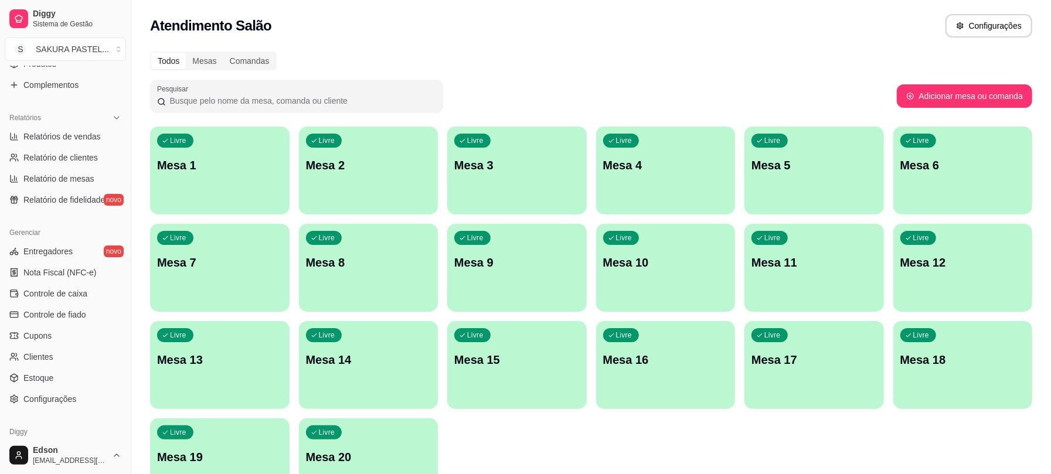
scroll to position [325, 0]
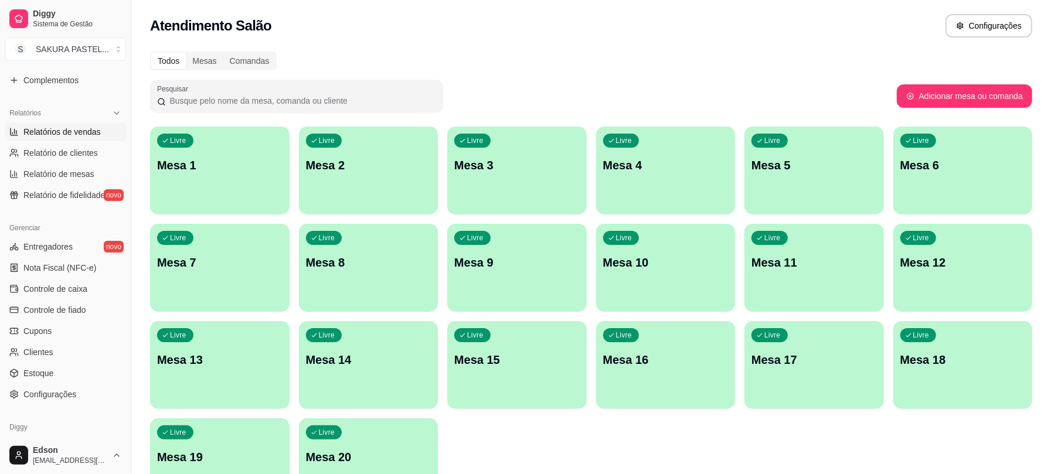
click at [77, 132] on span "Relatórios de vendas" at bounding box center [61, 132] width 77 height 12
select select "ALL"
select select "0"
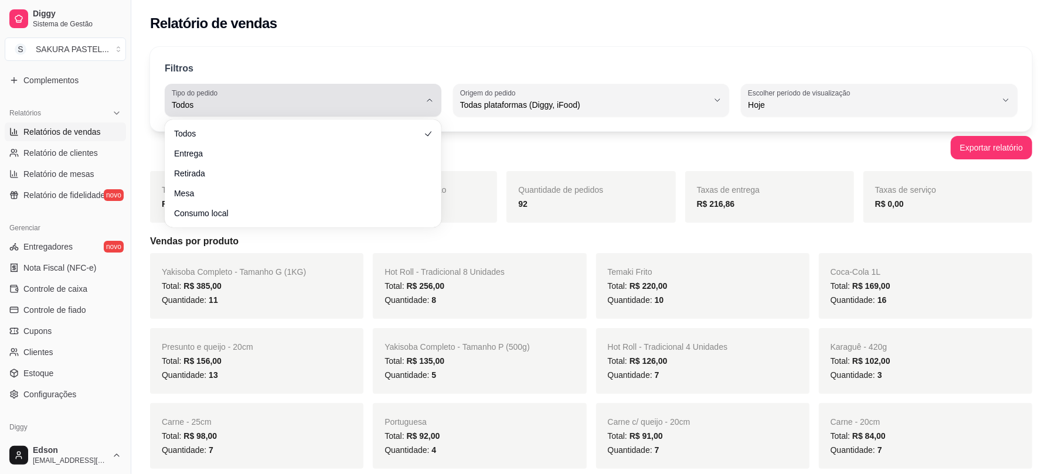
click at [319, 101] on span "Todos" at bounding box center [296, 105] width 249 height 12
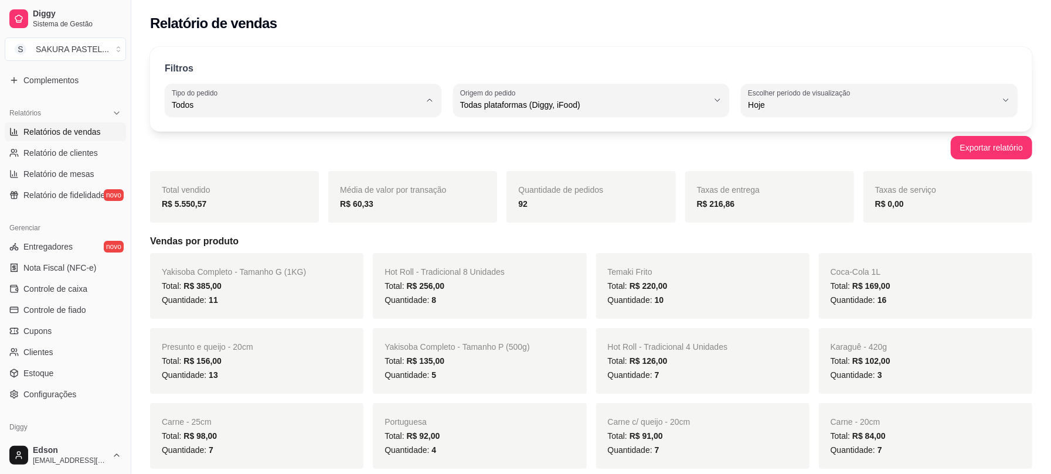
click at [317, 160] on li "Entrega" at bounding box center [303, 152] width 256 height 18
type input "DELIVERY"
select select "DELIVERY"
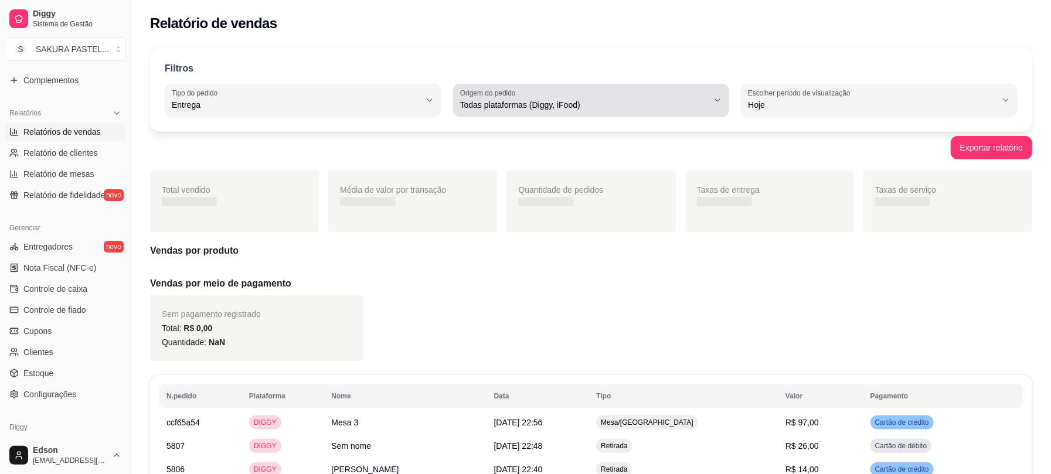
click at [509, 108] on span "Todas plataformas (Diggy, iFood)" at bounding box center [584, 105] width 249 height 12
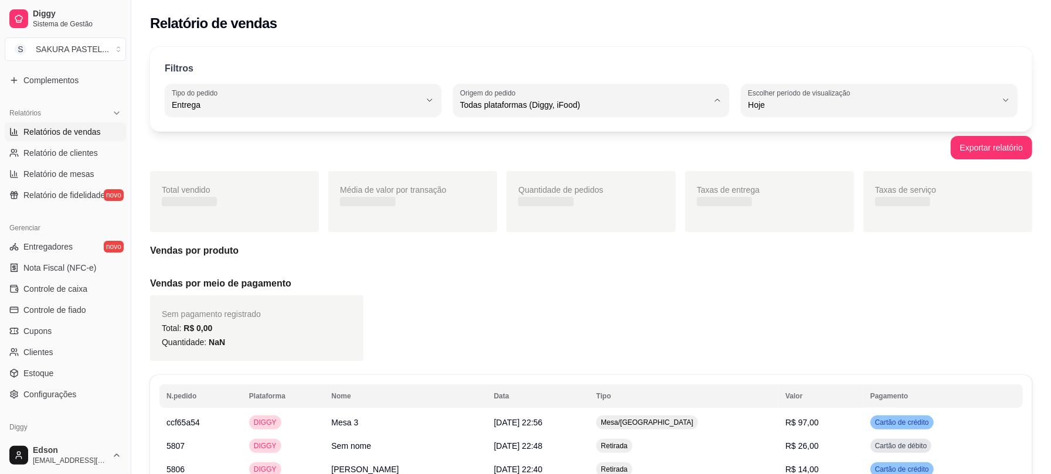
click at [523, 157] on span "Diggy" at bounding box center [586, 152] width 236 height 11
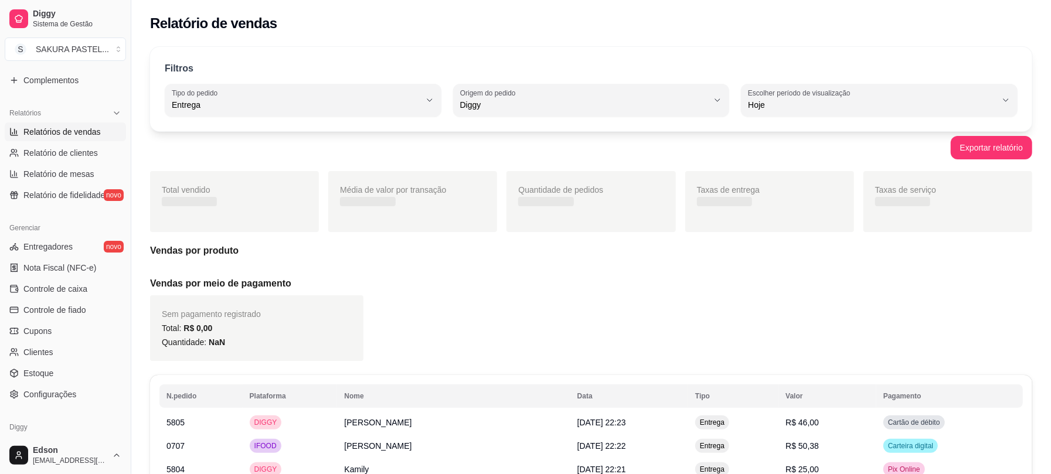
type input "DIGGY"
select select "DIGGY"
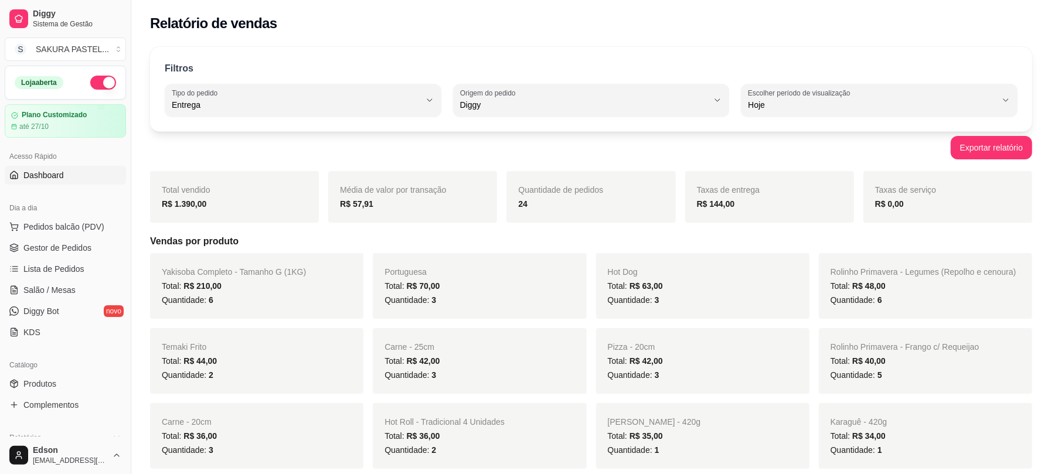
click at [61, 174] on span "Dashboard" at bounding box center [43, 175] width 40 height 12
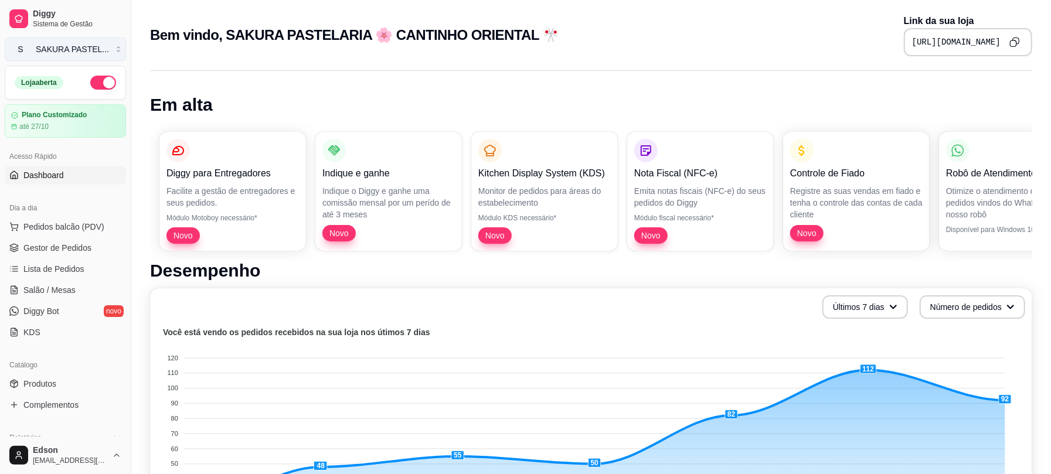
click at [68, 46] on div "SAKURA PASTEL ..." at bounding box center [72, 49] width 73 height 12
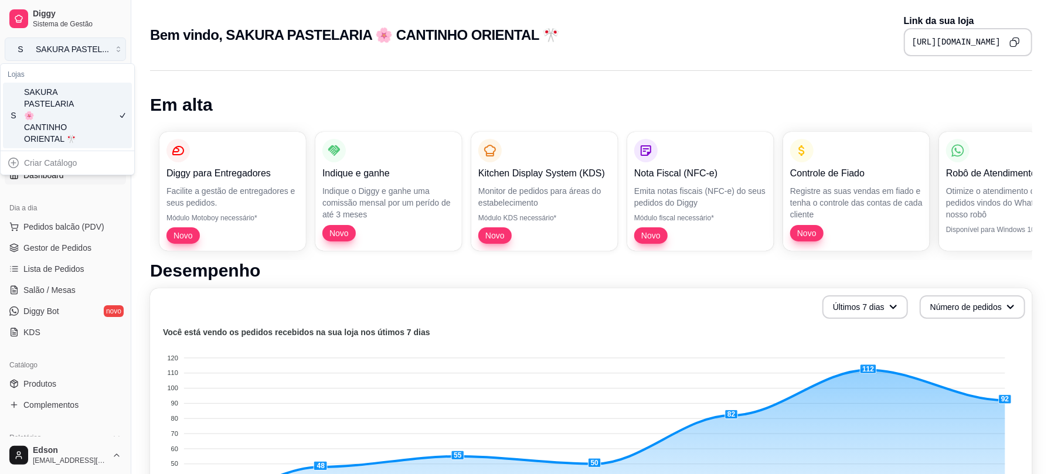
click at [68, 46] on div "SAKURA PASTEL ..." at bounding box center [72, 49] width 73 height 12
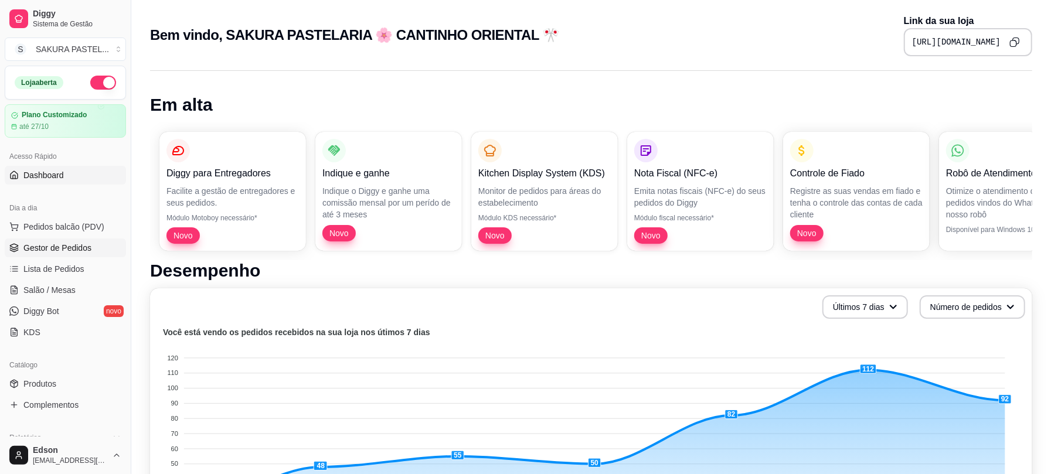
click at [83, 244] on span "Gestor de Pedidos" at bounding box center [57, 248] width 68 height 12
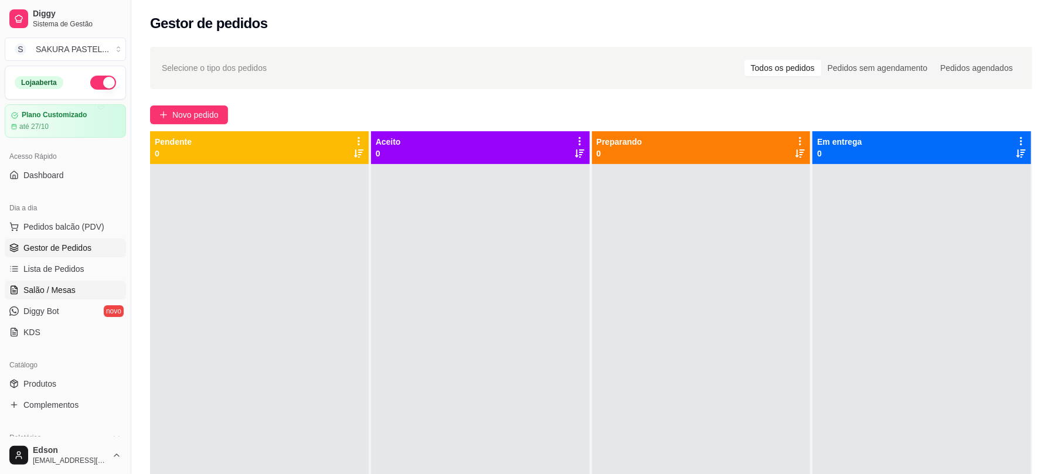
click at [64, 286] on span "Salão / Mesas" at bounding box center [49, 290] width 52 height 12
